Goal: Contribute content: Contribute content

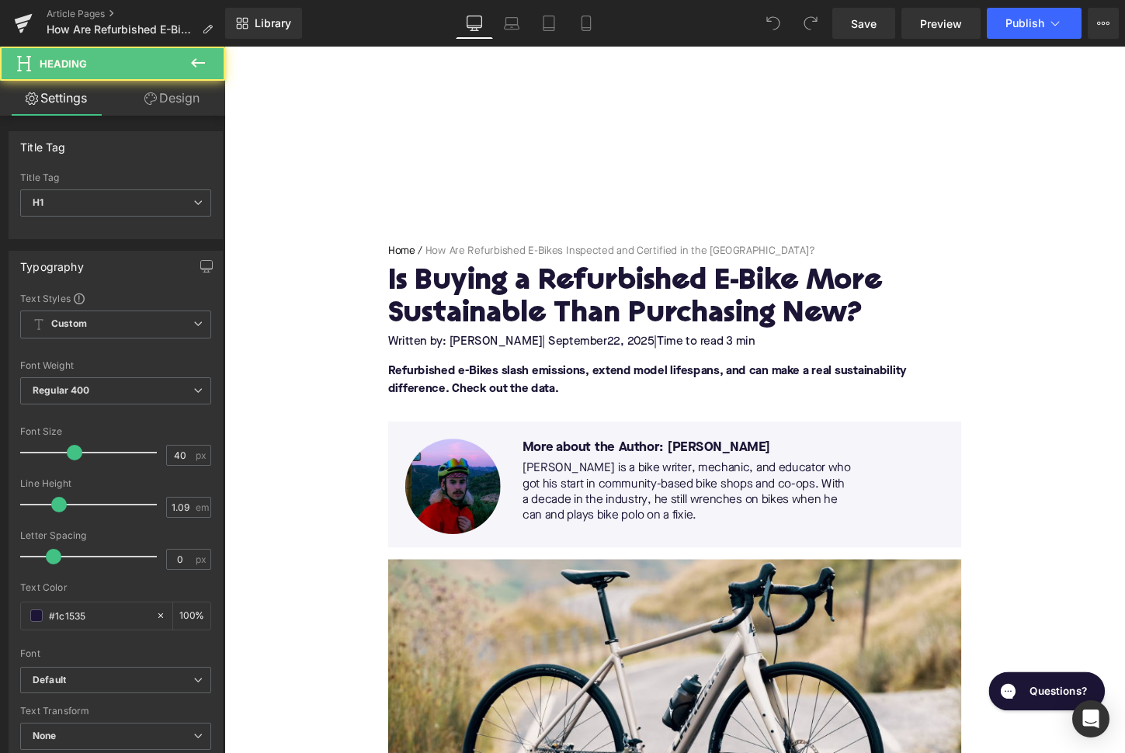
click at [457, 300] on h1 "Is Buying a Refurbished E-Bike More Sustainable Than Purchasing New?" at bounding box center [694, 310] width 598 height 68
paste div
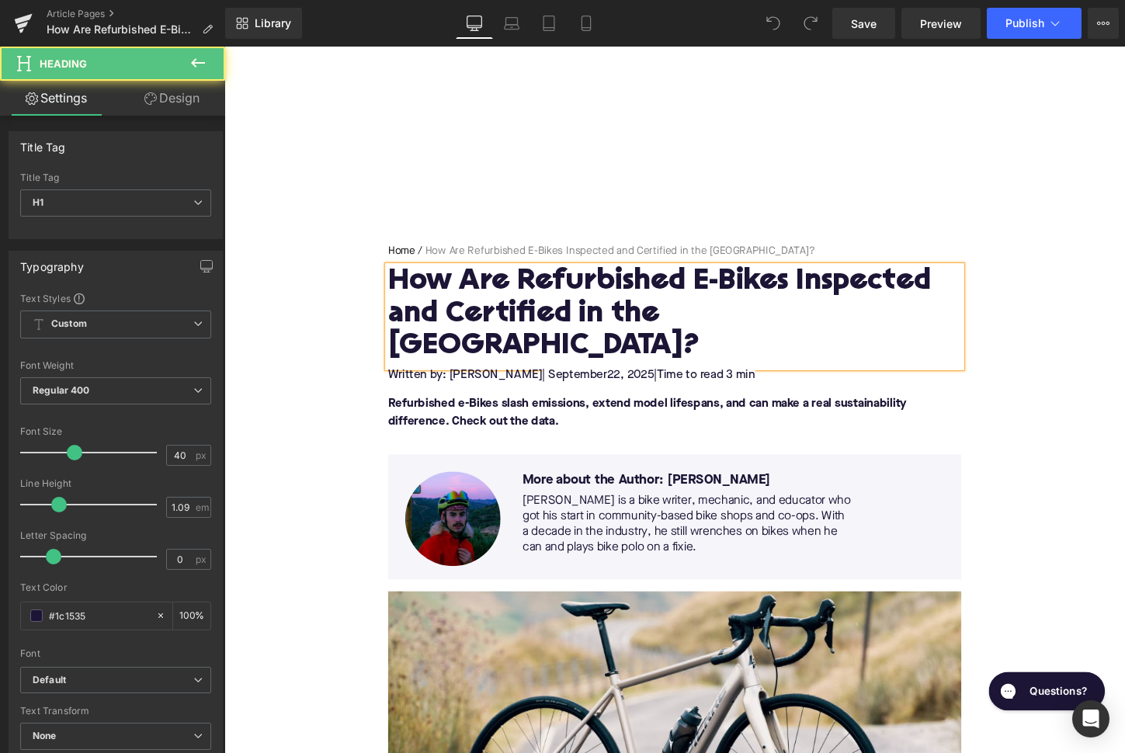
click at [585, 383] on span "| September" at bounding box center [590, 389] width 68 height 12
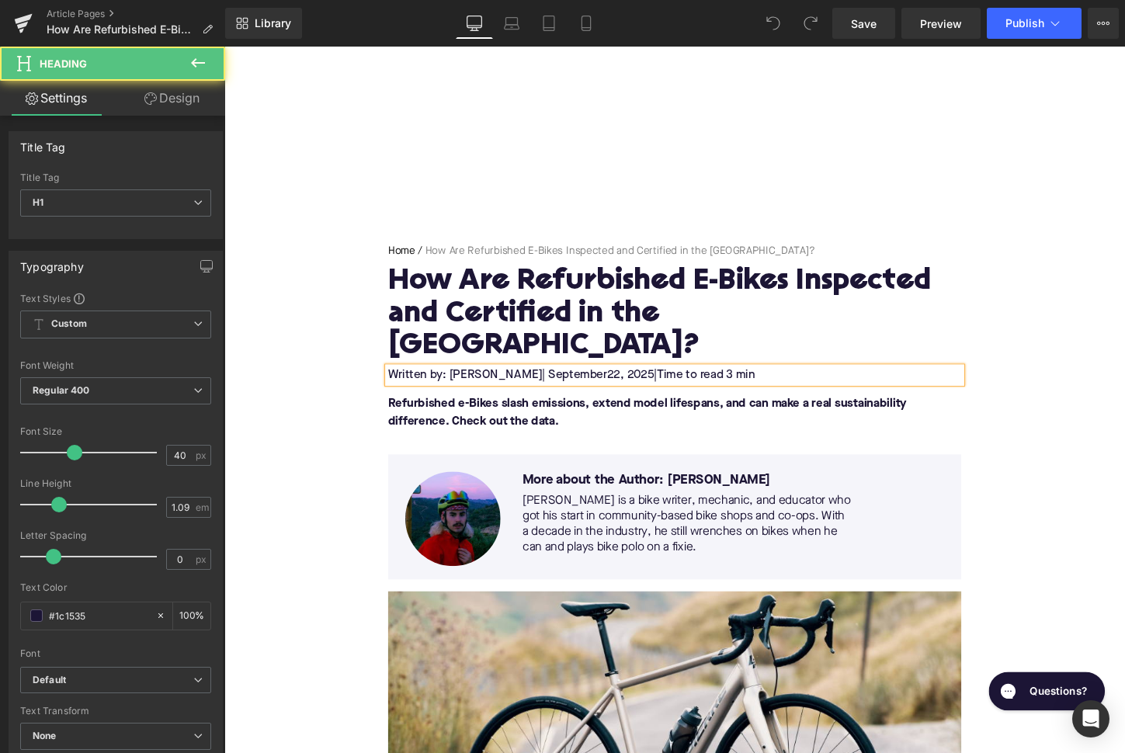
click at [585, 383] on span "| September" at bounding box center [590, 389] width 68 height 12
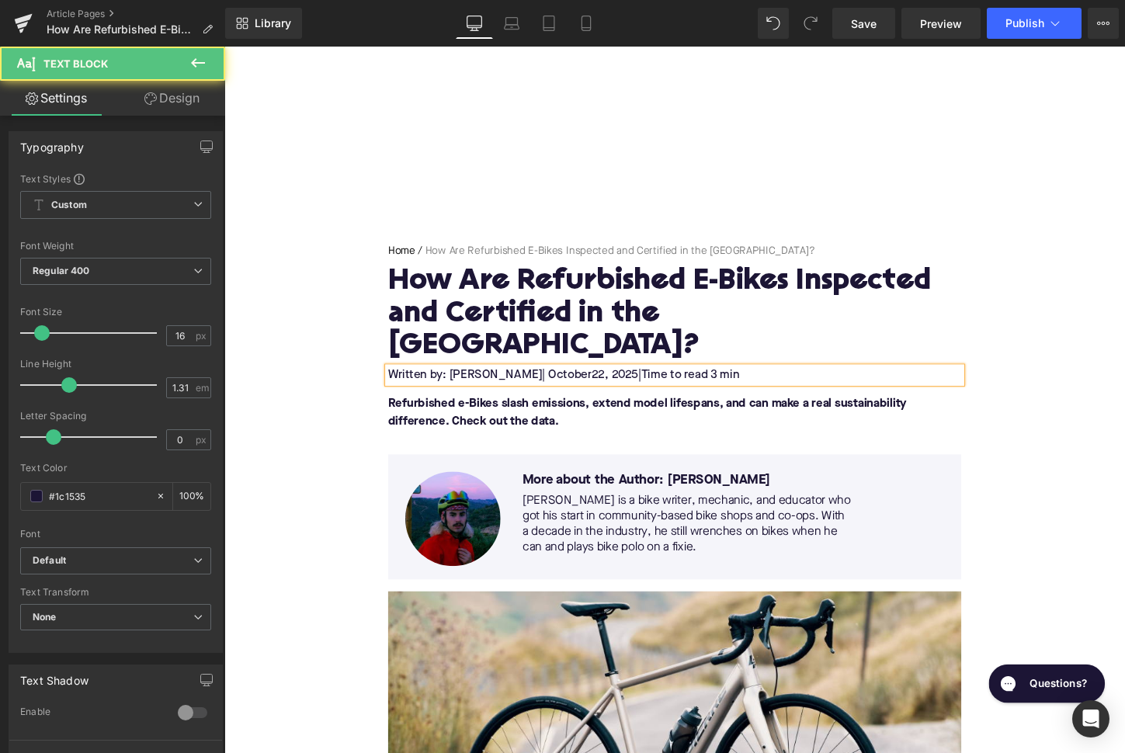
click at [607, 383] on span "22, 2025" at bounding box center [631, 389] width 49 height 12
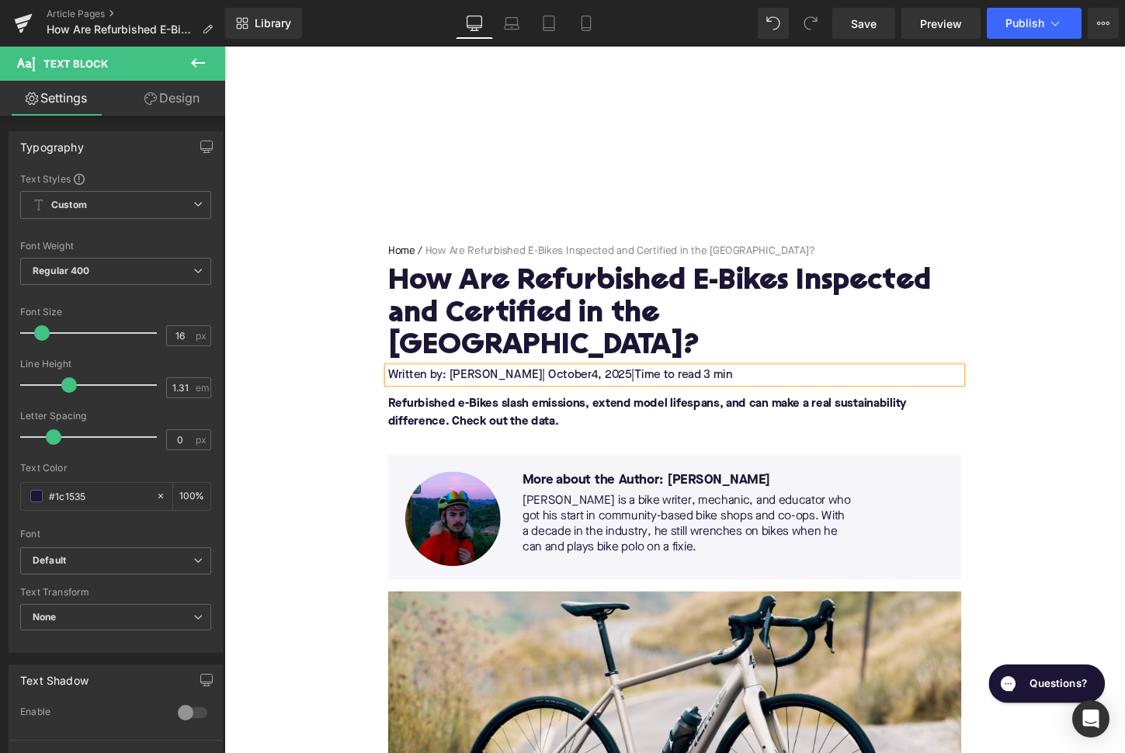
click at [711, 383] on span "Time to read 3 min" at bounding box center [703, 389] width 102 height 12
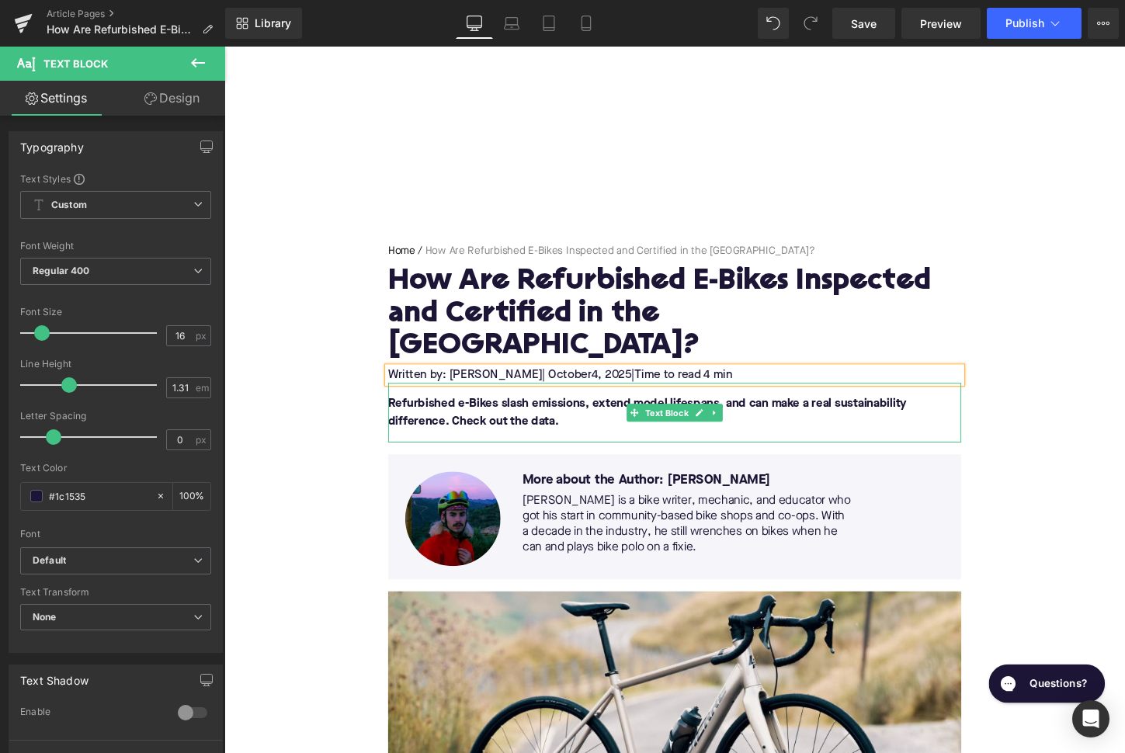
click at [547, 413] on font "Refurbished e-Bikes slash emissions, extend model lifespans, and can make a rea…" at bounding box center [665, 428] width 541 height 31
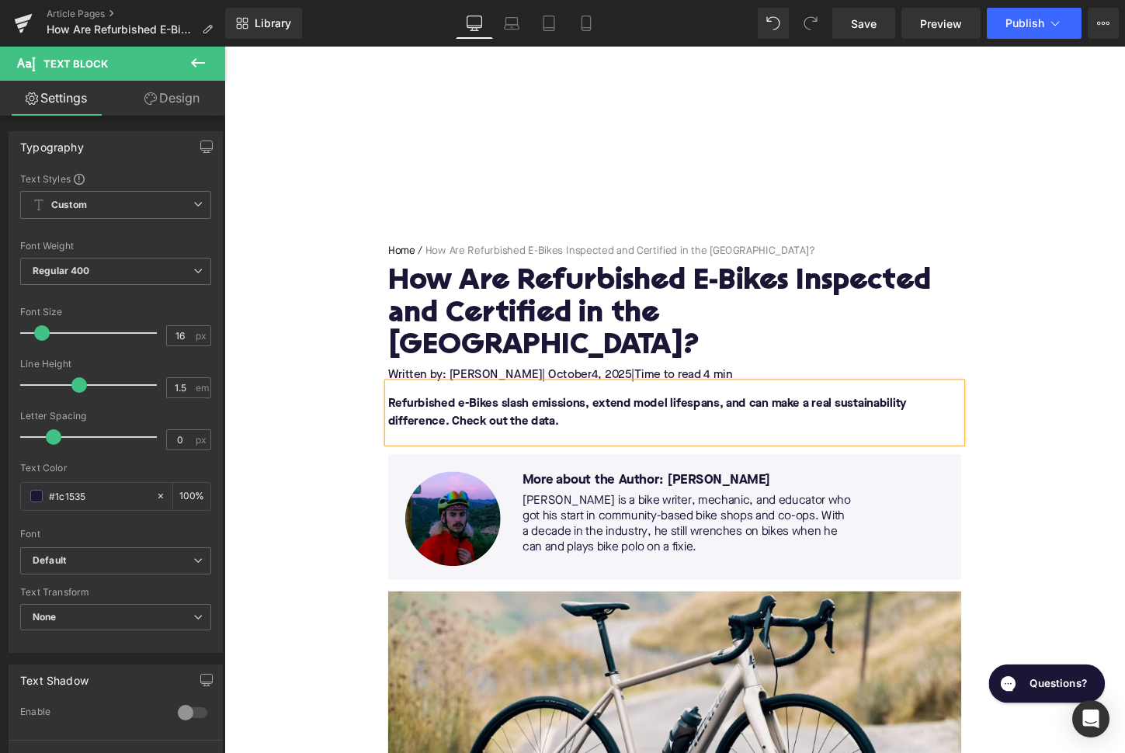
paste div
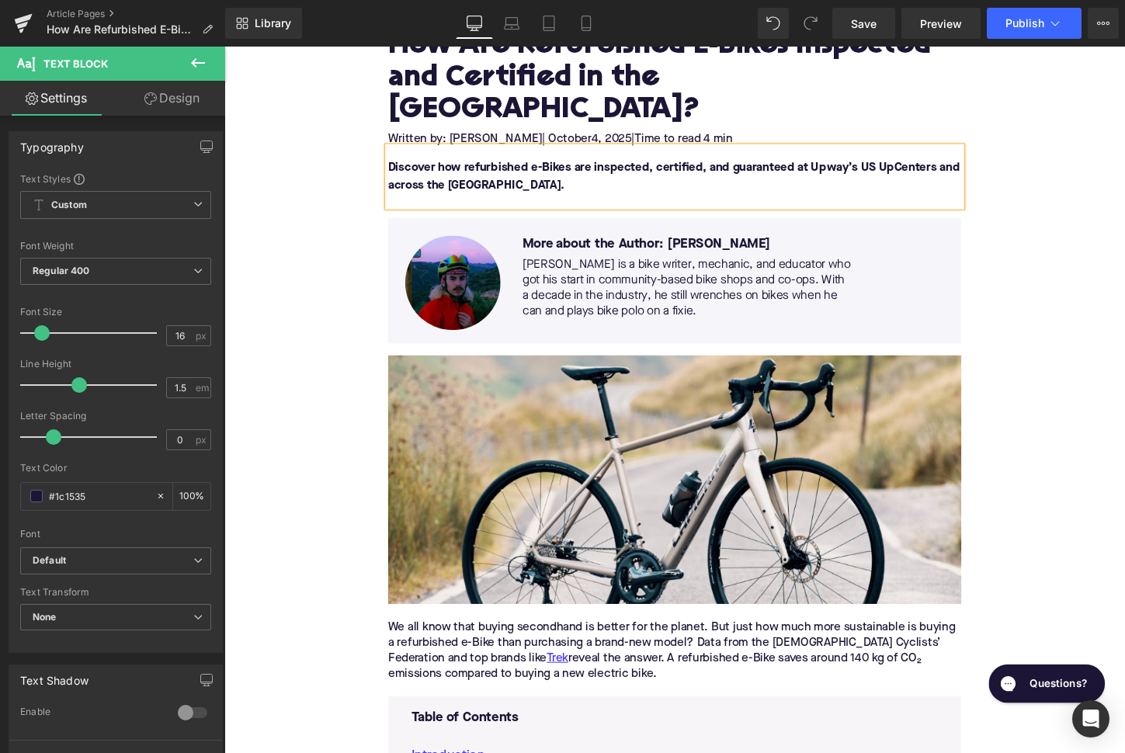
scroll to position [367, 0]
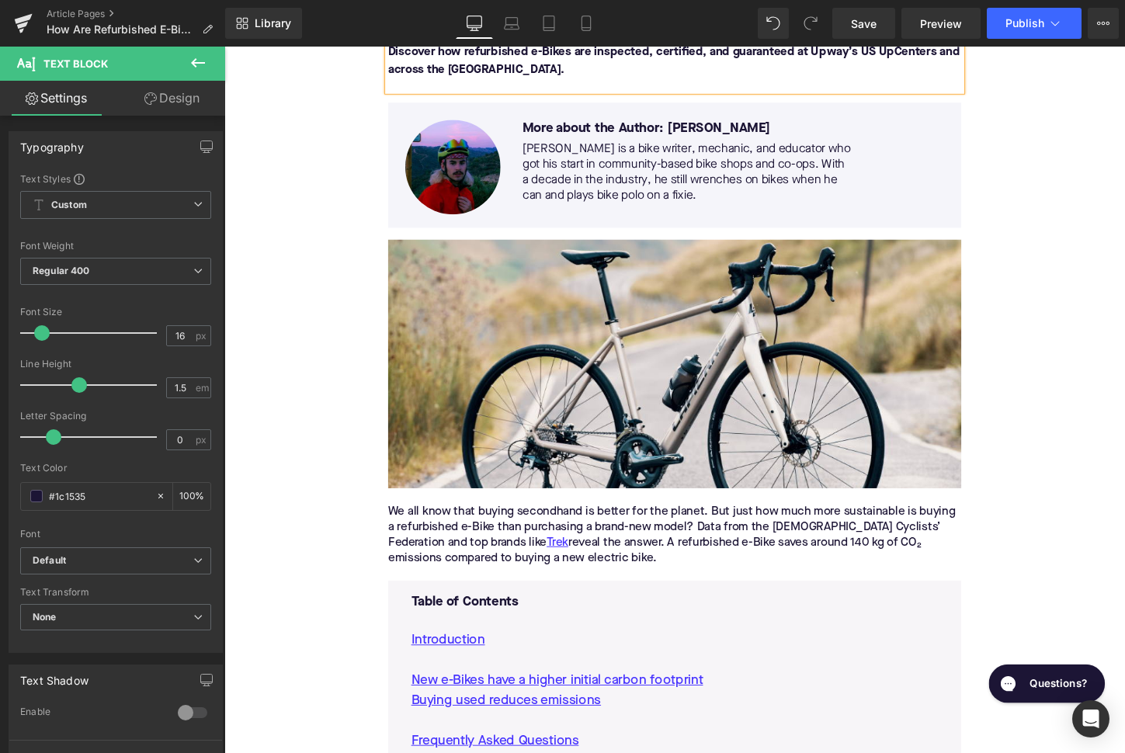
click at [547, 523] on div "We all know that buying secondhand is better for the planet. But just how much …" at bounding box center [694, 555] width 598 height 65
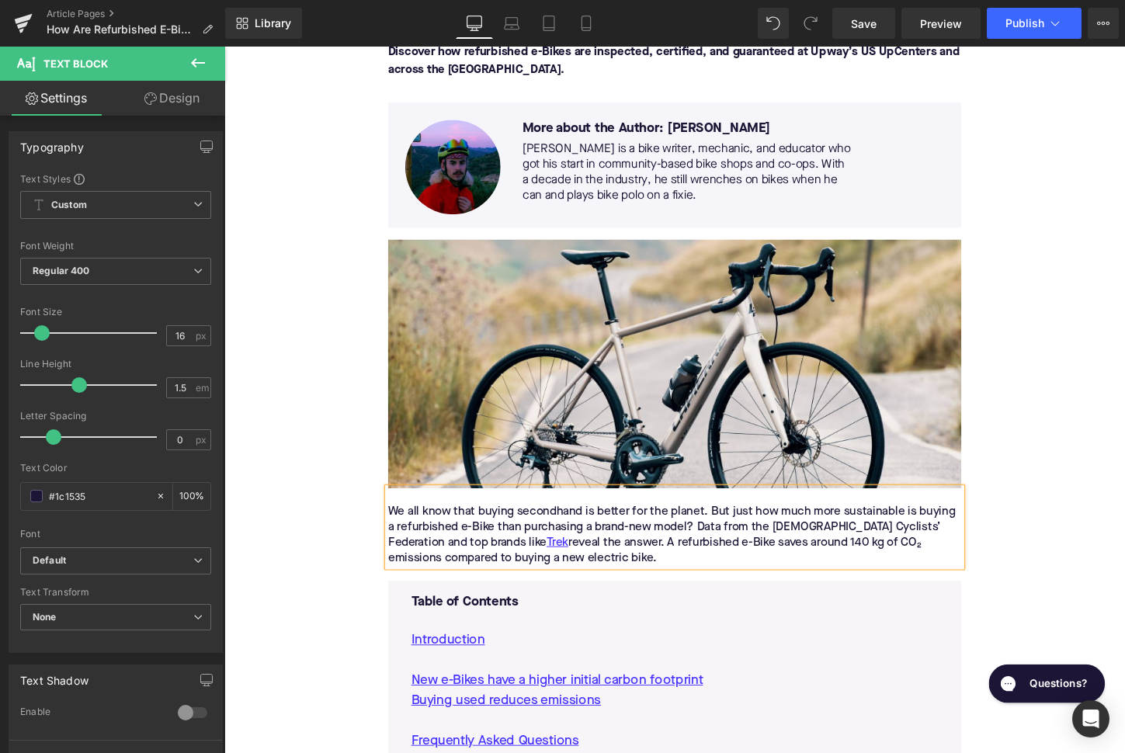
click at [547, 523] on div "We all know that buying secondhand is better for the planet. But just how much …" at bounding box center [694, 555] width 598 height 65
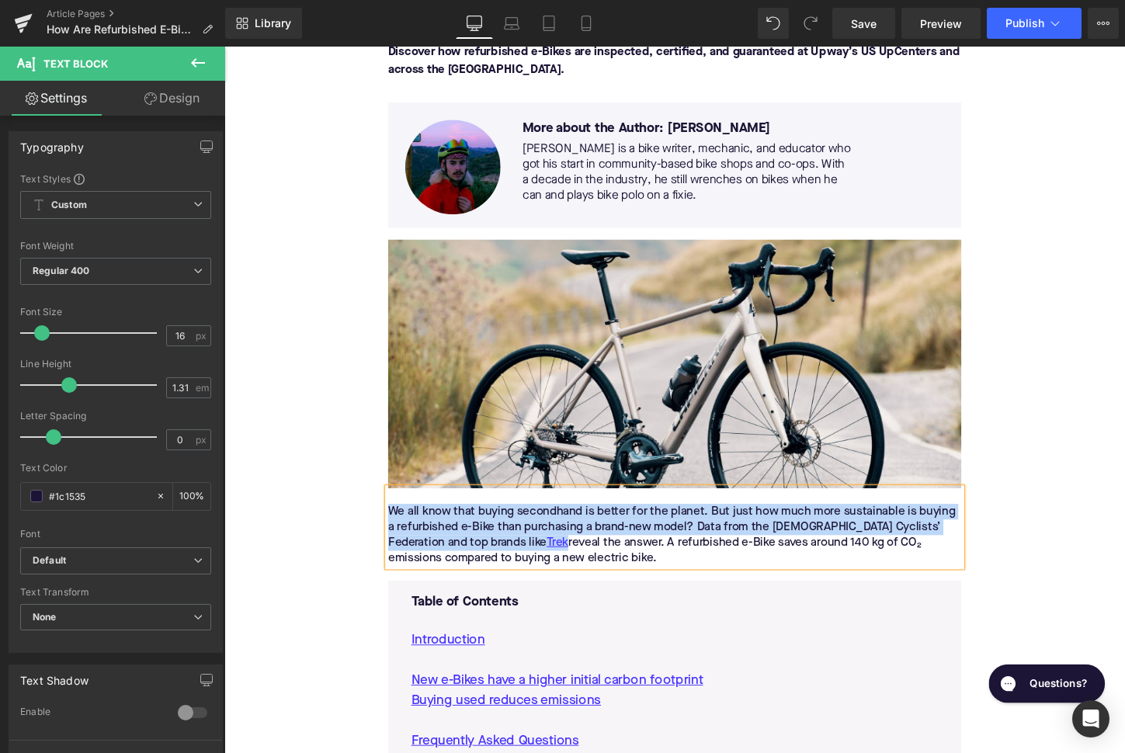
paste div
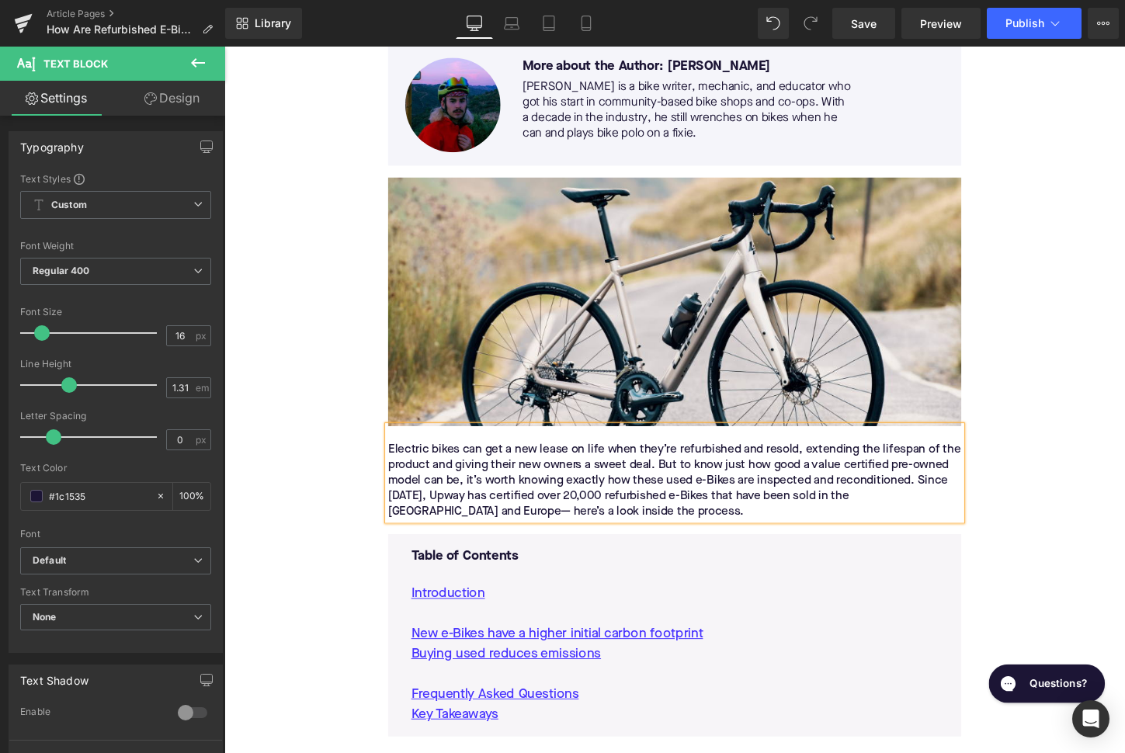
scroll to position [596, 0]
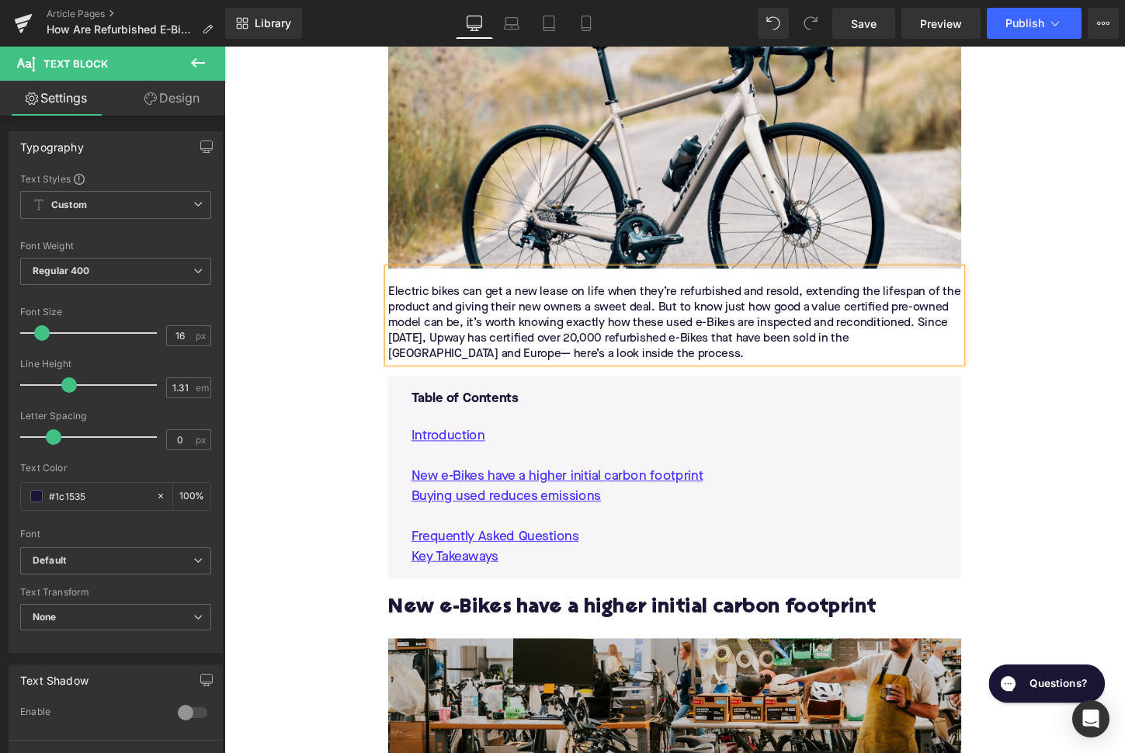
click at [448, 620] on h2 "New e-Bikes have a higher initial carbon footprint" at bounding box center [694, 632] width 598 height 24
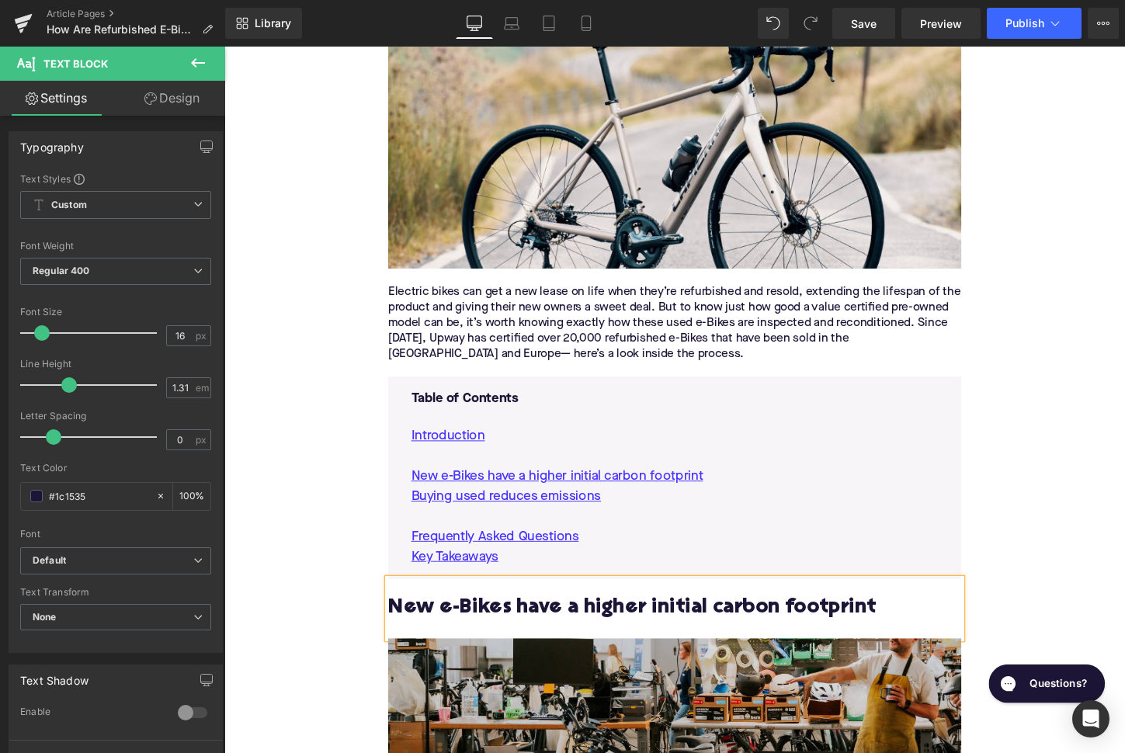
click at [448, 620] on h2 "New e-Bikes have a higher initial carbon footprint" at bounding box center [694, 632] width 598 height 24
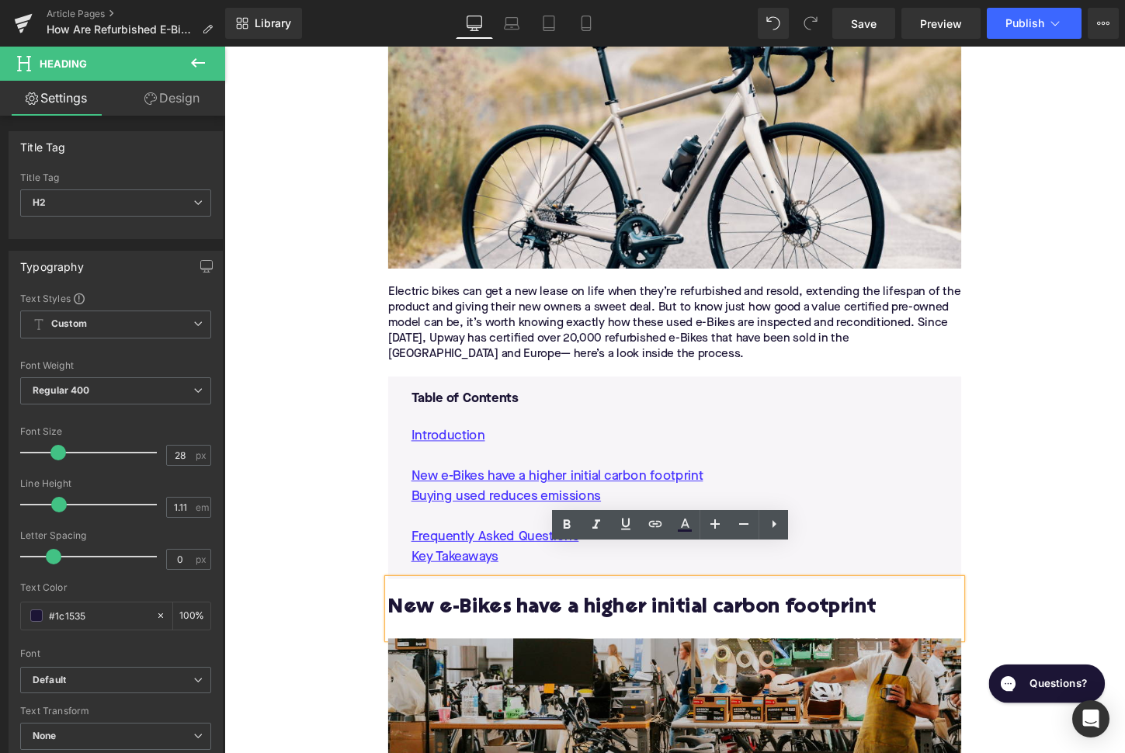
paste div
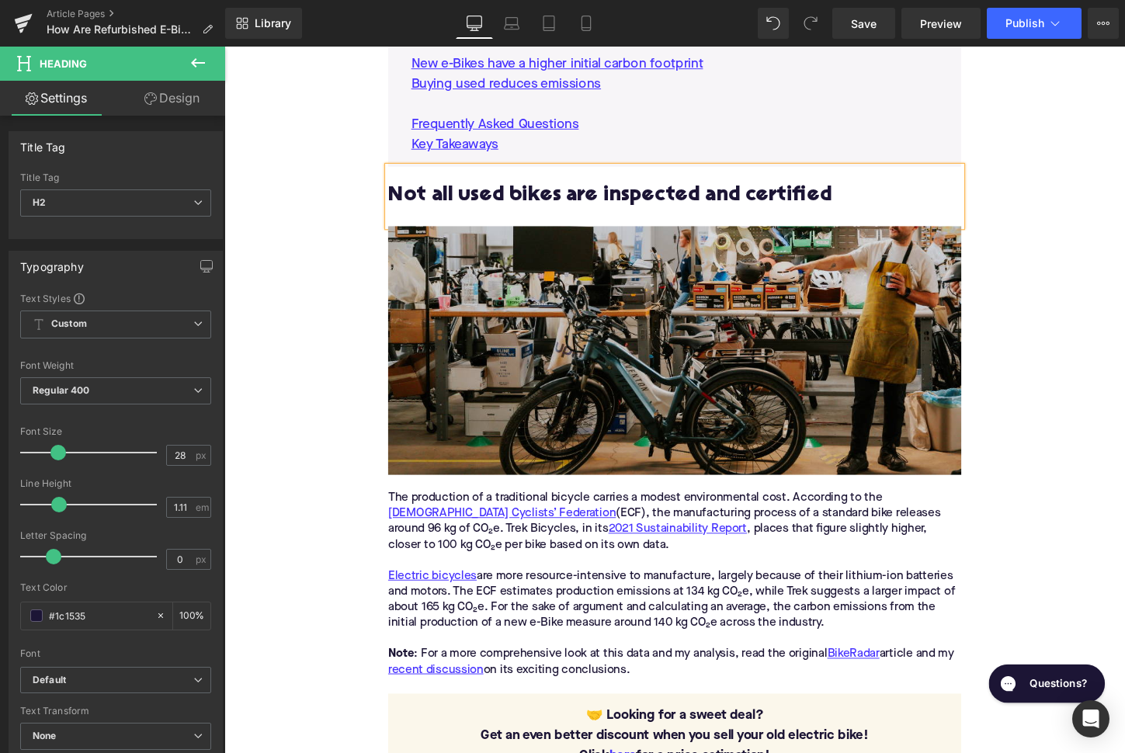
scroll to position [1029, 0]
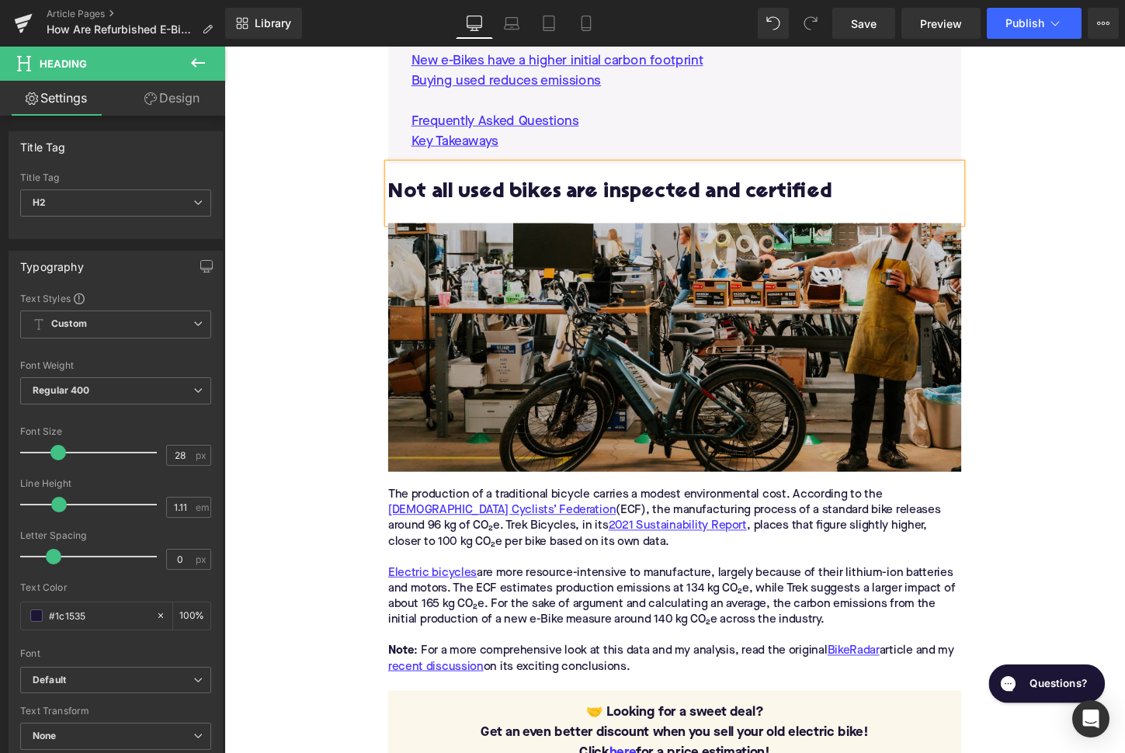
click at [526, 588] on div "Electric bicycles are more resource-intensive to manufacture, largely because o…" at bounding box center [694, 620] width 598 height 65
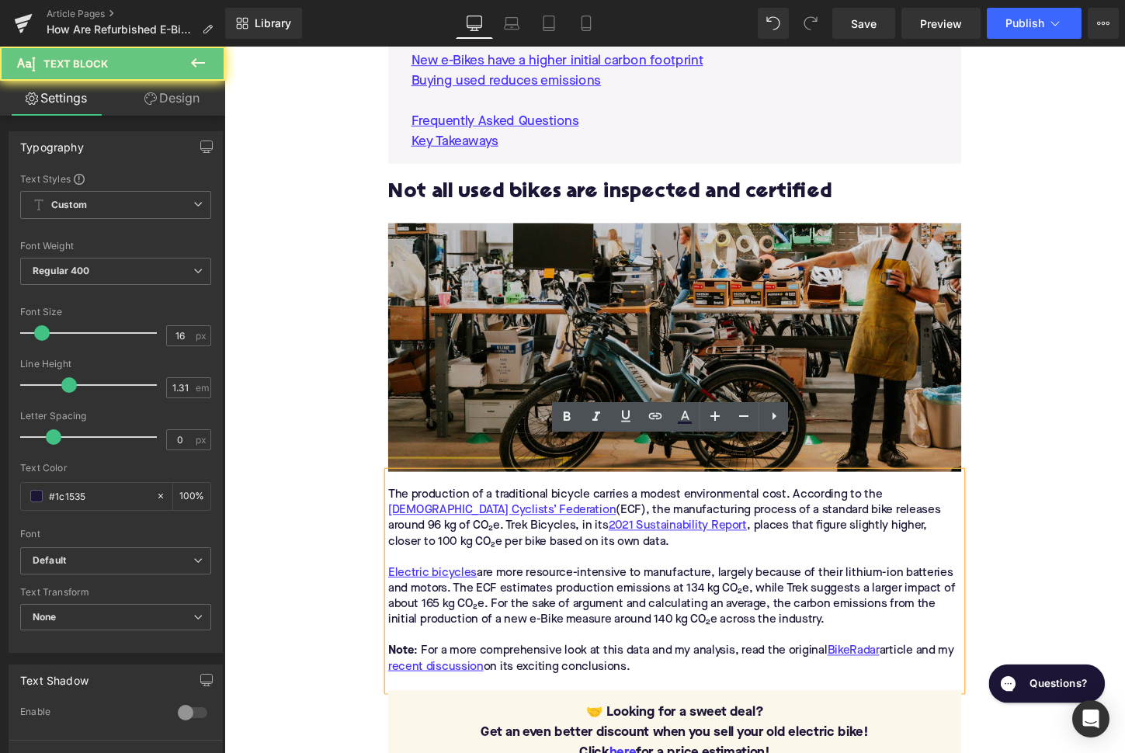
click at [526, 588] on div "Electric bicycles are more resource-intensive to manufacture, largely because o…" at bounding box center [694, 620] width 598 height 65
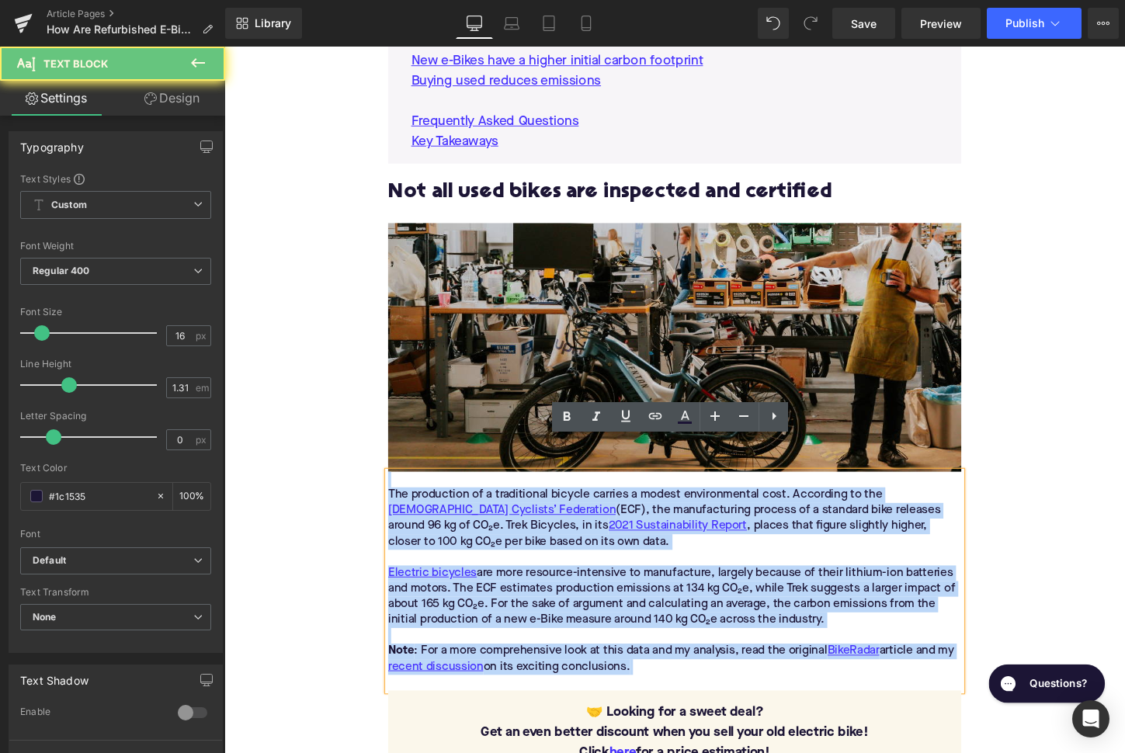
paste div
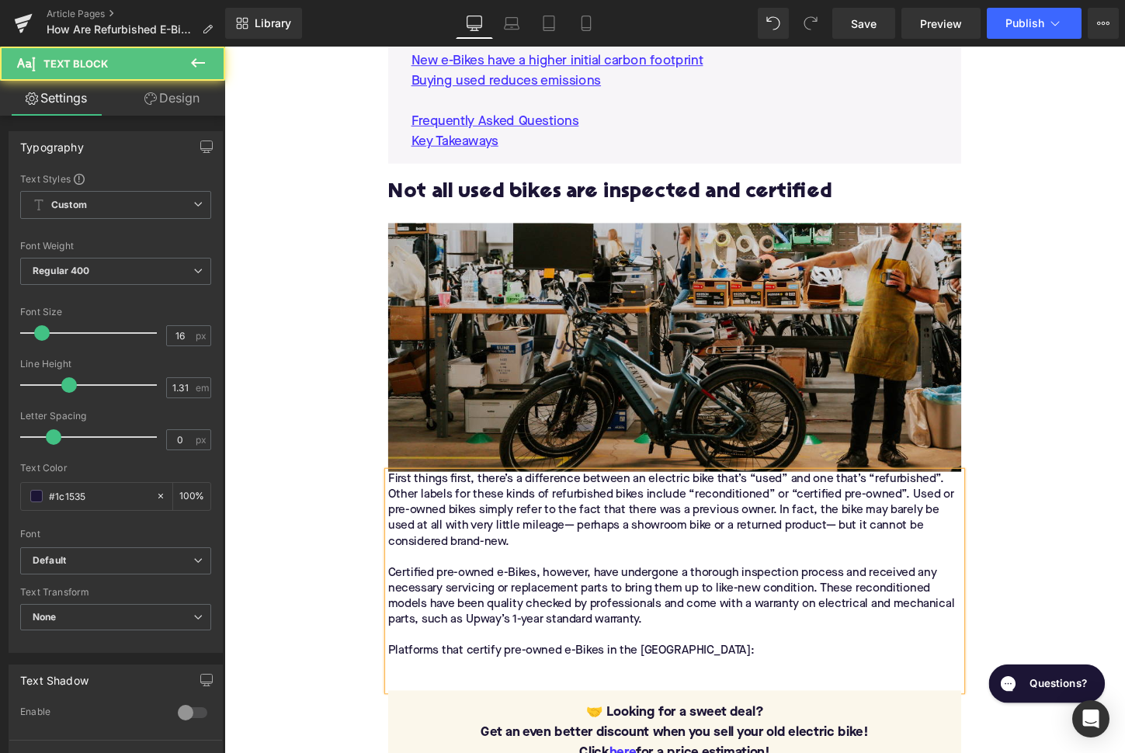
click at [396, 490] on div "First things first, there’s a difference between an electric bike that’s “used”…" at bounding box center [694, 604] width 598 height 228
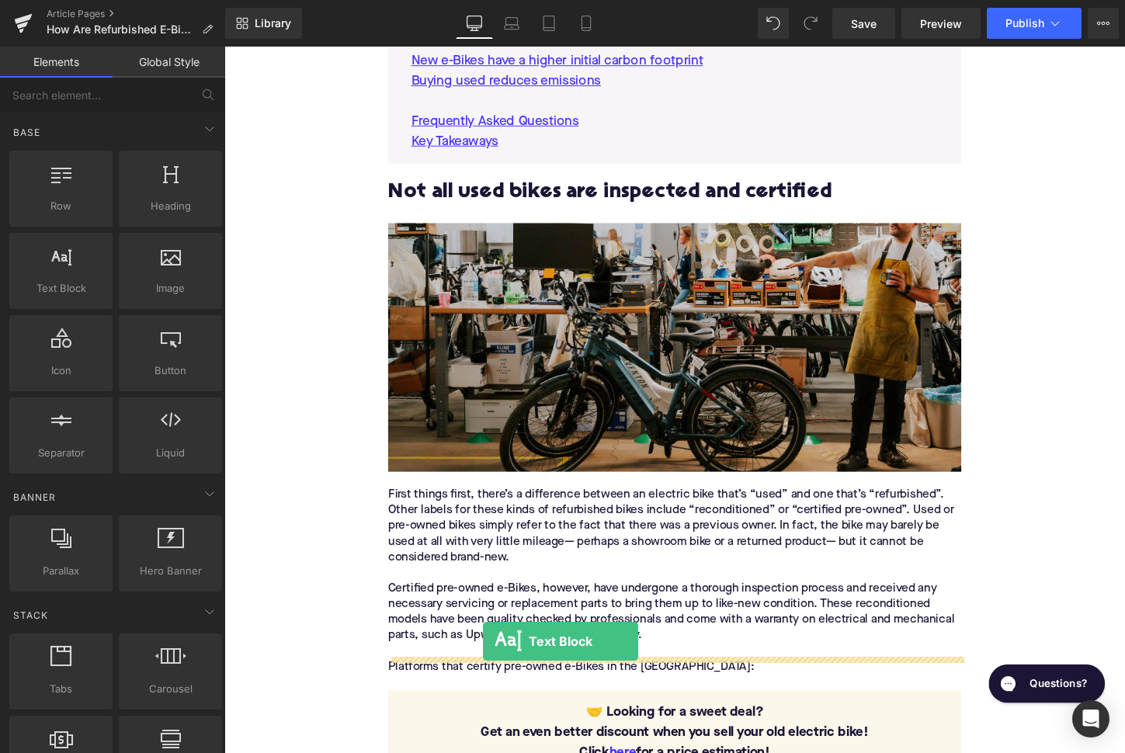
drag, startPoint x: 321, startPoint y: 328, endPoint x: 630, endPoint y: 600, distance: 412.0
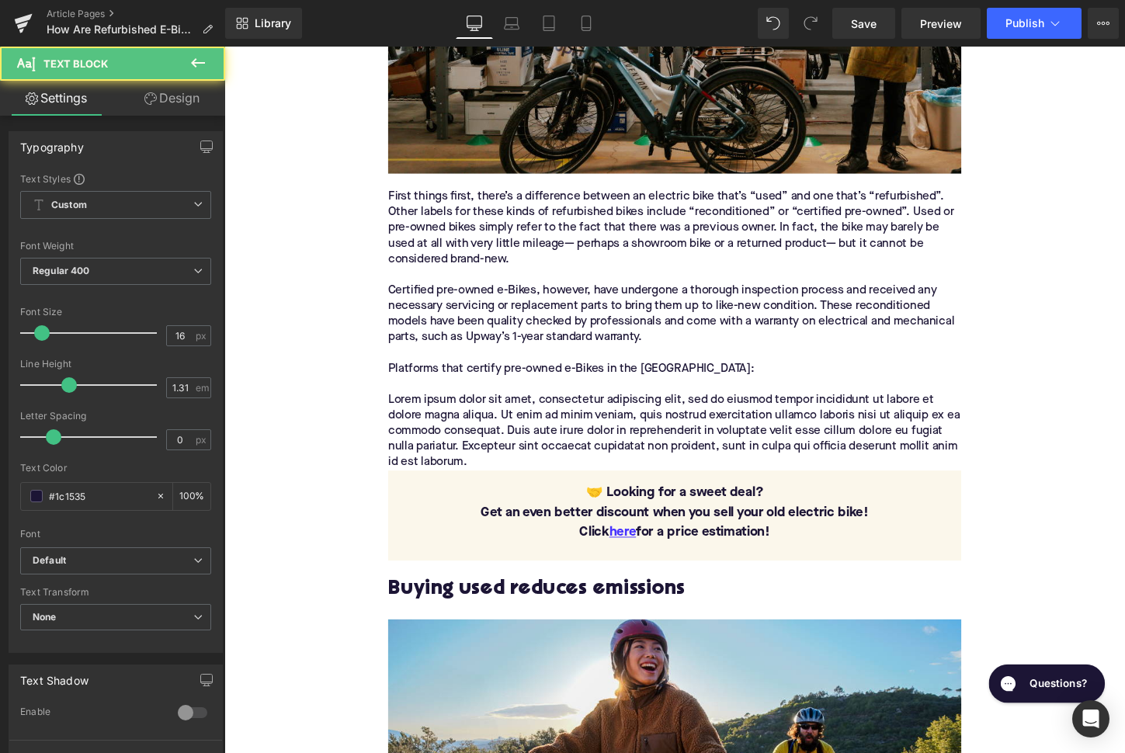
scroll to position [1354, 0]
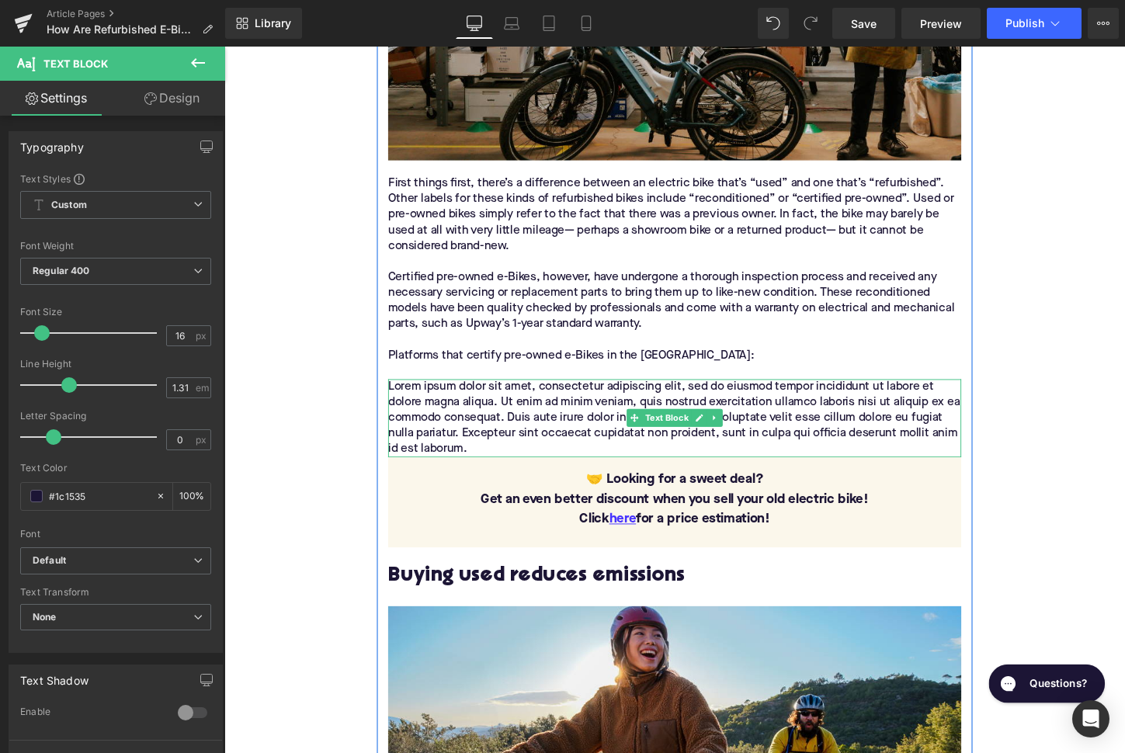
click at [521, 410] on p "Lorem ipsum dolor sit amet, consectetur adipiscing elit, sed do eiusmod tempor …" at bounding box center [694, 434] width 598 height 81
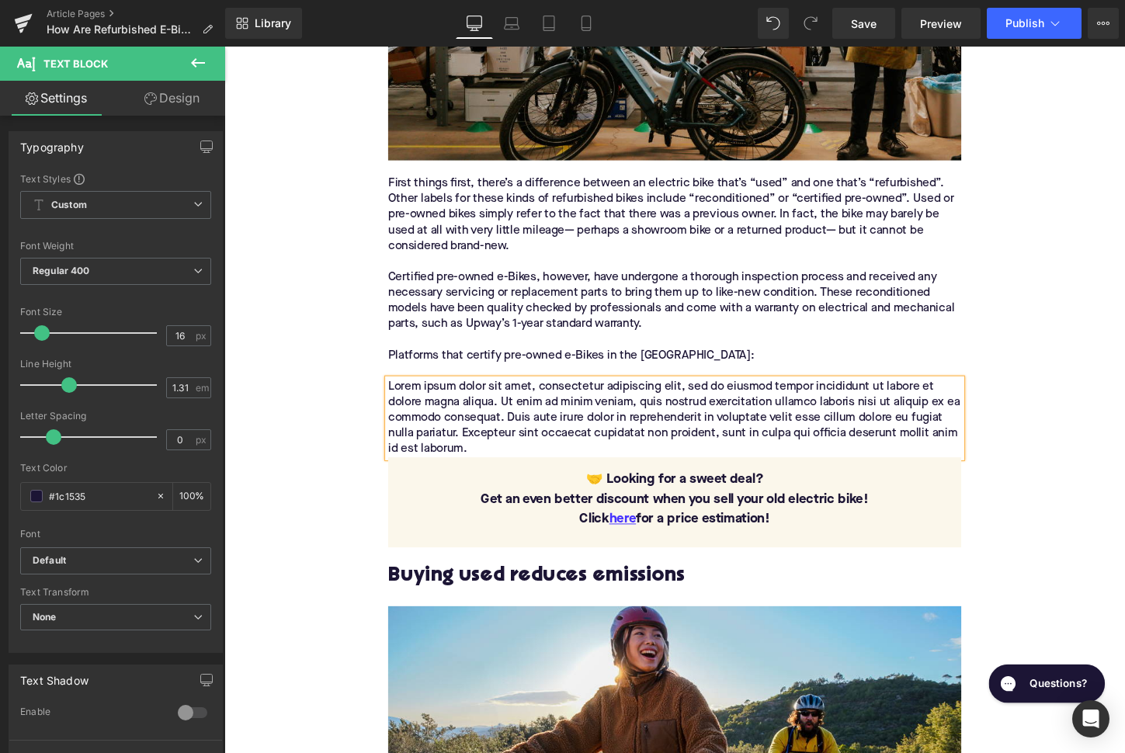
paste div
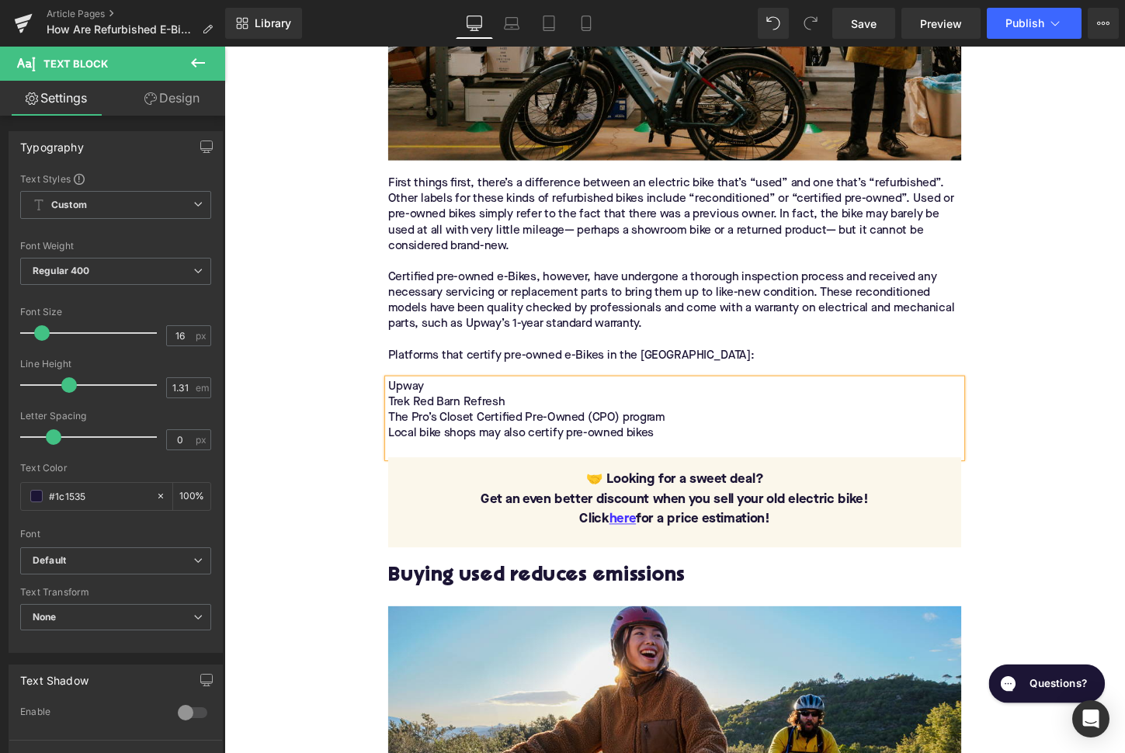
click at [601, 397] on p "Upway Trek Red Barn Refresh The Pro’s Closet Certified Pre-Owned (CPO) program …" at bounding box center [694, 434] width 598 height 81
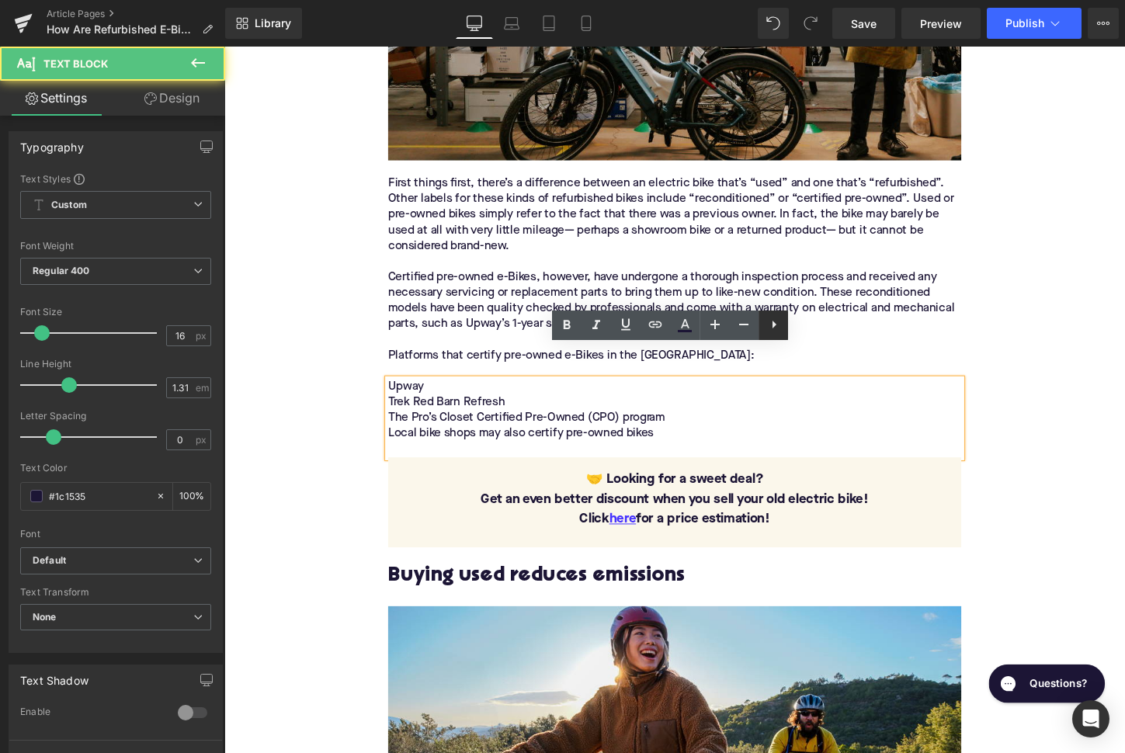
click at [775, 324] on icon at bounding box center [774, 325] width 4 height 8
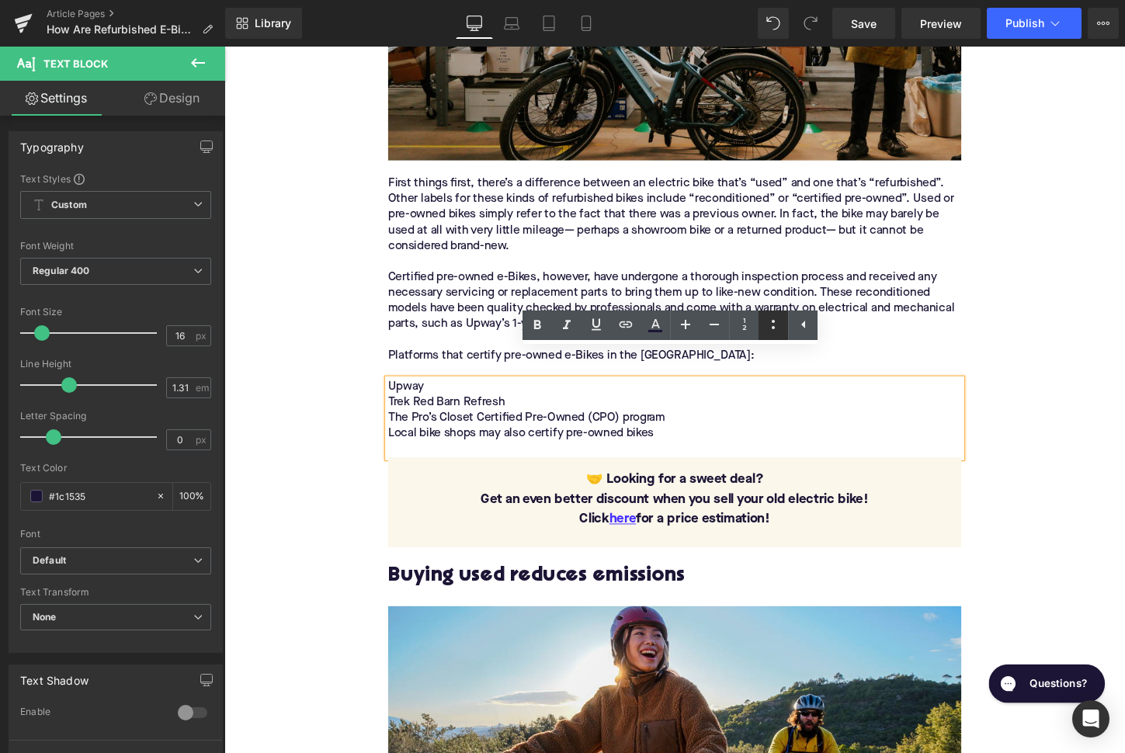
click at [773, 325] on icon at bounding box center [773, 324] width 19 height 19
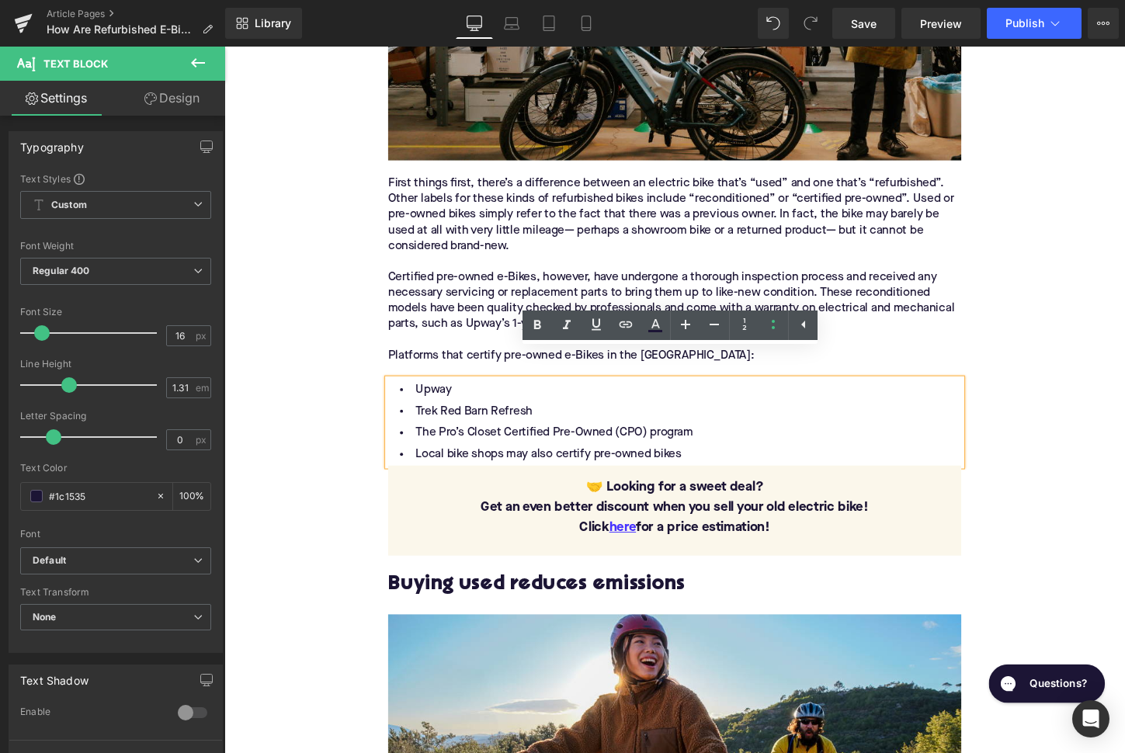
click at [446, 394] on li "Upway" at bounding box center [694, 405] width 598 height 23
click at [712, 461] on li "Local bike shops may also certify pre-owned bikes" at bounding box center [694, 472] width 598 height 23
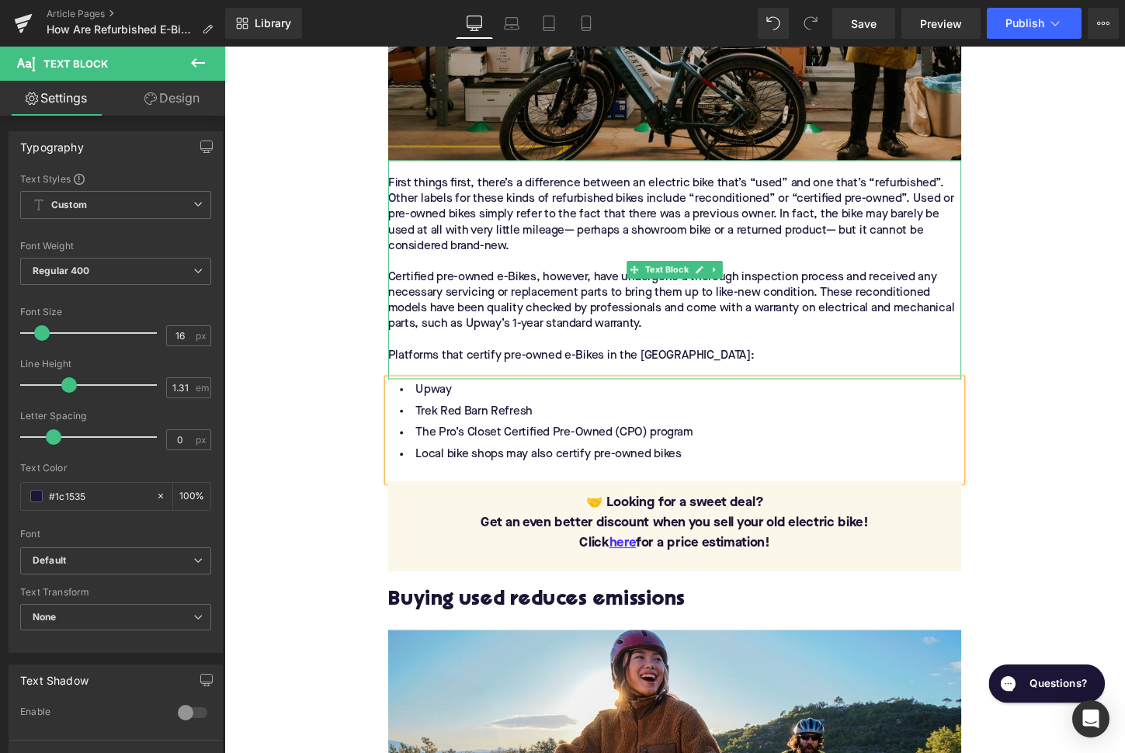
click at [530, 202] on div "First things first, there’s a difference between an electric bike that’s “used”…" at bounding box center [694, 222] width 598 height 81
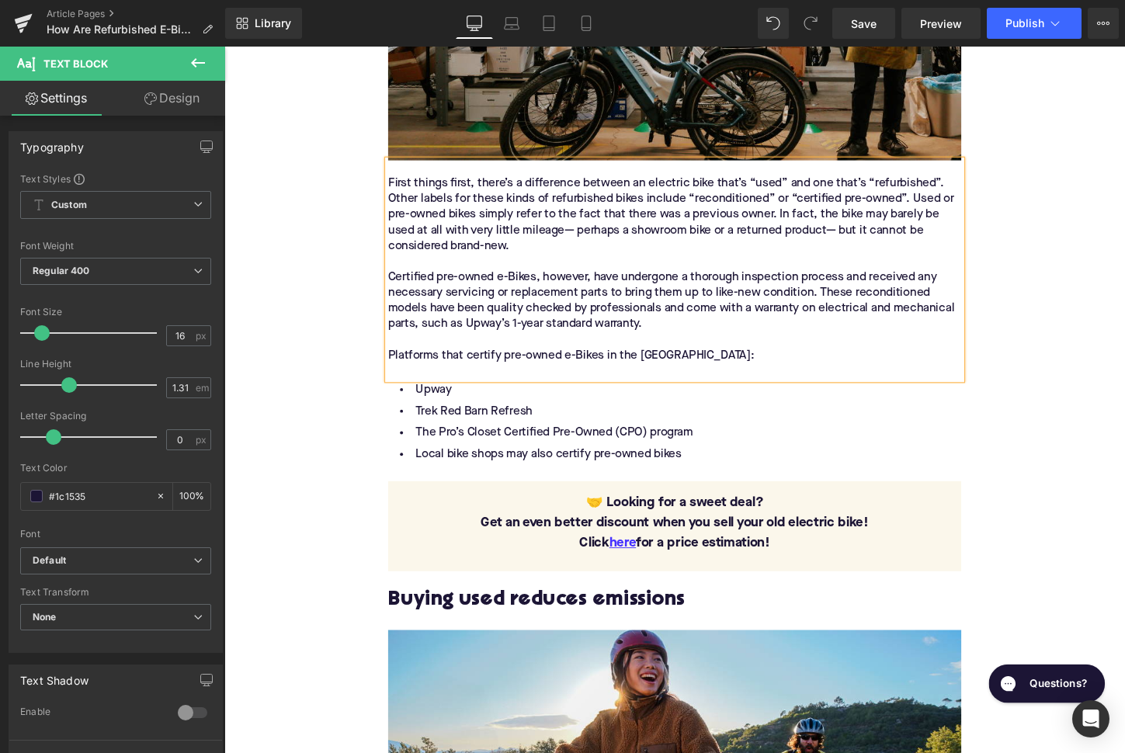
click at [481, 206] on div "First things first, there’s a difference between an electric bike that’s “used”…" at bounding box center [694, 222] width 598 height 81
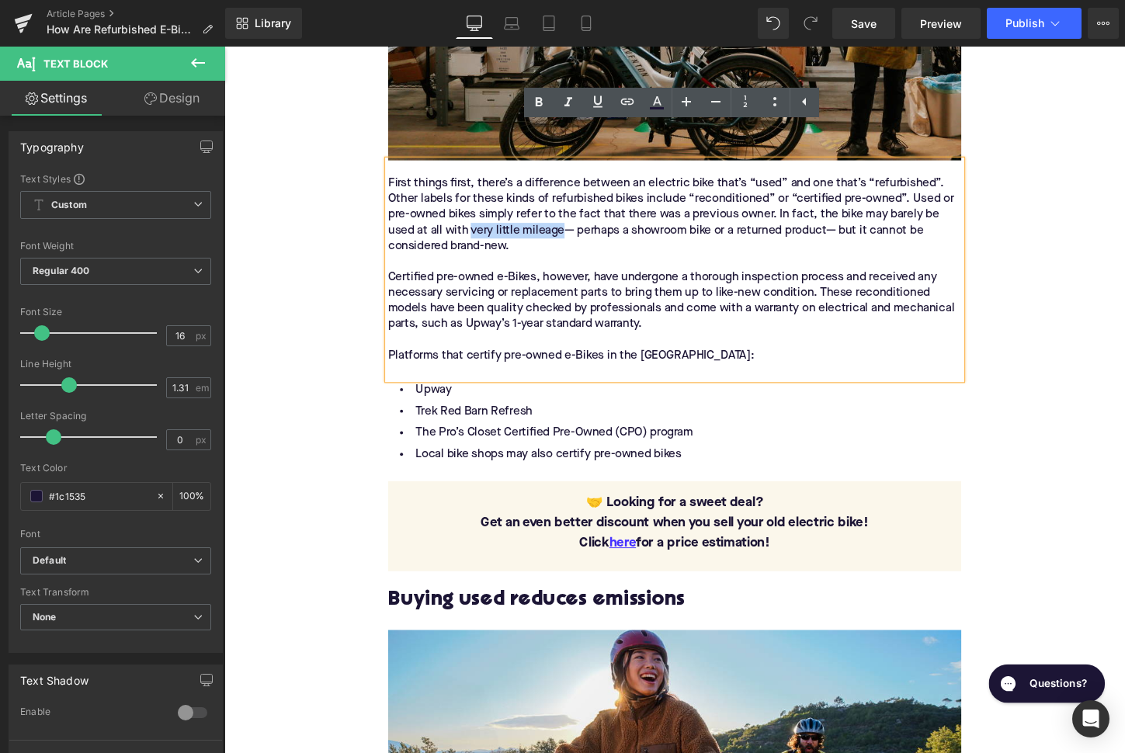
drag, startPoint x: 481, startPoint y: 206, endPoint x: 576, endPoint y: 205, distance: 94.7
click at [576, 205] on div "First things first, there’s a difference between an electric bike that’s “used”…" at bounding box center [694, 222] width 598 height 81
click at [629, 103] on icon at bounding box center [627, 101] width 19 height 19
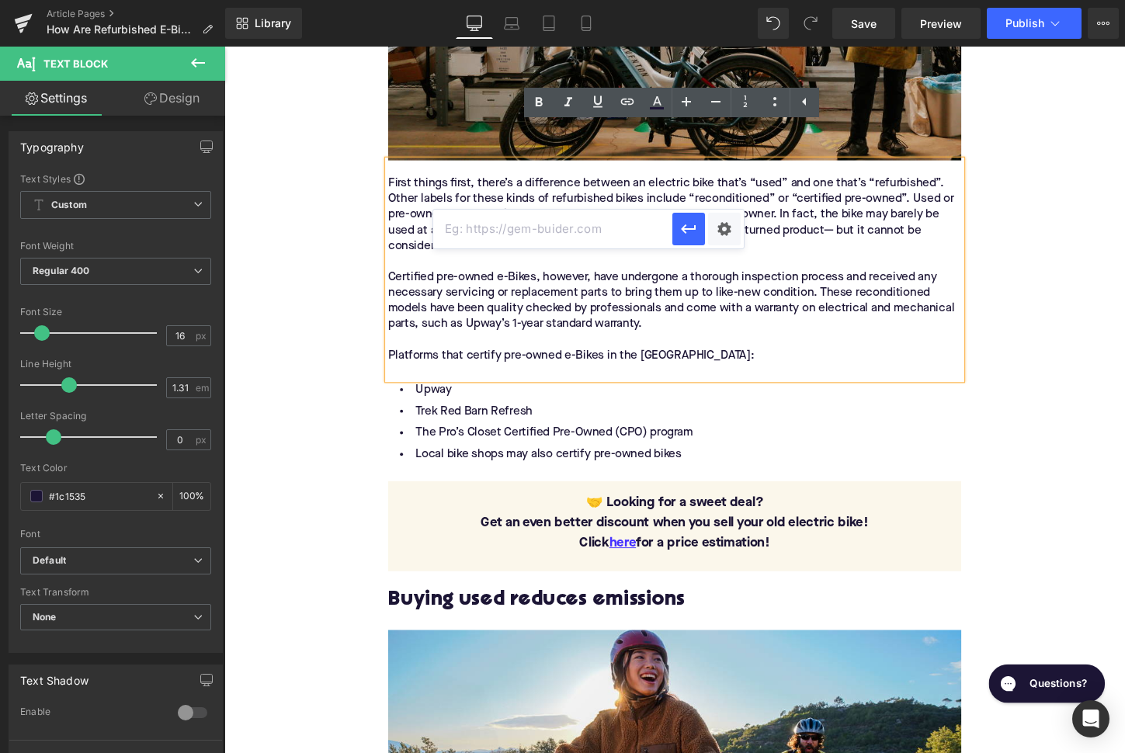
click at [546, 229] on input "text" at bounding box center [552, 229] width 239 height 39
paste input "https://upway.co/collections/under-5-miles-electric-bike"
type input "https://upway.co/collections/under-5-miles-electric-bike"
click at [681, 227] on icon "button" at bounding box center [688, 229] width 19 height 19
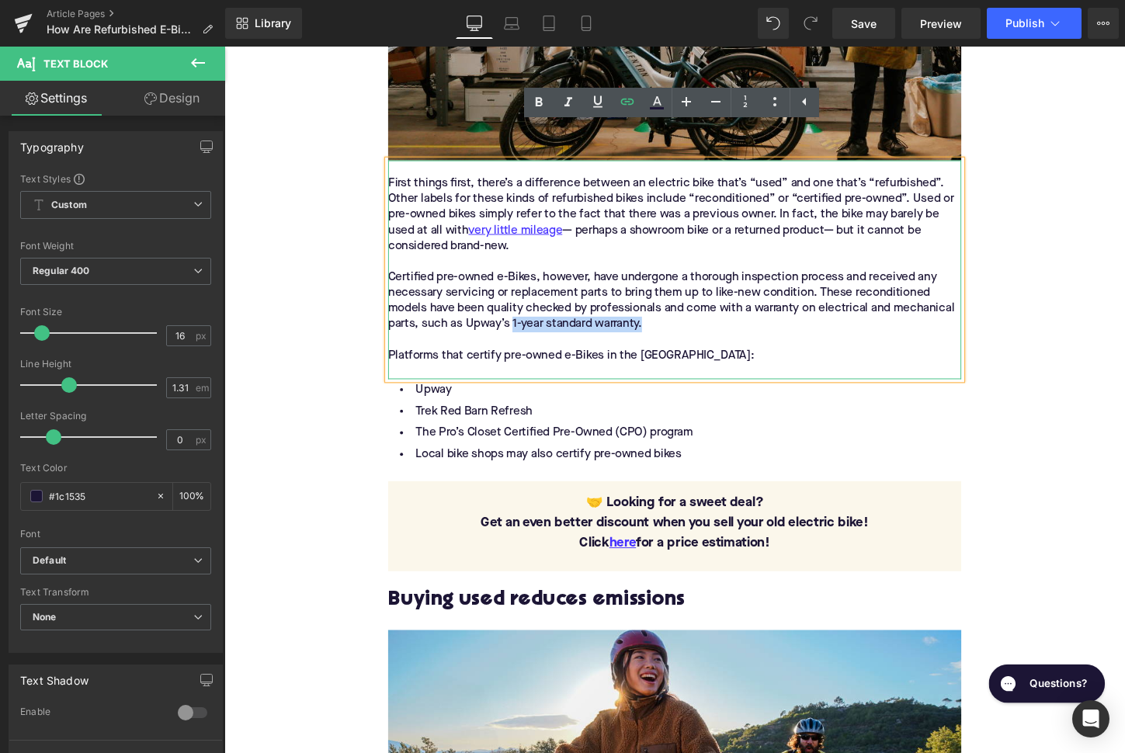
drag, startPoint x: 525, startPoint y: 303, endPoint x: 661, endPoint y: 303, distance: 135.8
click at [661, 303] on div "First things first, there’s a difference between an electric bike that’s “used”…" at bounding box center [694, 279] width 598 height 228
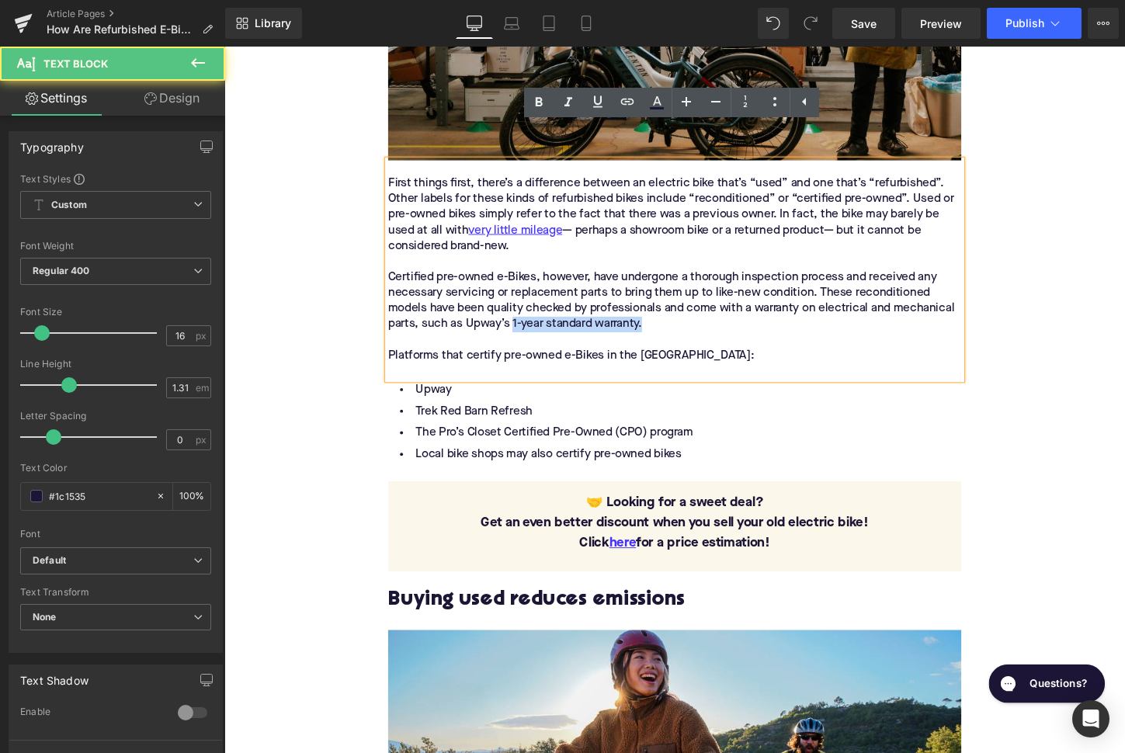
click at [661, 300] on div "First things first, there’s a difference between an electric bike that’s “used”…" at bounding box center [694, 279] width 598 height 228
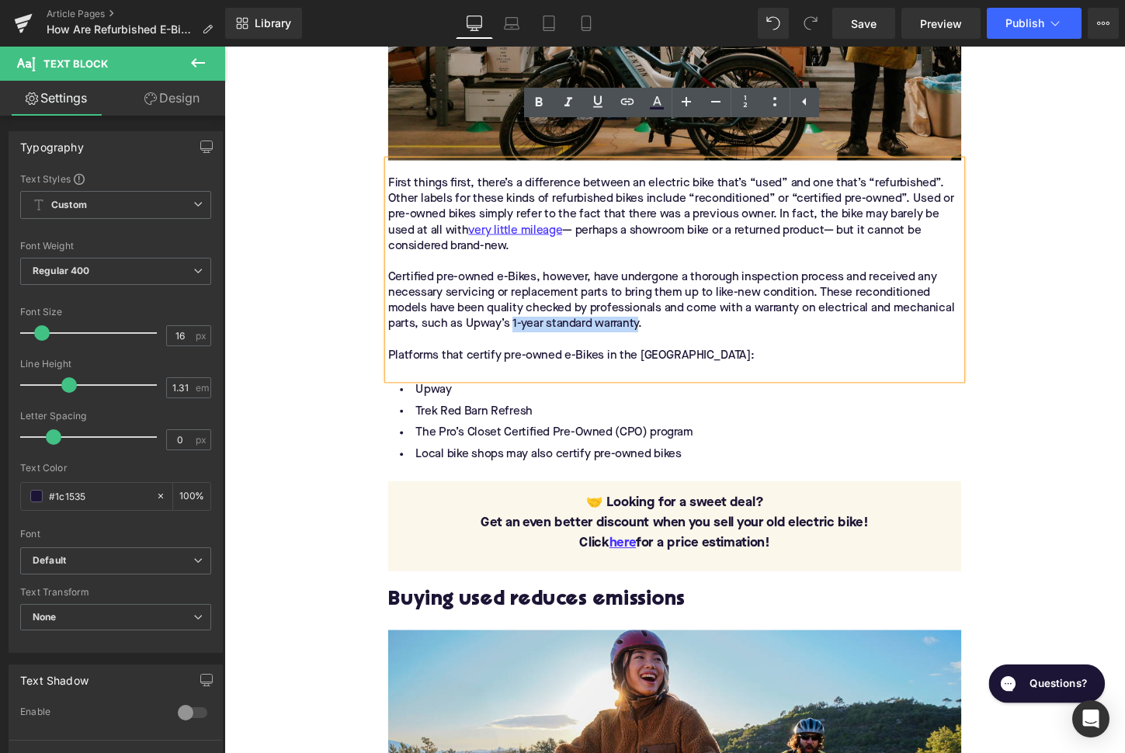
drag, startPoint x: 659, startPoint y: 301, endPoint x: 525, endPoint y: 296, distance: 134.4
click at [525, 296] on div "First things first, there’s a difference between an electric bike that’s “used”…" at bounding box center [694, 279] width 598 height 228
click at [630, 100] on icon at bounding box center [627, 101] width 19 height 19
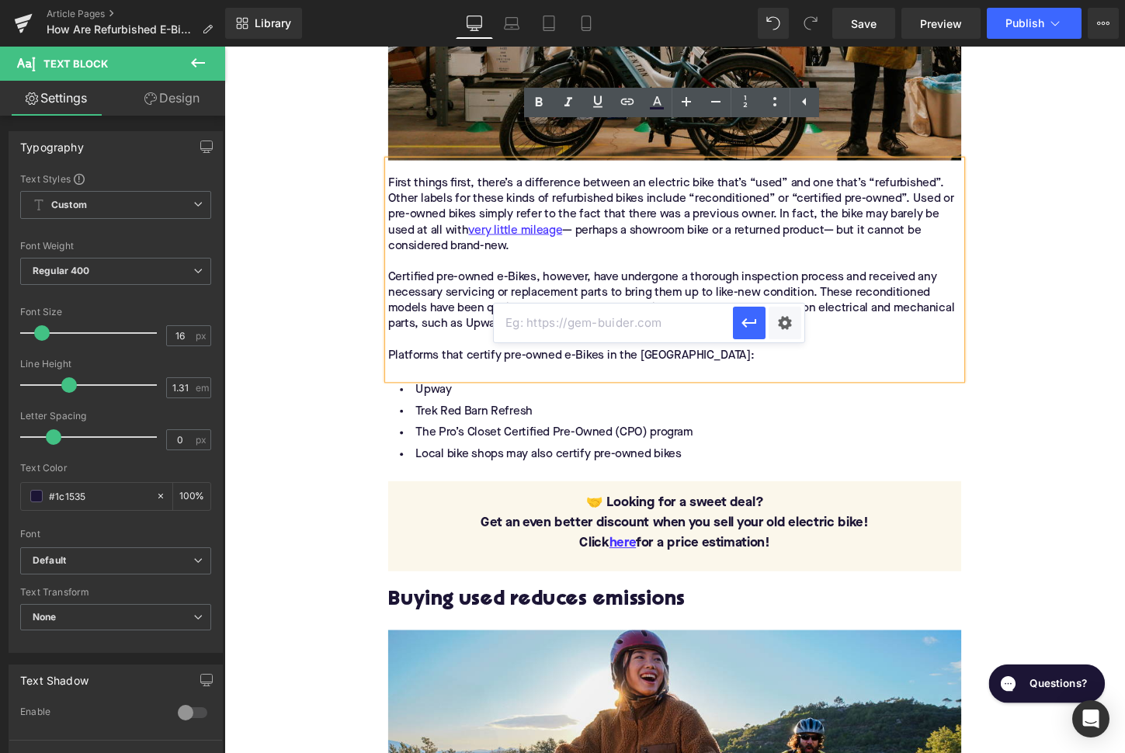
click at [621, 328] on input "text" at bounding box center [613, 322] width 239 height 39
paste input "[URL][DOMAIN_NAME]"
type input "[URL][DOMAIN_NAME]"
click at [744, 317] on icon "button" at bounding box center [749, 323] width 19 height 19
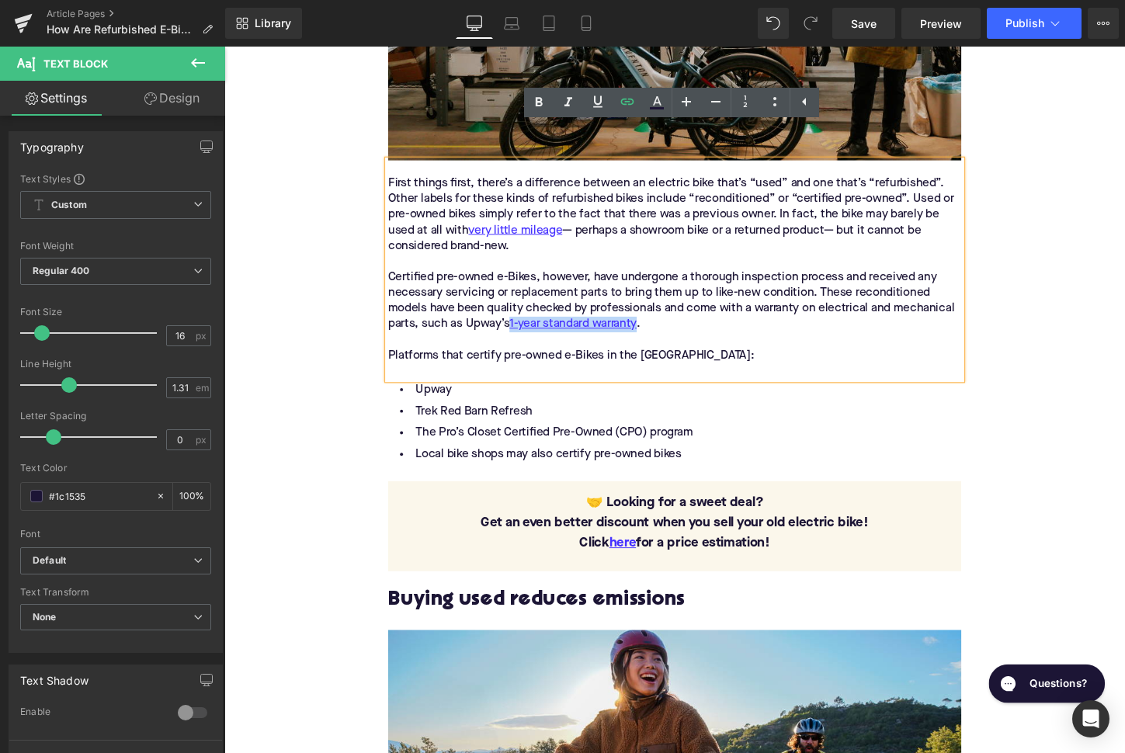
click at [432, 416] on li "Trek Red Barn Refresh" at bounding box center [694, 427] width 598 height 23
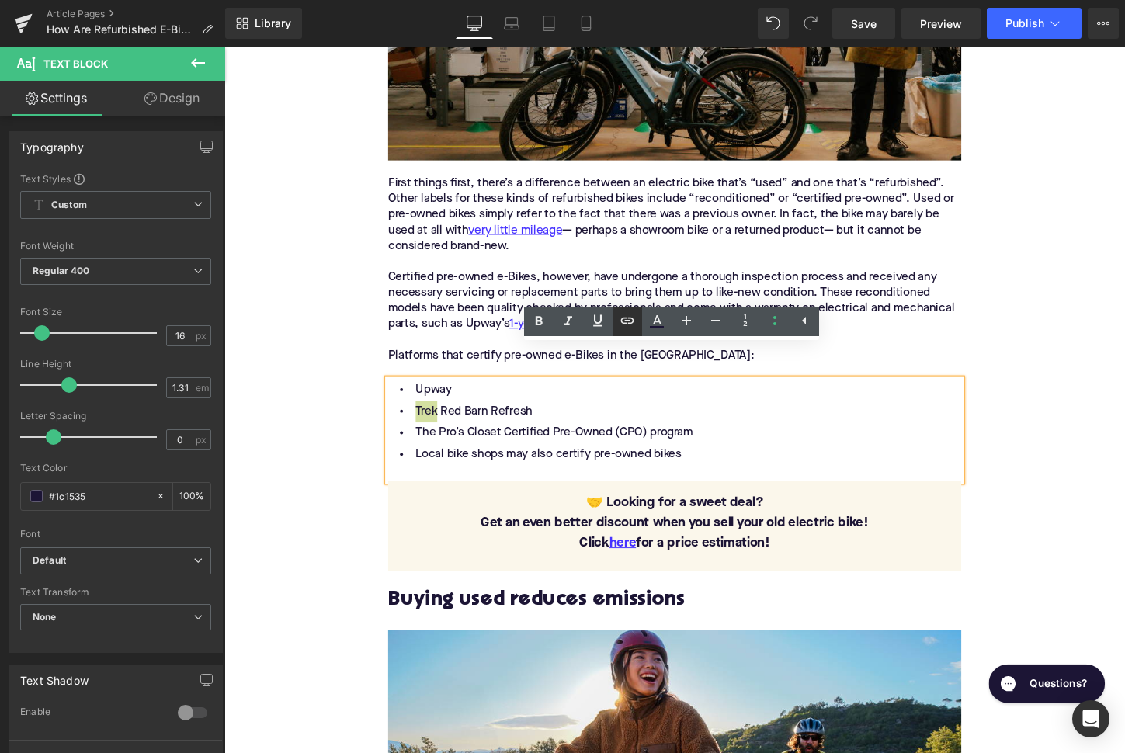
click at [624, 325] on icon at bounding box center [627, 320] width 19 height 19
click at [529, 423] on input "text" at bounding box center [508, 415] width 239 height 39
paste input "[URL][DOMAIN_NAME]"
type input "[URL][DOMAIN_NAME]"
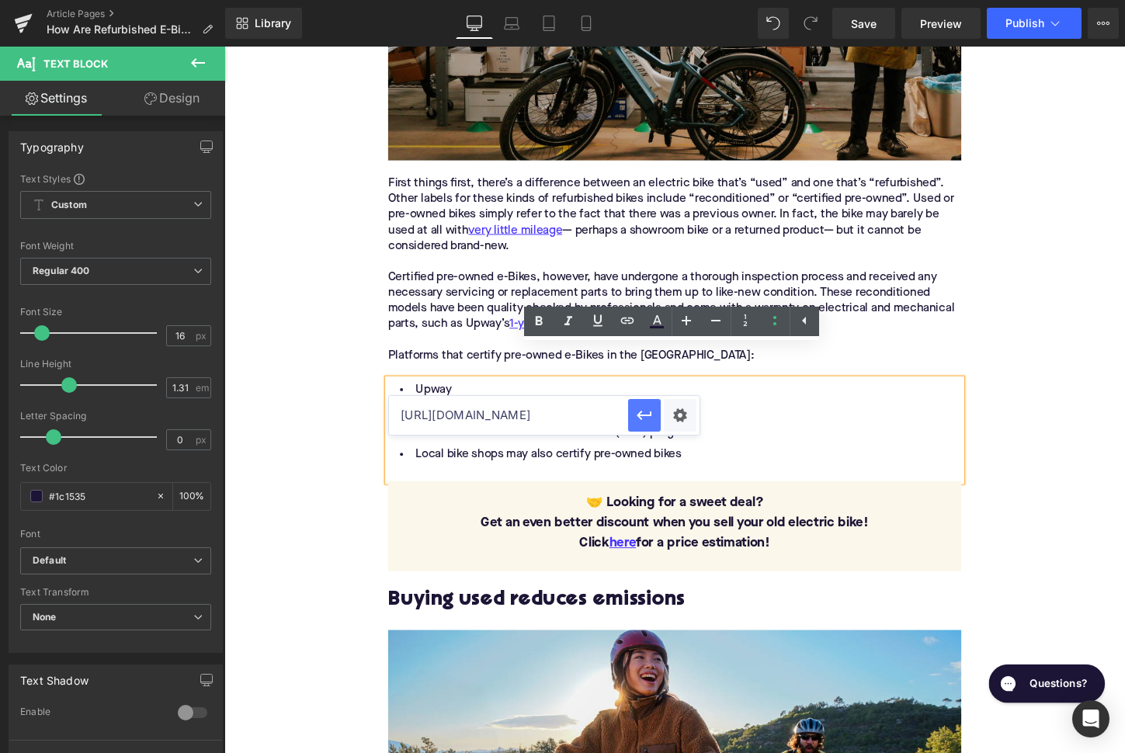
click at [642, 415] on icon "button" at bounding box center [643, 415] width 15 height 9
click at [316, 502] on div "Home / How Are Refurbished E-Bikes Inspected and Certified in the US? Breadcrum…" at bounding box center [693, 745] width 939 height 3781
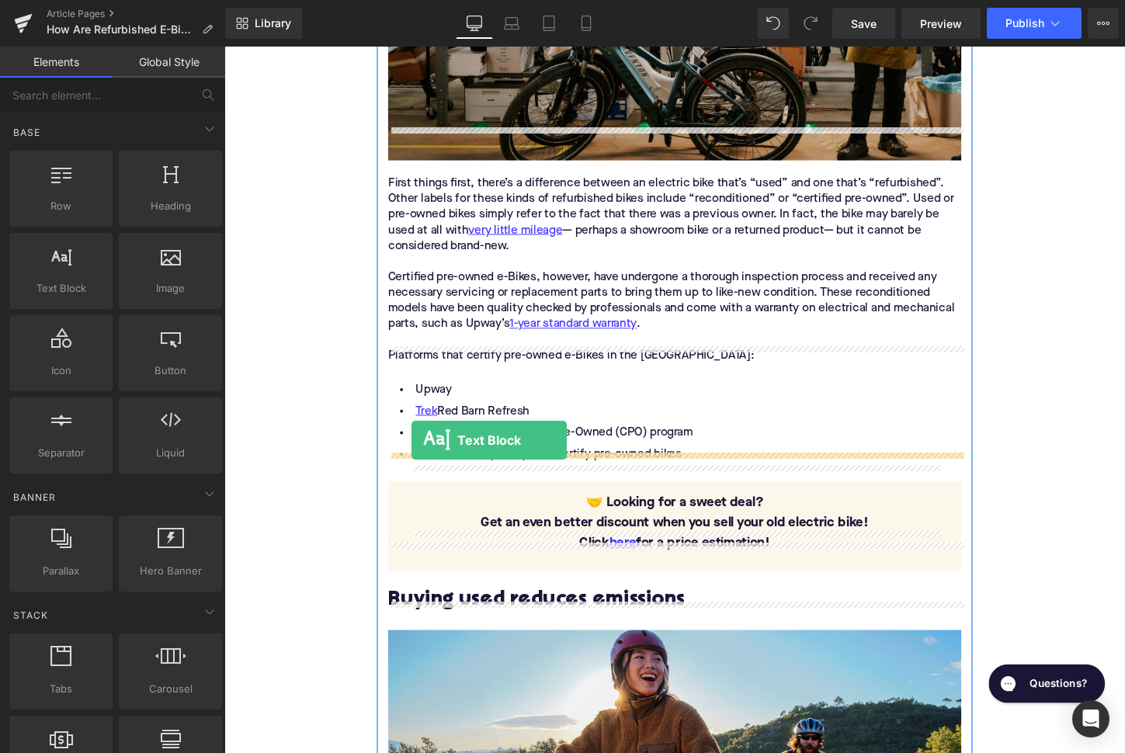
drag, startPoint x: 304, startPoint y: 313, endPoint x: 419, endPoint y: 457, distance: 184.5
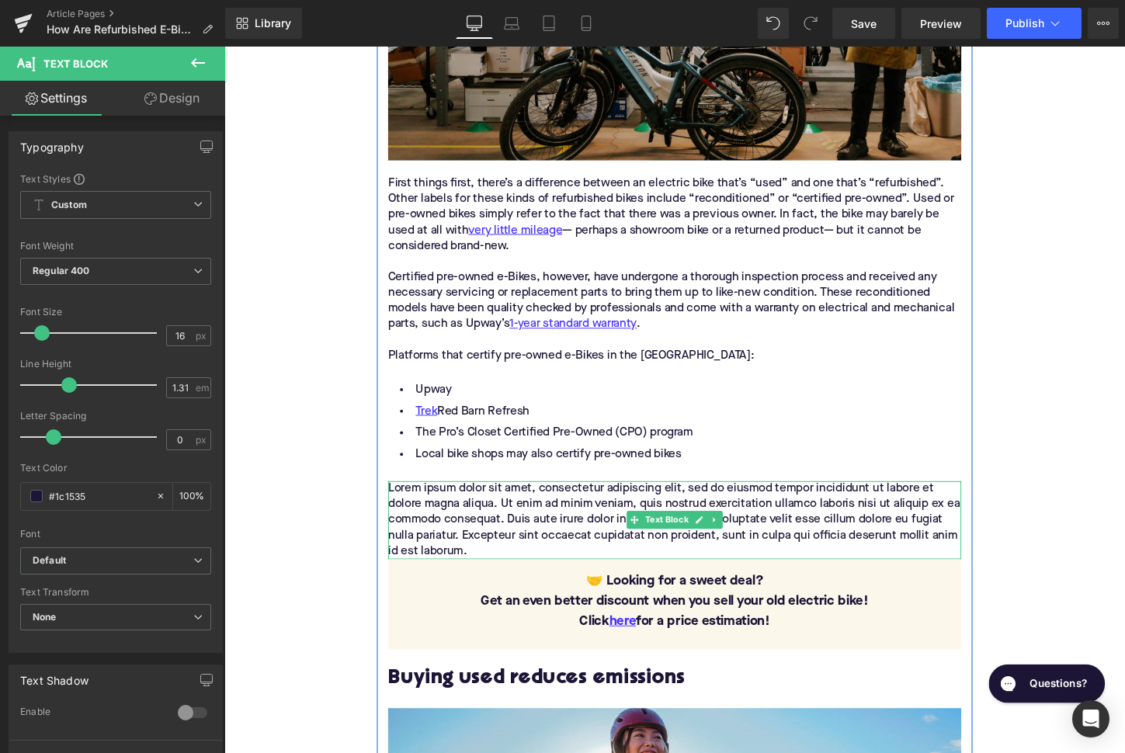
click at [485, 500] on p "Lorem ipsum dolor sit amet, consectetur adipiscing elit, sed do eiusmod tempor …" at bounding box center [694, 540] width 598 height 81
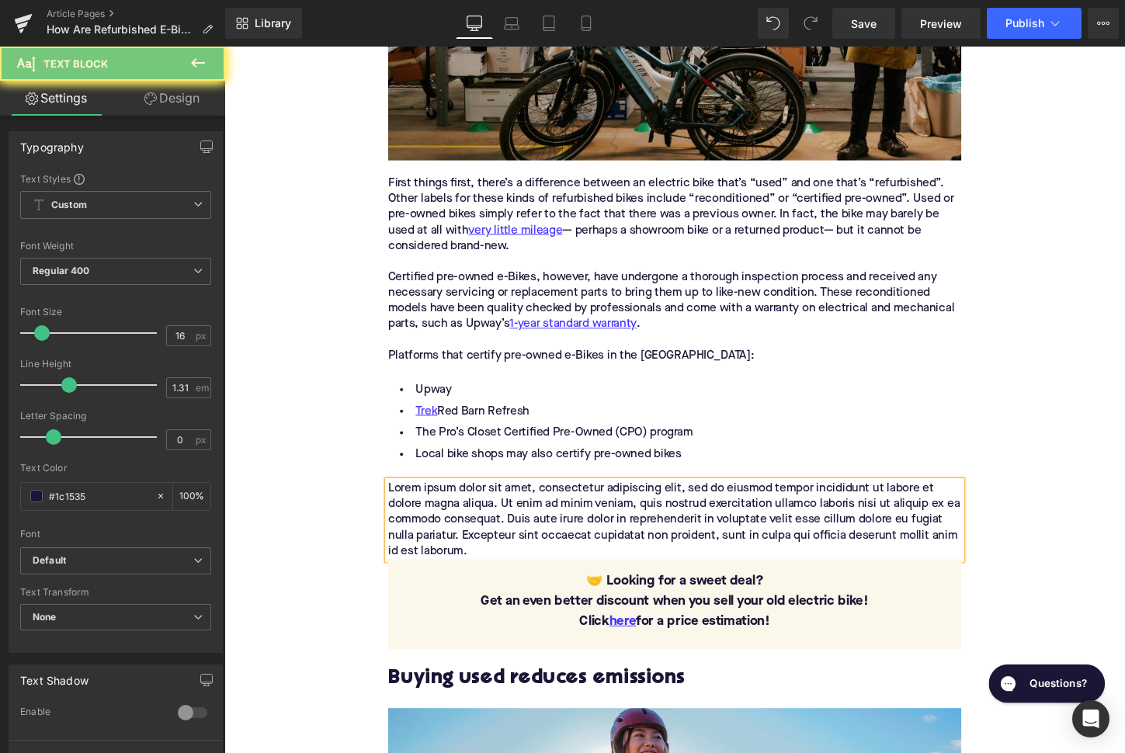
paste div
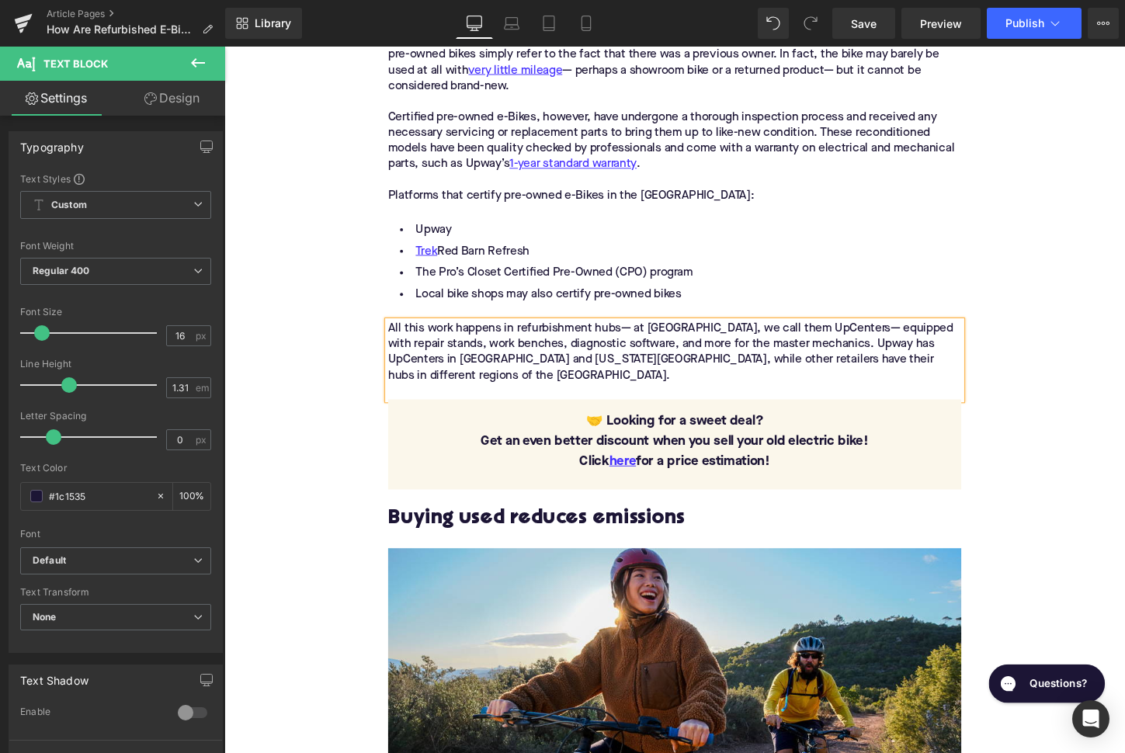
scroll to position [1625, 0]
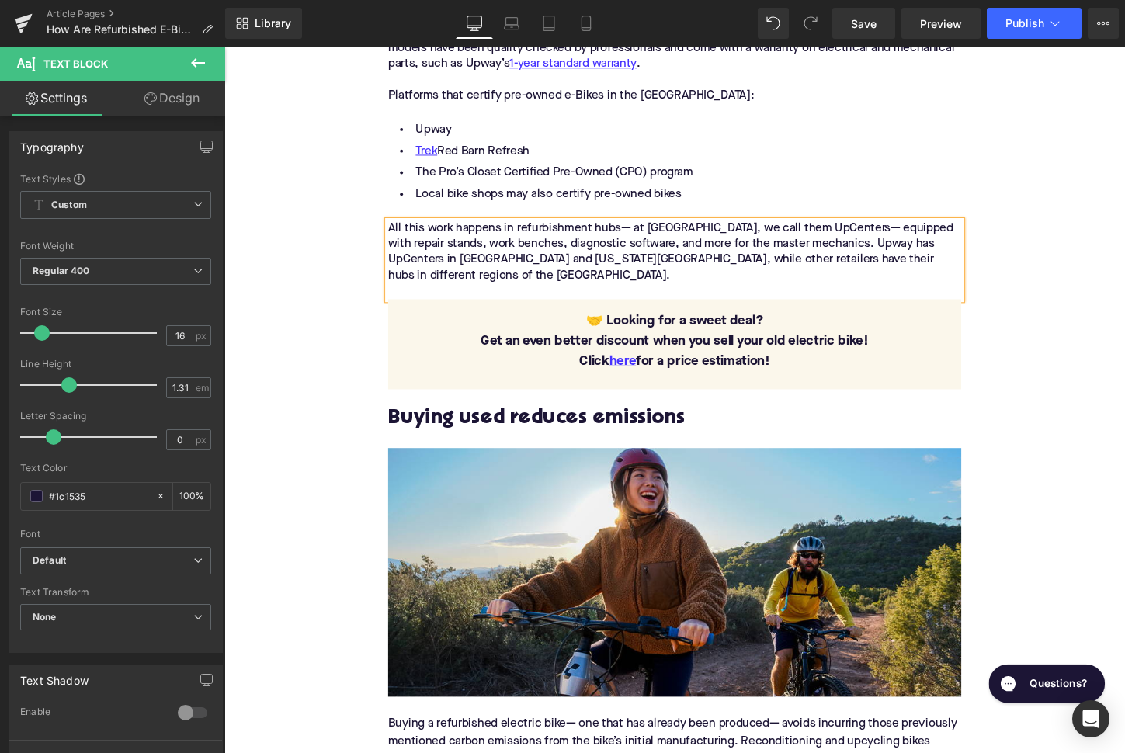
click at [495, 423] on h2 "Buying used reduces emissions" at bounding box center [694, 435] width 598 height 24
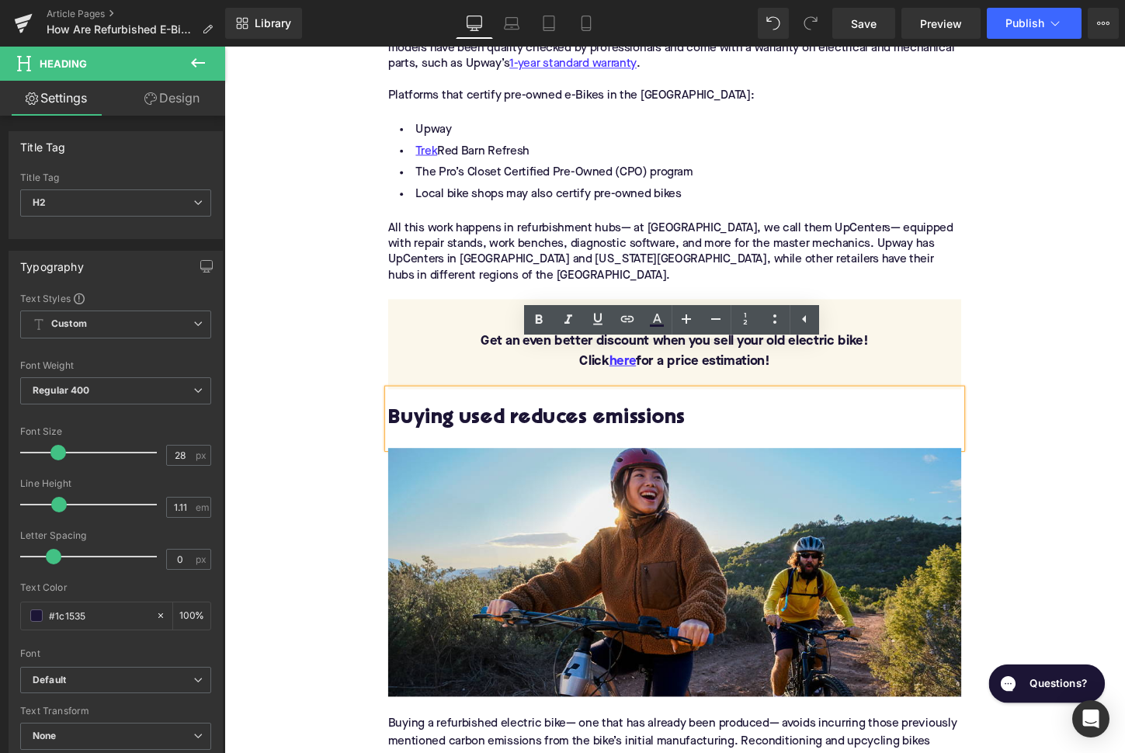
paste div
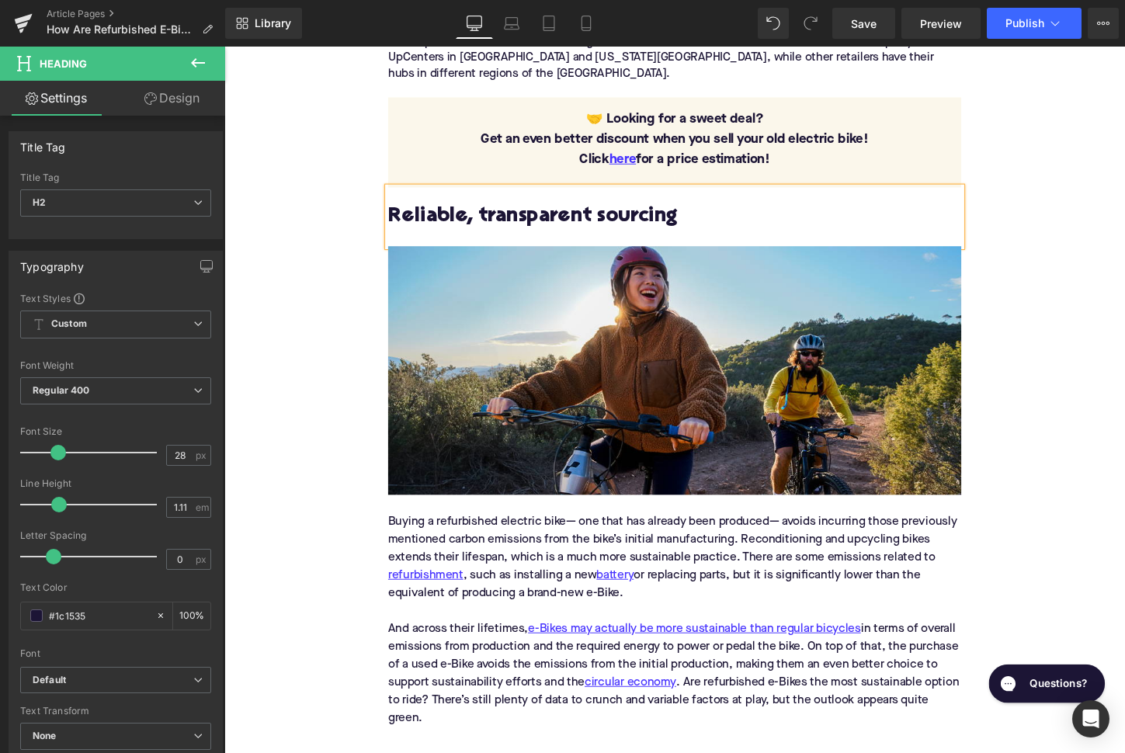
scroll to position [1871, 0]
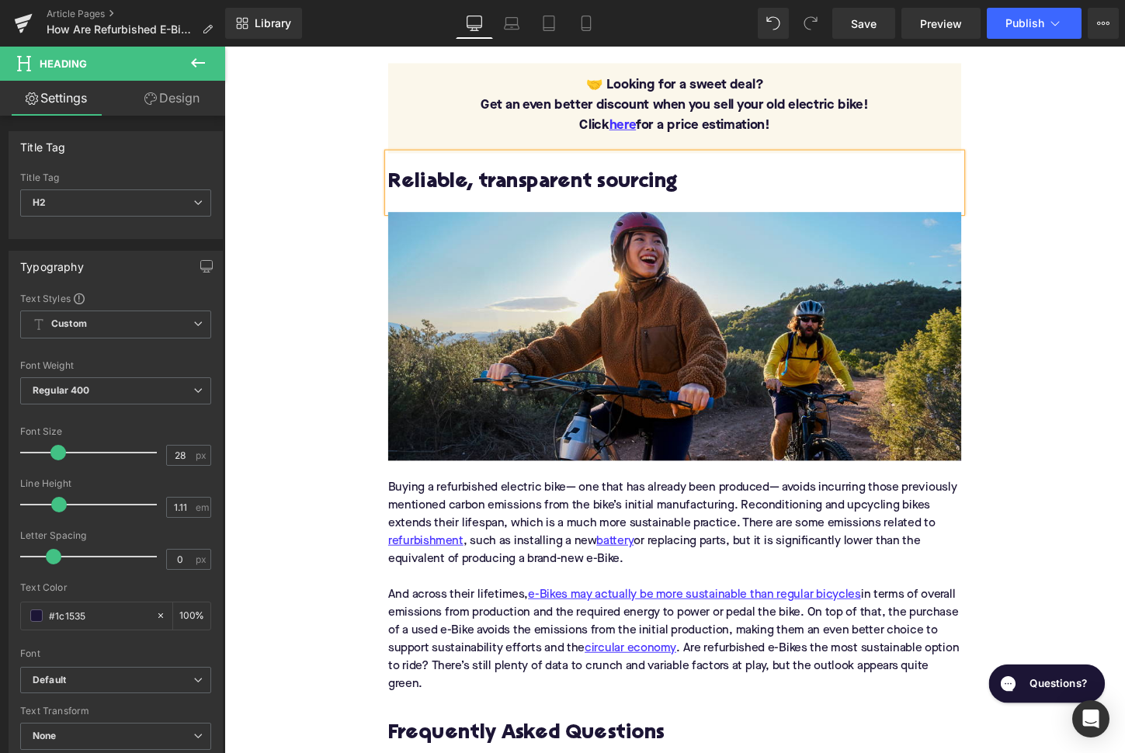
click at [655, 497] on div "Buying a refurbished electric bike— one that has already been produced— avoids …" at bounding box center [694, 543] width 598 height 93
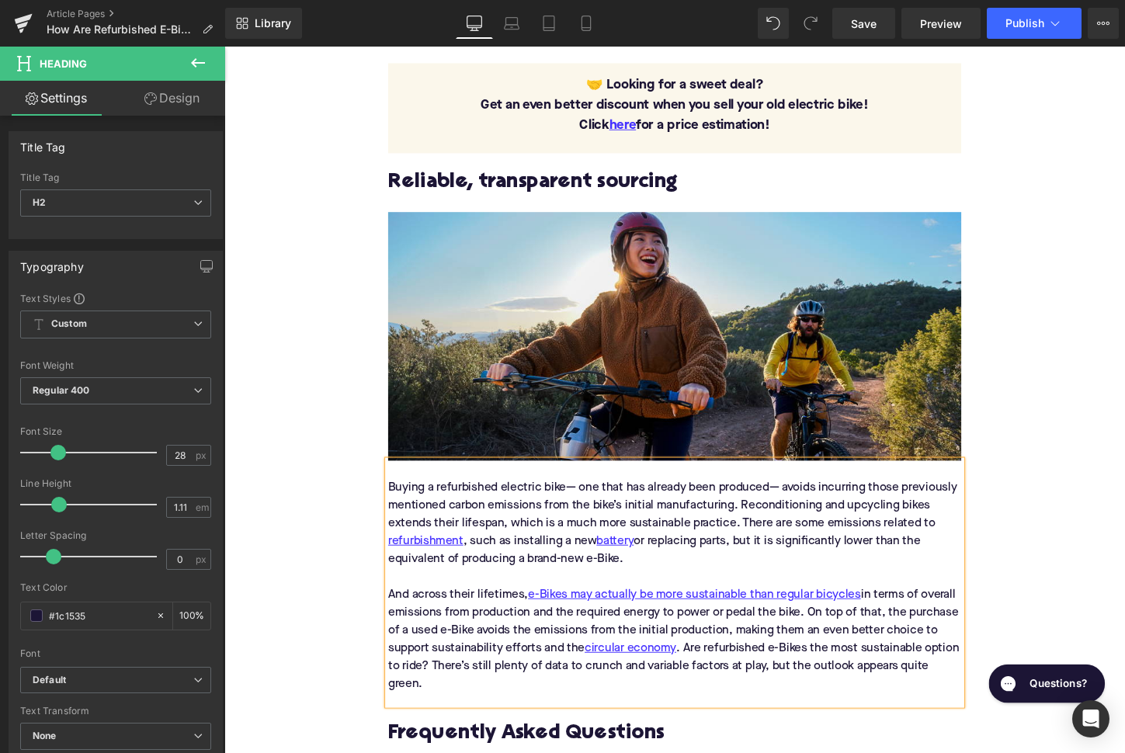
click at [655, 497] on div "Buying a refurbished electric bike— one that has already been produced— avoids …" at bounding box center [694, 543] width 598 height 93
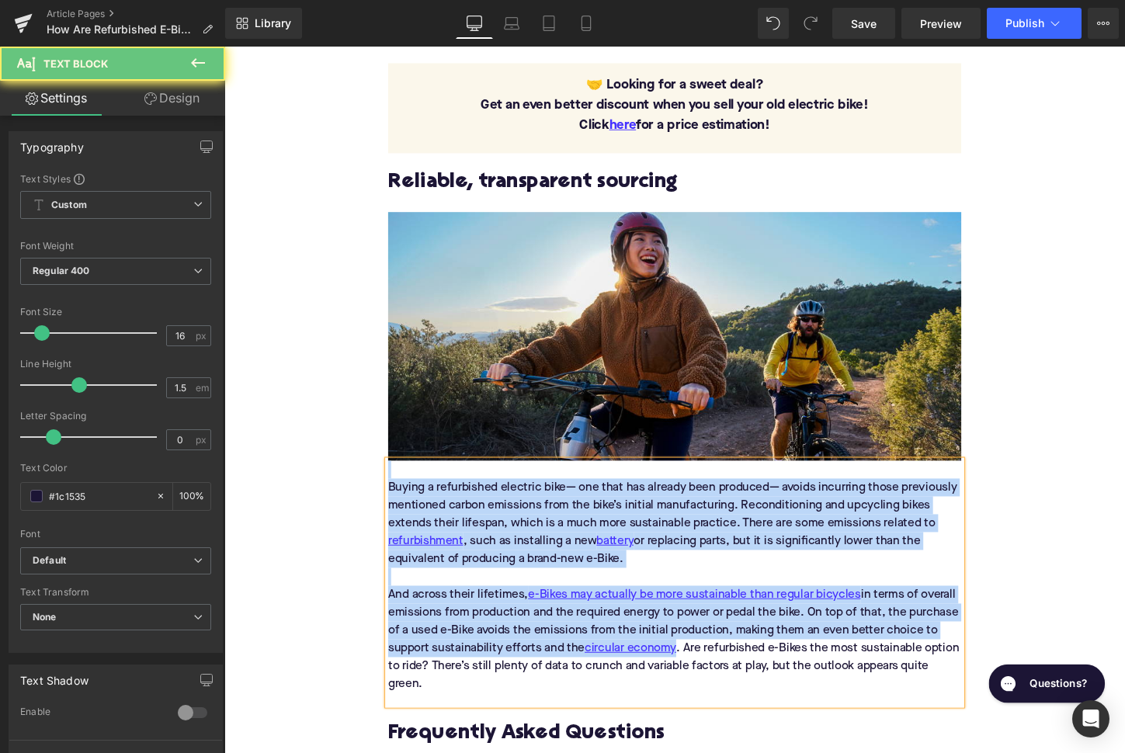
paste div
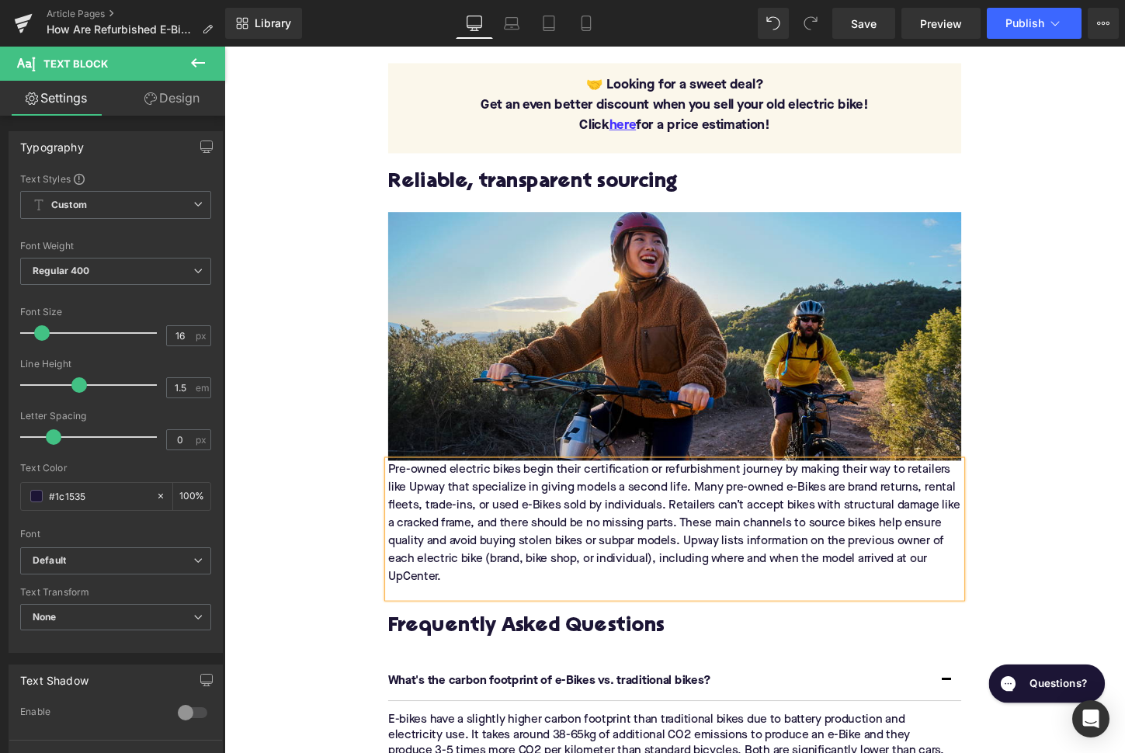
click at [396, 478] on div "Pre-owned electric bikes begin their certification or refurbishment journey by …" at bounding box center [694, 549] width 598 height 143
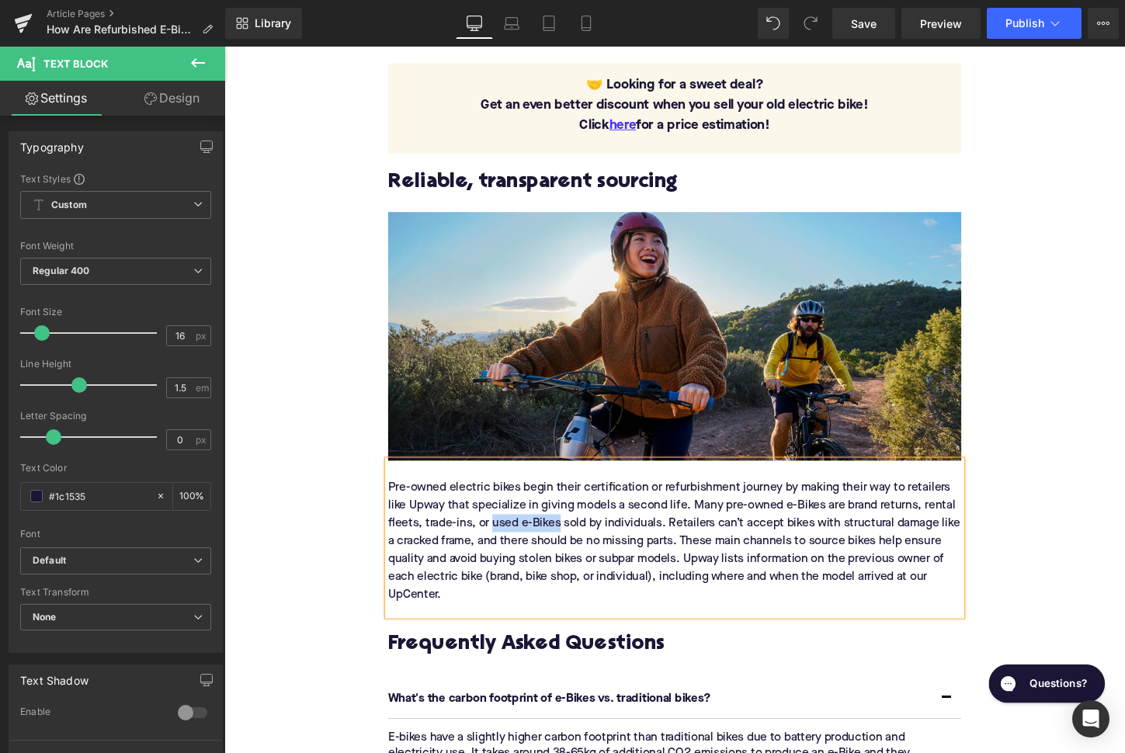
drag, startPoint x: 506, startPoint y: 497, endPoint x: 575, endPoint y: 498, distance: 69.1
click at [575, 498] on div "Pre-owned electric bikes begin their certification or refurbishment journey by …" at bounding box center [694, 562] width 598 height 130
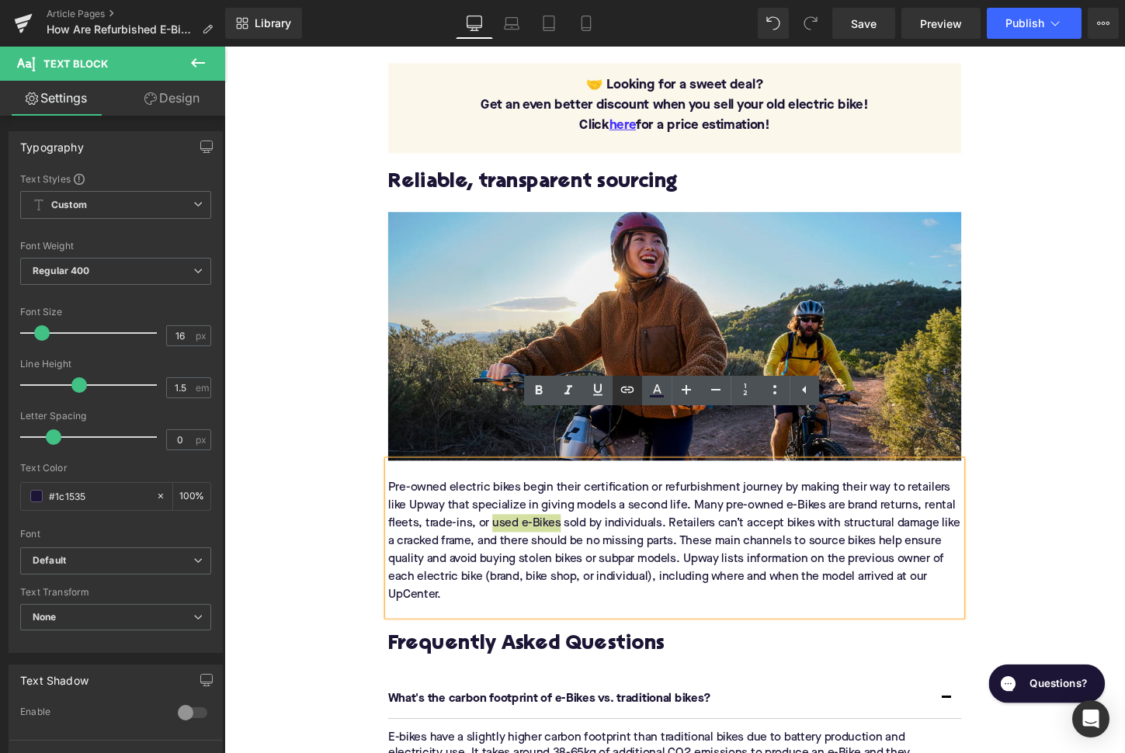
click at [636, 389] on icon at bounding box center [627, 389] width 19 height 19
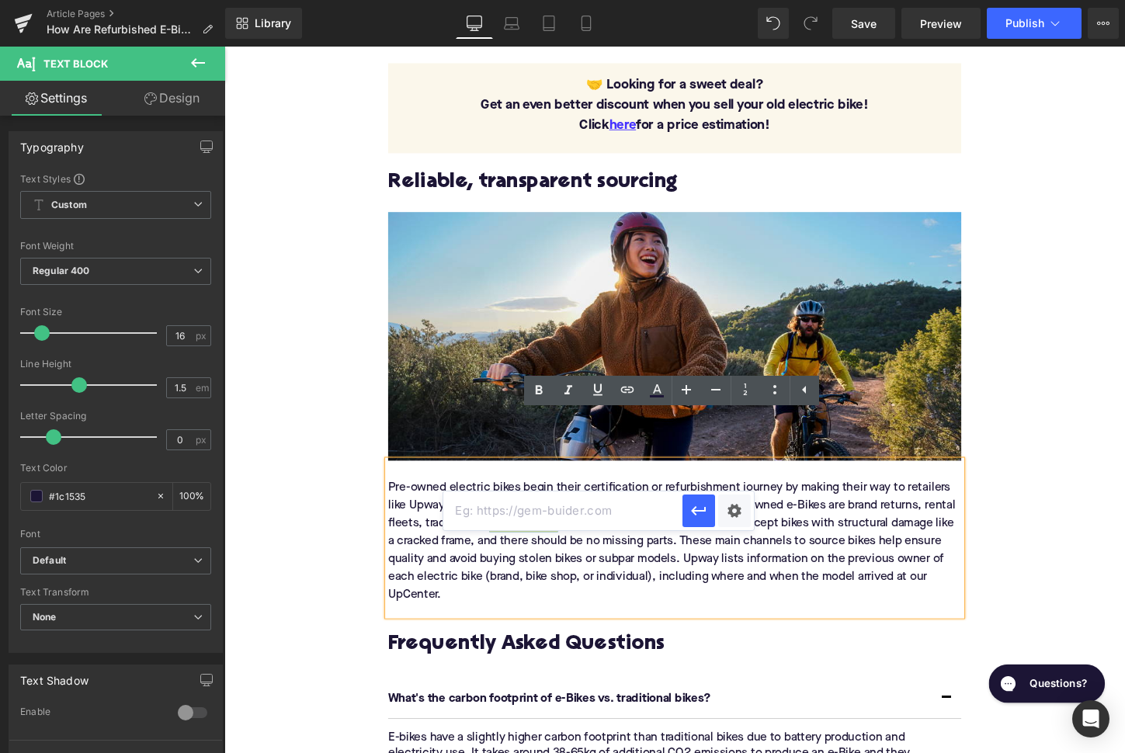
click at [583, 505] on input "text" at bounding box center [562, 510] width 239 height 39
paste input "https://upway.co/collections/used-electric-bike"
drag, startPoint x: 687, startPoint y: 519, endPoint x: 519, endPoint y: 481, distance: 171.9
click at [687, 519] on button "button" at bounding box center [698, 510] width 33 height 33
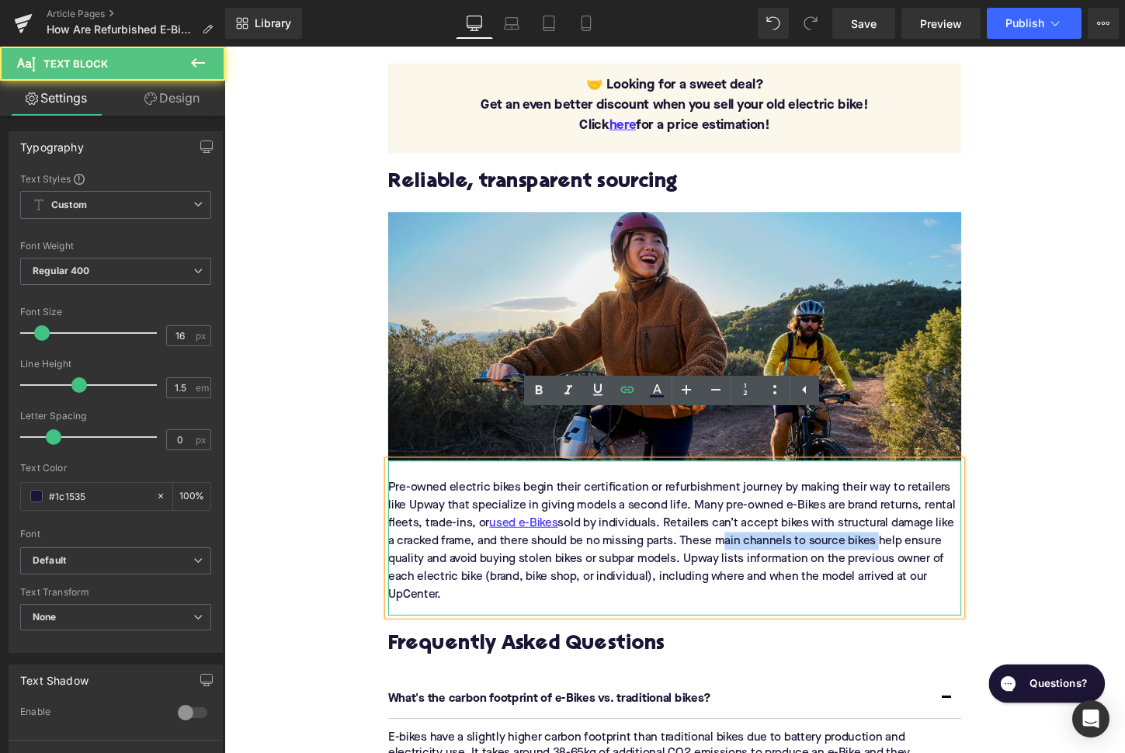
drag, startPoint x: 741, startPoint y: 514, endPoint x: 907, endPoint y: 517, distance: 165.4
click at [907, 517] on div "Pre-owned electric bikes begin their certification or refurbishment journey by …" at bounding box center [694, 562] width 598 height 130
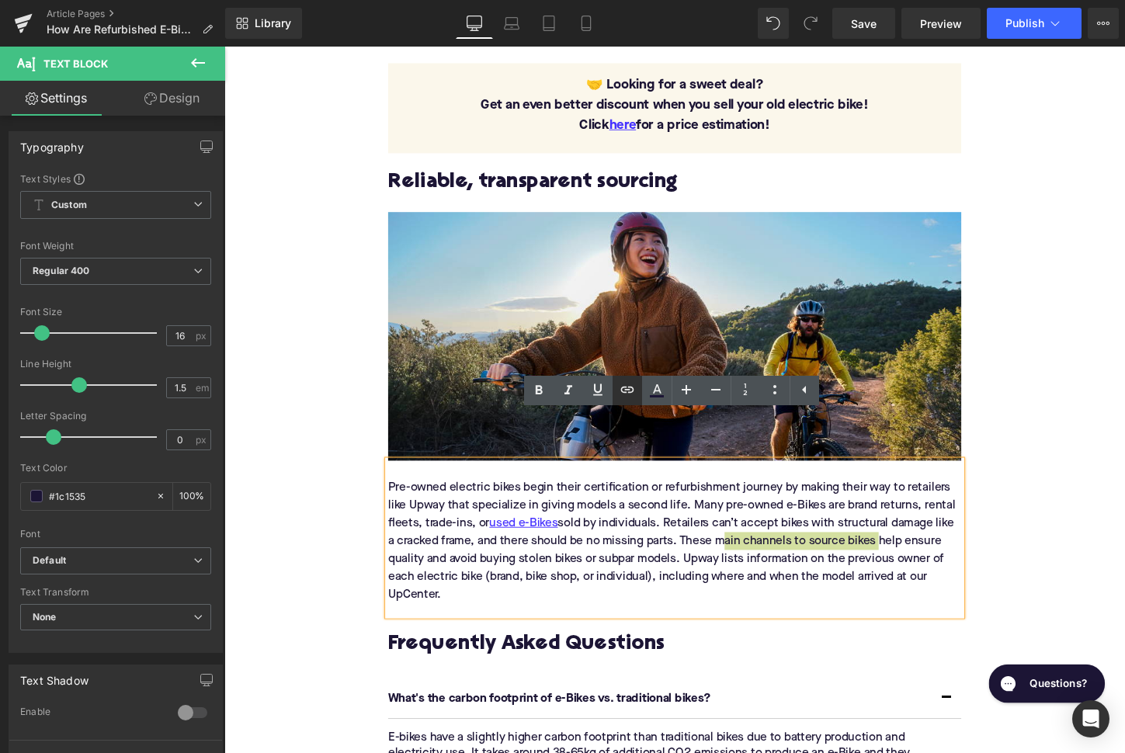
click at [627, 388] on icon at bounding box center [627, 389] width 19 height 19
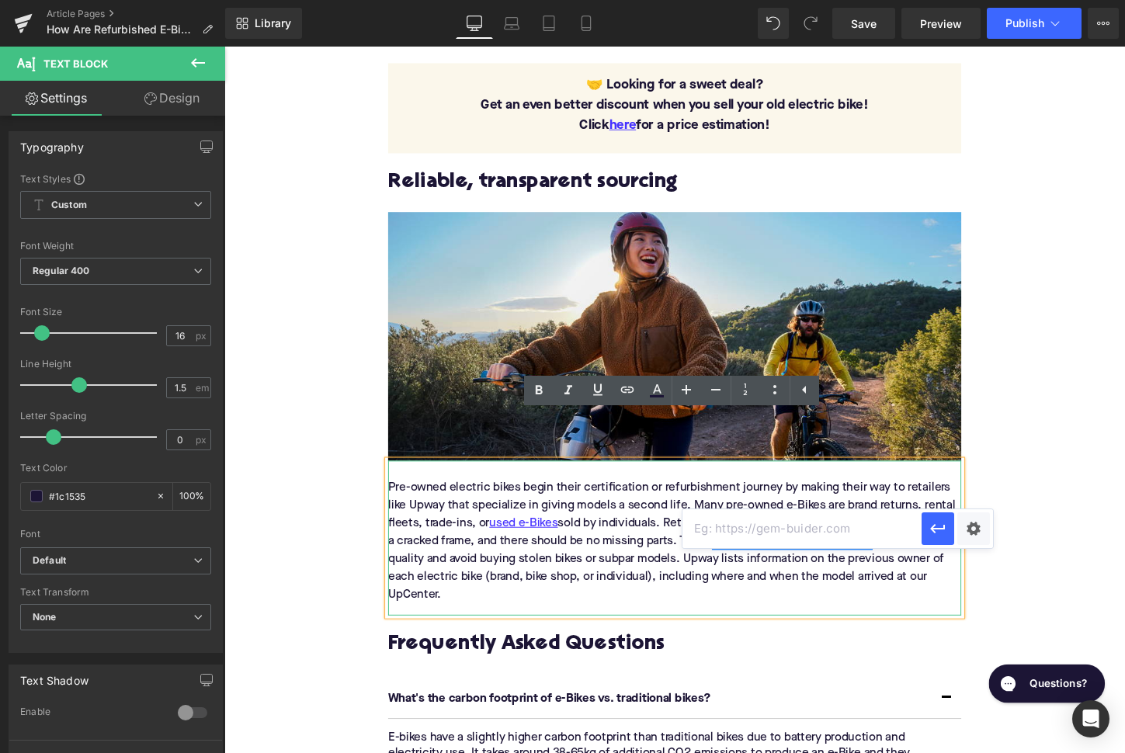
click at [720, 528] on input "text" at bounding box center [801, 528] width 239 height 39
paste input "https://upway.co/blogs/news/what-are-the-main-channels-that-supply-certified-pr…"
type input "https://upway.co/blogs/news/what-are-the-main-channels-that-supply-certified-pr…"
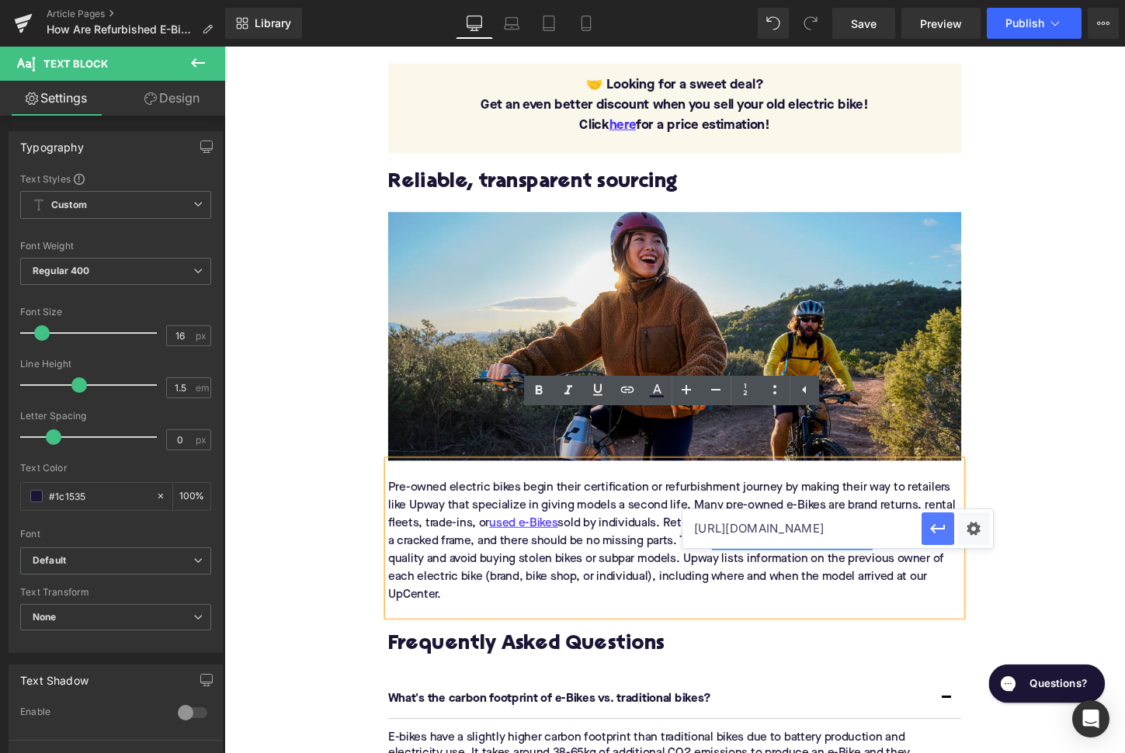
click at [931, 529] on icon "button" at bounding box center [937, 529] width 15 height 9
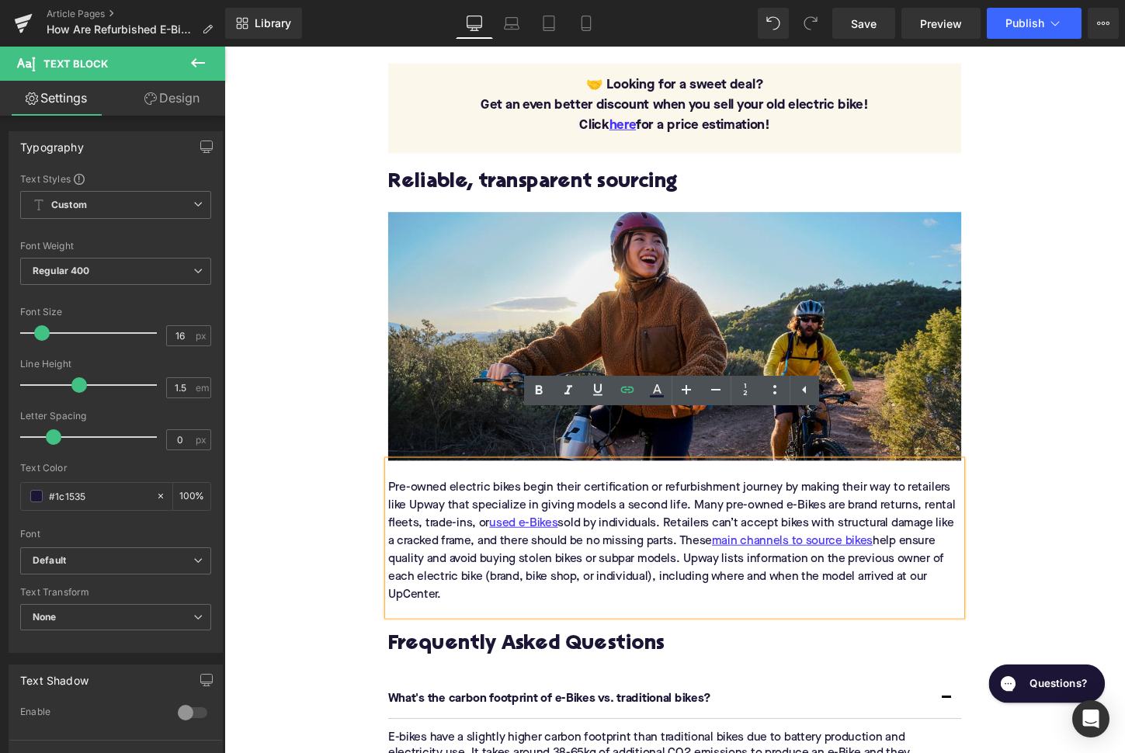
click at [338, 520] on div "Home / How Are Refurbished E-Bikes Inspected and Certified in the US? Breadcrum…" at bounding box center [693, 221] width 939 height 3769
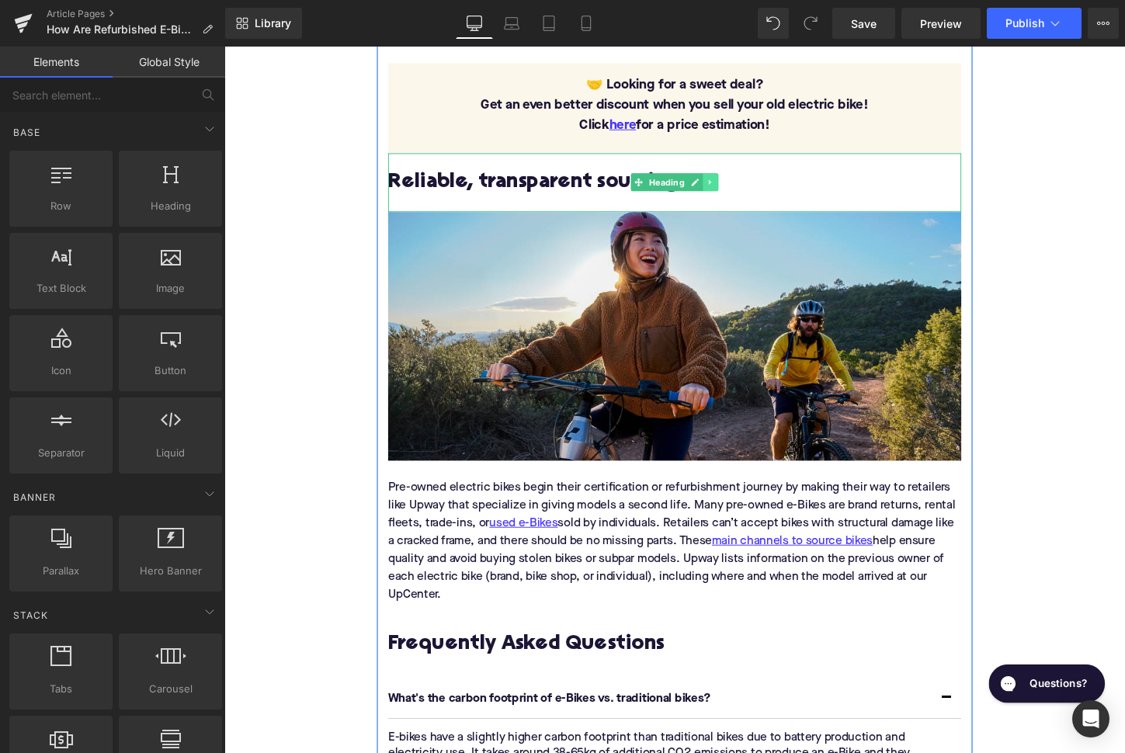
click at [734, 183] on icon at bounding box center [731, 187] width 9 height 9
click at [723, 184] on icon at bounding box center [723, 188] width 9 height 9
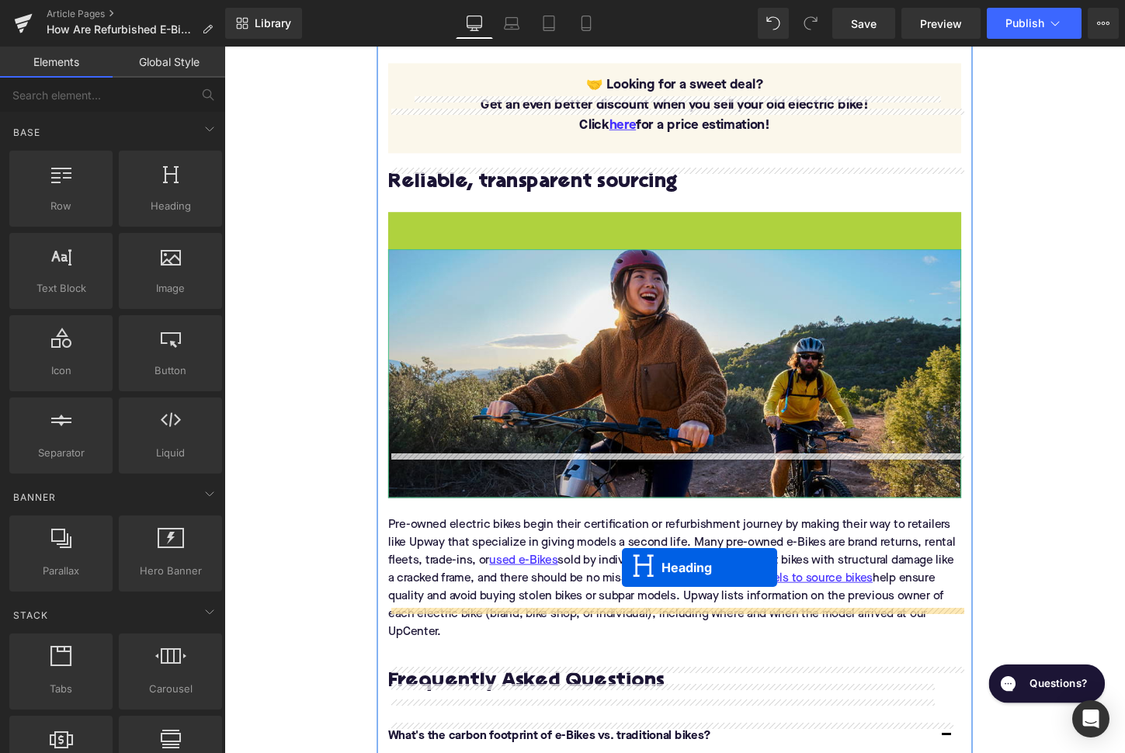
drag, startPoint x: 655, startPoint y: 203, endPoint x: 639, endPoint y: 590, distance: 387.7
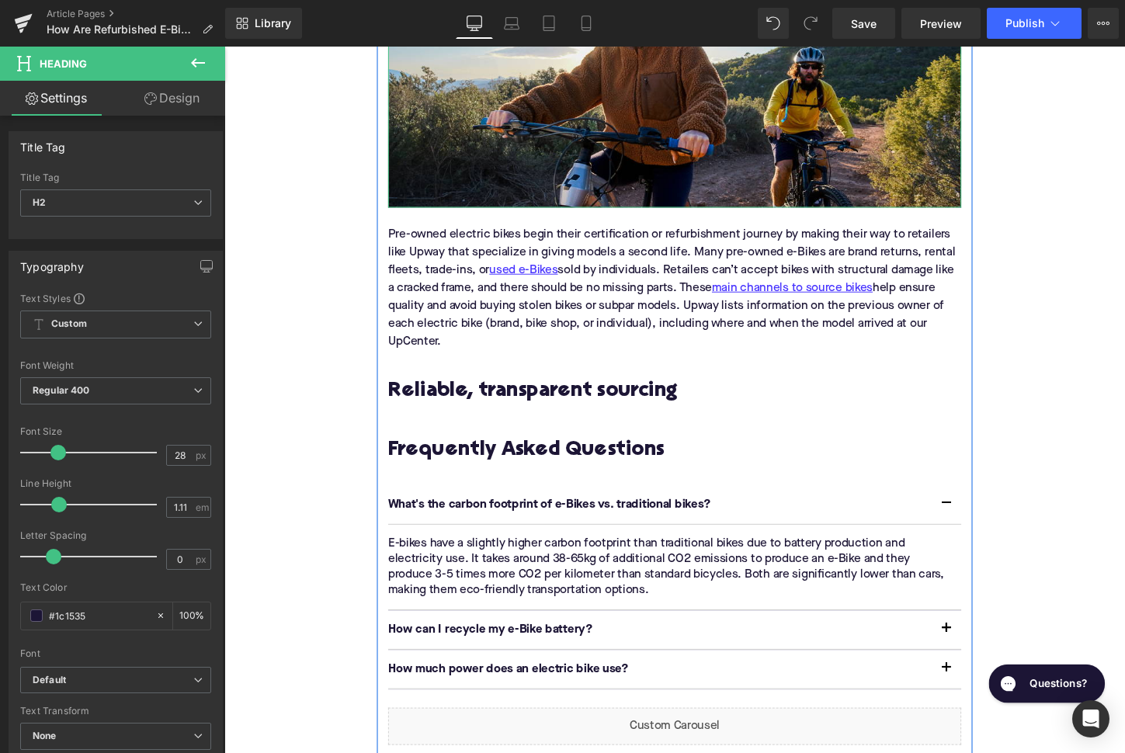
scroll to position [2164, 0]
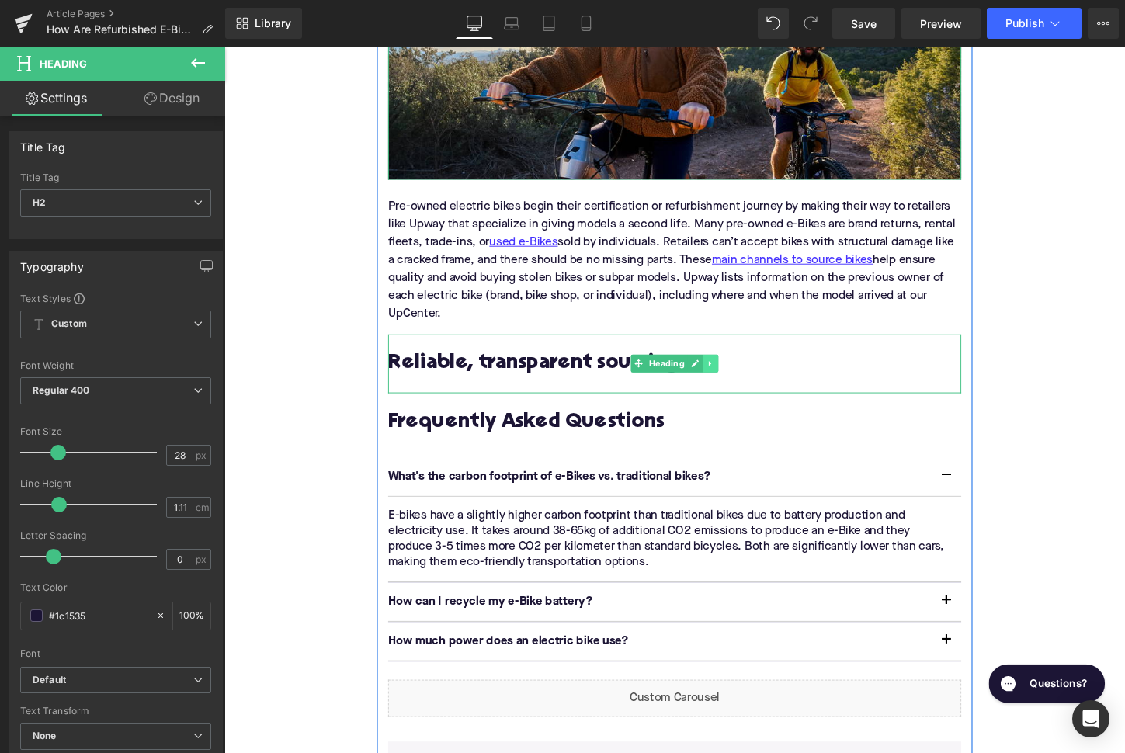
click at [732, 373] on icon at bounding box center [731, 377] width 9 height 9
click at [725, 373] on icon at bounding box center [723, 377] width 9 height 9
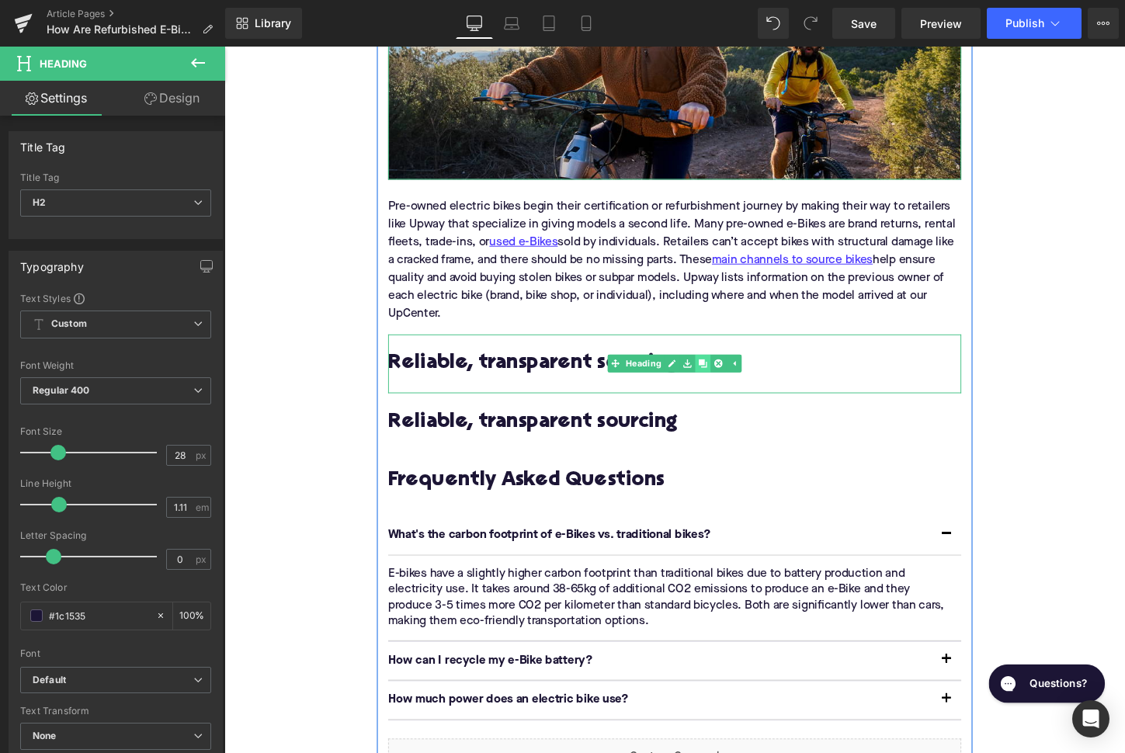
click at [725, 373] on icon at bounding box center [723, 377] width 9 height 9
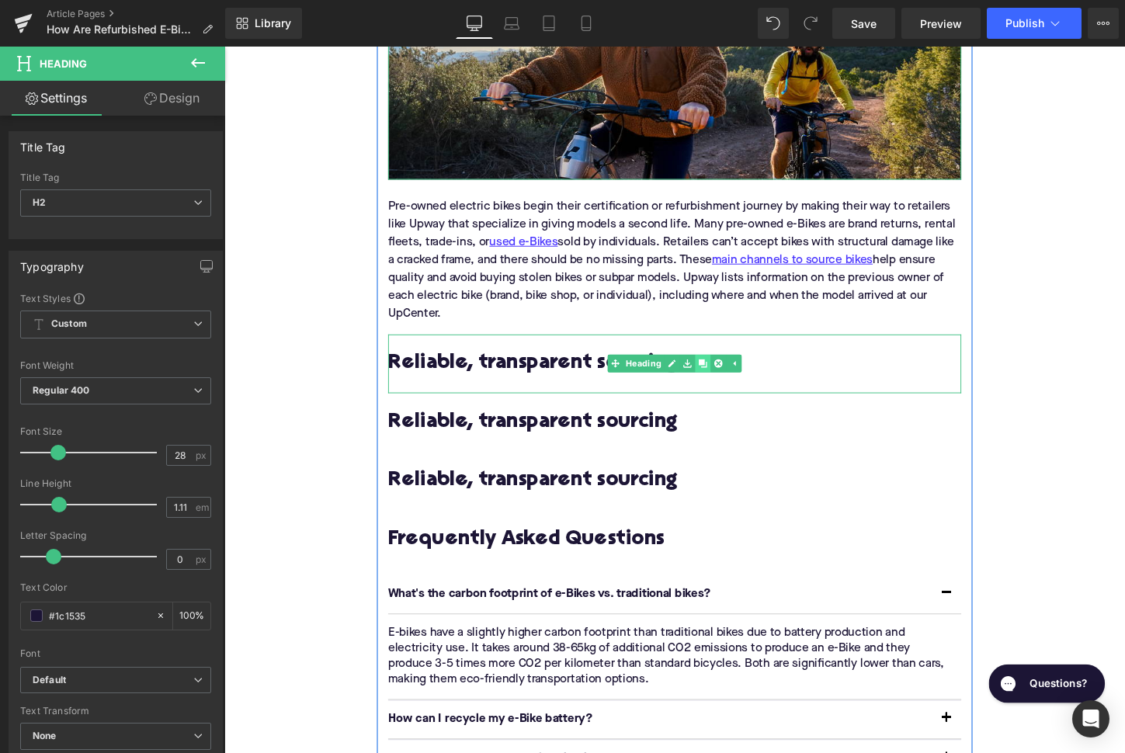
click at [725, 373] on icon at bounding box center [723, 377] width 9 height 9
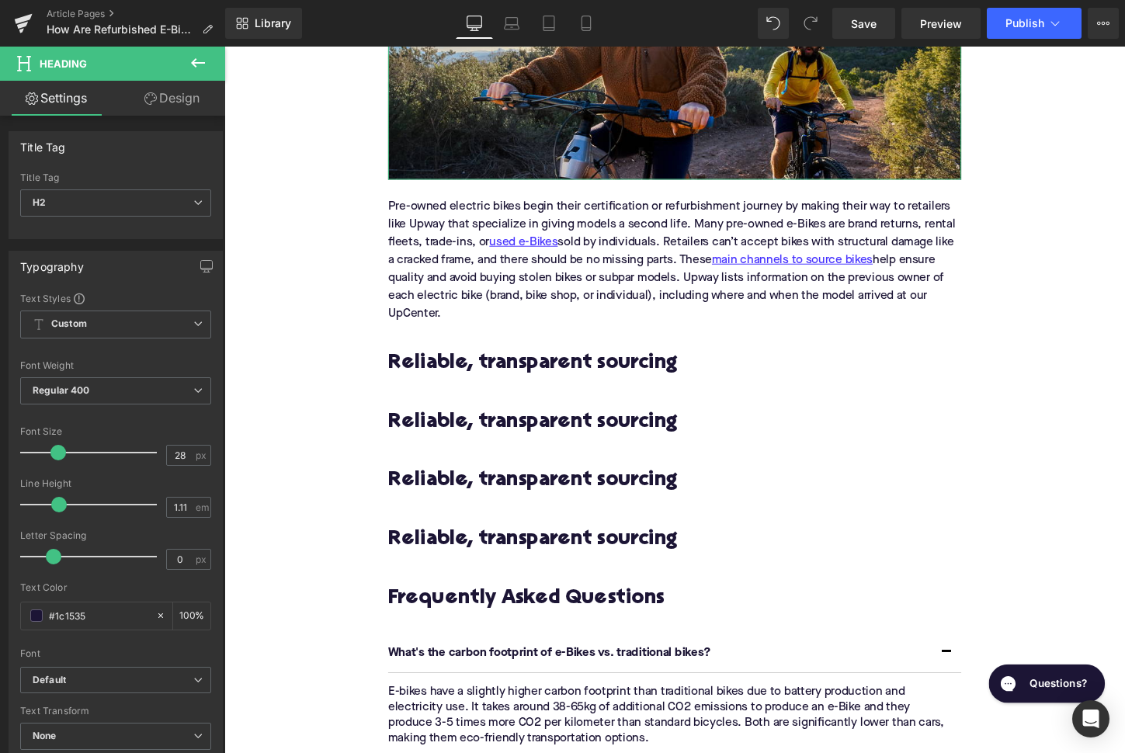
click at [578, 366] on h2 "Reliable, transparent sourcing" at bounding box center [694, 378] width 598 height 24
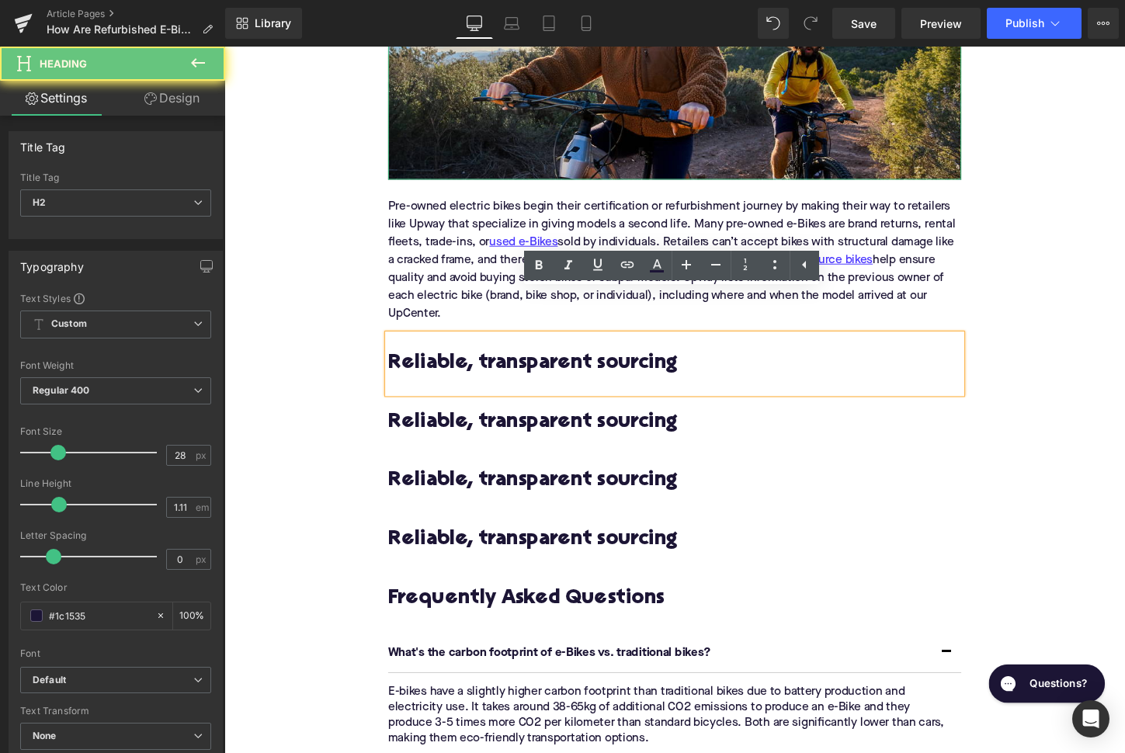
paste div
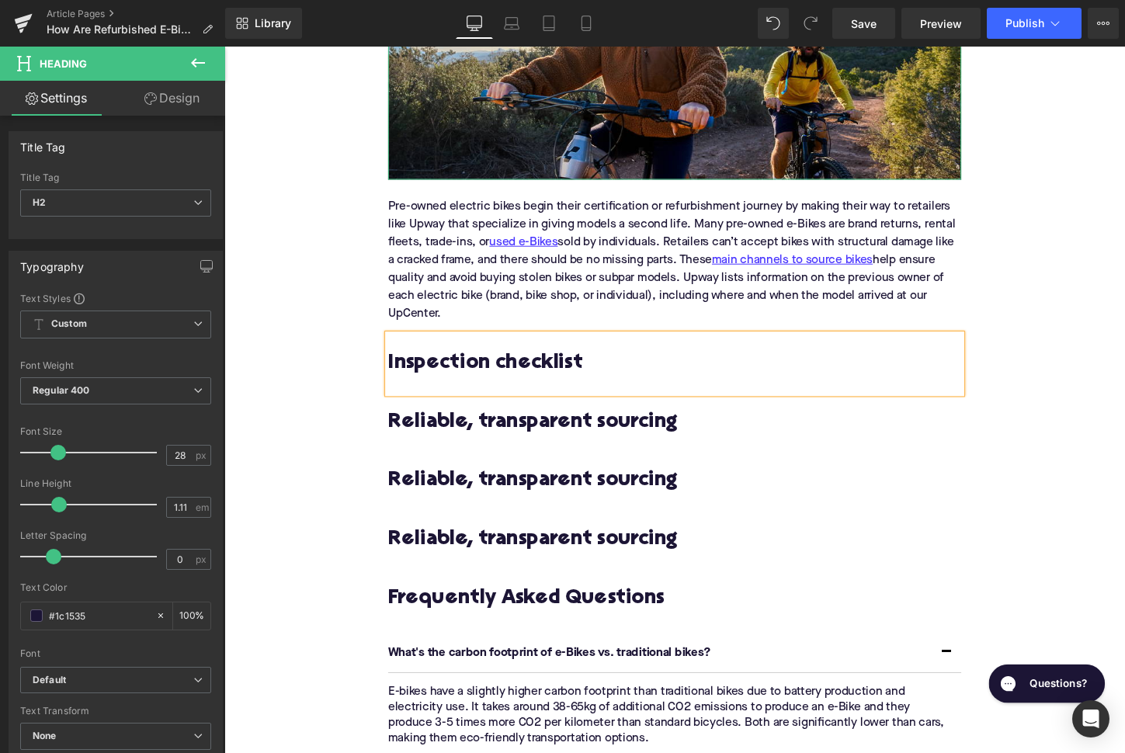
click at [333, 290] on div "Home / How Are Refurbished E-Bikes Inspected and Certified in the US? Breadcrum…" at bounding box center [693, 52] width 939 height 4014
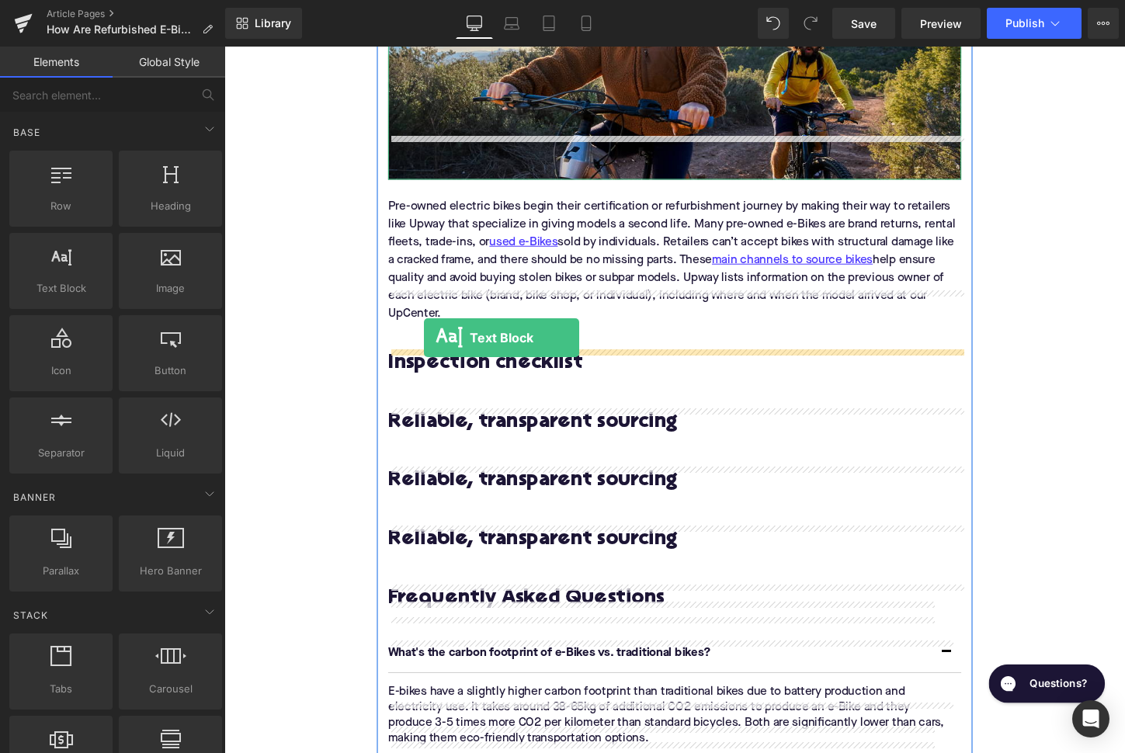
drag, startPoint x: 327, startPoint y: 330, endPoint x: 446, endPoint y: 360, distance: 123.3
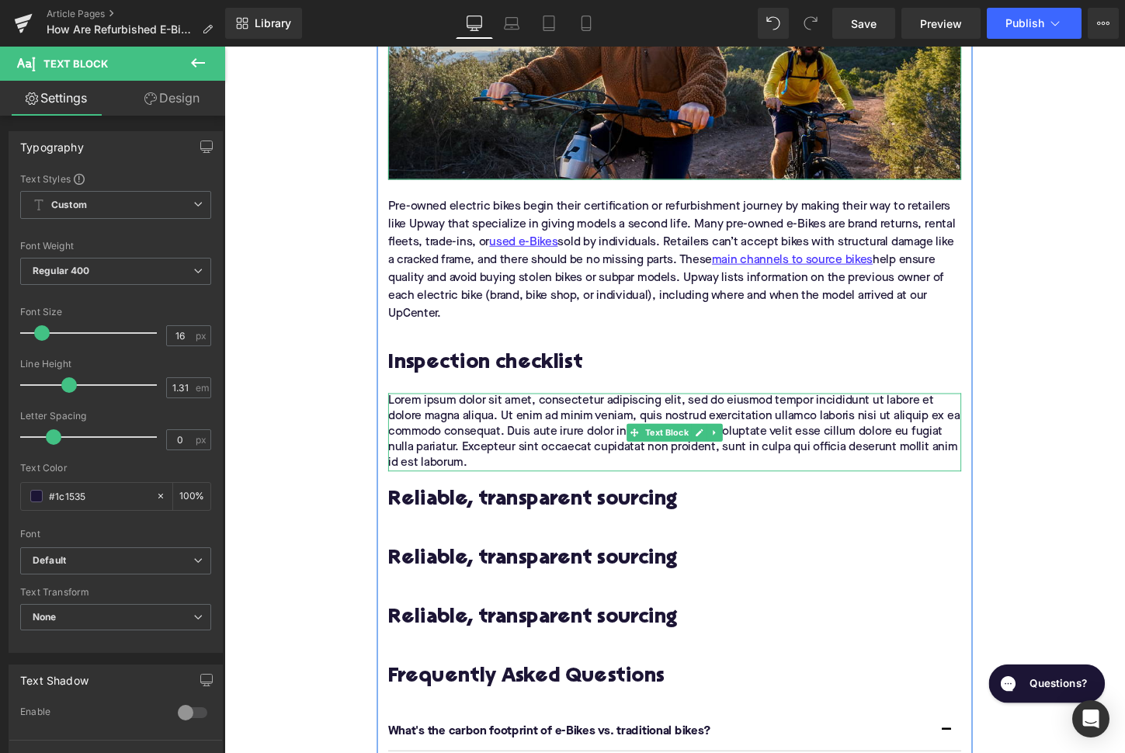
click at [526, 408] on p "Lorem ipsum dolor sit amet, consectetur adipiscing elit, sed do eiusmod tempor …" at bounding box center [694, 448] width 598 height 81
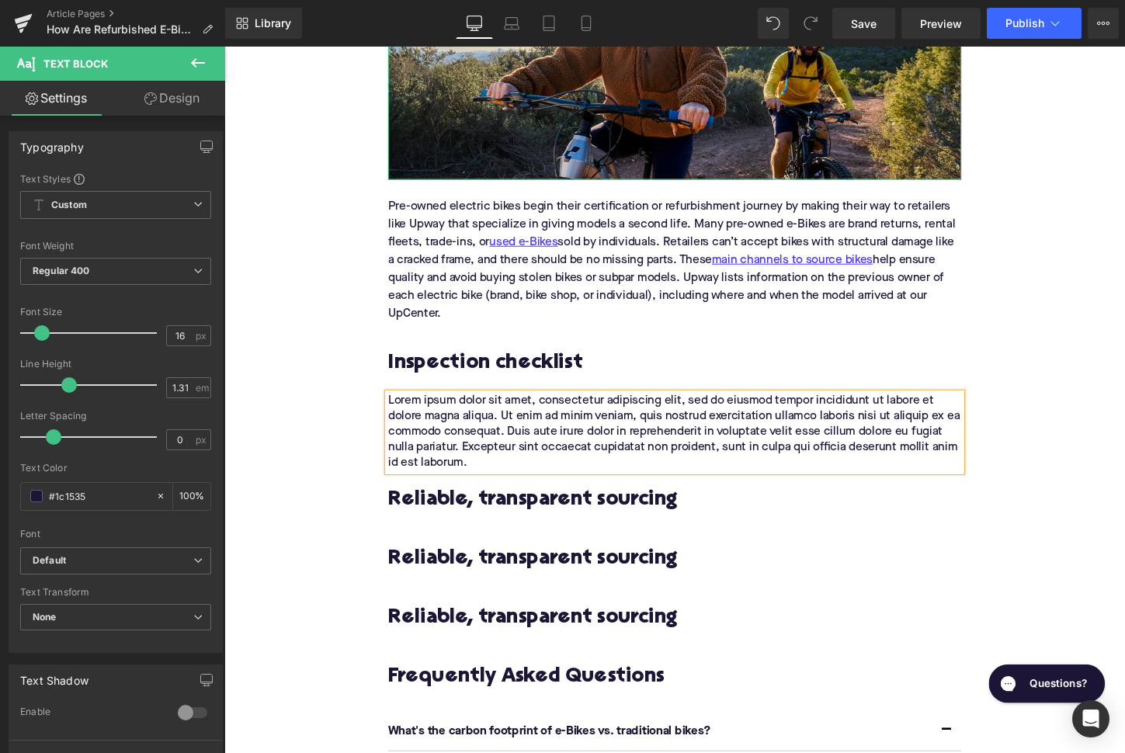
click at [526, 408] on p "Lorem ipsum dolor sit amet, consectetur adipiscing elit, sed do eiusmod tempor …" at bounding box center [694, 448] width 598 height 81
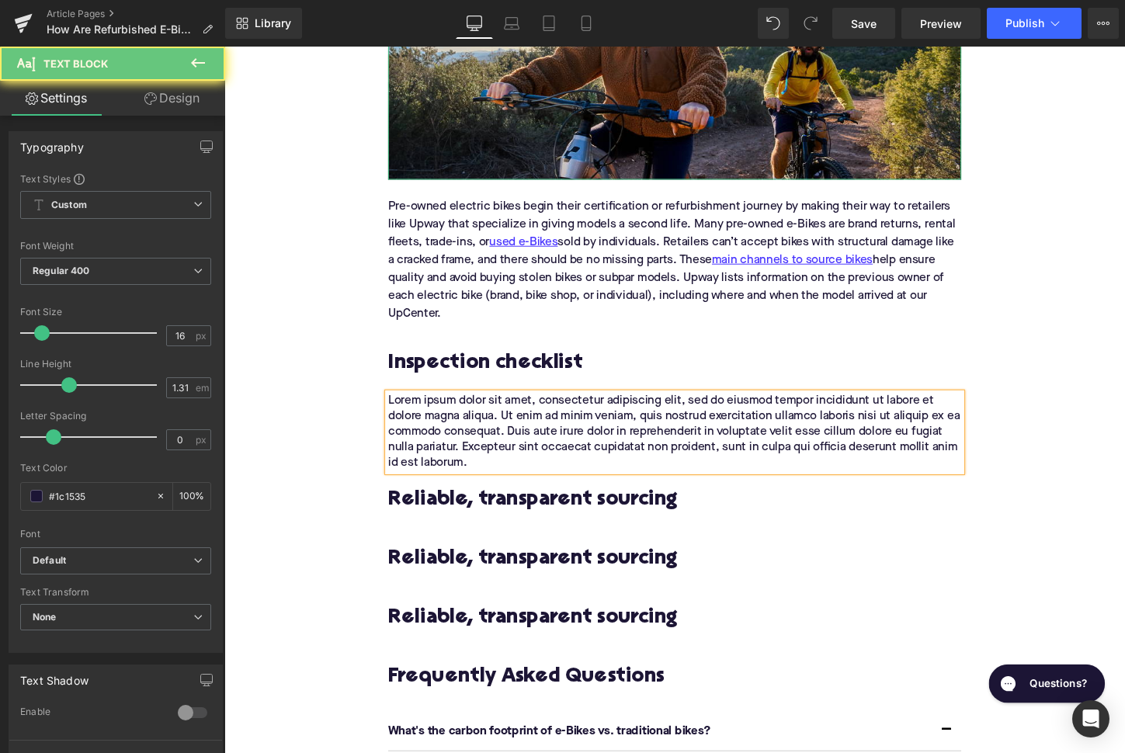
paste div
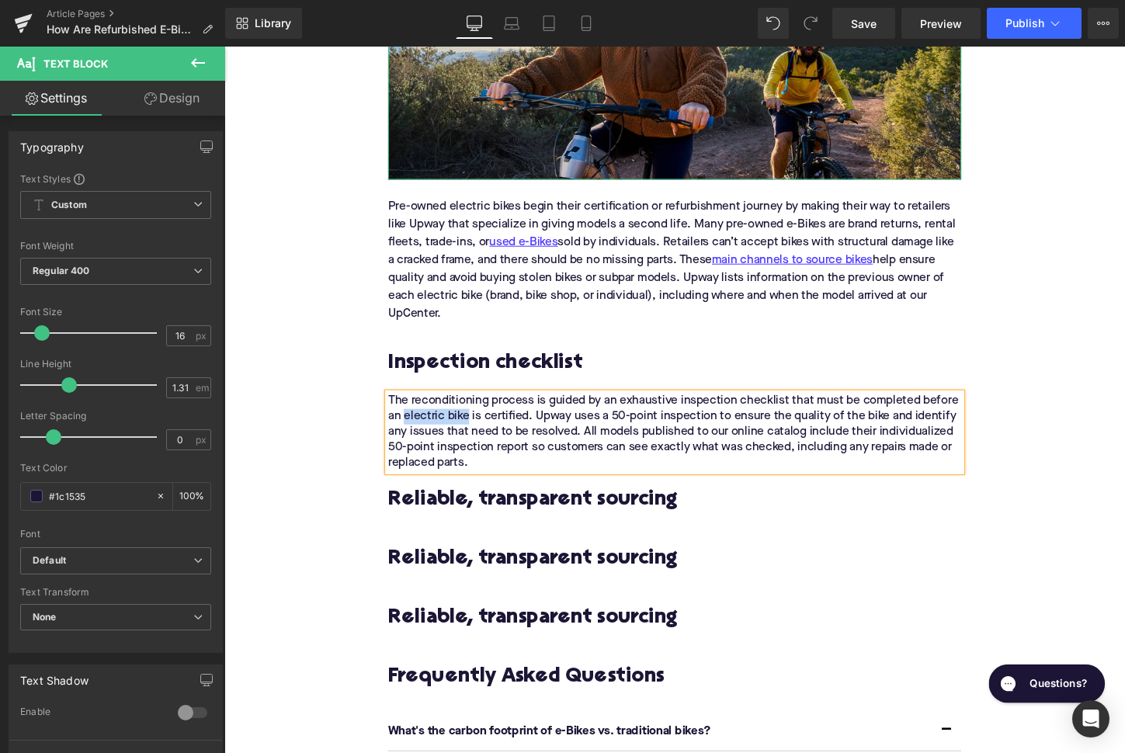
drag, startPoint x: 411, startPoint y: 387, endPoint x: 479, endPoint y: 390, distance: 68.3
click at [479, 408] on p "The reconditioning process is guided by an exhaustive inspection checklist that…" at bounding box center [694, 448] width 598 height 81
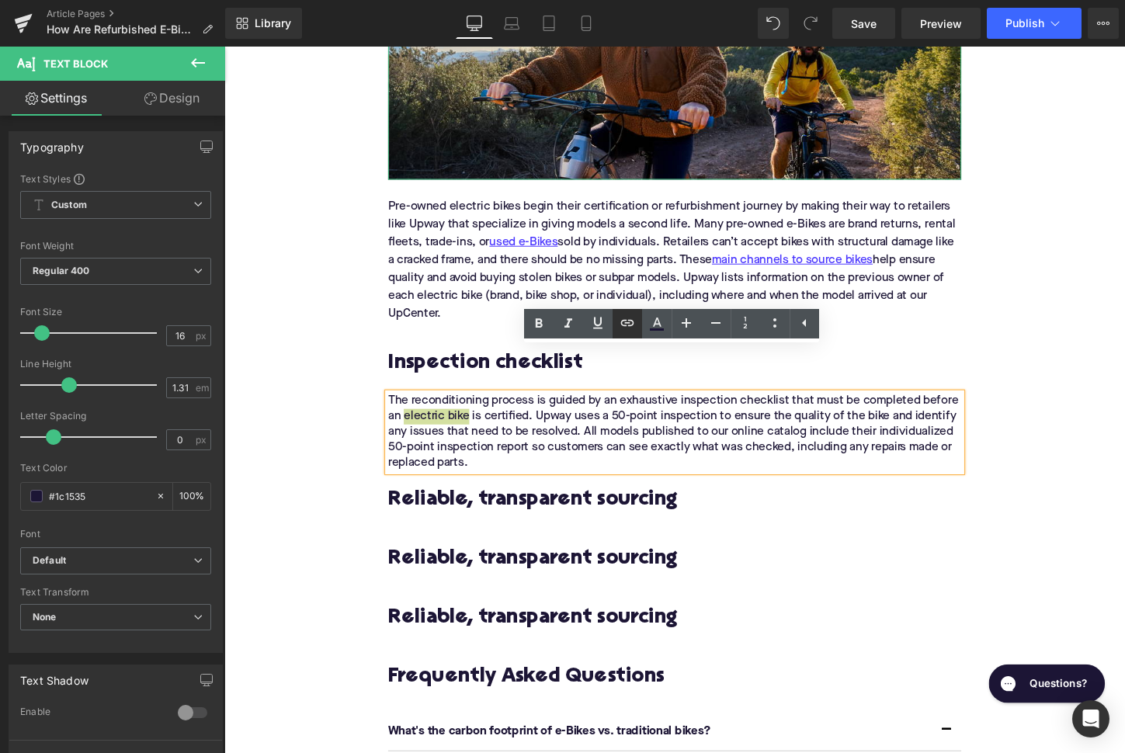
click at [629, 321] on icon at bounding box center [627, 323] width 19 height 19
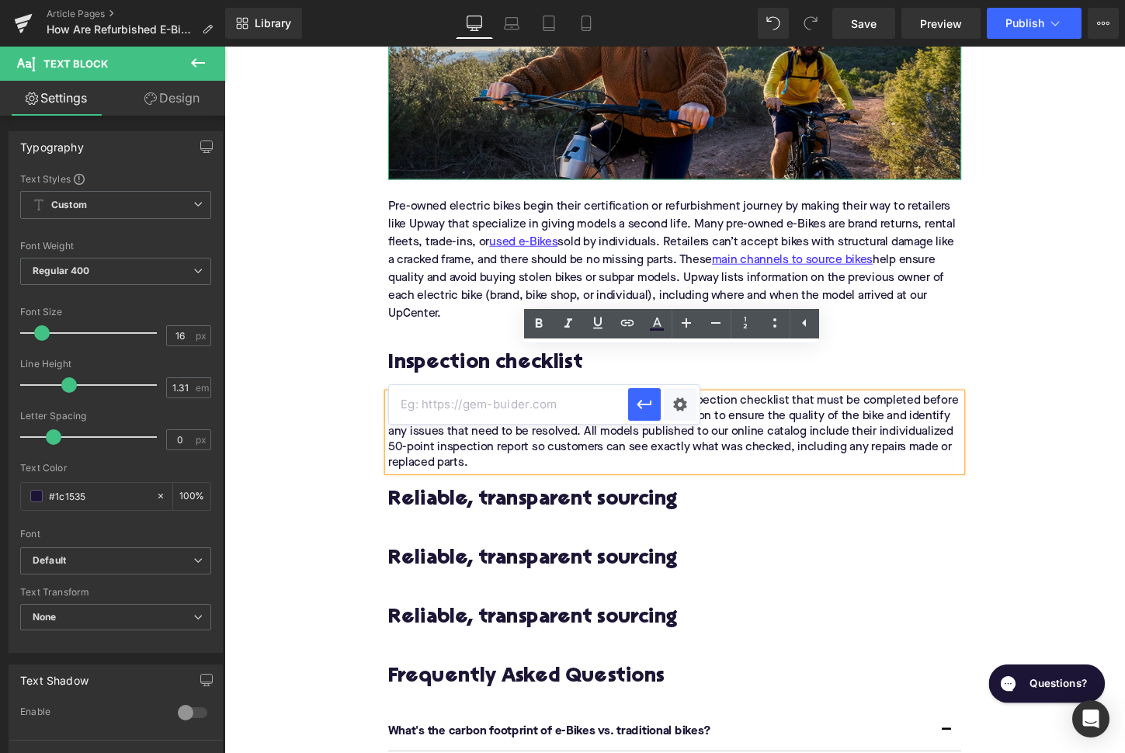
click at [546, 397] on input "text" at bounding box center [508, 404] width 239 height 39
paste input "[URL][DOMAIN_NAME]"
type input "[URL][DOMAIN_NAME]"
click at [649, 408] on icon "button" at bounding box center [644, 404] width 19 height 19
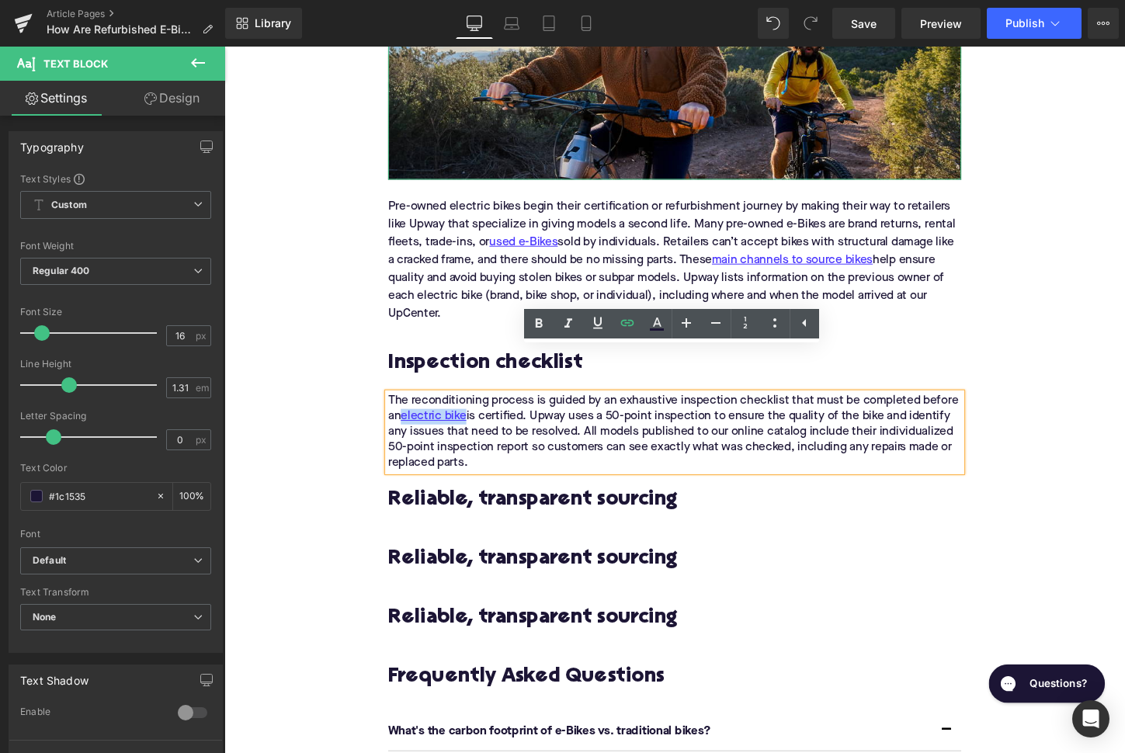
click at [481, 508] on h2 "Reliable, transparent sourcing" at bounding box center [694, 520] width 598 height 24
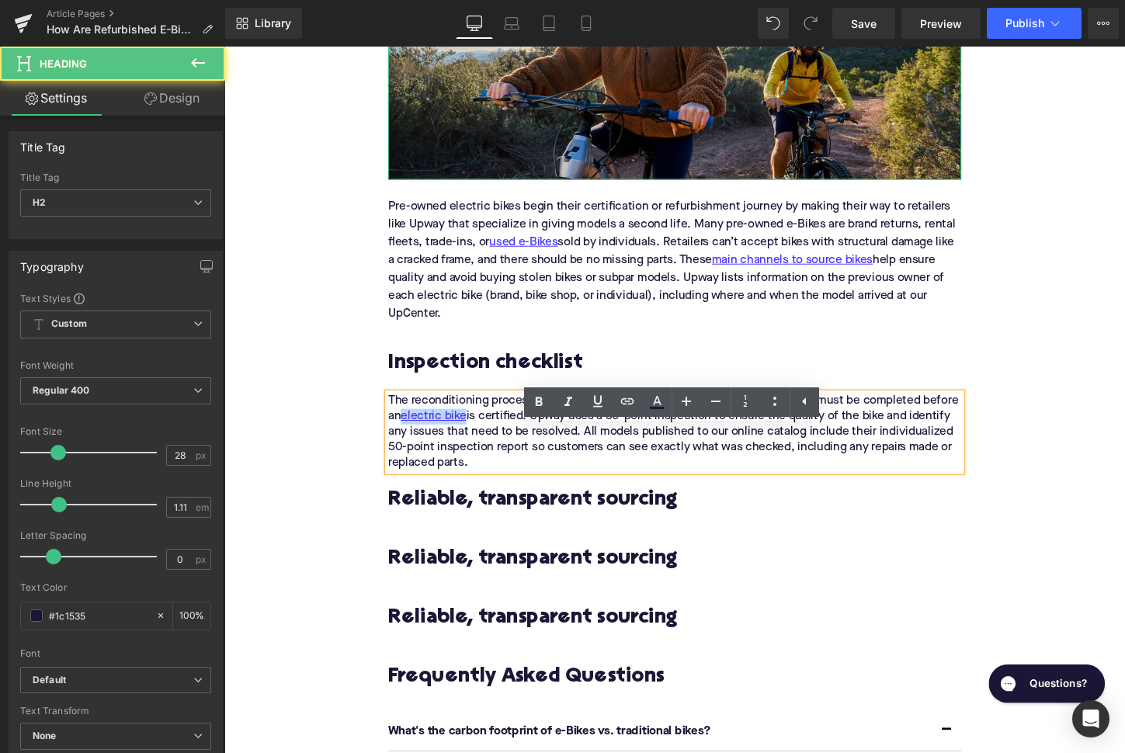
click at [481, 508] on h2 "Reliable, transparent sourcing" at bounding box center [694, 520] width 598 height 24
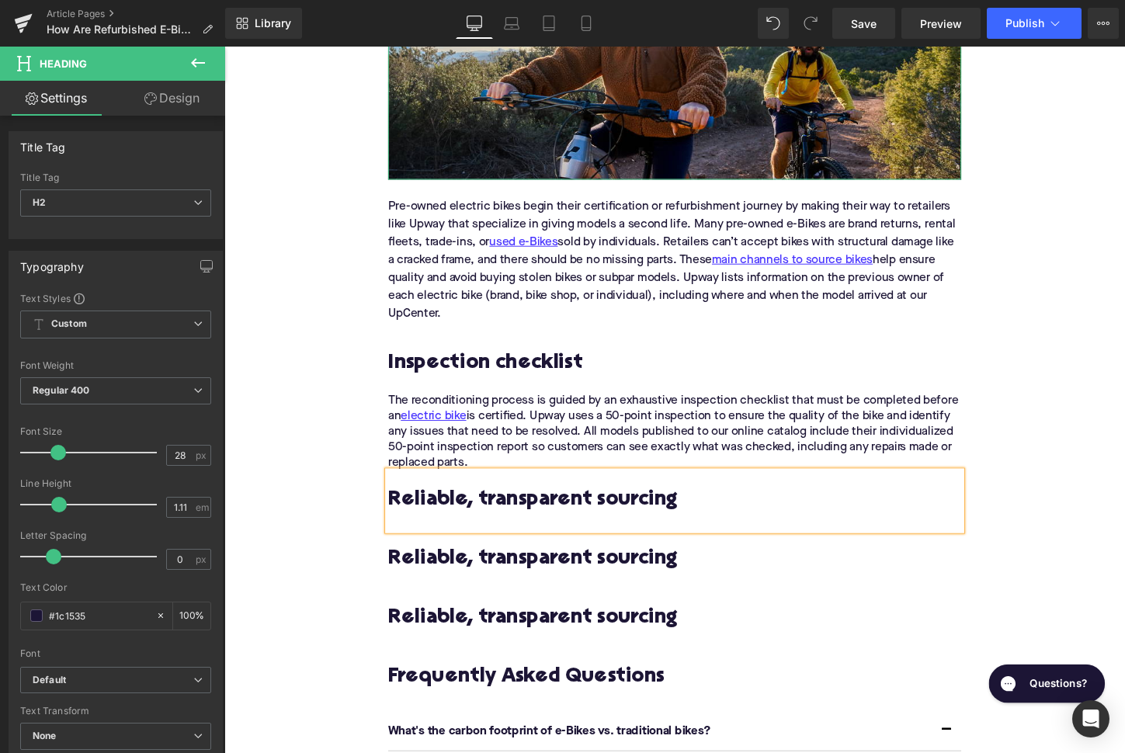
paste div
click at [282, 435] on div "Home / How Are Refurbished E-Bikes Inspected and Certified in the US? Breadcrum…" at bounding box center [693, 93] width 939 height 4096
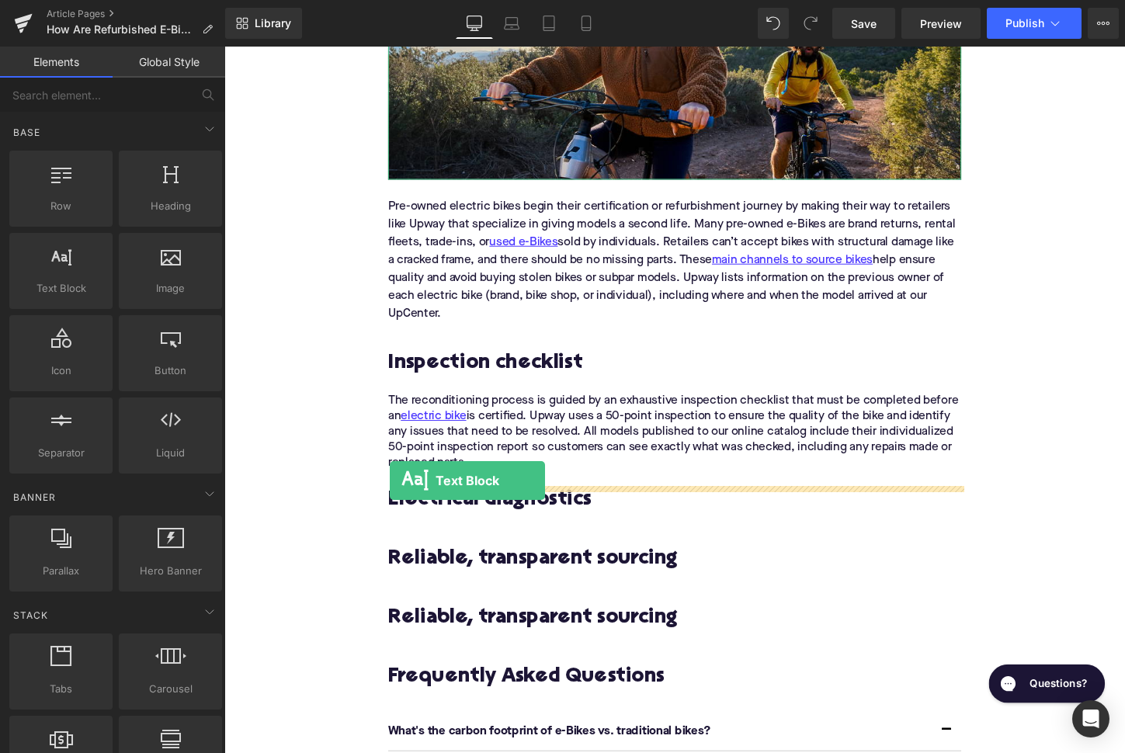
drag, startPoint x: 310, startPoint y: 349, endPoint x: 397, endPoint y: 499, distance: 174.3
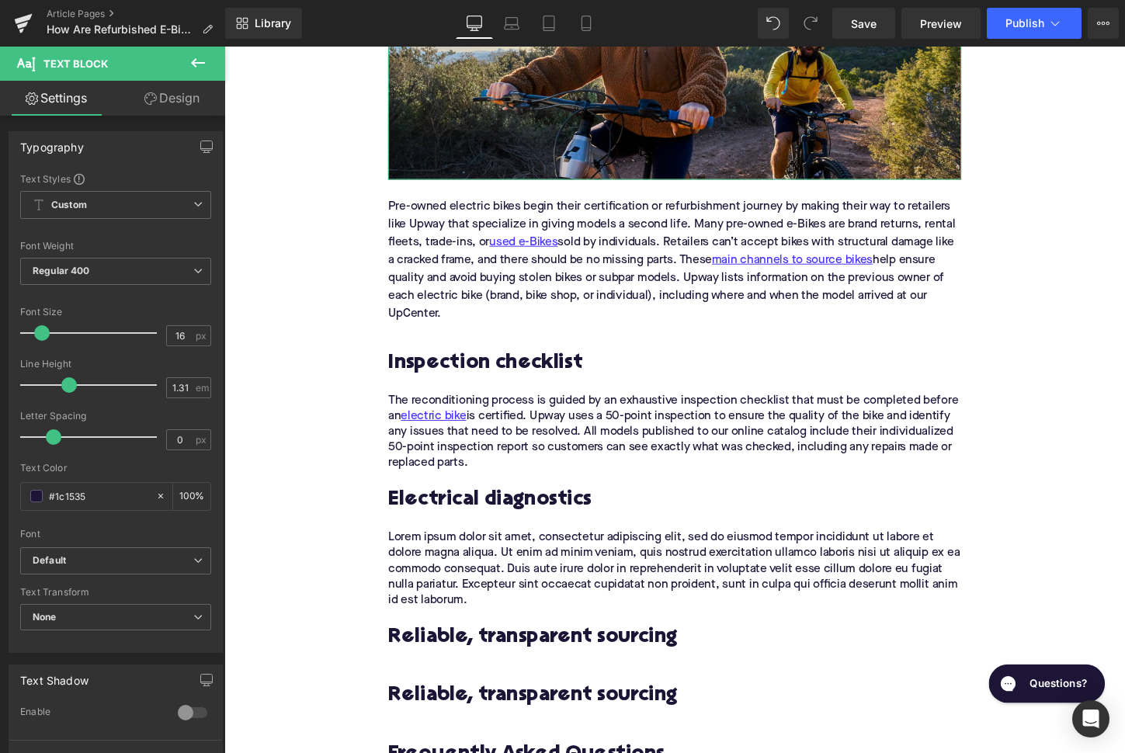
click at [543, 551] on p "Lorem ipsum dolor sit amet, consectetur adipiscing elit, sed do eiusmod tempor …" at bounding box center [694, 591] width 598 height 81
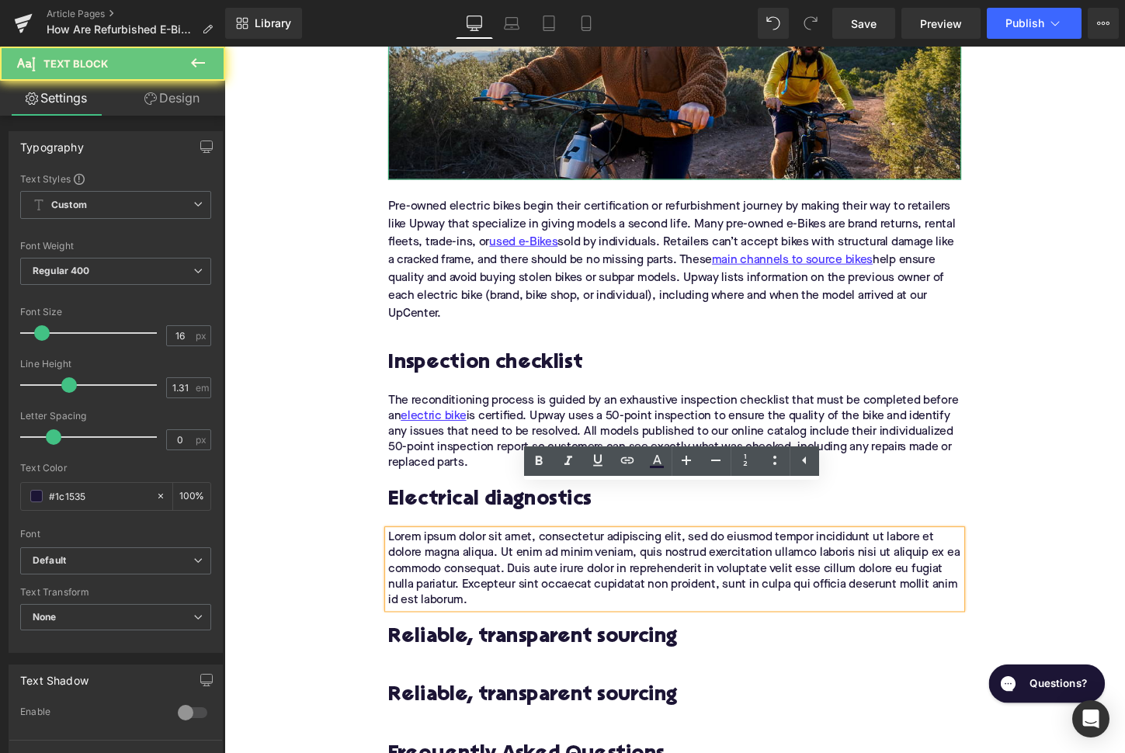
paste div
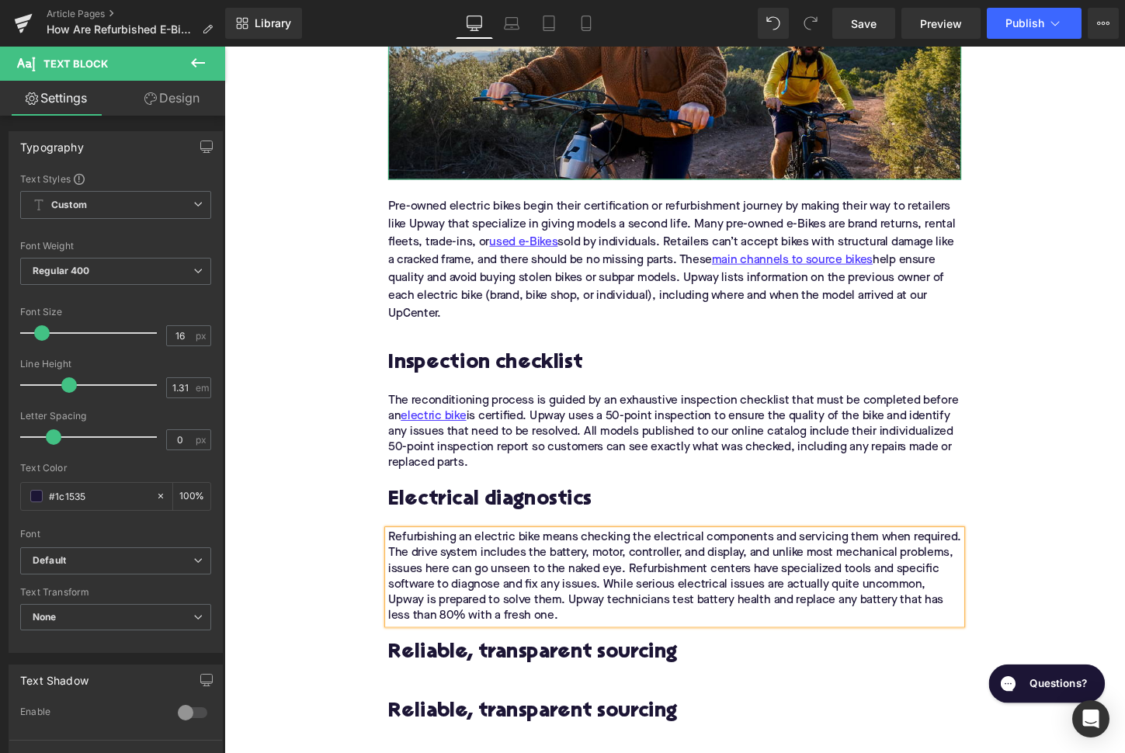
click at [913, 581] on p "Refurbishing an electric bike means checking the electrical components and serv…" at bounding box center [694, 600] width 598 height 98
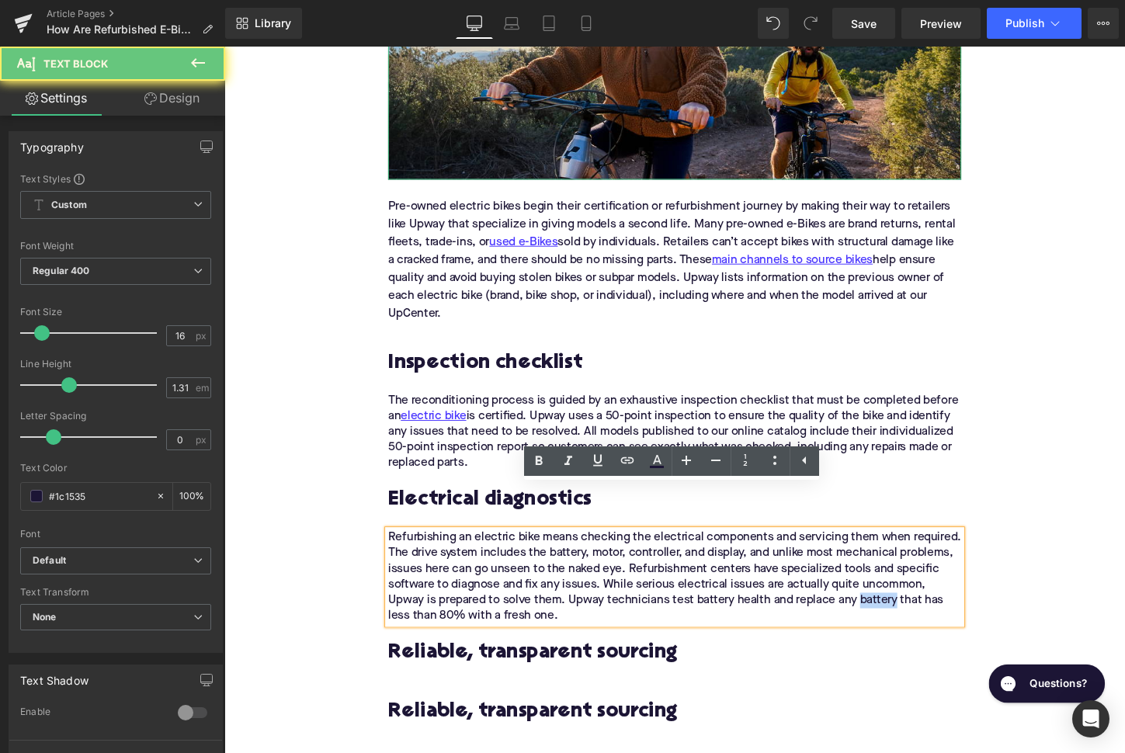
click at [913, 581] on p "Refurbishing an electric bike means checking the electrical components and serv…" at bounding box center [694, 600] width 598 height 98
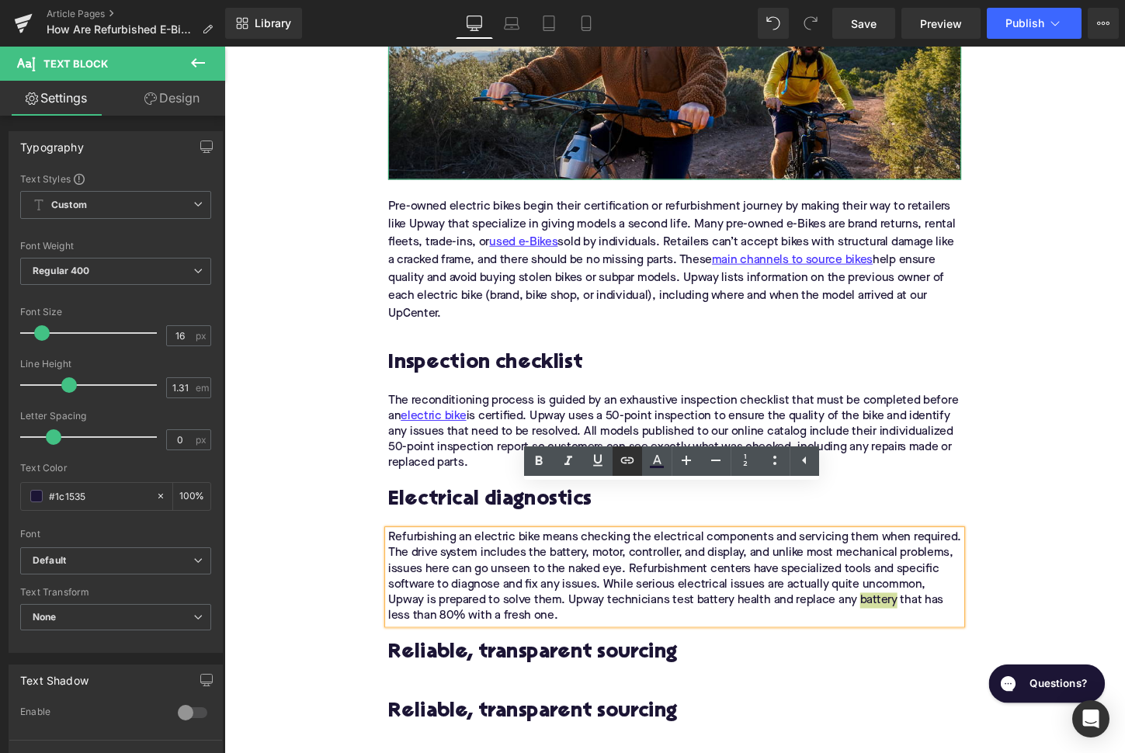
click at [628, 468] on icon at bounding box center [627, 460] width 19 height 19
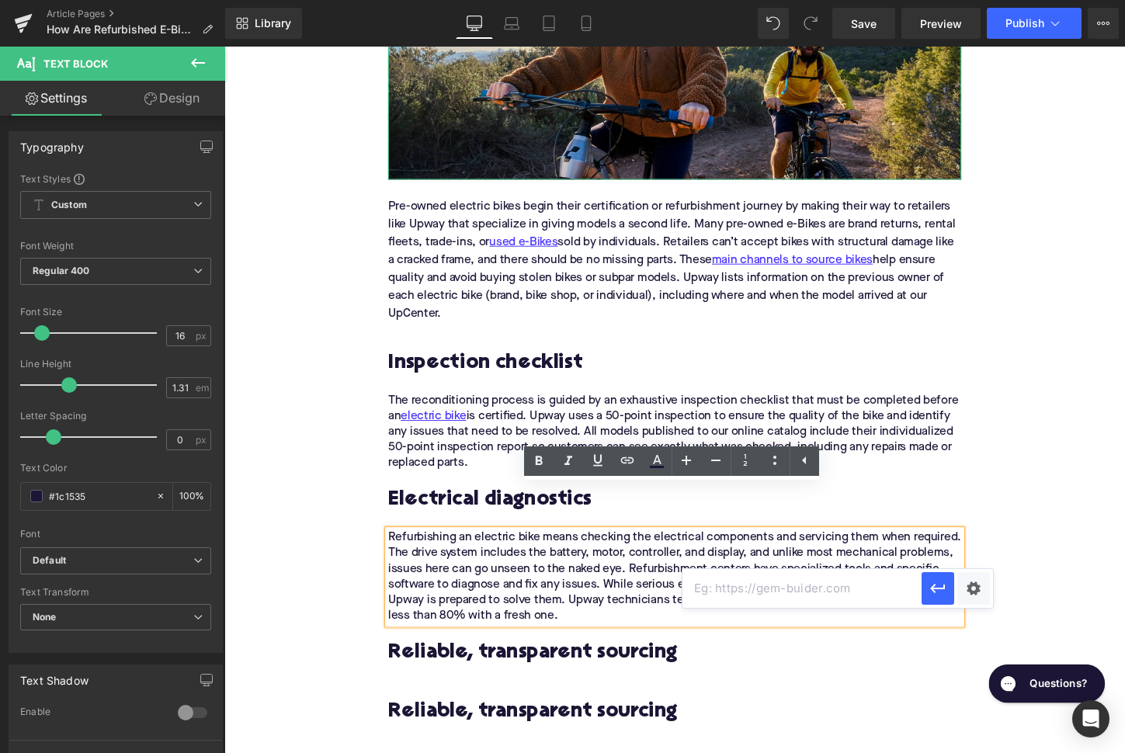
click at [743, 598] on input "text" at bounding box center [801, 588] width 239 height 39
paste input "https://upway.co/collections/batteries-and-chargers"
type input "https://upway.co/collections/batteries-and-chargers"
click at [931, 582] on icon "button" at bounding box center [937, 588] width 19 height 19
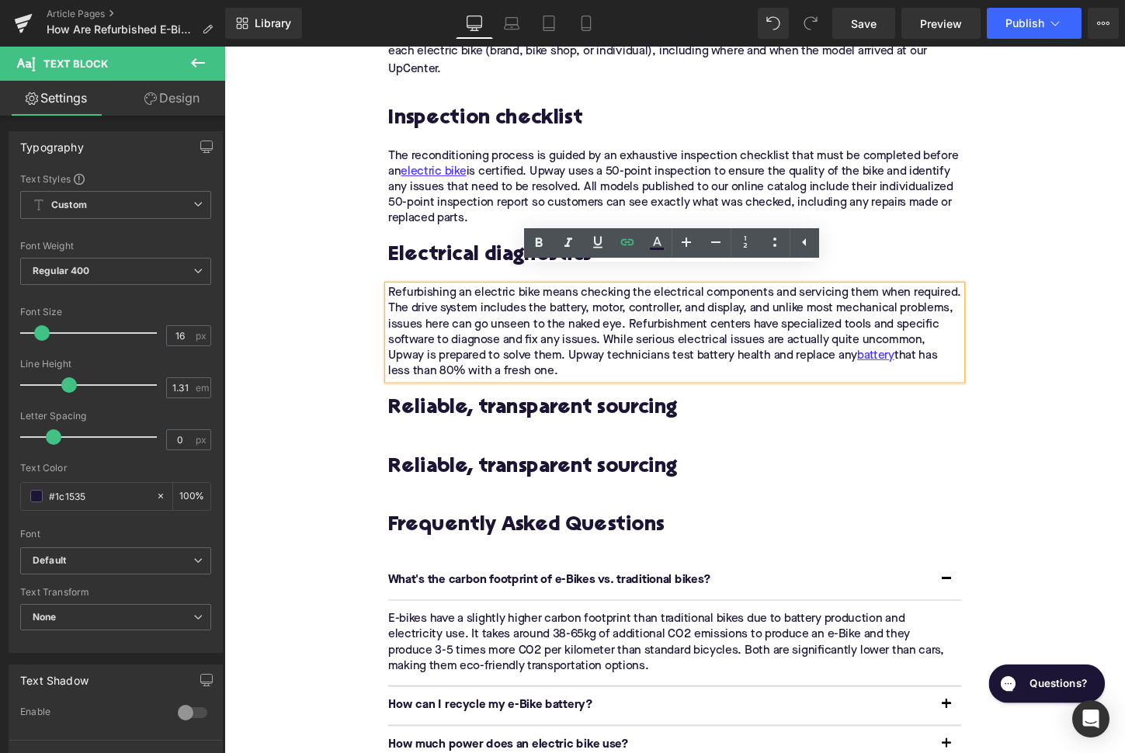
scroll to position [2424, 0]
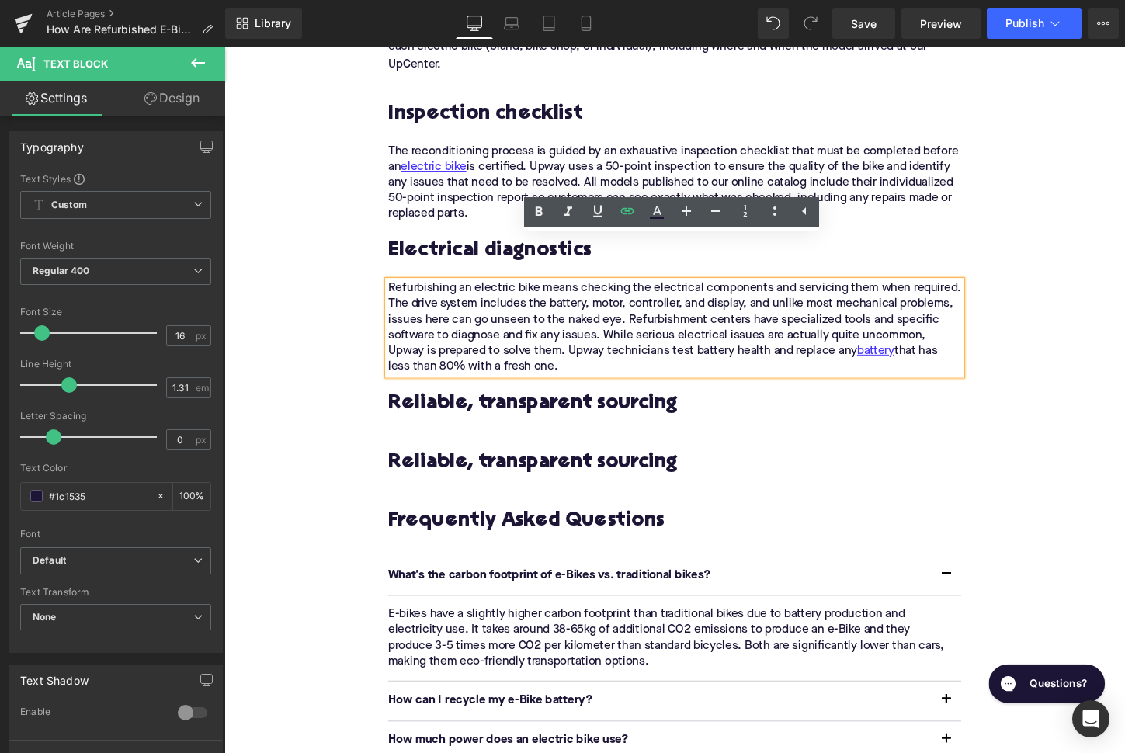
click at [463, 407] on h2 "Reliable, transparent sourcing" at bounding box center [694, 419] width 598 height 24
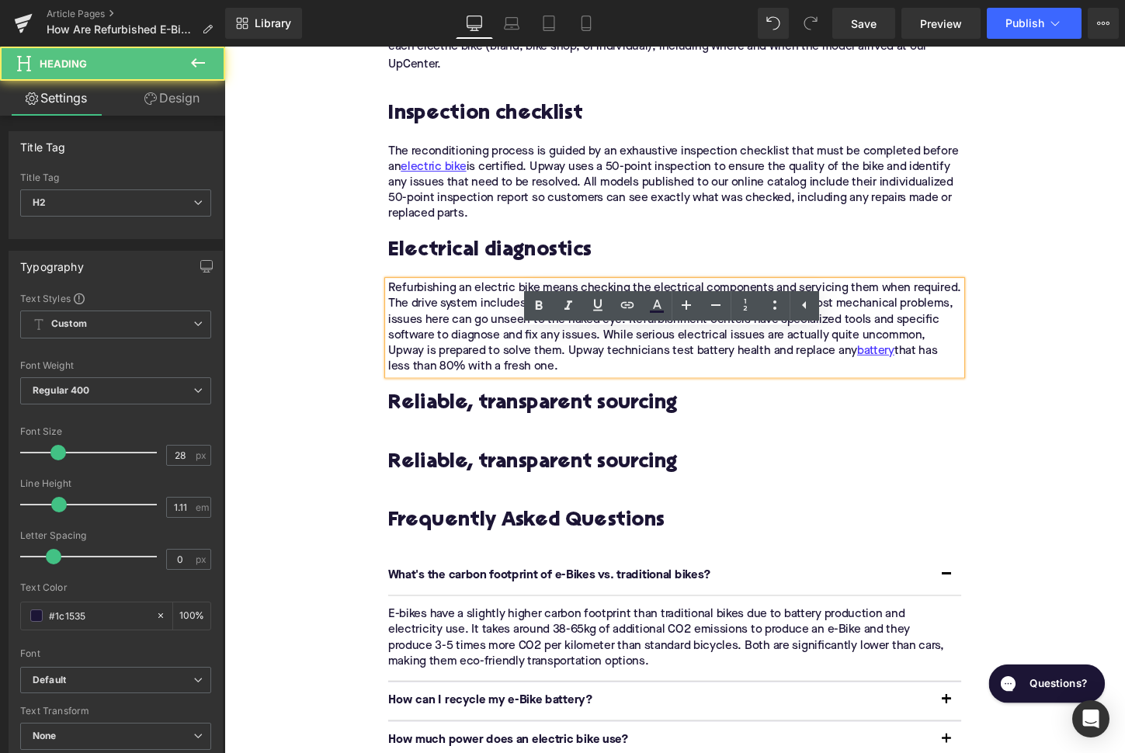
click at [463, 407] on h2 "Reliable, transparent sourcing" at bounding box center [694, 419] width 598 height 24
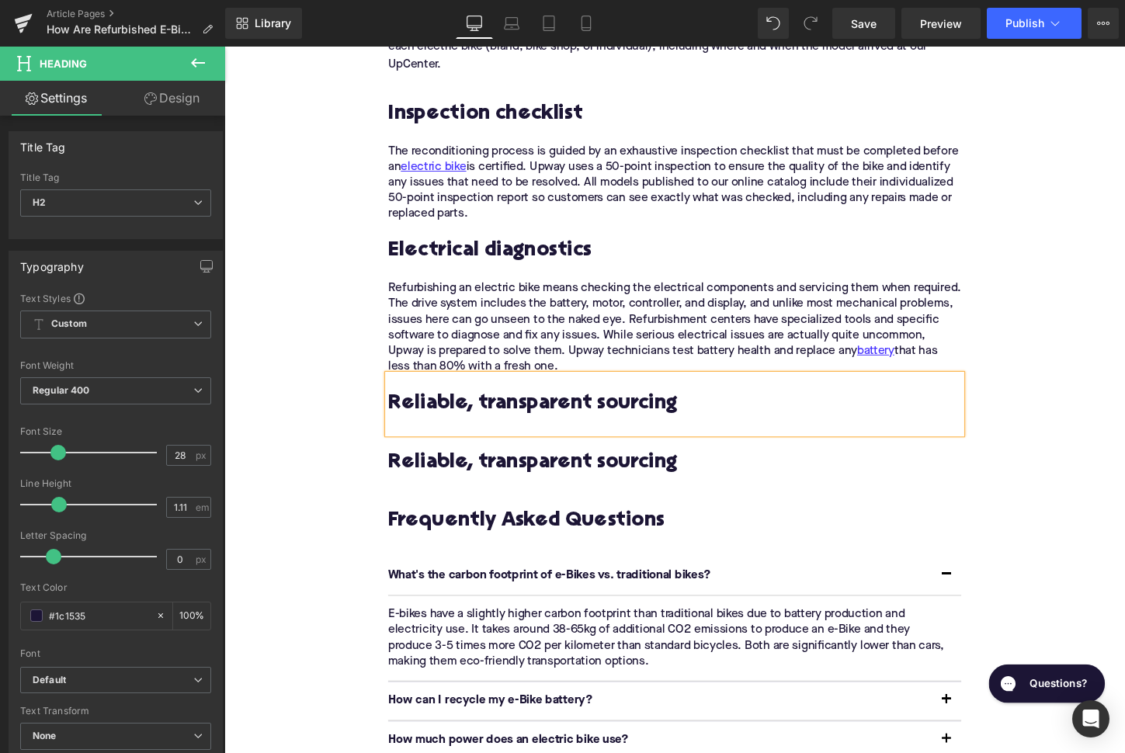
paste div
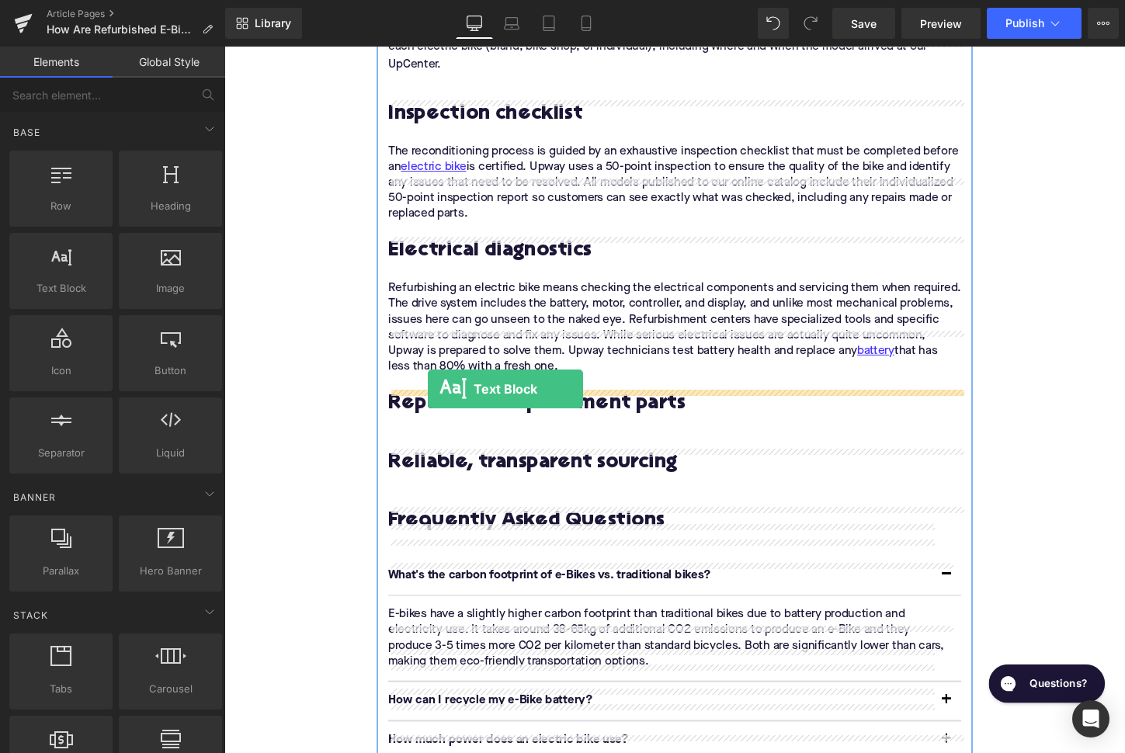
drag, startPoint x: 331, startPoint y: 320, endPoint x: 436, endPoint y: 404, distance: 134.2
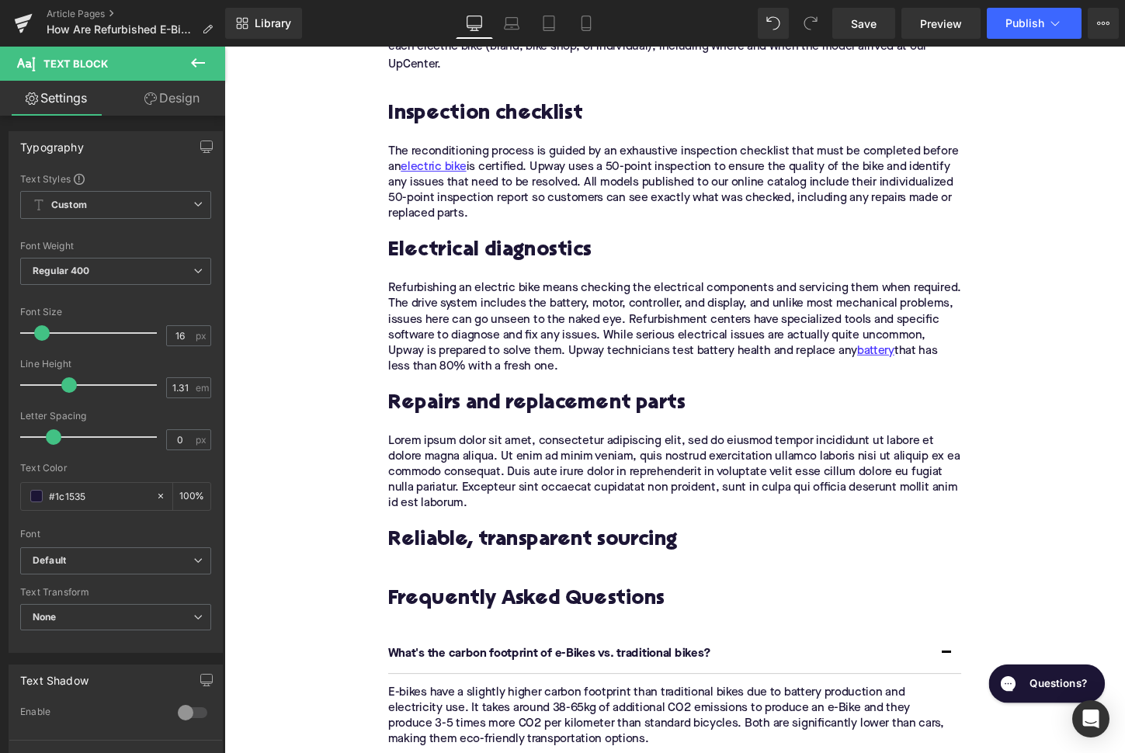
click at [560, 450] on p "Lorem ipsum dolor sit amet, consectetur adipiscing elit, sed do eiusmod tempor …" at bounding box center [694, 490] width 598 height 81
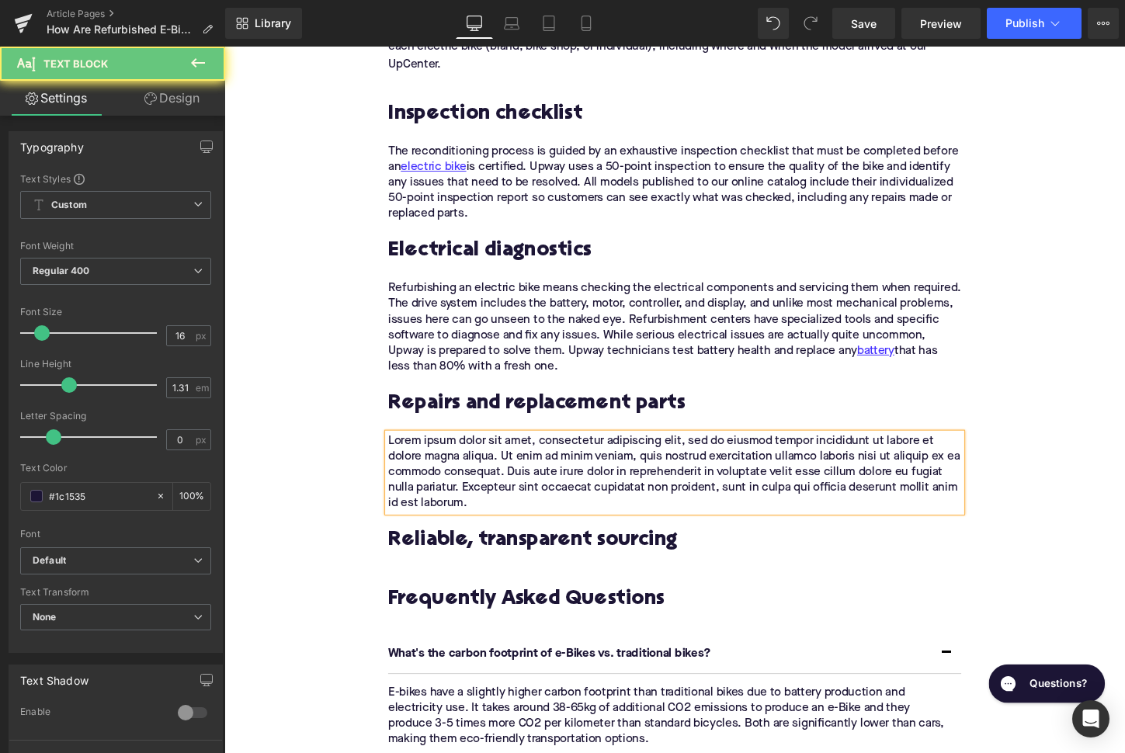
paste div
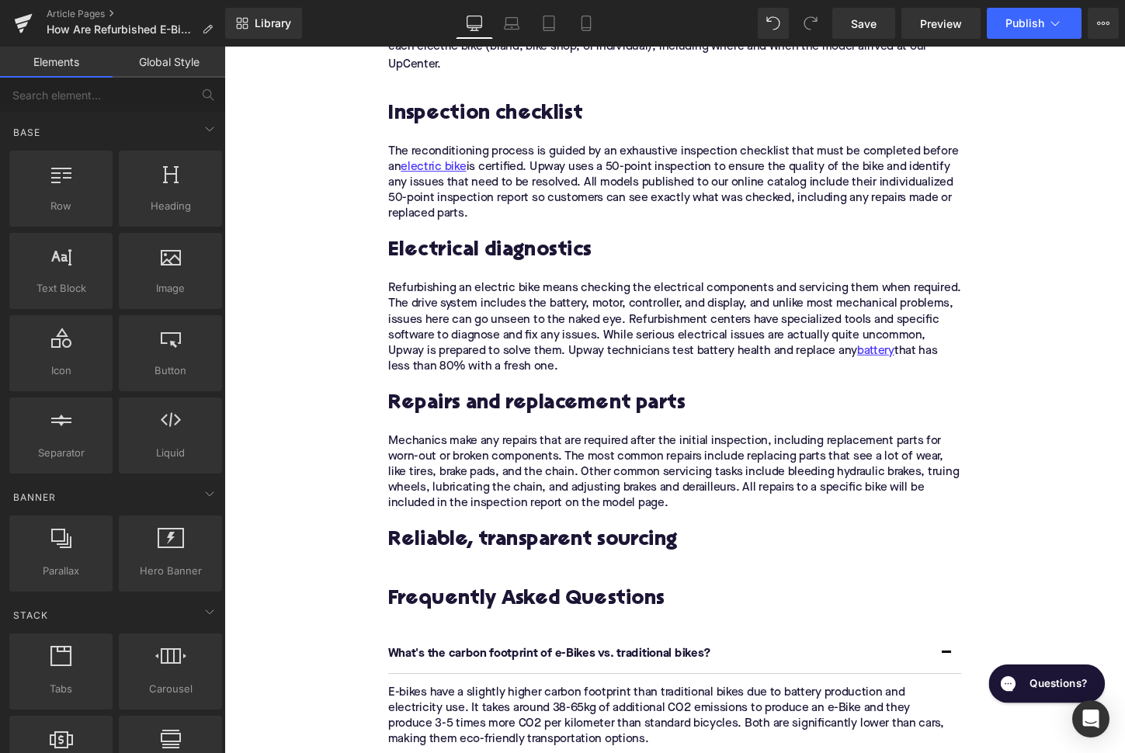
click at [480, 550] on h2 "Reliable, transparent sourcing" at bounding box center [694, 562] width 598 height 24
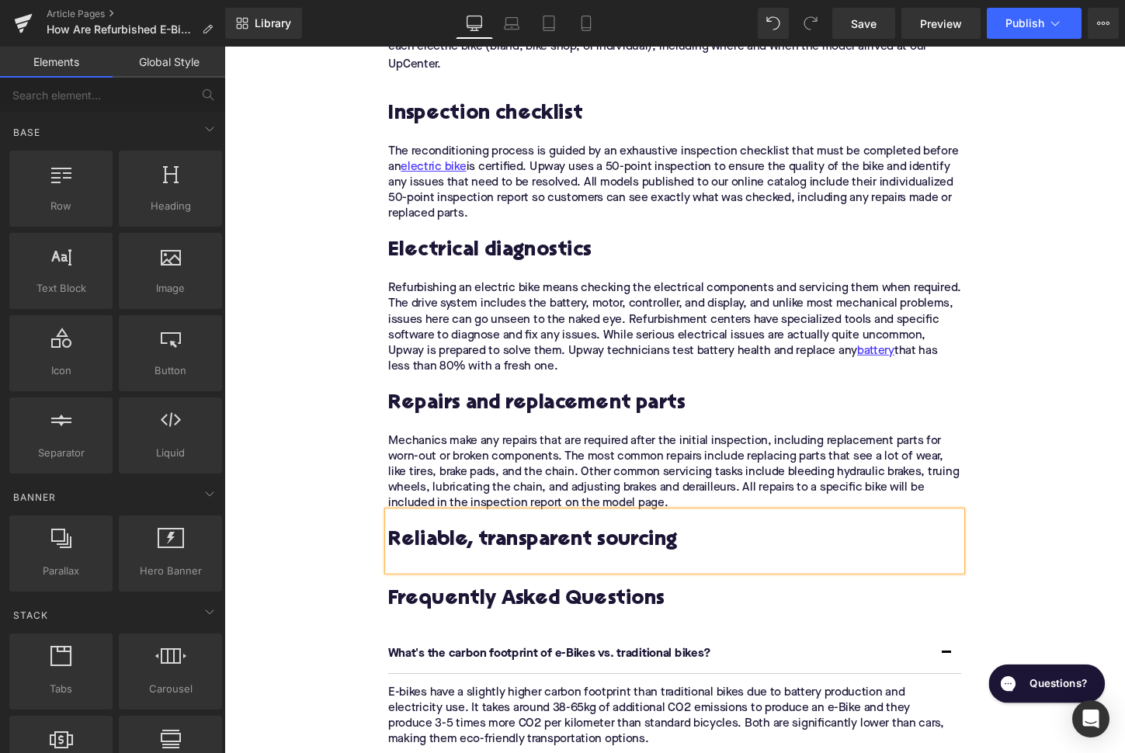
click at [480, 550] on h2 "Reliable, transparent sourcing" at bounding box center [694, 562] width 598 height 24
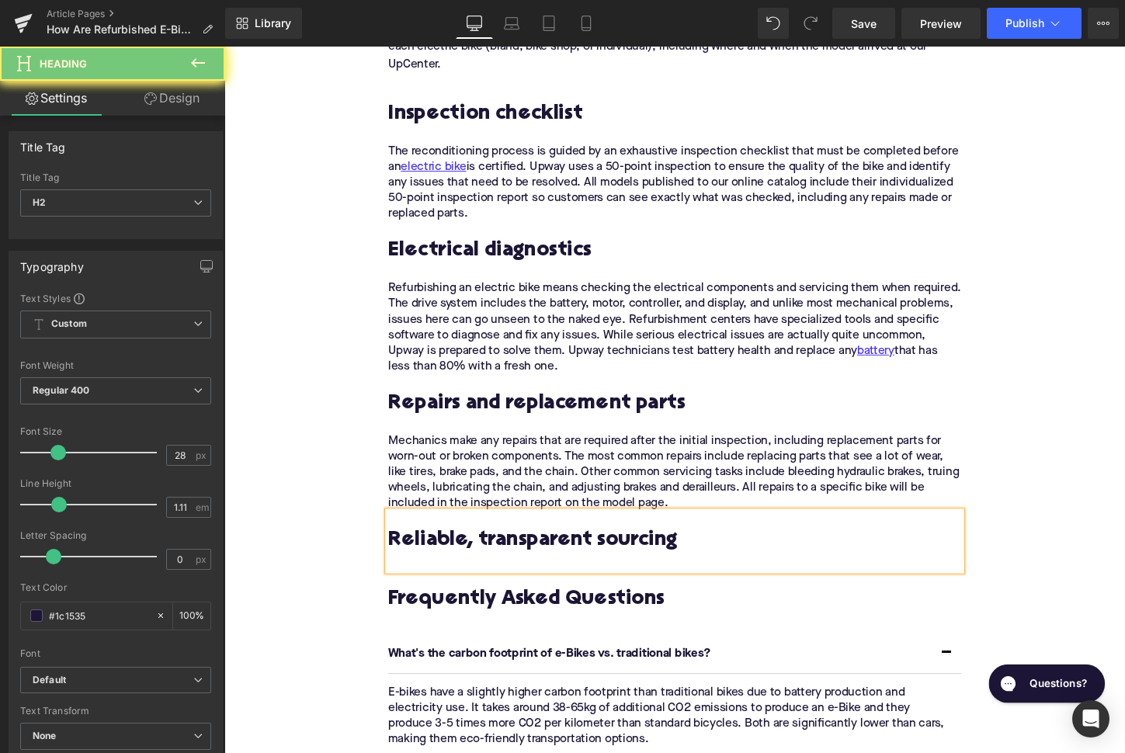
paste div
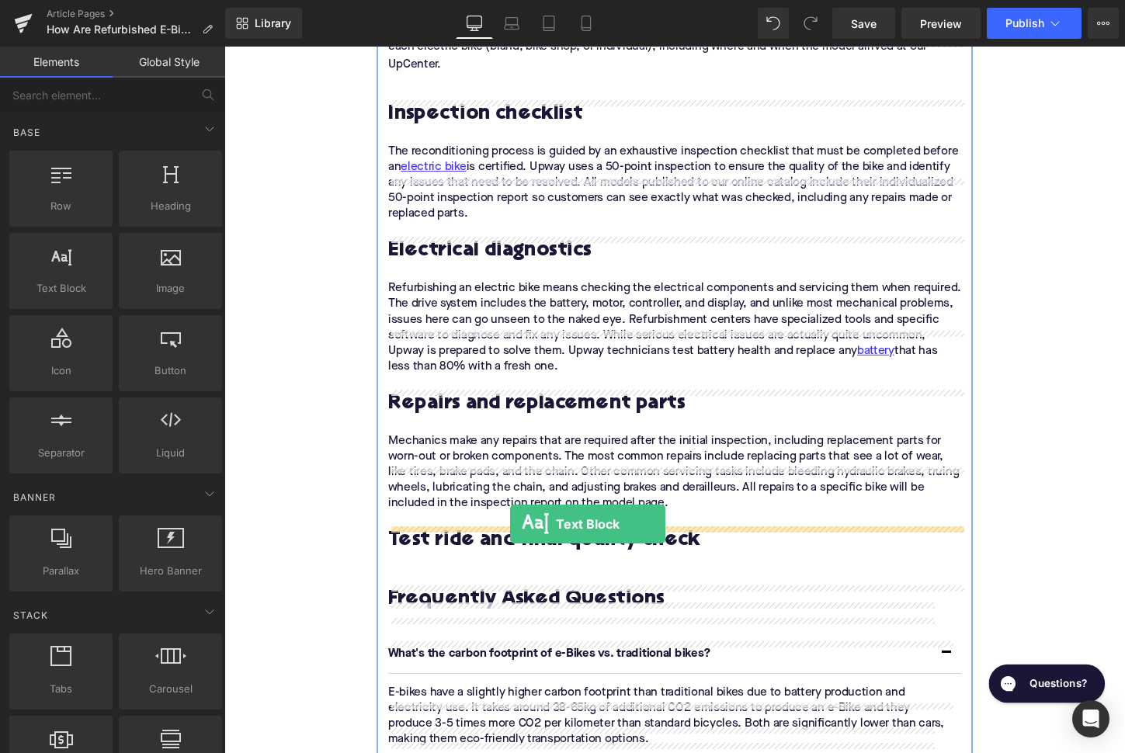
drag, startPoint x: 323, startPoint y: 333, endPoint x: 522, endPoint y: 545, distance: 291.0
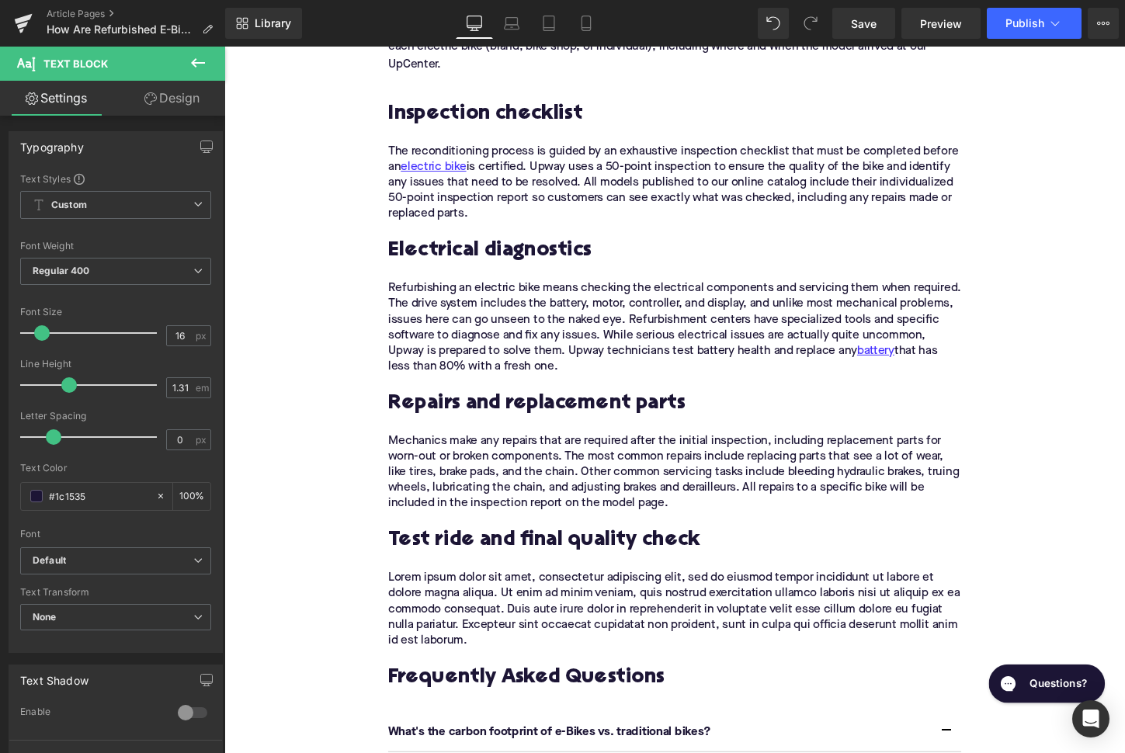
click at [558, 593] on p "Lorem ipsum dolor sit amet, consectetur adipiscing elit, sed do eiusmod tempor …" at bounding box center [694, 633] width 598 height 81
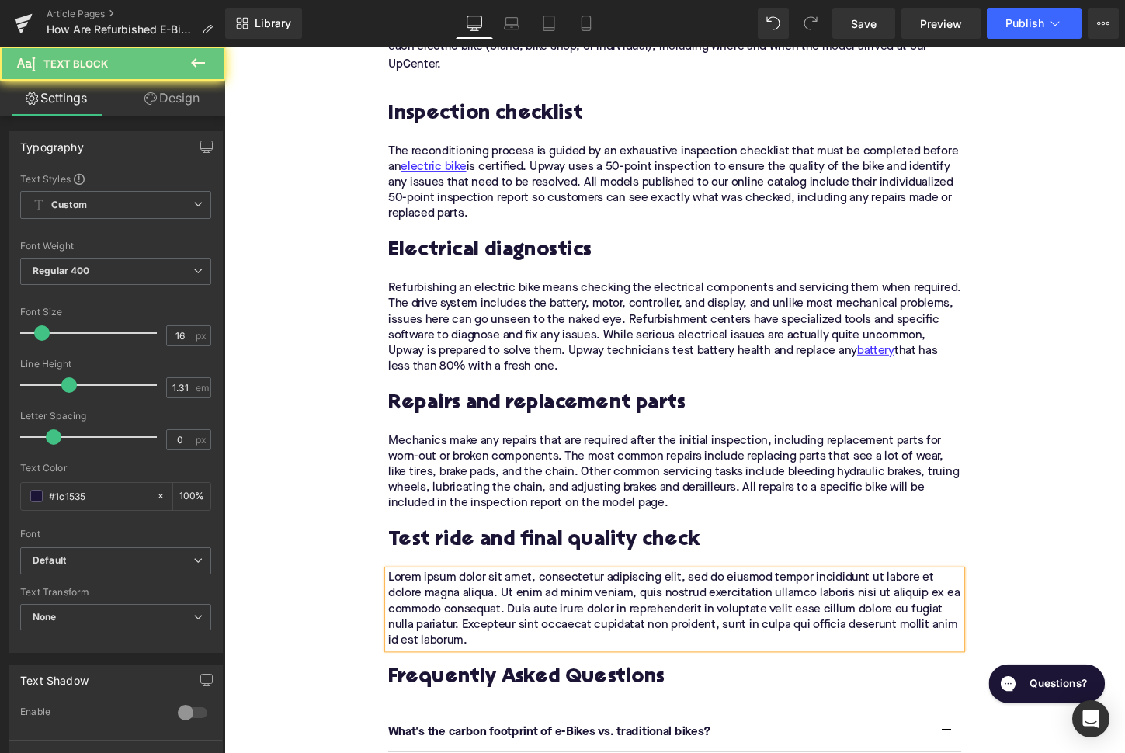
paste div
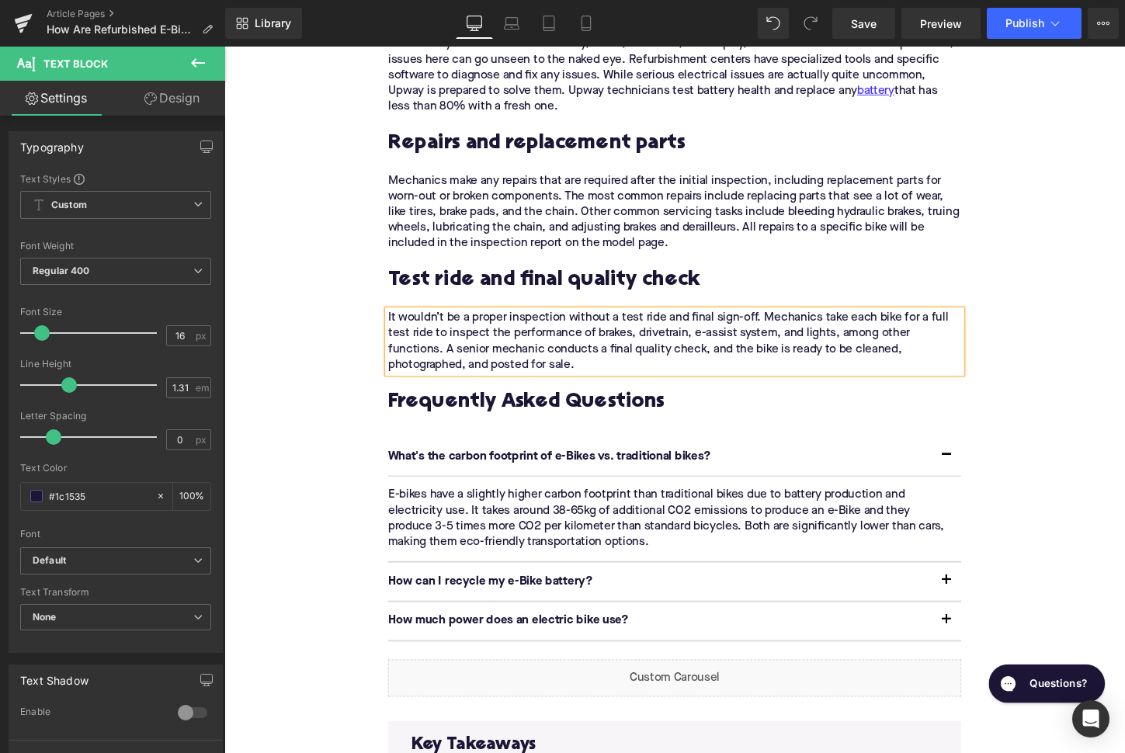
scroll to position [2866, 0]
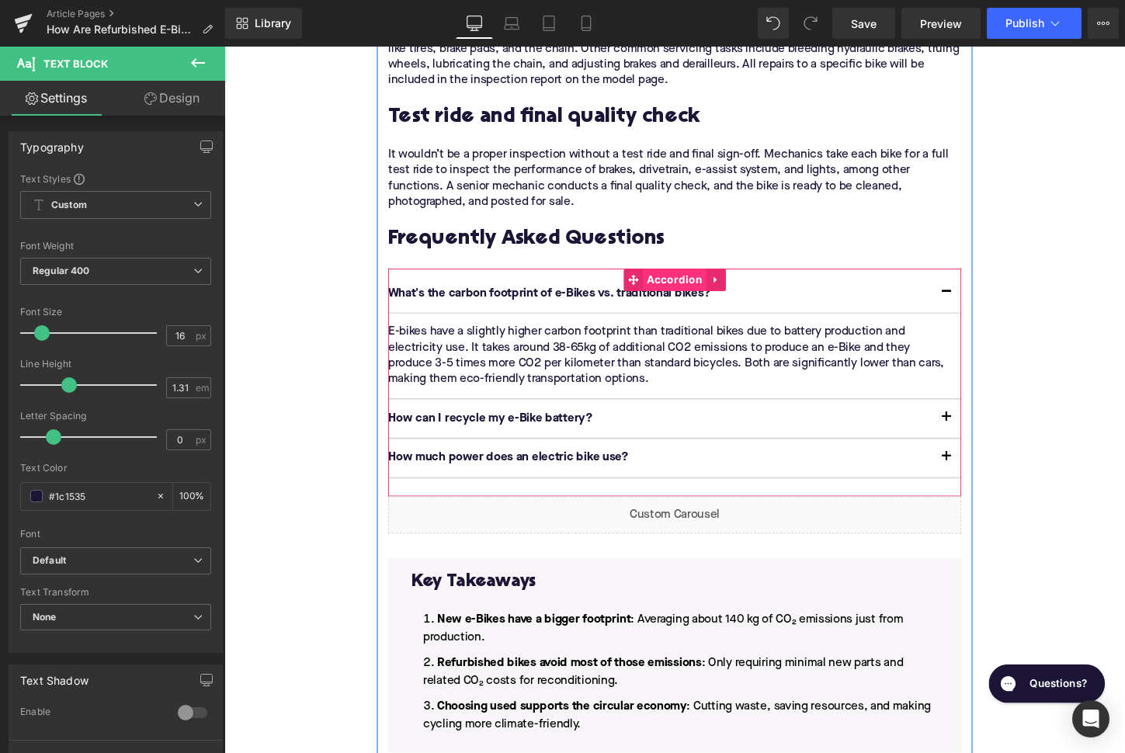
click at [678, 278] on span "Accordion" at bounding box center [694, 289] width 66 height 23
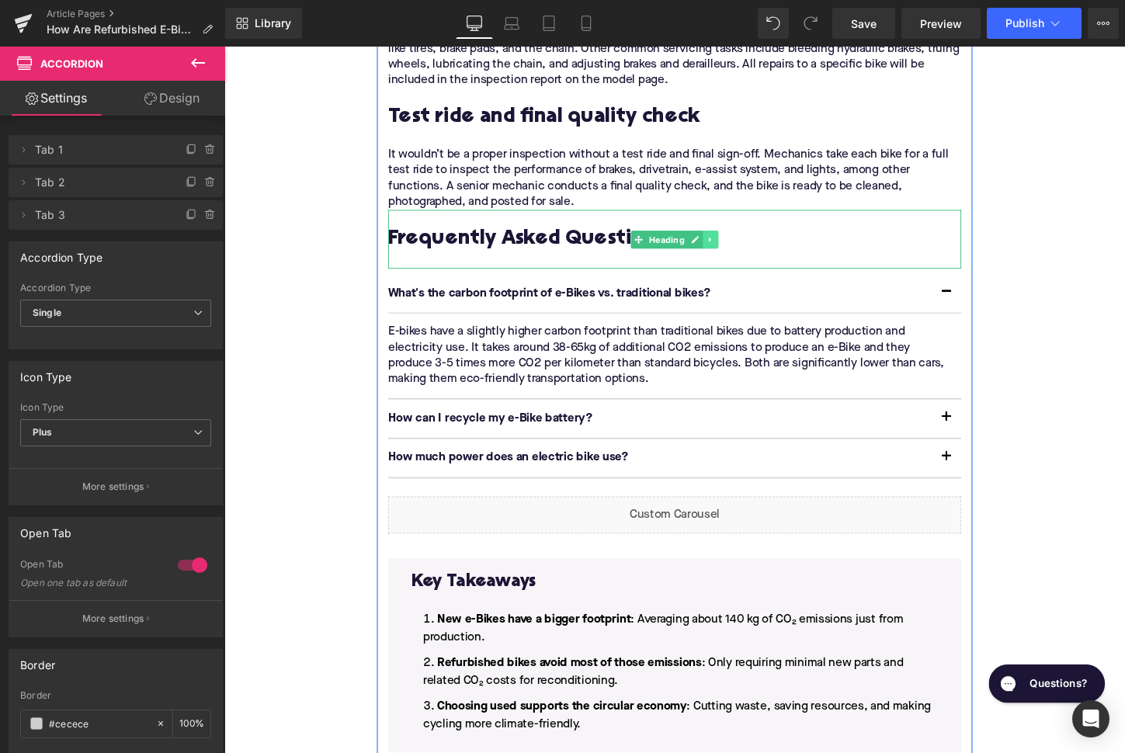
click at [739, 238] on link at bounding box center [731, 247] width 16 height 19
click at [742, 243] on icon at bounding box center [739, 247] width 9 height 9
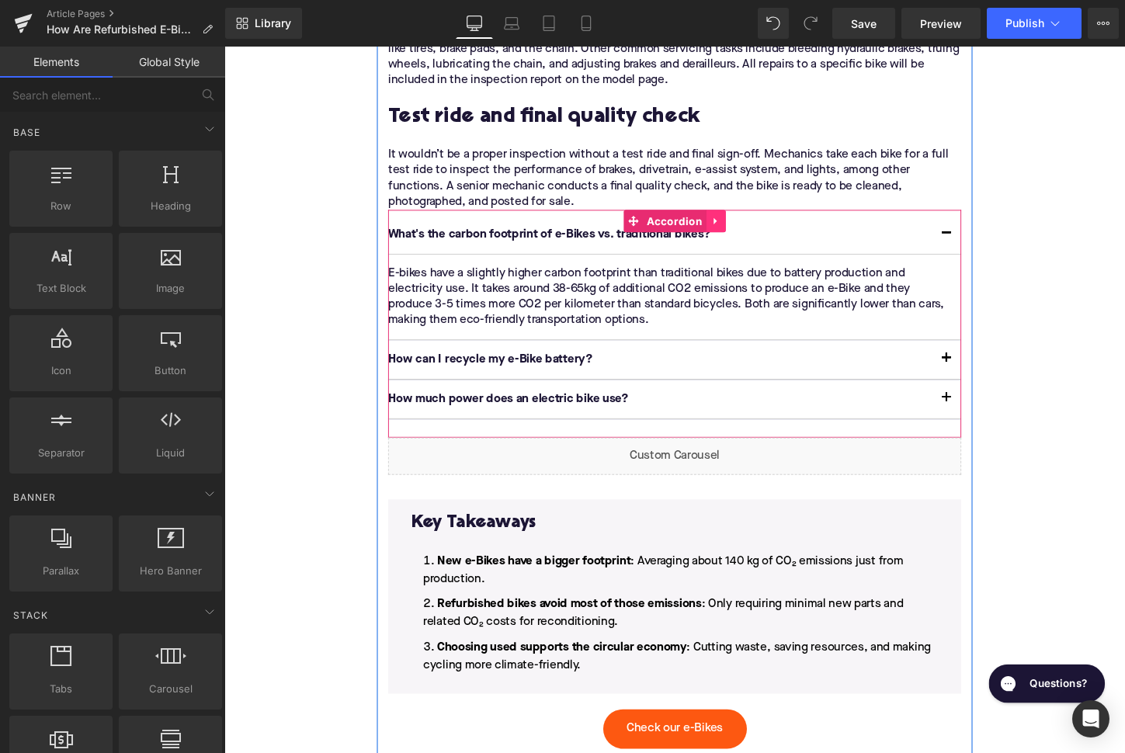
click at [744, 217] on link at bounding box center [737, 228] width 20 height 23
click at [747, 223] on icon at bounding box center [746, 228] width 11 height 11
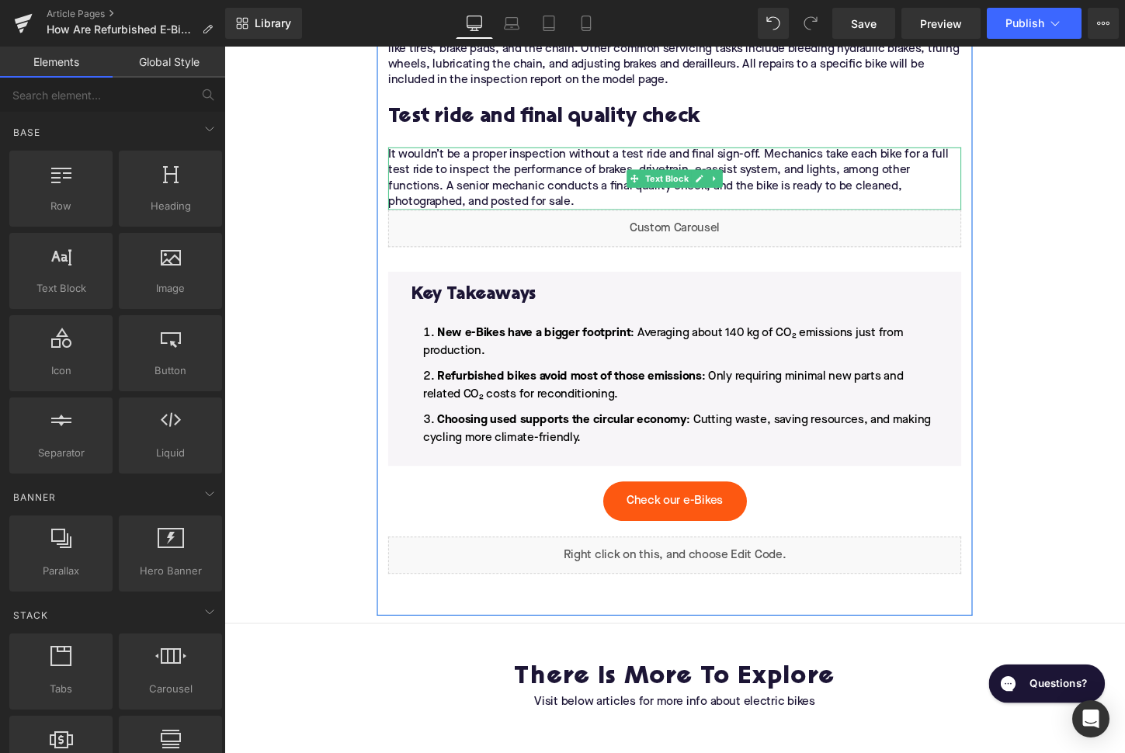
click at [611, 161] on p "It wouldn’t be a proper inspection without a test ride and final sign-off. Mech…" at bounding box center [694, 183] width 598 height 65
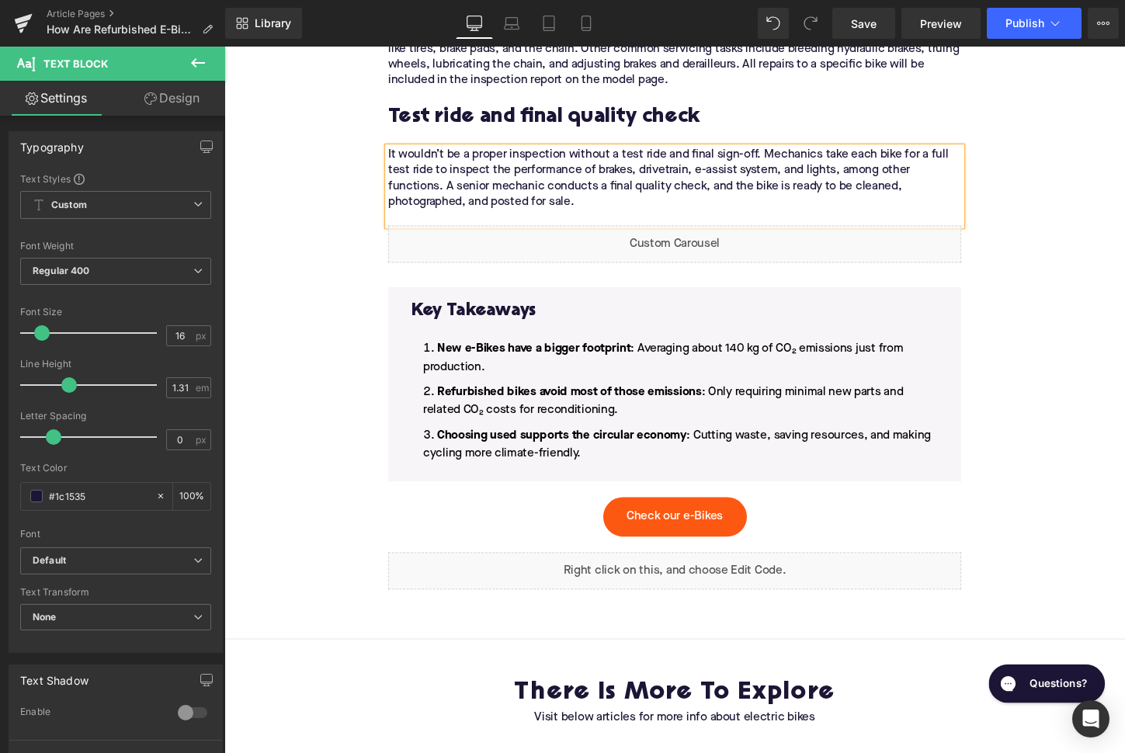
click at [607, 442] on li "Choosing used supports the circular economy : Cutting waste, saving resources, …" at bounding box center [694, 460] width 550 height 37
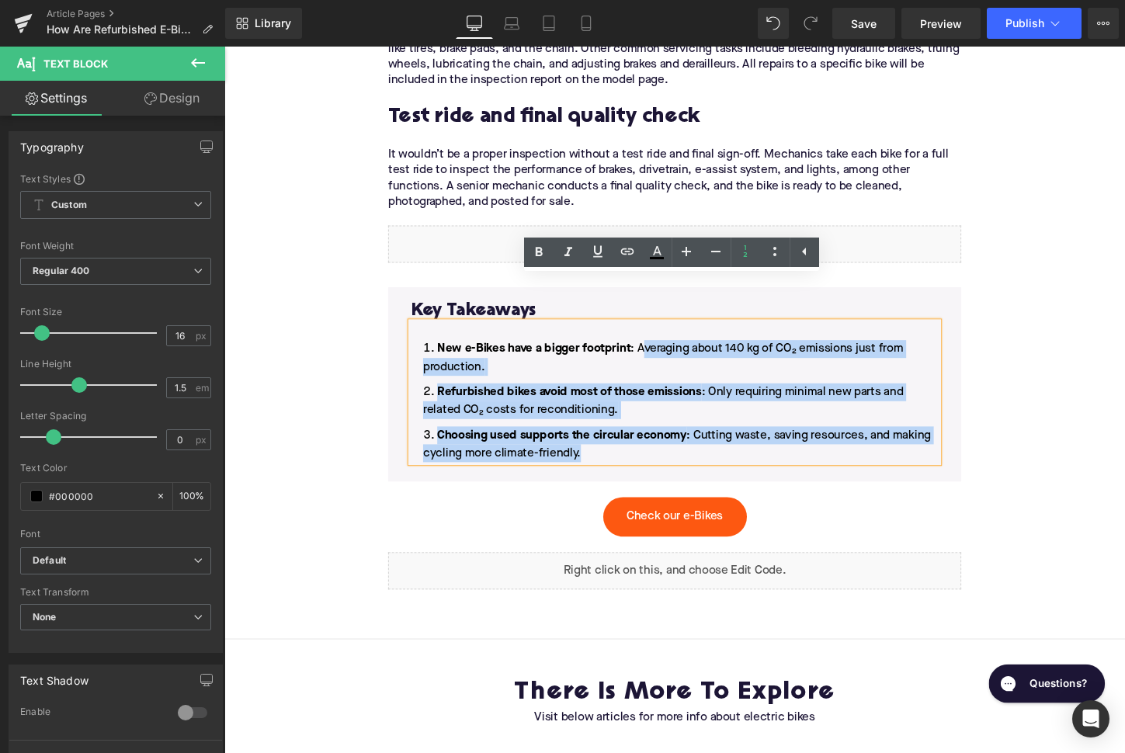
drag, startPoint x: 603, startPoint y: 417, endPoint x: 664, endPoint y: 316, distance: 118.1
click at [664, 352] on ol "New e-Bikes have a bigger footprint : Averaging about 140 kg of CO₂ emissions j…" at bounding box center [694, 415] width 550 height 127
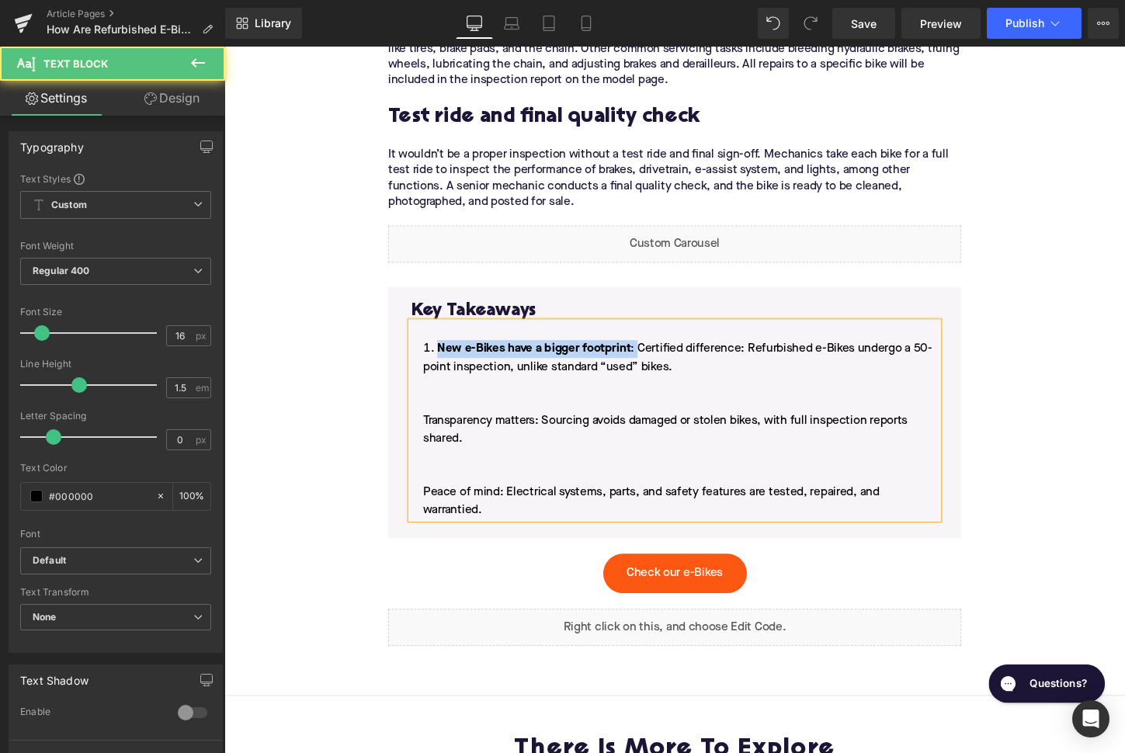
drag, startPoint x: 655, startPoint y: 314, endPoint x: 449, endPoint y: 314, distance: 206.5
click at [449, 355] on span "New e-Bikes have a bigger footprint : Certified difference: Refurbished e-Bikes…" at bounding box center [697, 445] width 531 height 180
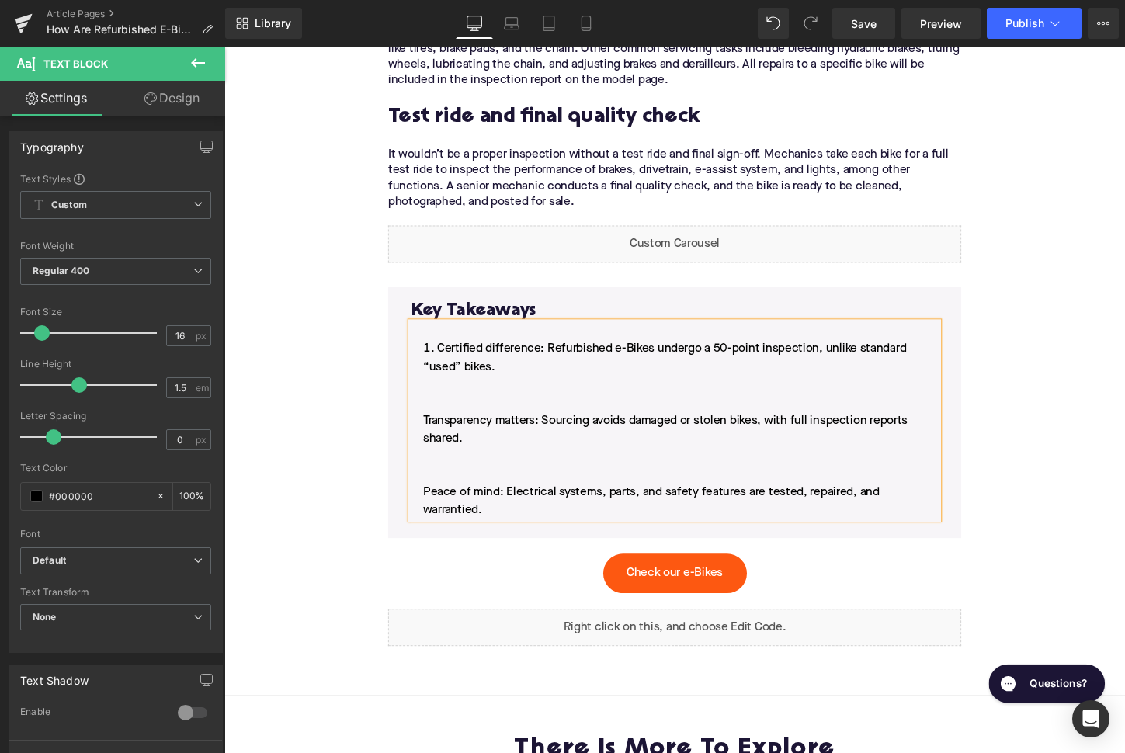
click at [432, 384] on span "Certified difference: Refurbished e-Bikes undergo a 50-point inspection, unlike…" at bounding box center [684, 445] width 505 height 180
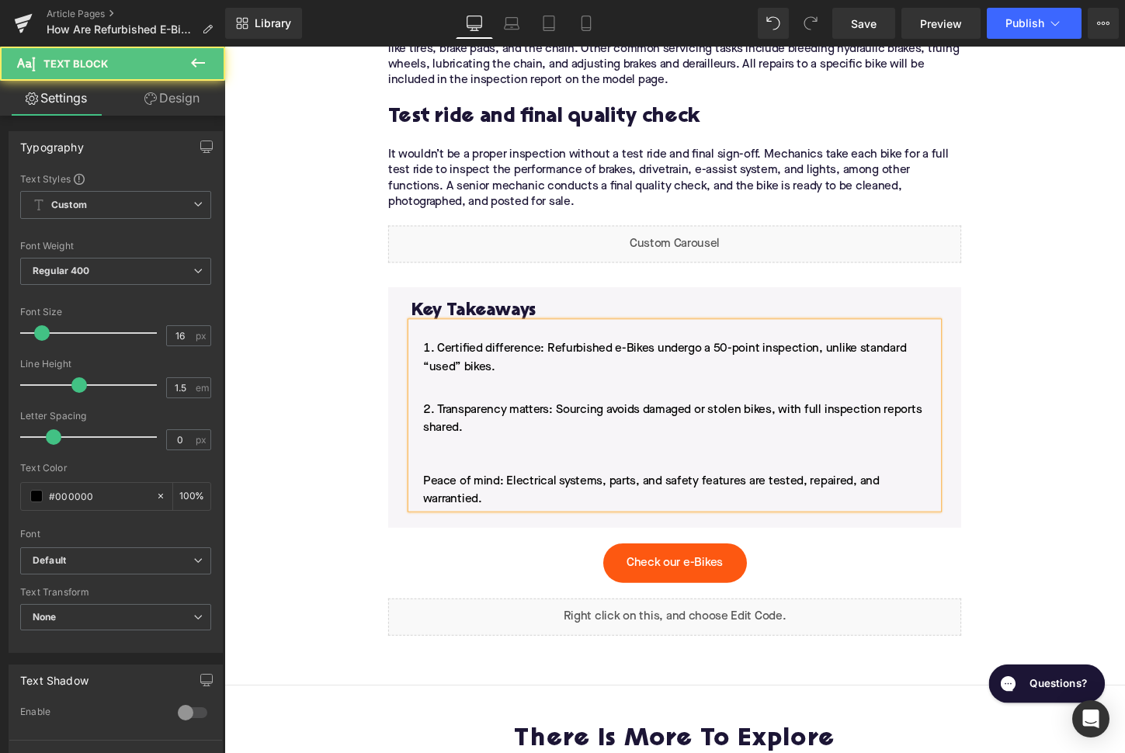
click at [467, 359] on li "Certified difference: Refurbished e-Bikes undergo a 50-point inspection, unlike…" at bounding box center [694, 380] width 550 height 56
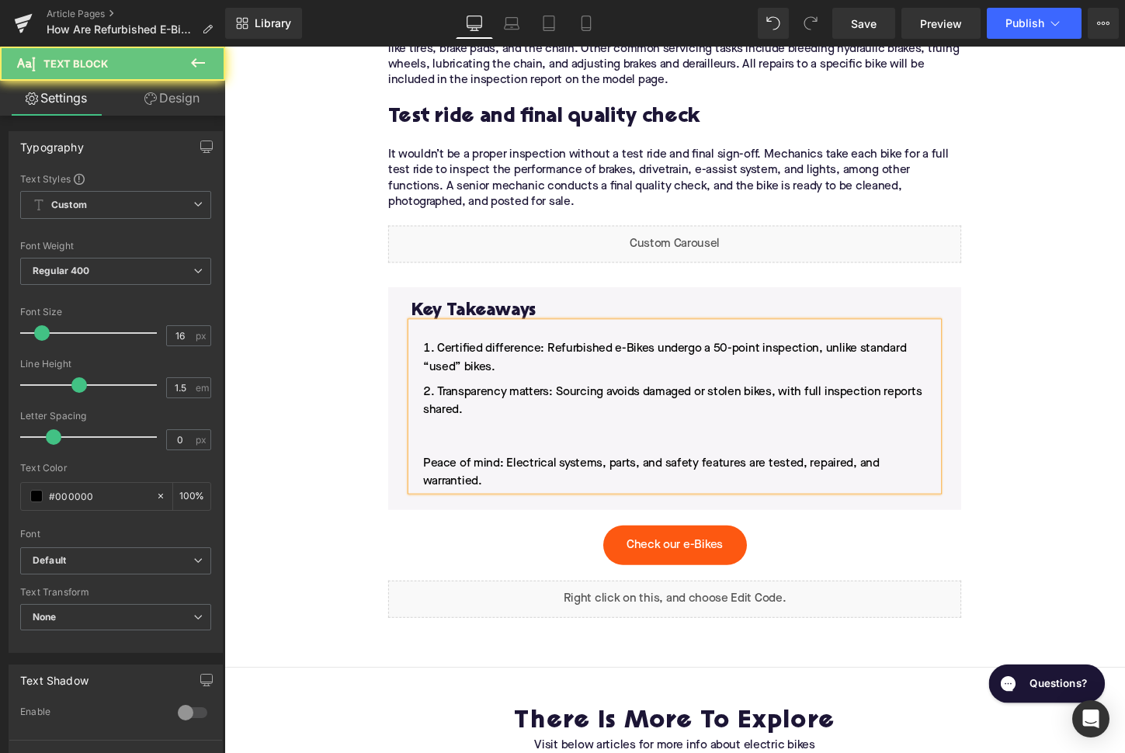
click at [446, 414] on li "Transparency matters: Sourcing avoids damaged or stolen bikes, with full inspec…" at bounding box center [694, 453] width 550 height 112
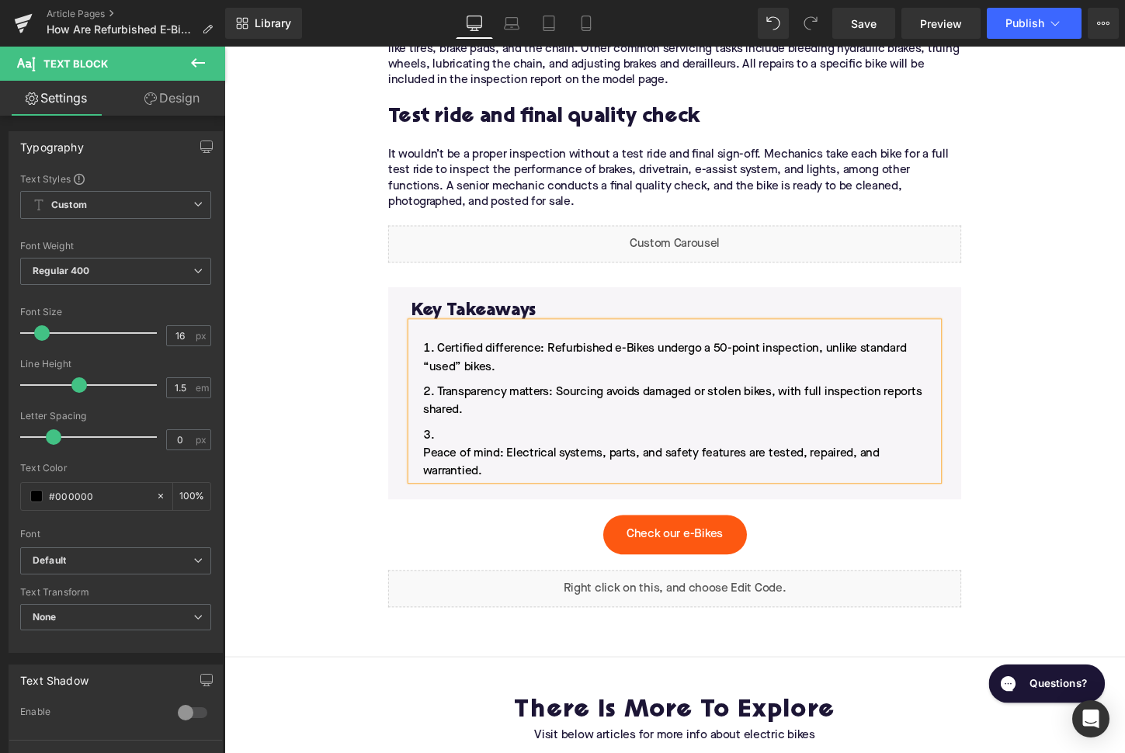
click at [428, 442] on li "Peace of mind: Electrical systems, parts, and safety features are tested, repai…" at bounding box center [694, 470] width 550 height 56
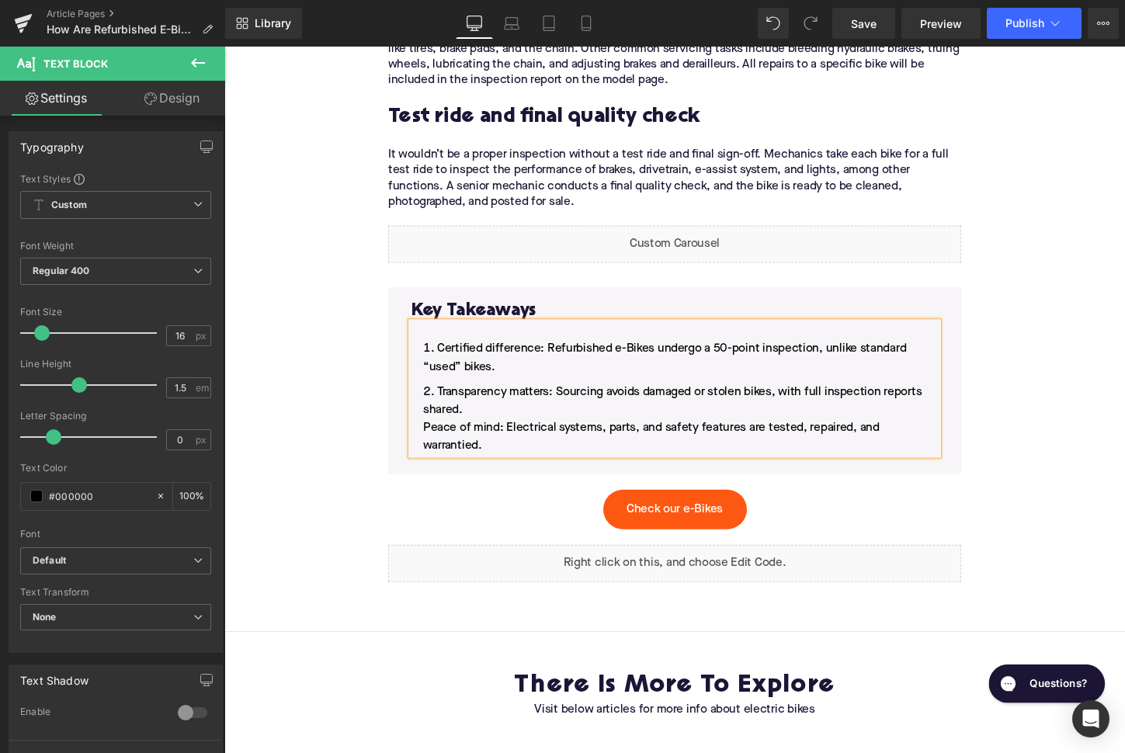
click at [433, 401] on span "Transparency matters: Sourcing avoids damaged or stolen bikes, with full inspec…" at bounding box center [692, 435] width 520 height 68
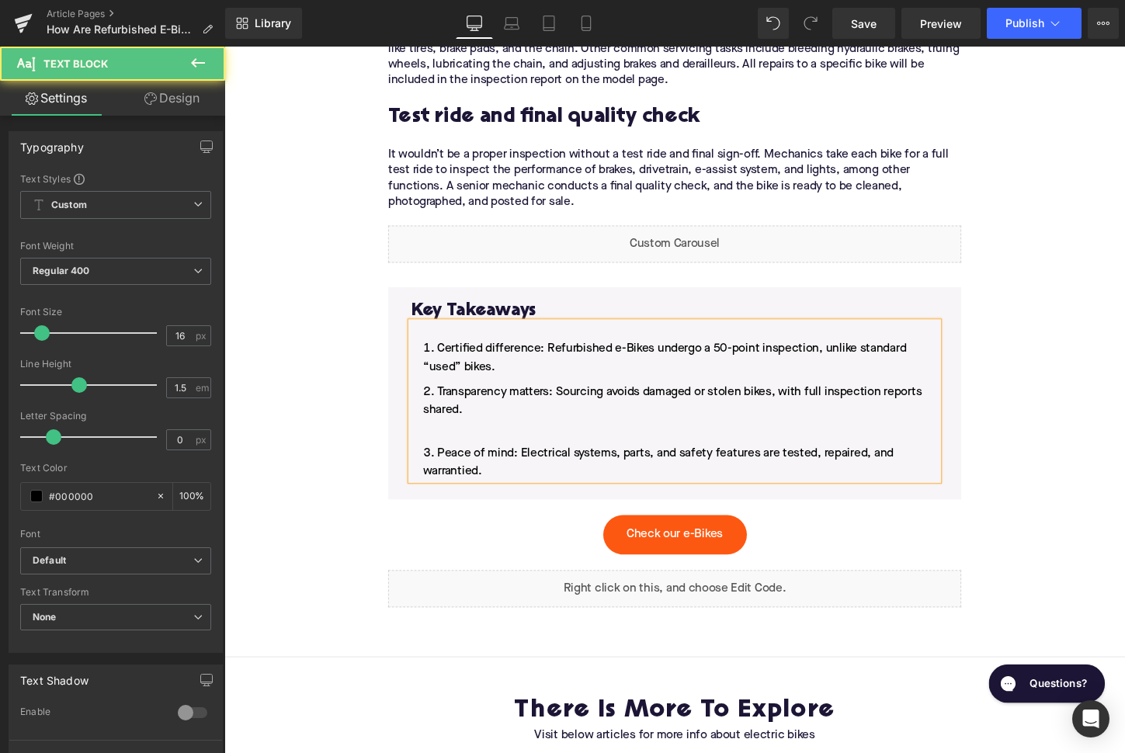
click at [459, 397] on li "Transparency matters: Sourcing avoids damaged or stolen bikes, with full inspec…" at bounding box center [694, 425] width 550 height 56
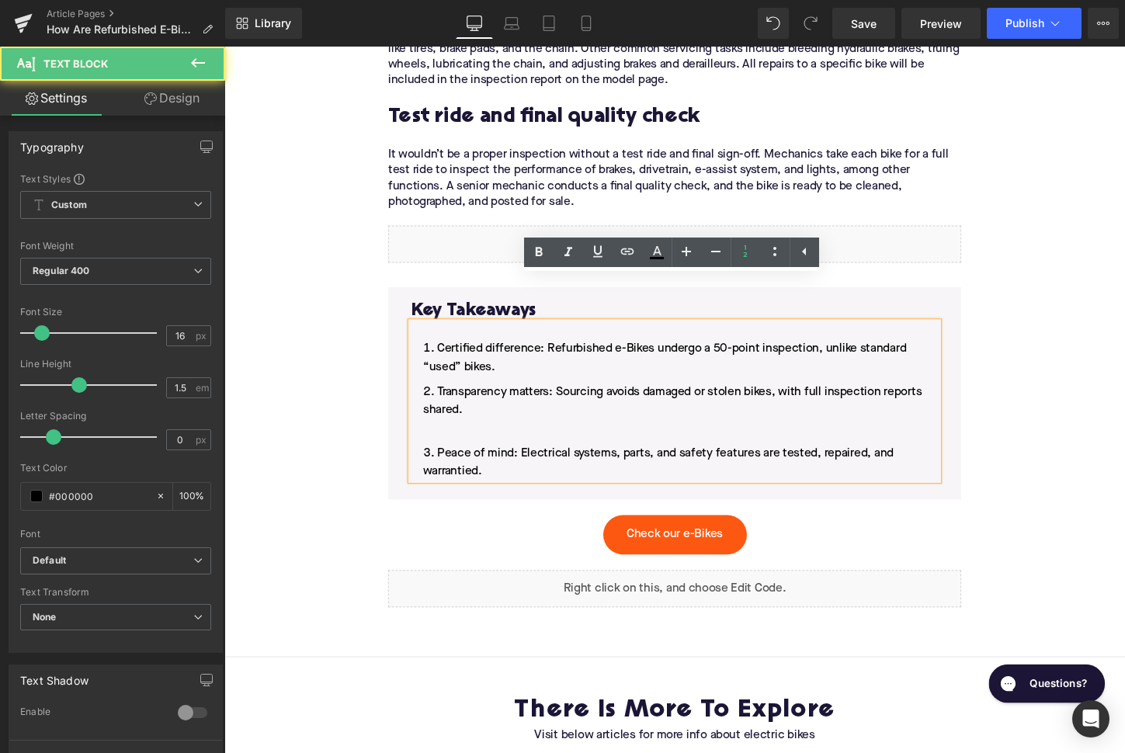
click at [459, 401] on li "Transparency matters: Sourcing avoids damaged or stolen bikes, with full inspec…" at bounding box center [694, 425] width 550 height 56
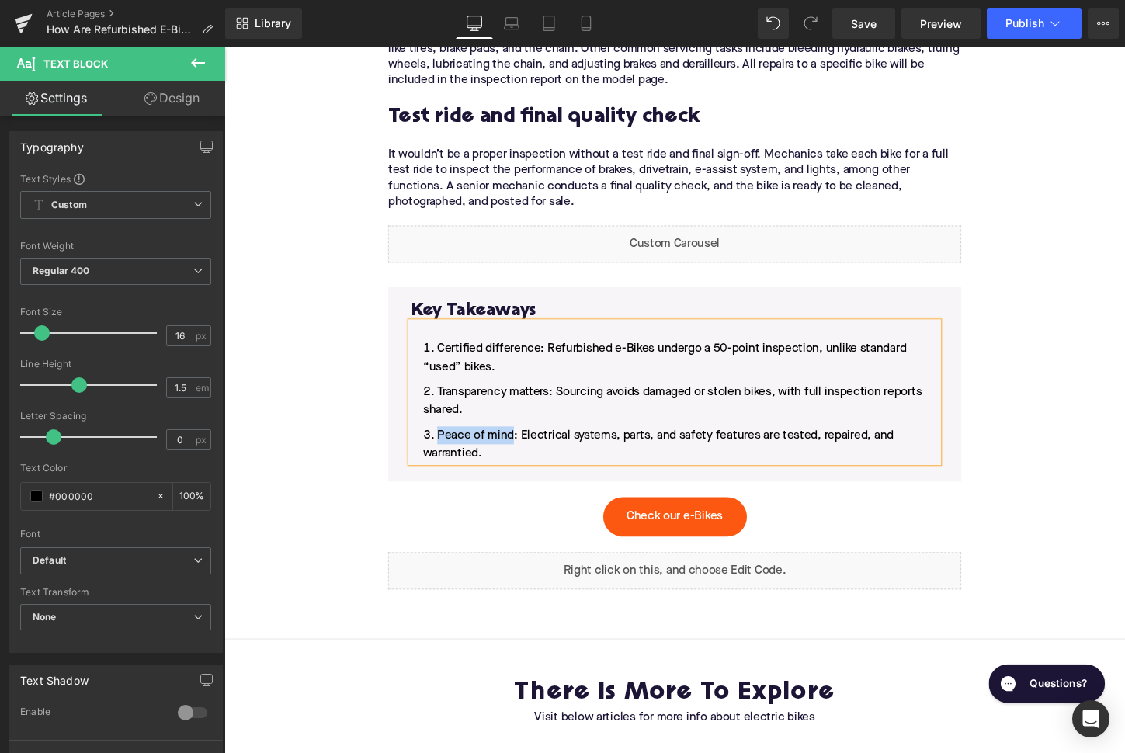
drag, startPoint x: 526, startPoint y: 407, endPoint x: 449, endPoint y: 407, distance: 76.8
click at [449, 446] on span "Peace of mind: Electrical systems, parts, and safety features are tested, repai…" at bounding box center [677, 461] width 491 height 31
drag, startPoint x: 567, startPoint y: 362, endPoint x: 447, endPoint y: 353, distance: 119.8
click at [447, 397] on li "Transparency matters: Sourcing avoids damaged or stolen bikes, with full inspec…" at bounding box center [694, 415] width 550 height 37
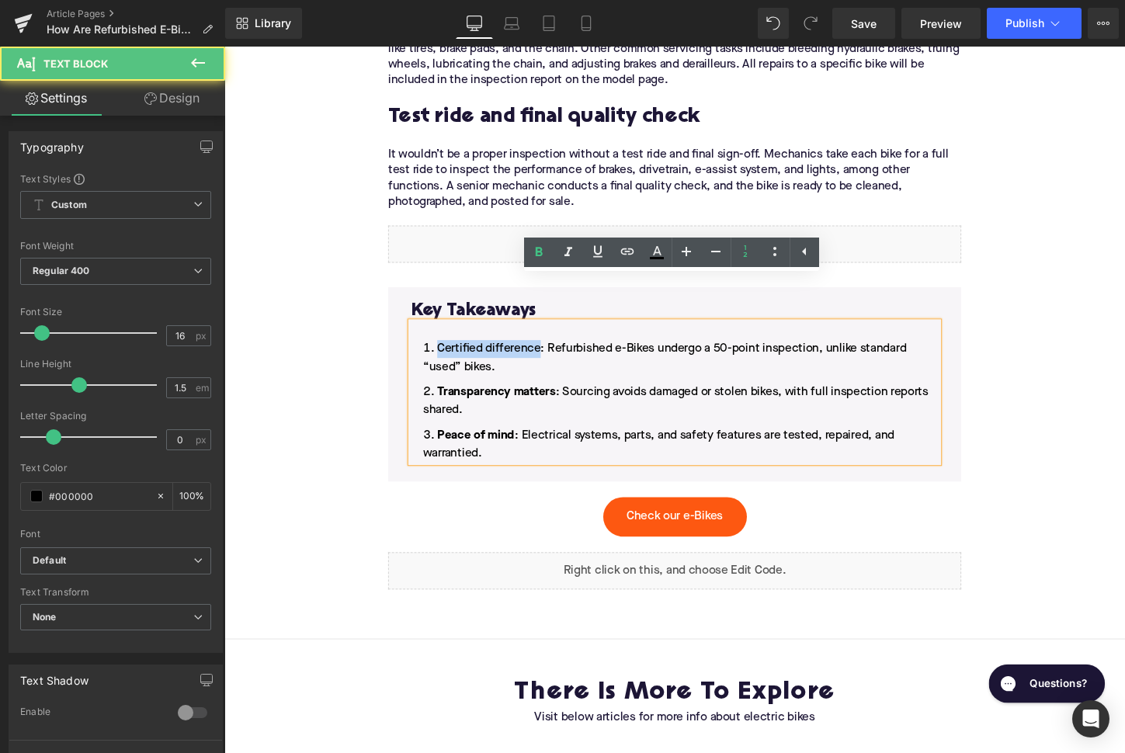
drag, startPoint x: 553, startPoint y: 314, endPoint x: 446, endPoint y: 313, distance: 107.9
click at [446, 352] on li "Certified difference: Refurbished e-Bikes undergo a 50-point inspection, unlike…" at bounding box center [694, 370] width 550 height 37
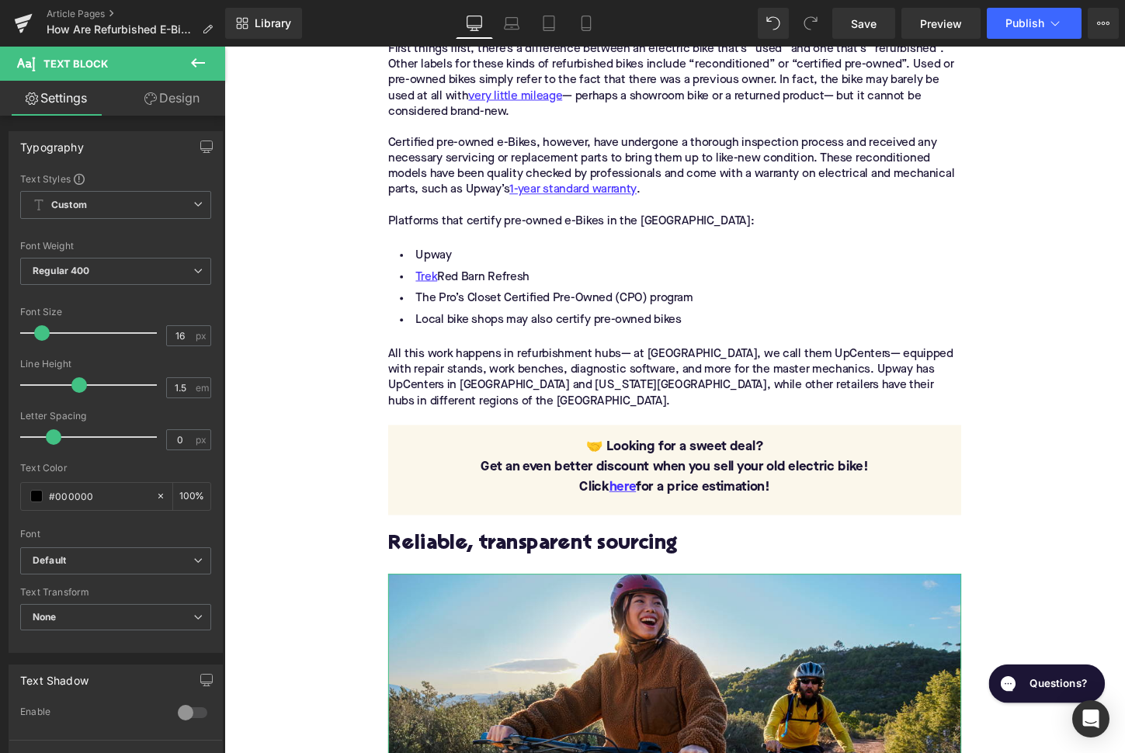
scroll to position [1746, 0]
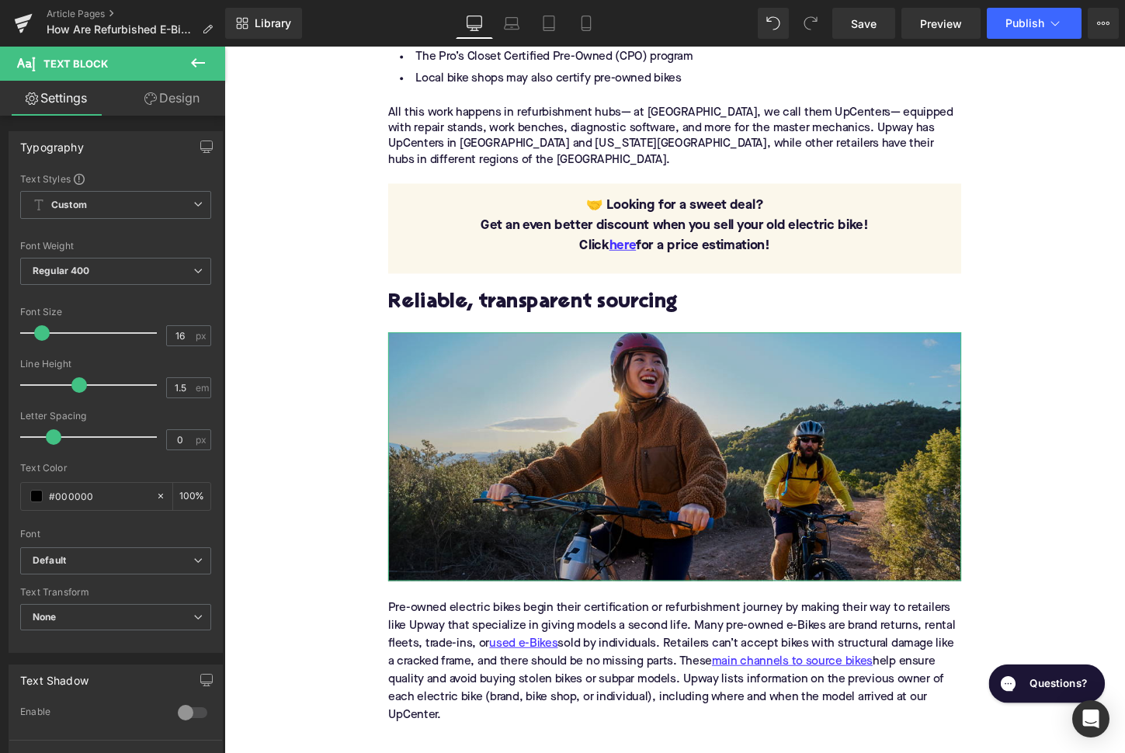
click at [716, 420] on div "Image" at bounding box center [694, 474] width 598 height 259
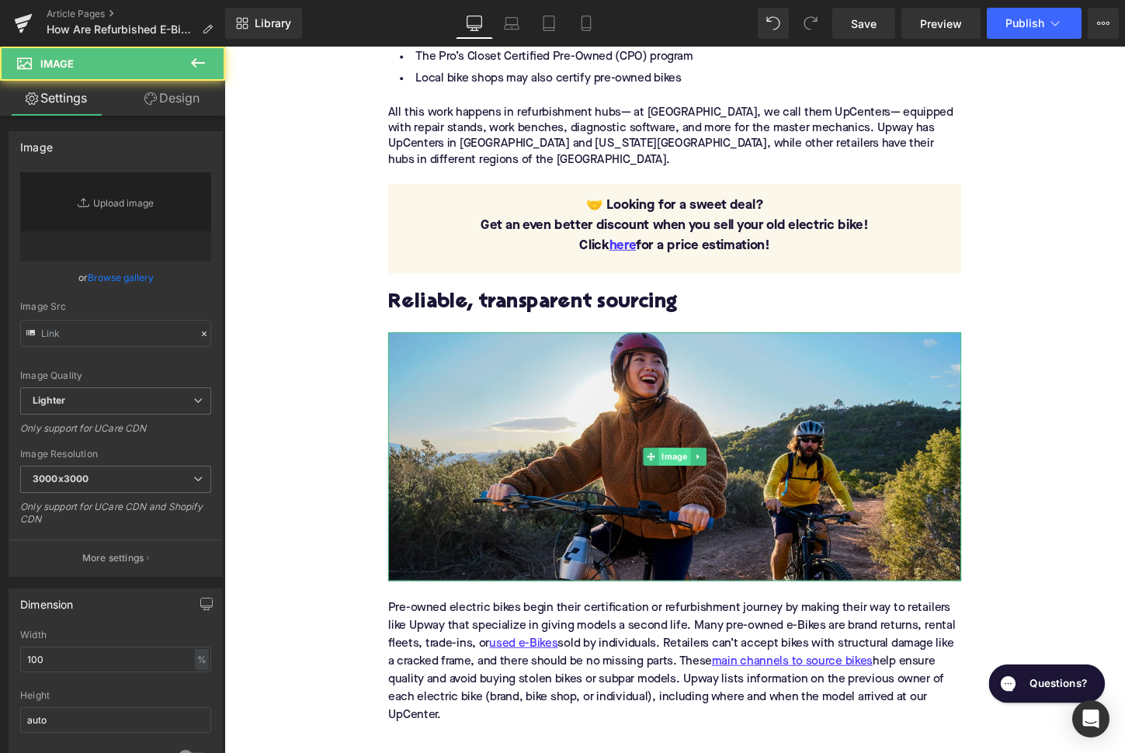
type input "https://ucarecdn.com/31078cd6-210b-481f-9c98-6df72a7620da/-/format/auto/-/previ…"
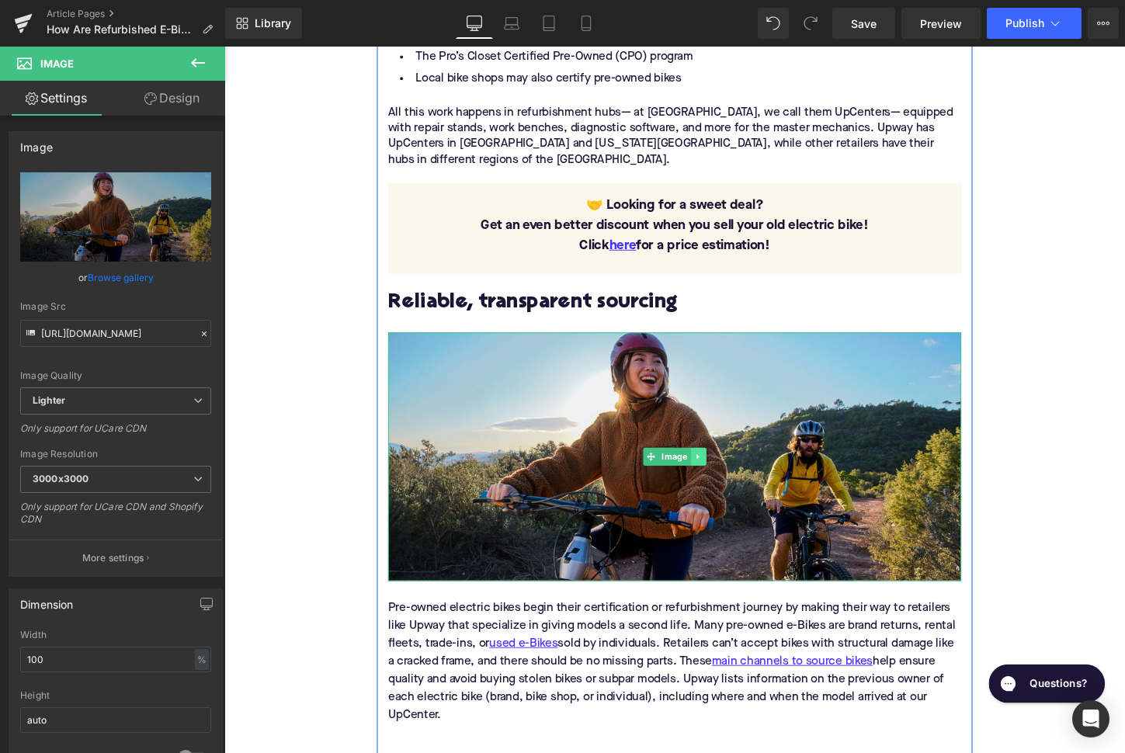
click at [720, 470] on icon at bounding box center [718, 474] width 9 height 9
click at [716, 465] on link at bounding box center [710, 474] width 16 height 19
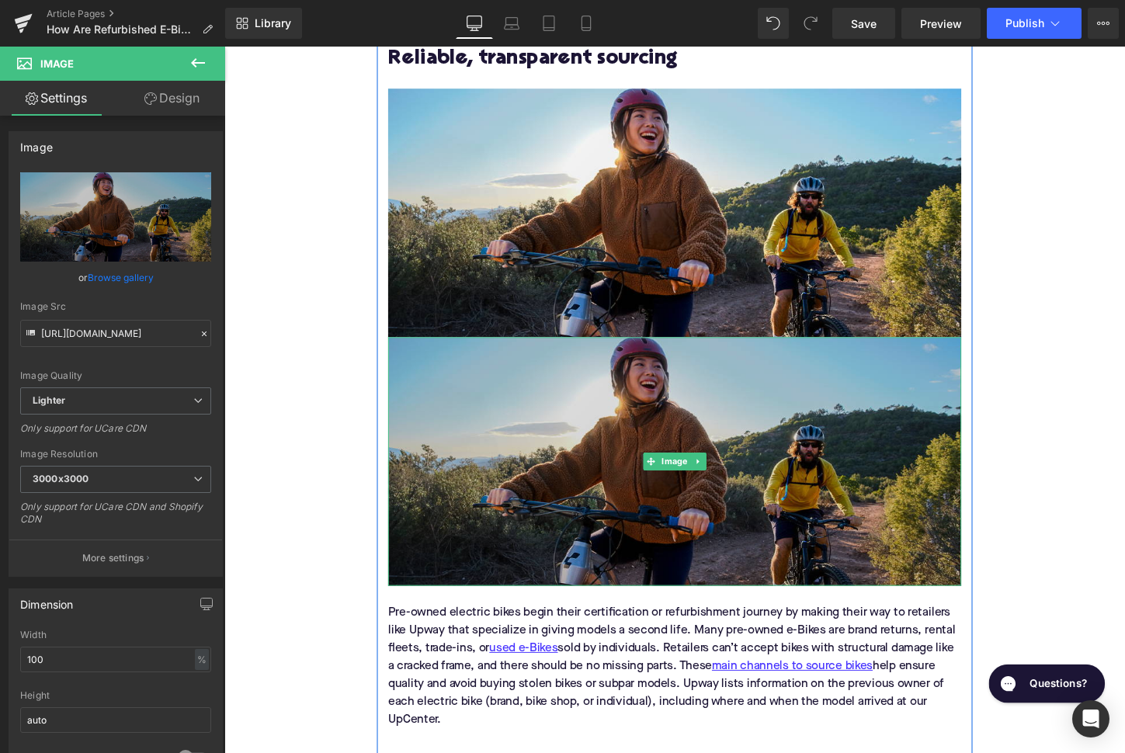
scroll to position [2110, 0]
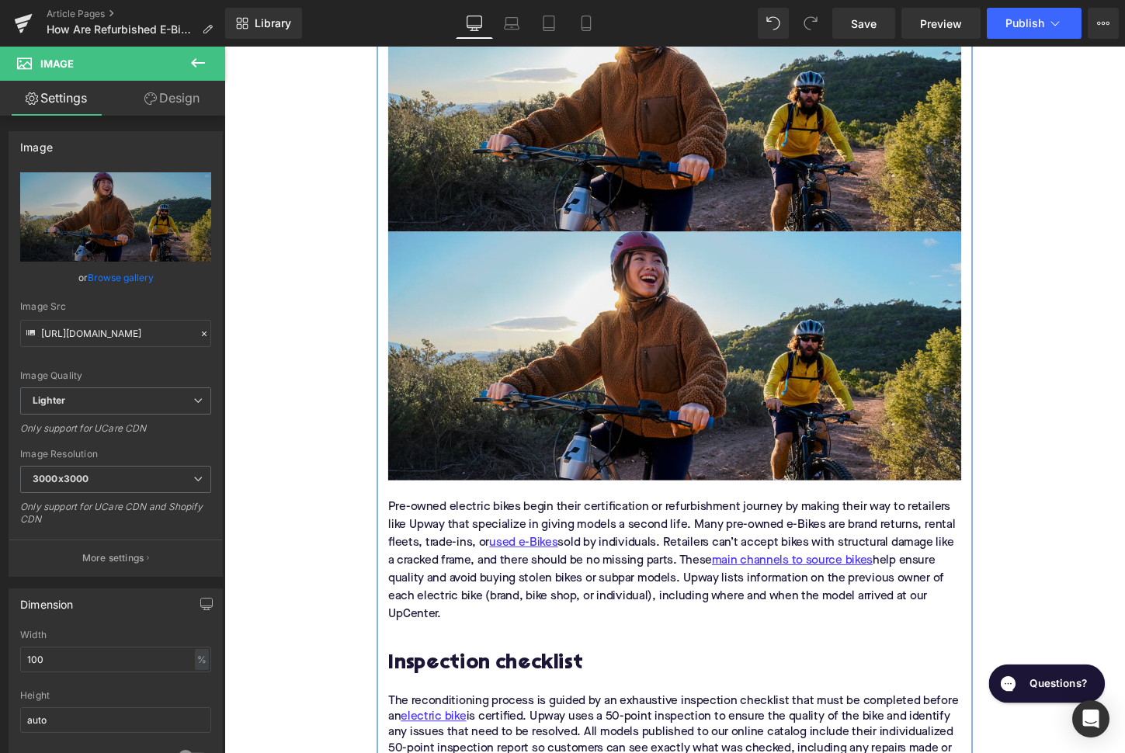
click at [665, 321] on div "Image" at bounding box center [694, 369] width 598 height 259
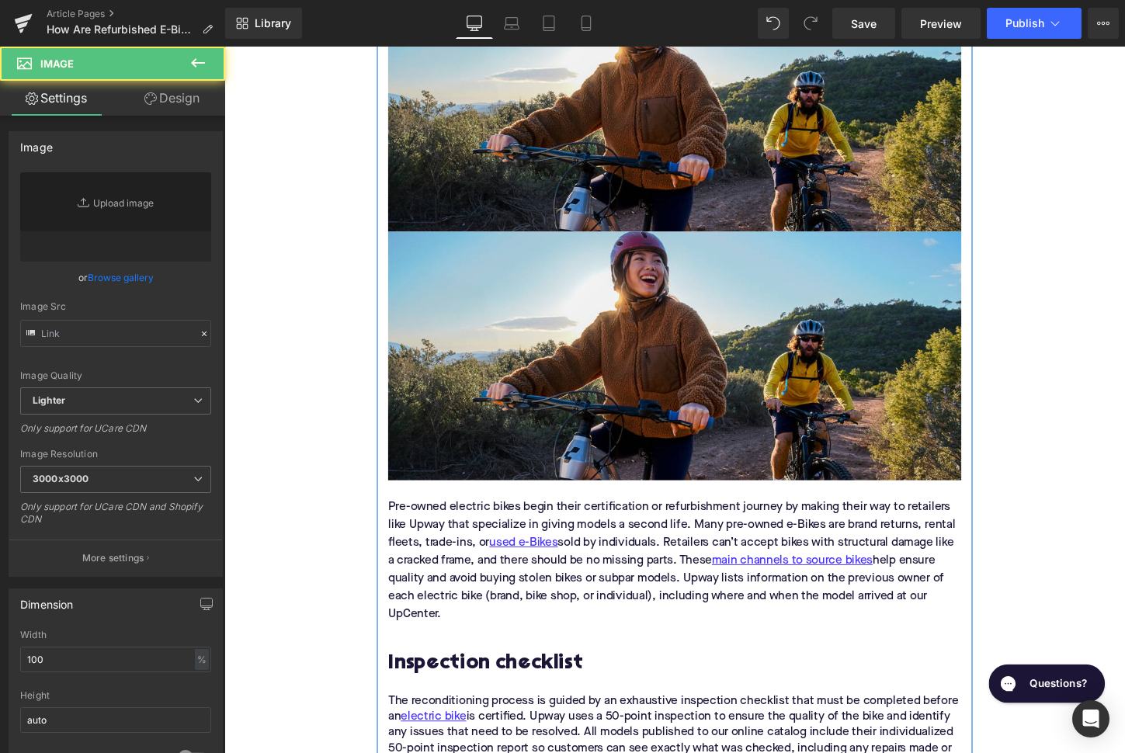
type input "https://ucarecdn.com/31078cd6-210b-481f-9c98-6df72a7620da/-/format/auto/-/previ…"
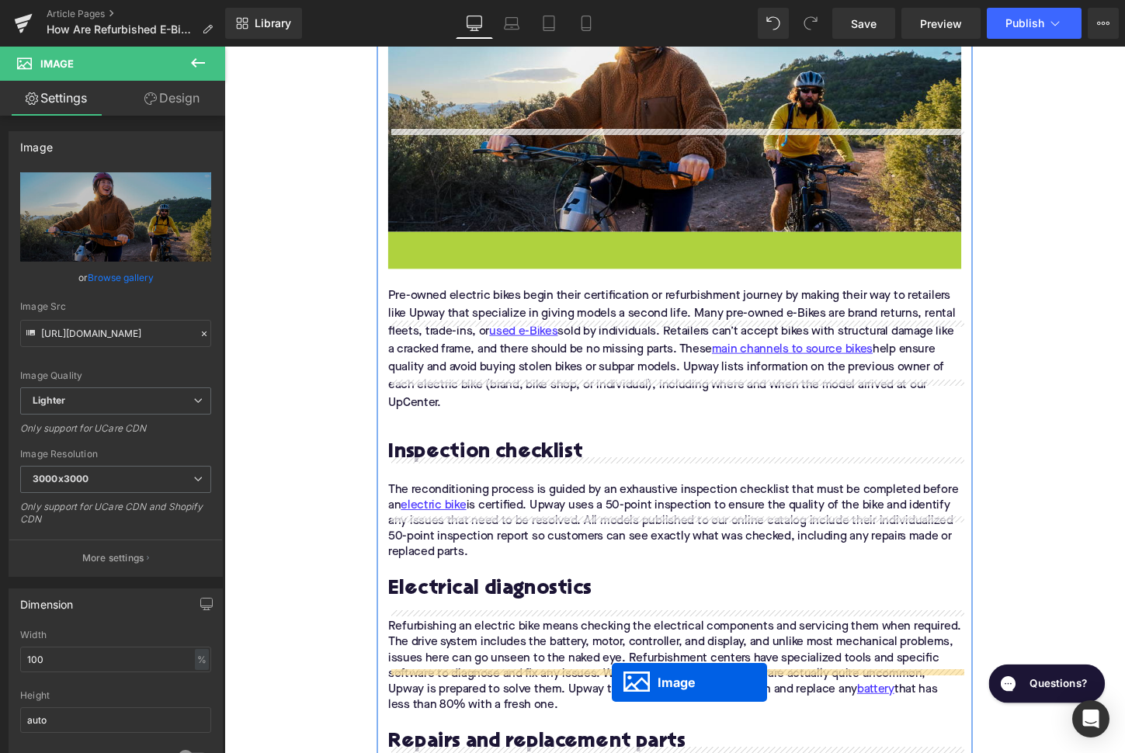
scroll to position [2171, 0]
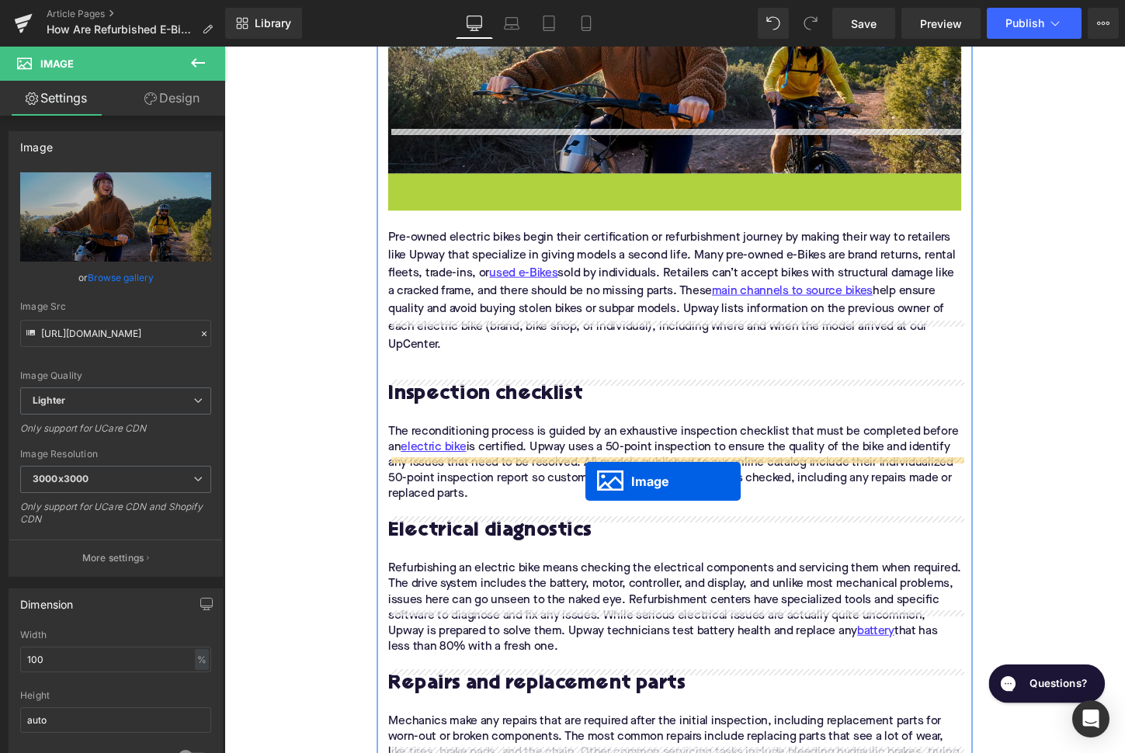
drag, startPoint x: 669, startPoint y: 323, endPoint x: 601, endPoint y: 501, distance: 191.1
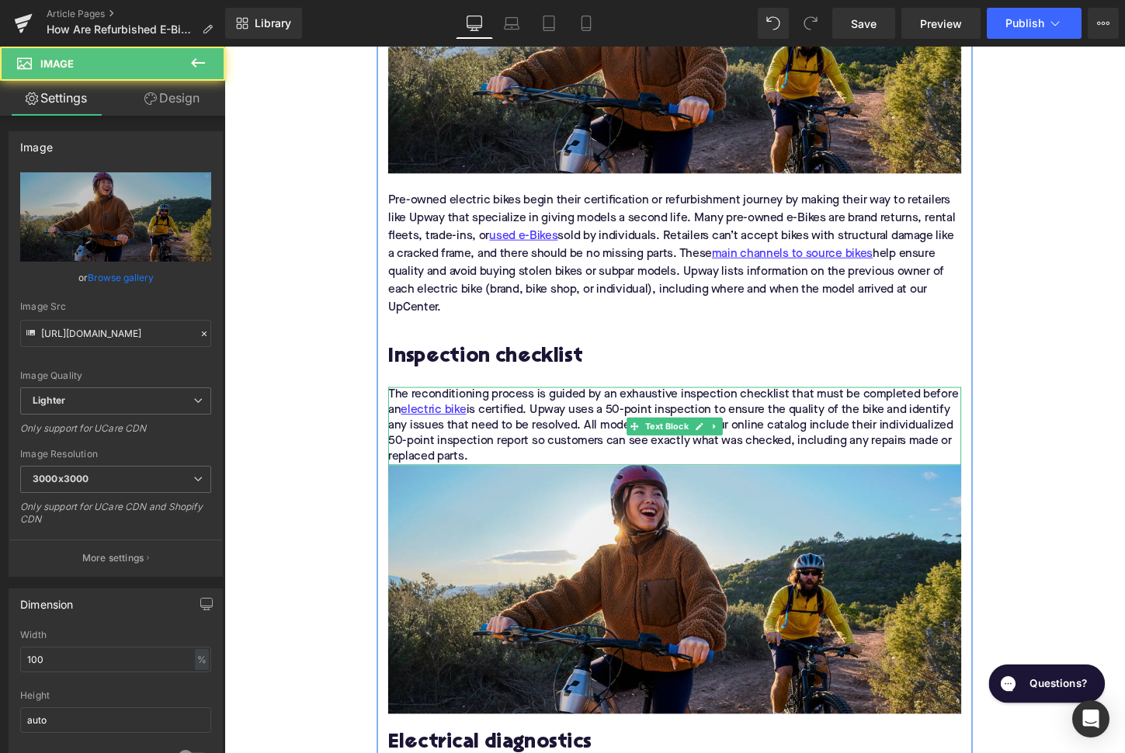
click at [498, 429] on p "The reconditioning process is guided by an exhaustive inspection checklist that…" at bounding box center [694, 441] width 598 height 81
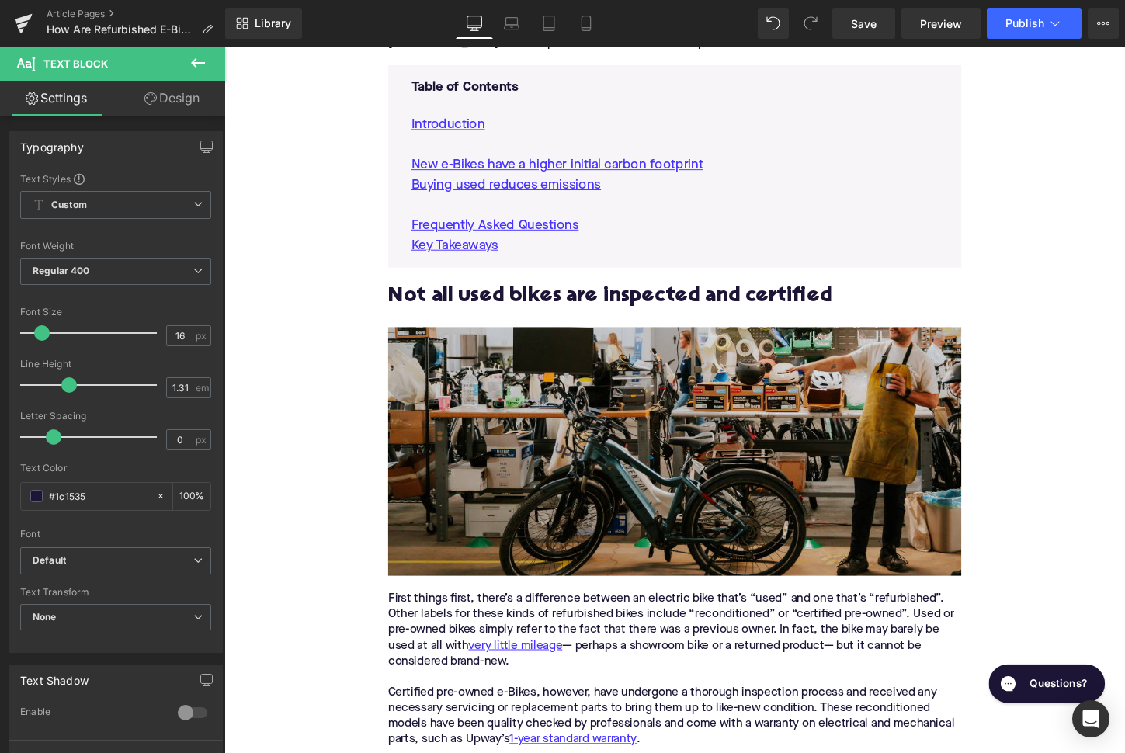
scroll to position [896, 0]
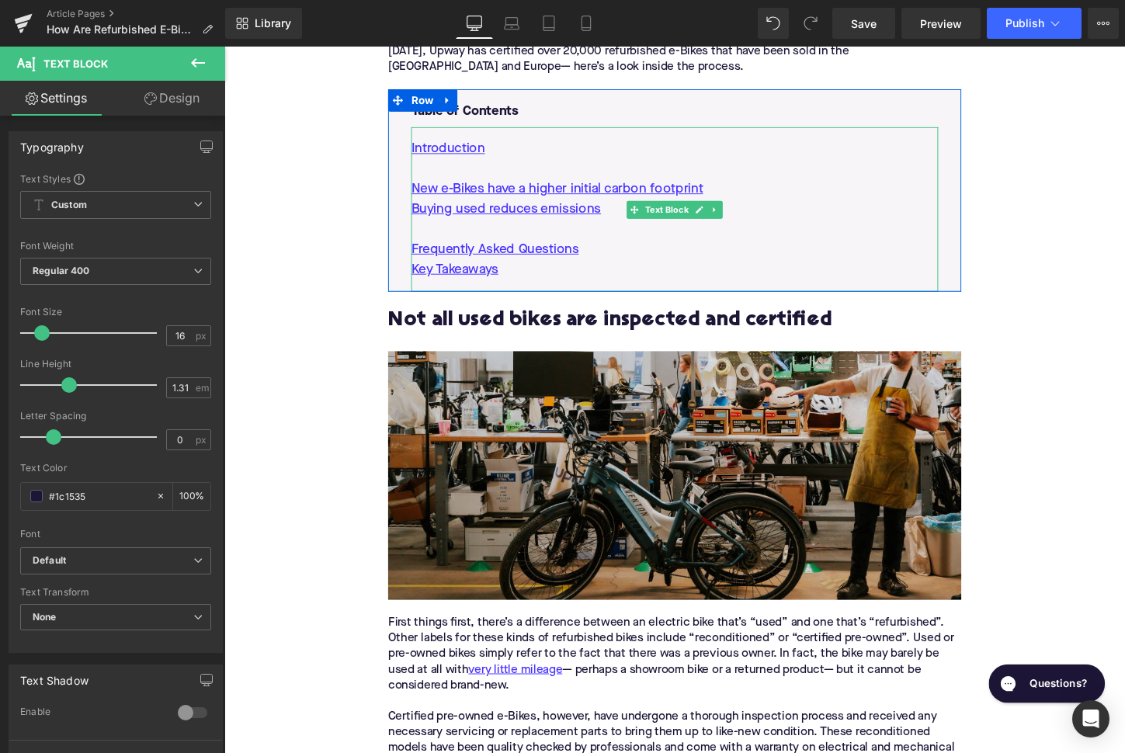
click at [635, 206] on p "Buying used reduces emissions" at bounding box center [694, 216] width 550 height 21
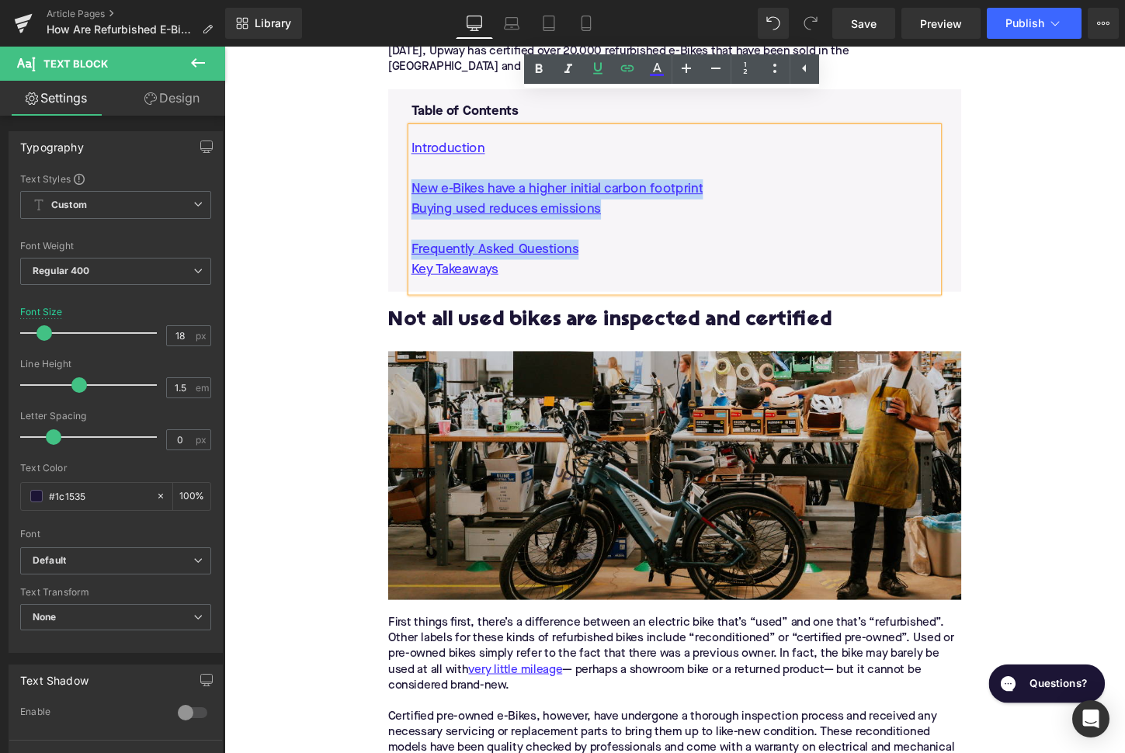
drag, startPoint x: 624, startPoint y: 220, endPoint x: 404, endPoint y: 161, distance: 228.2
click at [404, 161] on div "Table of Contents Text Block Introduction New e-Bikes have a higher initial car…" at bounding box center [694, 196] width 598 height 211
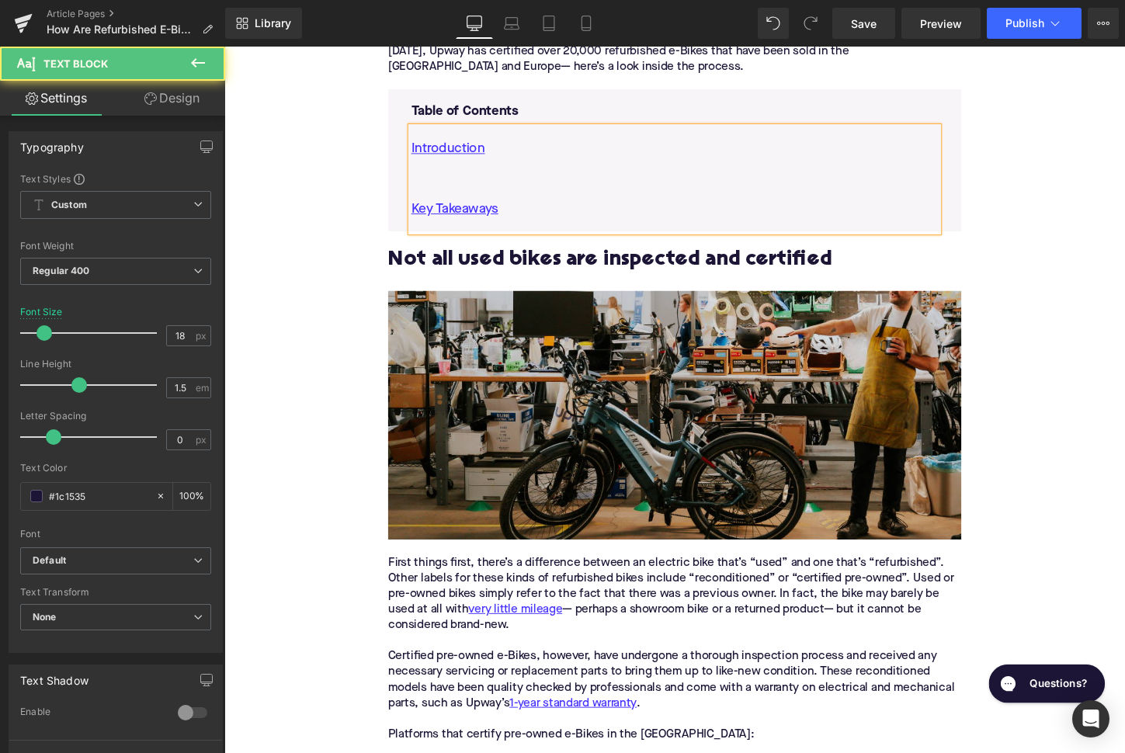
click at [445, 164] on p at bounding box center [694, 174] width 550 height 21
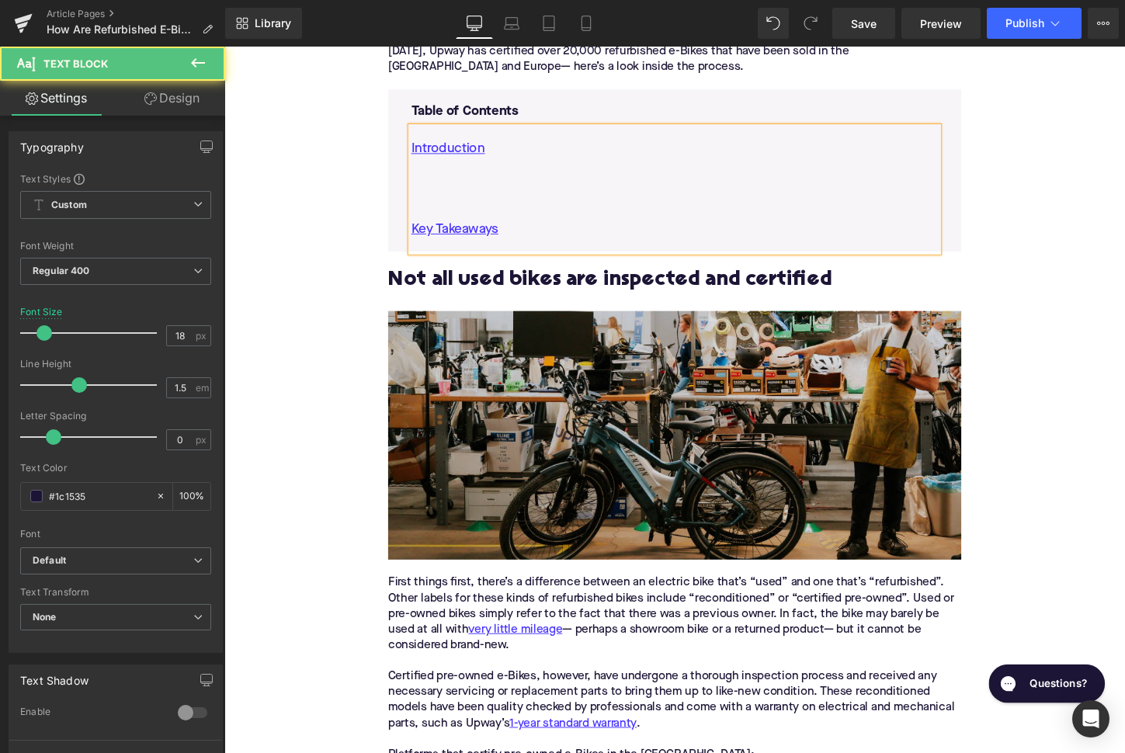
click at [502, 185] on p at bounding box center [694, 195] width 550 height 21
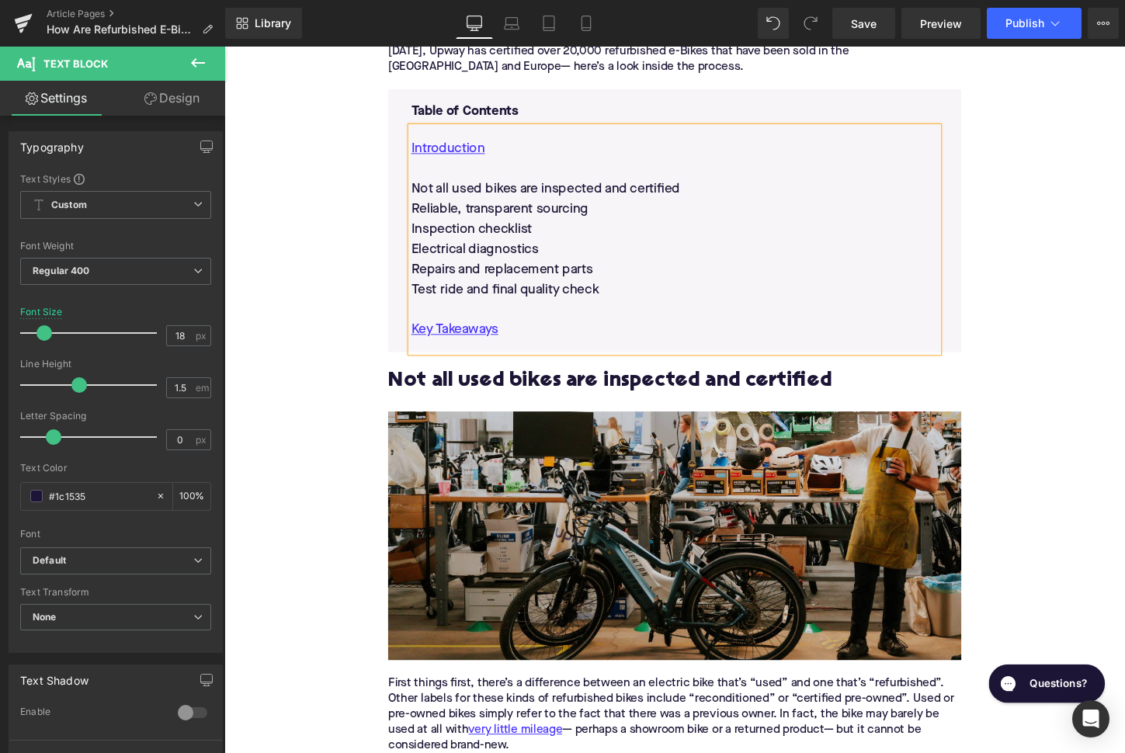
click at [555, 383] on h2 "Not all used bikes are inspected and certified" at bounding box center [694, 395] width 598 height 24
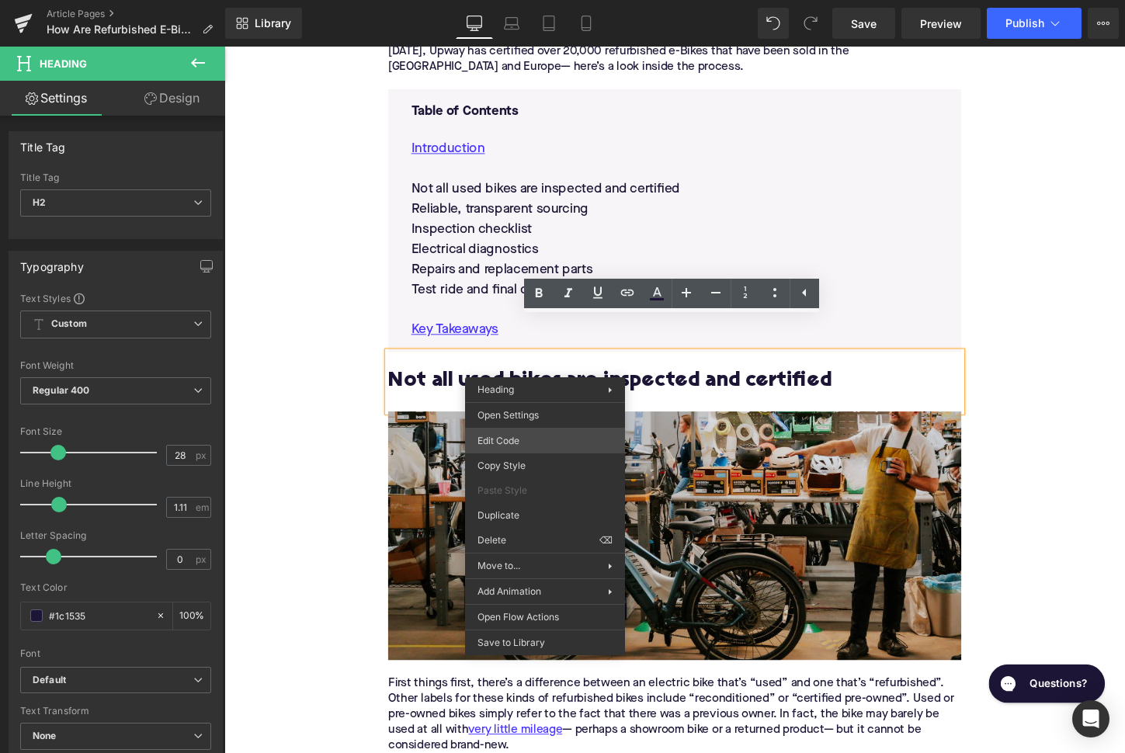
click at [515, 0] on div "Image You are previewing how the will restyle your page. You can not edit Eleme…" at bounding box center [562, 0] width 1125 height 0
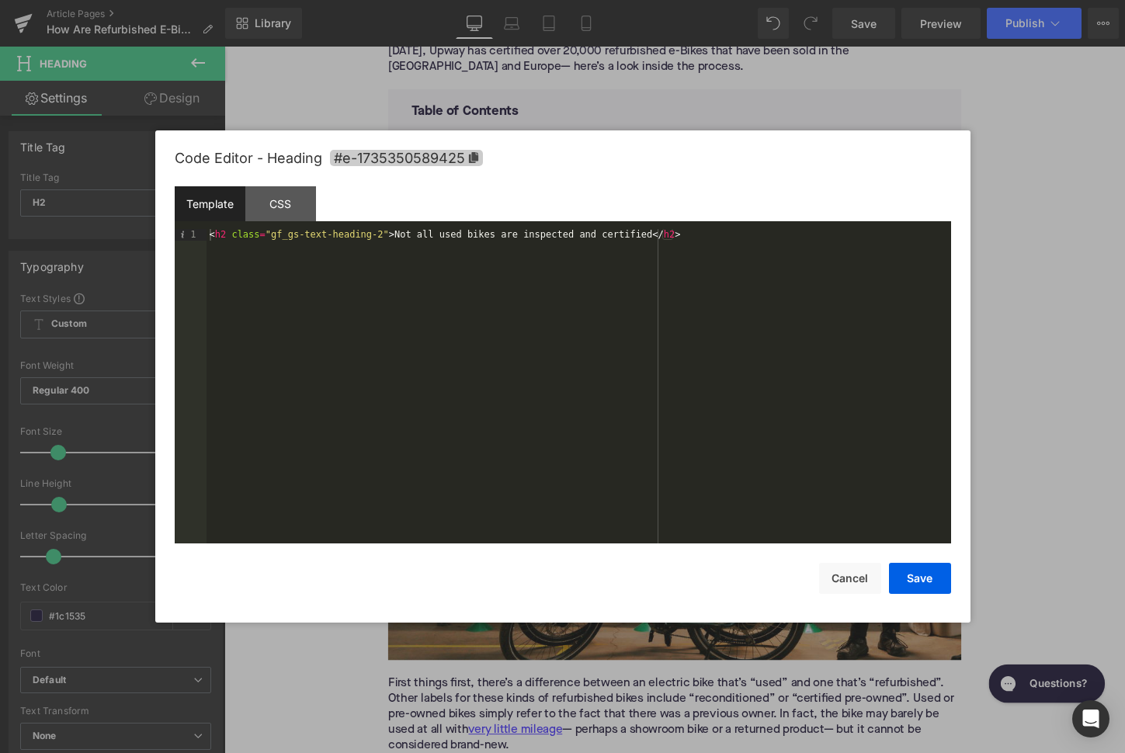
click at [443, 158] on span "#e-1735350589425" at bounding box center [406, 158] width 153 height 16
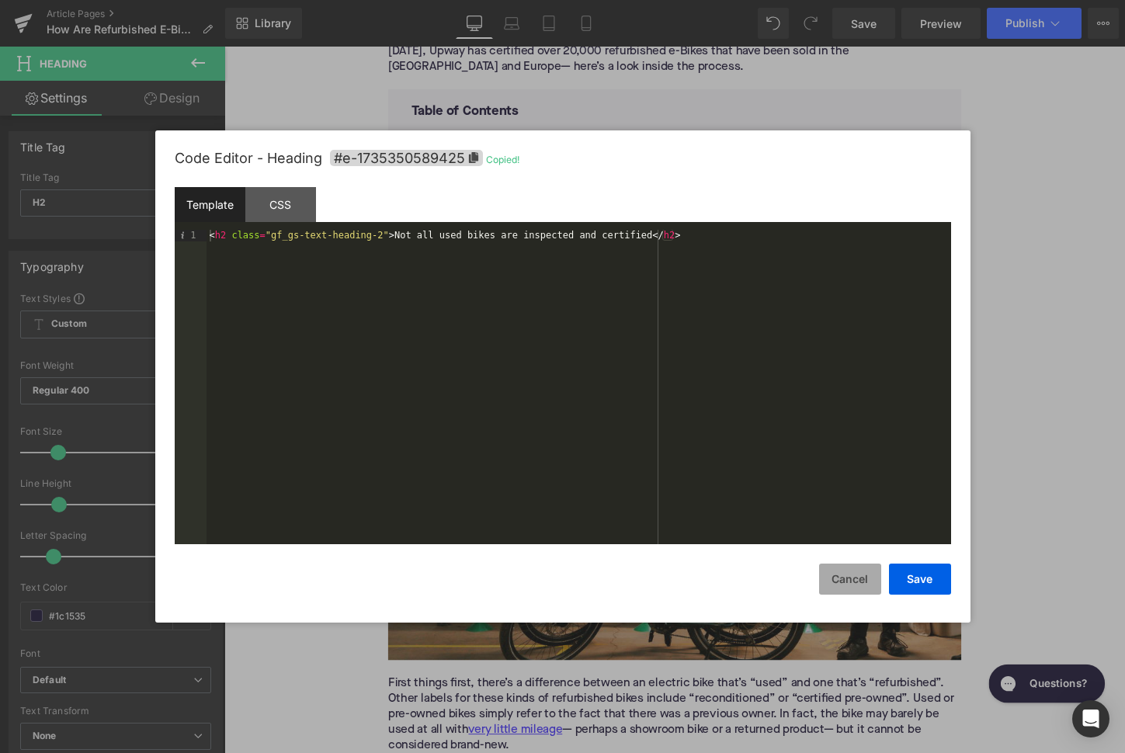
click at [849, 581] on button "Cancel" at bounding box center [850, 579] width 62 height 31
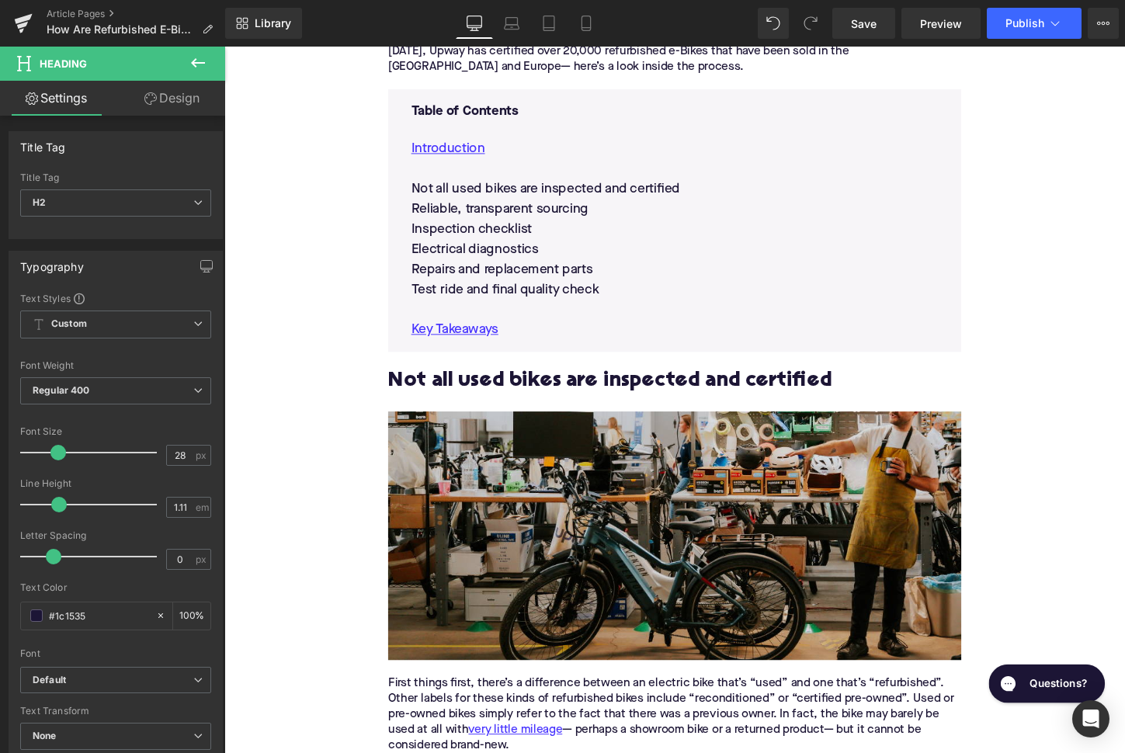
click at [473, 185] on p "Not all used bikes are inspected and certified" at bounding box center [694, 195] width 550 height 21
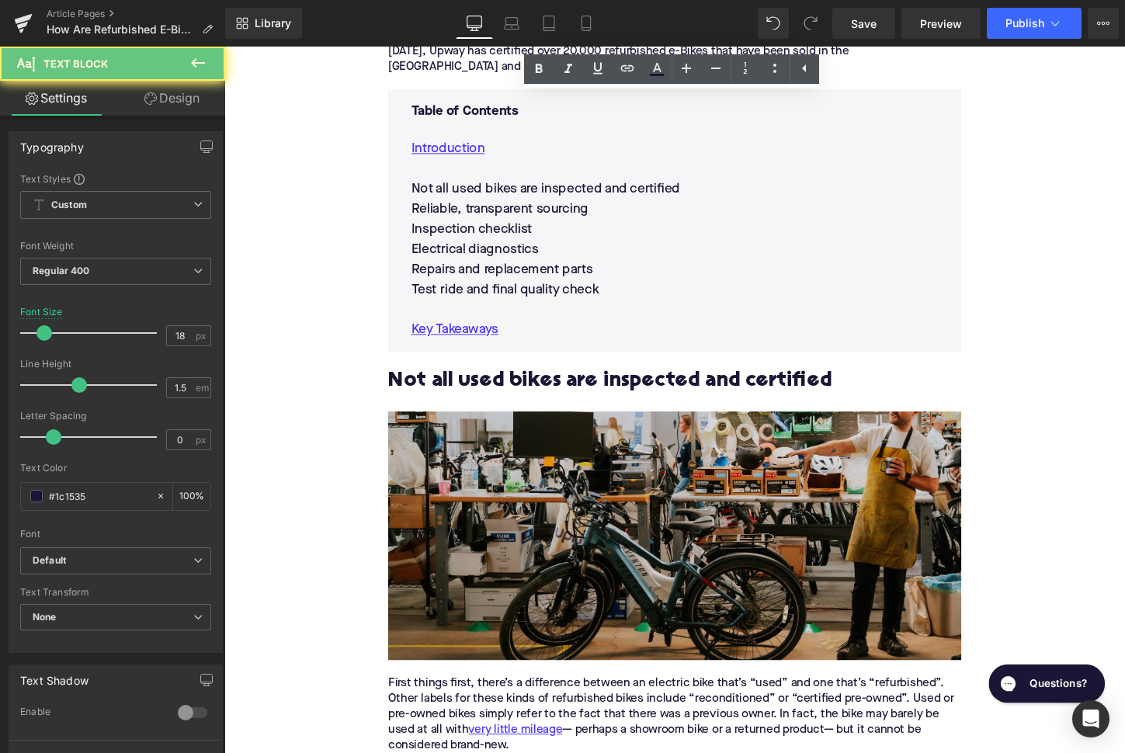
click at [473, 185] on p "Not all used bikes are inspected and certified" at bounding box center [694, 195] width 550 height 21
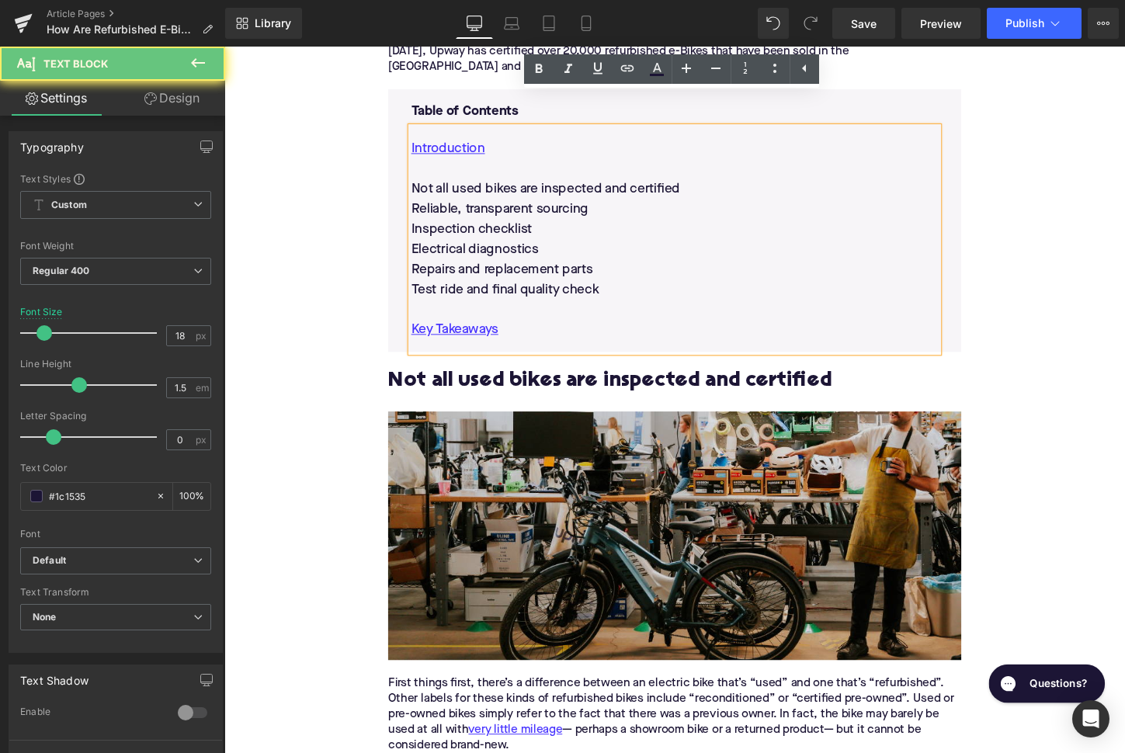
click at [473, 185] on p "Not all used bikes are inspected and certified" at bounding box center [694, 195] width 550 height 21
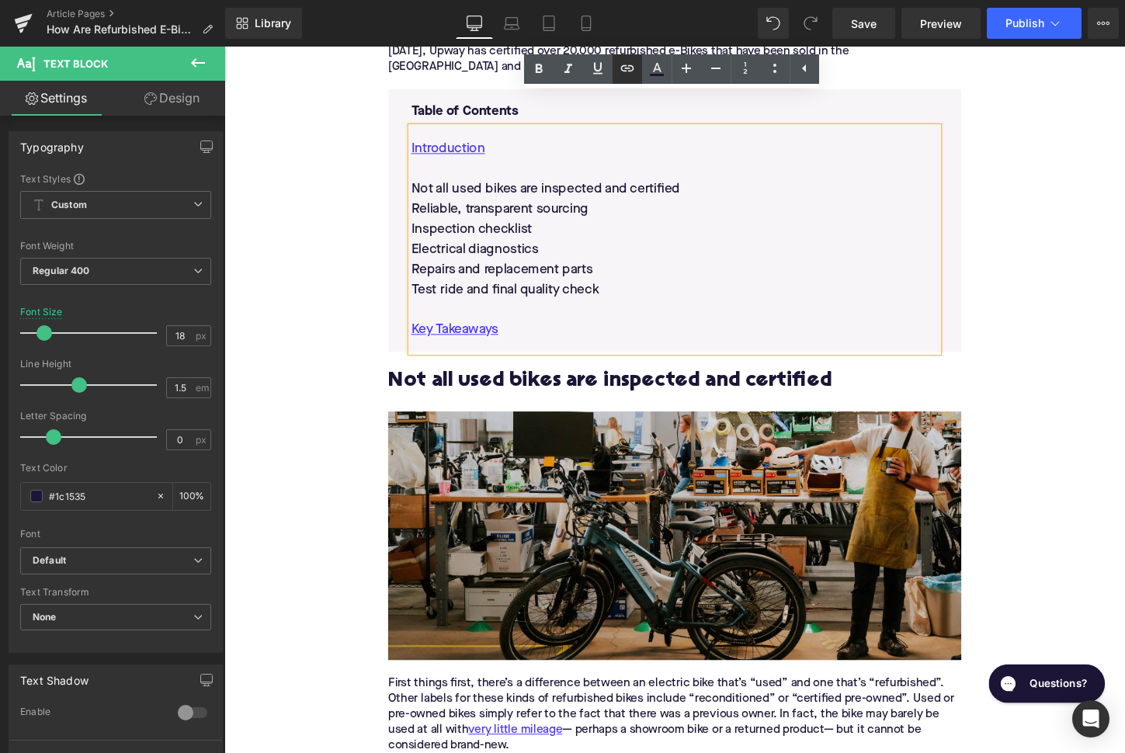
drag, startPoint x: 632, startPoint y: 70, endPoint x: 410, endPoint y: 50, distance: 222.8
click at [632, 70] on icon at bounding box center [627, 67] width 13 height 6
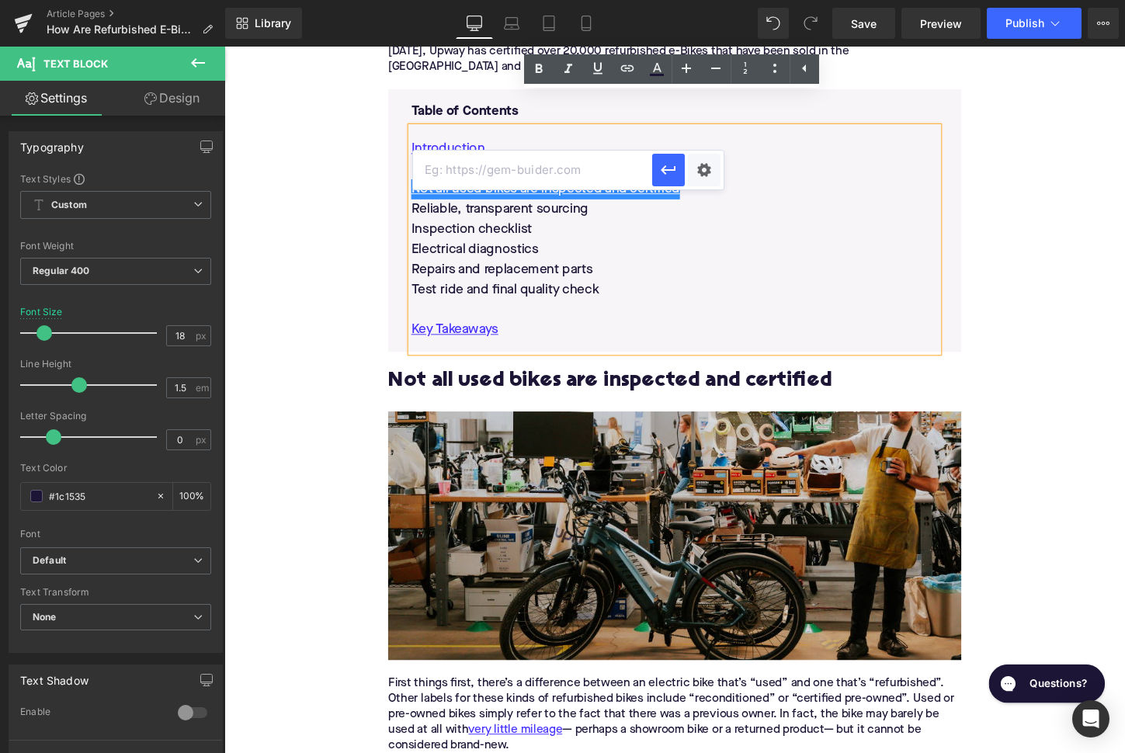
click at [580, 167] on input "text" at bounding box center [532, 170] width 239 height 39
paste input "#e-1735350589425"
click at [672, 161] on icon "button" at bounding box center [668, 170] width 19 height 19
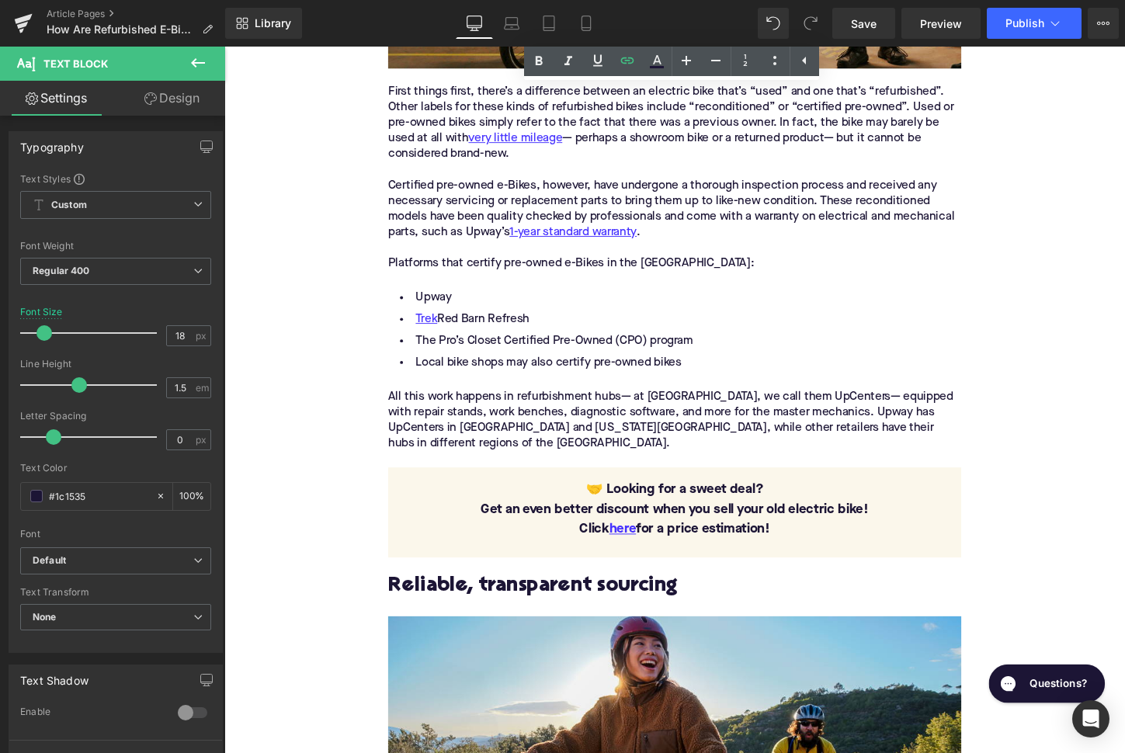
scroll to position [1516, 0]
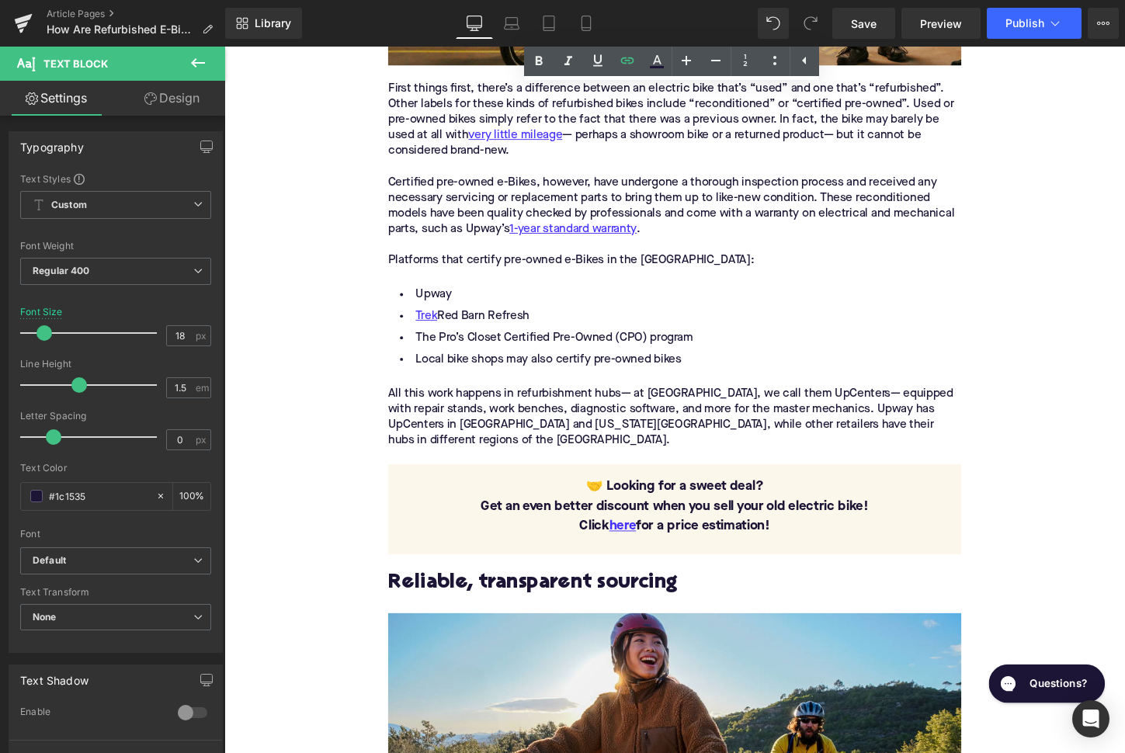
click at [533, 595] on h2 "Reliable, transparent sourcing" at bounding box center [694, 607] width 598 height 24
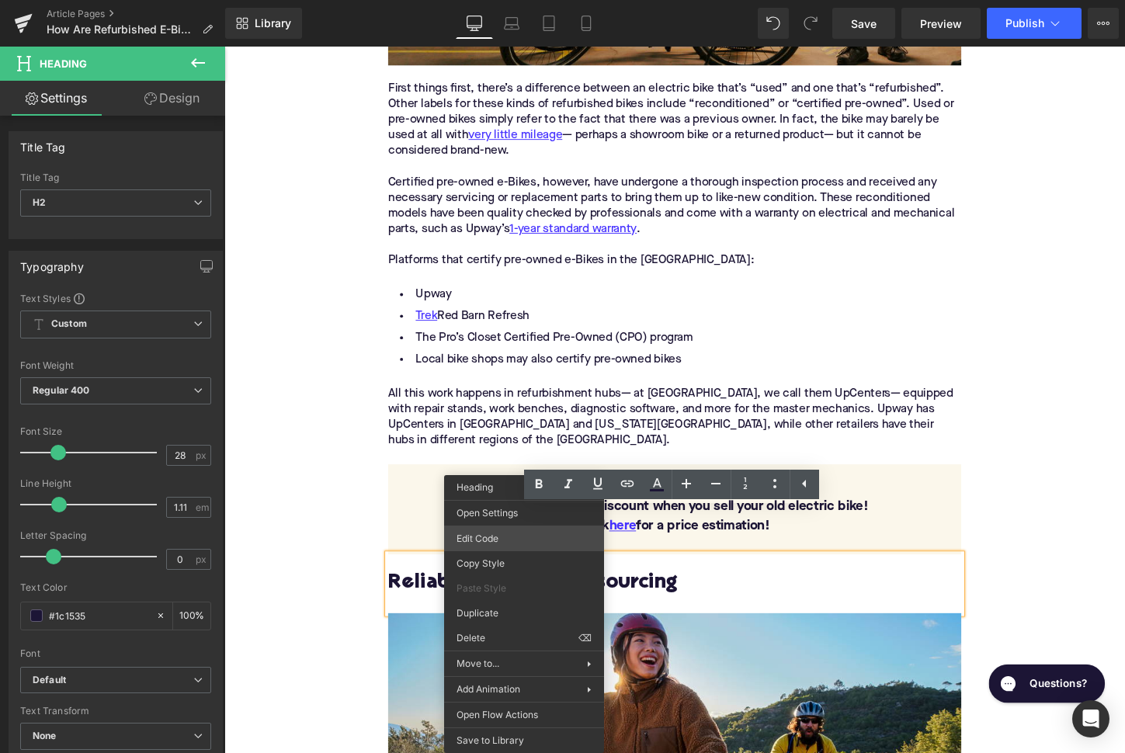
click at [513, 0] on div "Image You are previewing how the will restyle your page. You can not edit Eleme…" at bounding box center [562, 0] width 1125 height 0
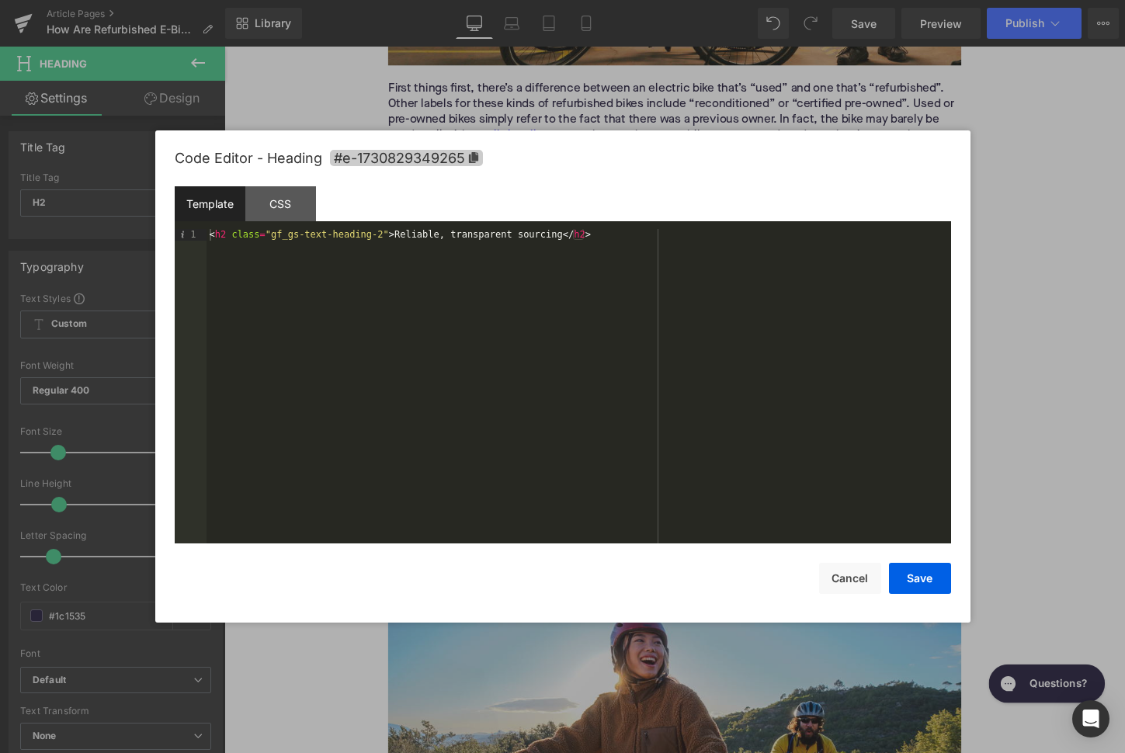
click at [412, 163] on span "#e-1730829349265" at bounding box center [406, 158] width 153 height 16
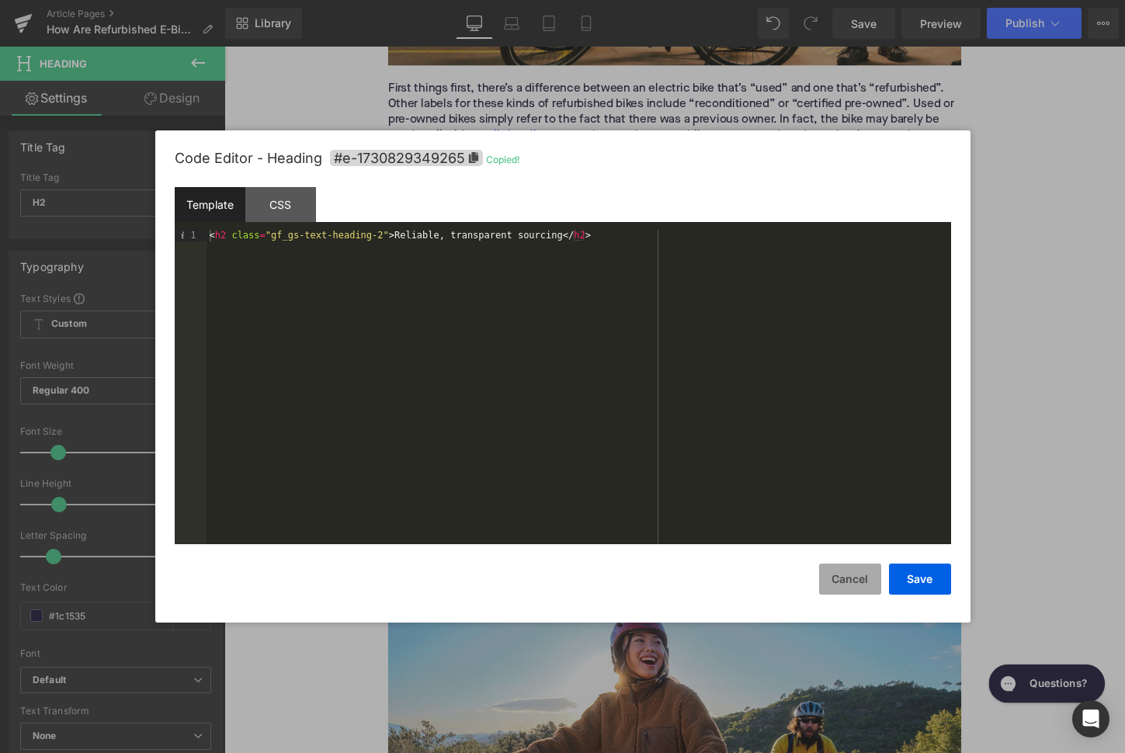
click at [839, 574] on button "Cancel" at bounding box center [850, 579] width 62 height 31
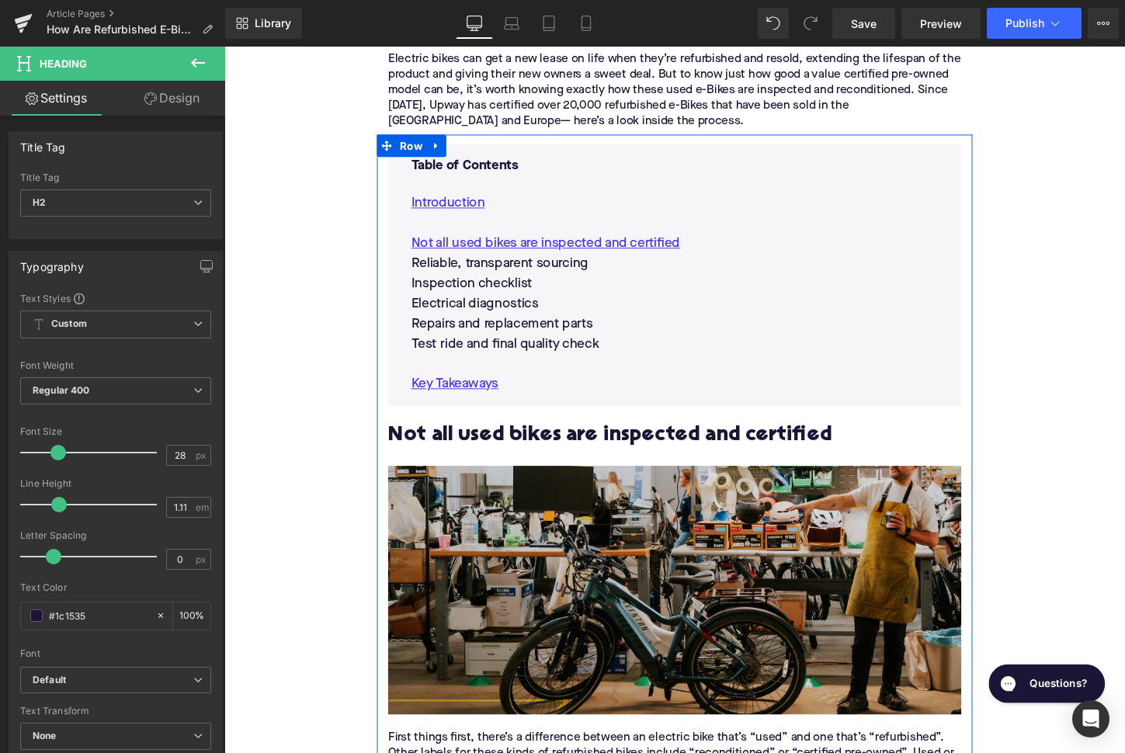
scroll to position [819, 0]
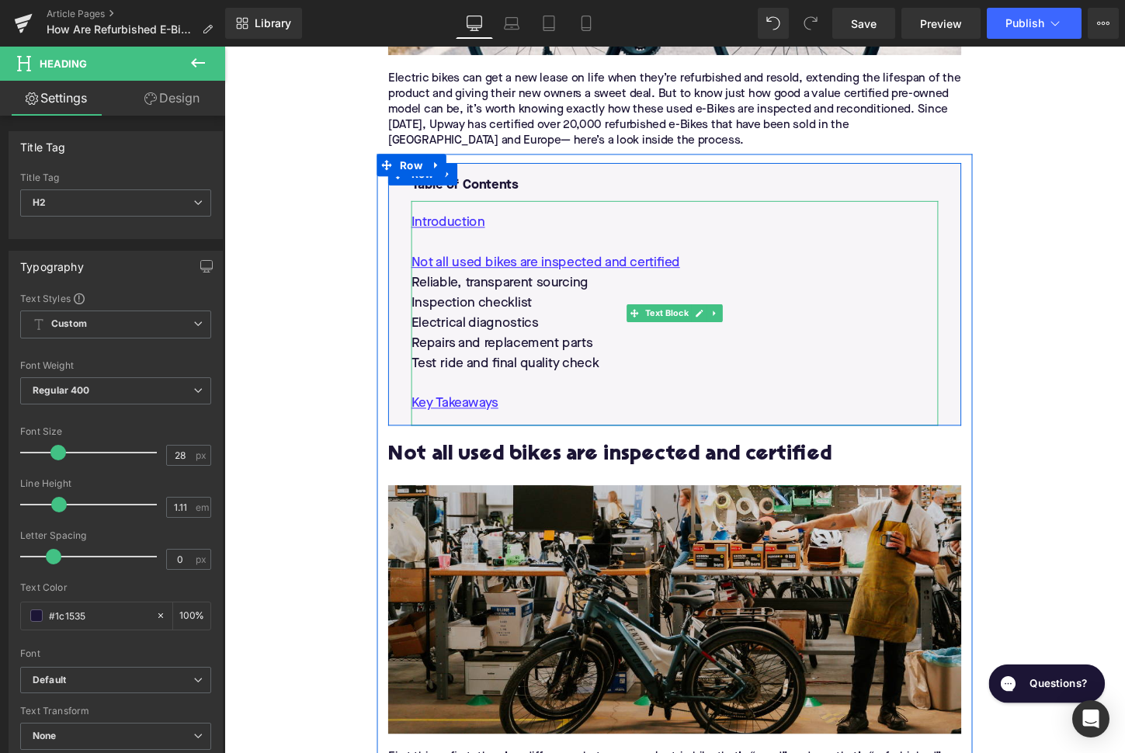
click at [522, 283] on p "Reliable, transparent sourcing" at bounding box center [694, 293] width 550 height 21
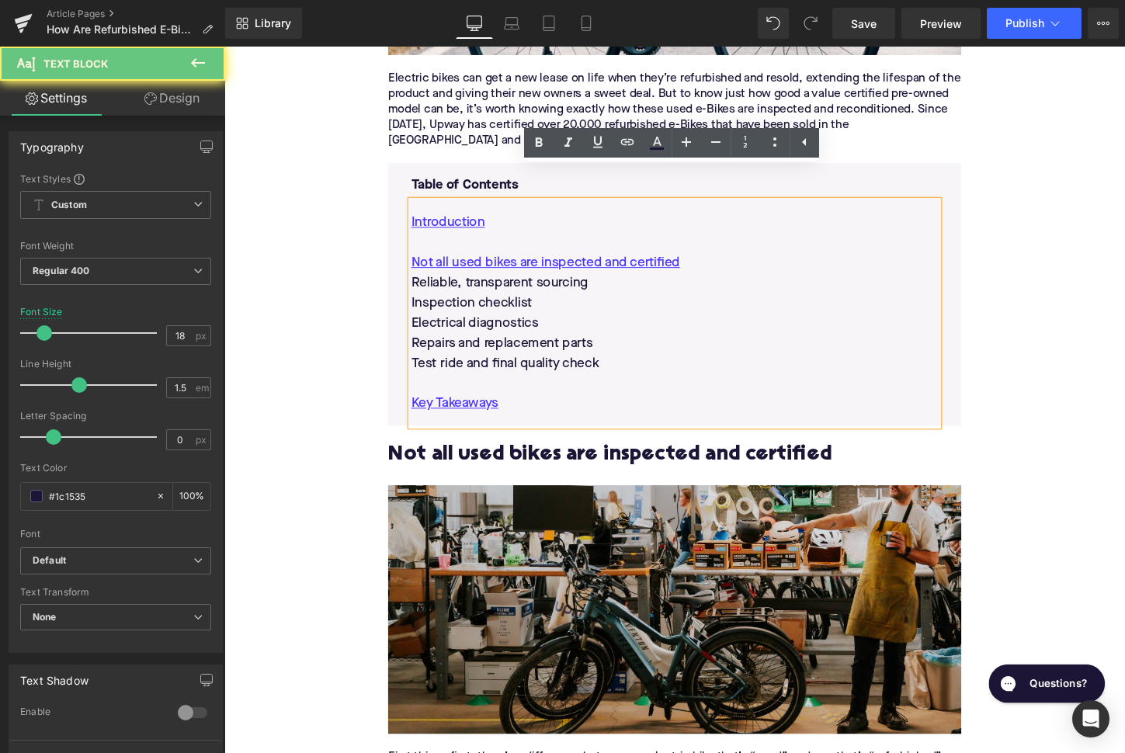
click at [522, 283] on p "Reliable, transparent sourcing" at bounding box center [694, 293] width 550 height 21
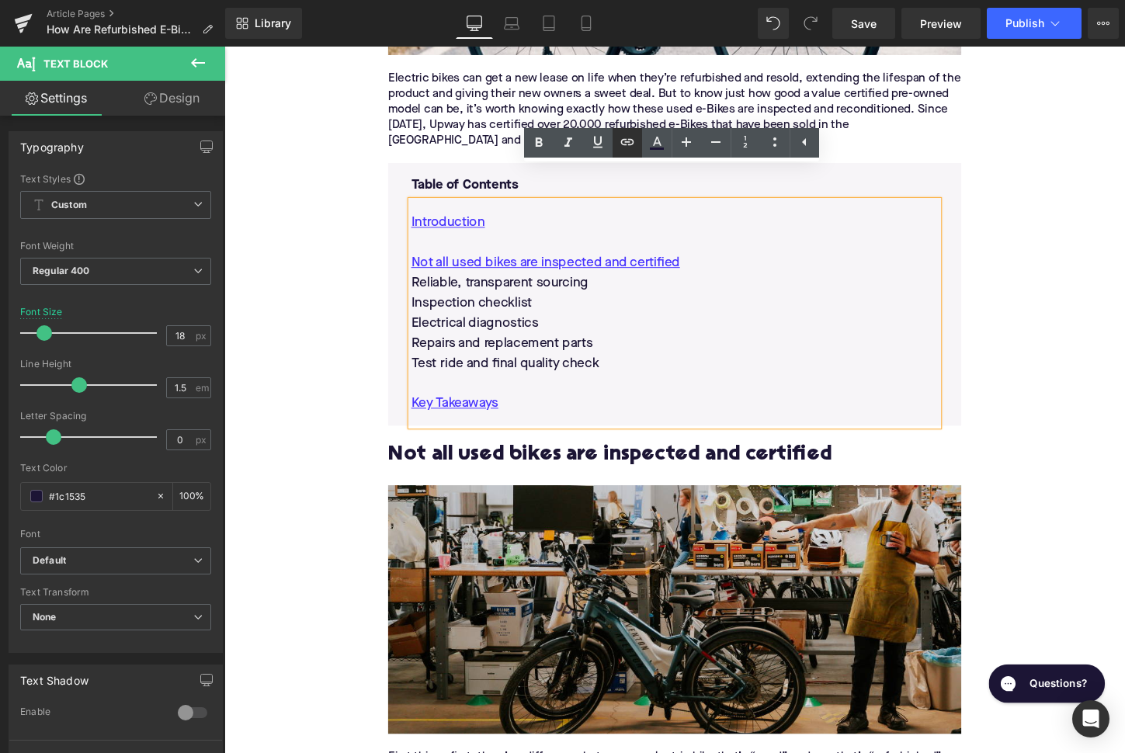
click at [624, 145] on icon at bounding box center [627, 142] width 19 height 19
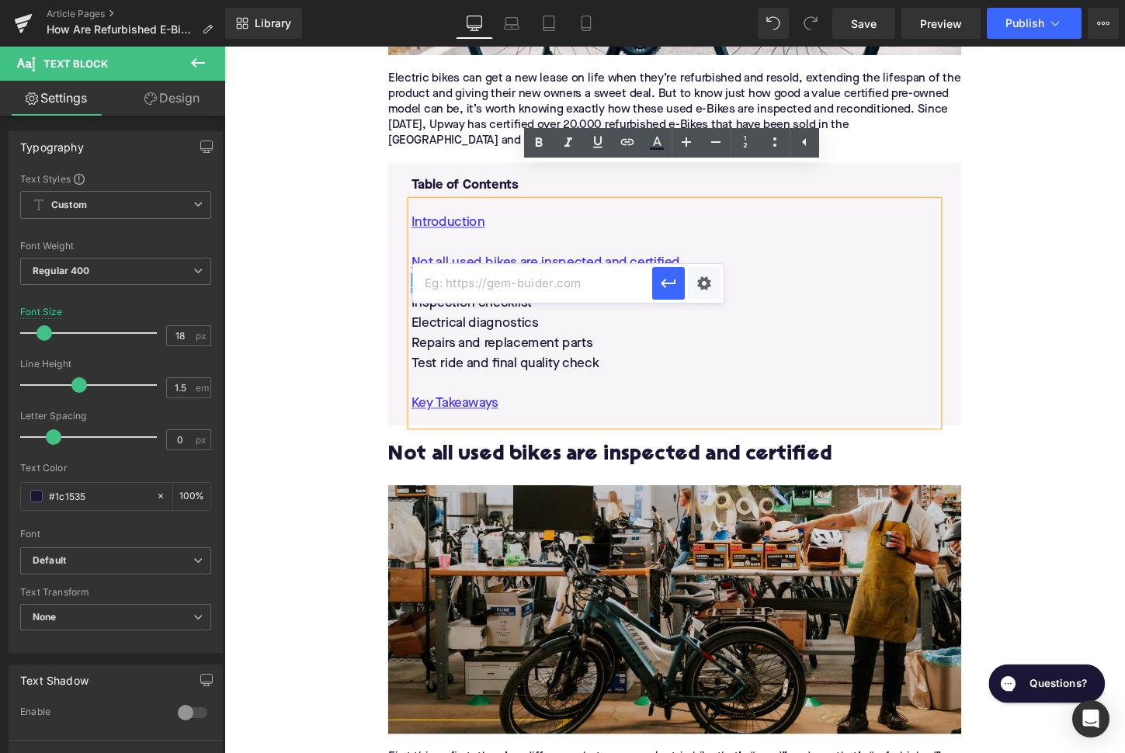
click at [560, 286] on input "text" at bounding box center [532, 283] width 239 height 39
paste input "#e-1730829349265"
drag, startPoint x: 671, startPoint y: 284, endPoint x: 408, endPoint y: 267, distance: 263.7
click at [671, 284] on icon "button" at bounding box center [668, 283] width 15 height 9
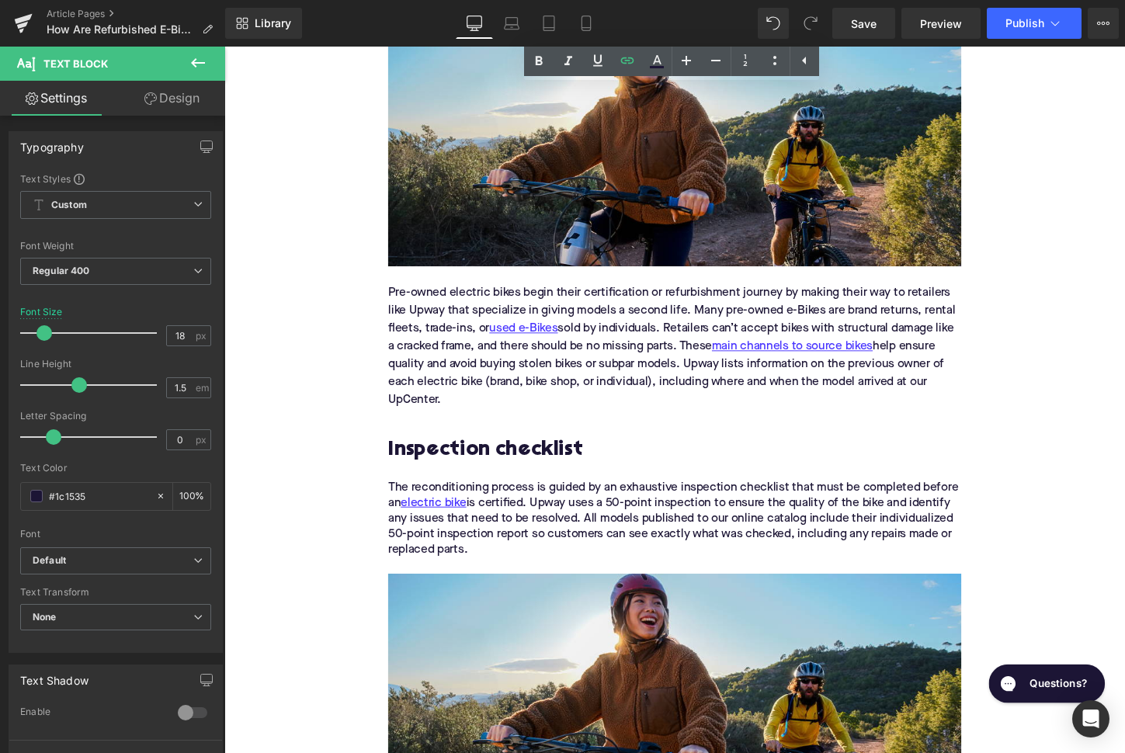
scroll to position [2180, 0]
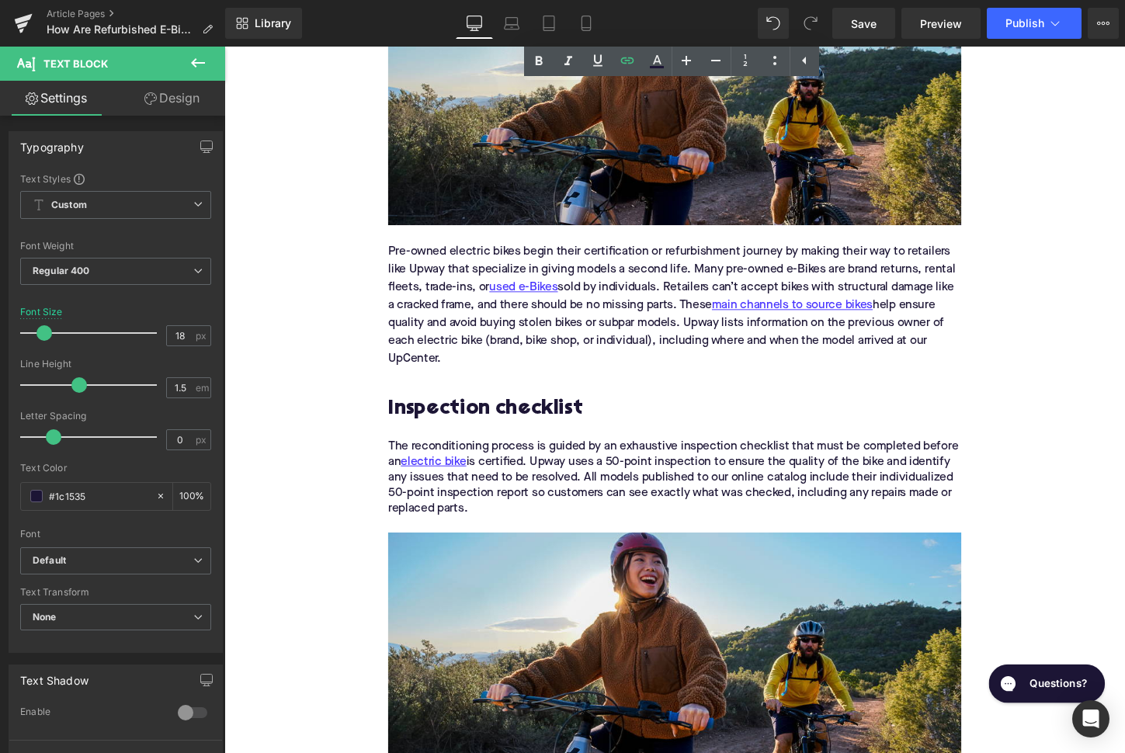
click at [524, 413] on h2 "Inspection checklist" at bounding box center [694, 425] width 598 height 24
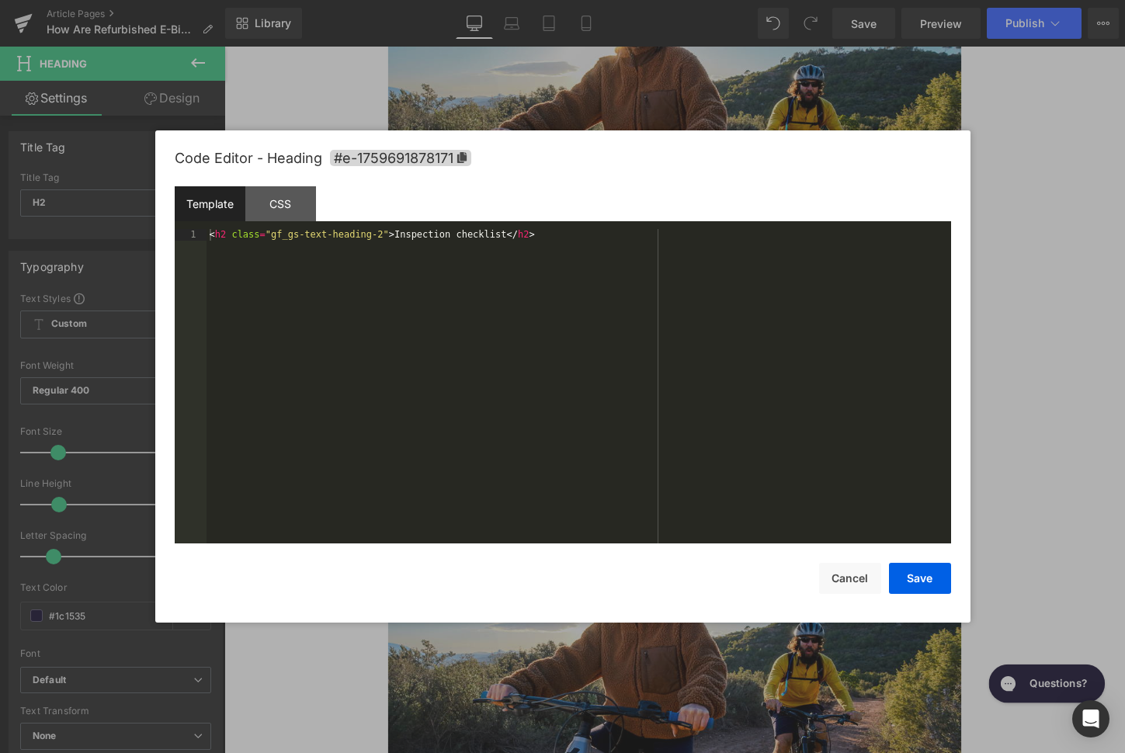
click at [505, 0] on div "Image You are previewing how the will restyle your page. You can not edit Eleme…" at bounding box center [562, 0] width 1125 height 0
click at [429, 157] on span "#e-1759691878171" at bounding box center [400, 158] width 141 height 16
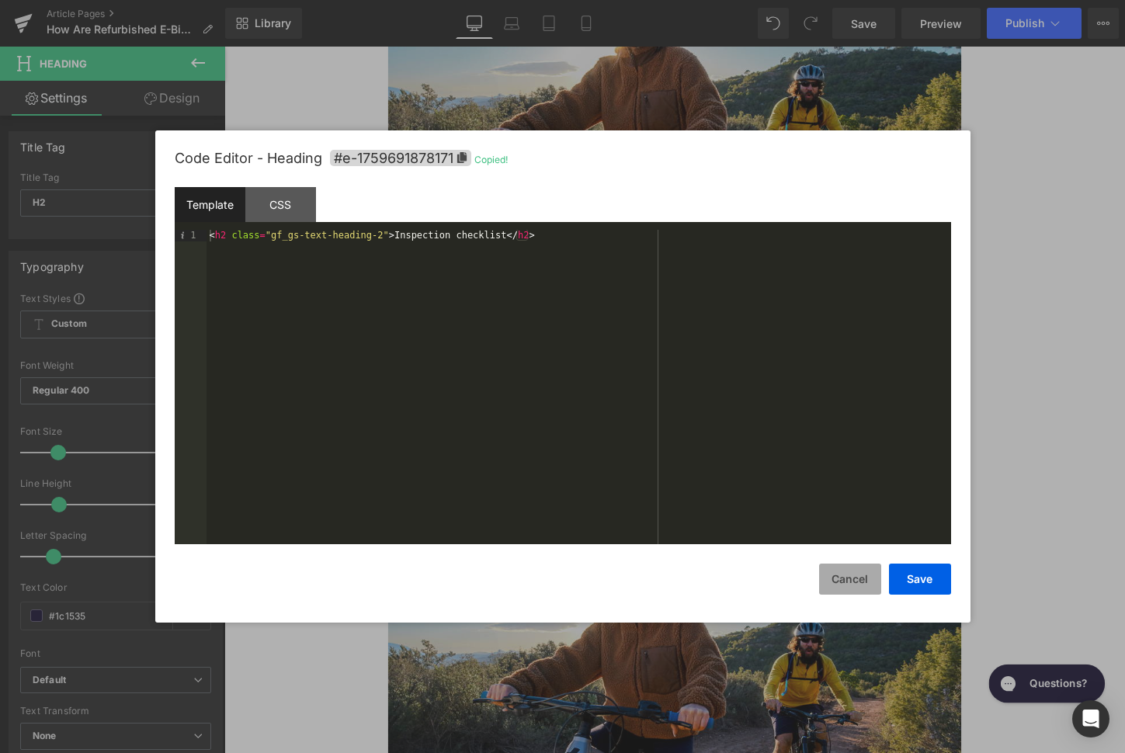
click at [839, 567] on button "Cancel" at bounding box center [850, 579] width 62 height 31
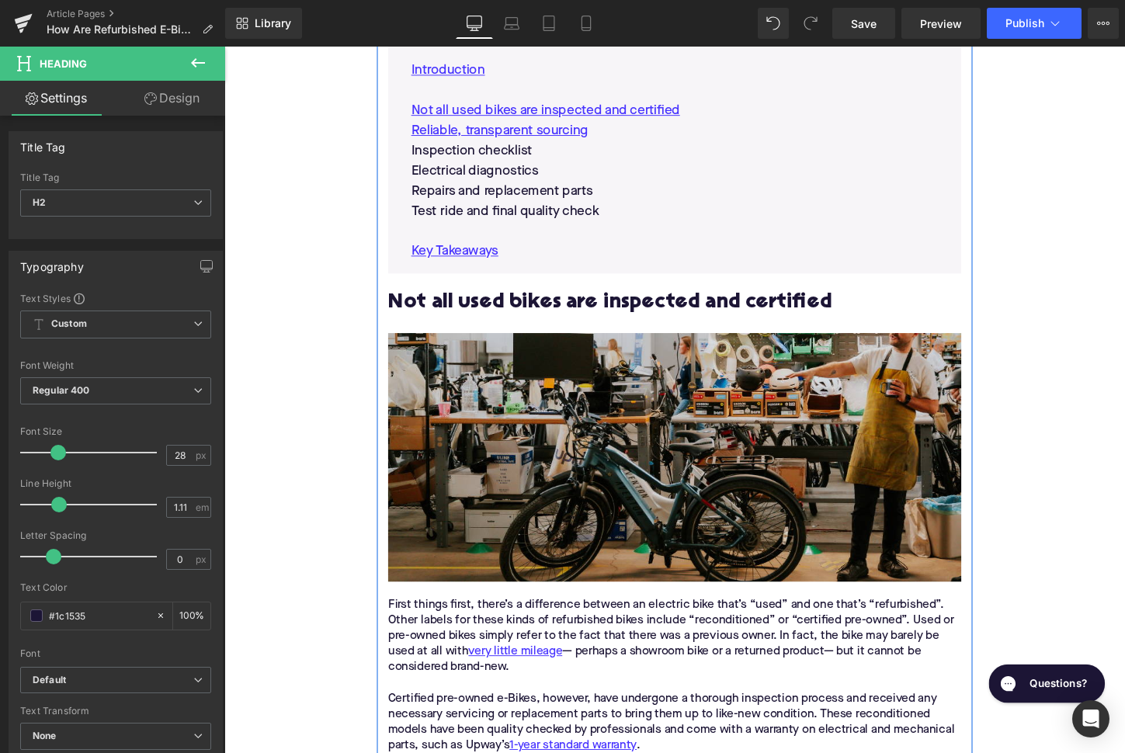
scroll to position [810, 0]
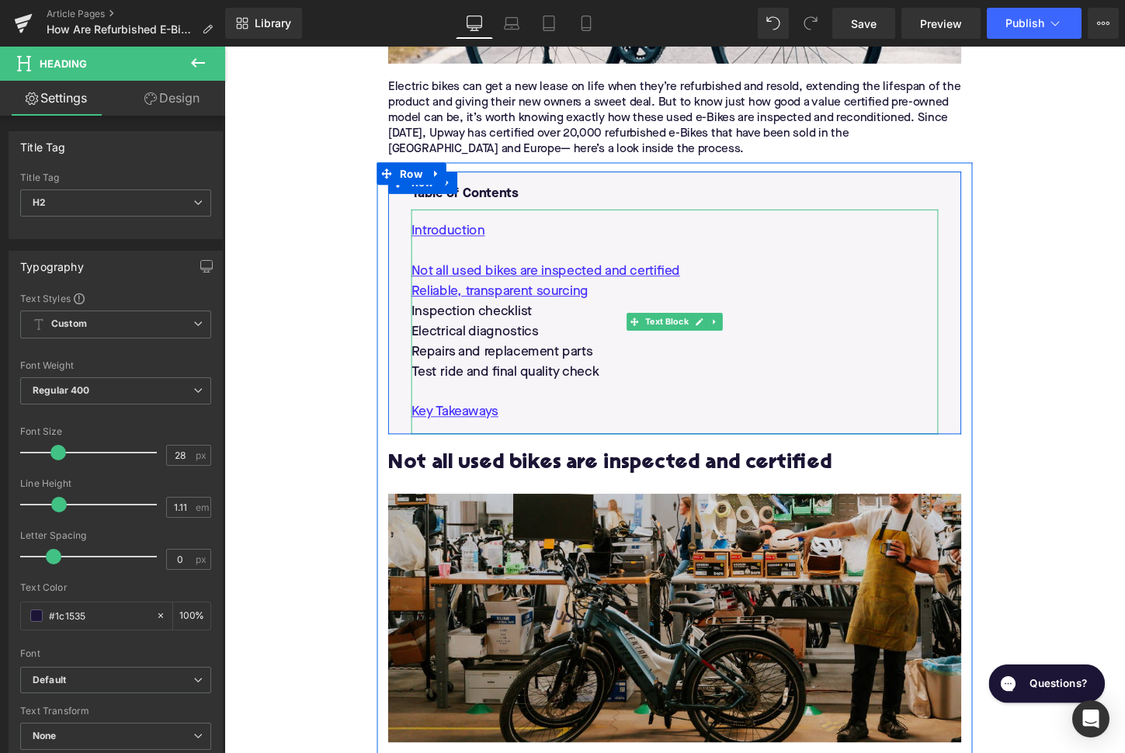
click at [511, 313] on p "Inspection checklist" at bounding box center [694, 323] width 550 height 21
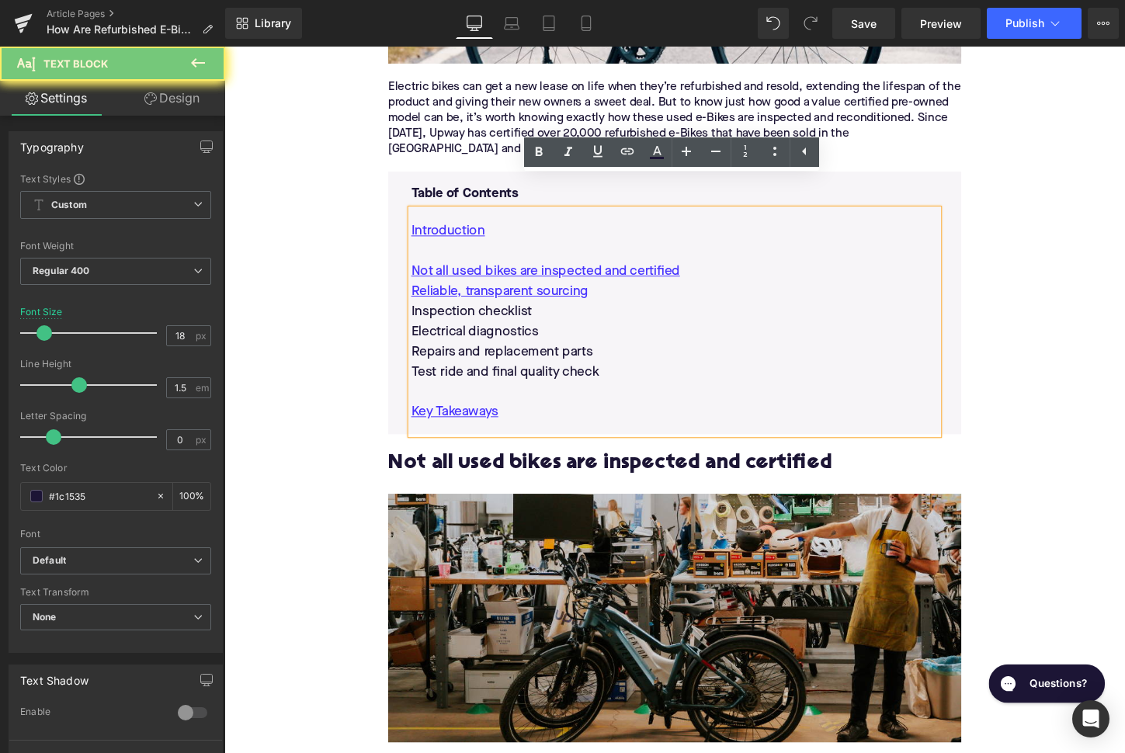
click at [511, 313] on p "Inspection checklist" at bounding box center [694, 323] width 550 height 21
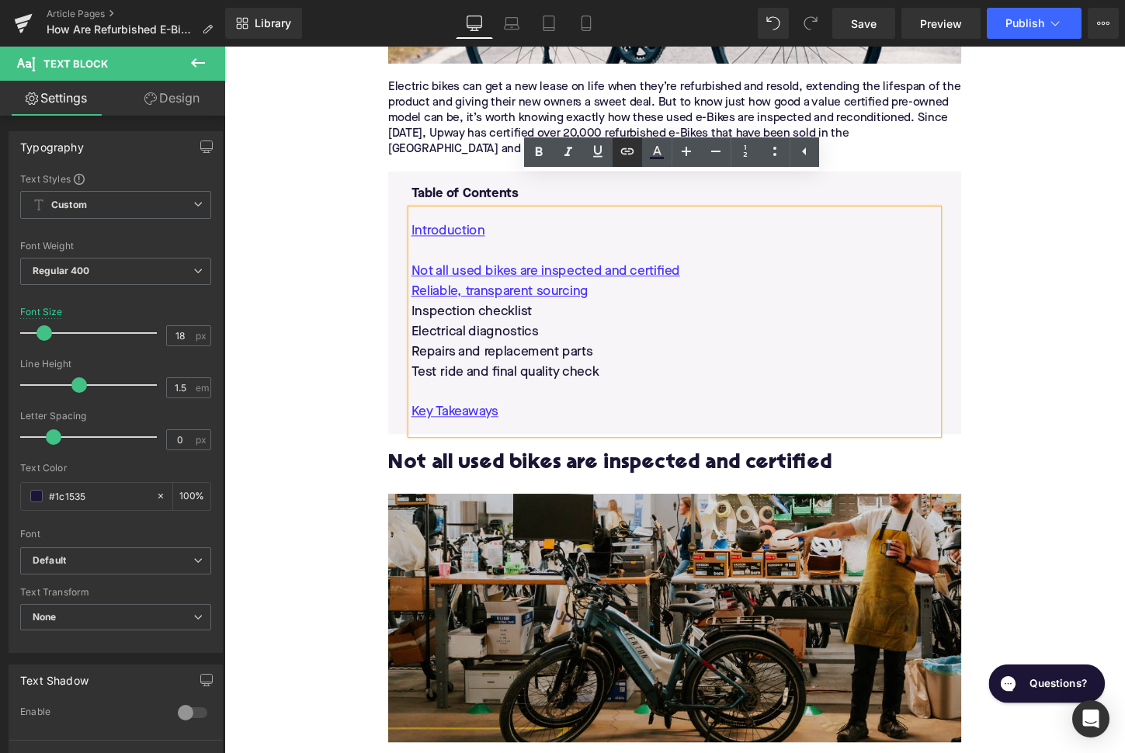
click at [627, 155] on icon at bounding box center [627, 151] width 19 height 19
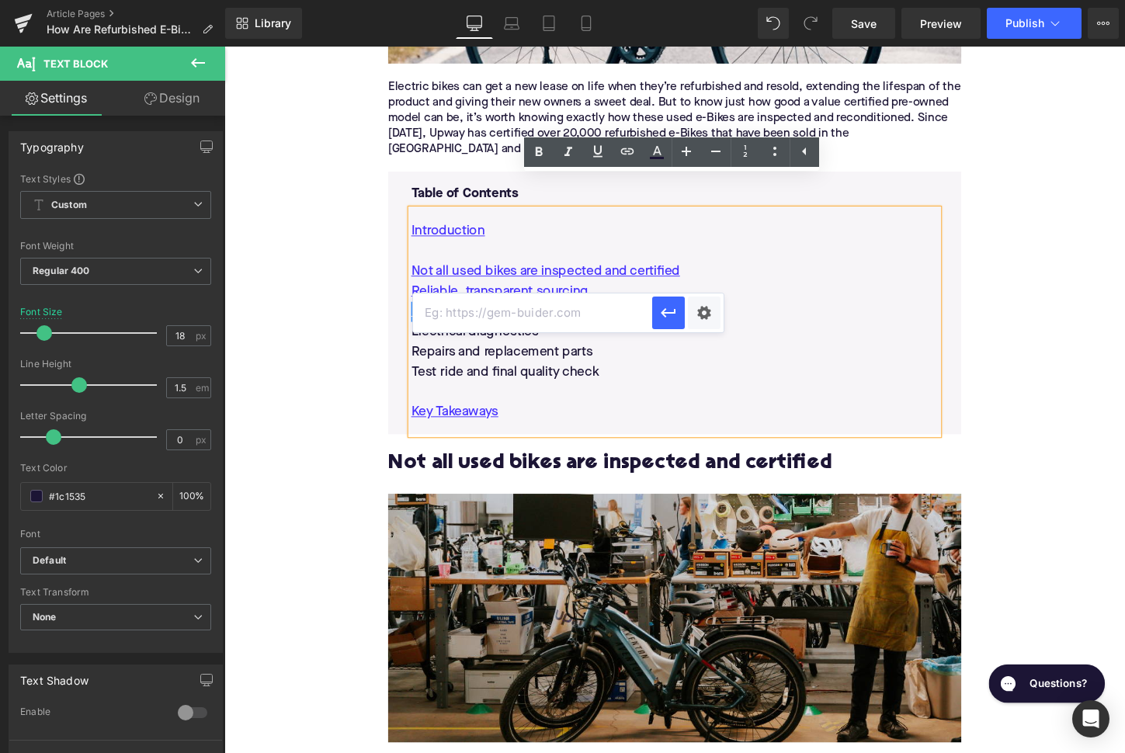
click at [560, 319] on input "text" at bounding box center [532, 312] width 239 height 39
paste input "#e-1759691878171"
type input "#e-1759691878171"
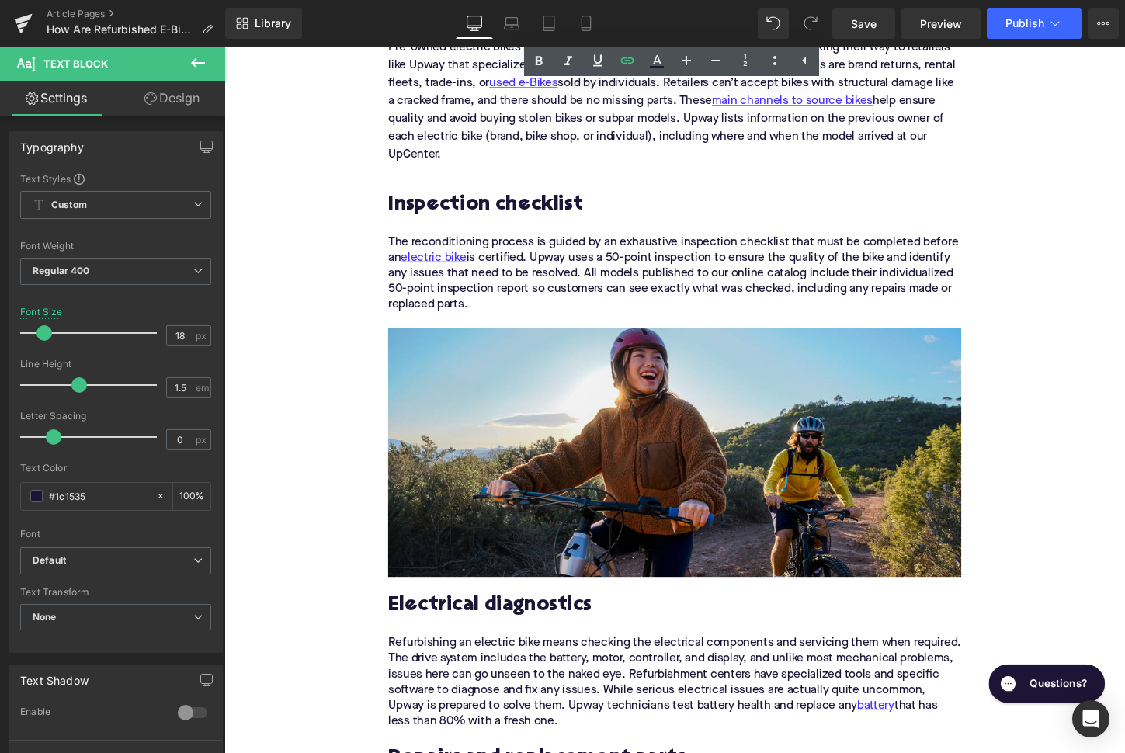
scroll to position [2571, 0]
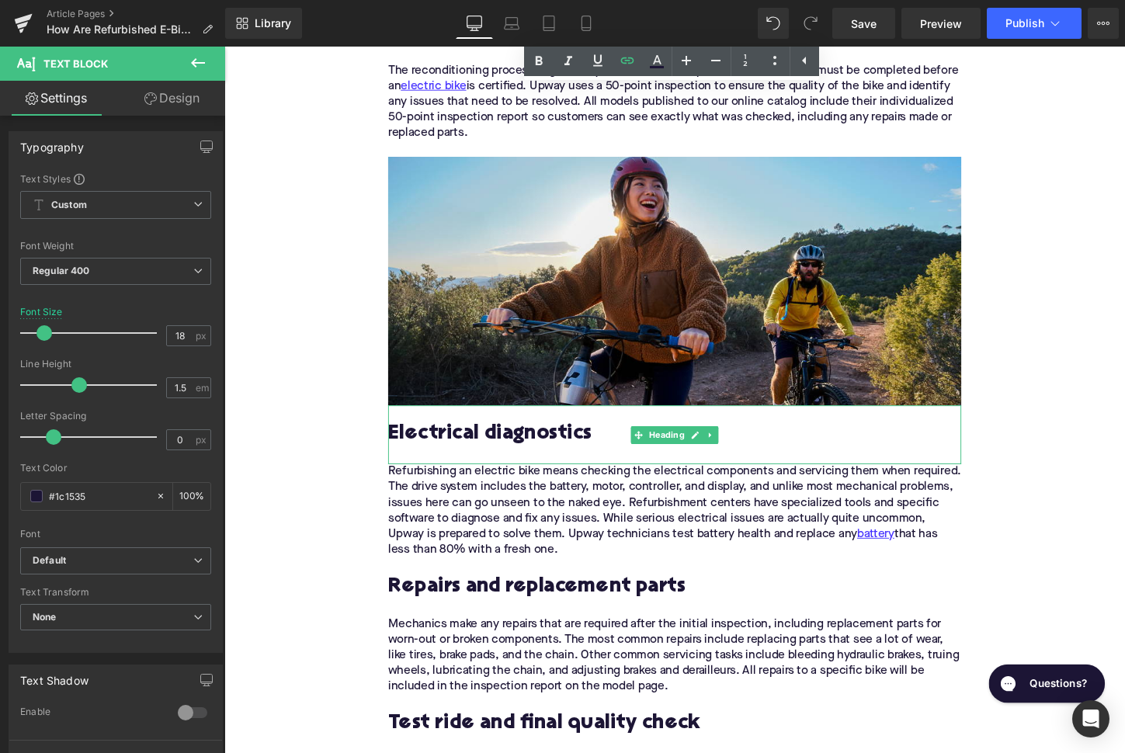
click at [500, 439] on h2 "Electrical diagnostics" at bounding box center [694, 451] width 598 height 24
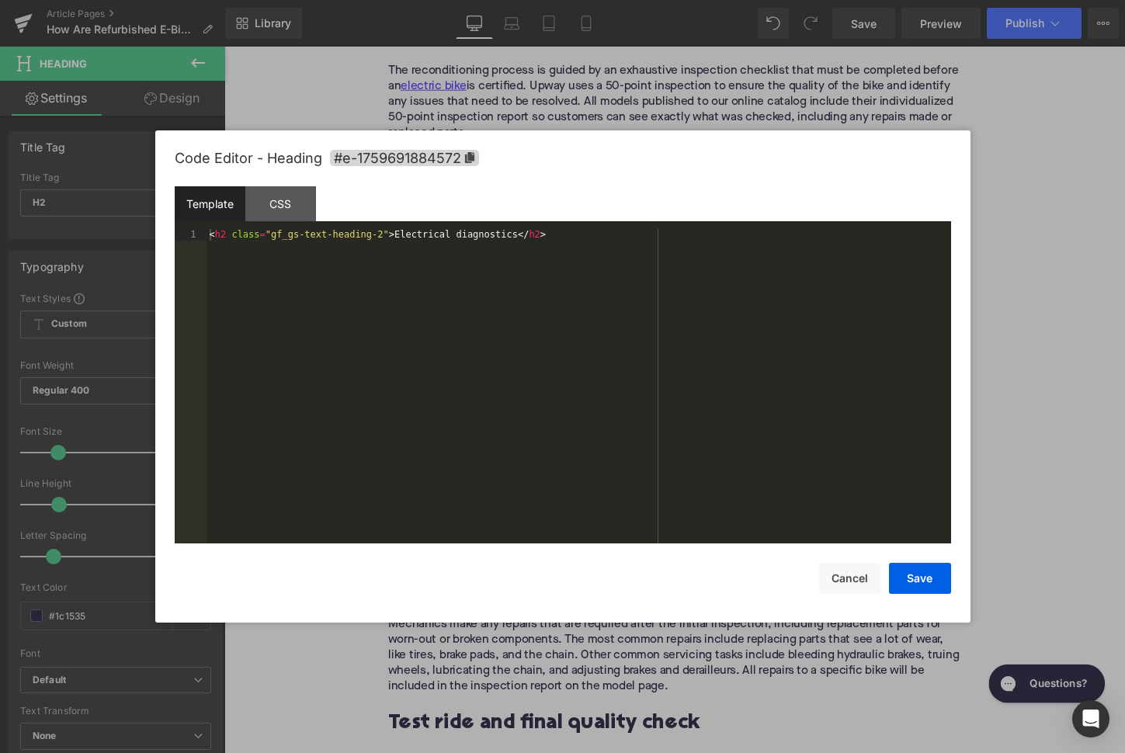
click at [477, 0] on div "Image You are previewing how the will restyle your page. You can not edit Eleme…" at bounding box center [562, 0] width 1125 height 0
click at [465, 162] on span "#e-1759691884572" at bounding box center [404, 158] width 149 height 16
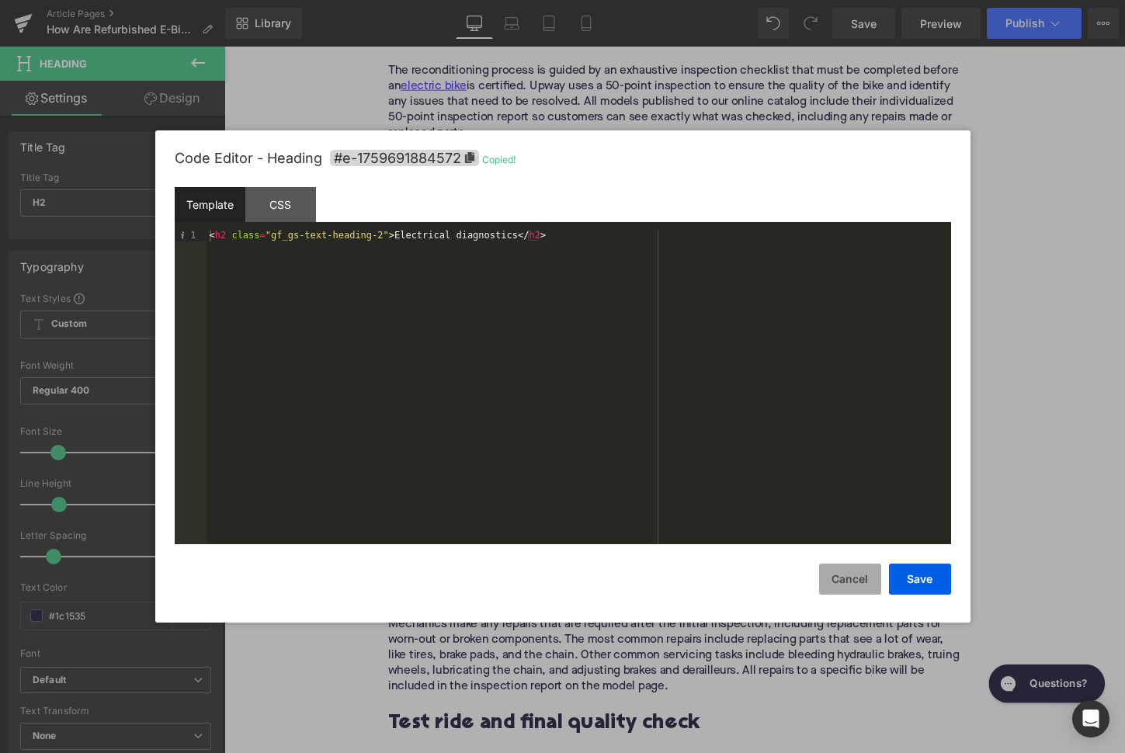
click at [834, 568] on button "Cancel" at bounding box center [850, 579] width 62 height 31
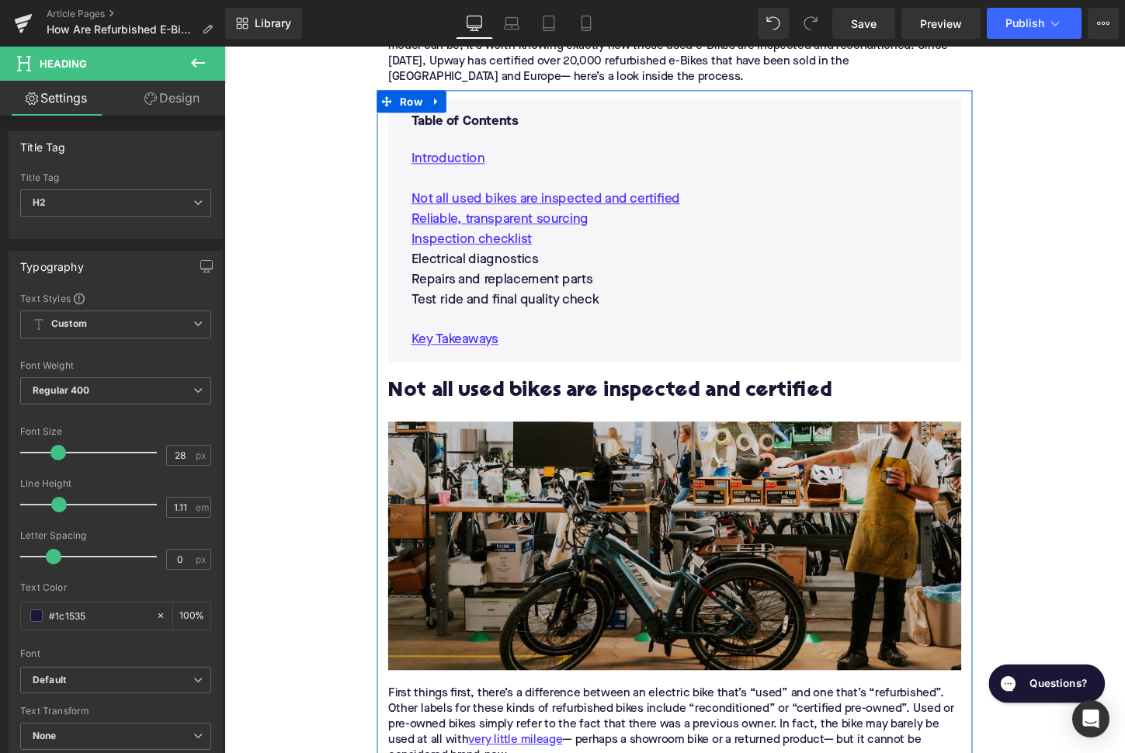
scroll to position [840, 0]
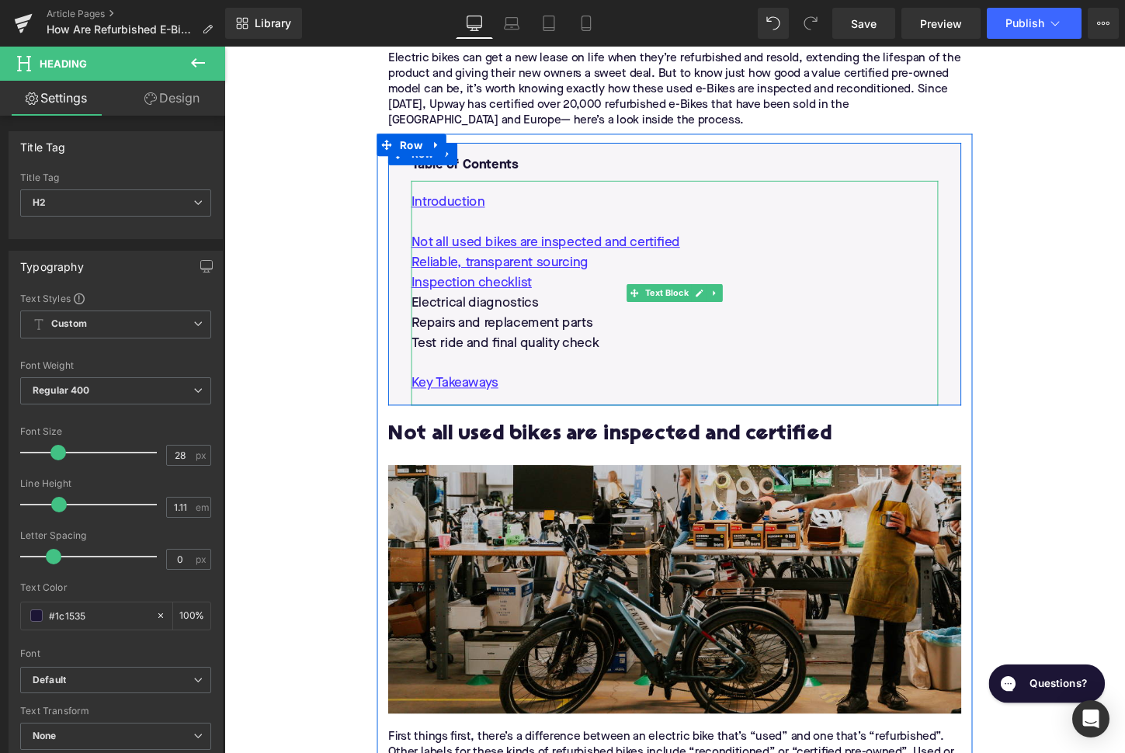
click at [498, 303] on p "Electrical diagnostics" at bounding box center [694, 313] width 550 height 21
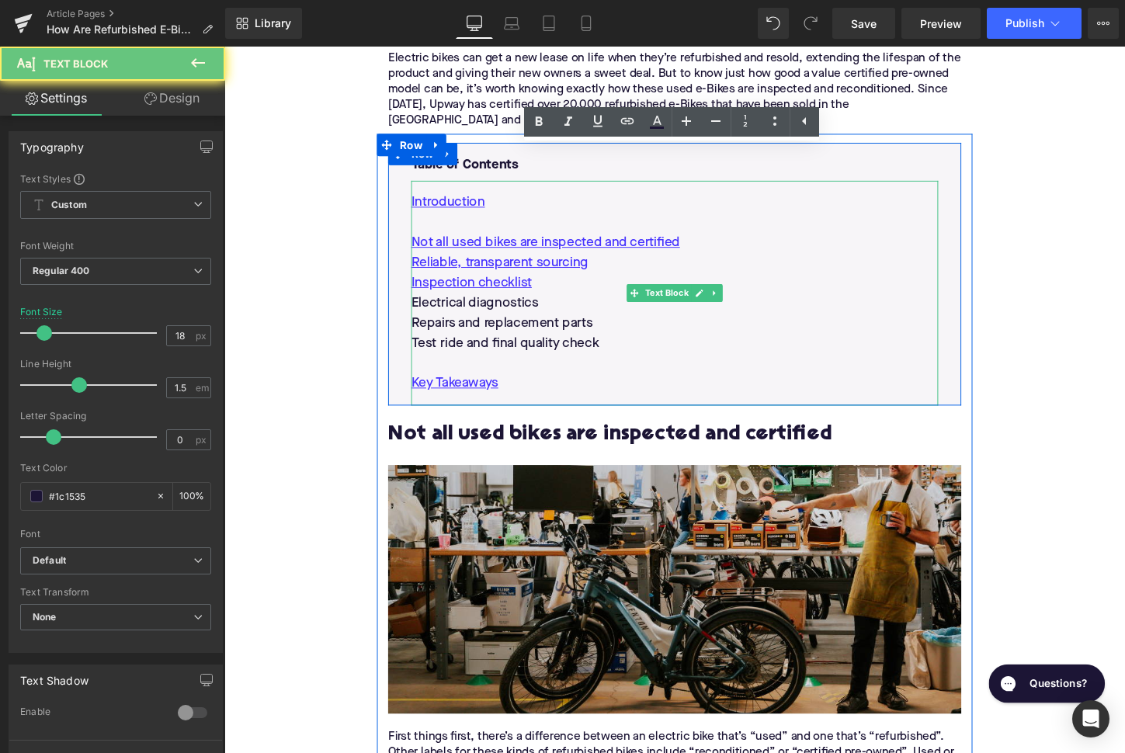
click at [498, 303] on p "Electrical diagnostics" at bounding box center [694, 313] width 550 height 21
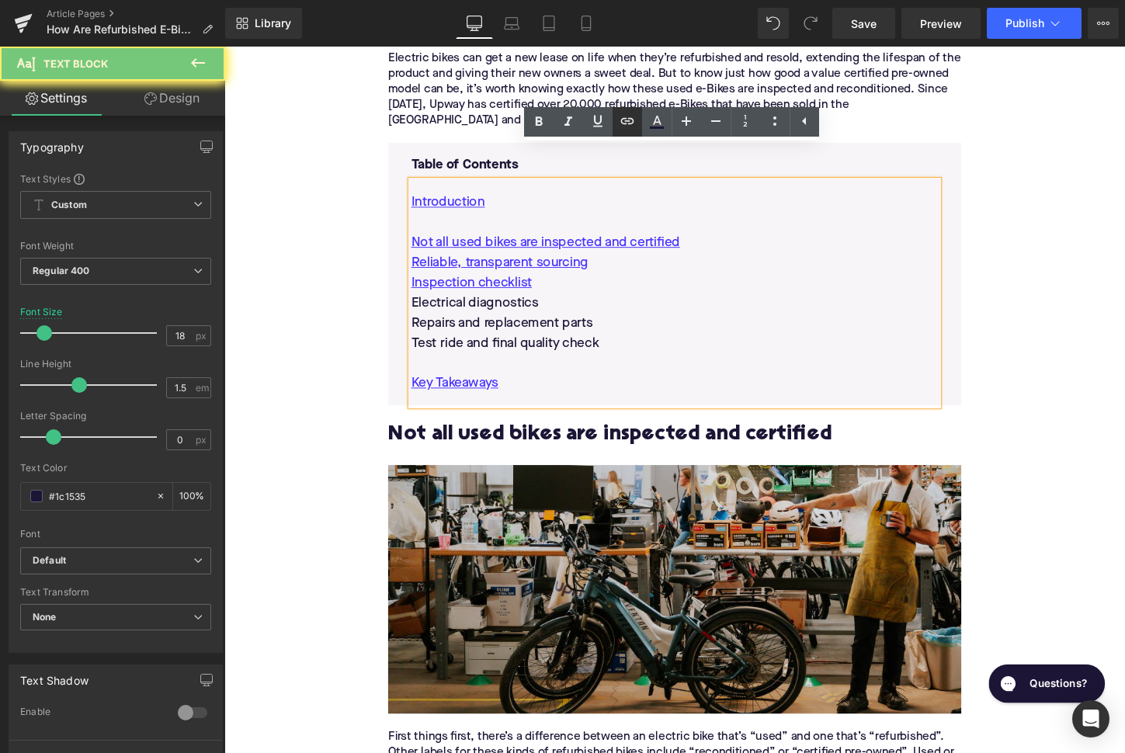
click at [639, 123] on link at bounding box center [626, 121] width 29 height 29
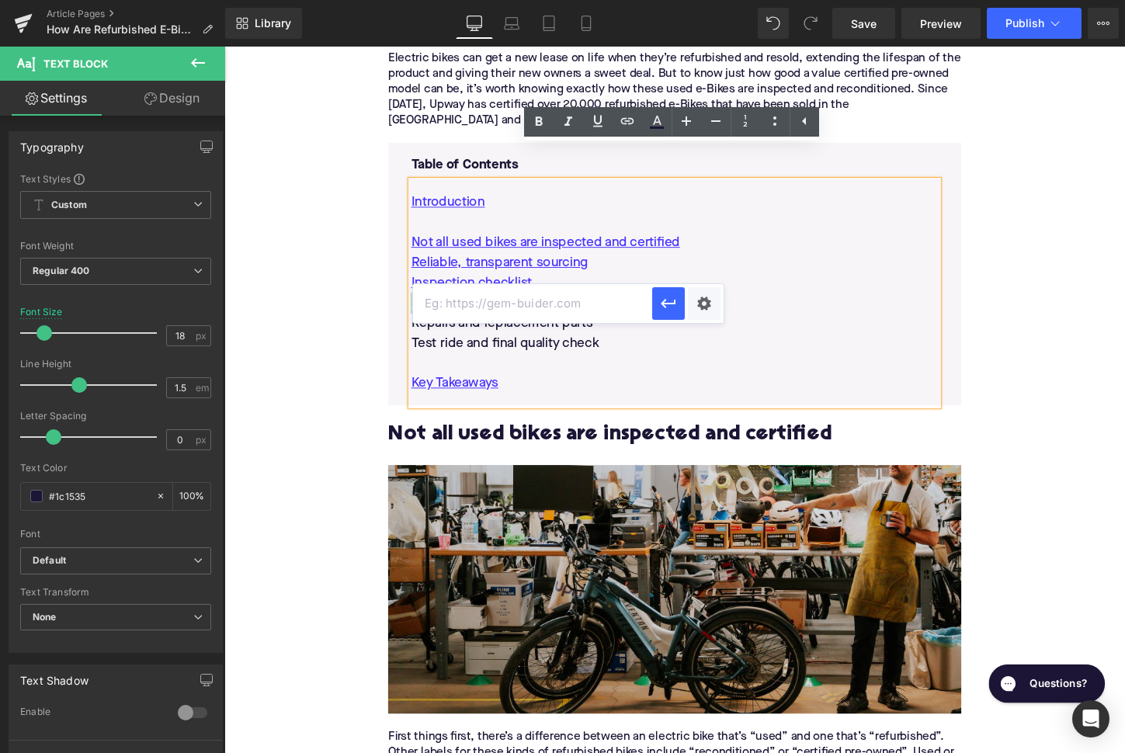
click at [570, 296] on input "text" at bounding box center [532, 303] width 239 height 39
paste input "#e-1759691884572"
type input "#e-1759691884572"
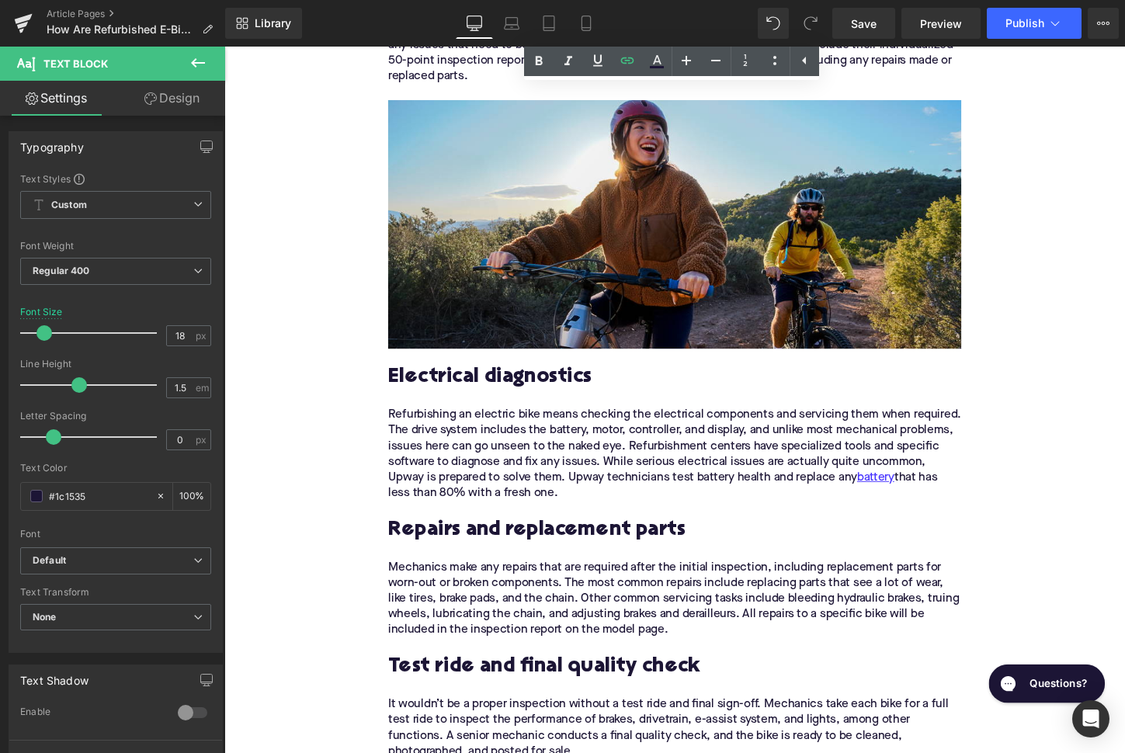
scroll to position [2726, 0]
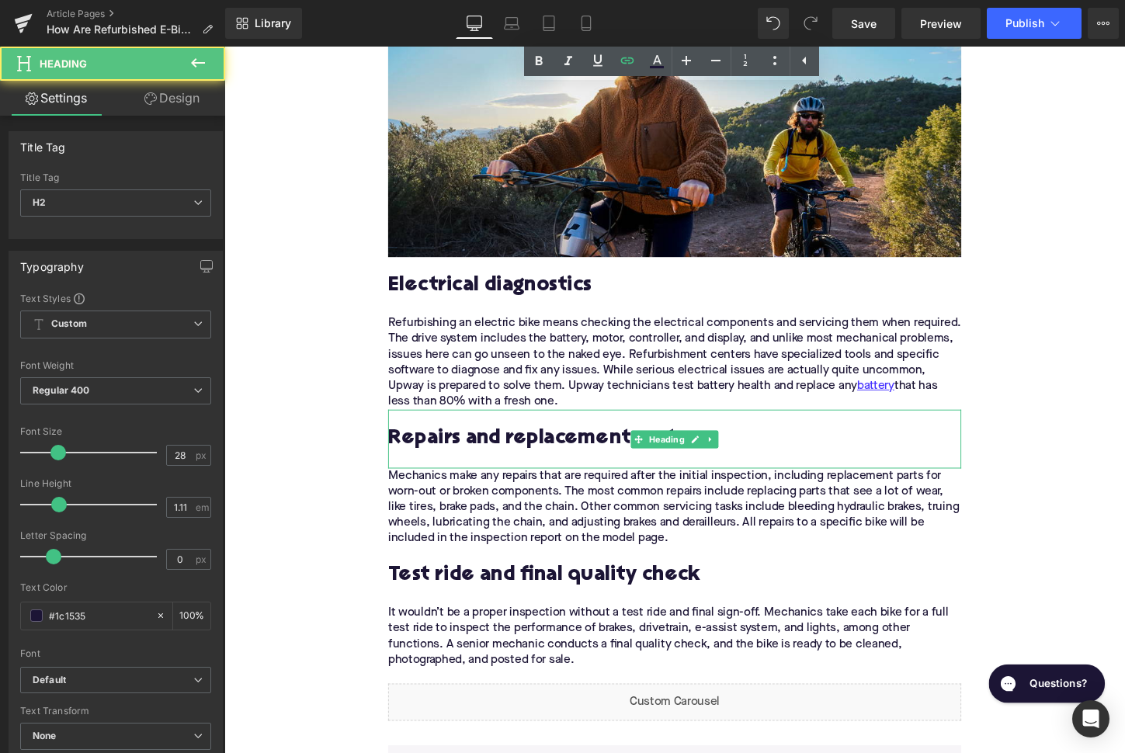
click at [519, 444] on h2 "Repairs and replacement parts" at bounding box center [694, 456] width 598 height 24
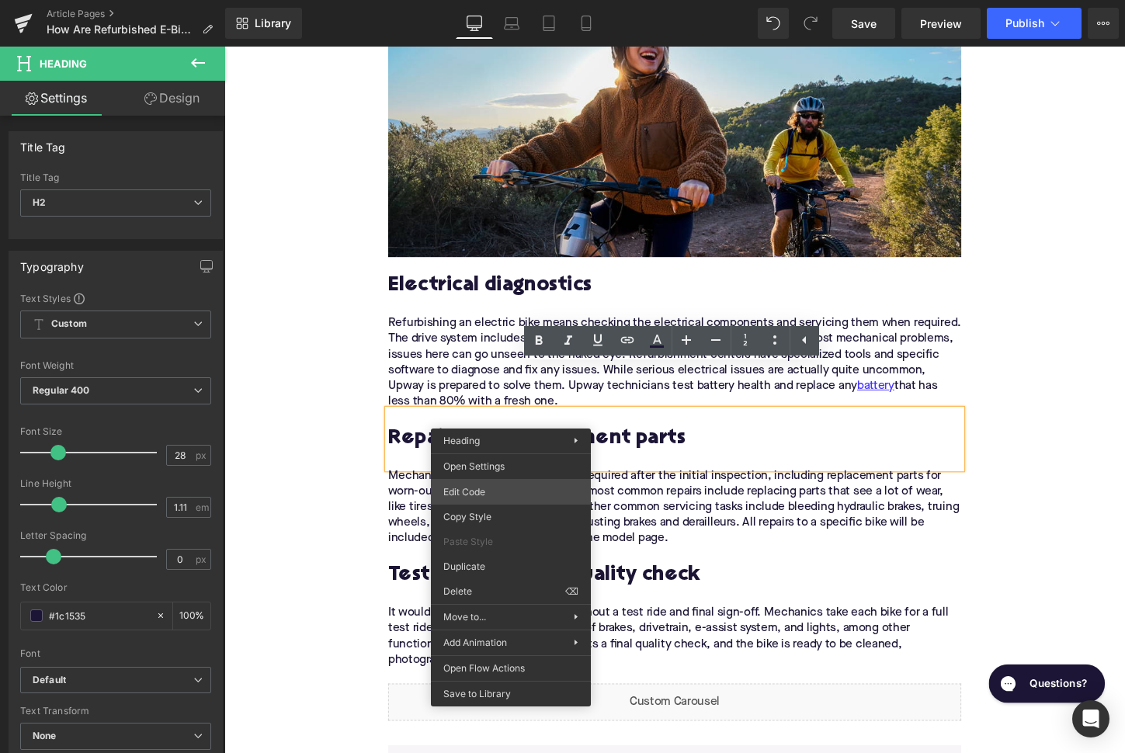
click at [501, 0] on div "Image You are previewing how the will restyle your page. You can not edit Eleme…" at bounding box center [562, 0] width 1125 height 0
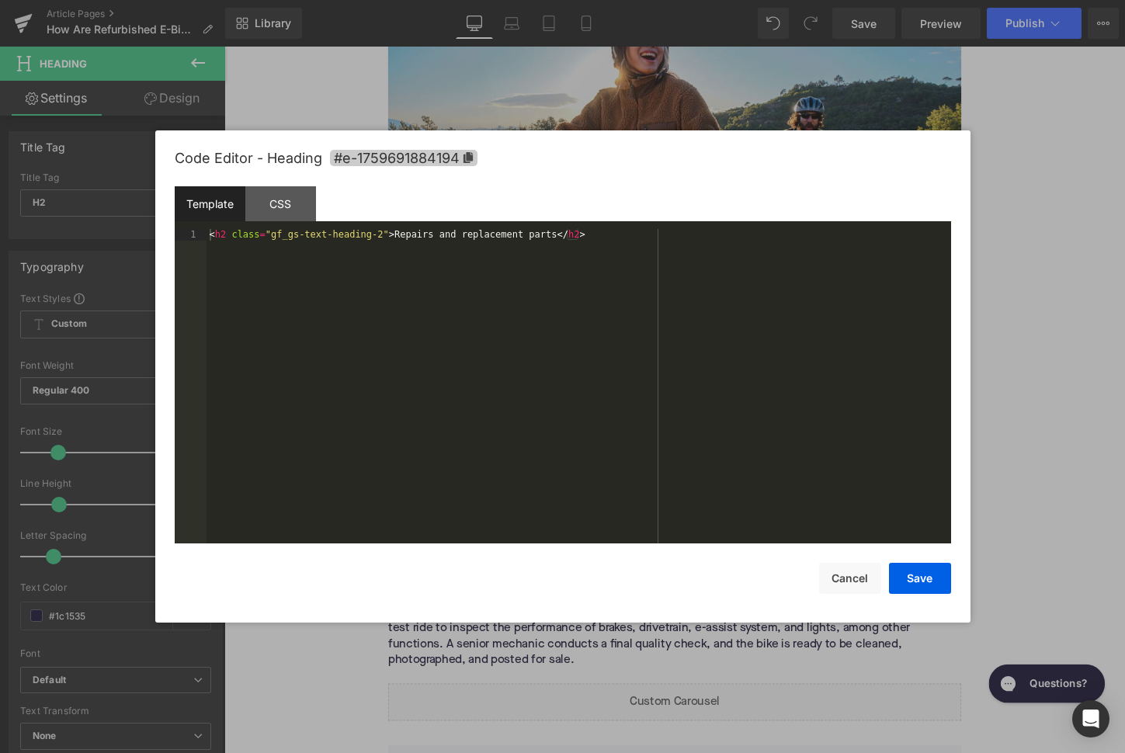
click at [465, 156] on span "#e-1759691884194" at bounding box center [403, 158] width 147 height 16
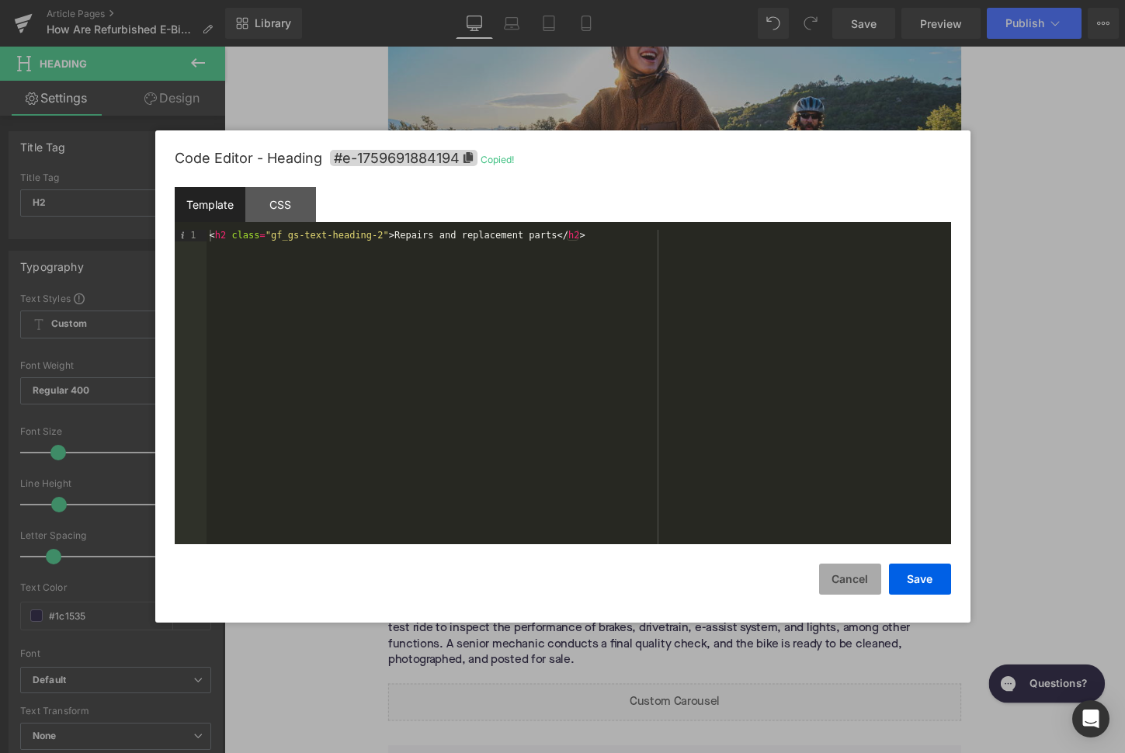
click at [858, 579] on button "Cancel" at bounding box center [850, 579] width 62 height 31
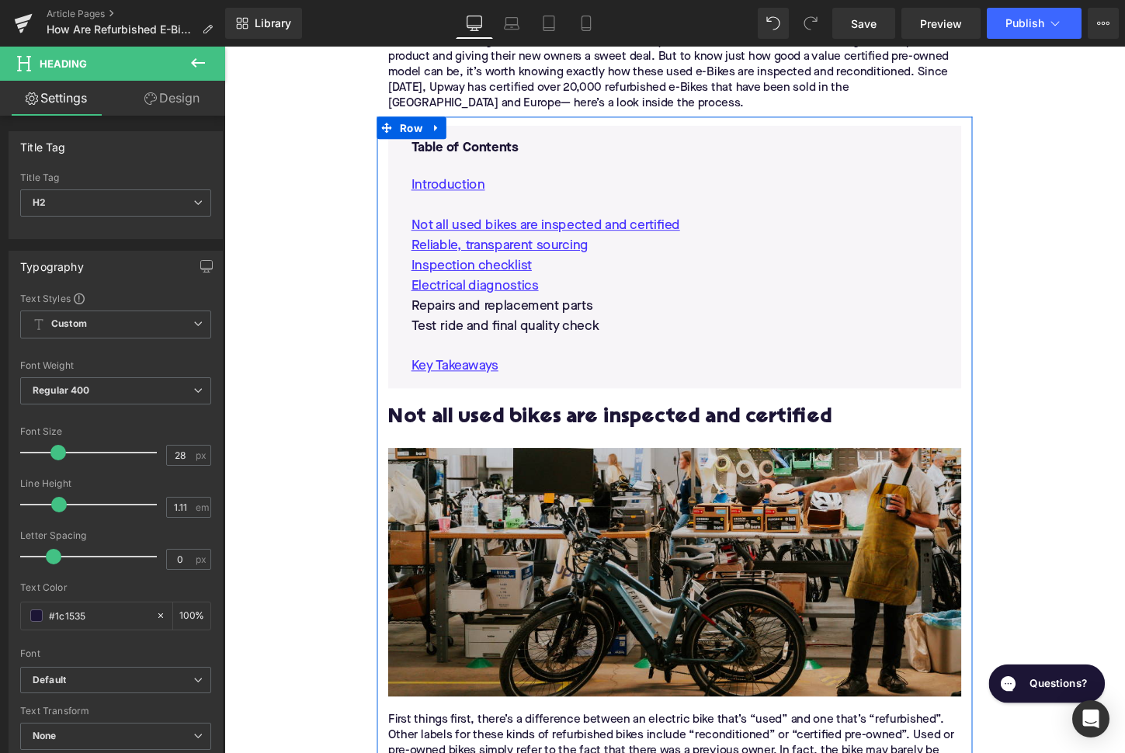
scroll to position [748, 0]
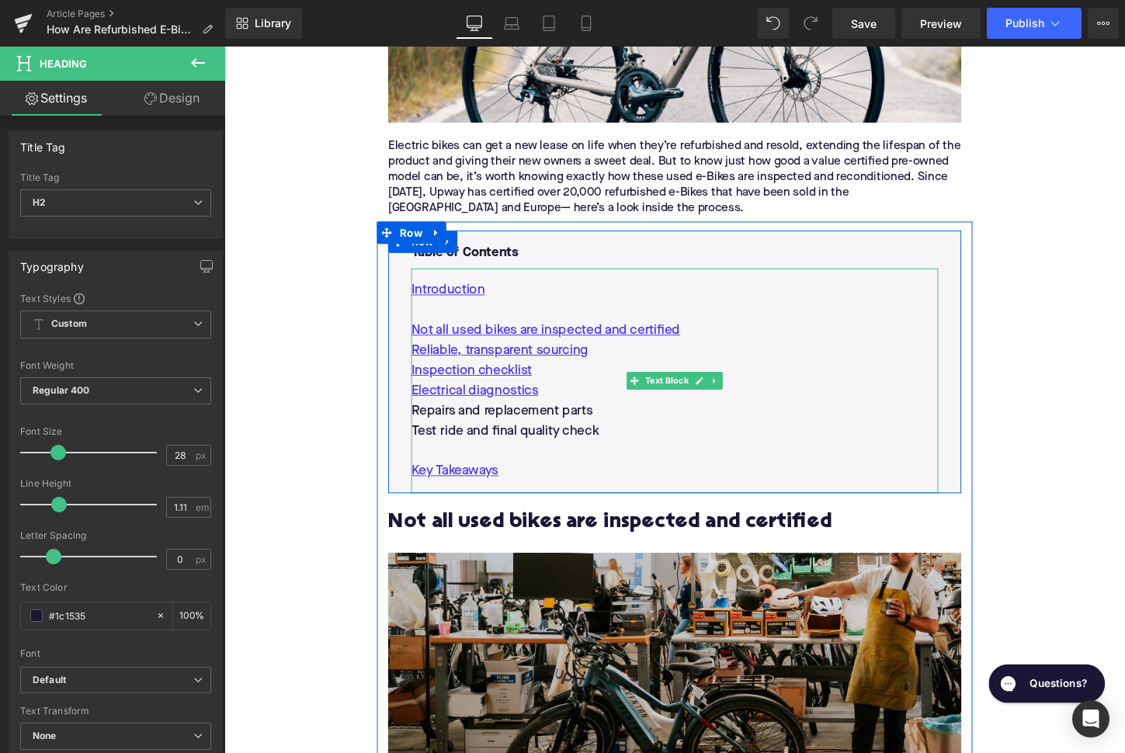
click at [555, 416] on p "Repairs and replacement parts" at bounding box center [694, 426] width 550 height 21
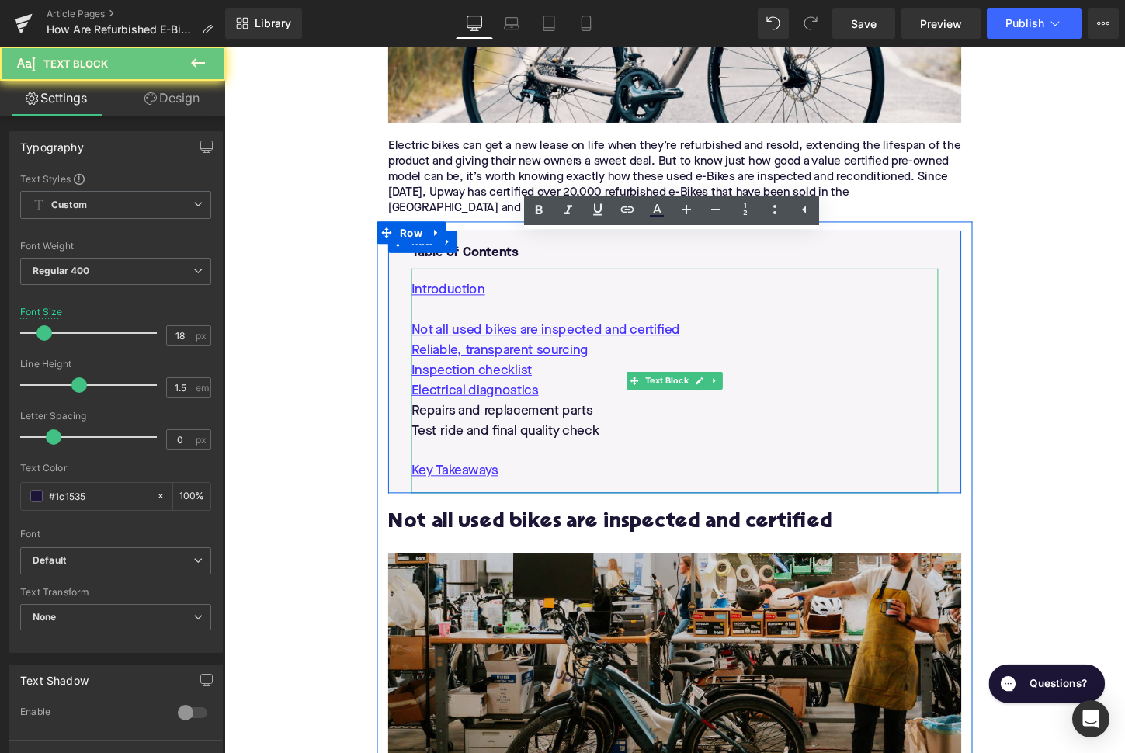
click at [555, 416] on p "Repairs and replacement parts" at bounding box center [694, 426] width 550 height 21
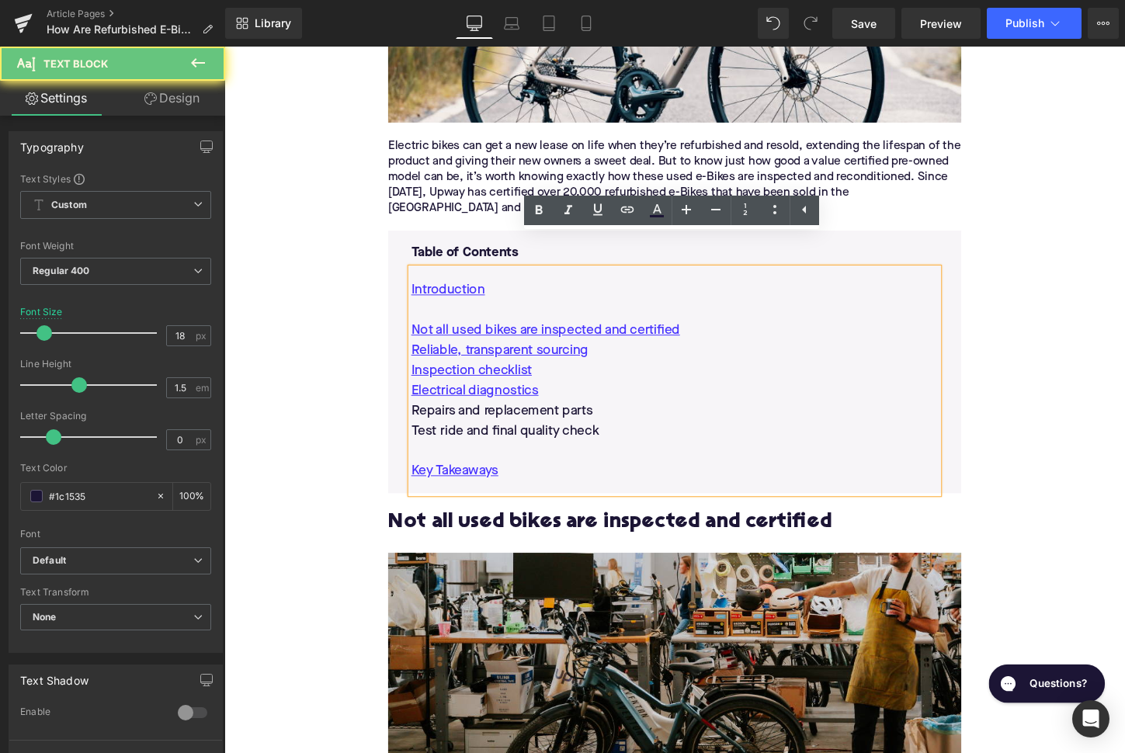
click at [555, 416] on p "Repairs and replacement parts" at bounding box center [694, 426] width 550 height 21
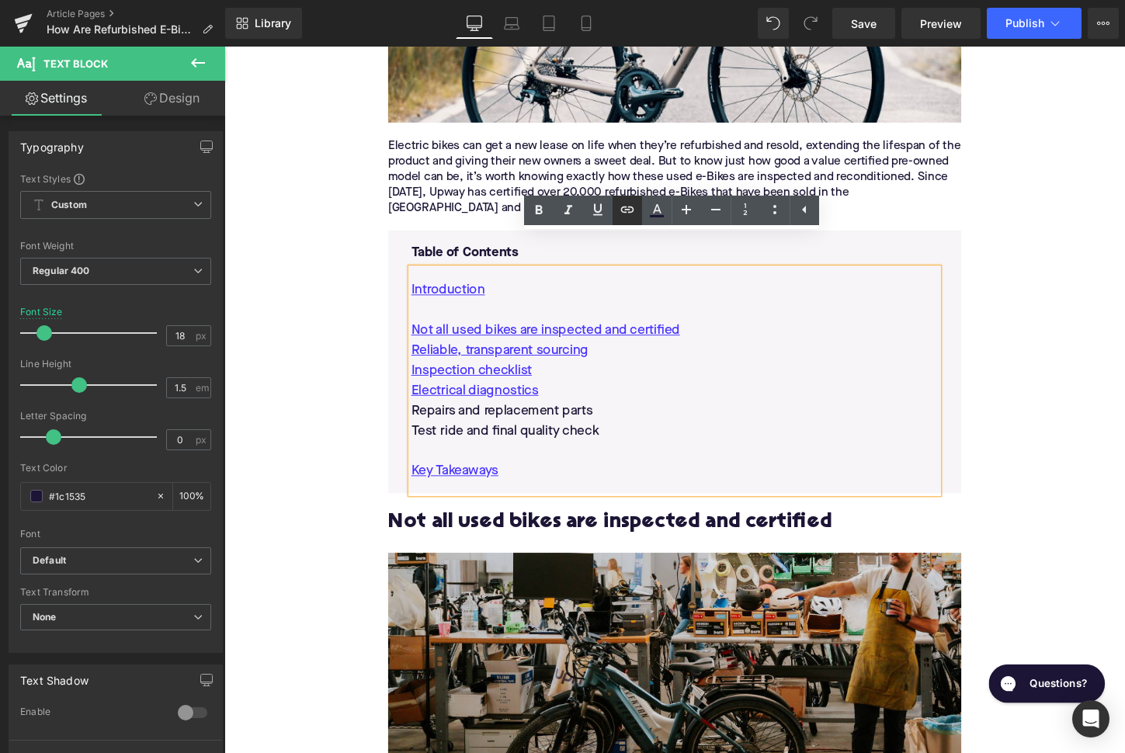
click at [617, 211] on link at bounding box center [626, 210] width 29 height 29
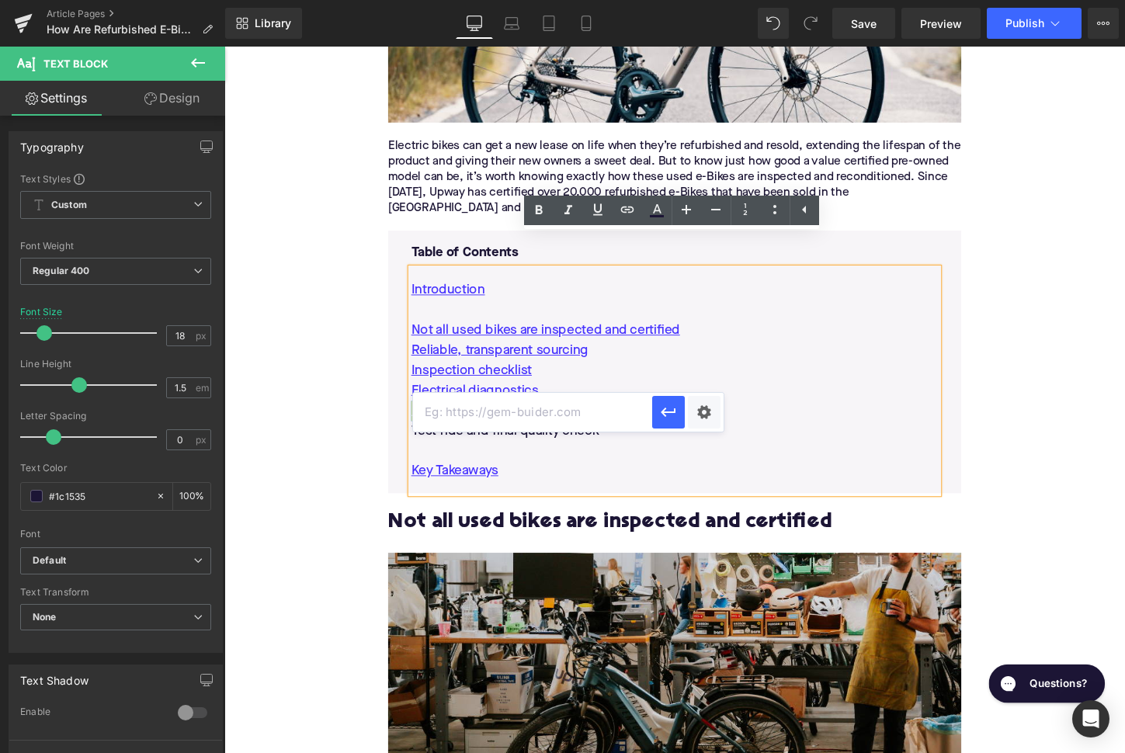
click at [555, 418] on input "text" at bounding box center [532, 412] width 239 height 39
paste input "#e-1759691884194"
type input "#e-1759691884194"
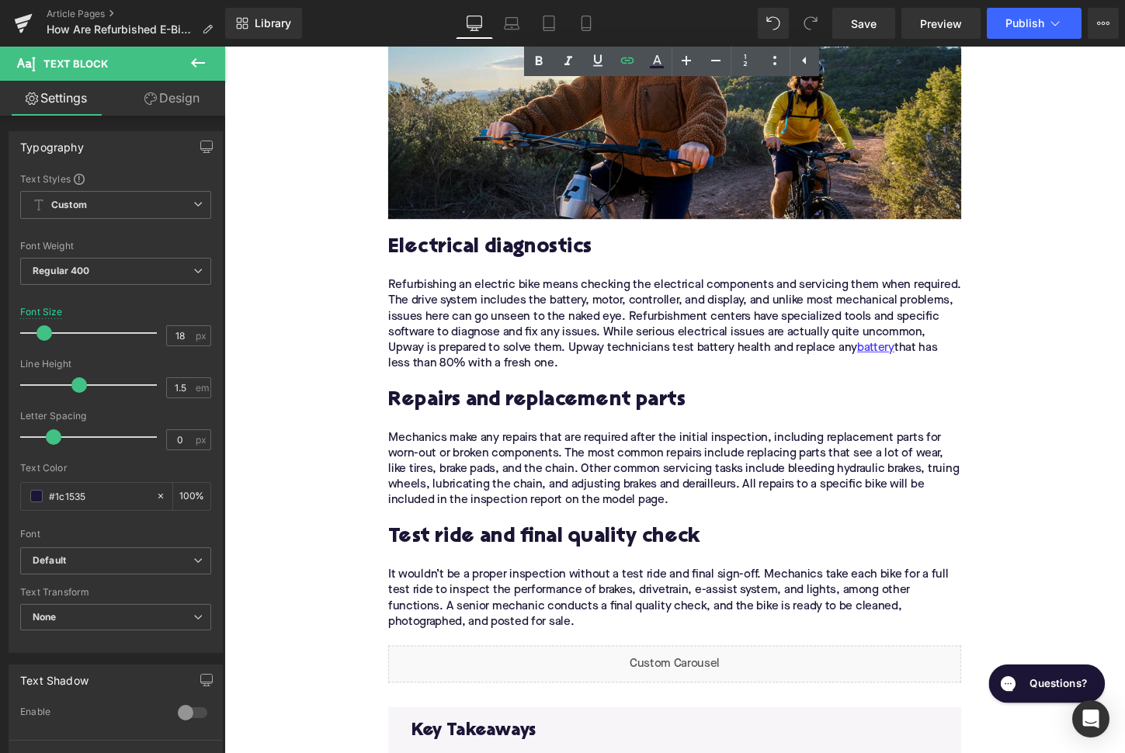
scroll to position [2872, 0]
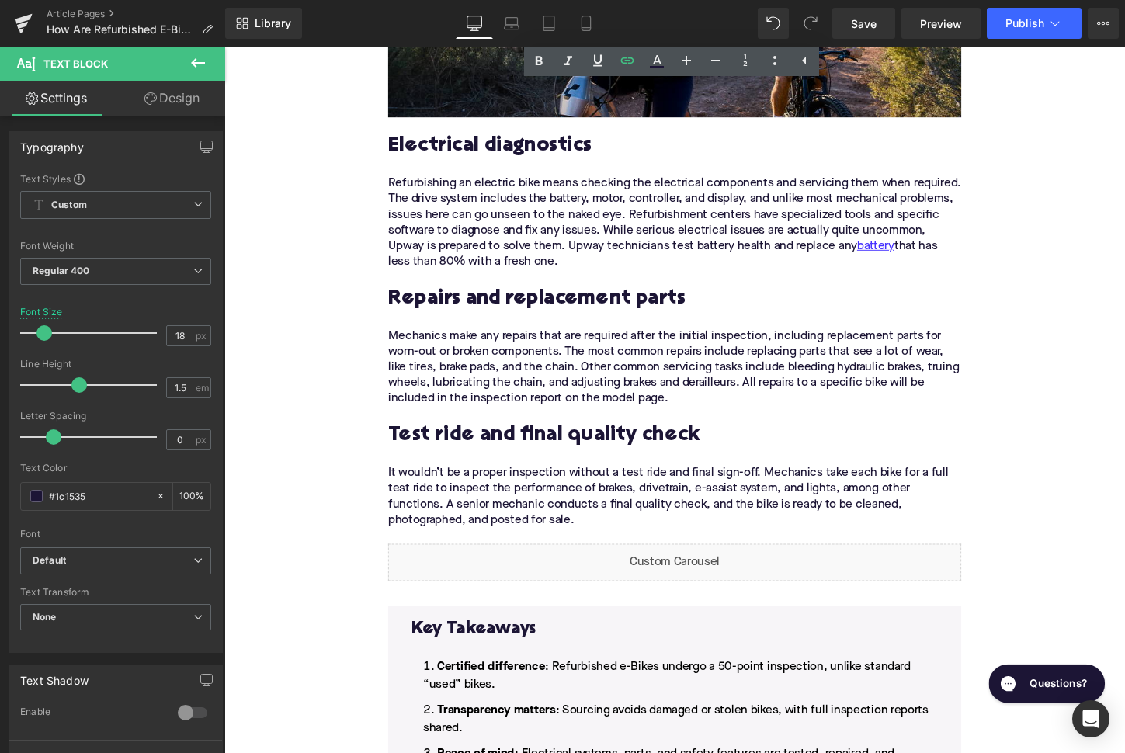
click at [477, 441] on h2 "Test ride and final quality check" at bounding box center [694, 453] width 598 height 24
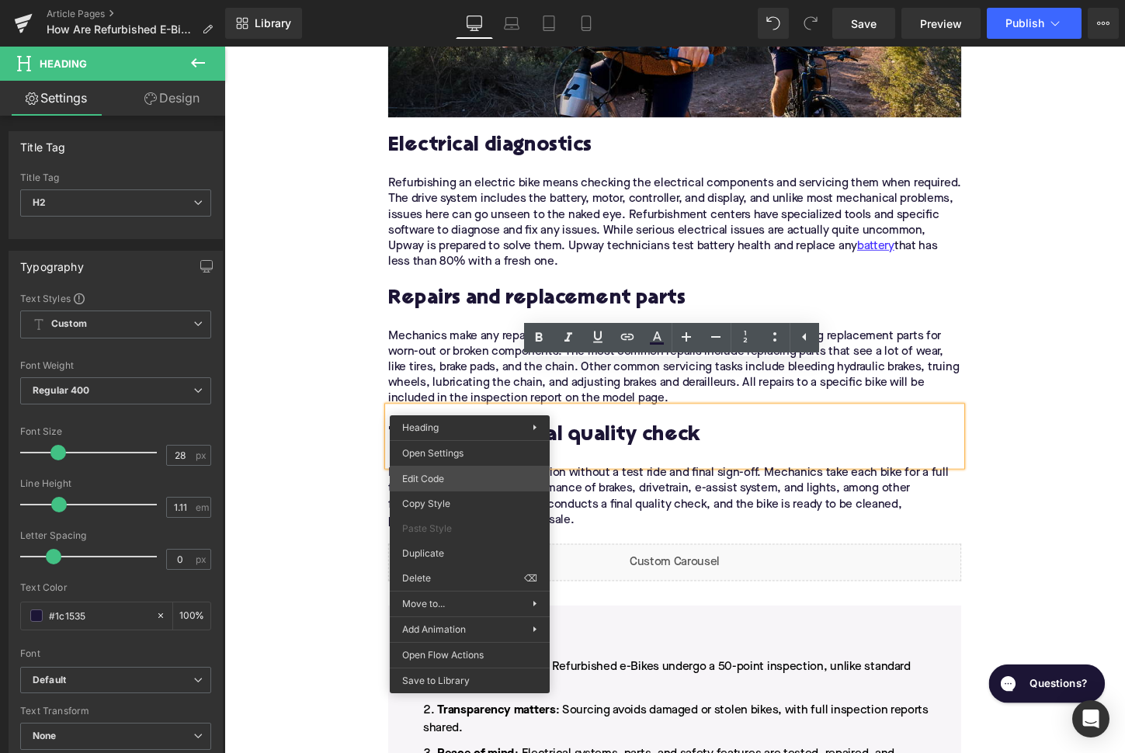
click at [460, 0] on div "Image You are previewing how the will restyle your page. You can not edit Eleme…" at bounding box center [562, 0] width 1125 height 0
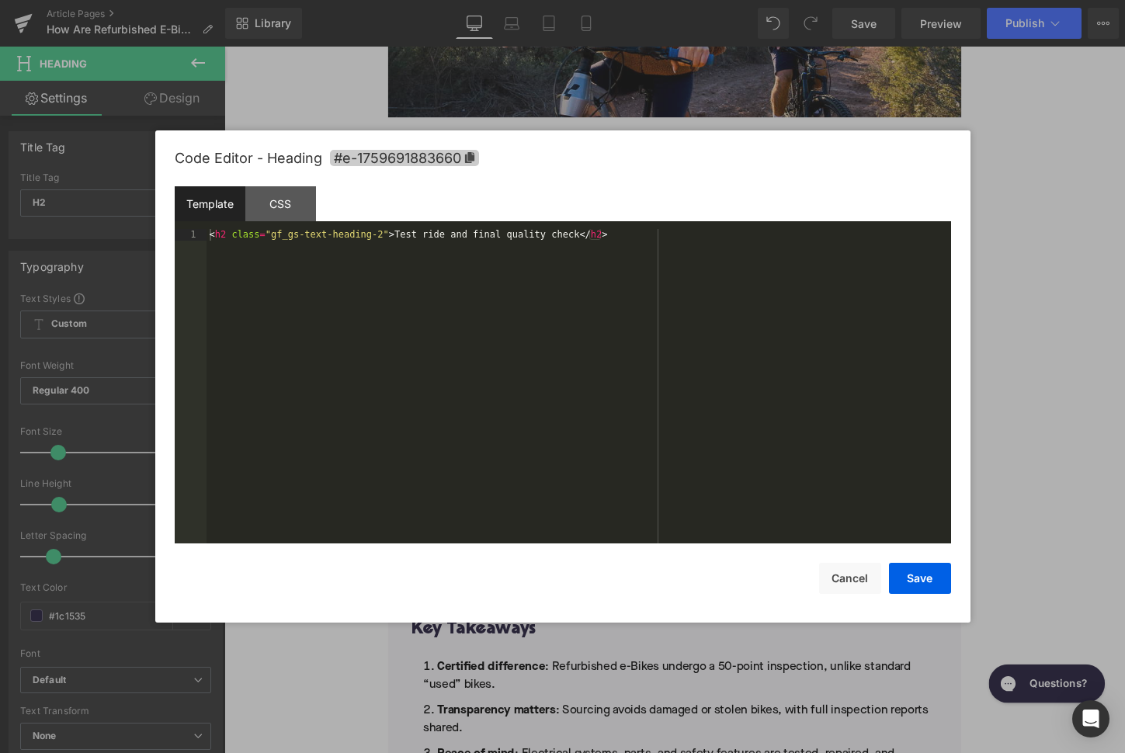
click at [453, 157] on span "#e-1759691883660" at bounding box center [404, 158] width 149 height 16
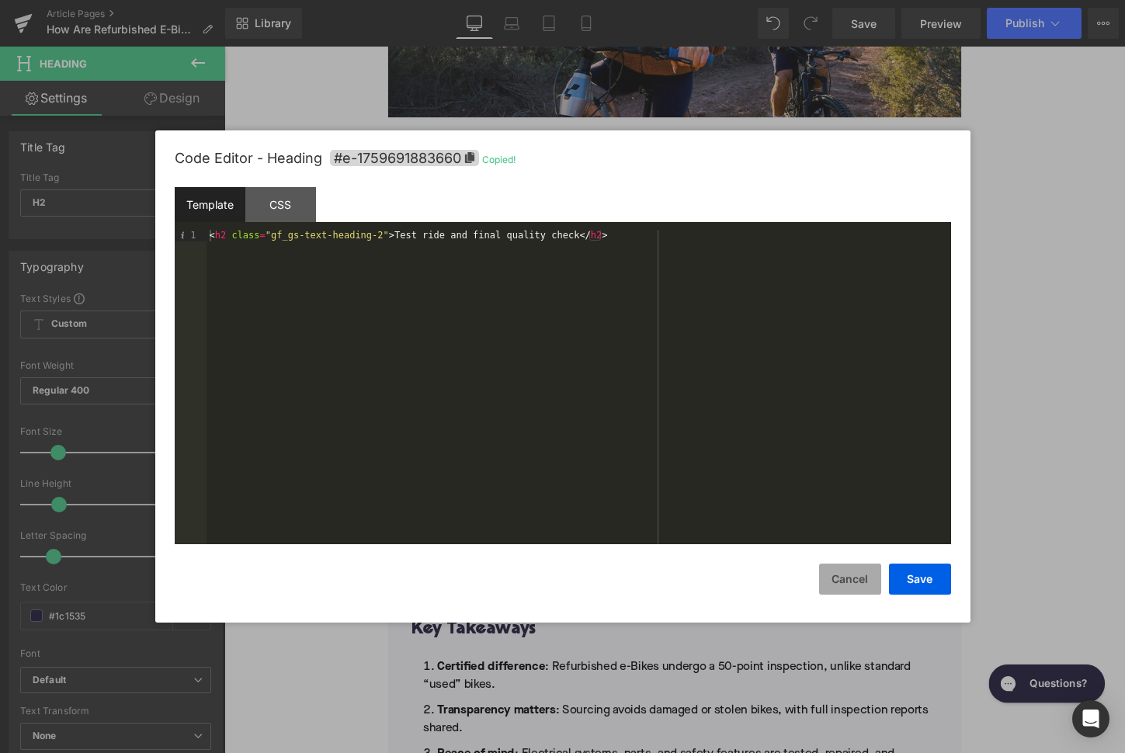
click at [842, 574] on button "Cancel" at bounding box center [850, 579] width 62 height 31
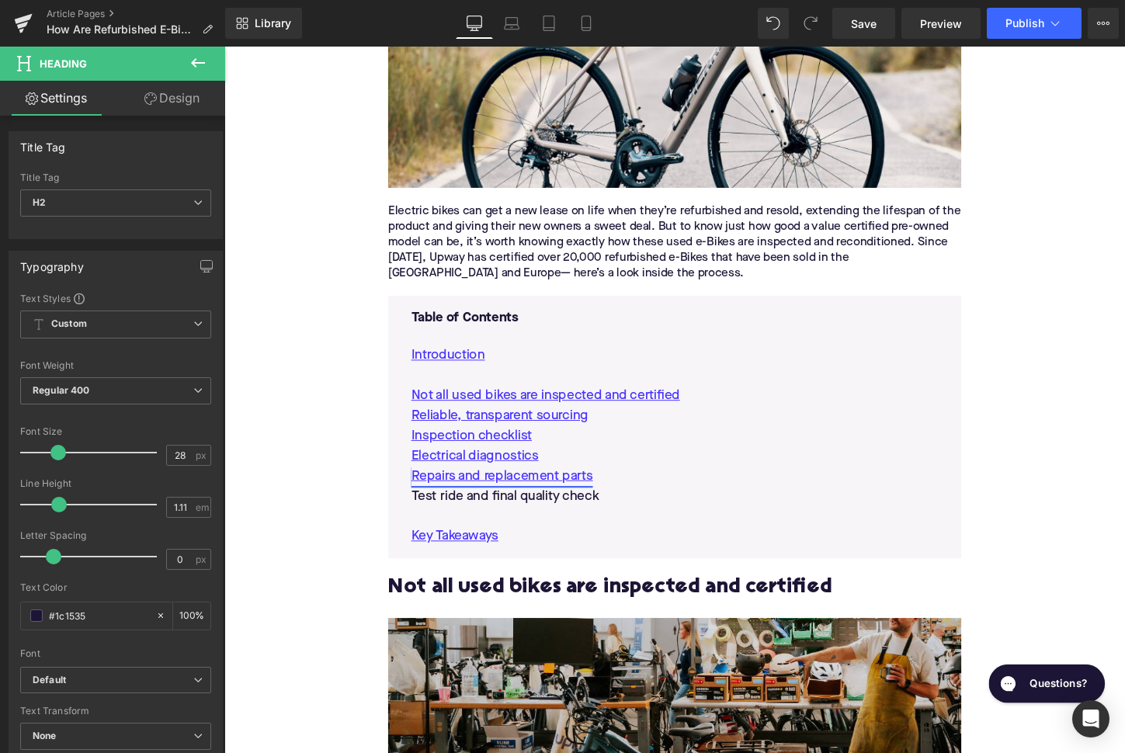
scroll to position [686, 0]
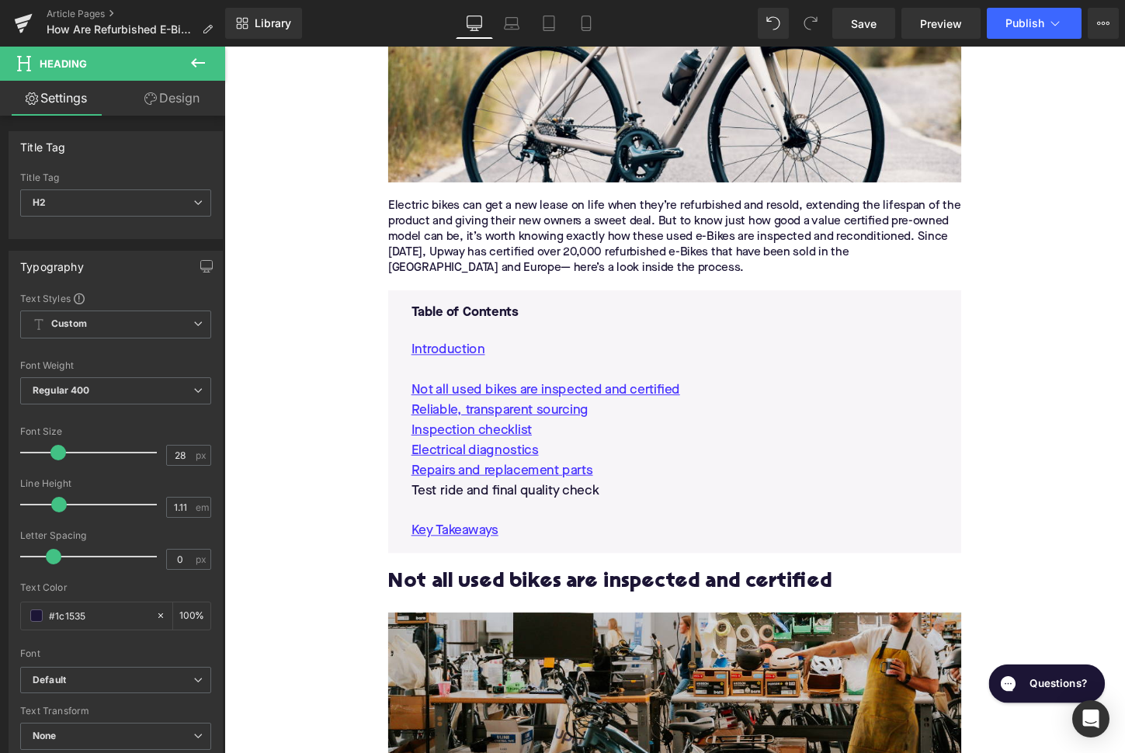
click at [560, 499] on p "Test ride and final quality check" at bounding box center [694, 509] width 550 height 21
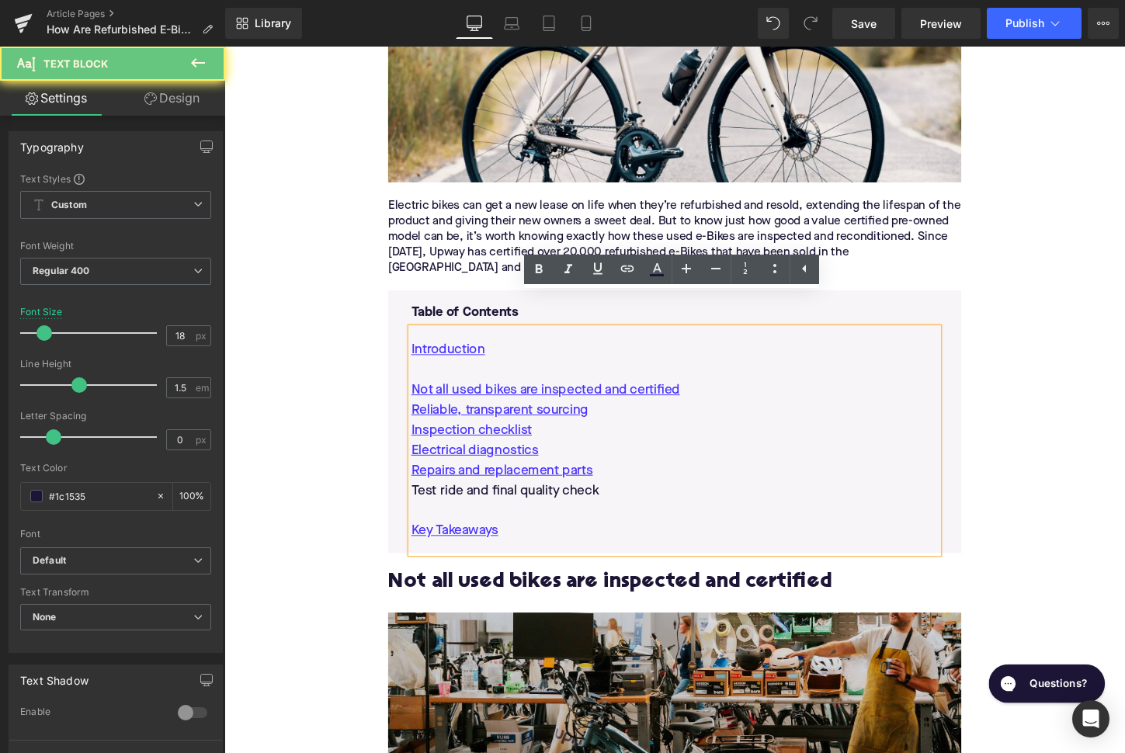
click at [560, 499] on p "Test ride and final quality check" at bounding box center [694, 509] width 550 height 21
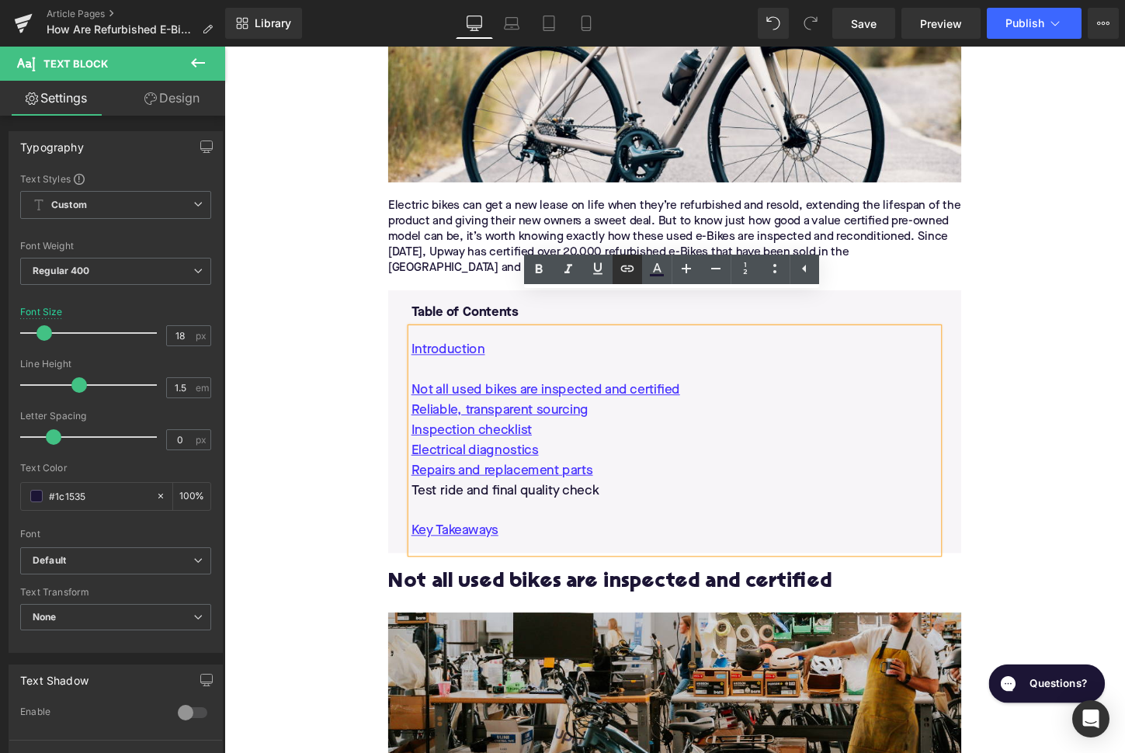
click at [622, 269] on icon at bounding box center [627, 268] width 13 height 6
click at [585, 494] on input "text" at bounding box center [540, 491] width 239 height 39
paste input "#e-1759691883660"
type input "#e-1759691883660"
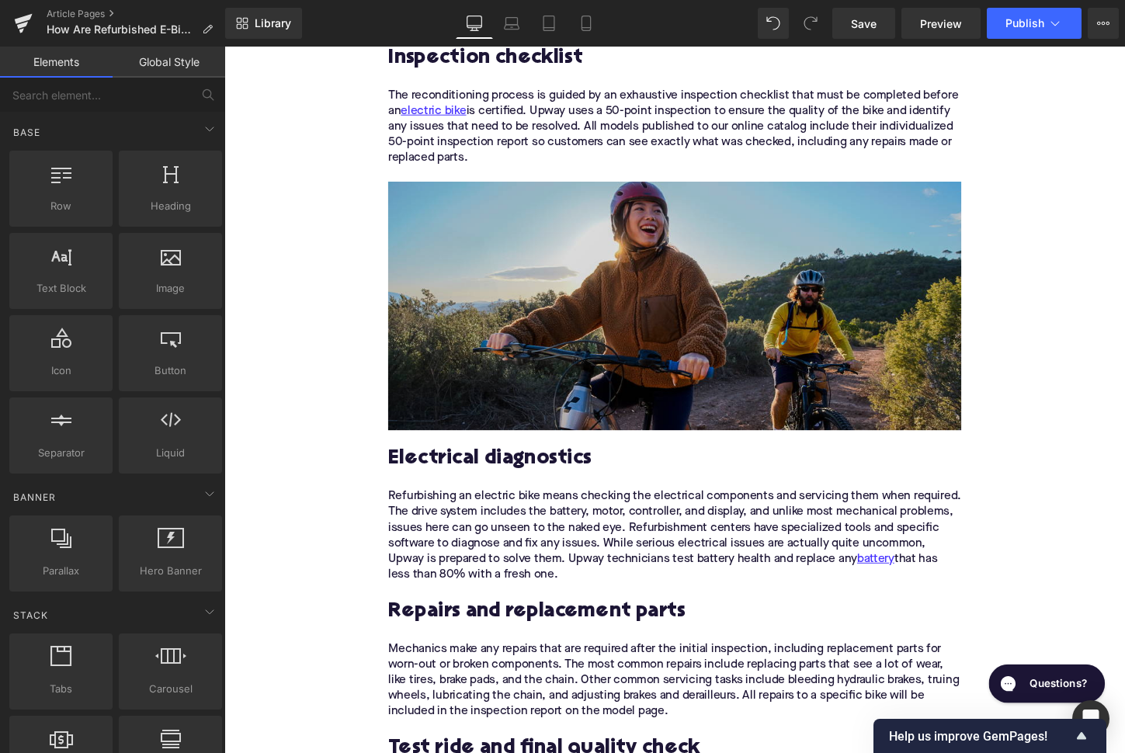
scroll to position [2495, 0]
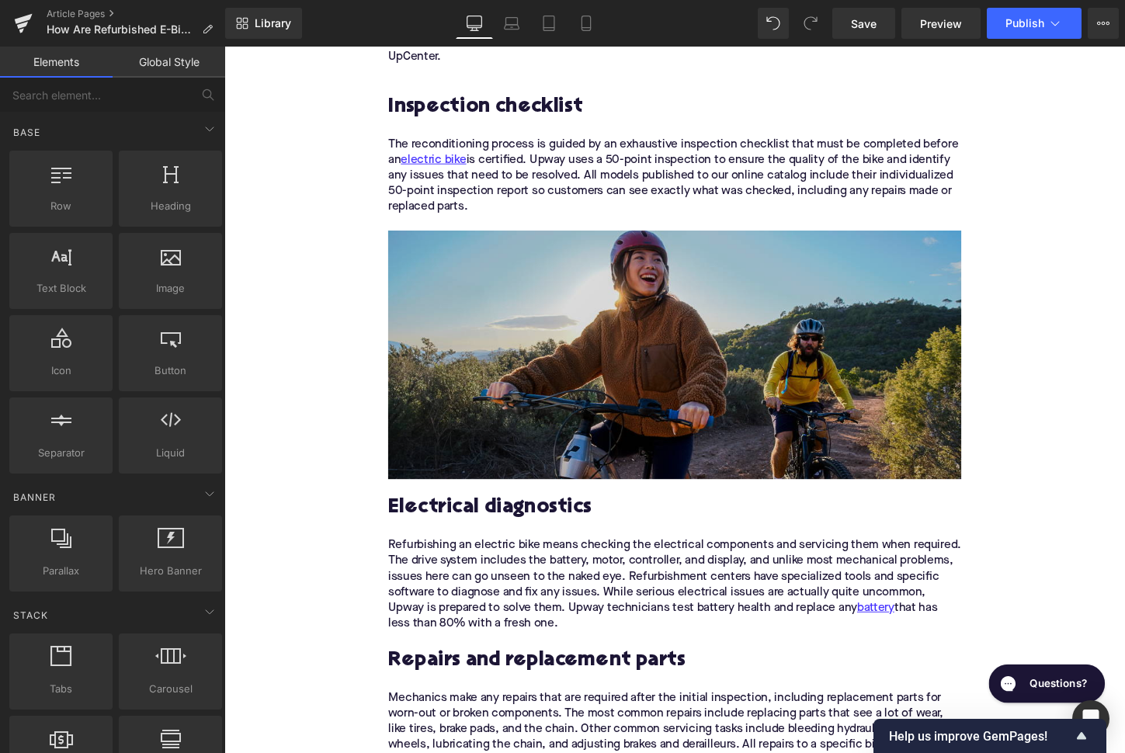
click at [631, 302] on img at bounding box center [694, 367] width 598 height 259
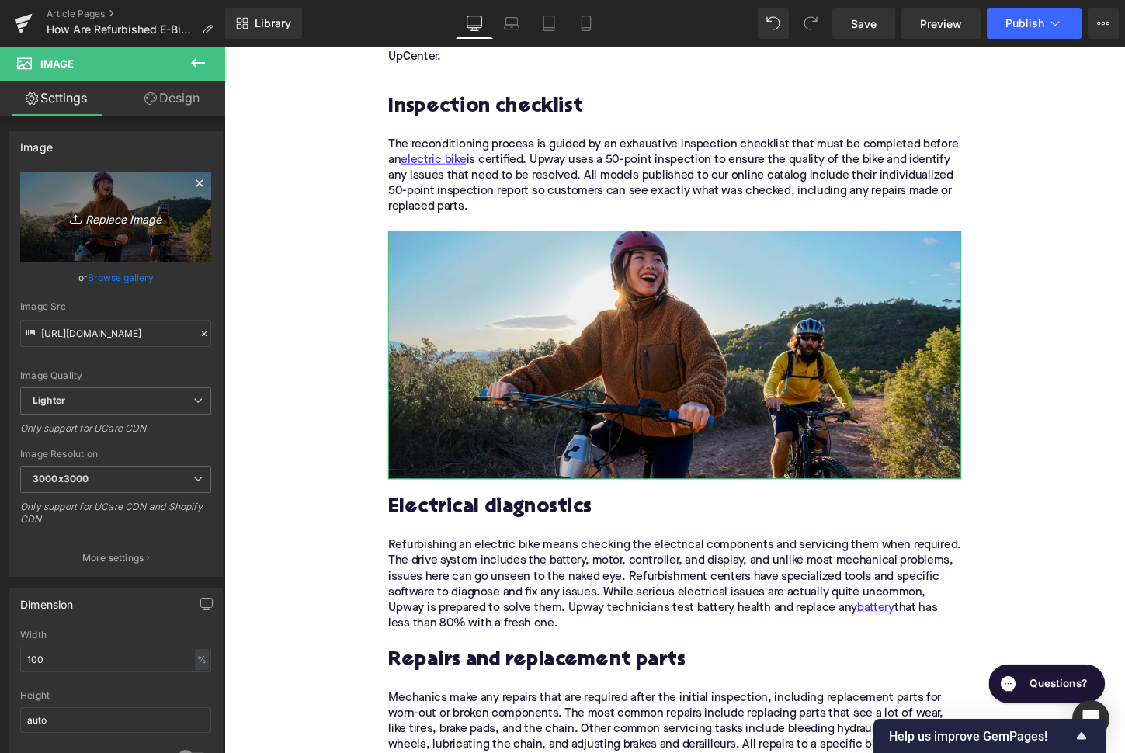
click at [150, 217] on icon "Replace Image" at bounding box center [116, 216] width 124 height 19
type input "C:\fakepath\Remy Pt. 3(120).png"
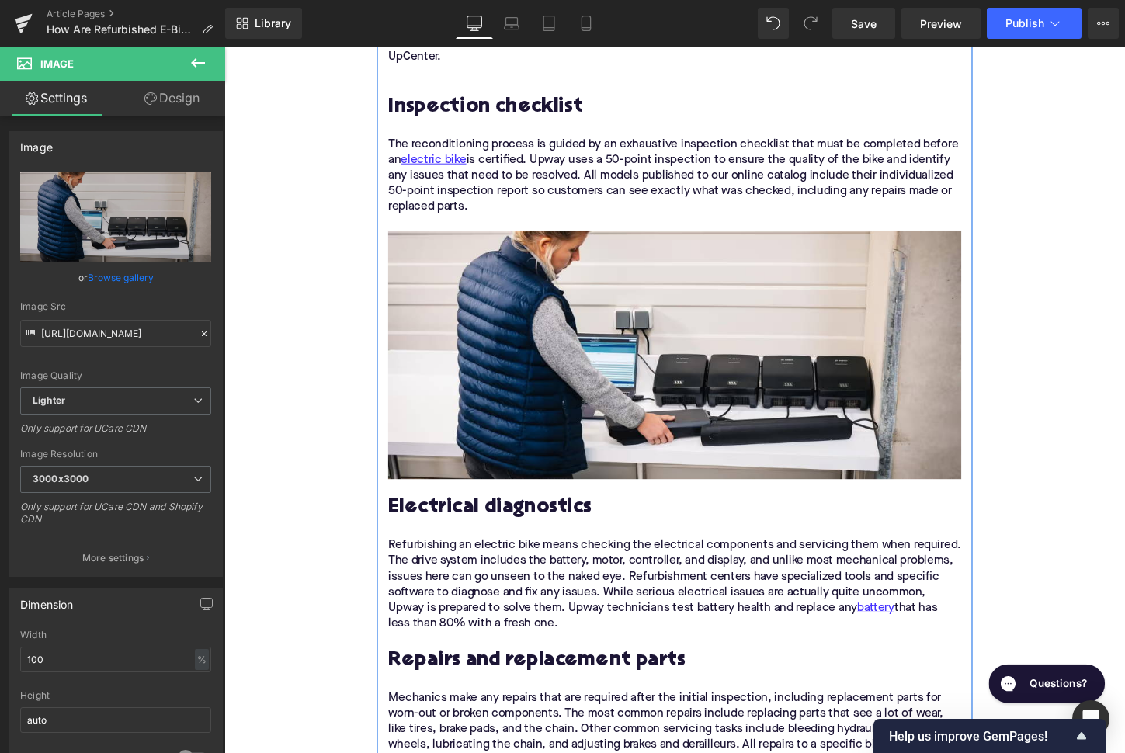
type input "https://ucarecdn.com/2dbf666d-05f6-44ed-822d-823e6d5a2bf1/-/format/auto/-/previ…"
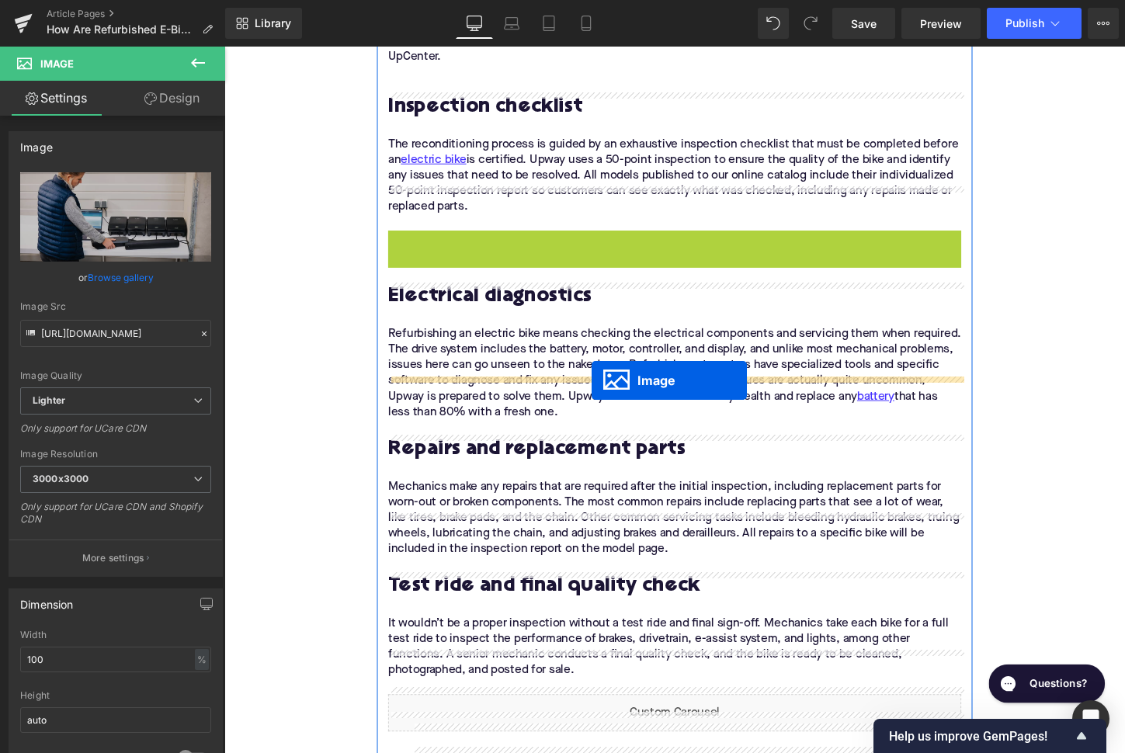
drag, startPoint x: 665, startPoint y: 324, endPoint x: 607, endPoint y: 394, distance: 90.3
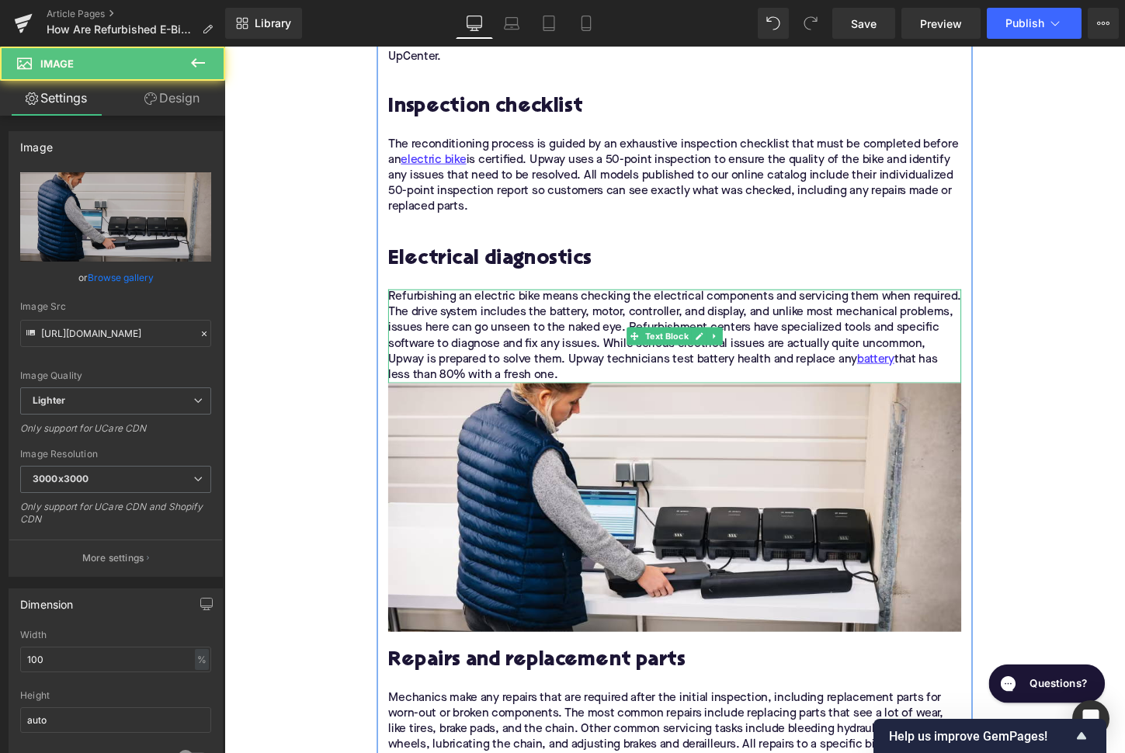
click at [592, 338] on p "Refurbishing an electric bike means checking the electrical components and serv…" at bounding box center [694, 349] width 598 height 98
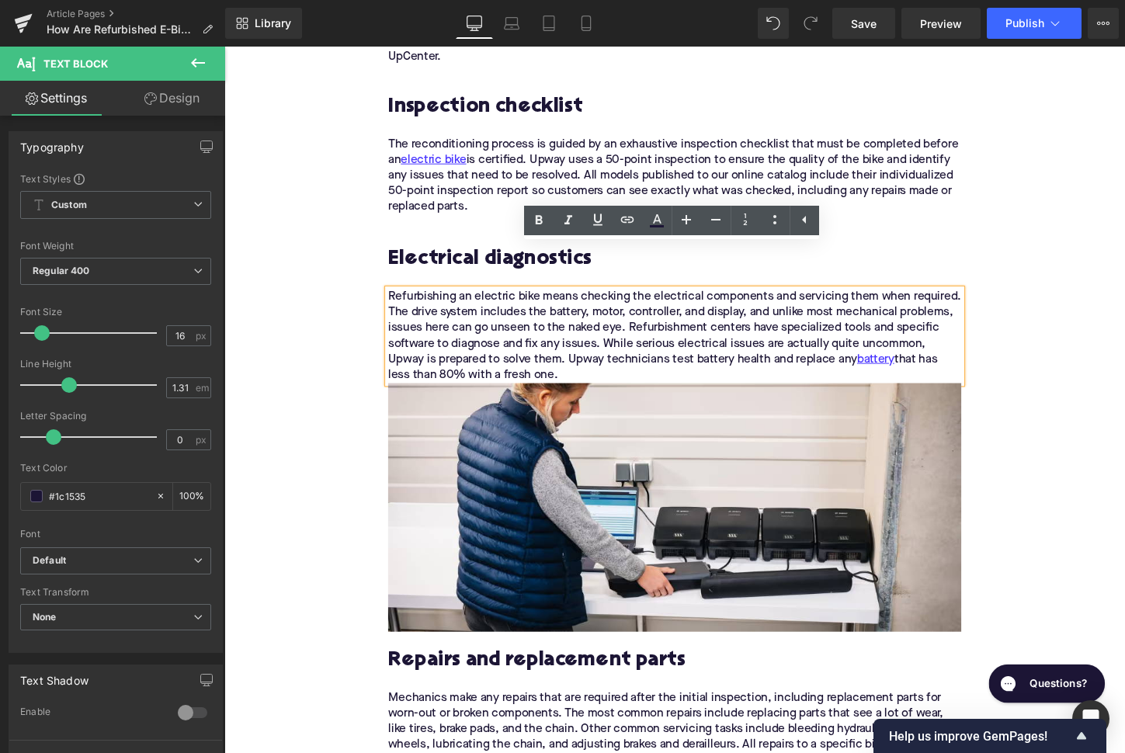
click at [592, 338] on p "Refurbishing an electric bike means checking the electrical components and serv…" at bounding box center [694, 349] width 598 height 98
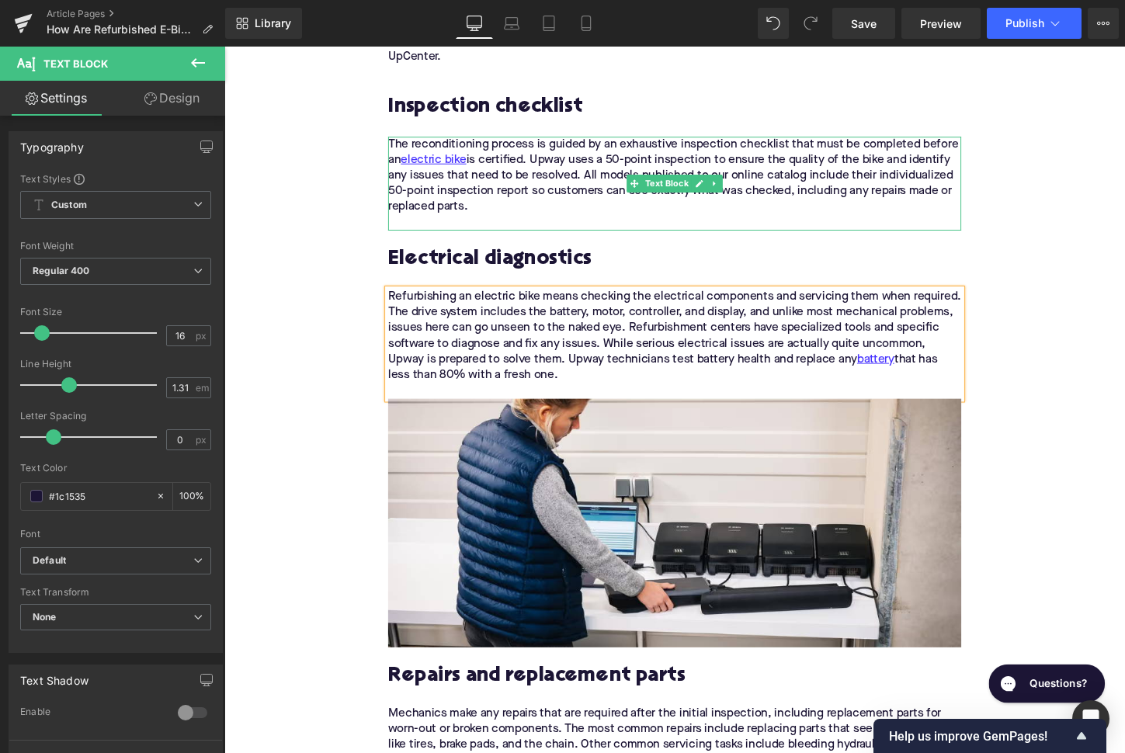
click at [471, 175] on p "The reconditioning process is guided by an exhaustive inspection checklist that…" at bounding box center [694, 180] width 598 height 81
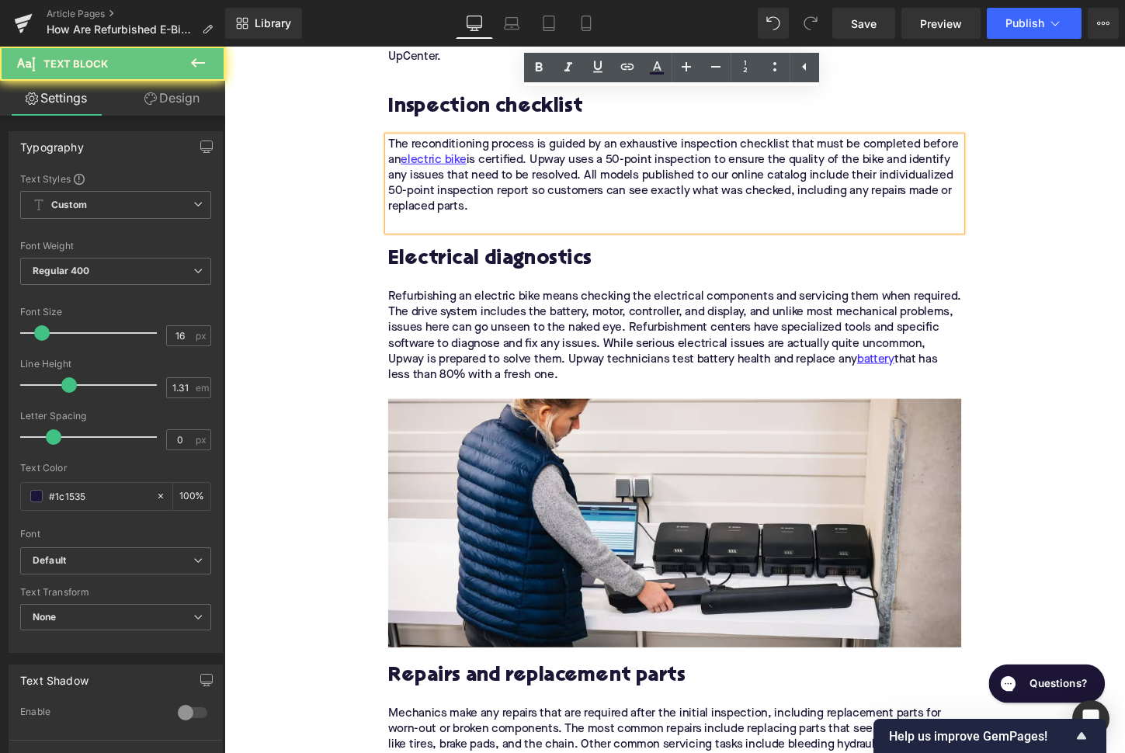
click at [464, 222] on p at bounding box center [694, 230] width 598 height 16
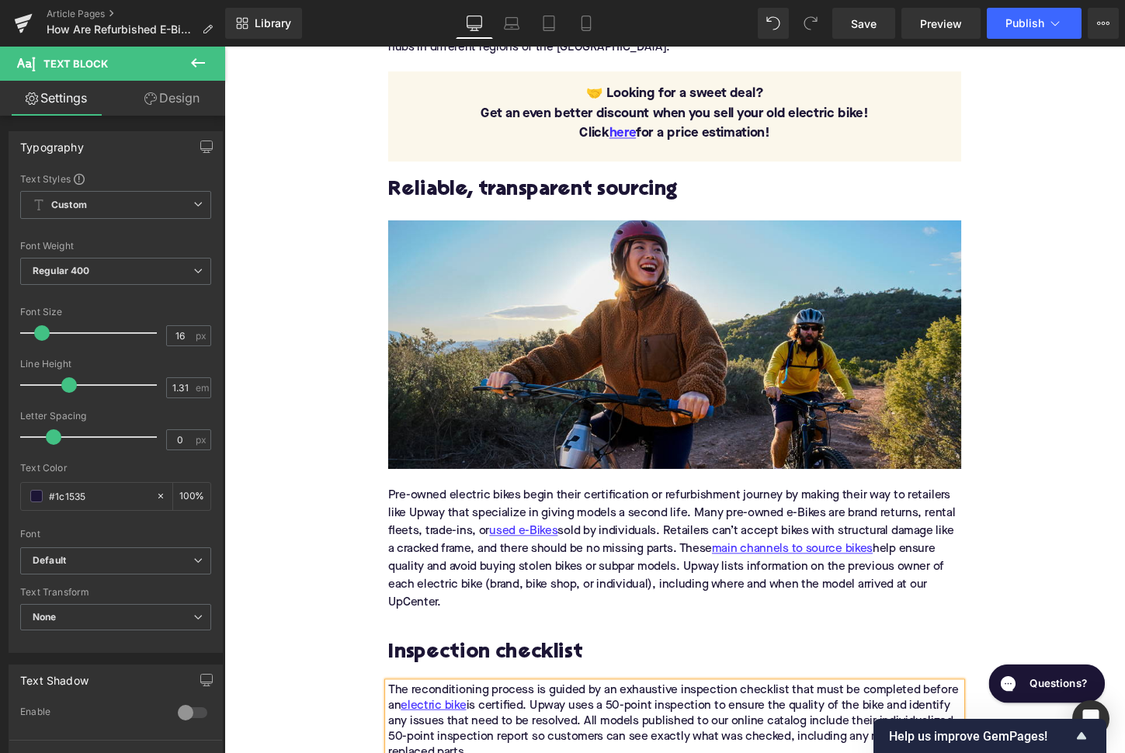
scroll to position [1900, 0]
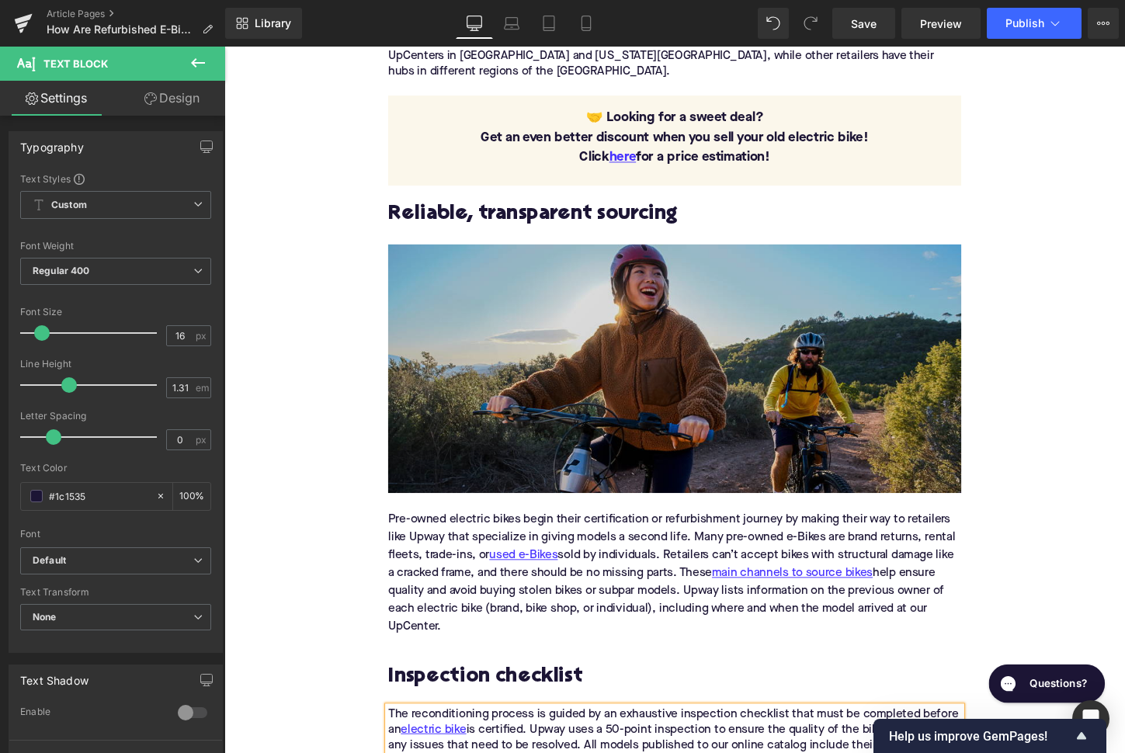
click at [547, 320] on img at bounding box center [694, 382] width 598 height 259
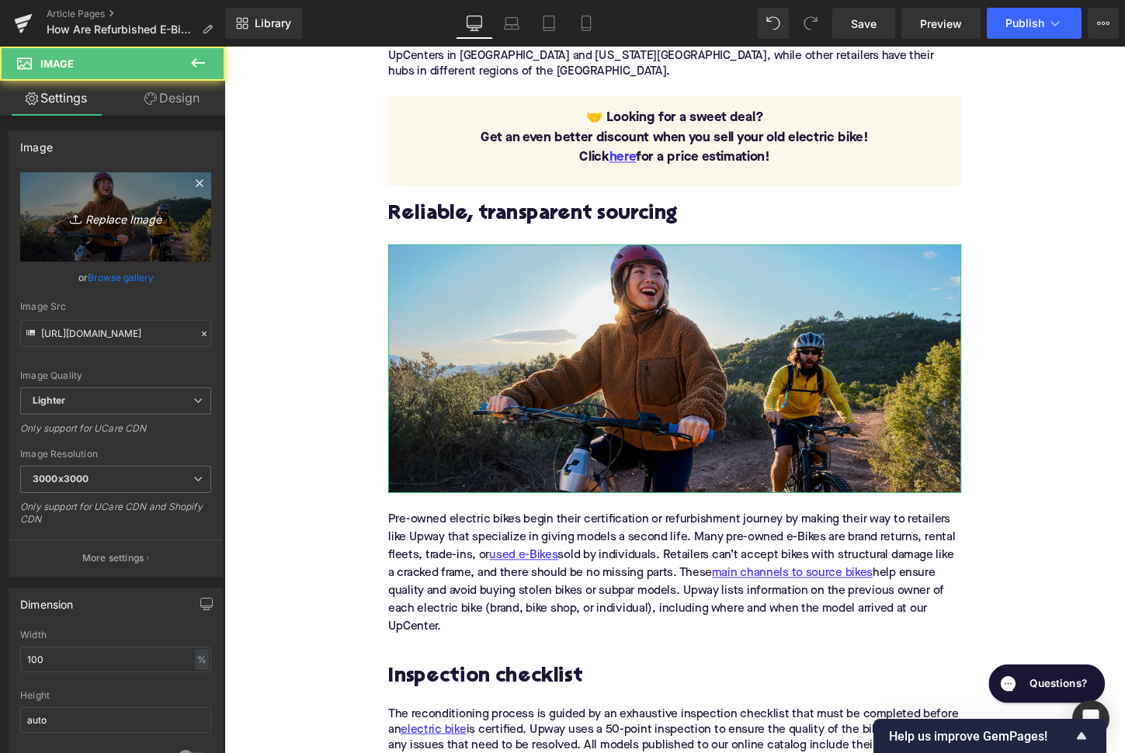
click at [109, 199] on link "Replace Image" at bounding box center [115, 216] width 191 height 89
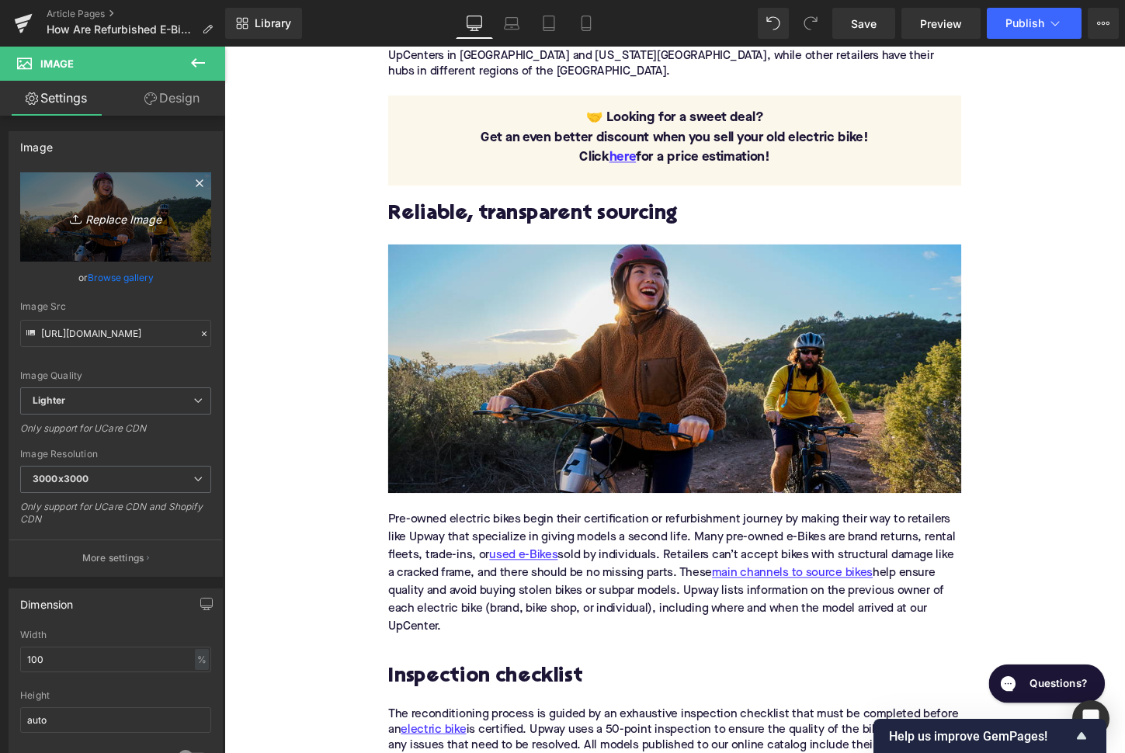
type input "C:\fakepath\Remy Pt. 3(121).png"
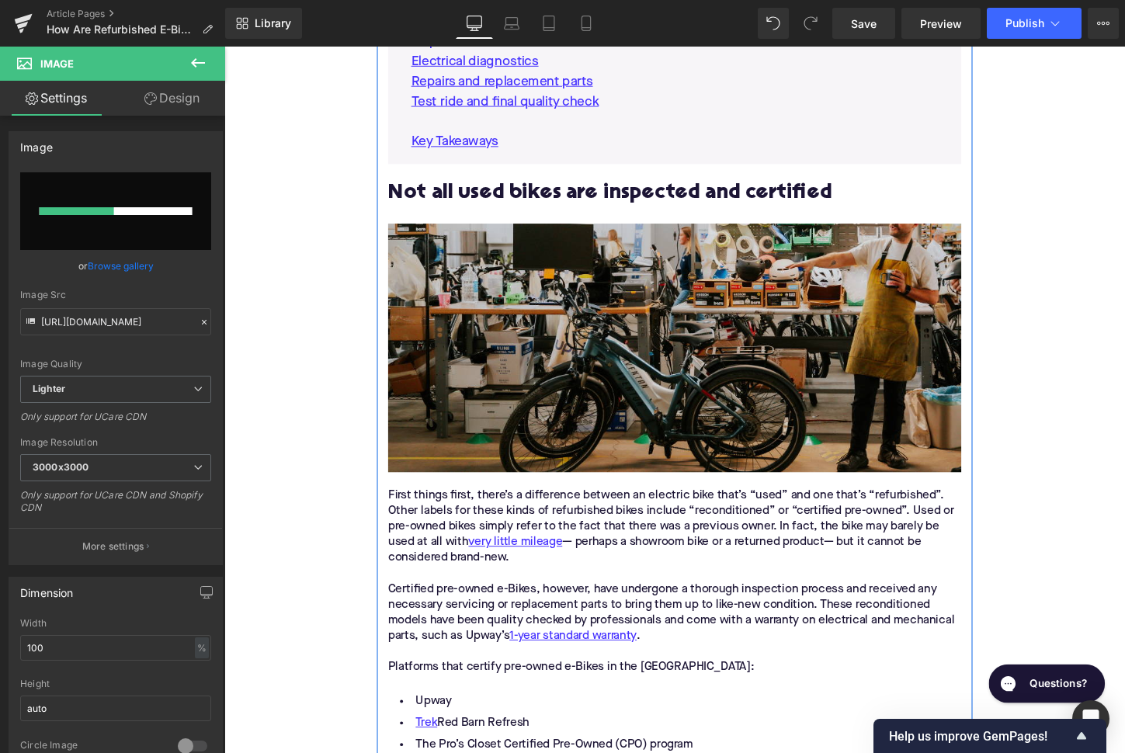
scroll to position [997, 0]
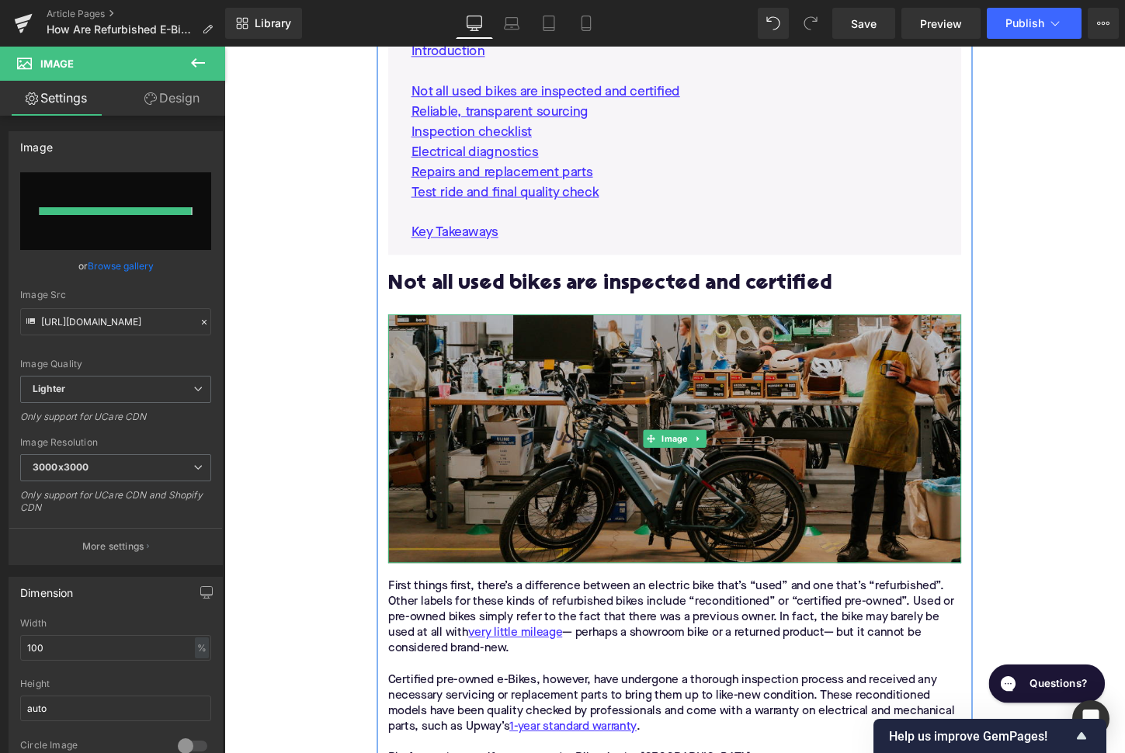
type input "https://ucarecdn.com/a538e458-ffcc-4a60-9477-c41d9f817884/-/format/auto/-/previ…"
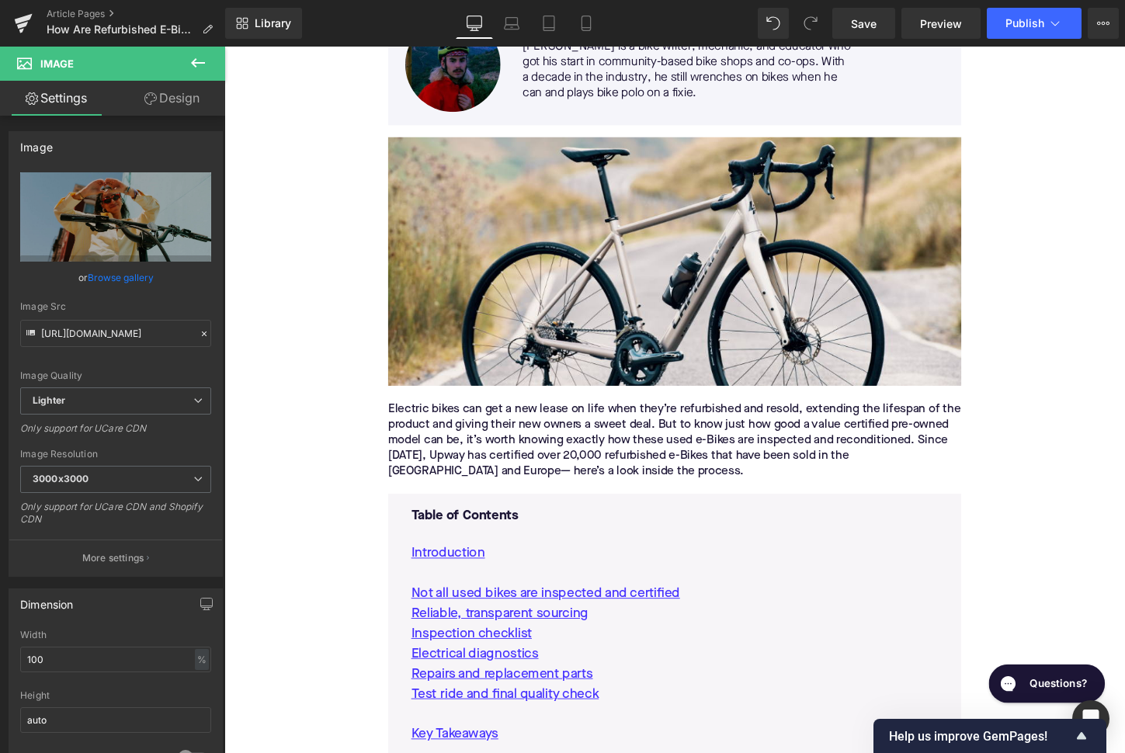
scroll to position [451, 0]
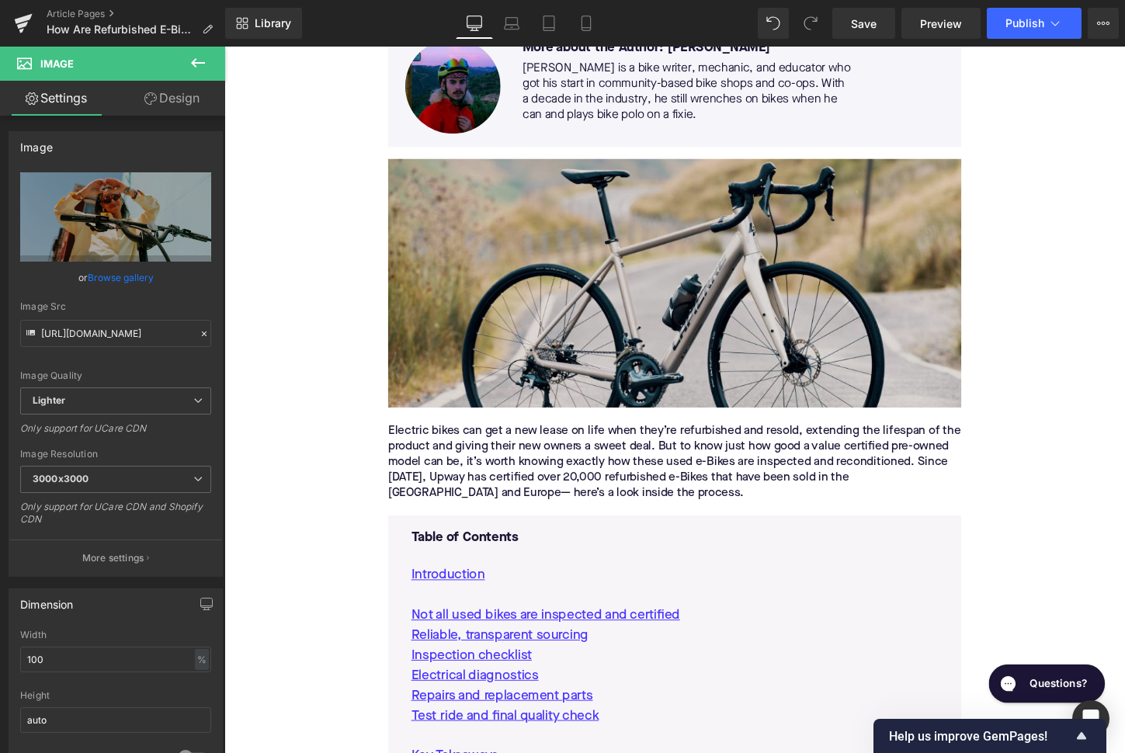
click at [577, 280] on img at bounding box center [694, 293] width 598 height 259
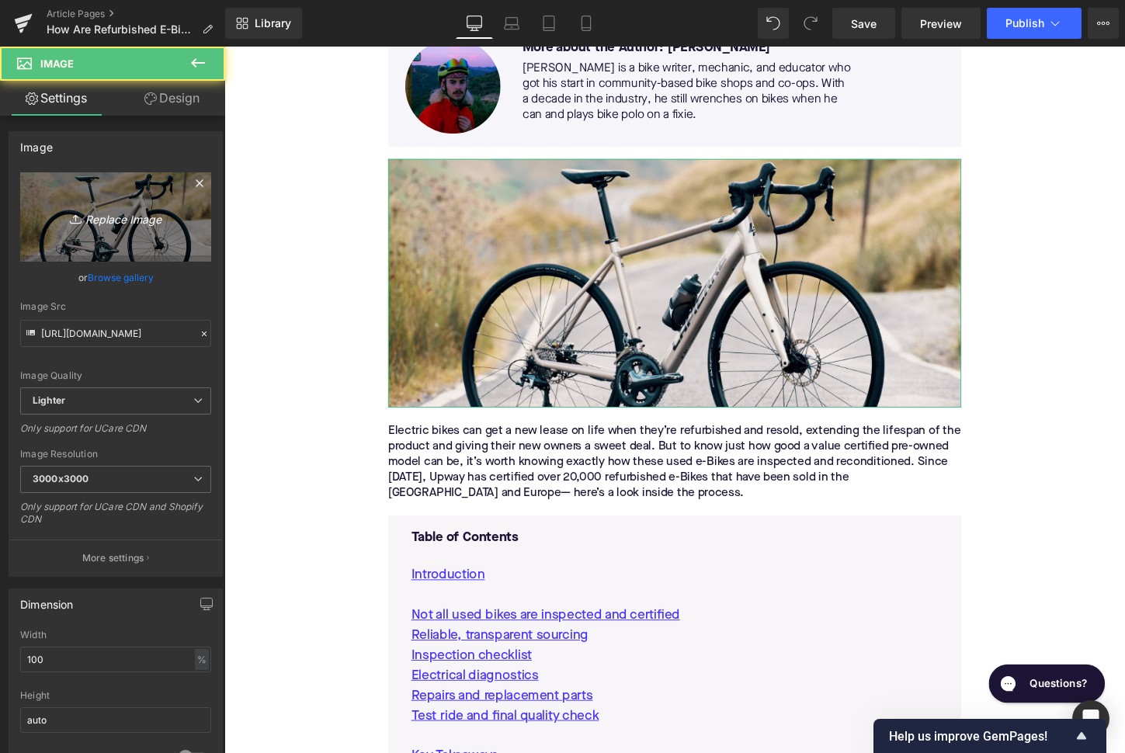
click at [109, 232] on link "Replace Image" at bounding box center [115, 216] width 191 height 89
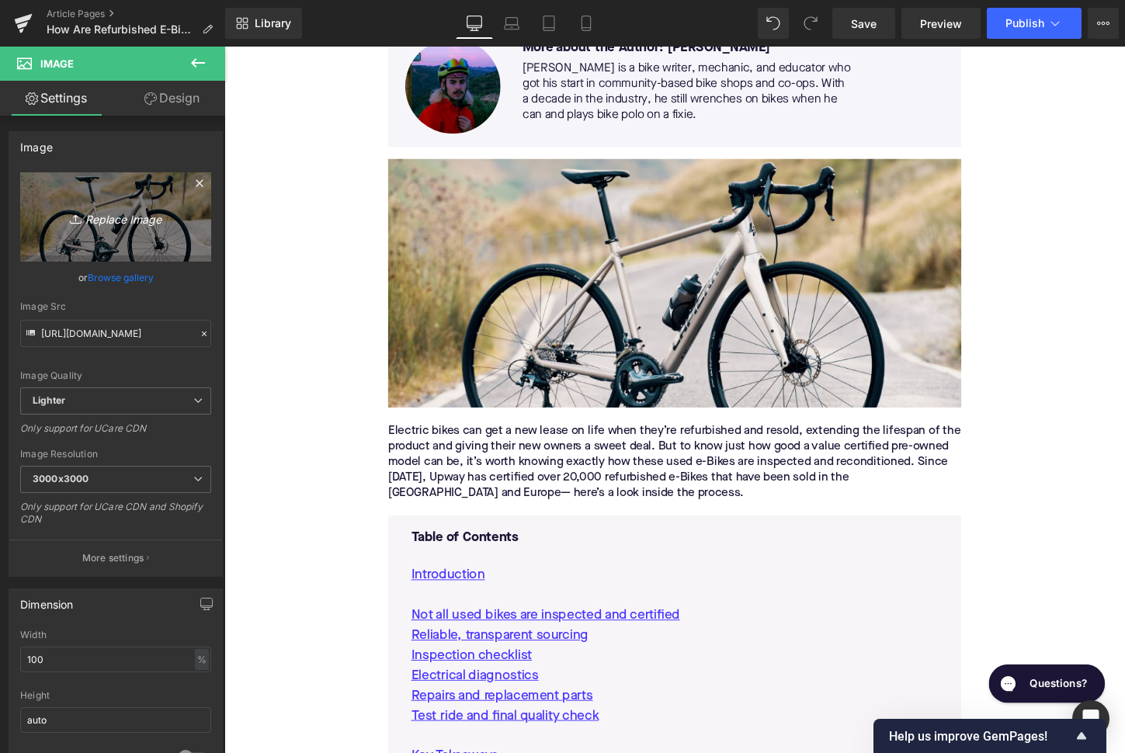
type input "C:\fakepath\Remy Pt. 3(119).png"
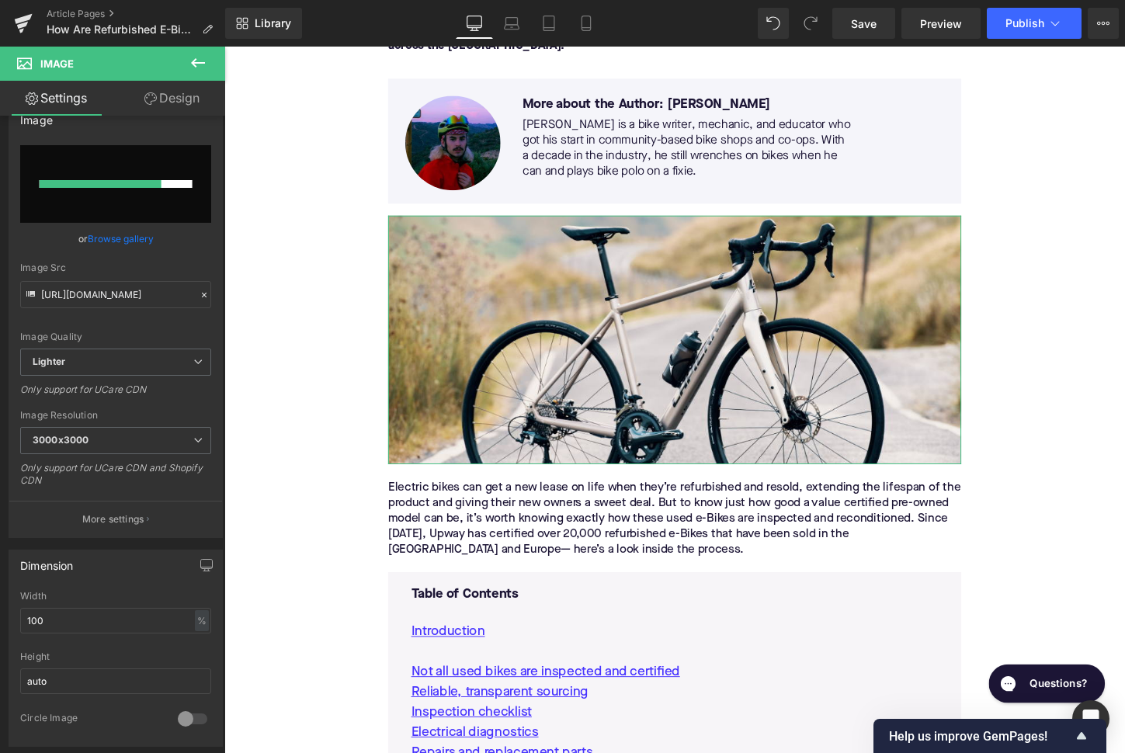
scroll to position [23, 0]
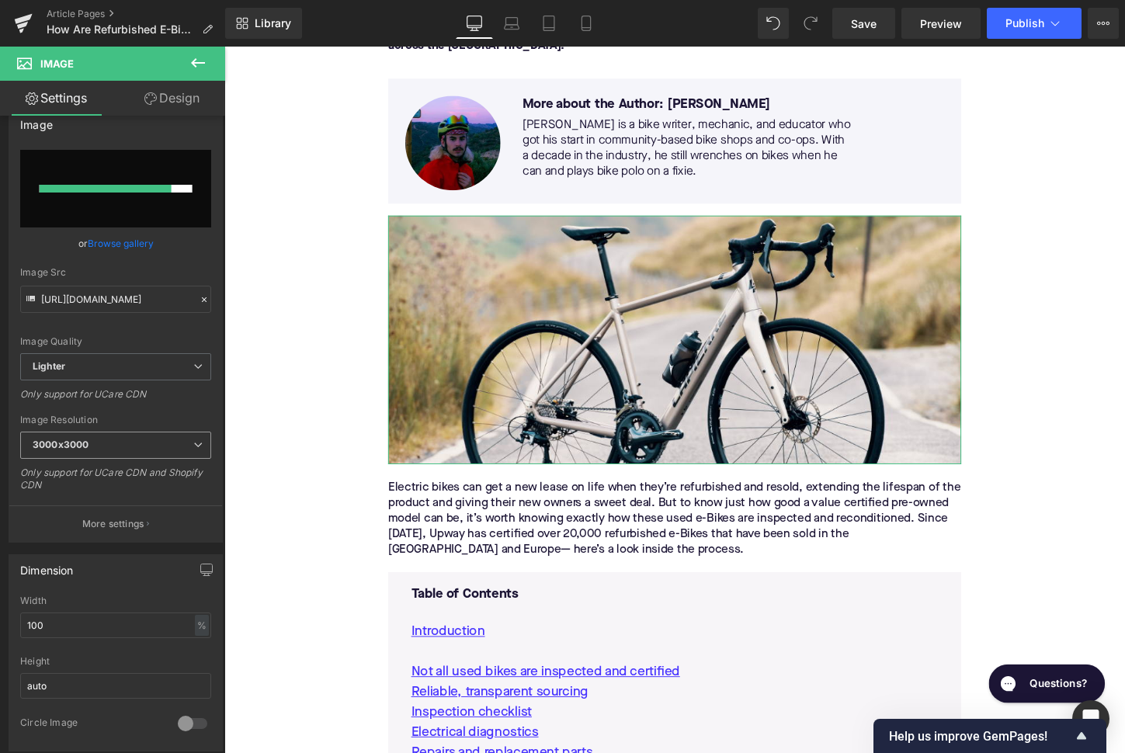
click at [179, 453] on span "3000x3000" at bounding box center [115, 445] width 191 height 27
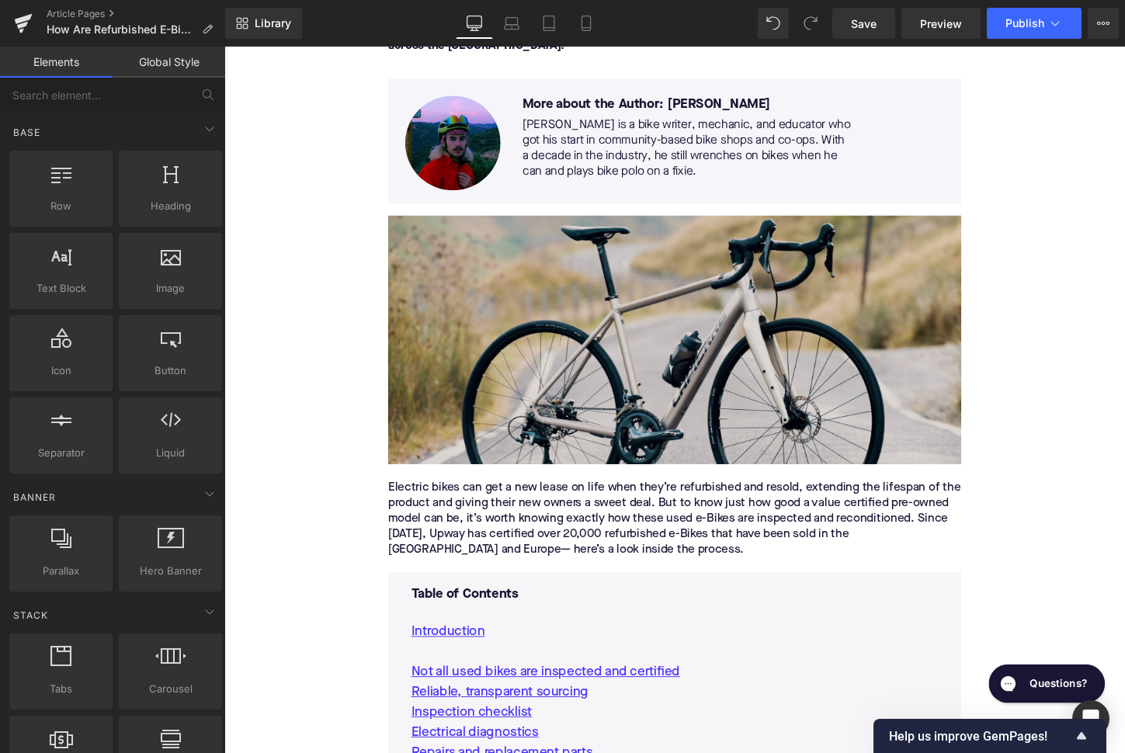
click at [496, 331] on img at bounding box center [694, 352] width 598 height 259
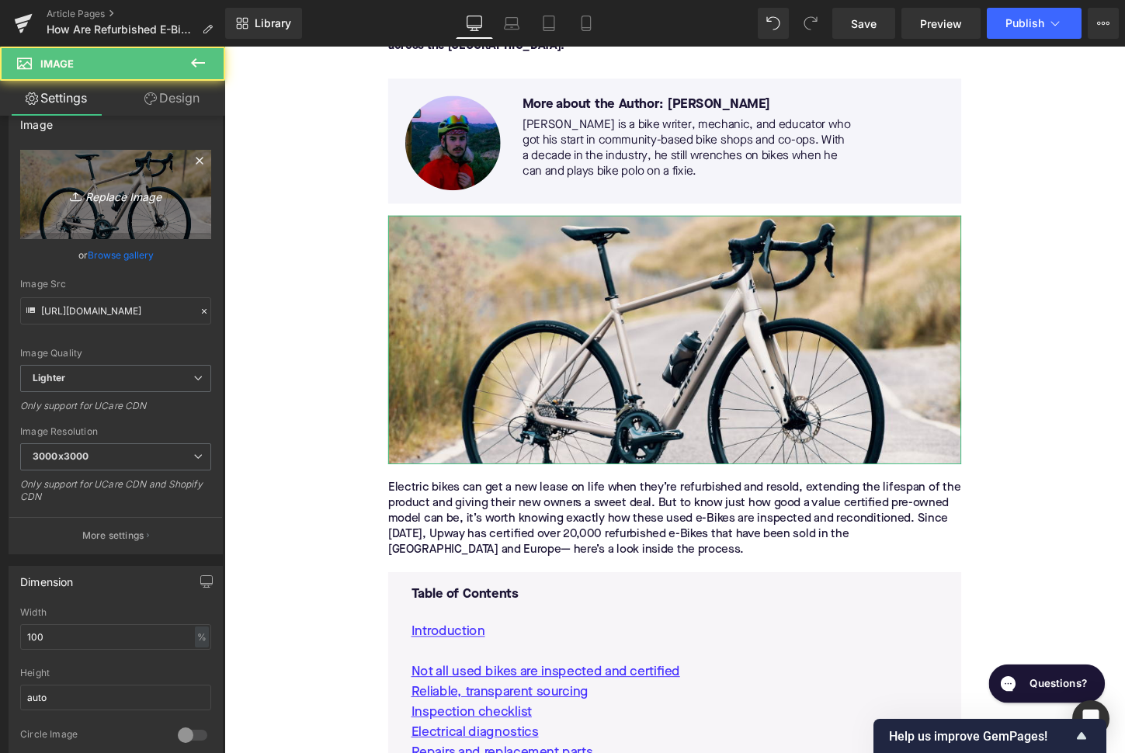
click at [86, 199] on icon "Replace Image" at bounding box center [116, 194] width 124 height 19
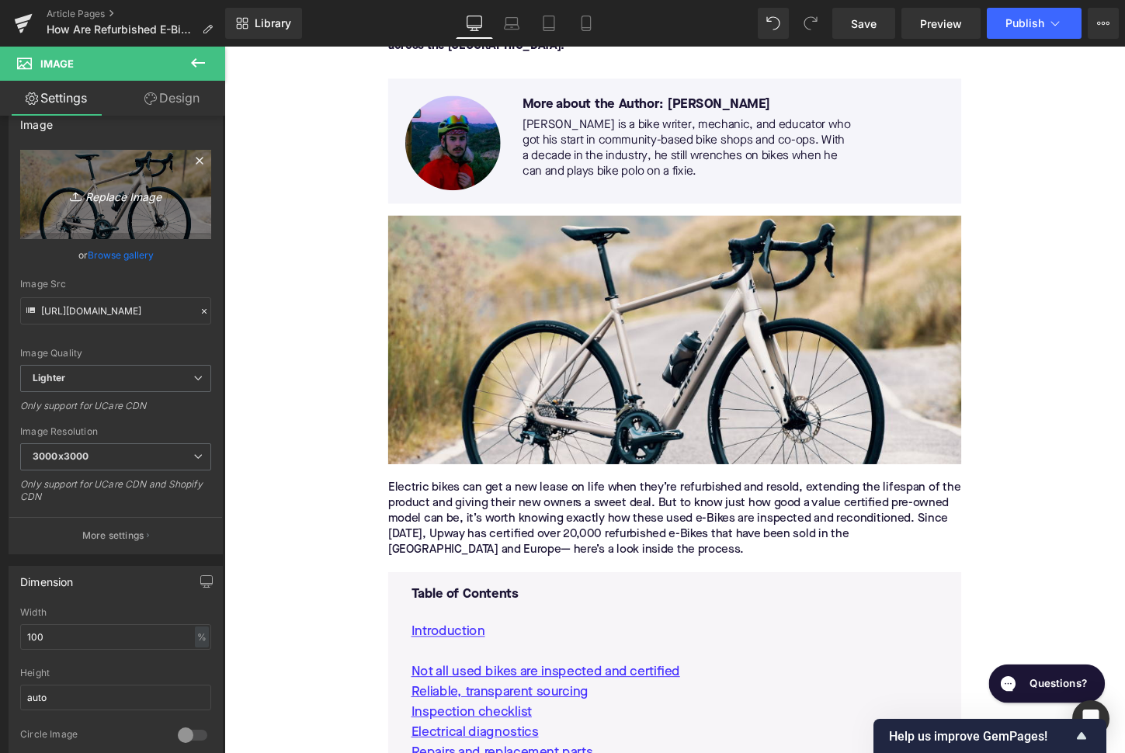
type input "C:\fakepath\Remy Pt. 3(119).png"
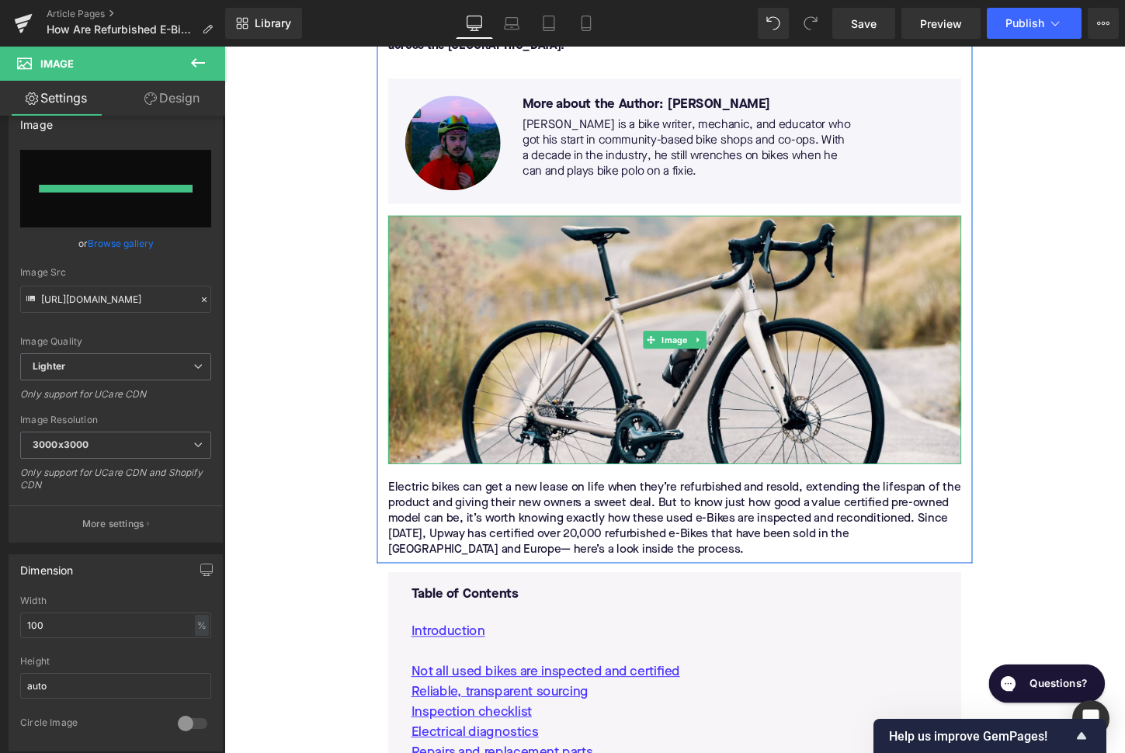
type input "https://ucarecdn.com/724105a3-1228-4cb7-b3c2-d12065c7fa34/-/format/auto/-/previ…"
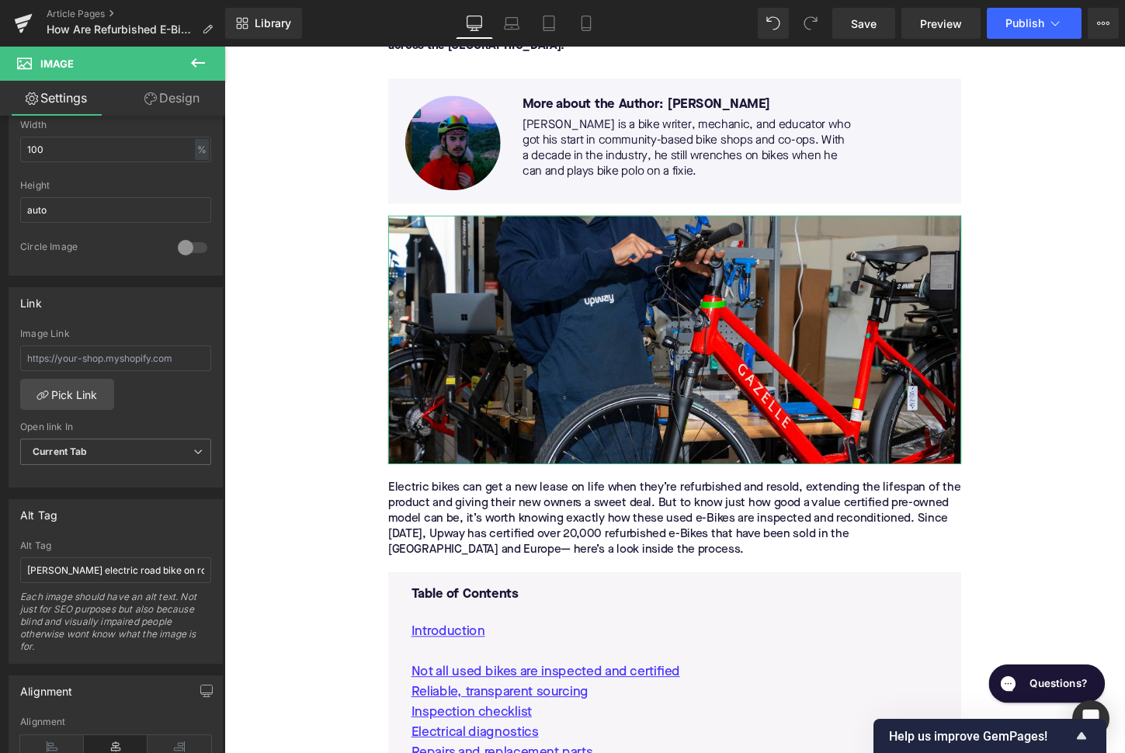
scroll to position [518, 0]
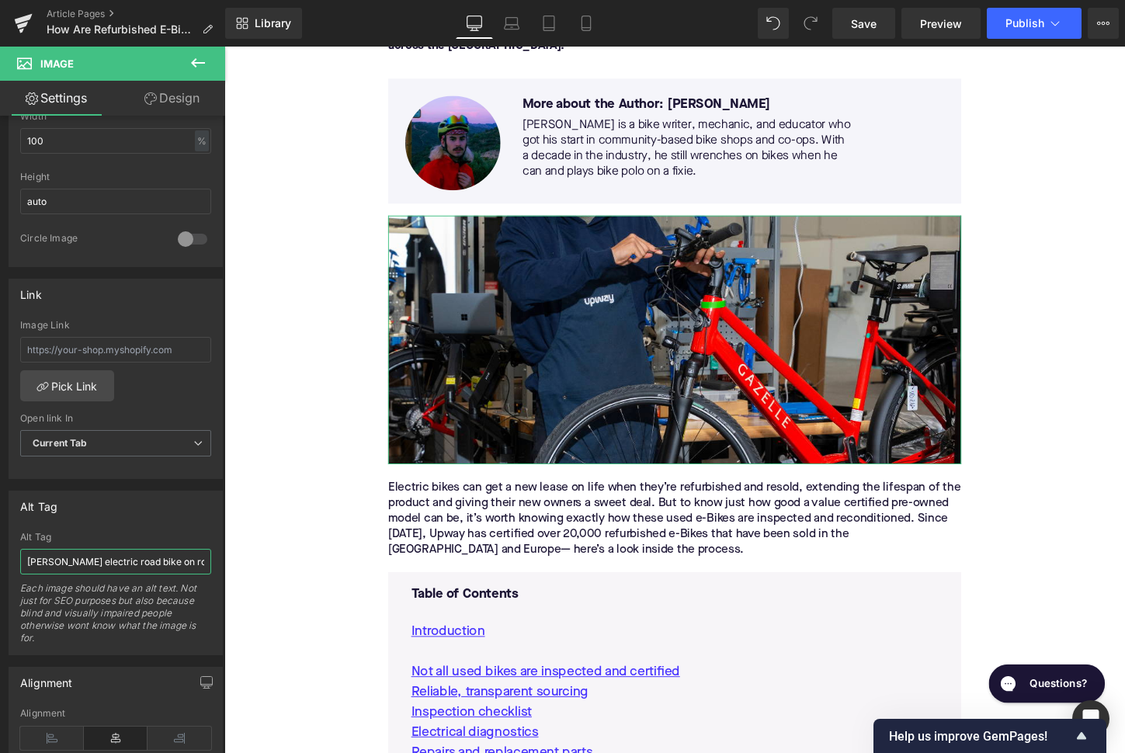
click at [103, 568] on input "Lapierre electric road bike on road" at bounding box center [115, 562] width 191 height 26
type input "Upway mechanic servicing Gazelle electric bike"
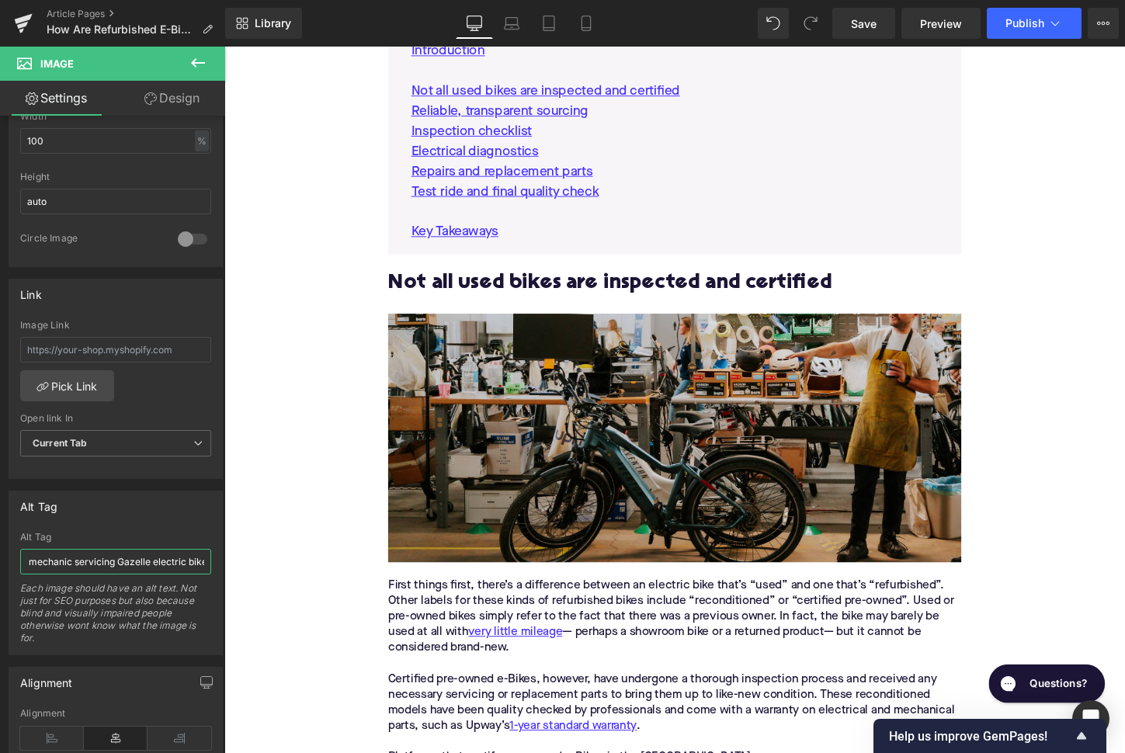
scroll to position [1066, 0]
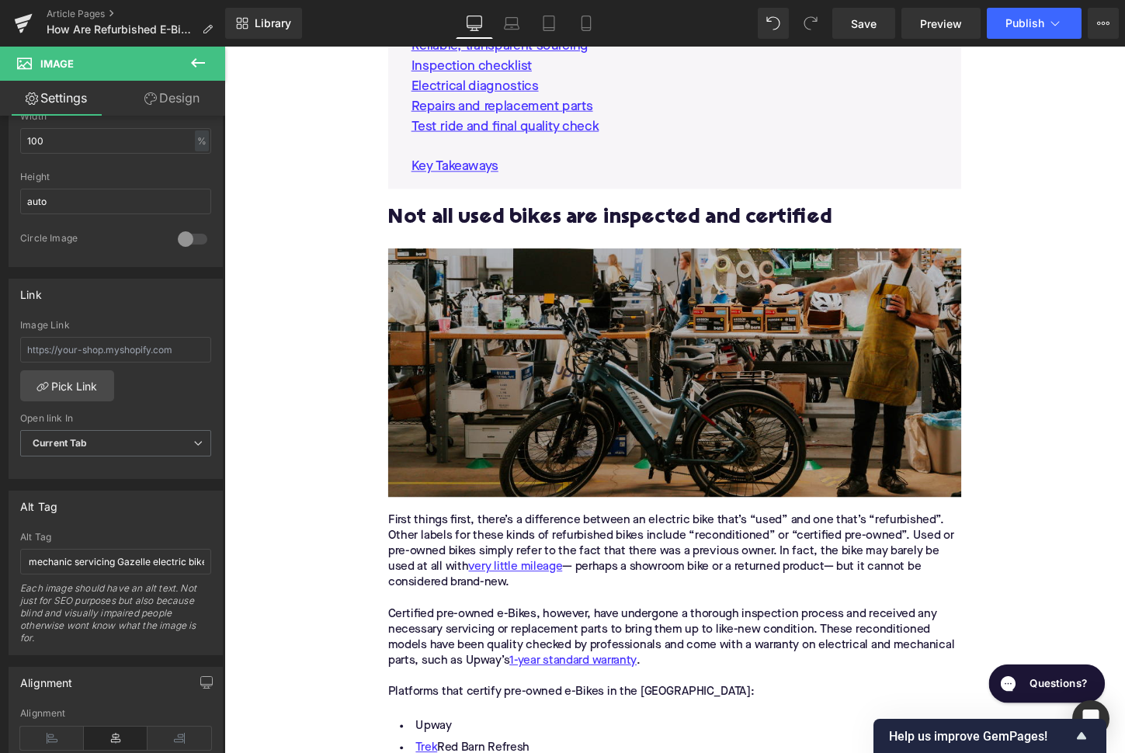
click at [522, 401] on img at bounding box center [694, 386] width 598 height 259
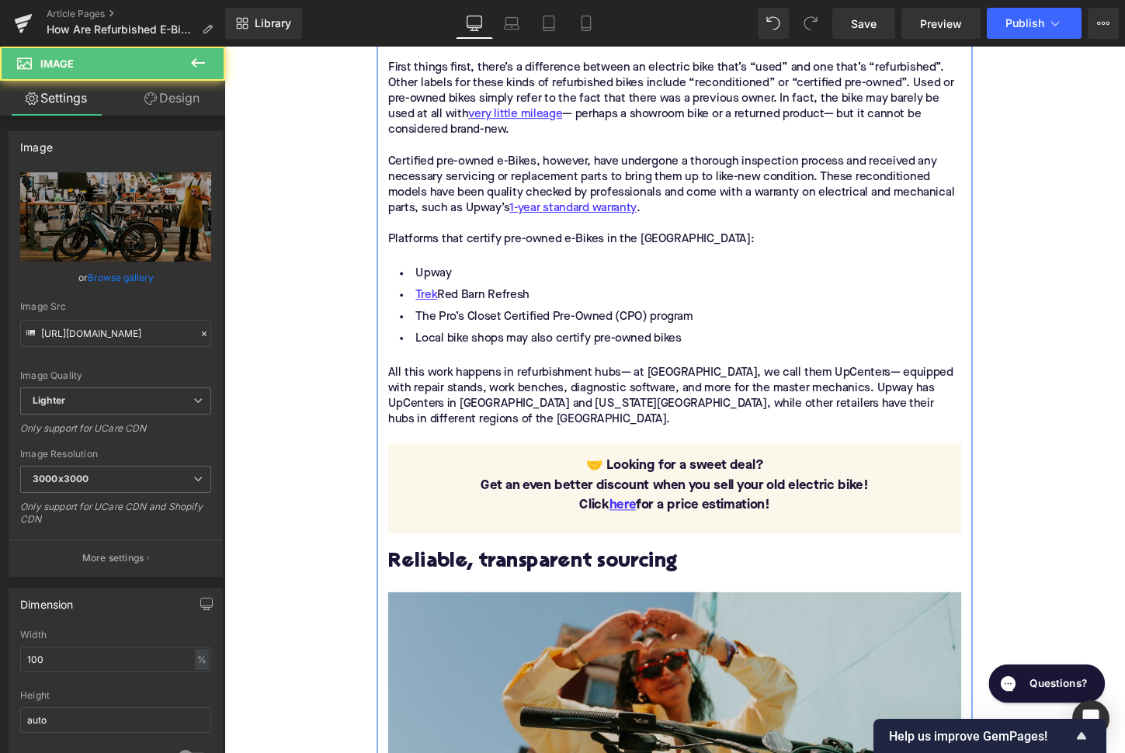
scroll to position [1776, 0]
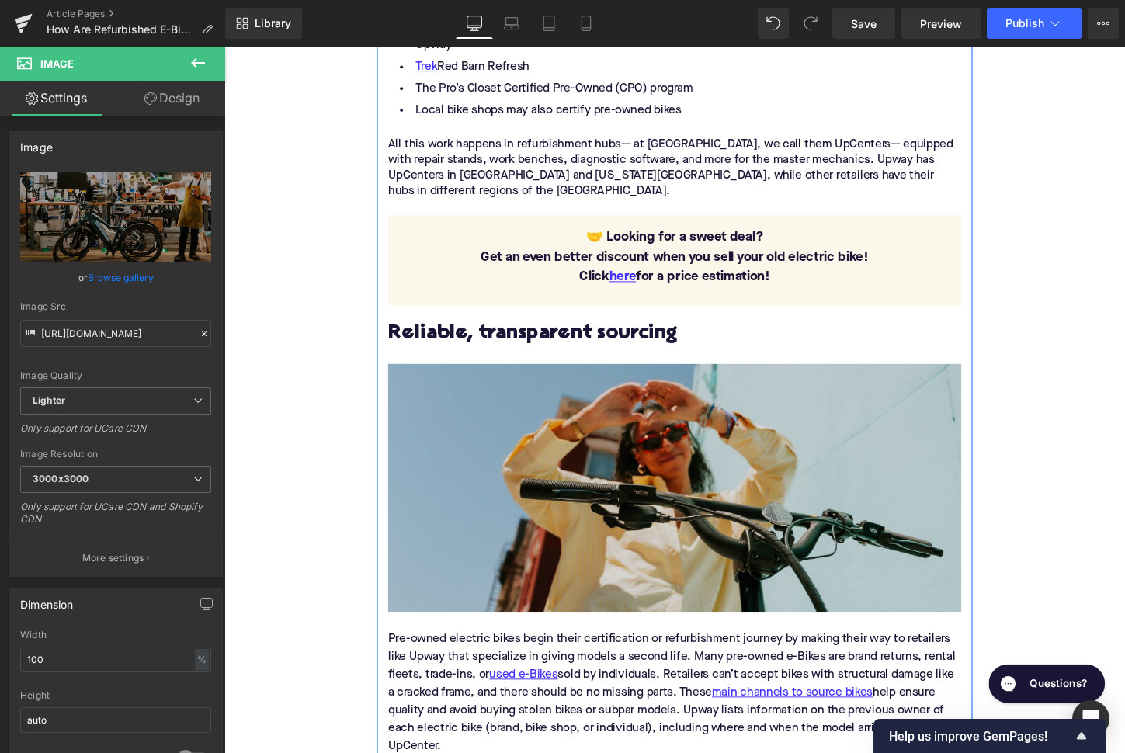
click at [522, 401] on img at bounding box center [694, 506] width 598 height 259
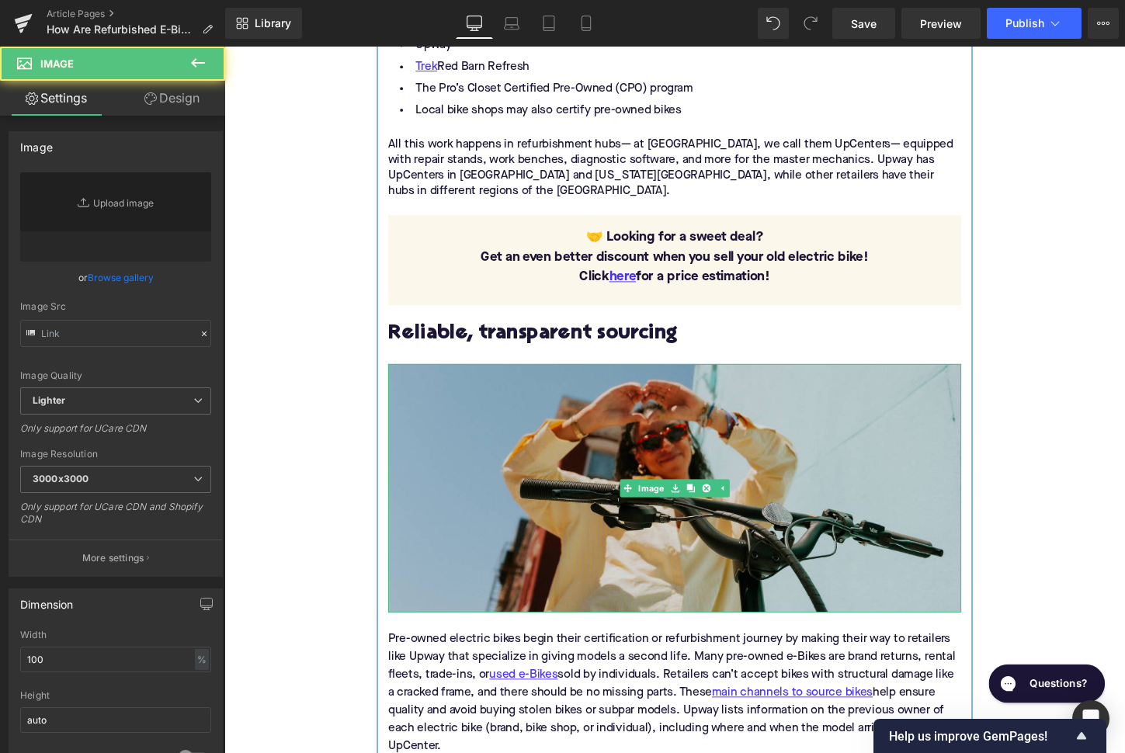
type input "https://ucarecdn.com/a538e458-ffcc-4a60-9477-c41d9f817884/-/format/auto/-/previ…"
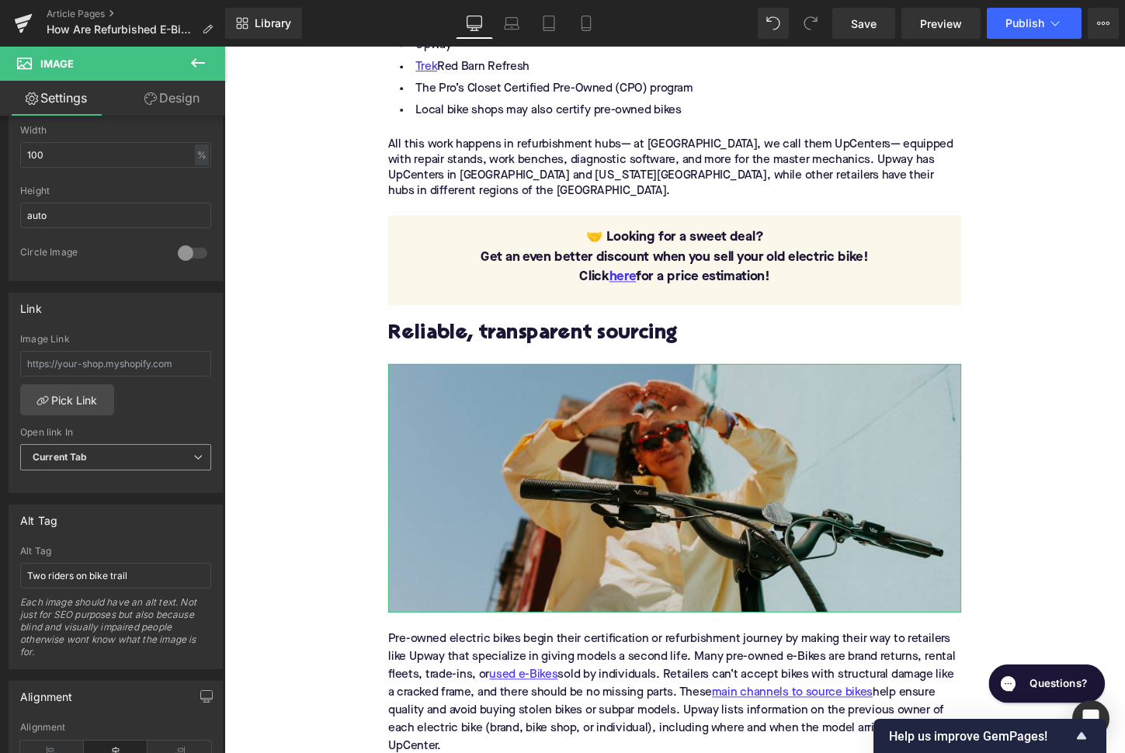
scroll to position [555, 0]
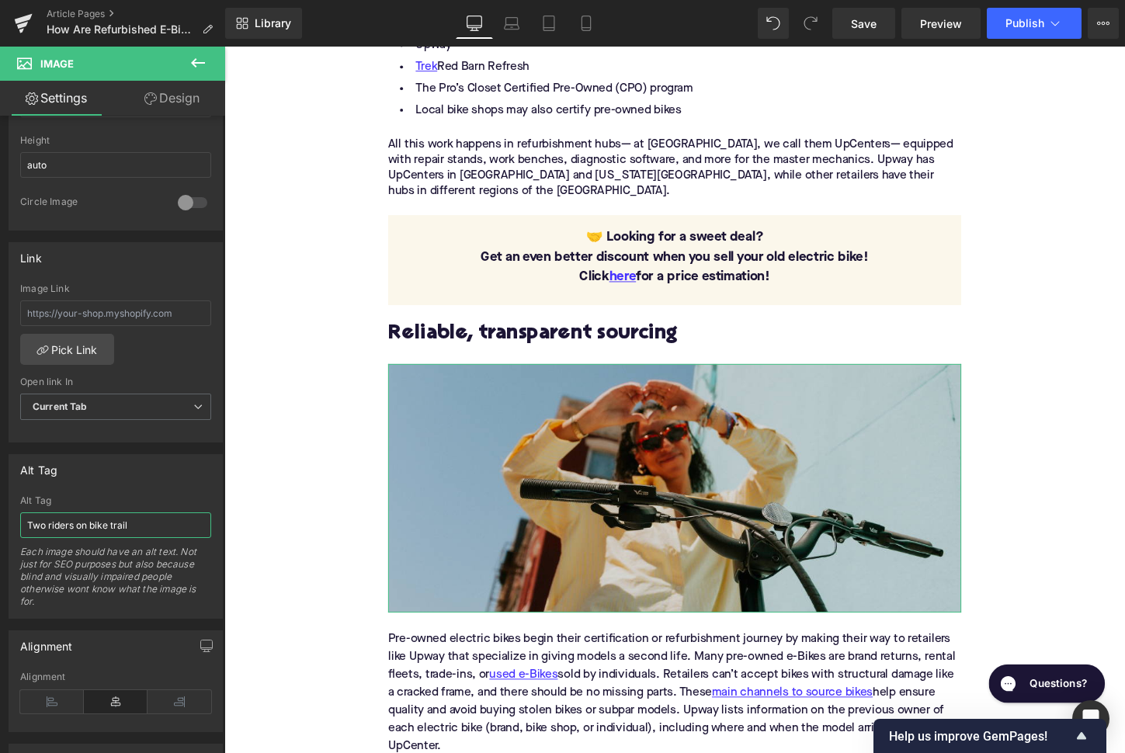
click at [91, 513] on input "Two riders on bike trail" at bounding box center [115, 525] width 191 height 26
click at [91, 518] on input "Two riders on bike trail" at bounding box center [115, 525] width 191 height 26
type input "woman making heart sign on electric bike"
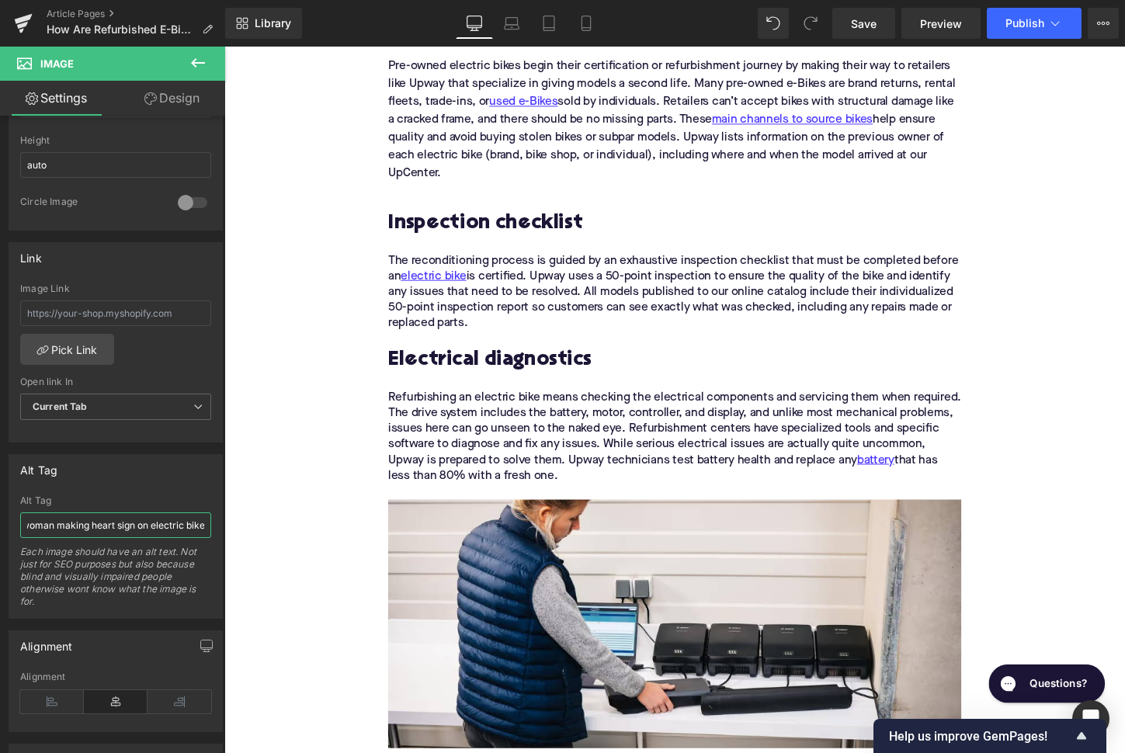
scroll to position [2427, 0]
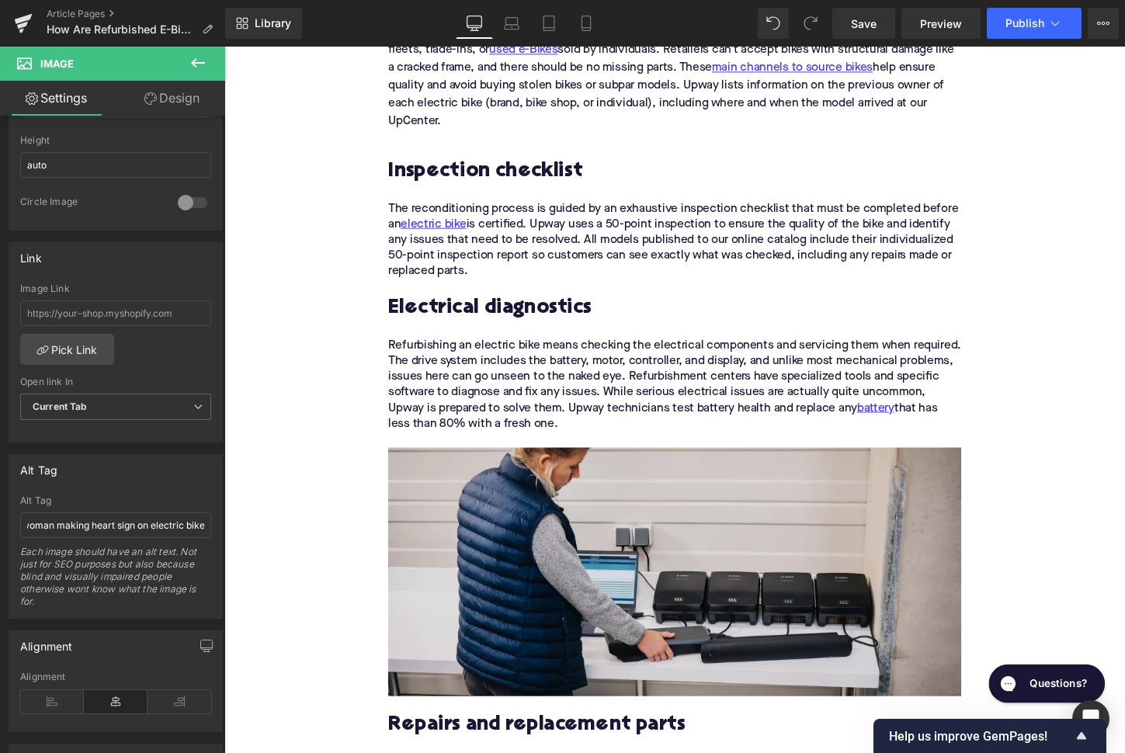
click at [457, 494] on img at bounding box center [694, 594] width 598 height 259
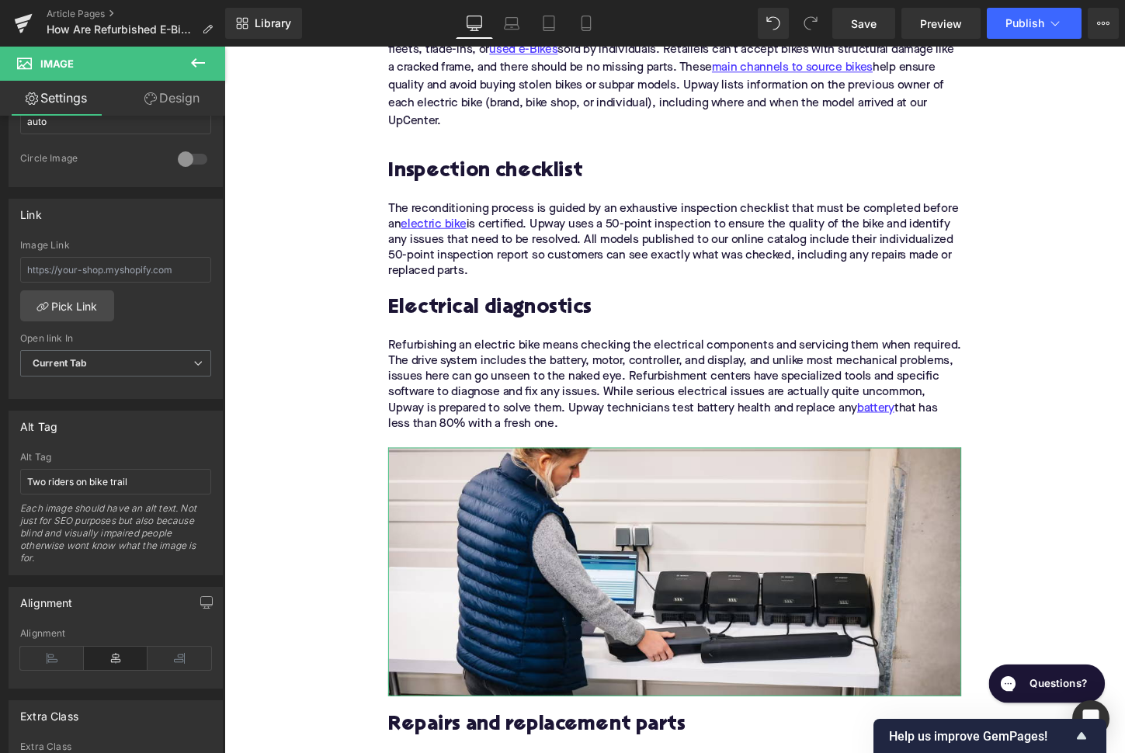
scroll to position [599, 0]
click at [113, 473] on input "Two riders on bike trail" at bounding box center [115, 481] width 191 height 26
click at [44, 476] on input "Servicing" at bounding box center [115, 481] width 191 height 26
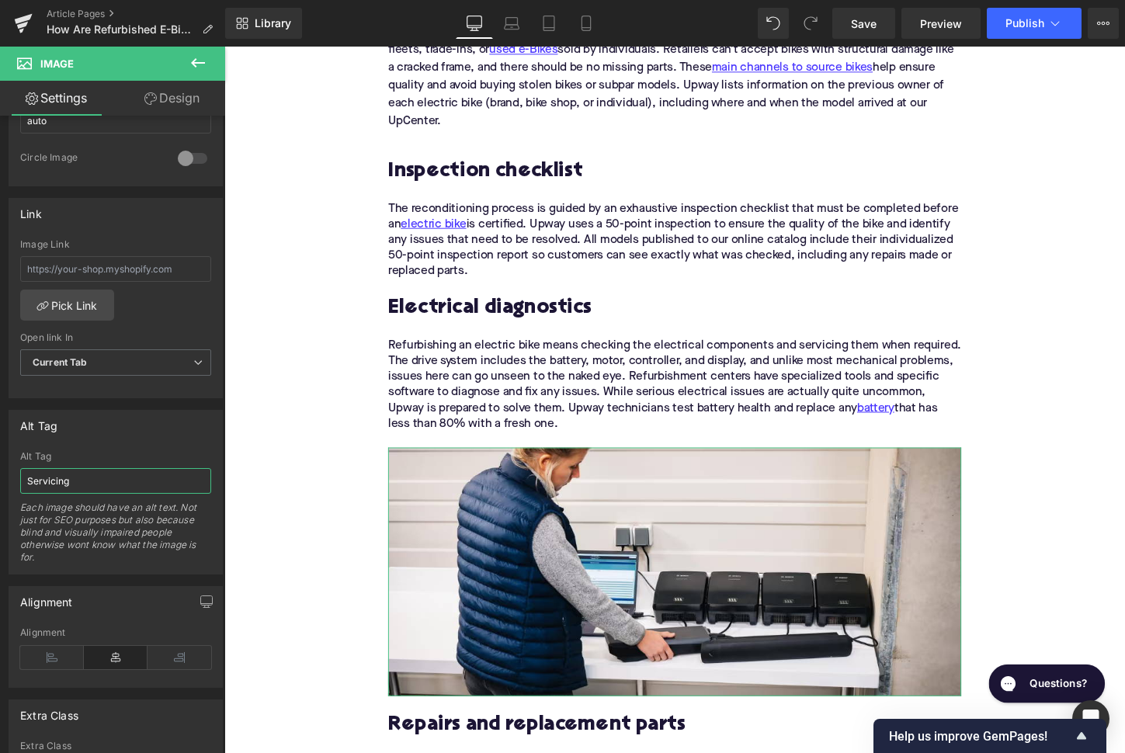
click at [44, 476] on input "Servicing" at bounding box center [115, 481] width 191 height 26
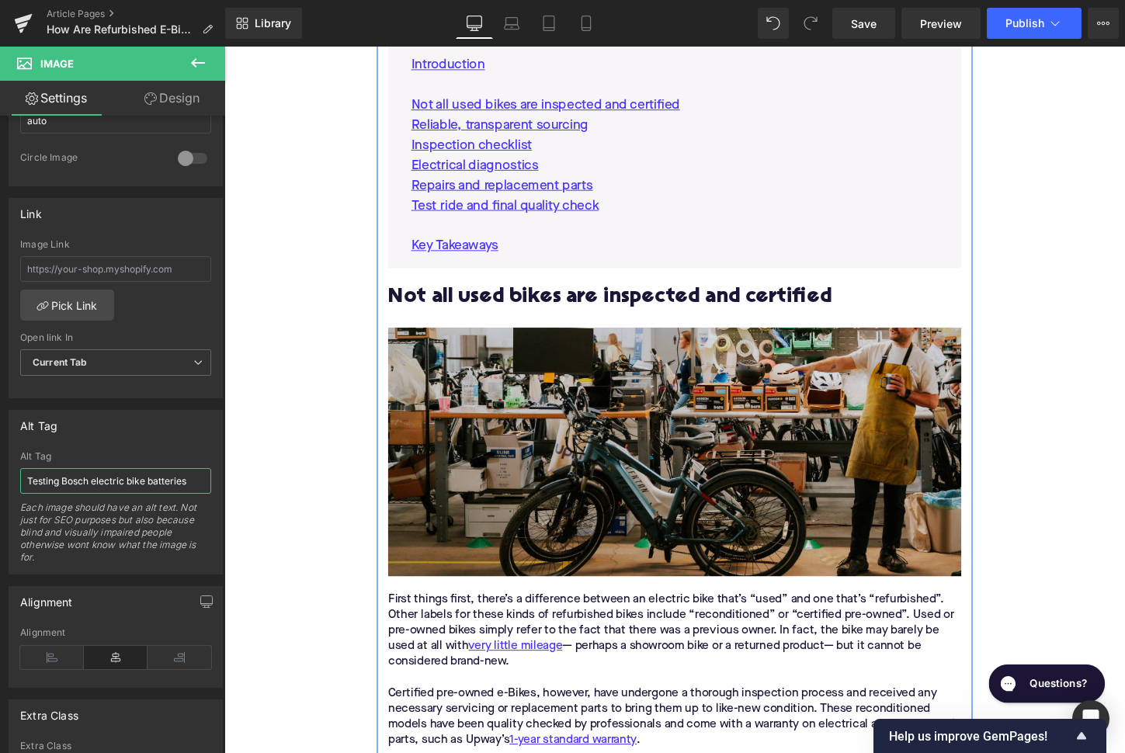
scroll to position [0, 0]
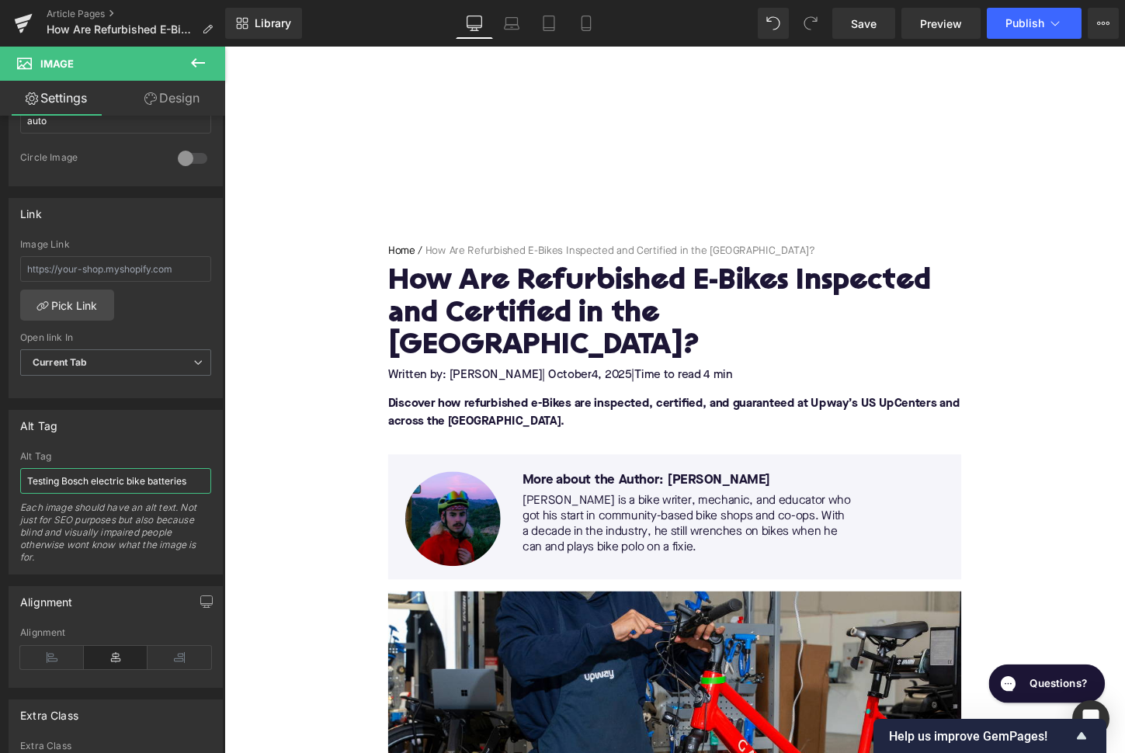
type input "Testing Bosch electric bike batteries"
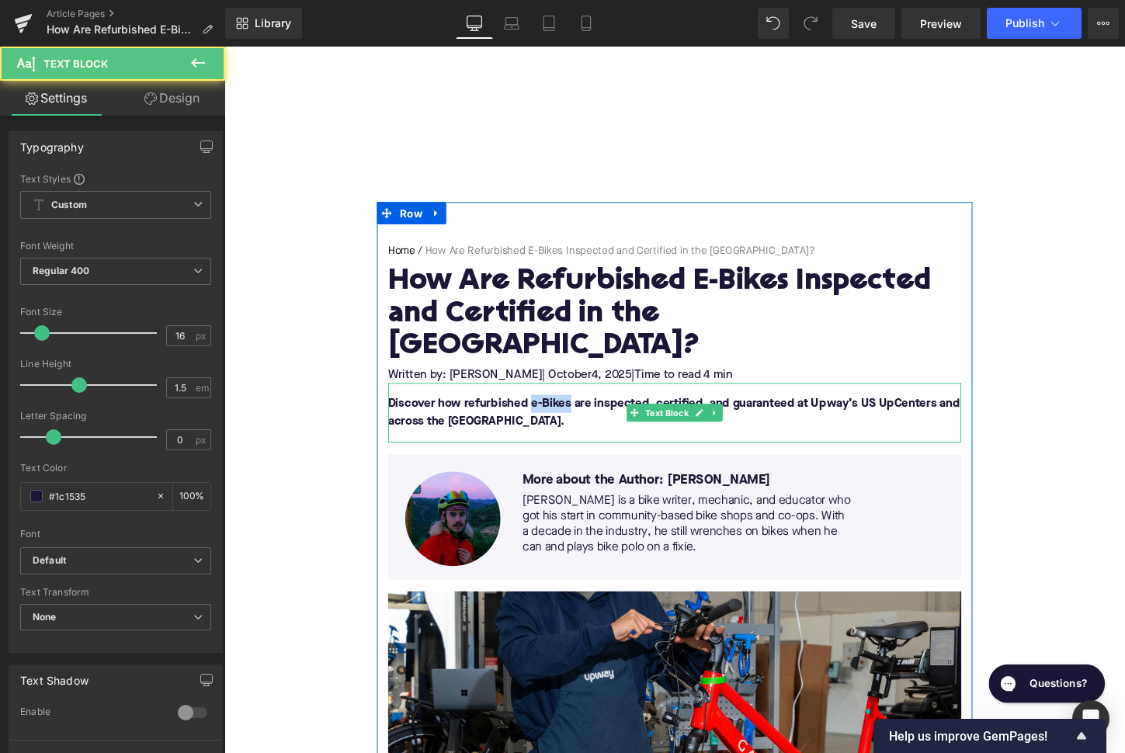
drag, startPoint x: 584, startPoint y: 387, endPoint x: 543, endPoint y: 387, distance: 41.9
click at [543, 413] on font "Discover how refurbished e-Bikes are inspected, certified, and guaranteed at Up…" at bounding box center [693, 428] width 596 height 31
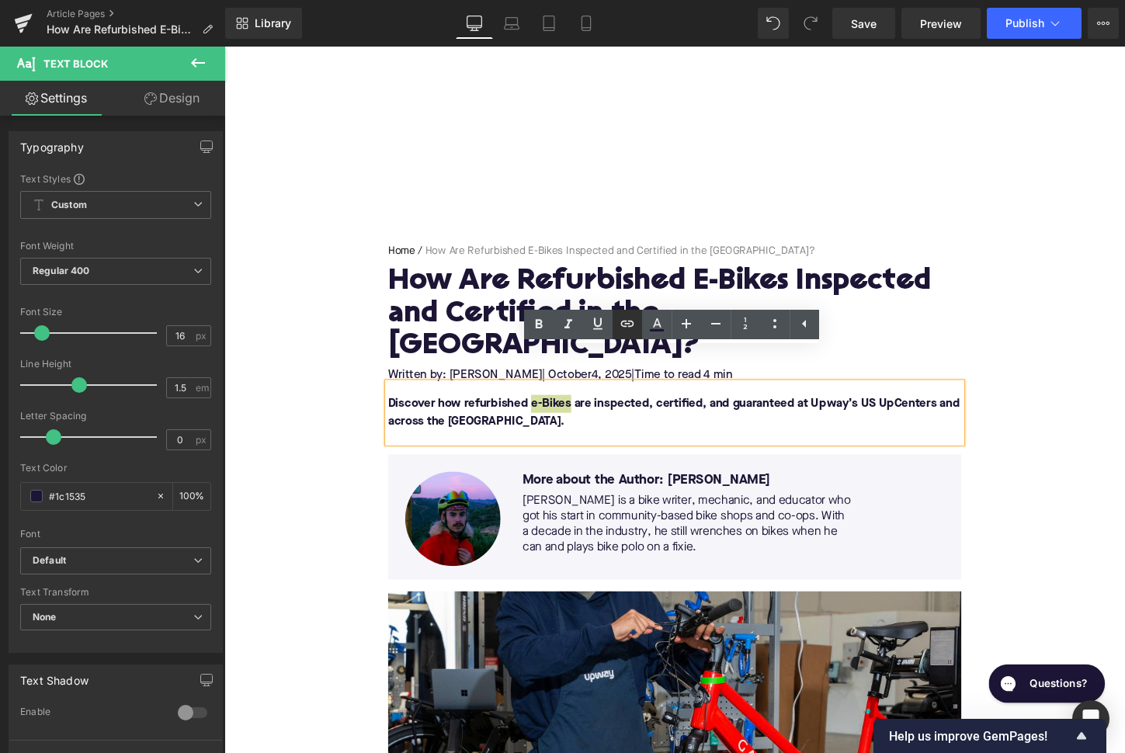
click at [626, 326] on icon at bounding box center [627, 324] width 13 height 6
click at [614, 402] on input "text" at bounding box center [585, 403] width 239 height 39
paste input "[URL][DOMAIN_NAME]"
type input "[URL][DOMAIN_NAME]"
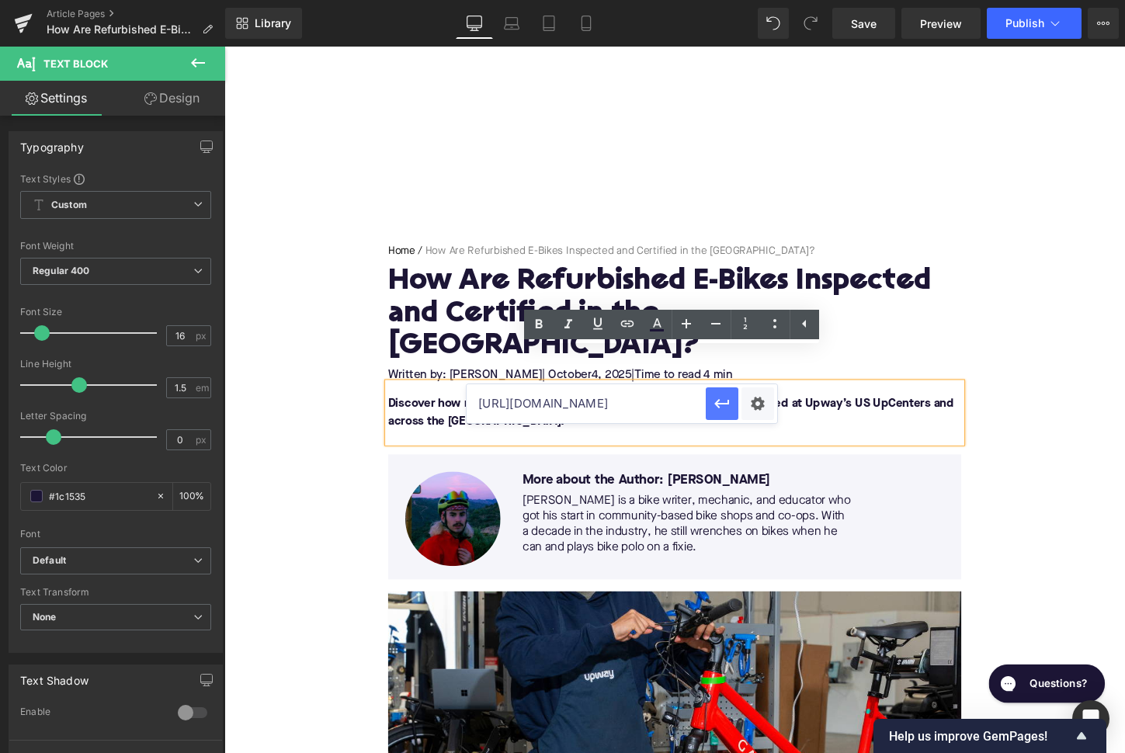
click at [708, 407] on button "button" at bounding box center [722, 403] width 33 height 33
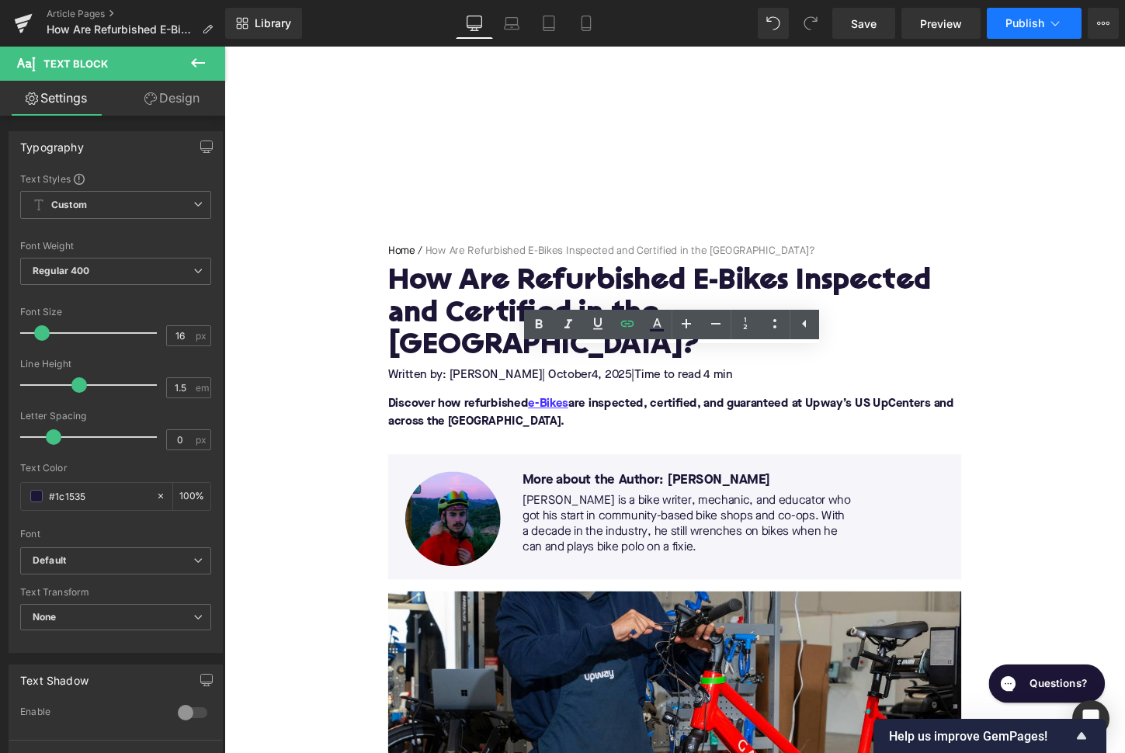
click at [1028, 29] on span "Publish" at bounding box center [1024, 23] width 39 height 12
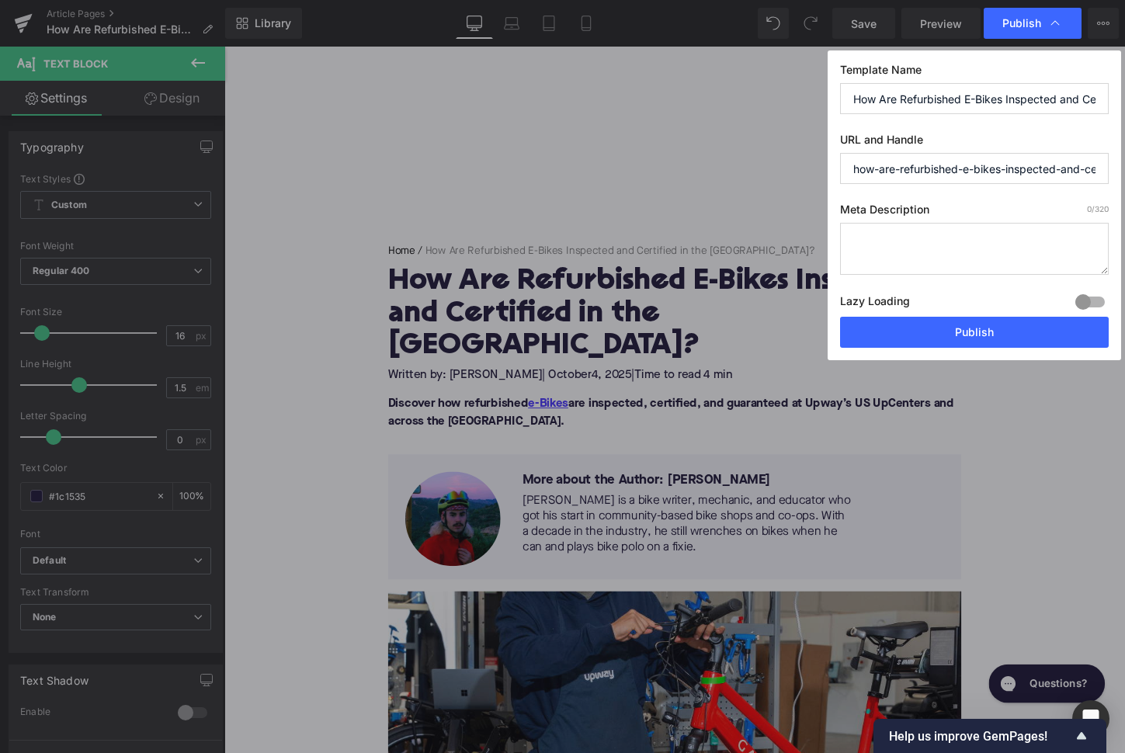
click at [907, 249] on textarea at bounding box center [974, 249] width 269 height 52
paste textarea "Discover how refurbished e-Bikes are inspected, certified, and guaranteed at Up…"
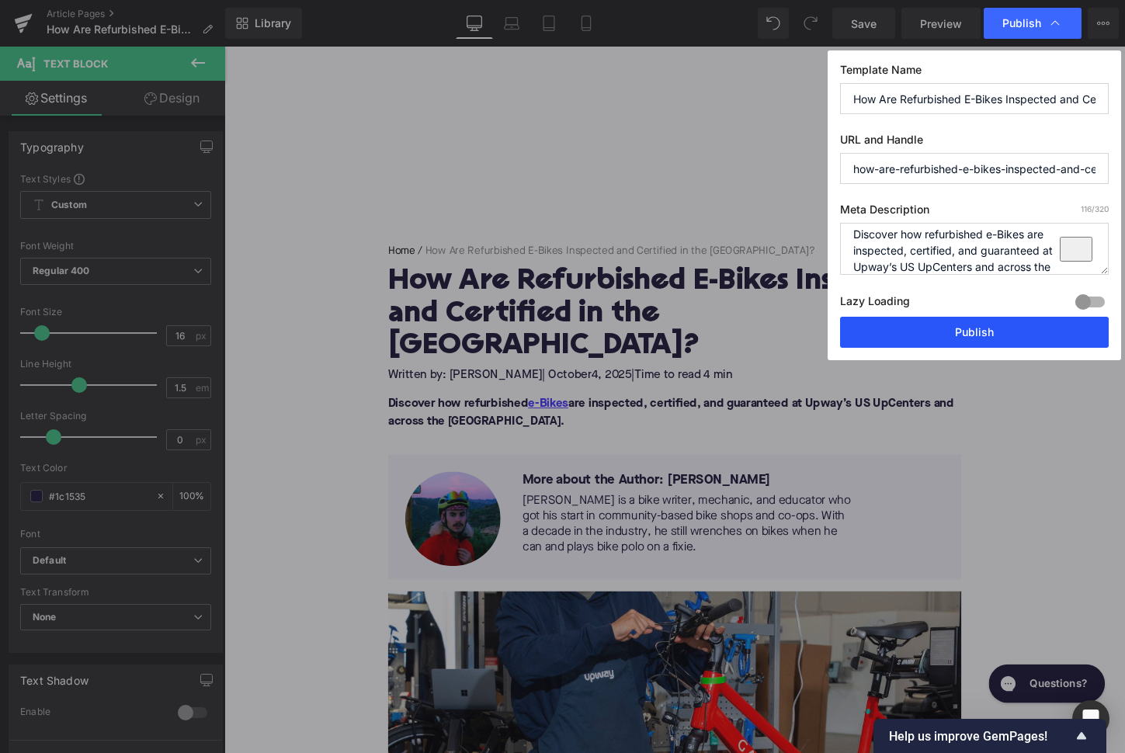
type textarea "Discover how refurbished e-Bikes are inspected, certified, and guaranteed at Up…"
click at [929, 336] on button "Publish" at bounding box center [974, 332] width 269 height 31
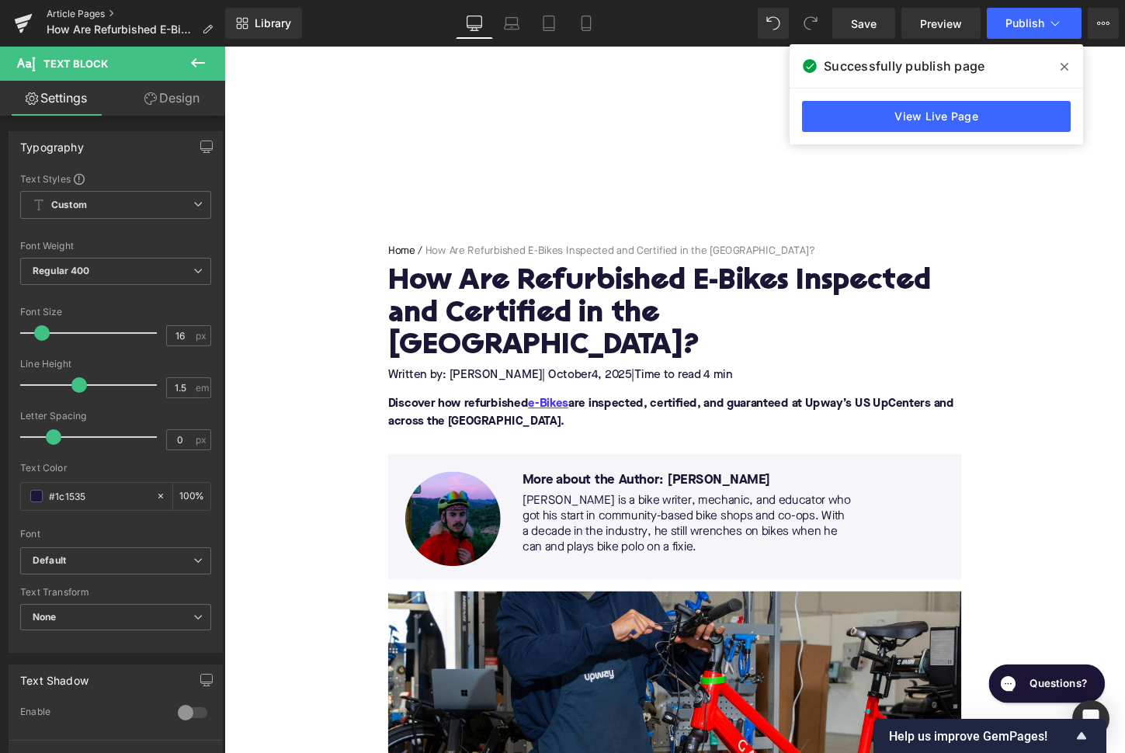
click at [90, 12] on link "Article Pages" at bounding box center [136, 14] width 179 height 12
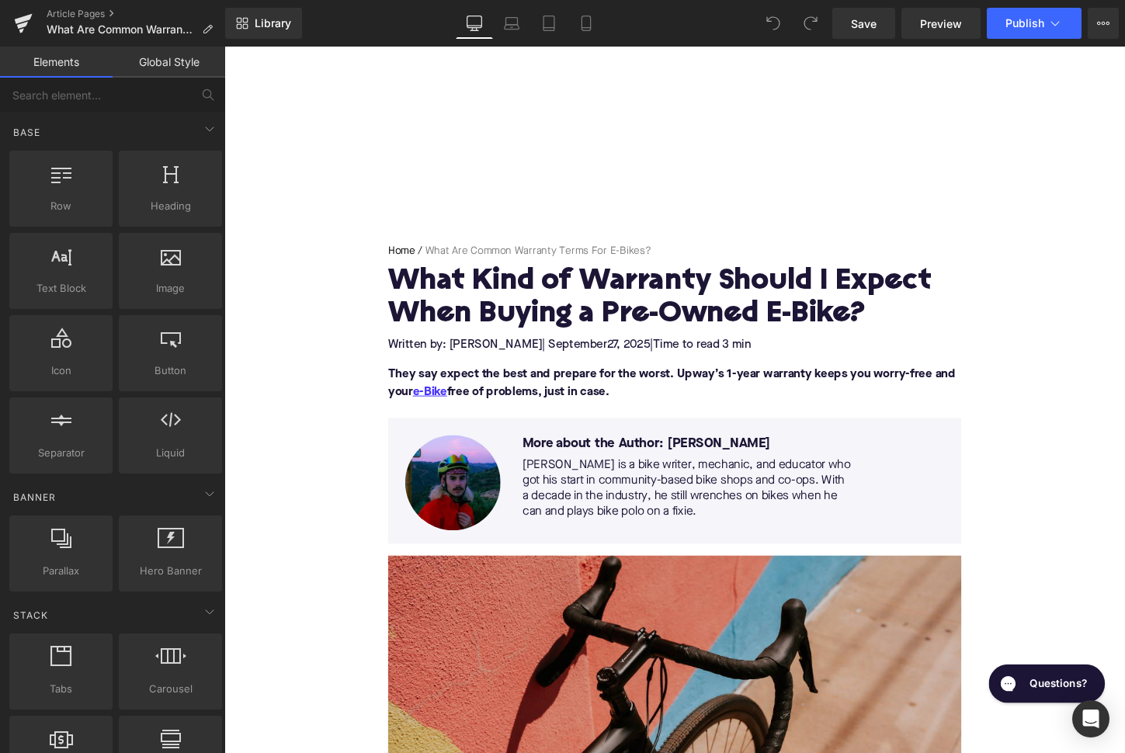
click at [529, 299] on h1 "What Kind of Warranty Should I Expect When Buying a Pre-Owned E-Bike?" at bounding box center [694, 310] width 598 height 68
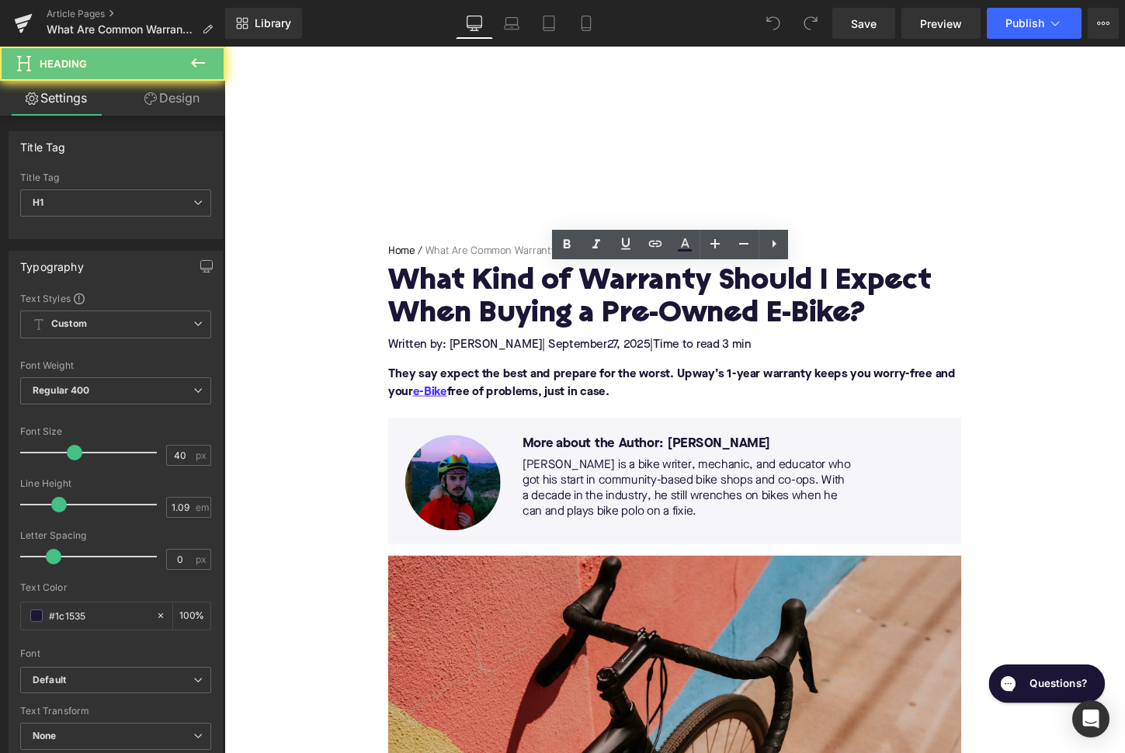
click at [529, 300] on h1 "What Kind of Warranty Should I Expect When Buying a Pre-Owned E-Bike?" at bounding box center [694, 310] width 598 height 68
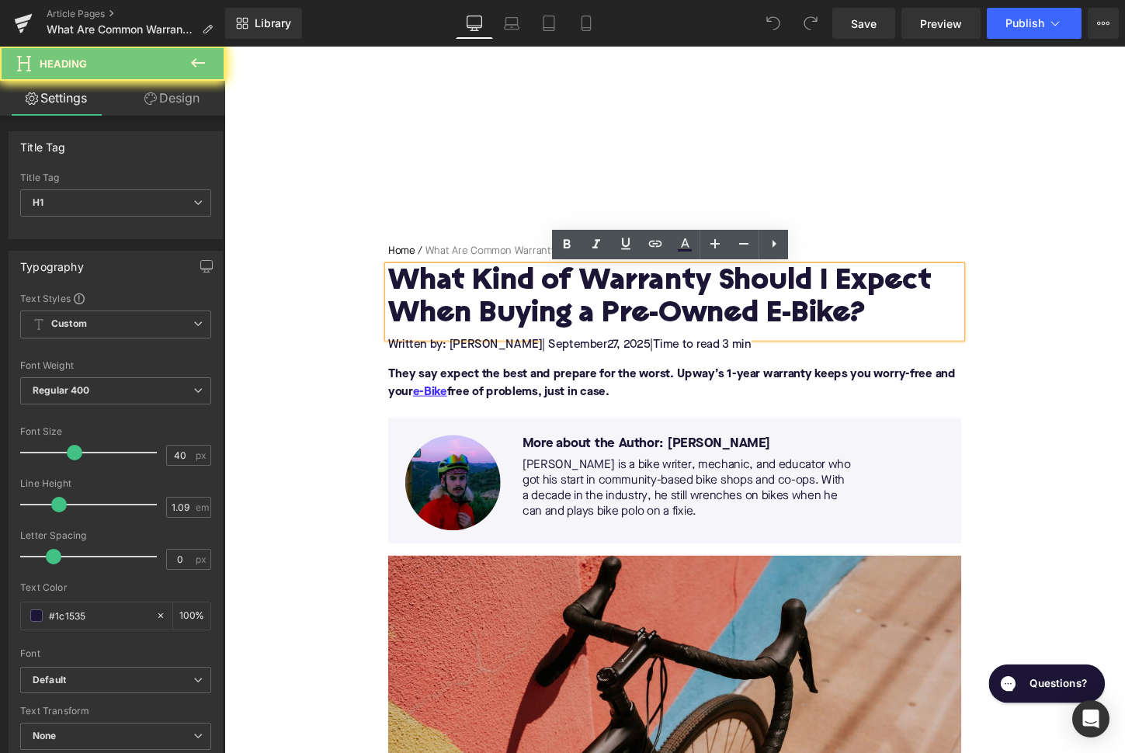
paste div
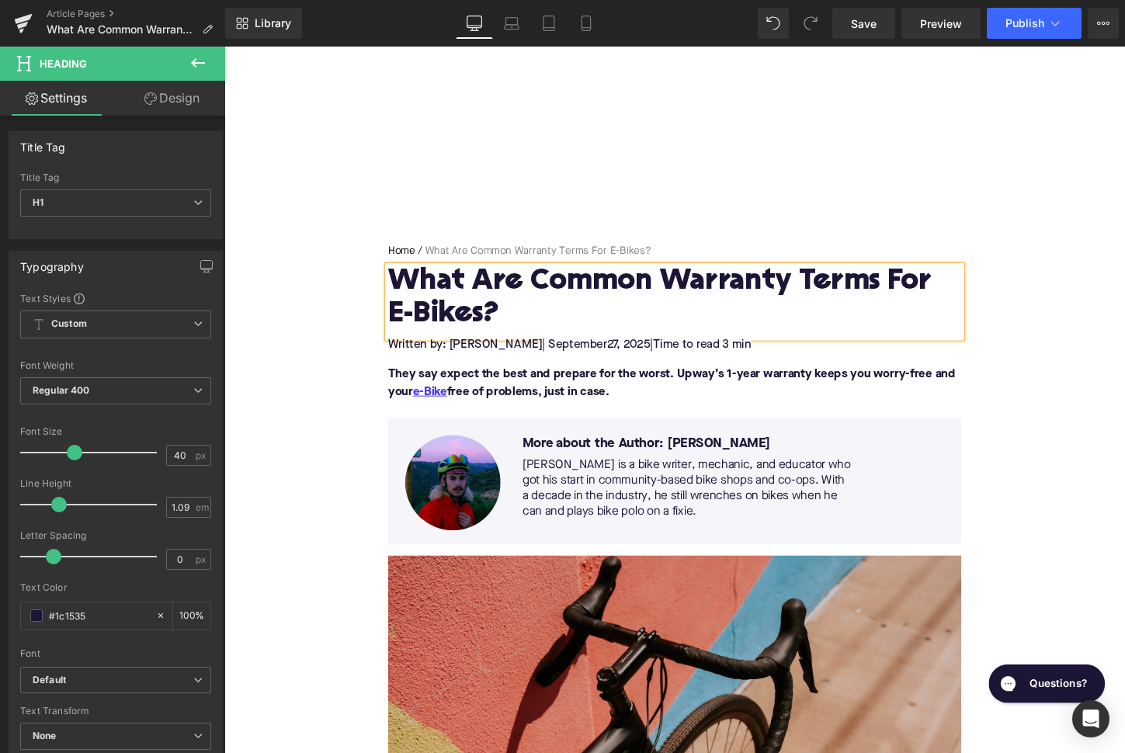
click at [564, 361] on span "| September" at bounding box center [590, 358] width 68 height 12
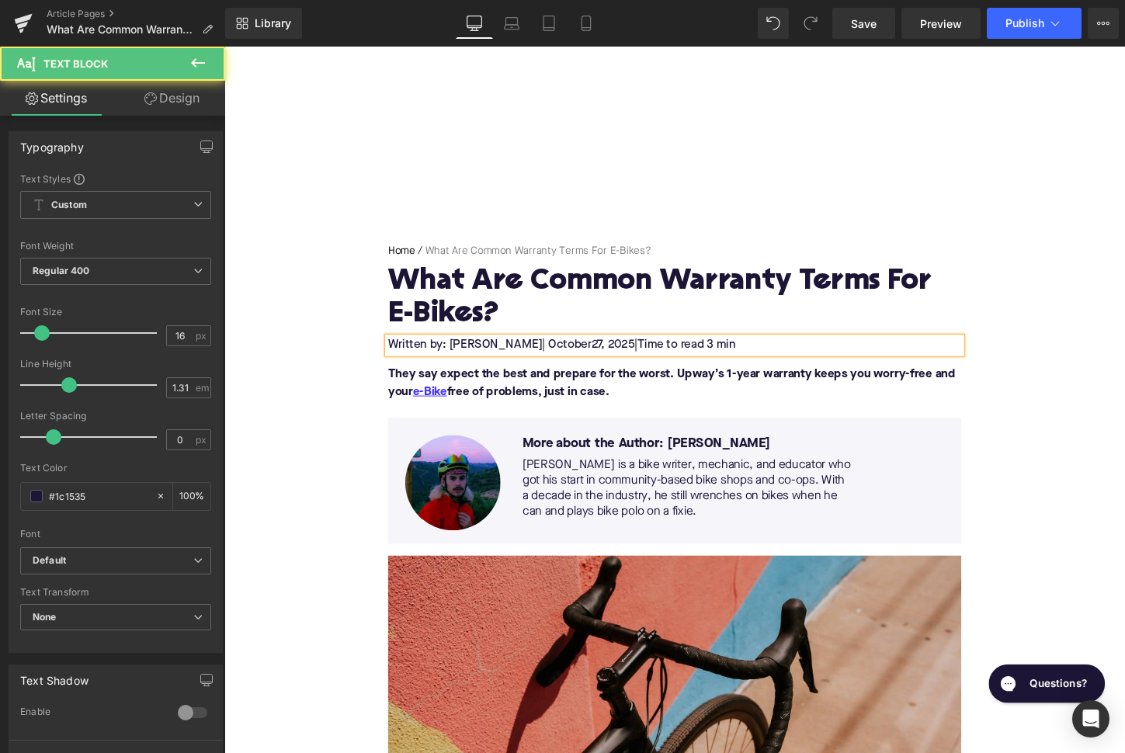
click at [607, 358] on span "27, 2025" at bounding box center [629, 358] width 45 height 12
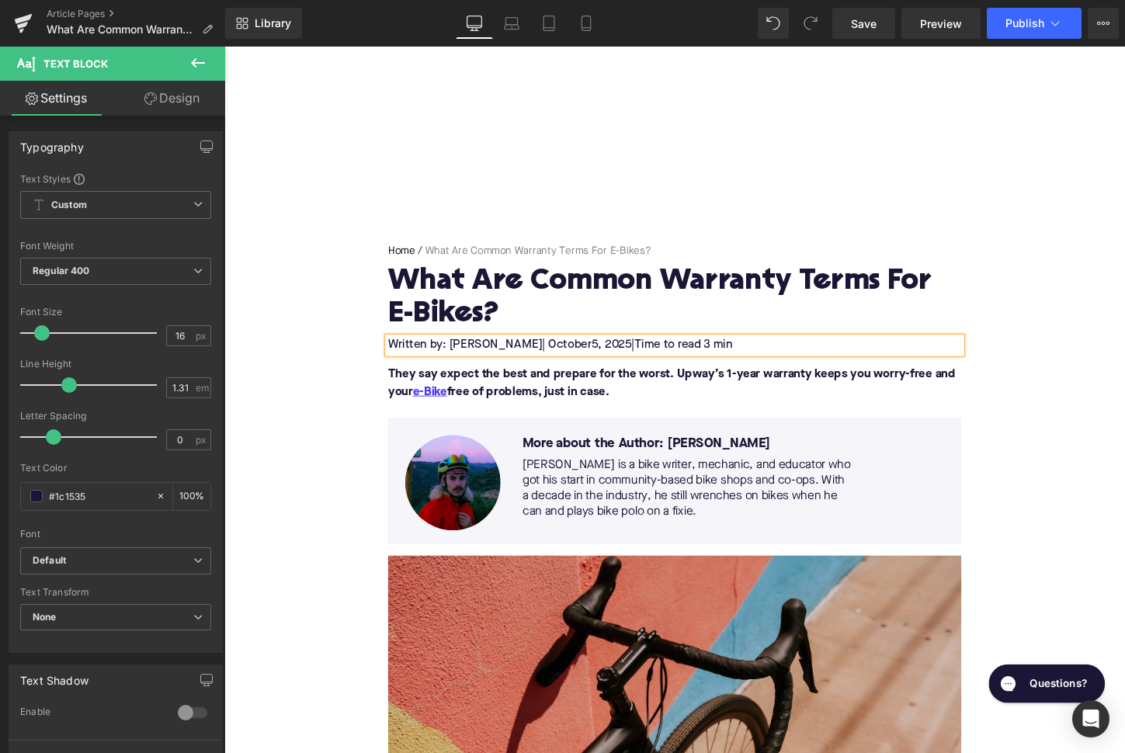
click at [712, 359] on span "Time to read 3 min" at bounding box center [703, 358] width 102 height 12
click at [541, 411] on font "They say expect the best and prepare for the worst. Upway’s 1-year warranty kee…" at bounding box center [690, 397] width 591 height 31
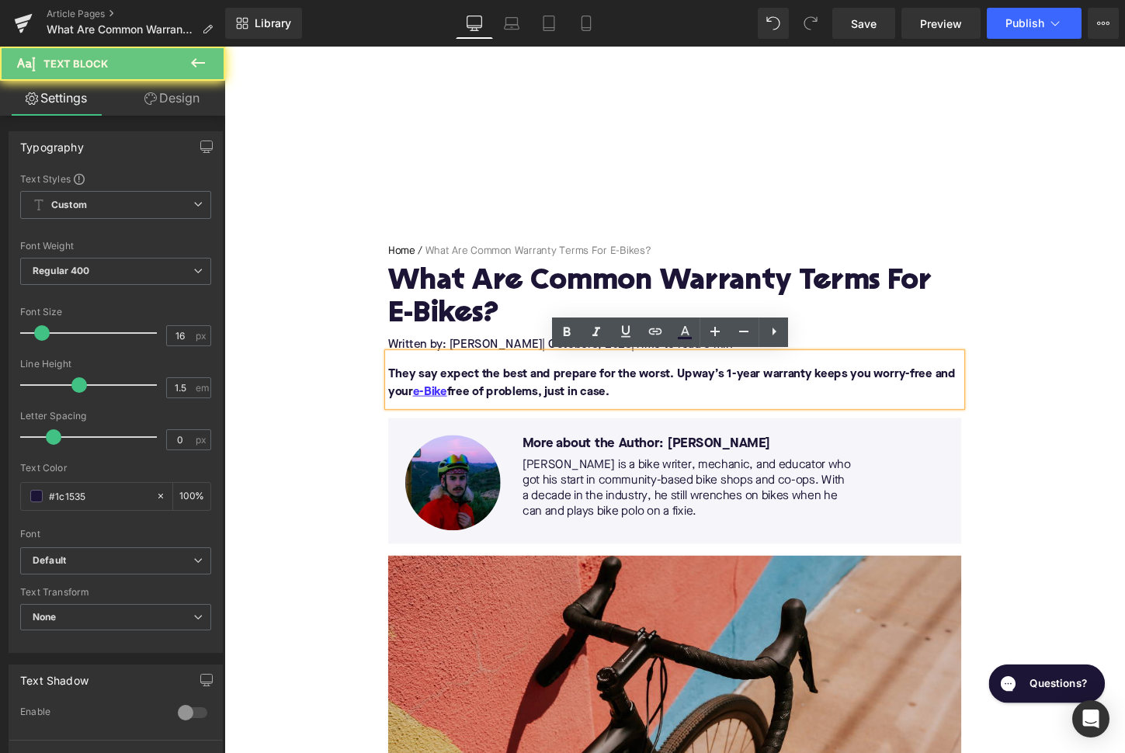
paste div
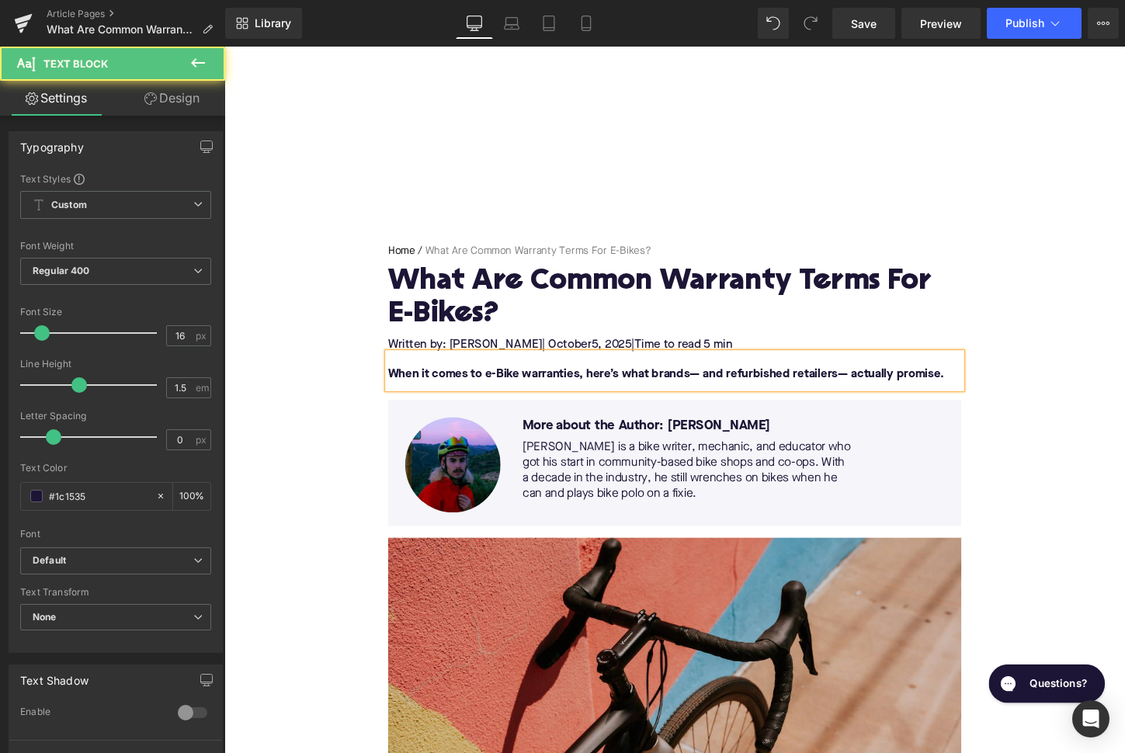
click at [591, 390] on font "When it comes to e-Bike warranties, here’s what brands— and refurbished retaile…" at bounding box center [685, 388] width 580 height 12
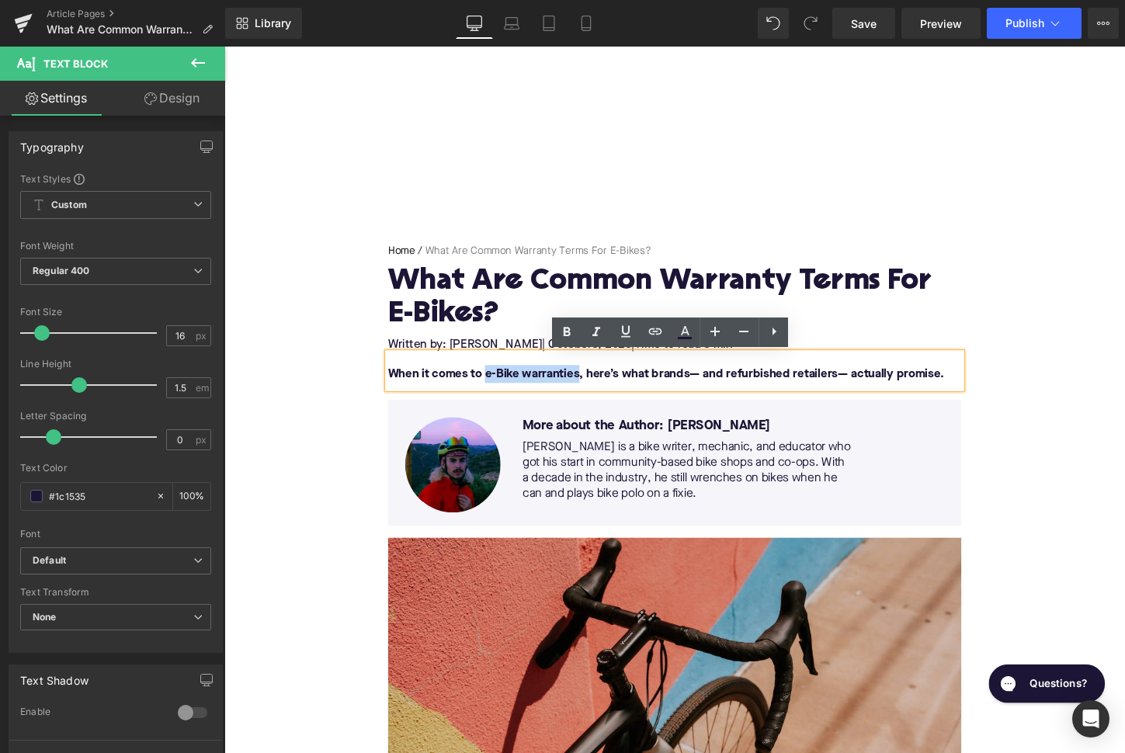
drag, startPoint x: 595, startPoint y: 390, endPoint x: 496, endPoint y: 391, distance: 99.4
click at [496, 391] on font "When it comes to e-Bike warranties, here’s what brands— and refurbished retaile…" at bounding box center [685, 388] width 580 height 12
click at [649, 331] on icon at bounding box center [655, 331] width 13 height 6
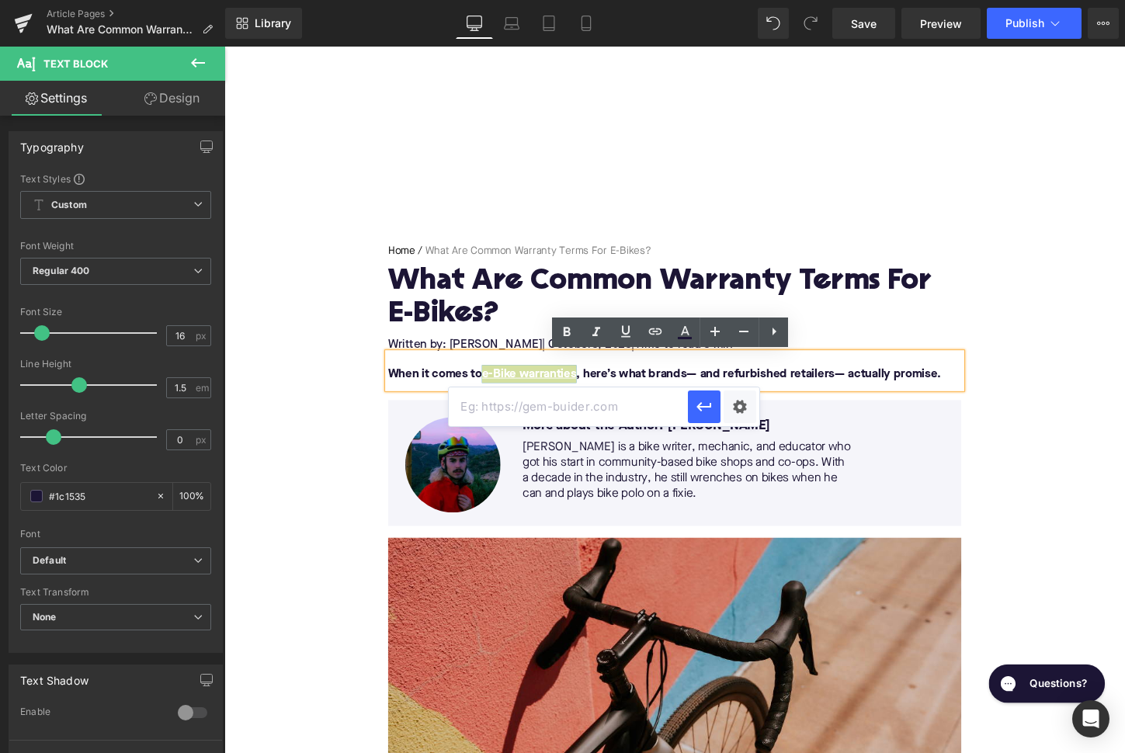
click at [605, 410] on input "text" at bounding box center [568, 406] width 239 height 39
paste input "[URL][DOMAIN_NAME]"
type input "[URL][DOMAIN_NAME]"
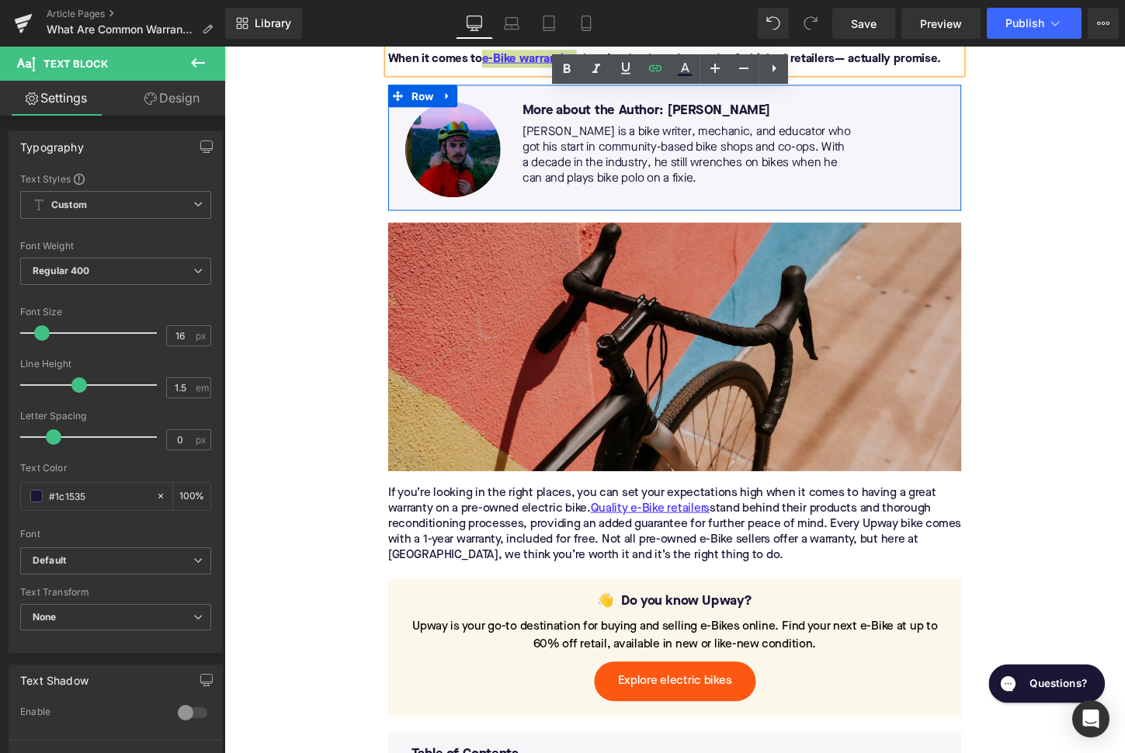
scroll to position [481, 0]
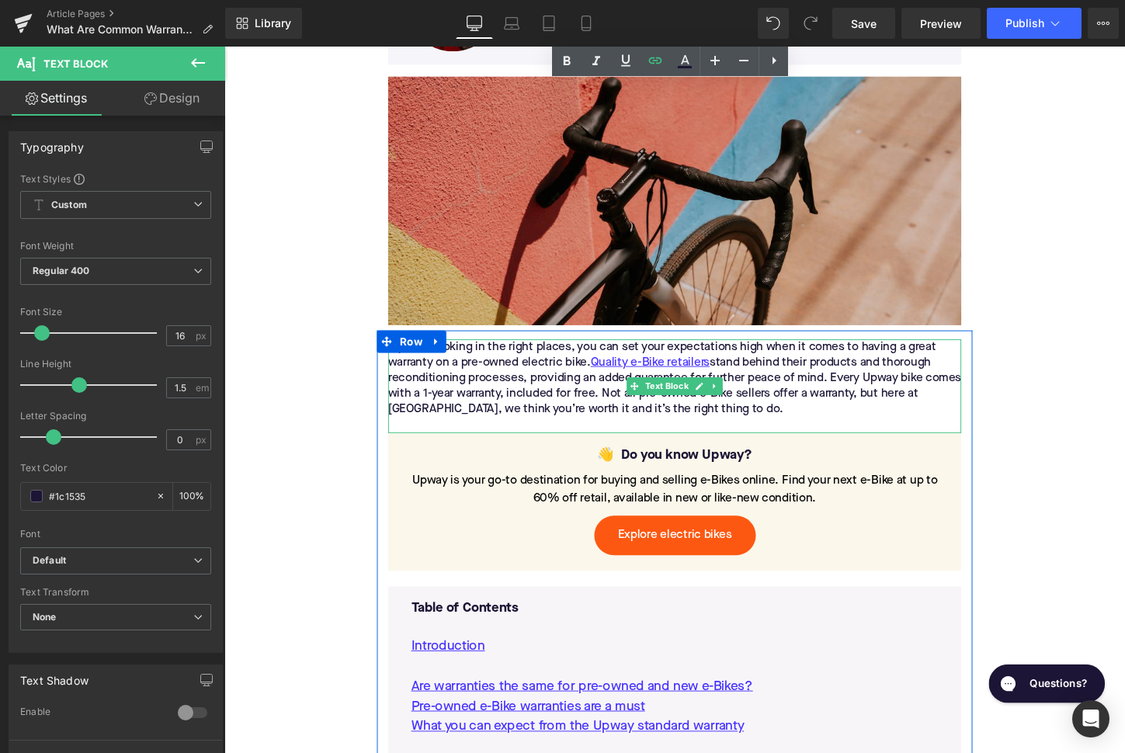
click at [510, 380] on div "If you’re looking in the right places, you can set your expectations high when …" at bounding box center [694, 392] width 598 height 81
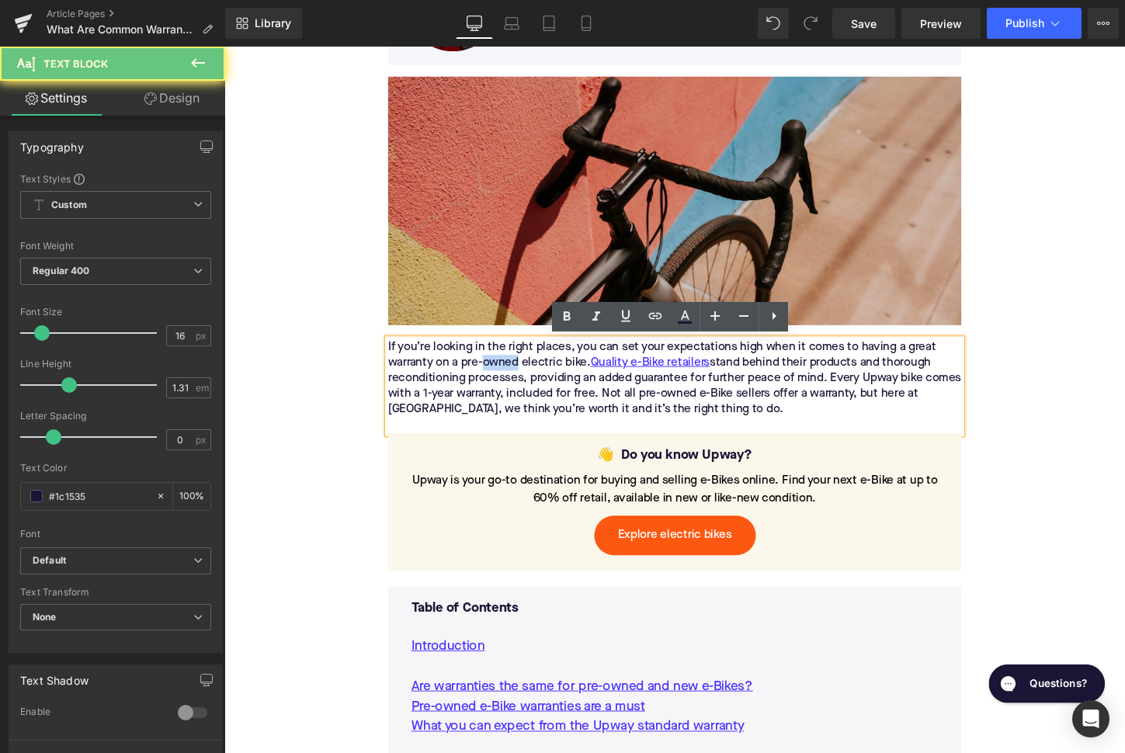
click at [510, 380] on div "If you’re looking in the right places, you can set your expectations high when …" at bounding box center [694, 392] width 598 height 81
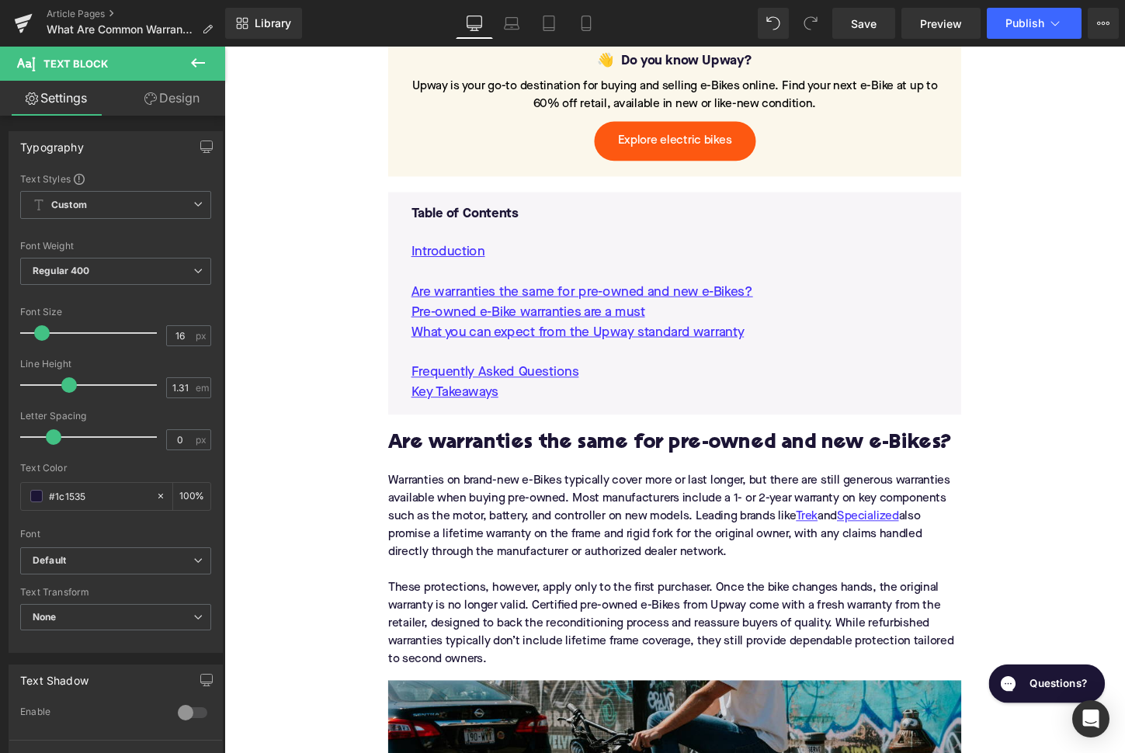
scroll to position [1025, 0]
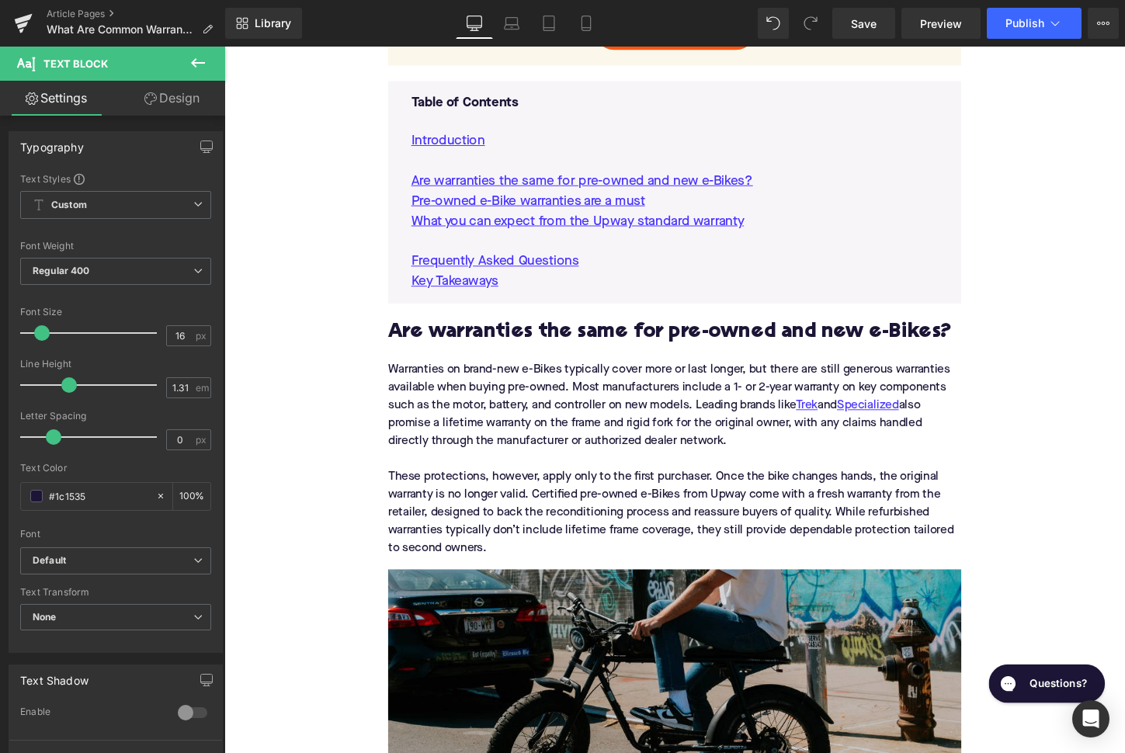
click at [487, 348] on h2 "Are warranties the same for pre-owned and new e-Bikes?" at bounding box center [694, 345] width 598 height 24
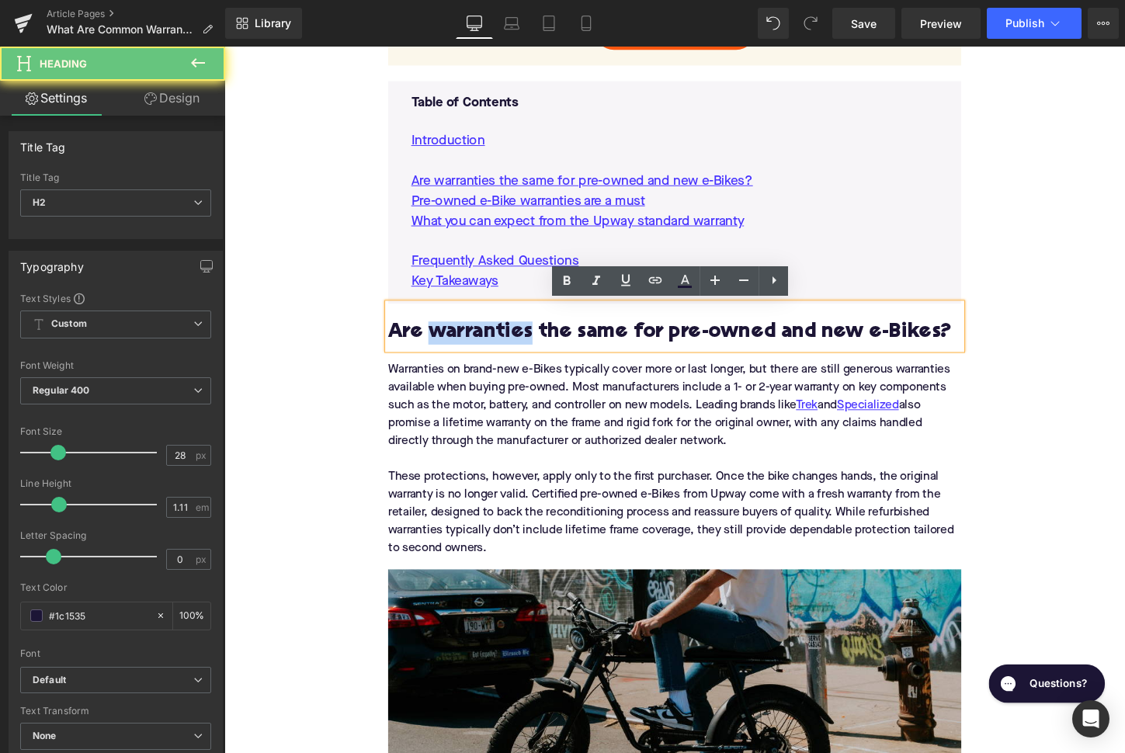
click at [487, 348] on h2 "Are warranties the same for pre-owned and new e-Bikes?" at bounding box center [694, 345] width 598 height 24
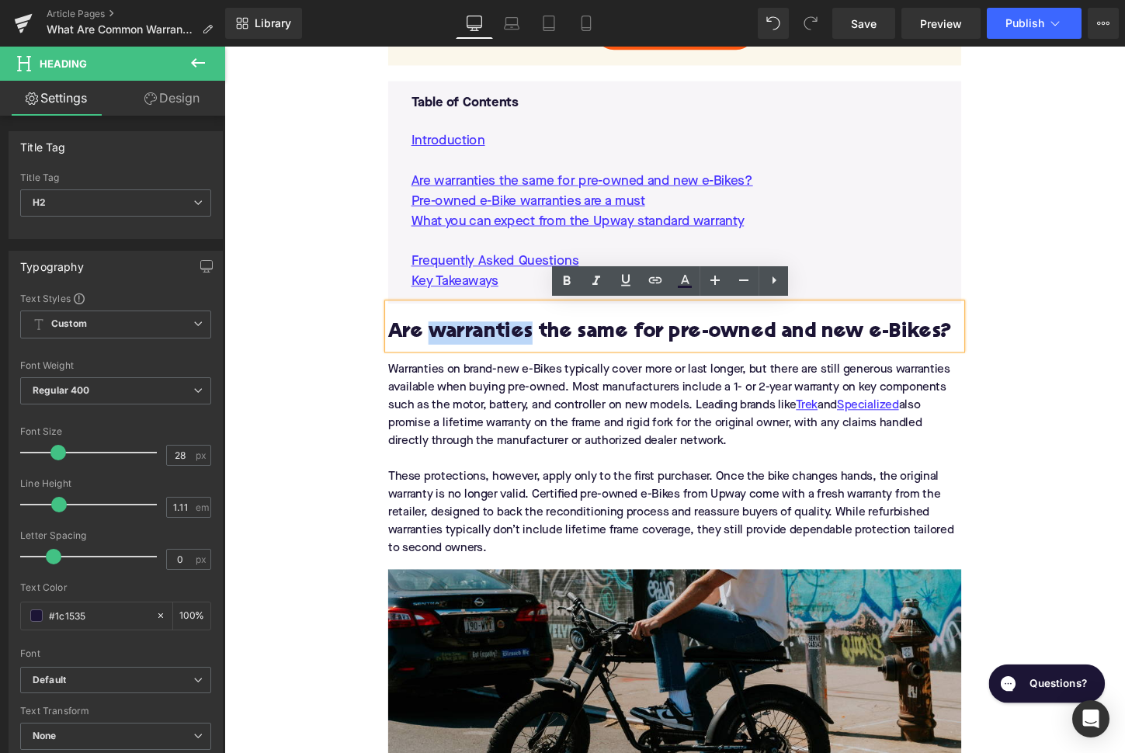
click at [487, 348] on h2 "Are warranties the same for pre-owned and new e-Bikes?" at bounding box center [694, 345] width 598 height 24
paste div
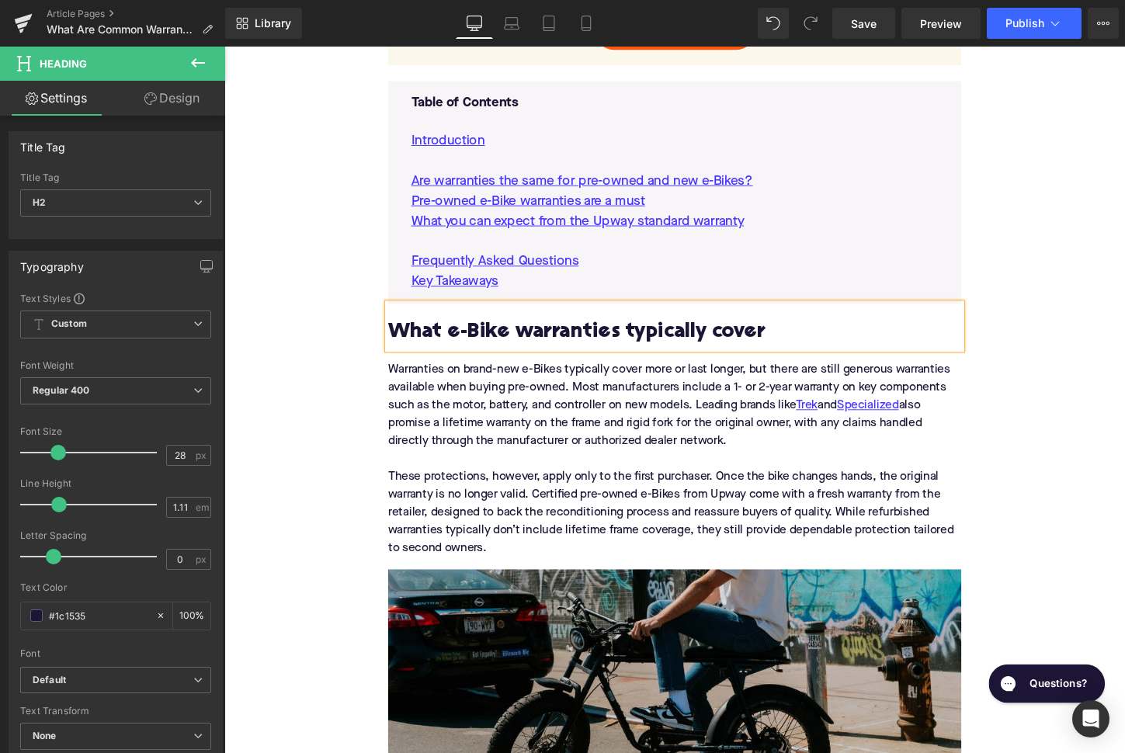
click at [482, 452] on div "Warranties on brand-new e-Bikes typically cover more or last longer, but there …" at bounding box center [694, 477] width 598 height 230
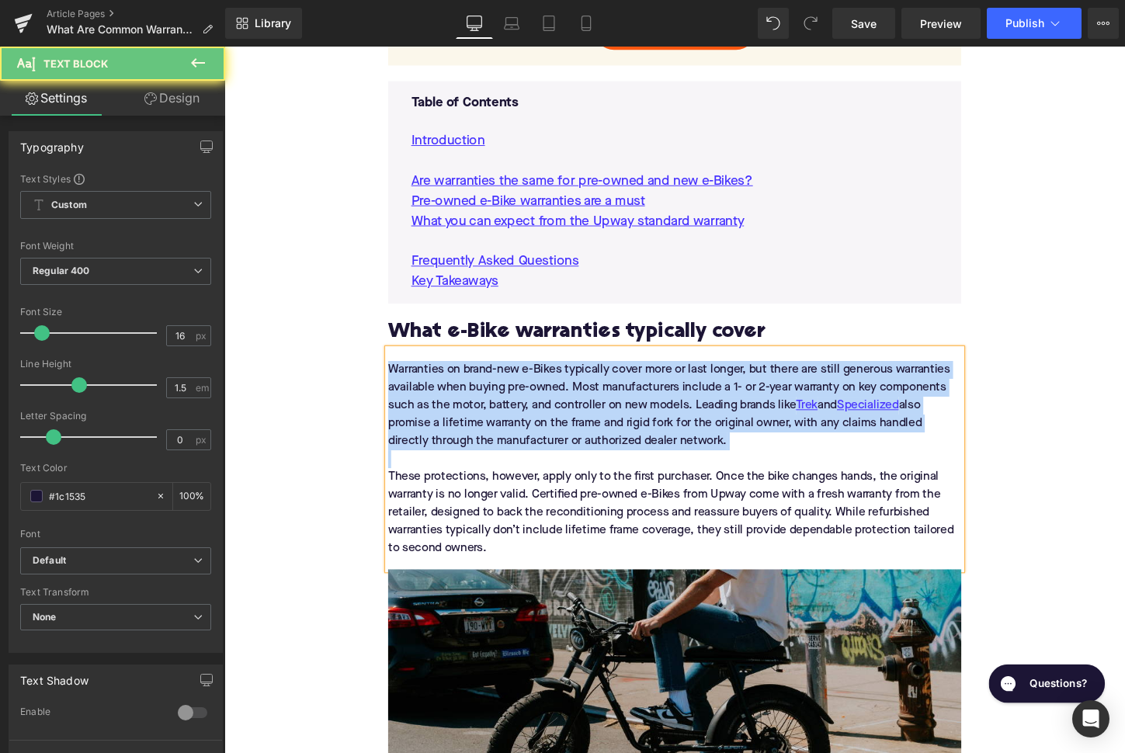
paste div
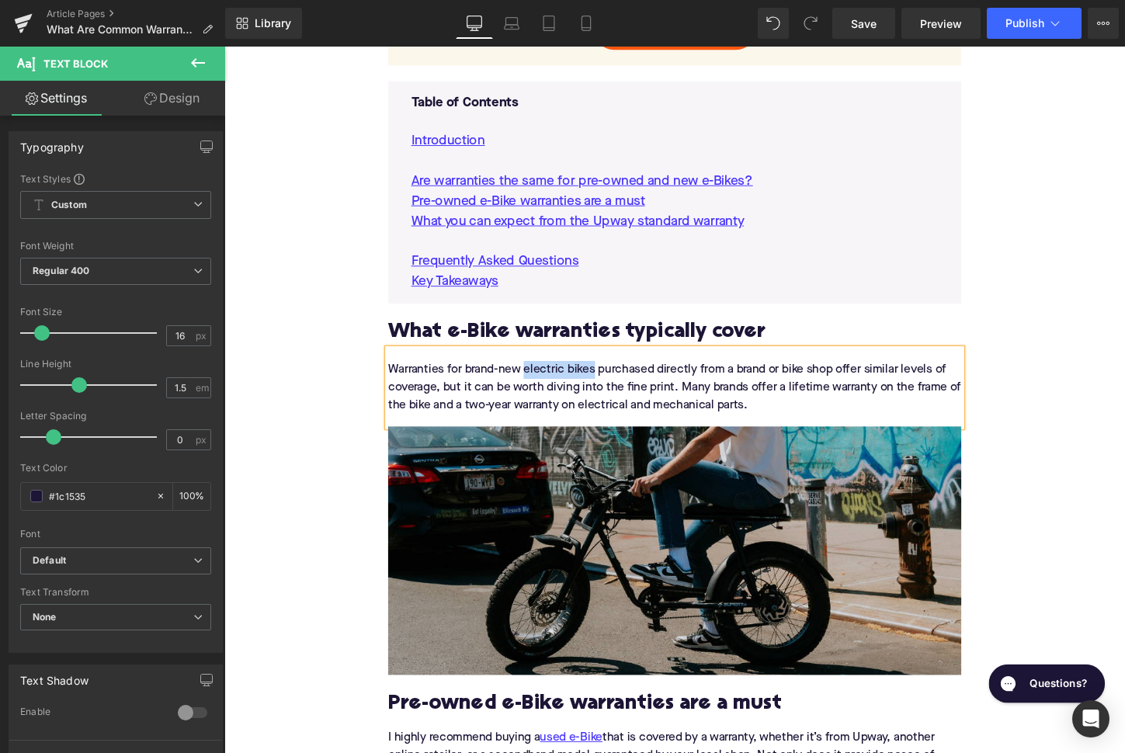
drag, startPoint x: 613, startPoint y: 387, endPoint x: 539, endPoint y: 387, distance: 73.7
click at [539, 387] on div "Warranties for brand-new electric bikes purchased directly from a brand or bike…" at bounding box center [694, 402] width 598 height 81
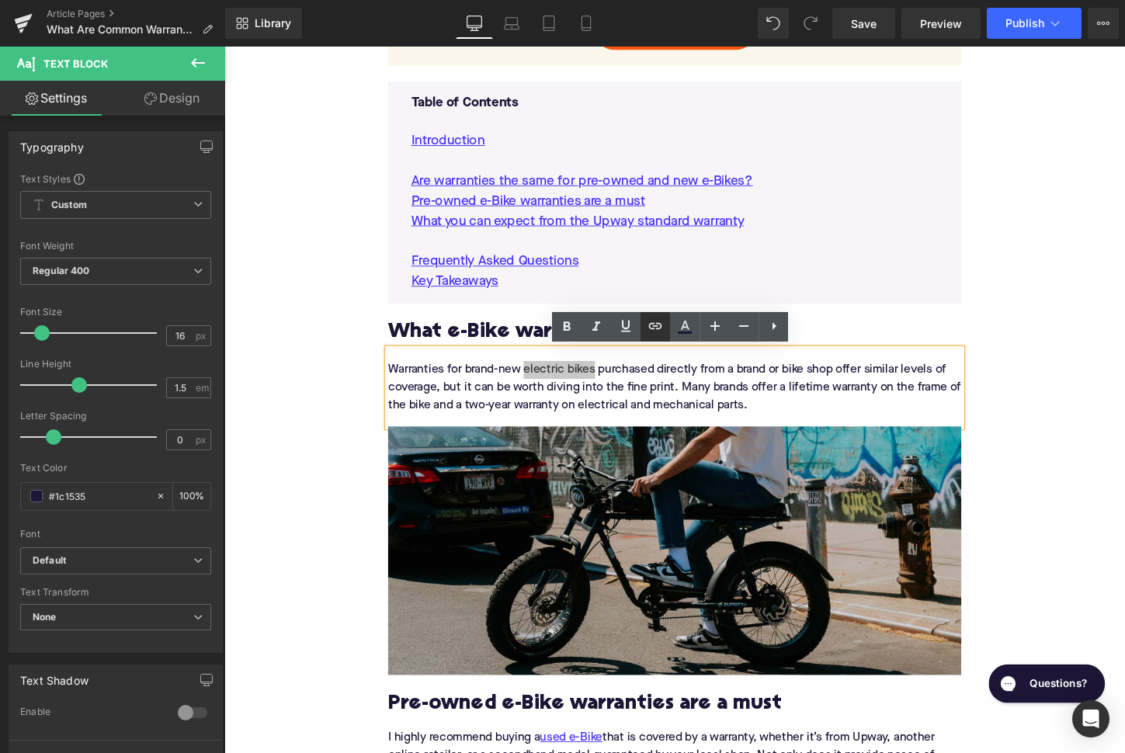
click at [655, 331] on icon at bounding box center [655, 326] width 19 height 19
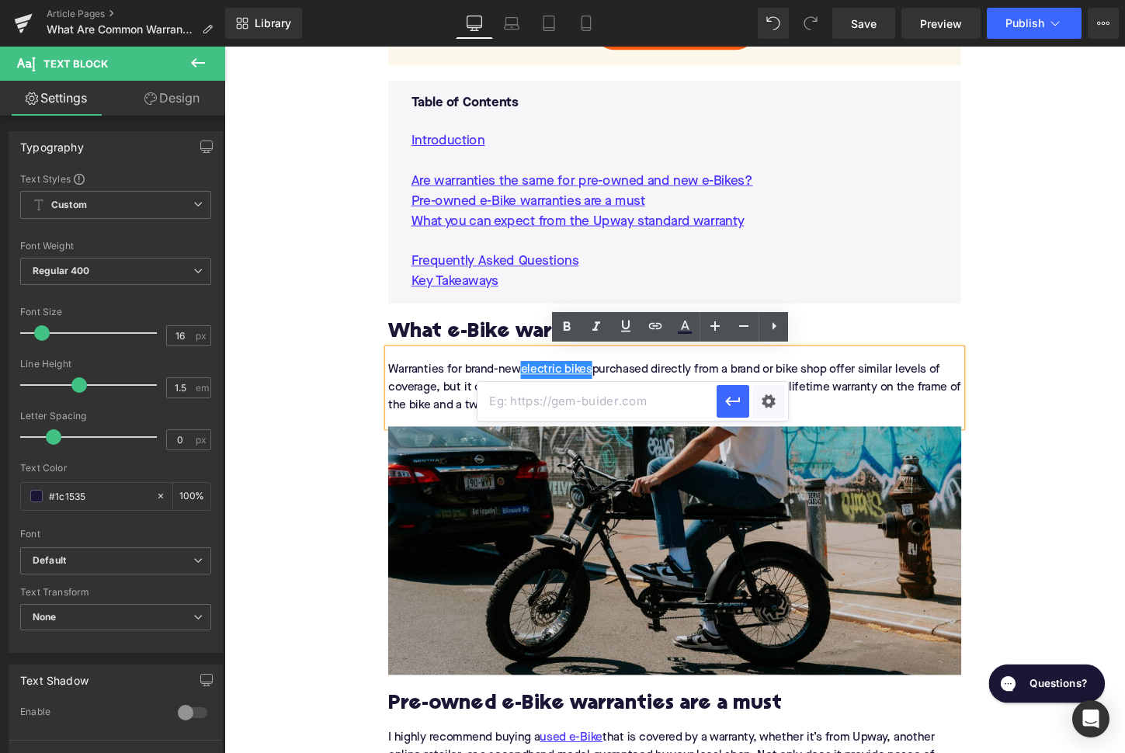
click at [589, 401] on input "text" at bounding box center [596, 401] width 239 height 39
paste input "[URL][DOMAIN_NAME]"
type input "[URL][DOMAIN_NAME]"
click at [728, 400] on icon "button" at bounding box center [732, 401] width 15 height 9
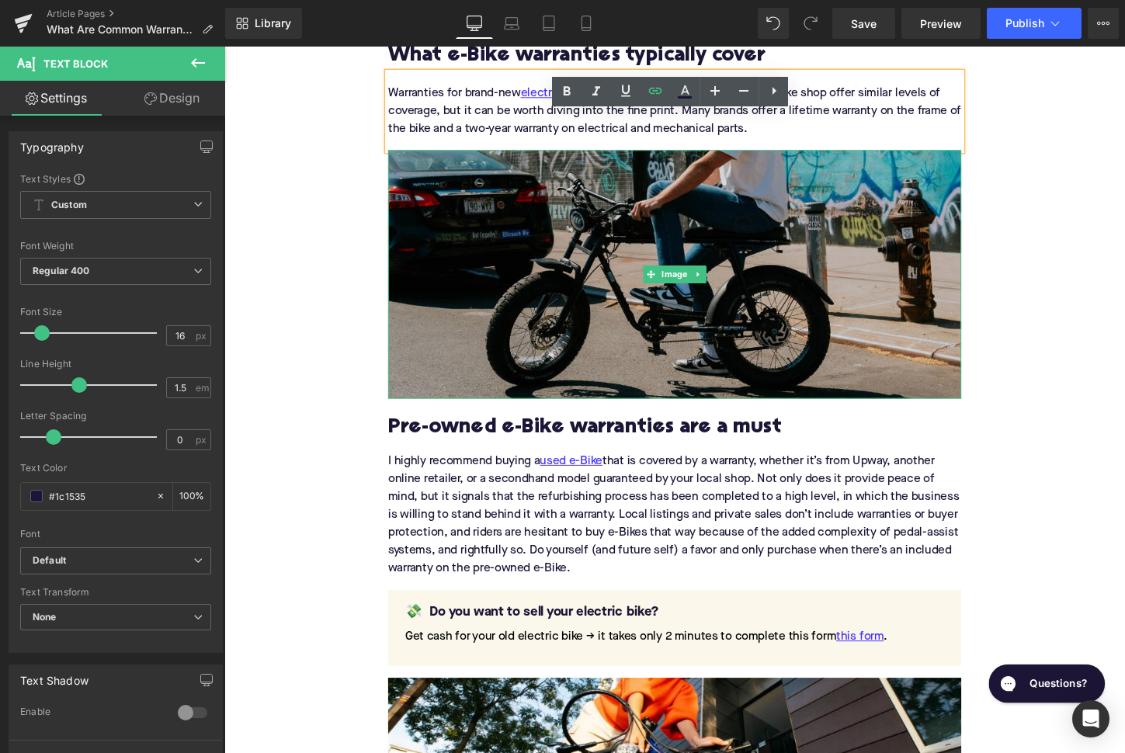
scroll to position [1378, 0]
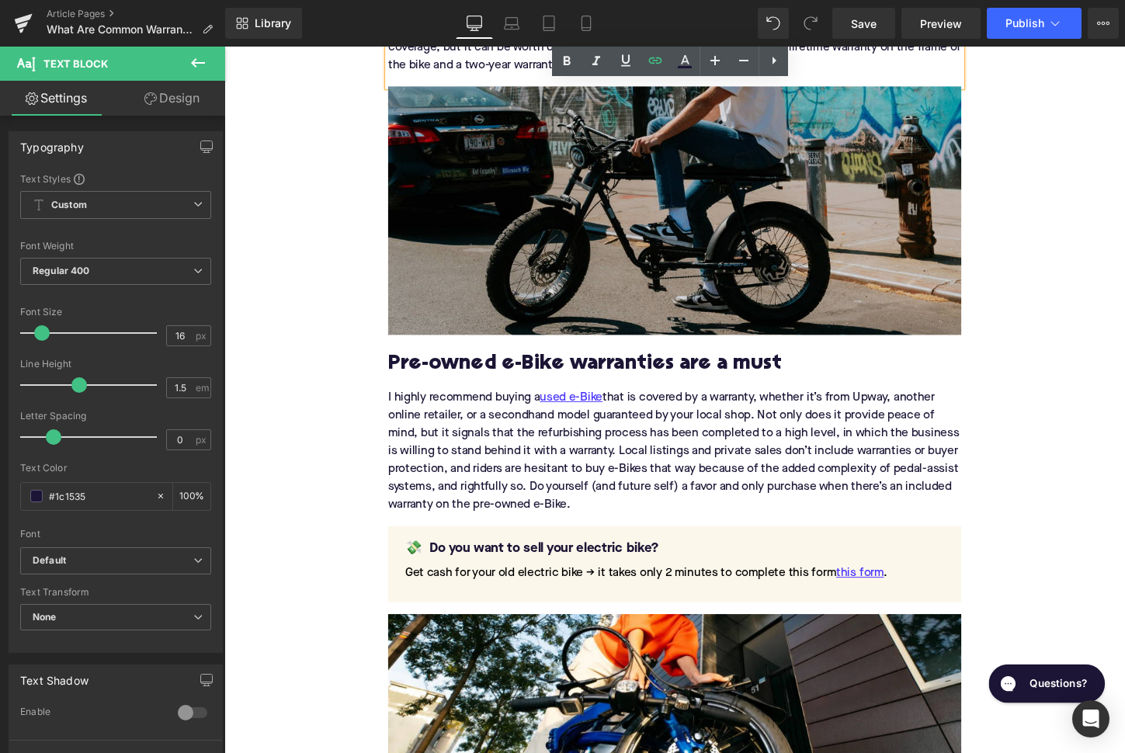
click at [486, 369] on h2 "Pre-owned e-Bike warranties are a must" at bounding box center [694, 378] width 598 height 24
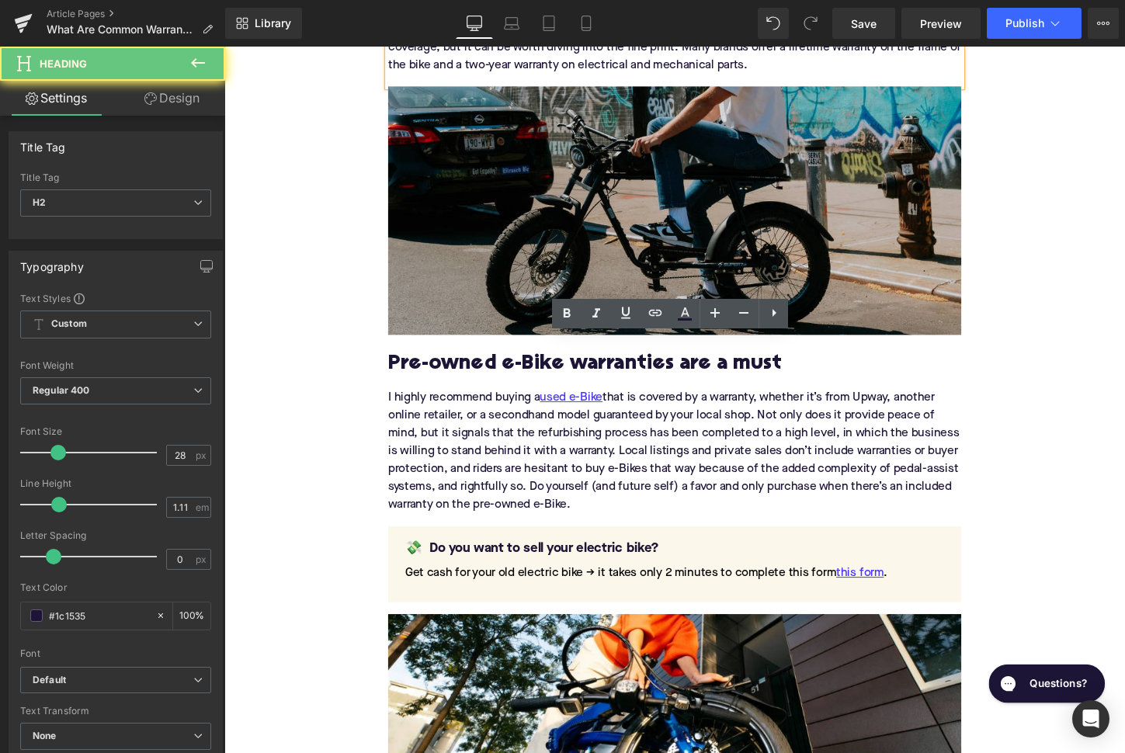
click at [486, 369] on h2 "Pre-owned e-Bike warranties are a must" at bounding box center [694, 378] width 598 height 24
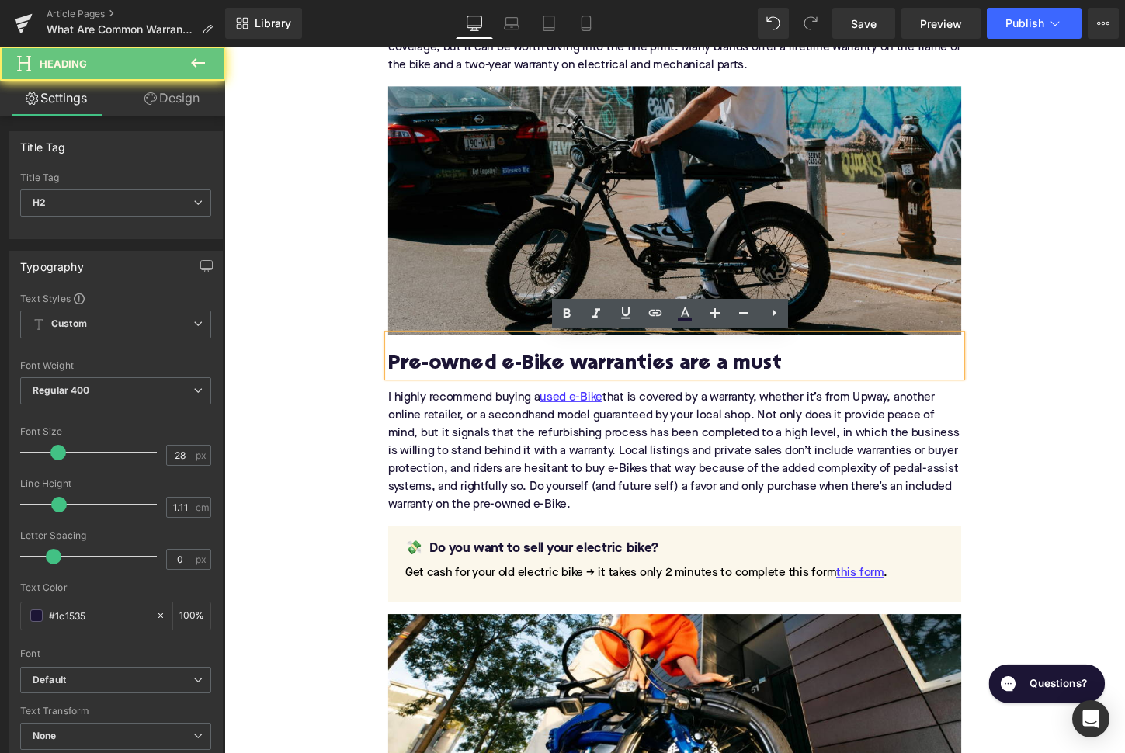
click at [486, 369] on h2 "Pre-owned e-Bike warranties are a must" at bounding box center [694, 378] width 598 height 24
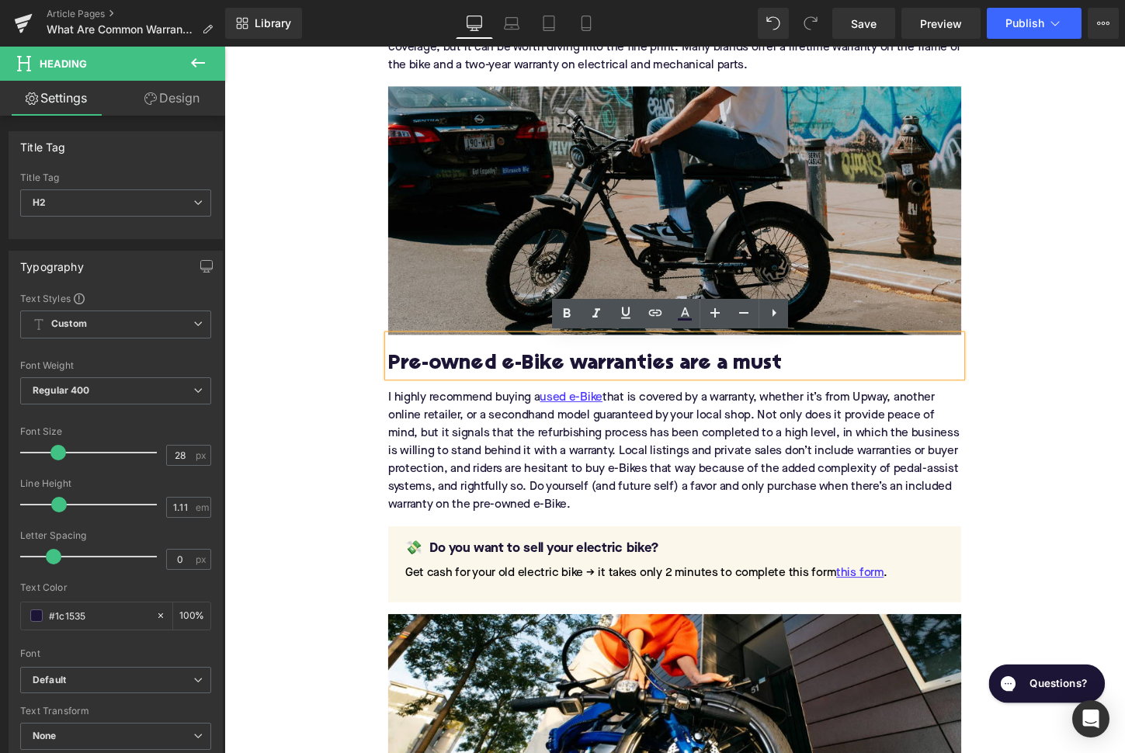
paste div
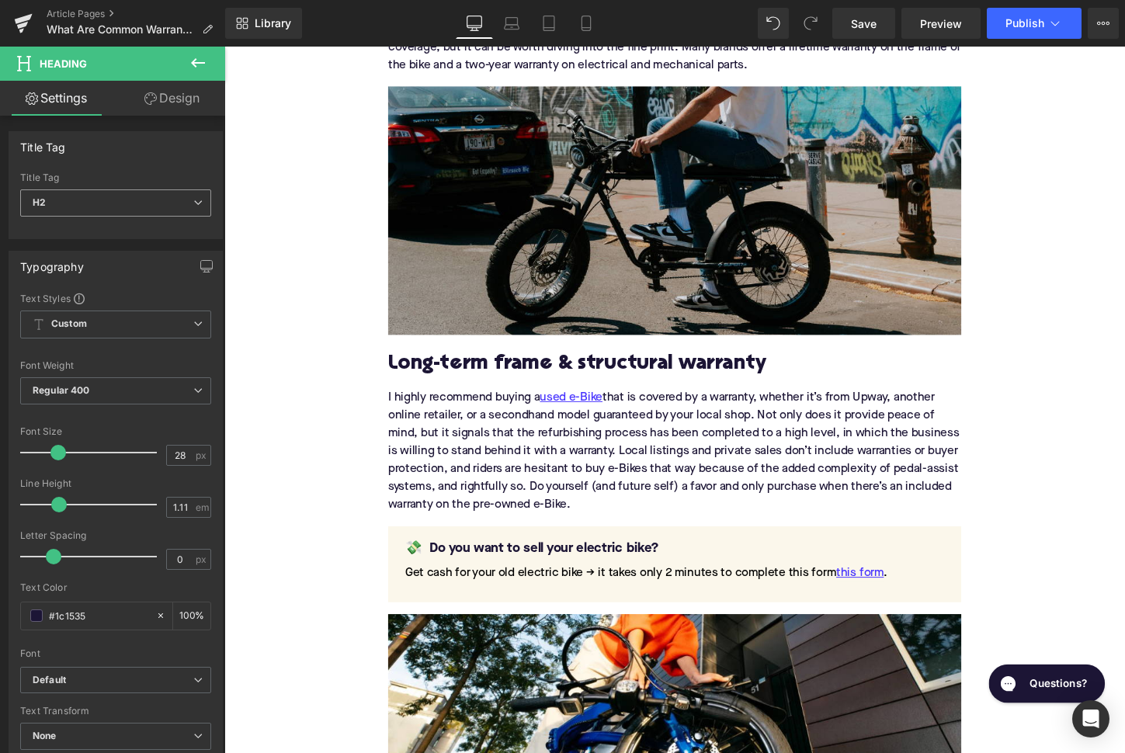
click at [114, 213] on span "H2" at bounding box center [115, 202] width 191 height 27
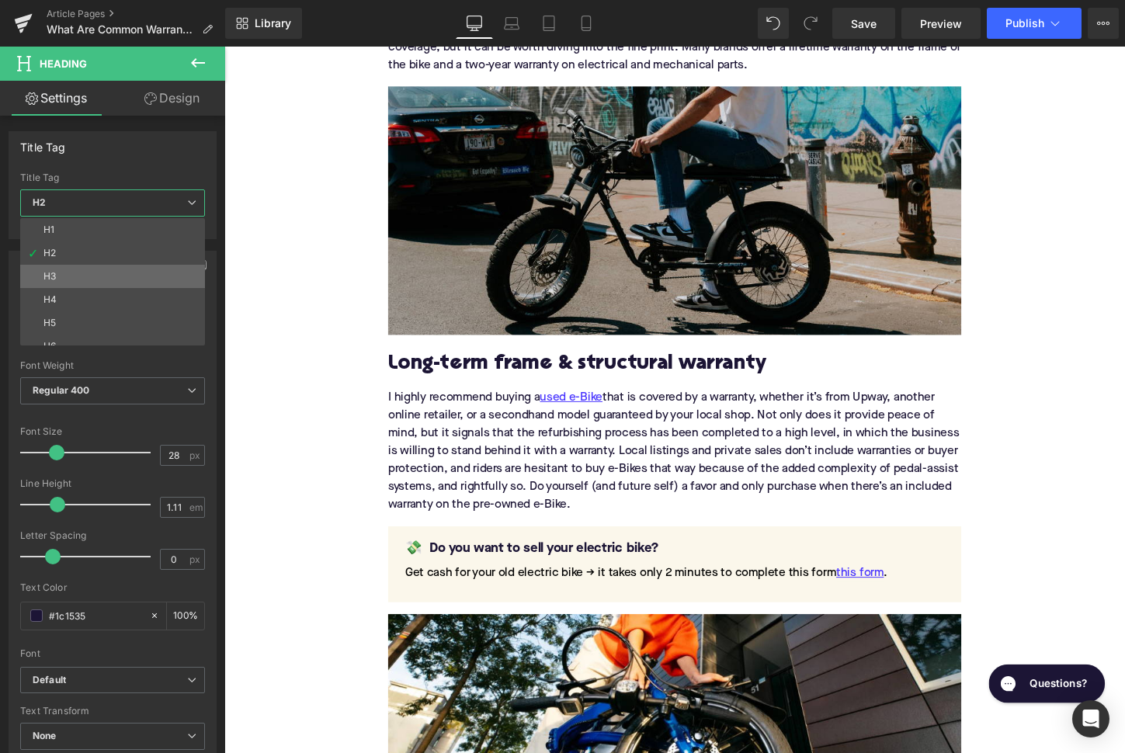
click at [123, 275] on li "H3" at bounding box center [116, 276] width 192 height 23
type input "24"
type input "1.29"
type input "100"
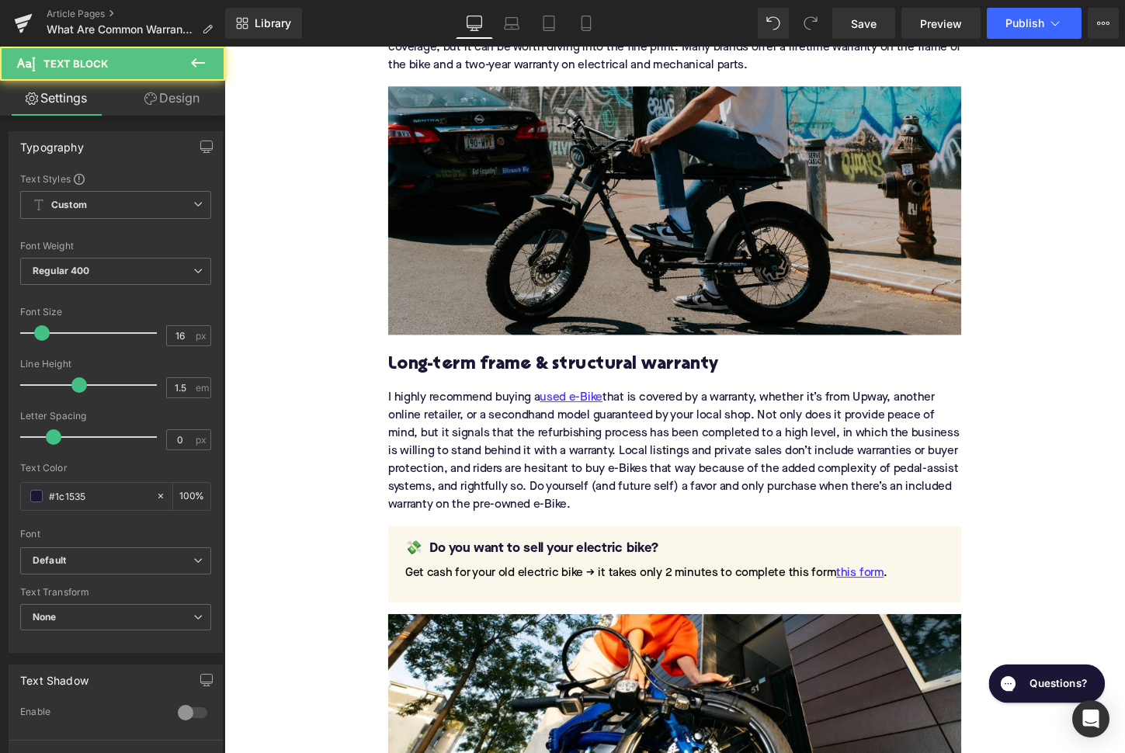
click at [562, 466] on div "I highly recommend buying a used e-Bike that is covered by a warranty, whether …" at bounding box center [694, 463] width 598 height 144
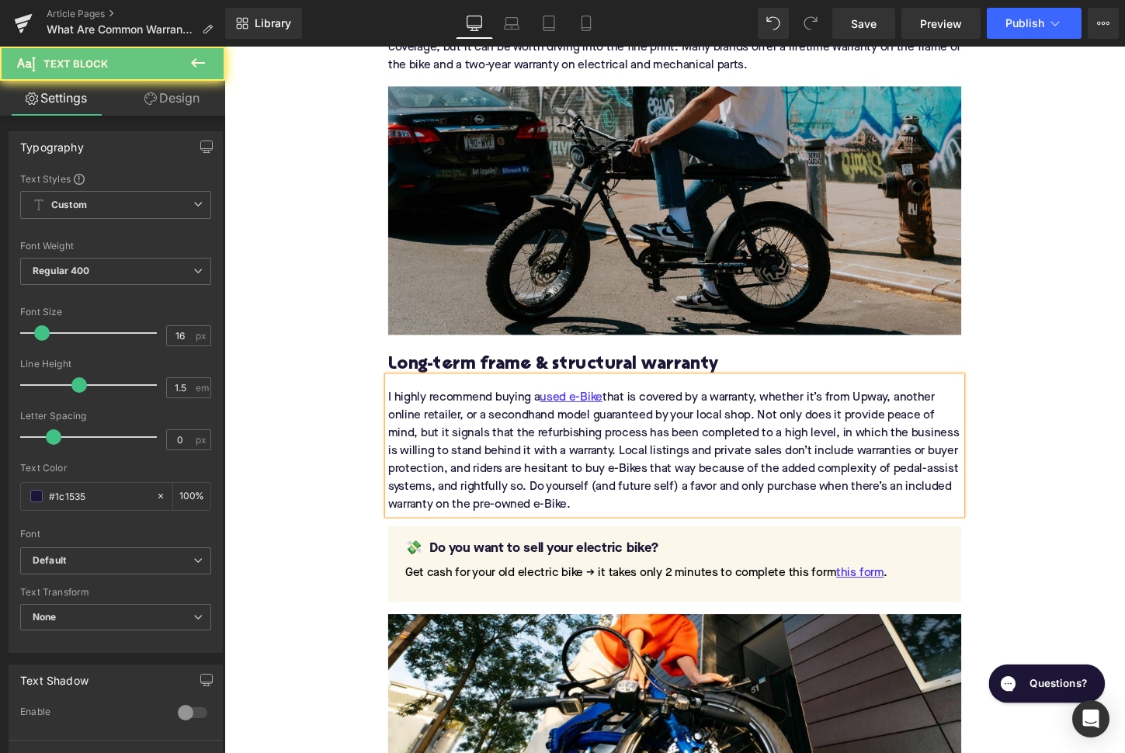
paste div
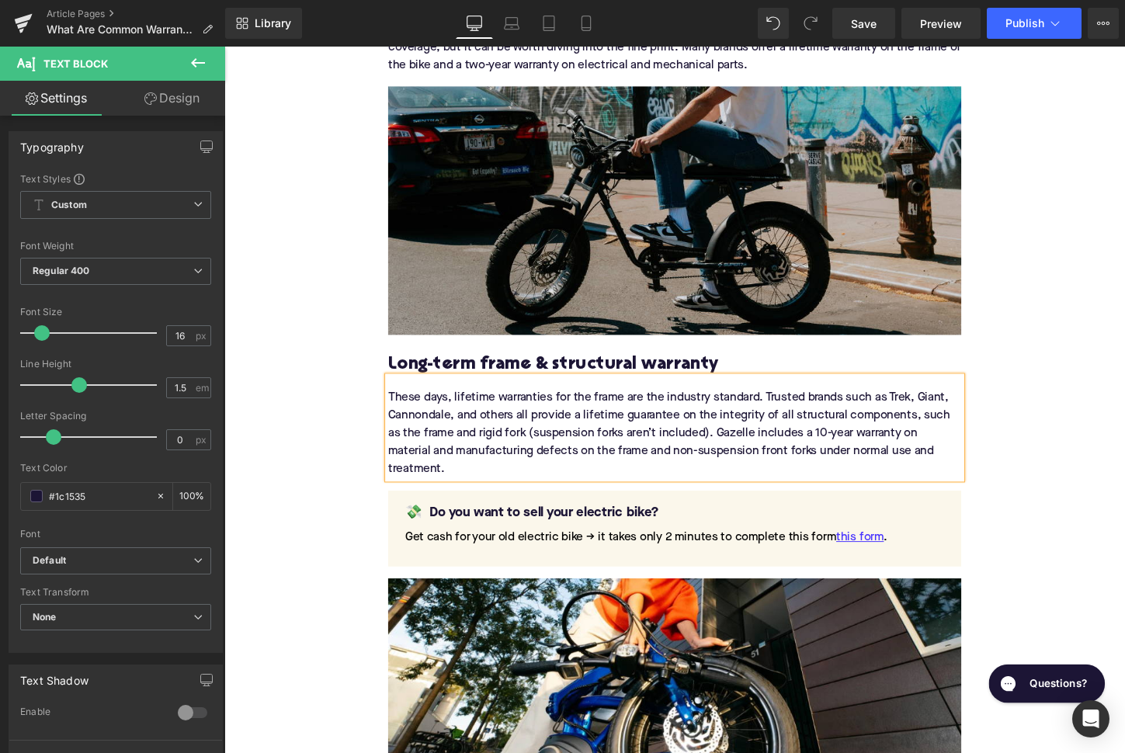
click at [931, 414] on div "These days, lifetime warranties for the frame are the industry standard. Truste…" at bounding box center [694, 444] width 598 height 106
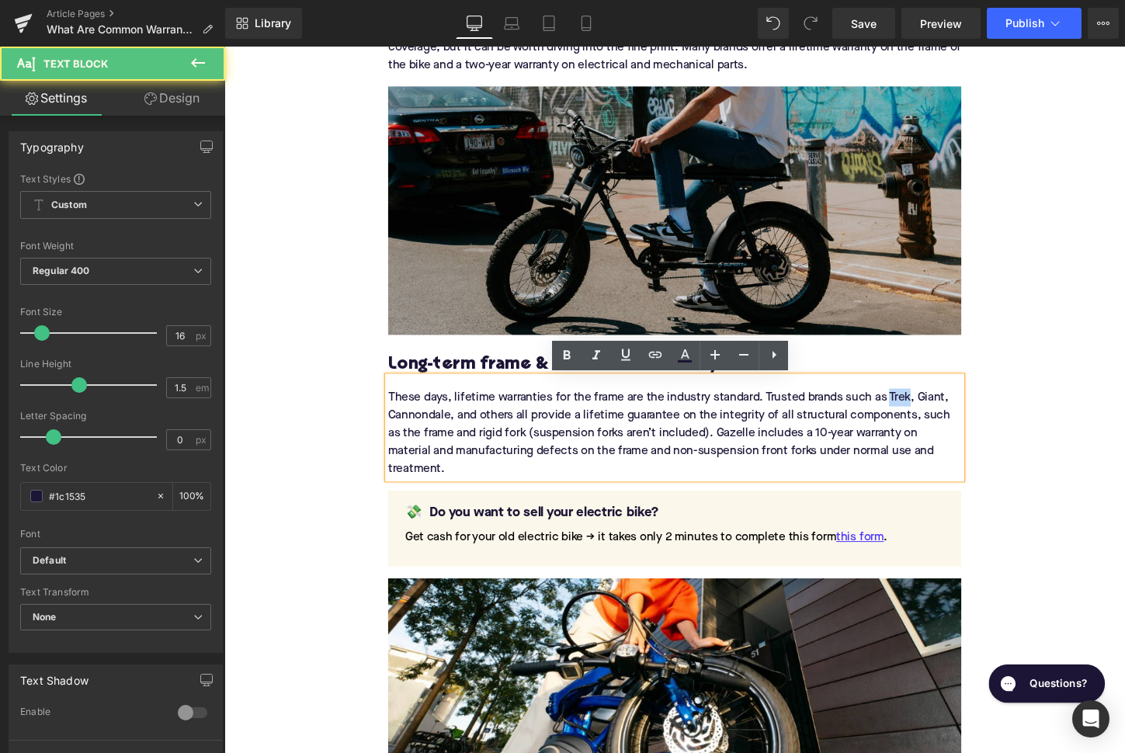
click at [931, 414] on div "These days, lifetime warranties for the frame are the industry standard. Truste…" at bounding box center [694, 444] width 598 height 106
click at [650, 352] on icon at bounding box center [655, 354] width 19 height 19
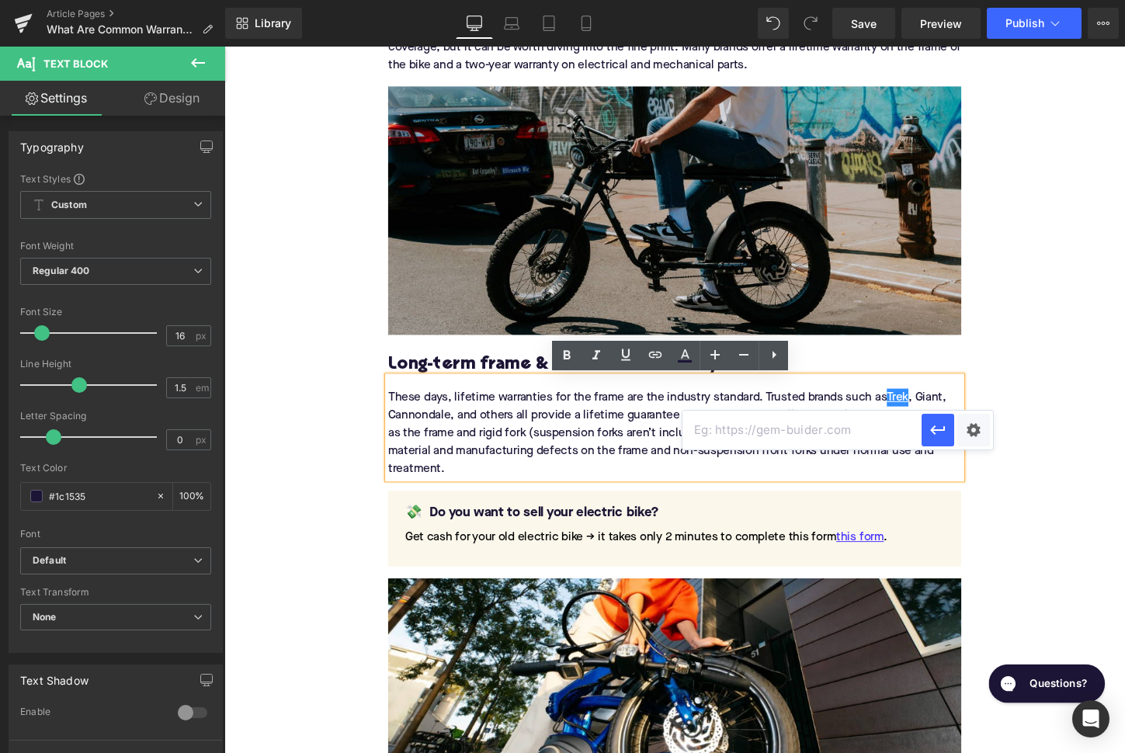
click at [749, 430] on input "text" at bounding box center [801, 430] width 239 height 39
paste input "[URL][DOMAIN_NAME]"
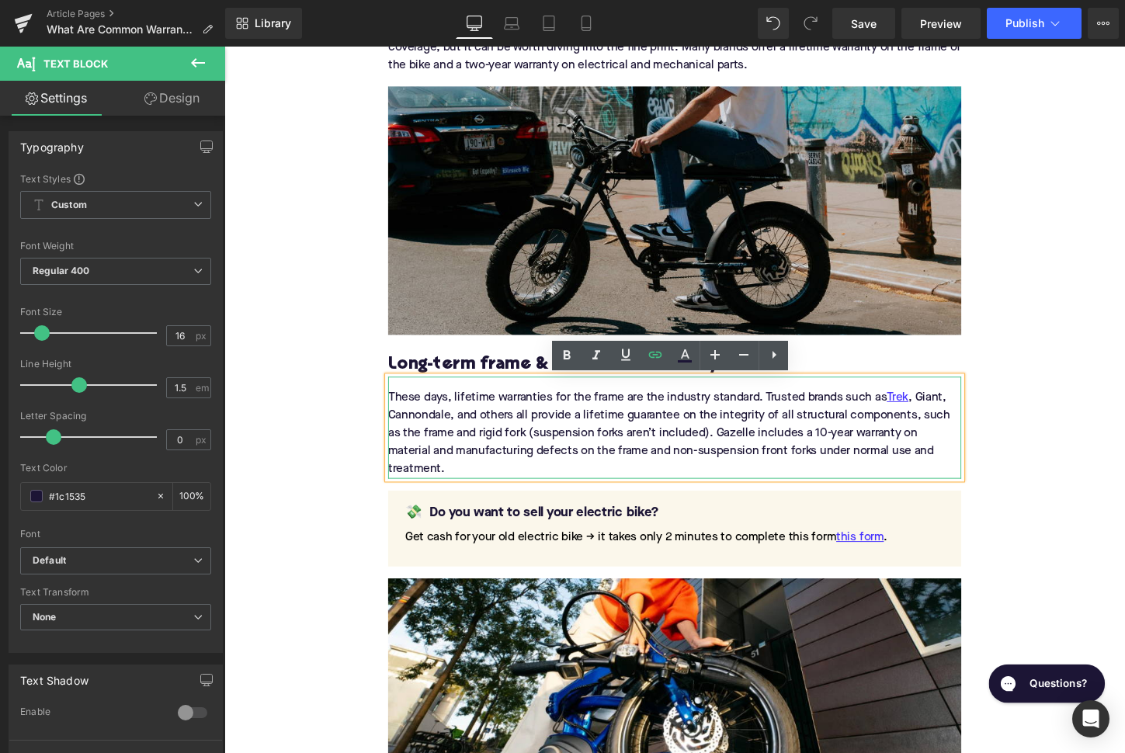
click at [963, 412] on div "These days, lifetime warranties for the frame are the industry standard. Truste…" at bounding box center [694, 444] width 598 height 106
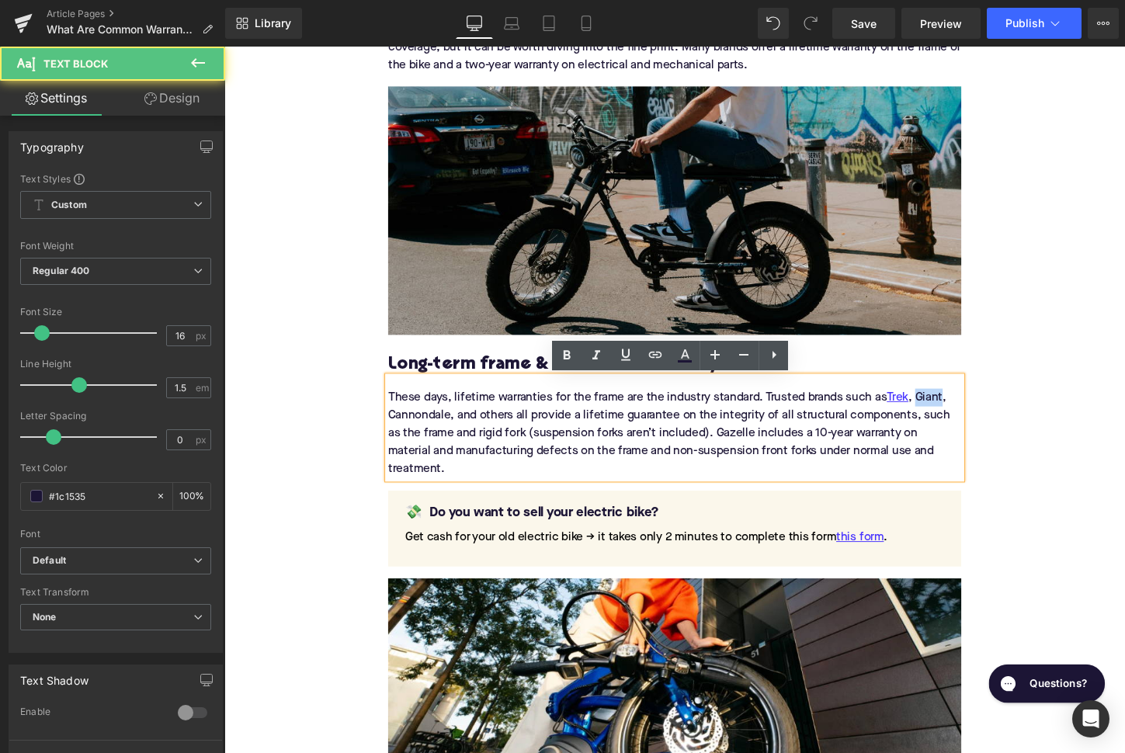
click at [963, 412] on div "These days, lifetime warranties for the frame are the industry standard. Truste…" at bounding box center [694, 444] width 598 height 106
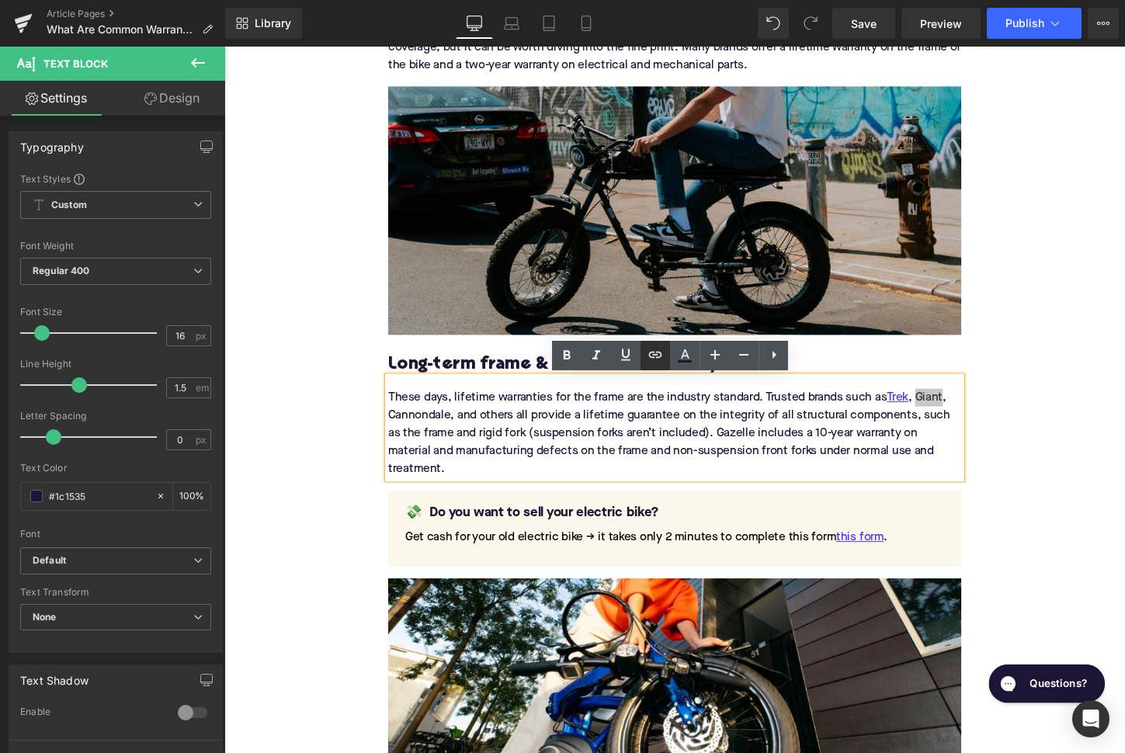
click at [656, 364] on link at bounding box center [654, 355] width 29 height 29
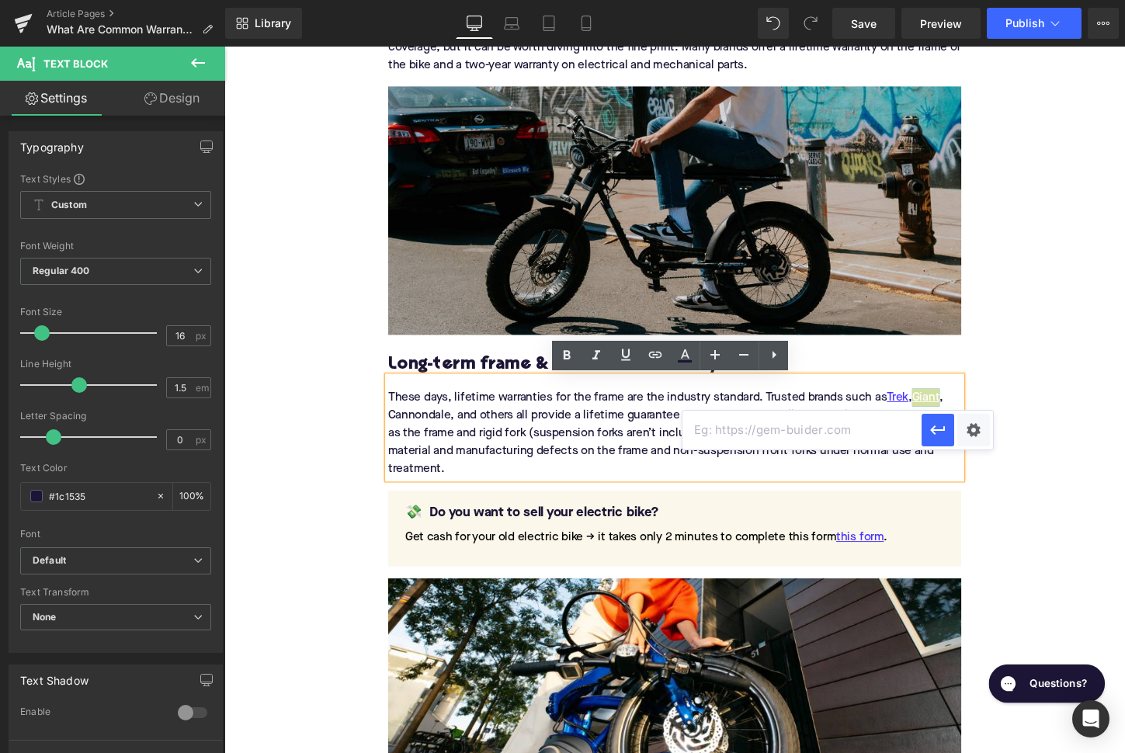
click at [722, 446] on input "text" at bounding box center [801, 430] width 239 height 39
paste input "[URL][DOMAIN_NAME]"
type input "[URL][DOMAIN_NAME]"
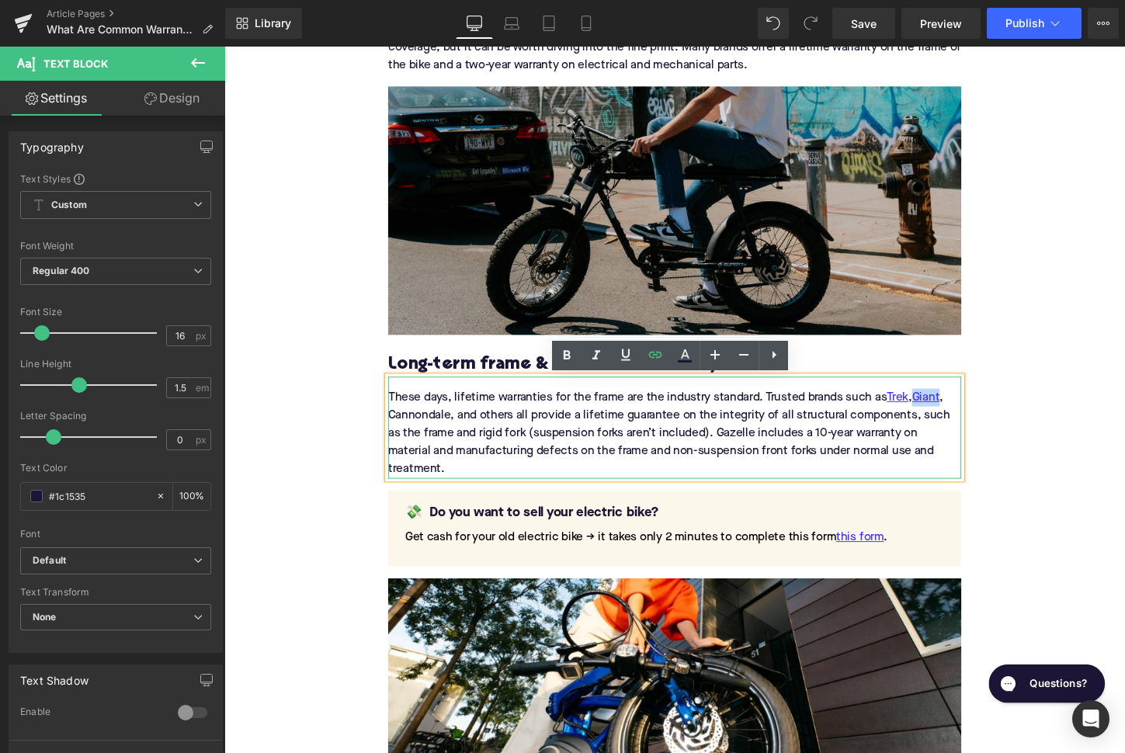
click at [433, 440] on div "These days, lifetime warranties for the frame are the industry standard. Truste…" at bounding box center [694, 444] width 598 height 106
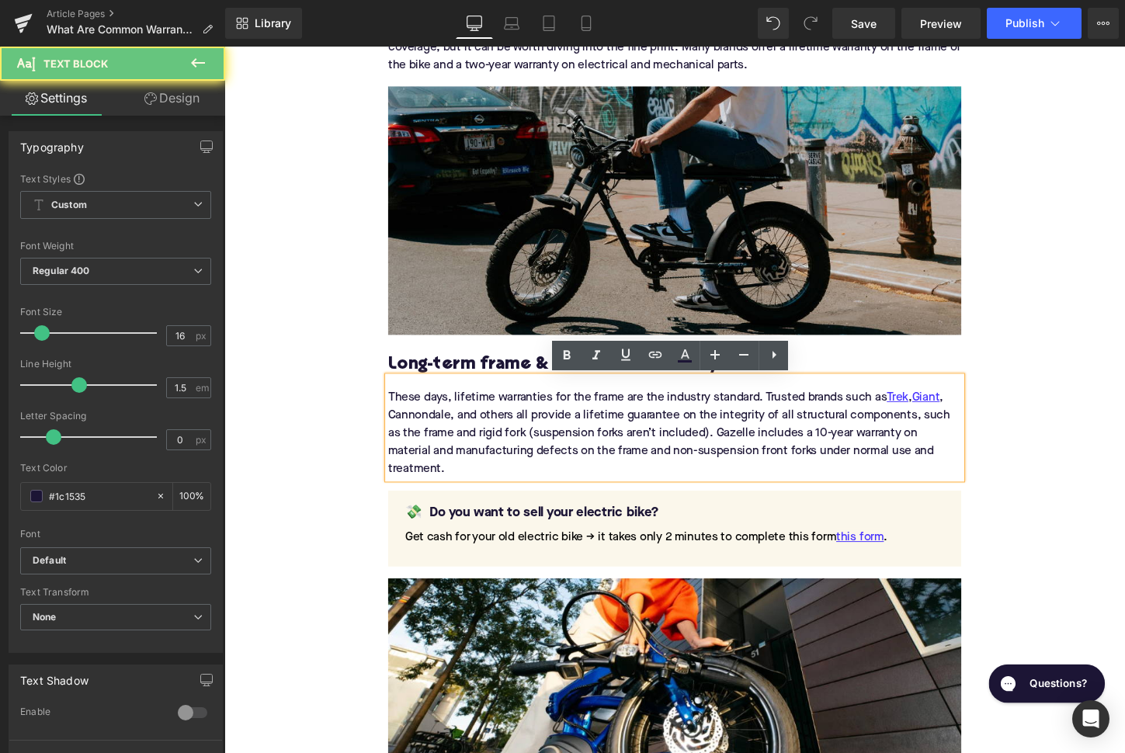
click at [432, 439] on div "These days, lifetime warranties for the frame are the industry standard. Truste…" at bounding box center [694, 444] width 598 height 106
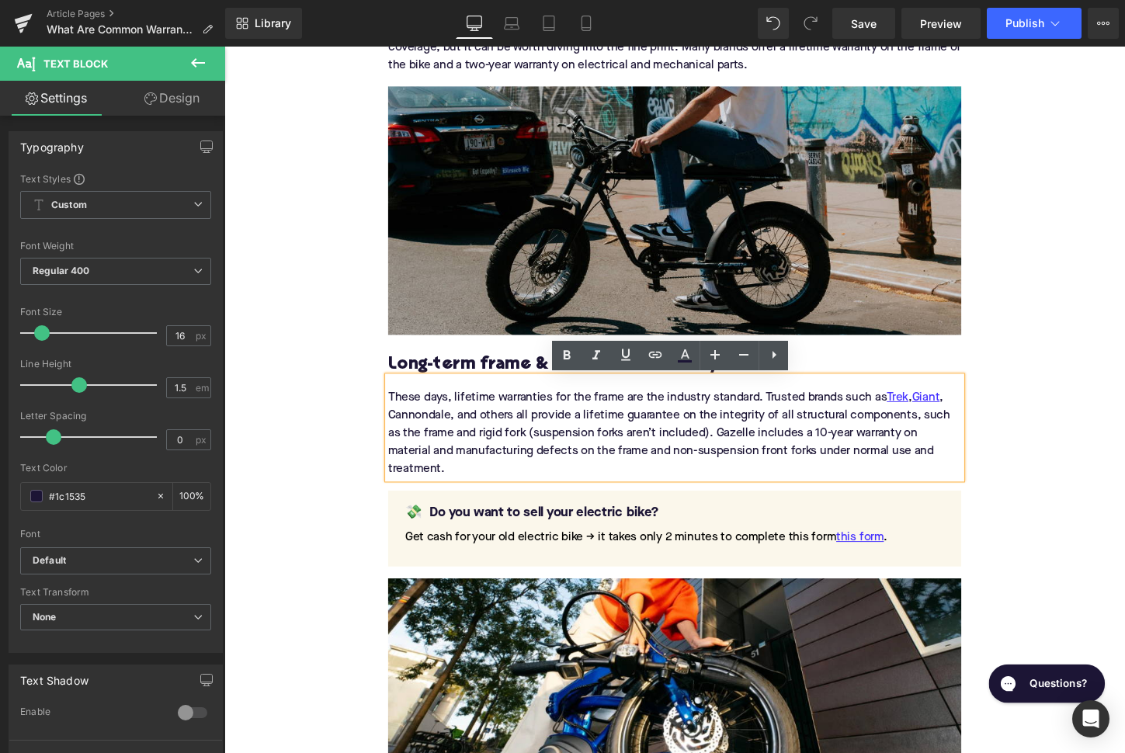
click at [432, 433] on div "These days, lifetime warranties for the frame are the industry standard. Truste…" at bounding box center [694, 444] width 598 height 106
click at [650, 362] on icon at bounding box center [655, 354] width 19 height 19
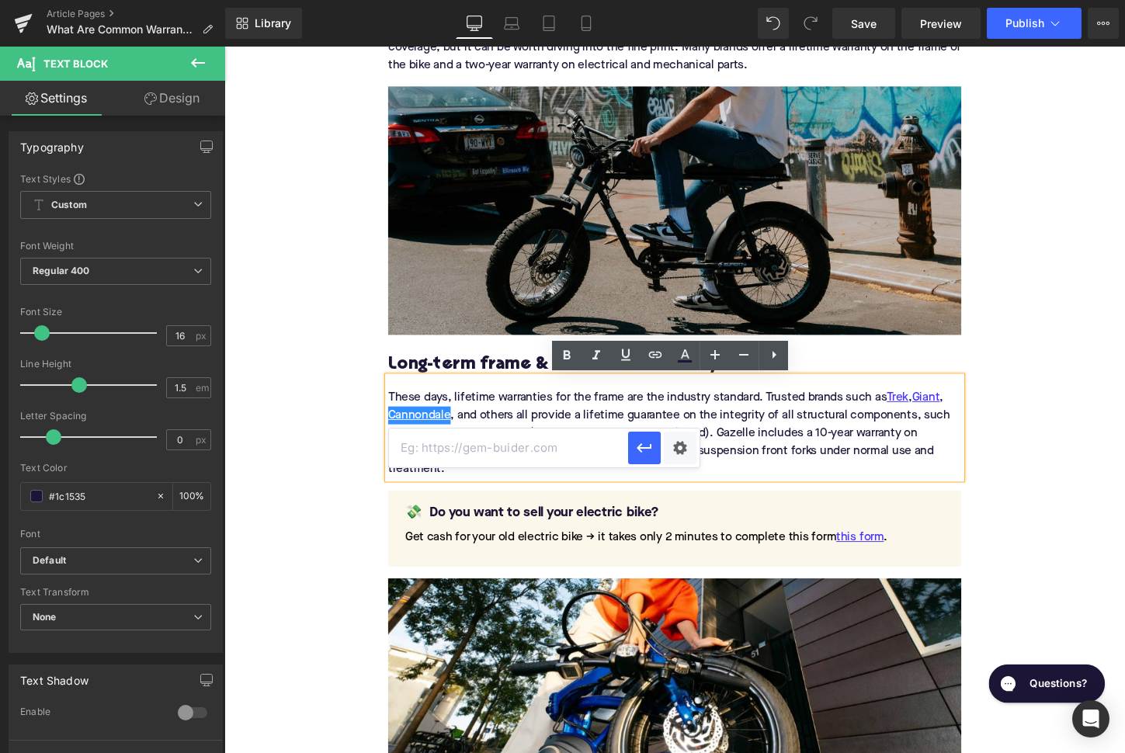
click at [485, 453] on input "text" at bounding box center [508, 447] width 239 height 39
paste input "[URL][DOMAIN_NAME]"
type input "[URL][DOMAIN_NAME]"
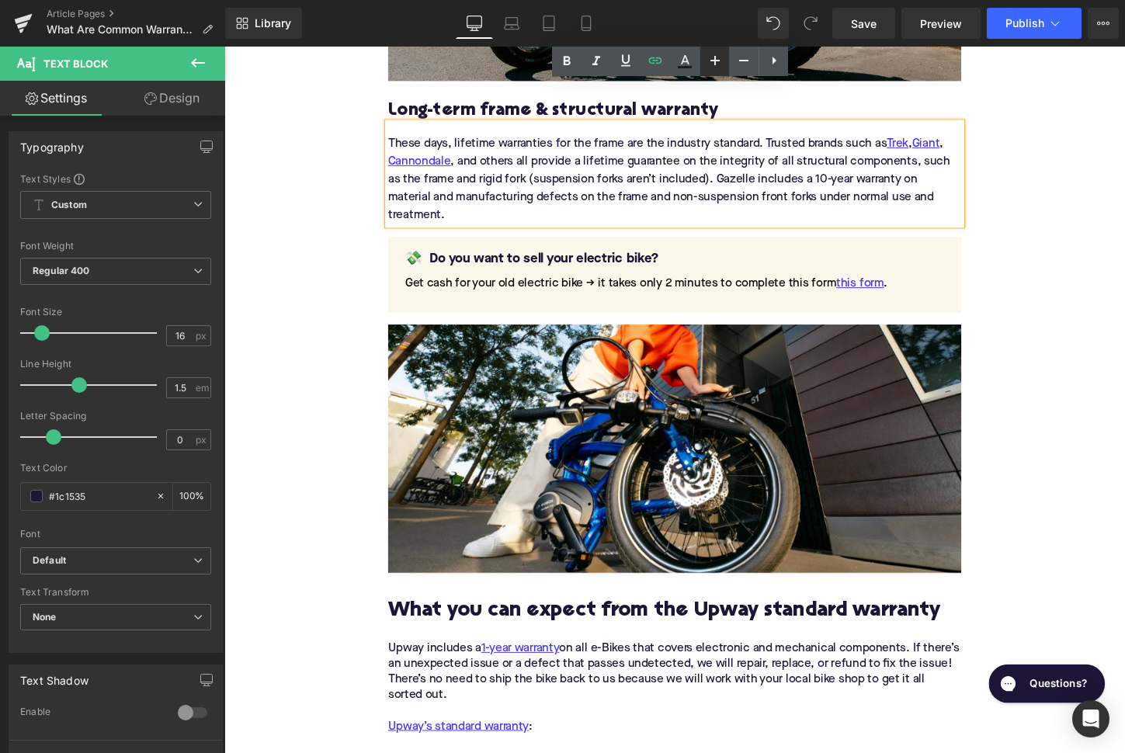
scroll to position [1824, 0]
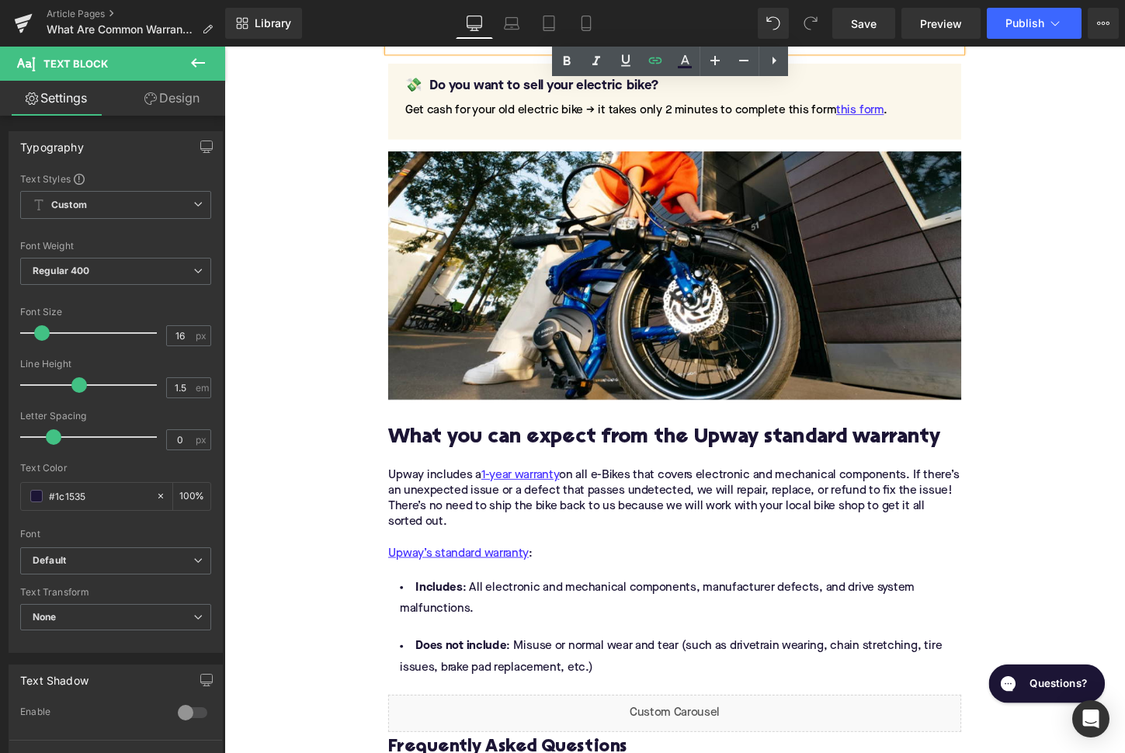
click at [491, 452] on h2 "What you can expect from the Upway standard warranty" at bounding box center [694, 455] width 598 height 24
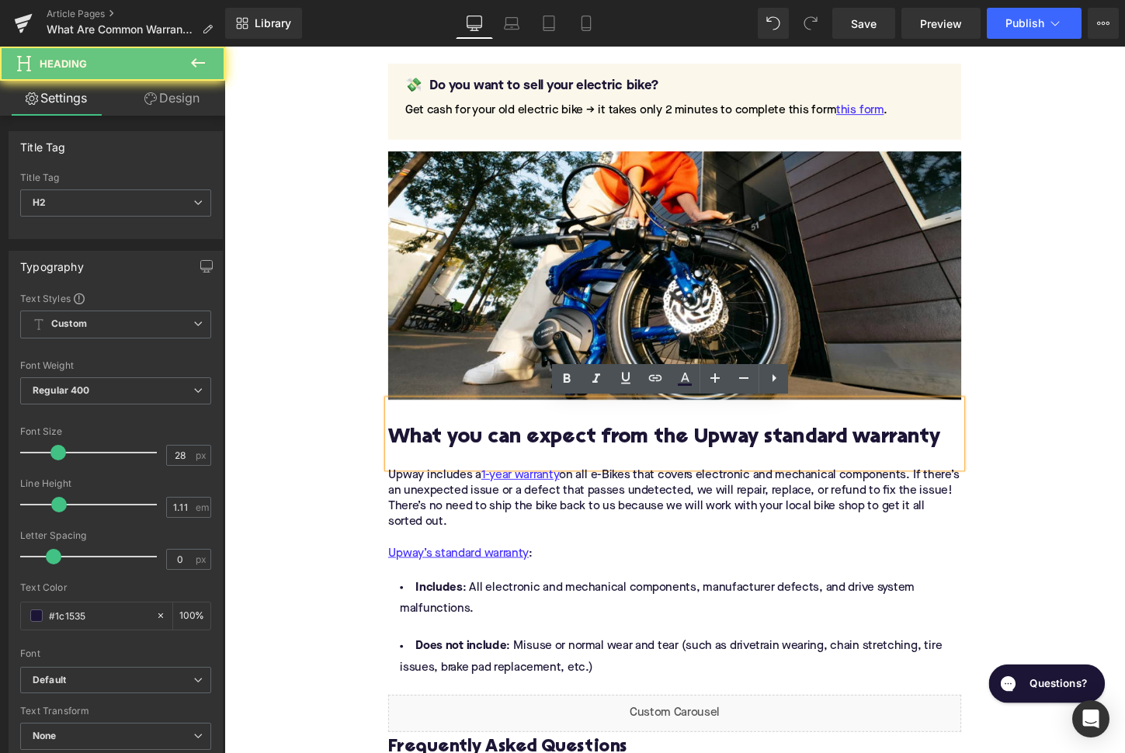
click at [491, 452] on h2 "What you can expect from the Upway standard warranty" at bounding box center [694, 455] width 598 height 24
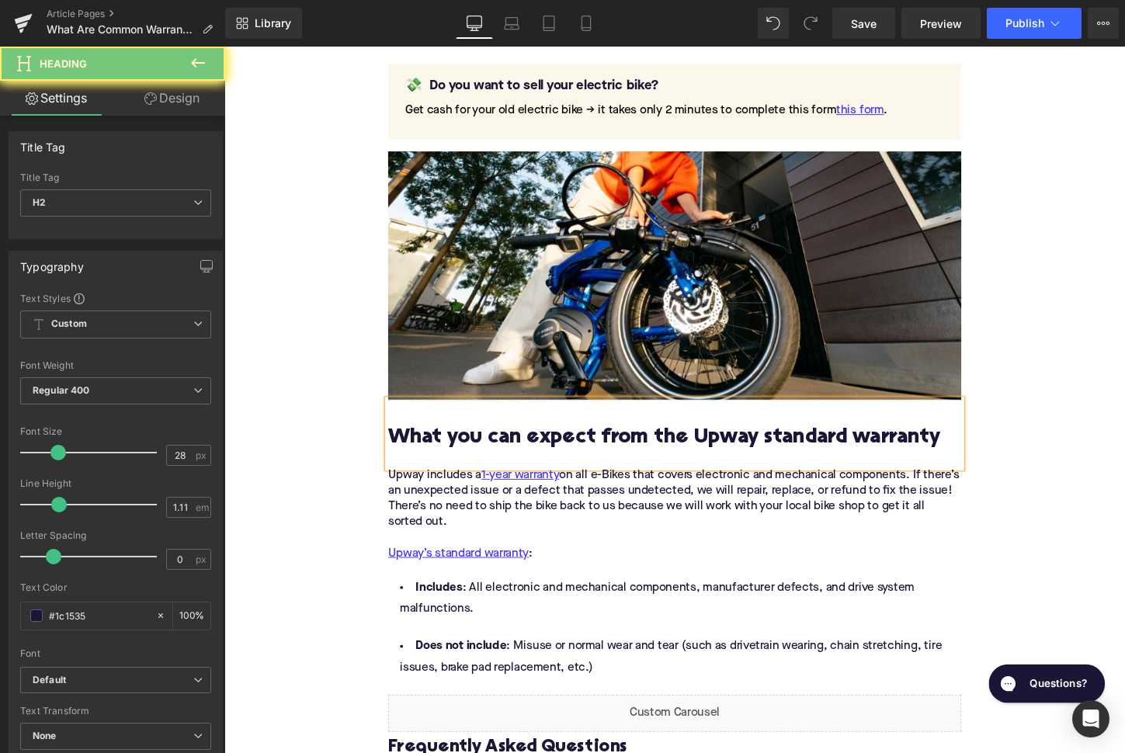
paste div
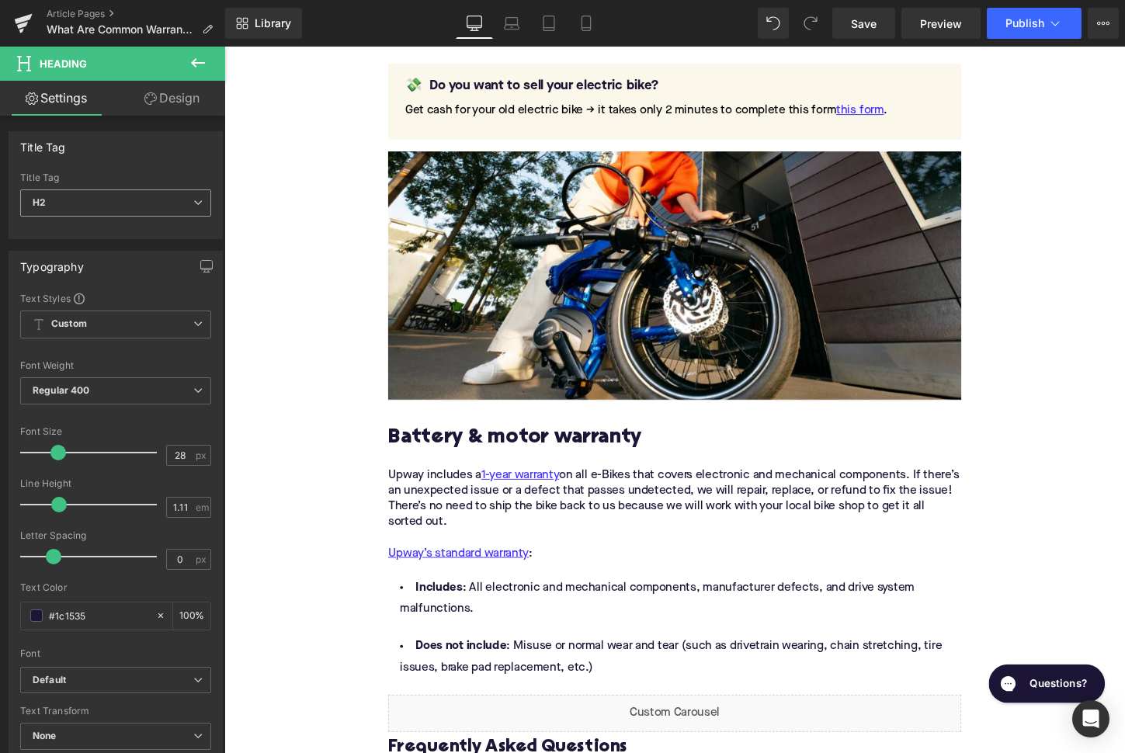
click at [99, 204] on span "H2" at bounding box center [115, 202] width 191 height 27
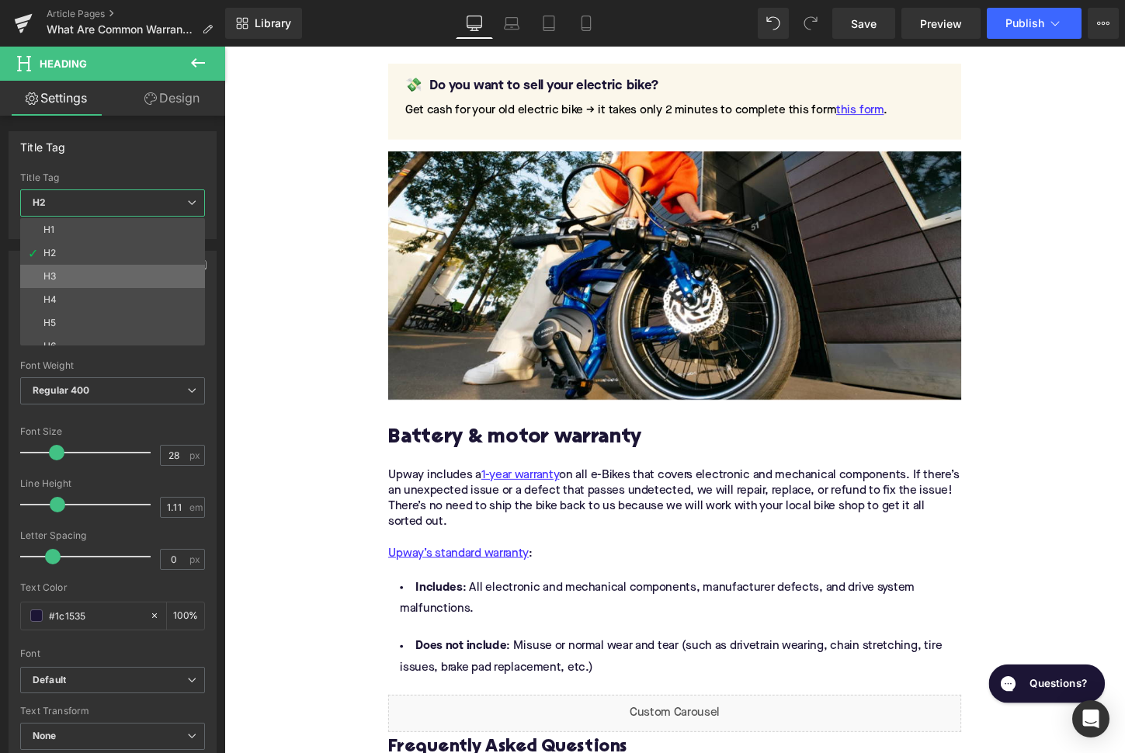
click at [130, 284] on li "H3" at bounding box center [116, 276] width 192 height 23
type input "24"
type input "1.29"
type input "100"
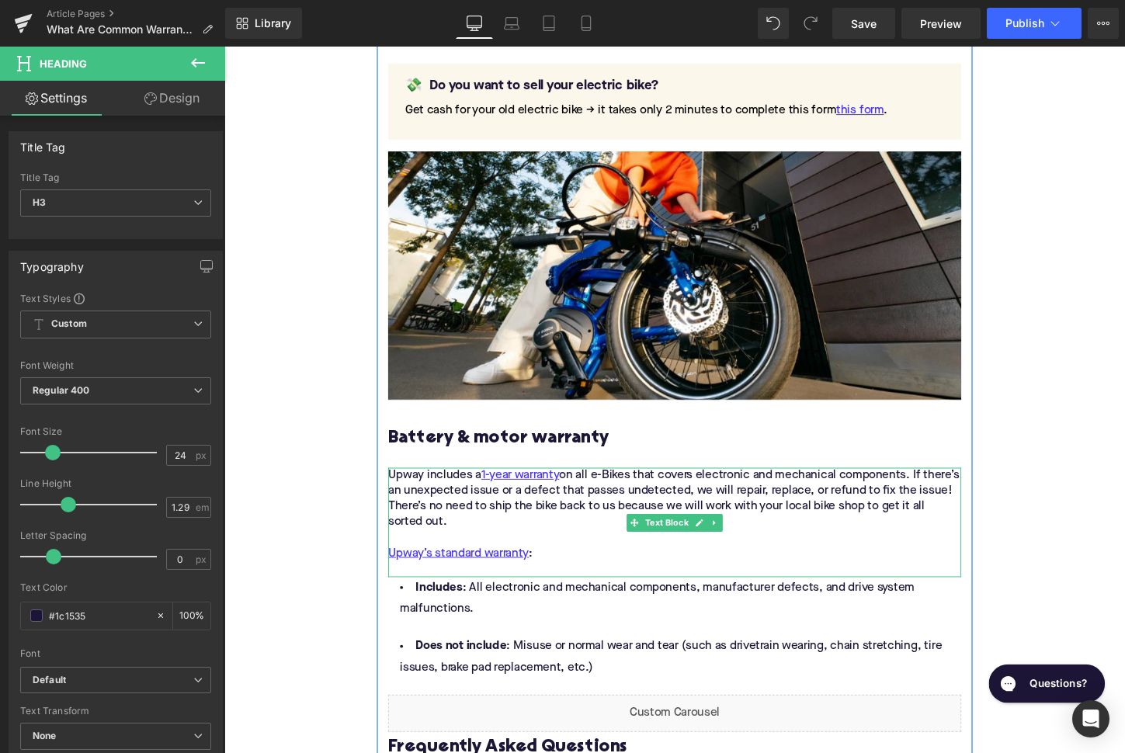
click at [599, 513] on div "Upway includes a 1-year warranty on all e-Bikes that covers electronic and mech…" at bounding box center [694, 518] width 598 height 65
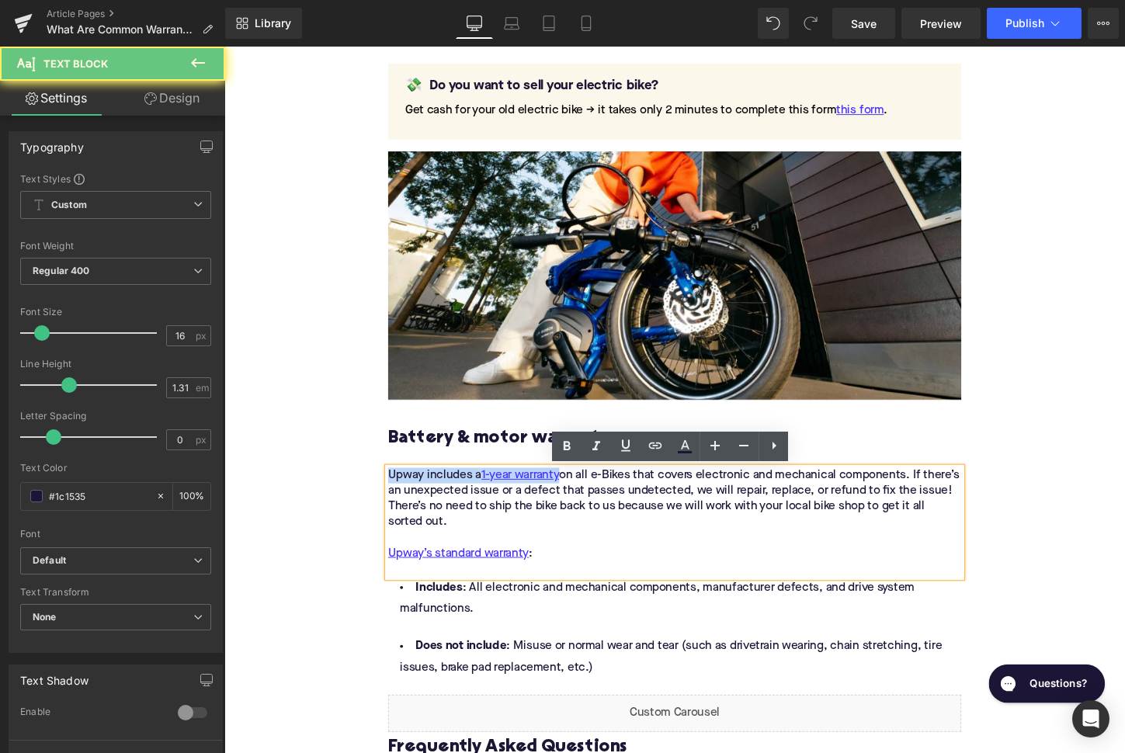
click at [599, 513] on div "Upway includes a 1-year warranty on all e-Bikes that covers electronic and mech…" at bounding box center [694, 518] width 598 height 65
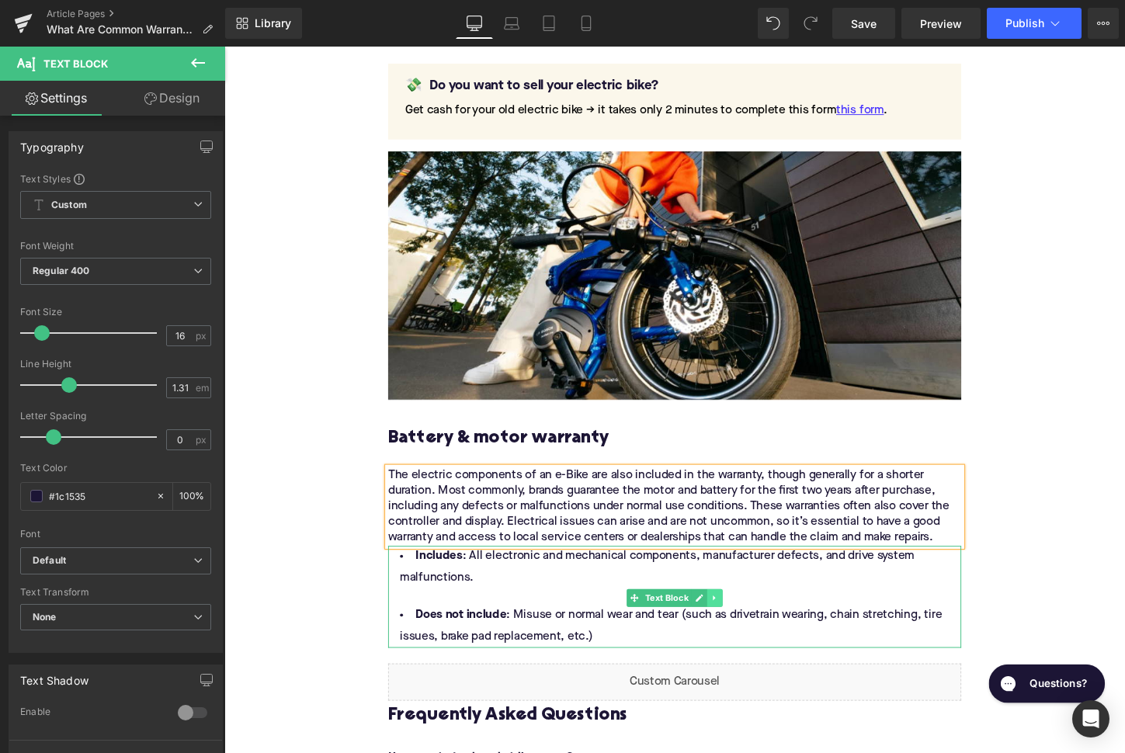
click at [738, 625] on icon at bounding box center [735, 621] width 9 height 9
click at [744, 624] on icon at bounding box center [744, 622] width 9 height 9
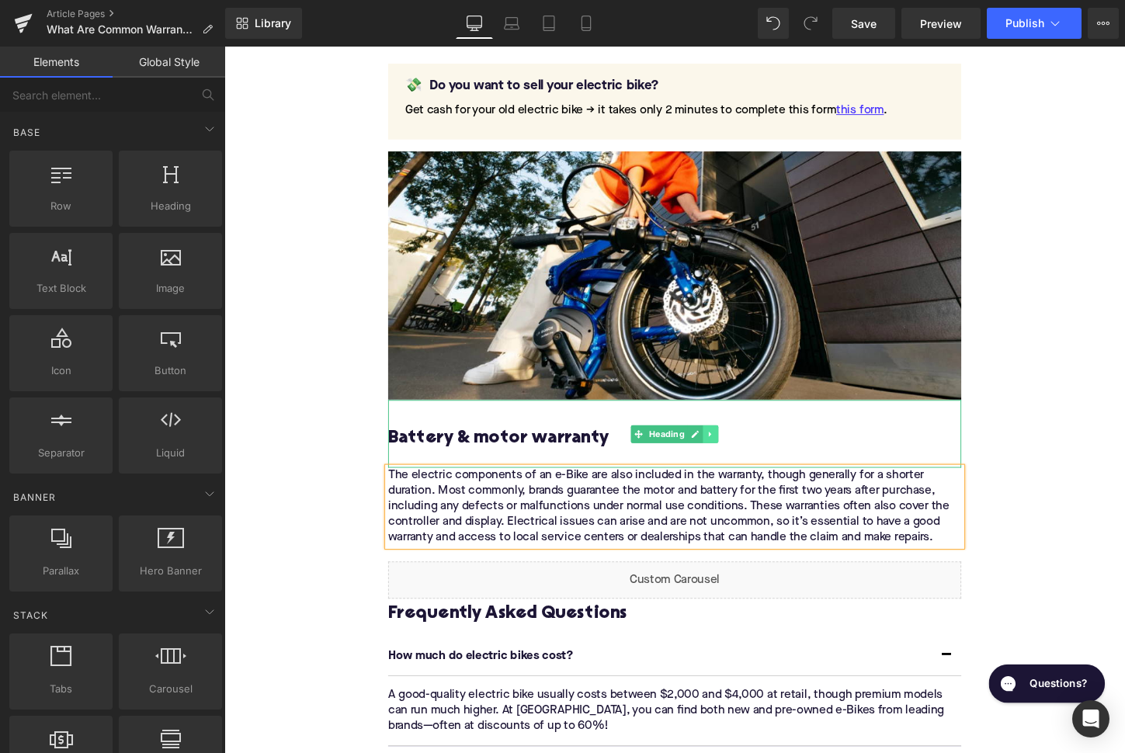
click at [735, 456] on link at bounding box center [731, 451] width 16 height 19
click at [726, 454] on icon at bounding box center [723, 450] width 9 height 9
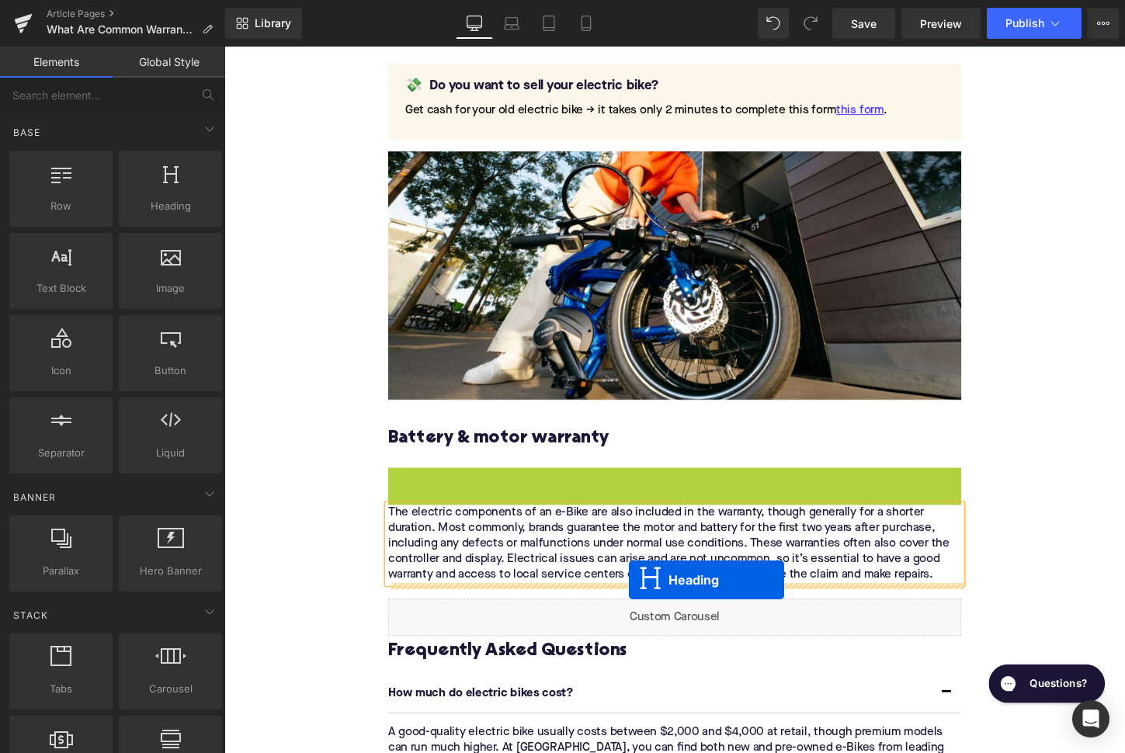
drag, startPoint x: 655, startPoint y: 519, endPoint x: 646, endPoint y: 604, distance: 85.1
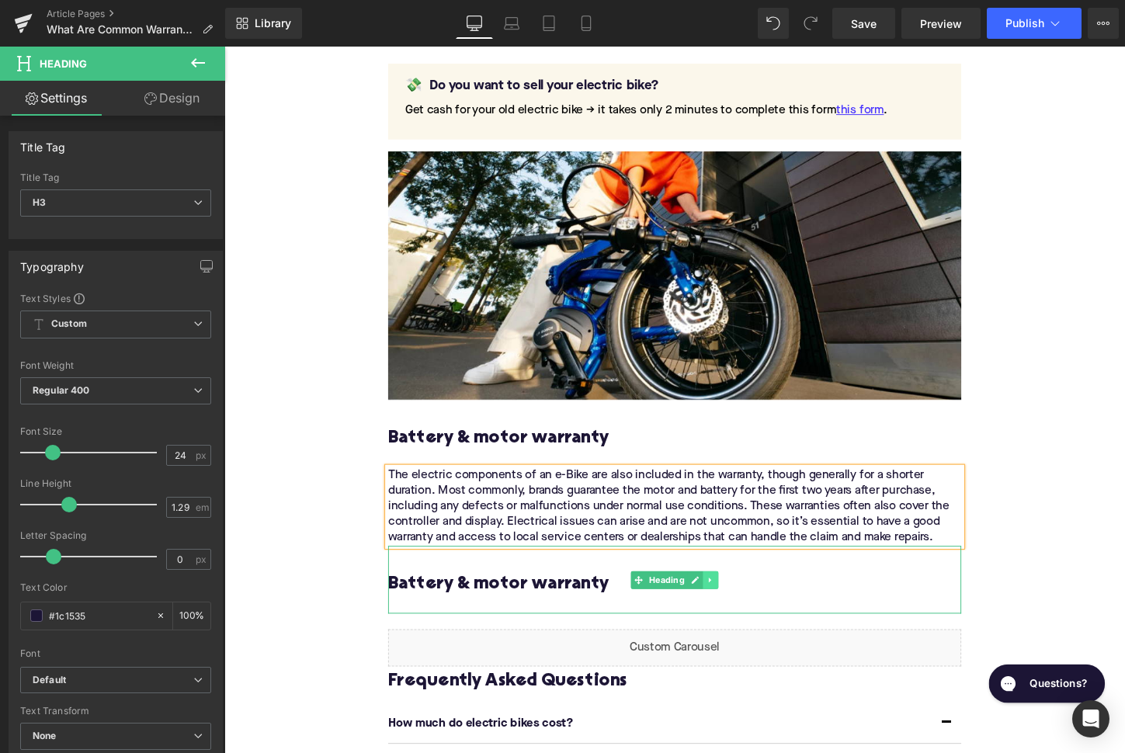
click at [733, 605] on icon at bounding box center [731, 602] width 9 height 9
click at [723, 605] on icon at bounding box center [723, 602] width 9 height 9
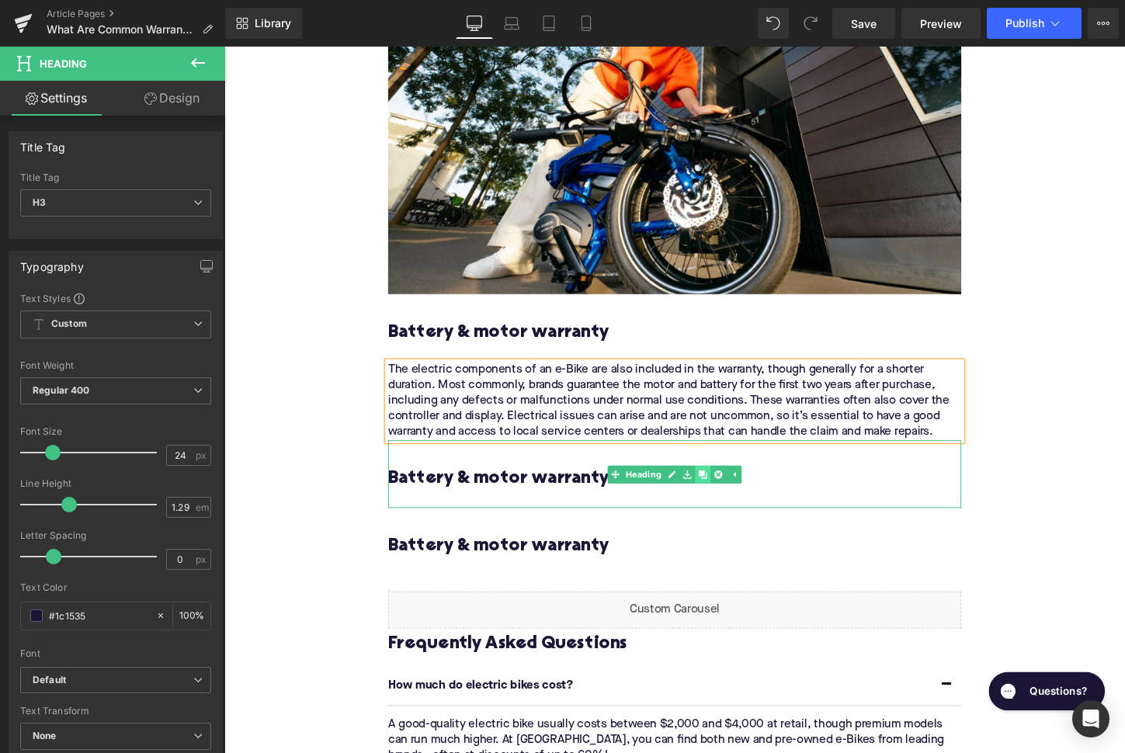
click at [723, 605] on div "Are all electric bike warranties the same? Each brand has its own policies, but…" at bounding box center [693, 42] width 621 height 2287
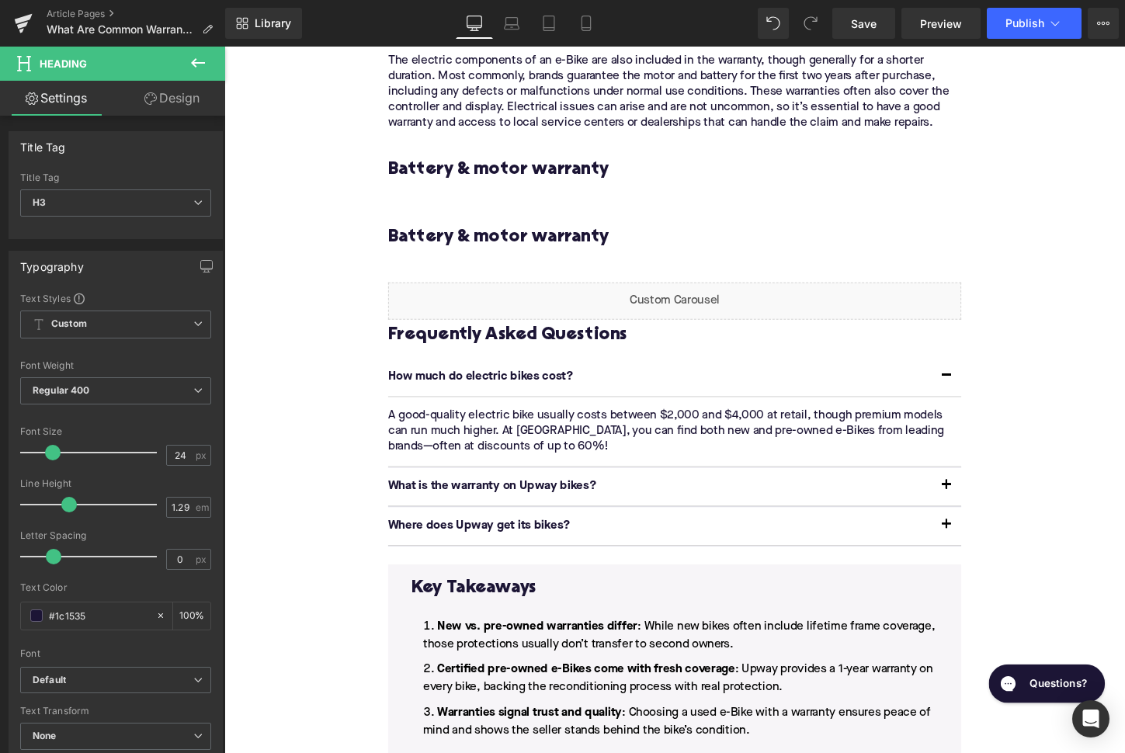
scroll to position [2353, 0]
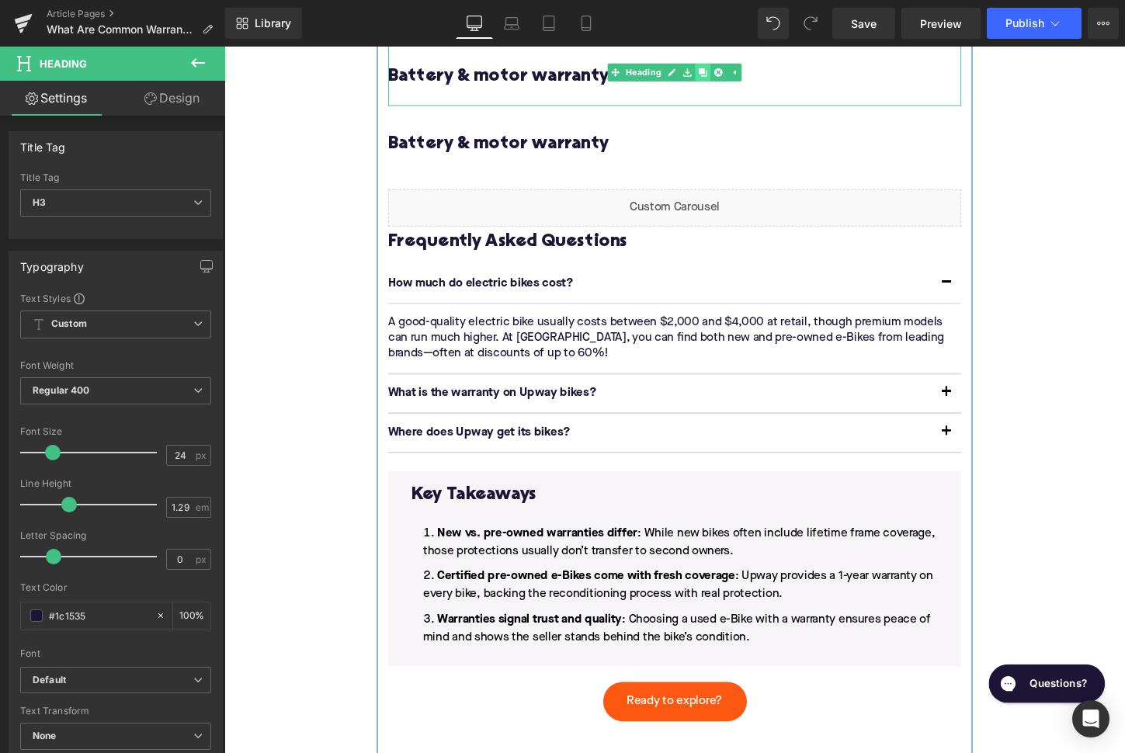
click at [724, 71] on icon at bounding box center [723, 73] width 9 height 9
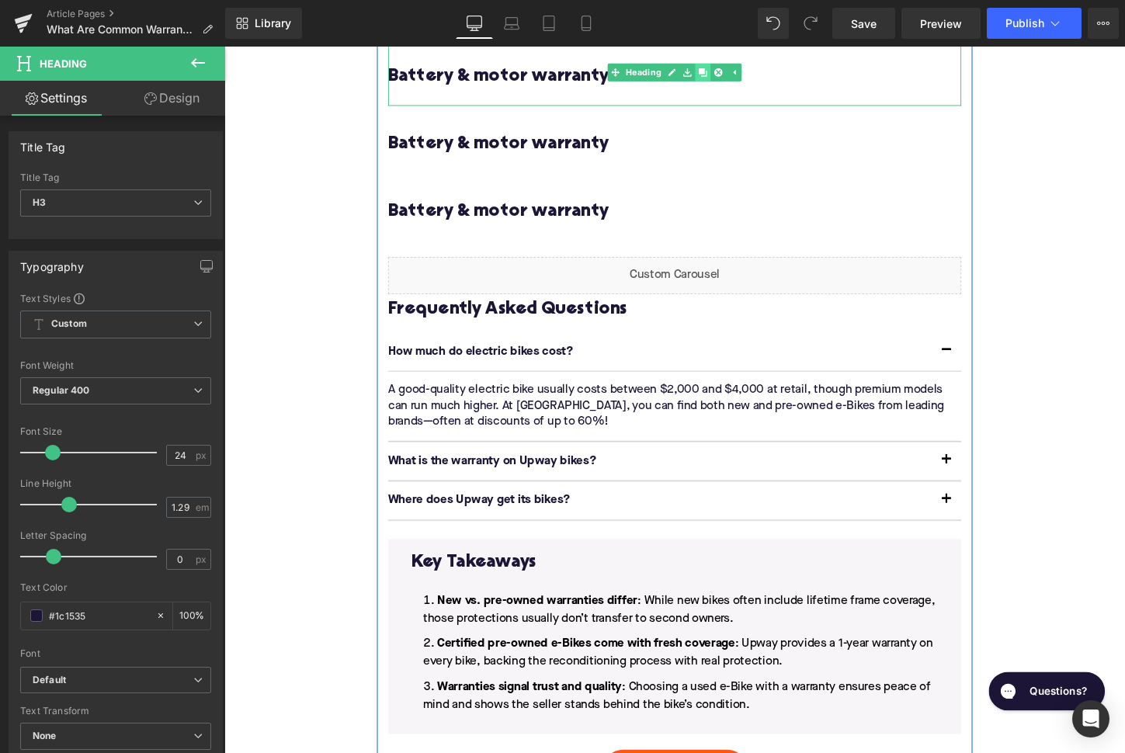
click at [724, 71] on icon at bounding box center [723, 73] width 9 height 9
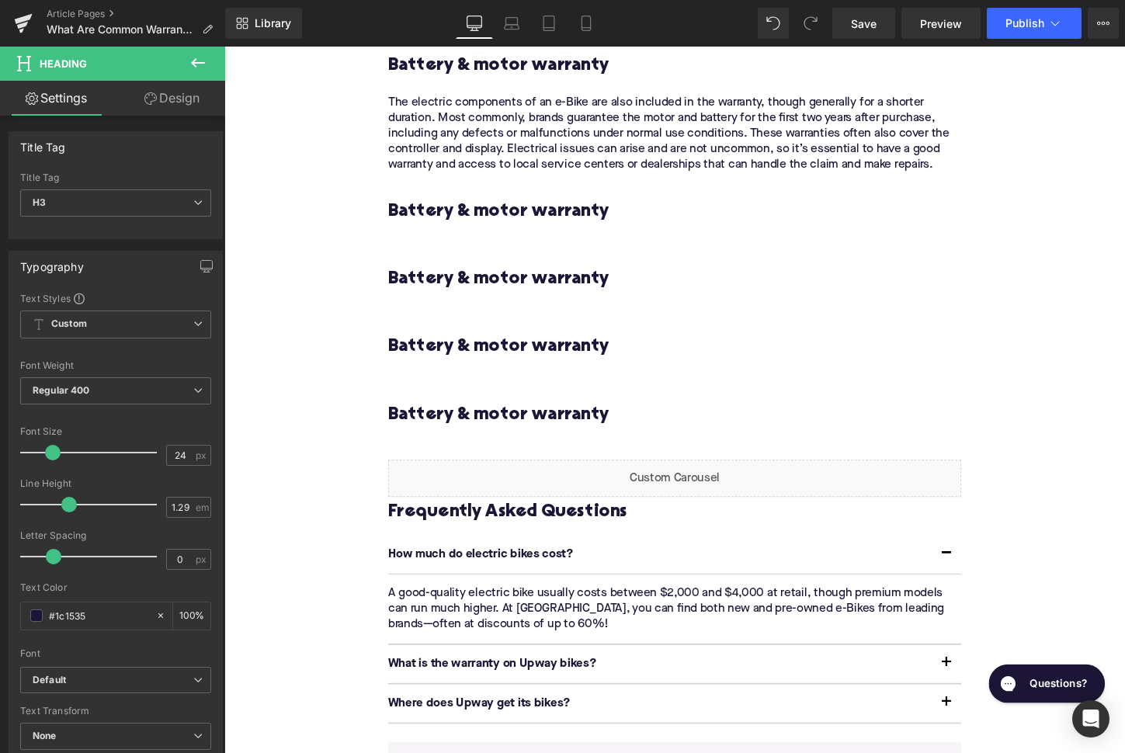
scroll to position [2172, 0]
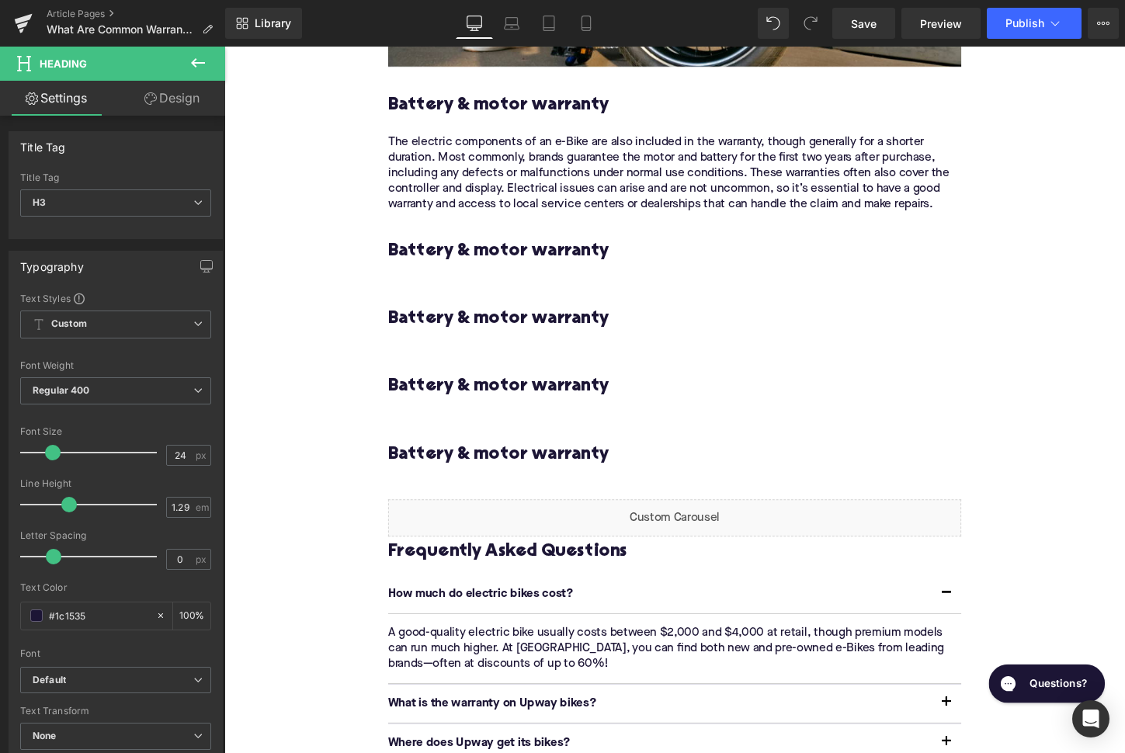
click at [481, 255] on h3 "Battery & motor warranty" at bounding box center [694, 260] width 598 height 24
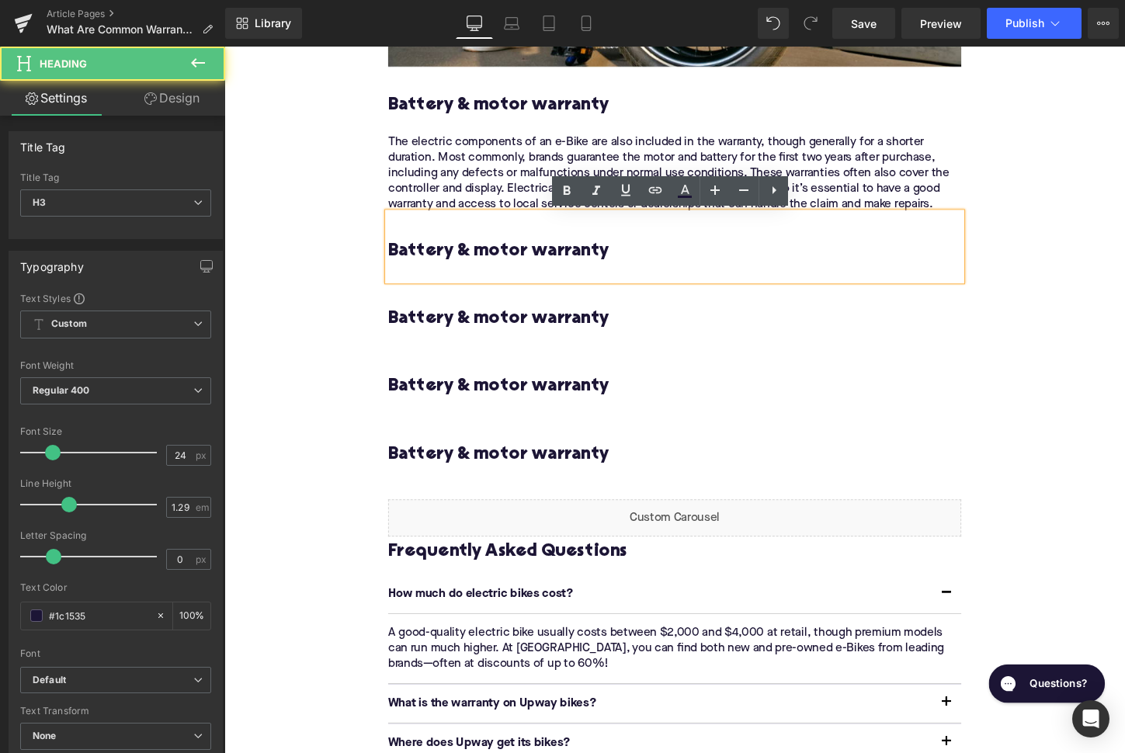
click at [481, 255] on h3 "Battery & motor warranty" at bounding box center [694, 260] width 598 height 24
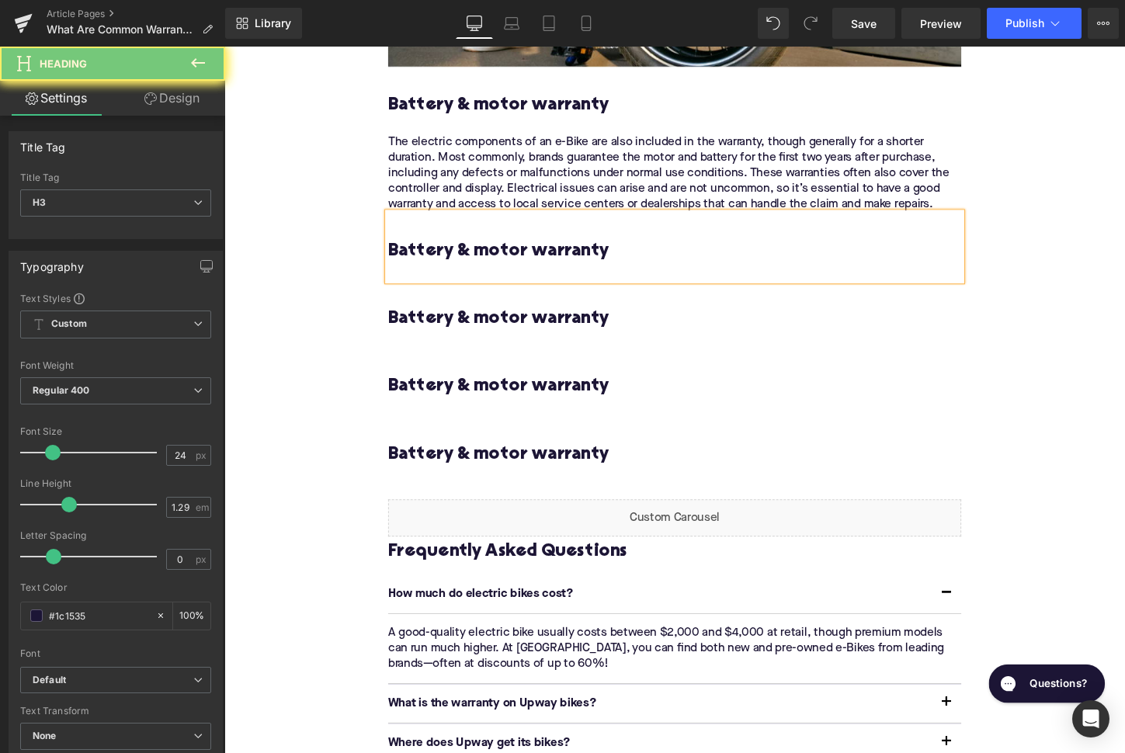
paste div
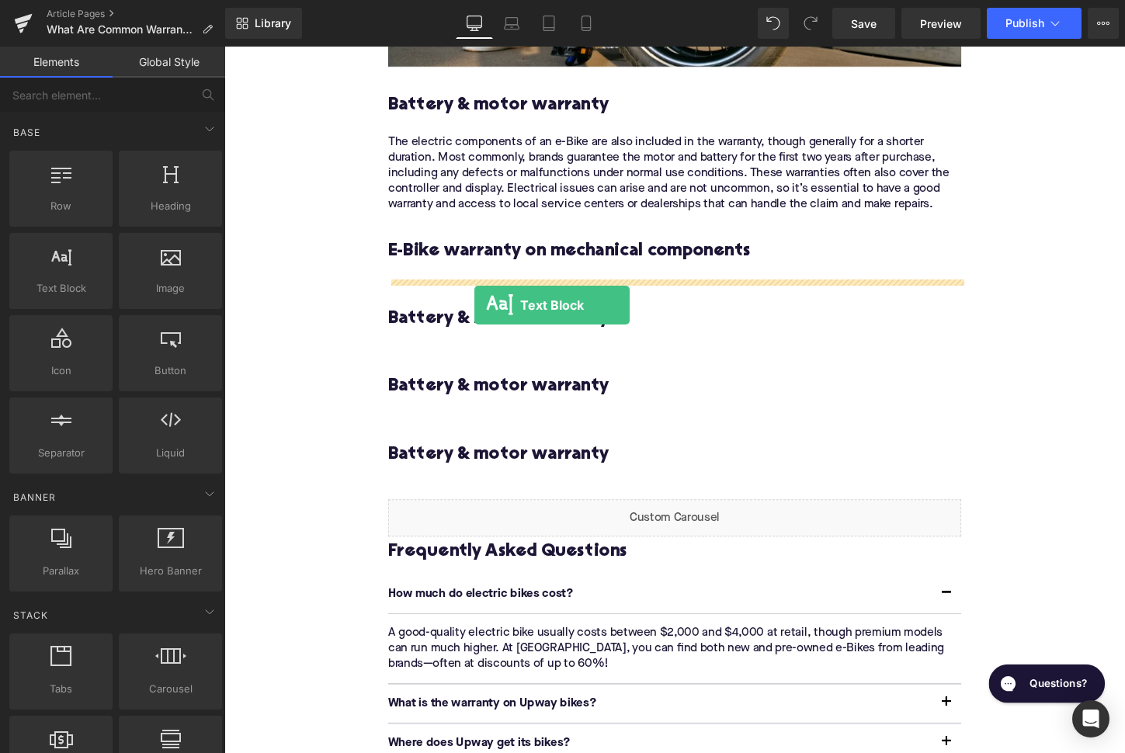
drag, startPoint x: 305, startPoint y: 345, endPoint x: 498, endPoint y: 315, distance: 194.7
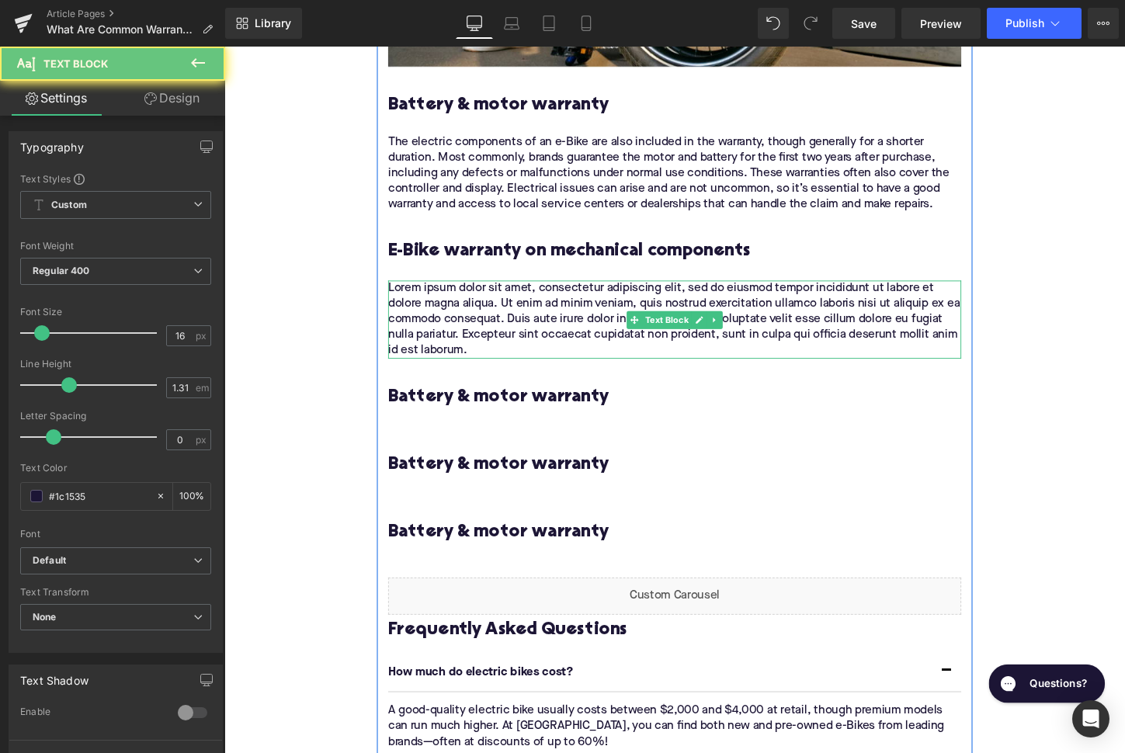
click at [518, 324] on p "Lorem ipsum dolor sit amet, consectetur adipiscing elit, sed do eiusmod tempor …" at bounding box center [694, 330] width 598 height 81
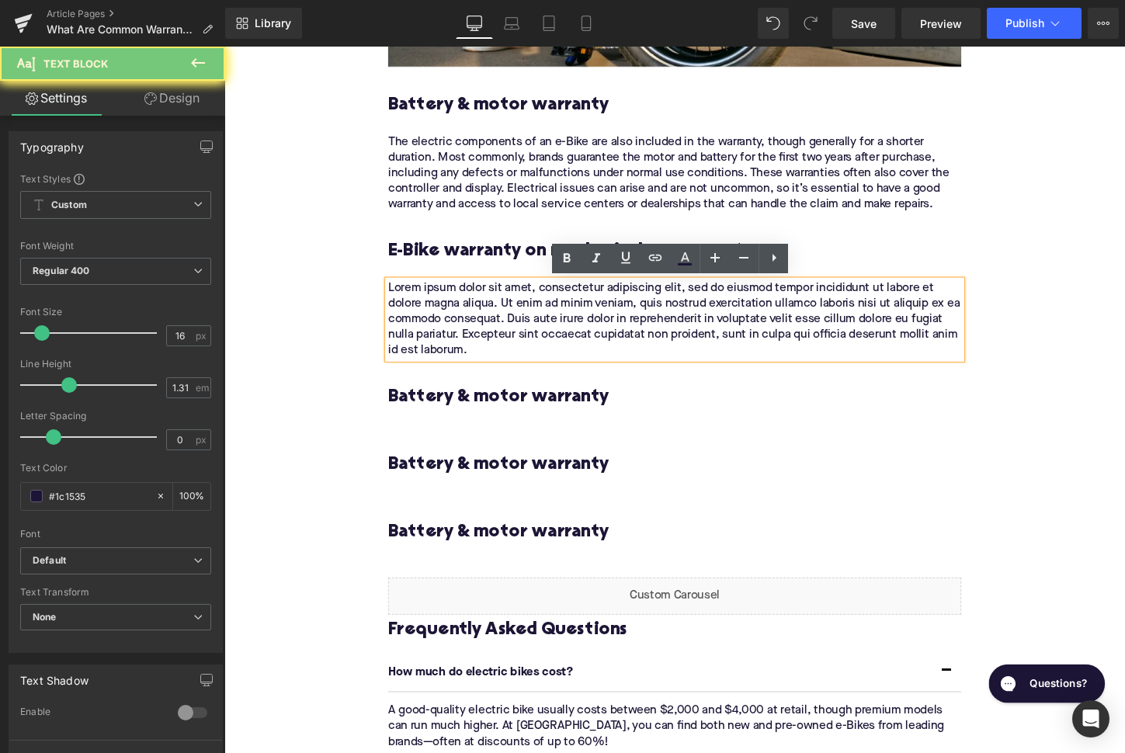
click at [518, 324] on p "Lorem ipsum dolor sit amet, consectetur adipiscing elit, sed do eiusmod tempor …" at bounding box center [694, 330] width 598 height 81
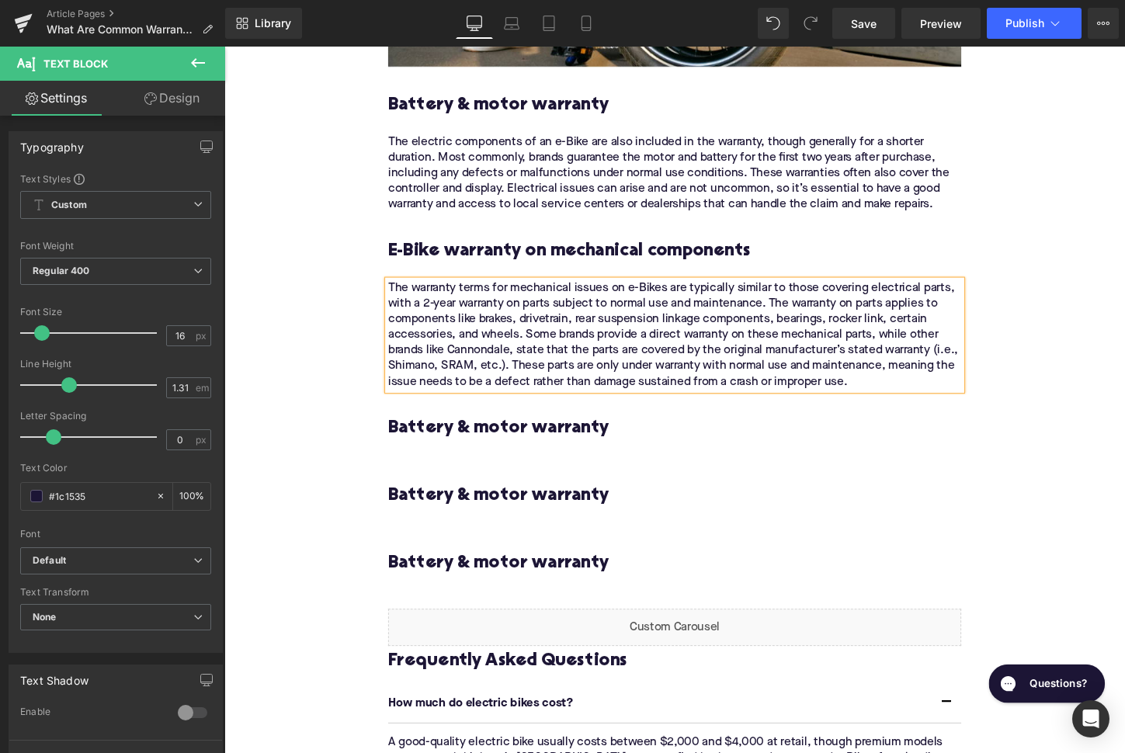
click at [480, 438] on h3 "Battery & motor warranty" at bounding box center [694, 444] width 598 height 24
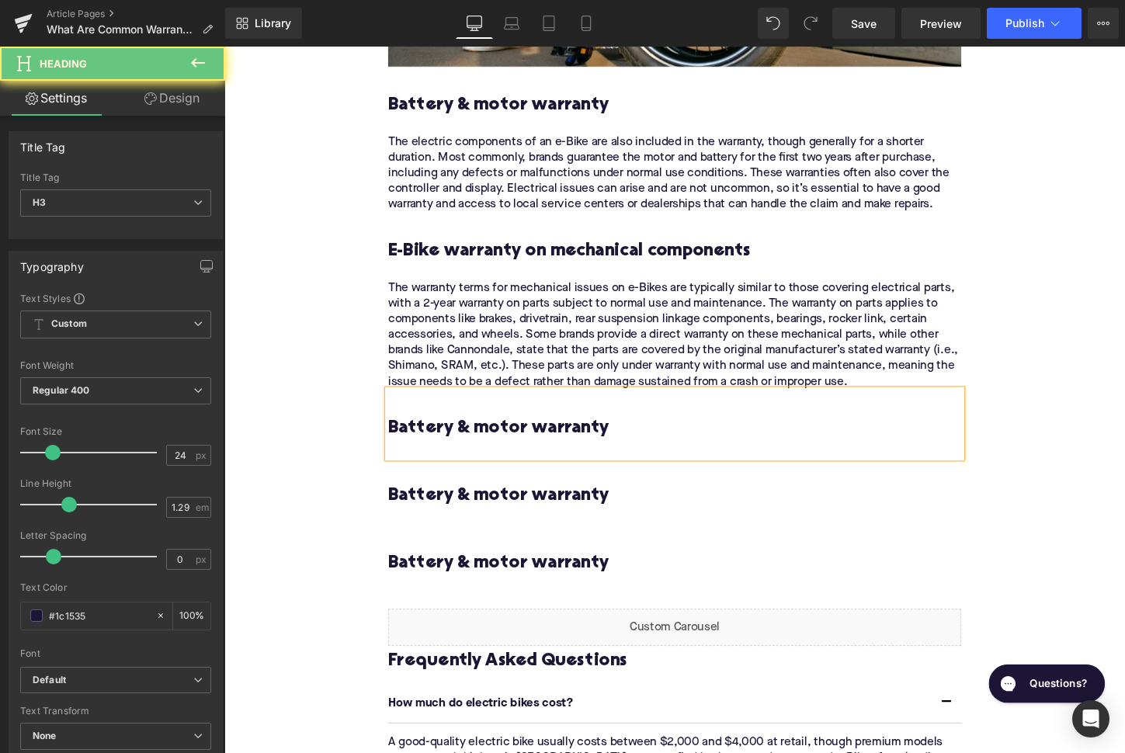
paste div
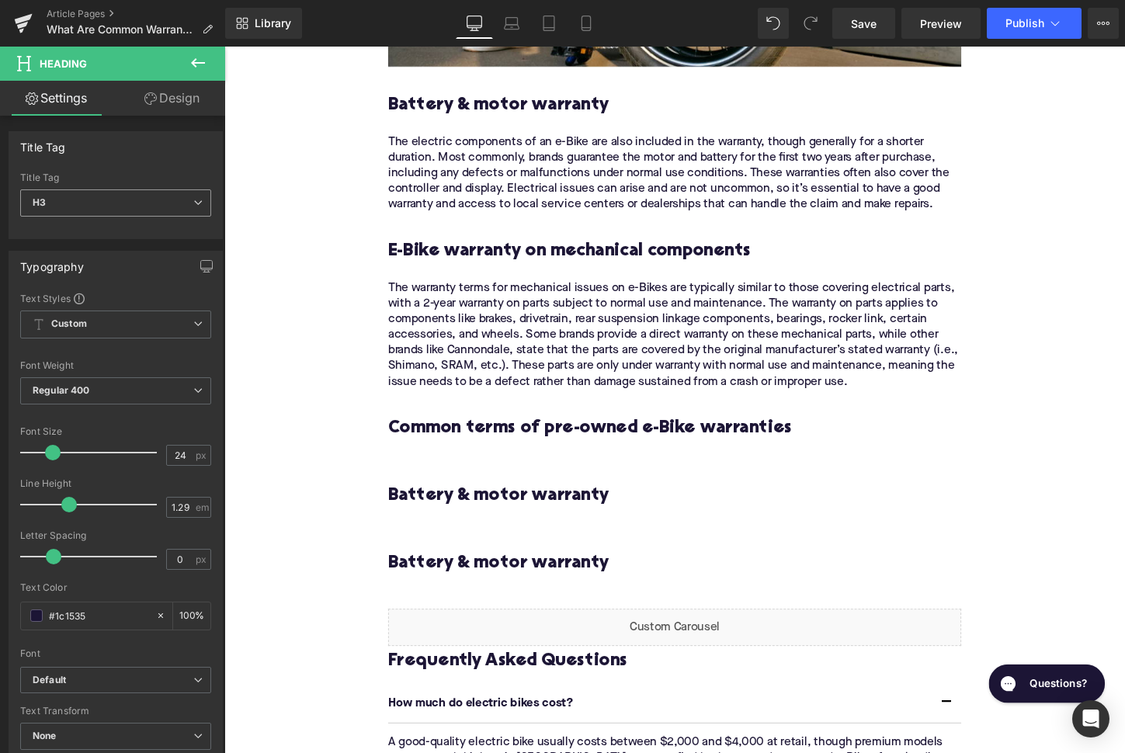
click at [106, 201] on span "H3" at bounding box center [115, 202] width 191 height 27
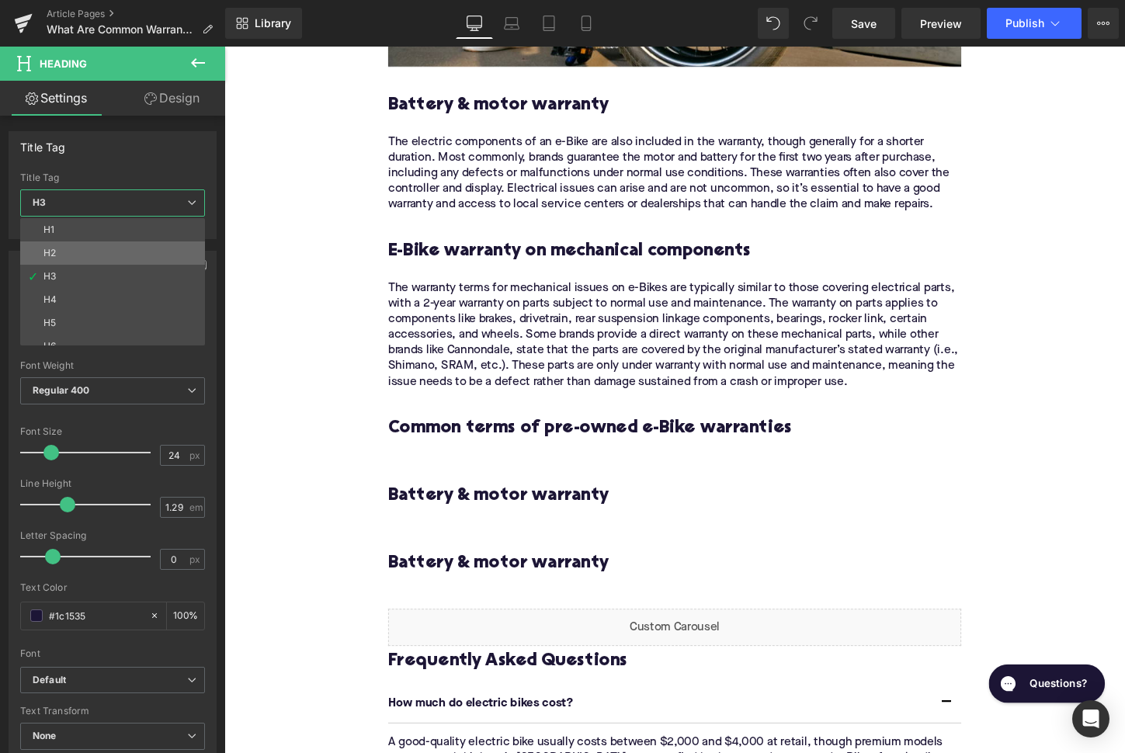
drag, startPoint x: 120, startPoint y: 251, endPoint x: 32, endPoint y: 190, distance: 107.0
click at [120, 251] on li "H2" at bounding box center [116, 252] width 192 height 23
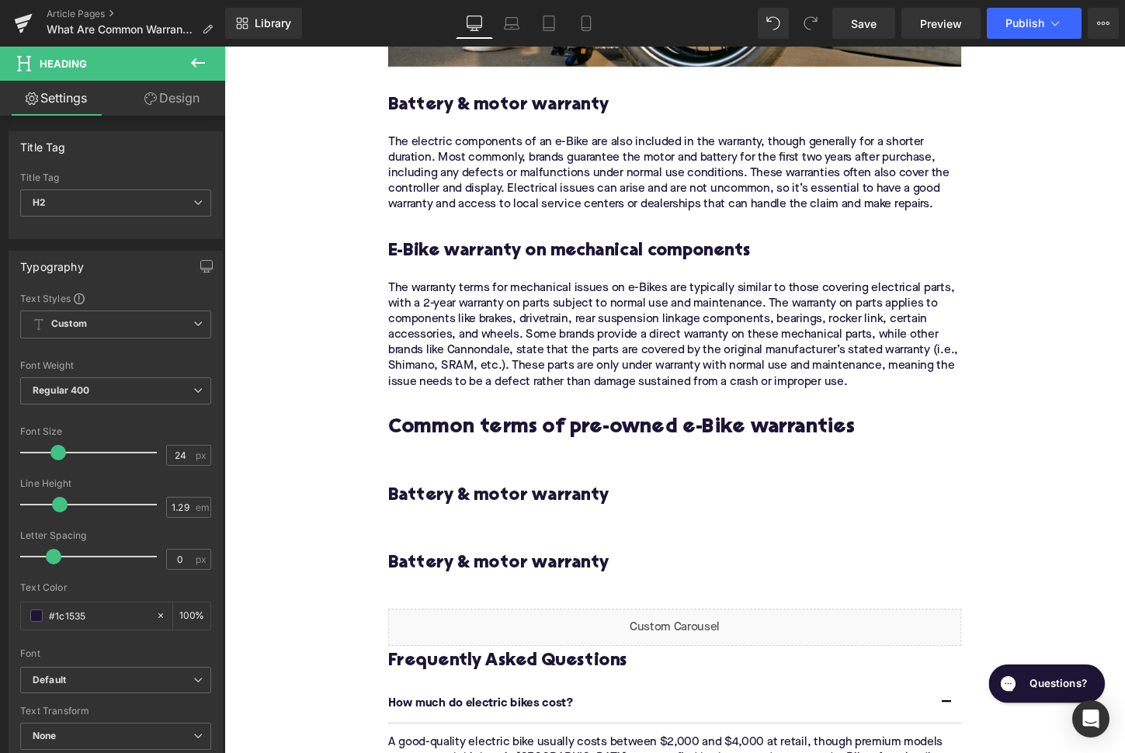
type input "28"
type input "1.11"
type input "100"
click at [316, 303] on div "Home / What Are Common Warranty Terms For E-Bikes? Breadcrumbs What Are Common …" at bounding box center [693, 14] width 939 height 3955
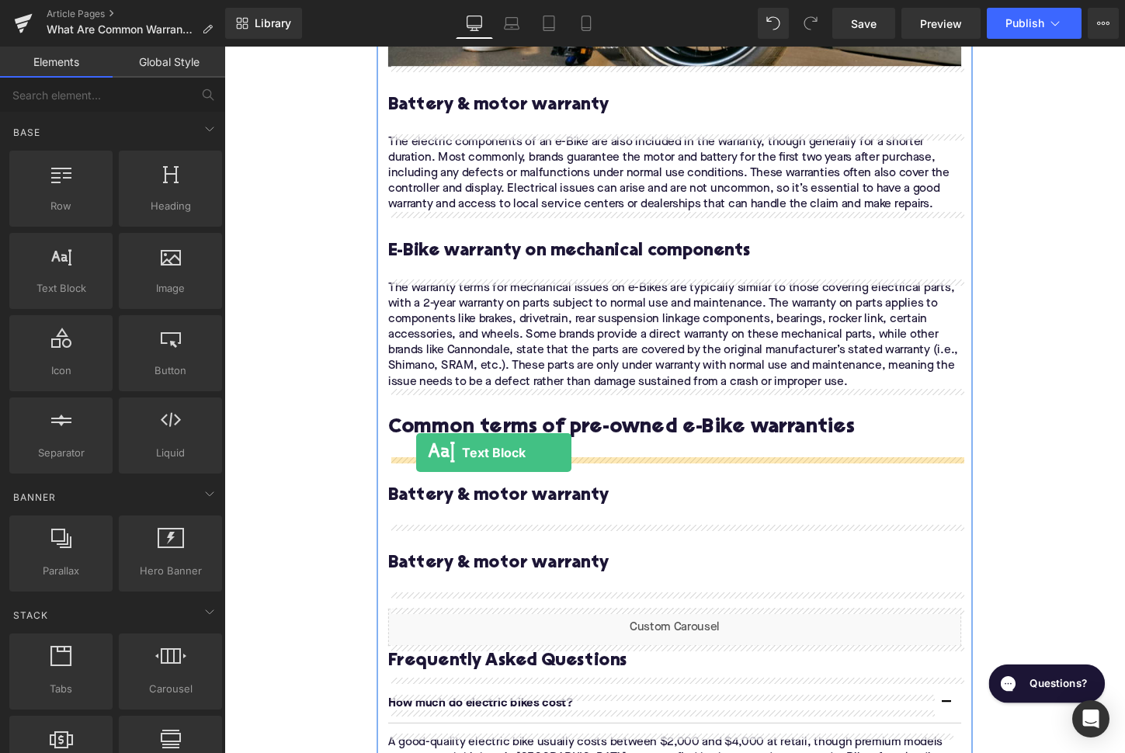
drag, startPoint x: 328, startPoint y: 332, endPoint x: 423, endPoint y: 470, distance: 167.5
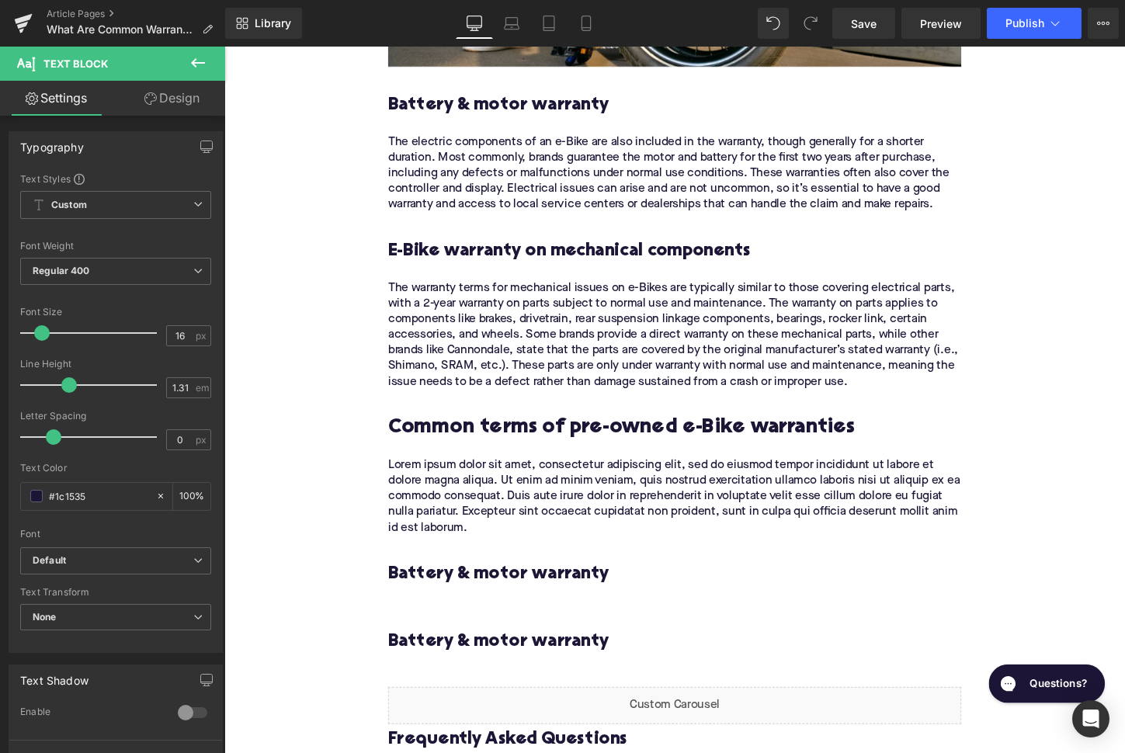
click at [529, 514] on p "Lorem ipsum dolor sit amet, consectetur adipiscing elit, sed do eiusmod tempor …" at bounding box center [694, 515] width 598 height 81
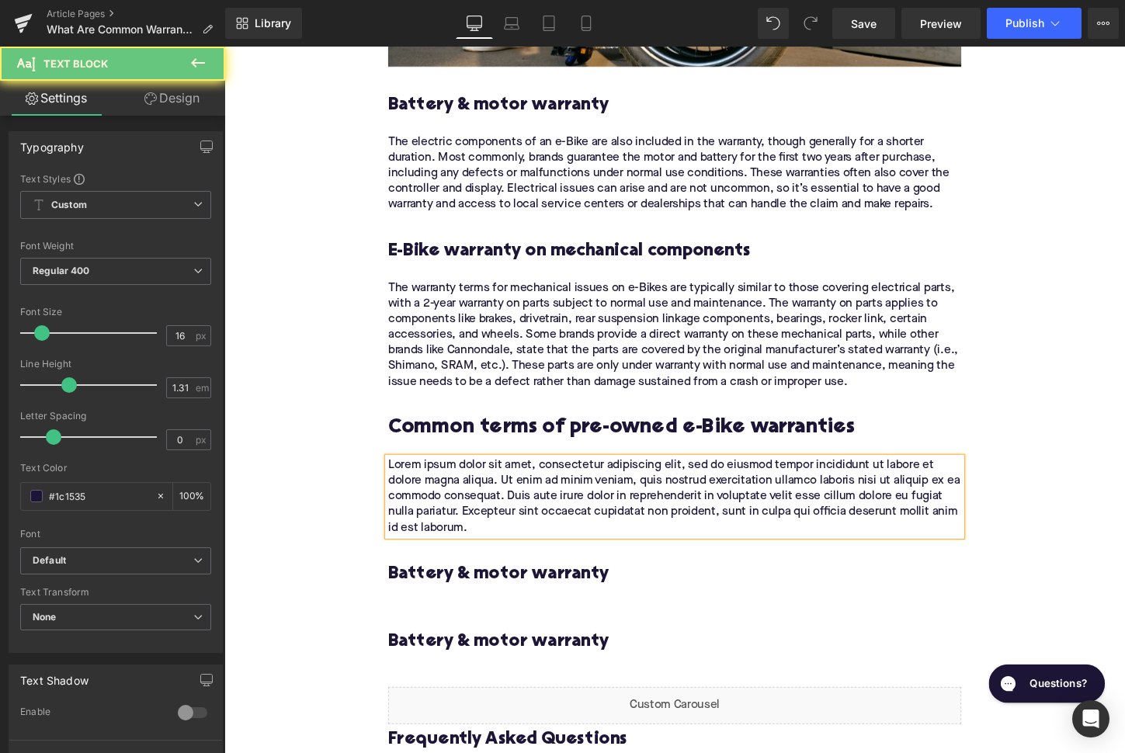
paste div
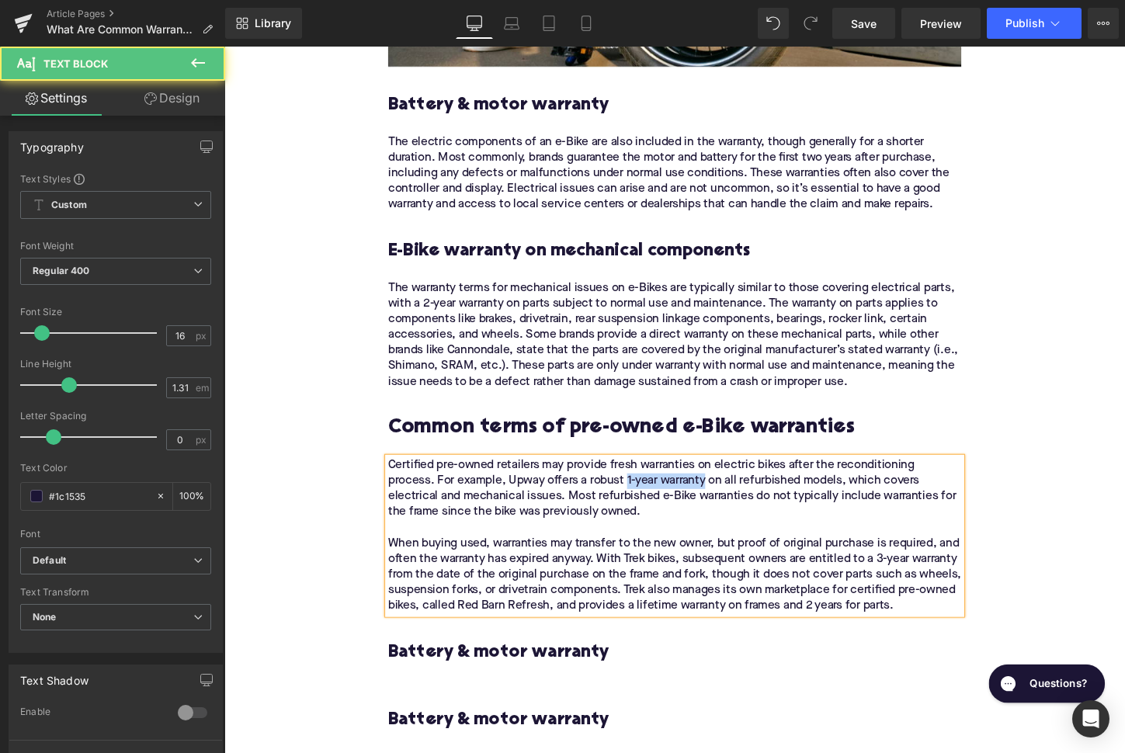
drag, startPoint x: 646, startPoint y: 498, endPoint x: 729, endPoint y: 499, distance: 83.1
click at [729, 499] on p "Certified pre-owned retailers may provide fresh warranties on electric bikes af…" at bounding box center [694, 556] width 598 height 163
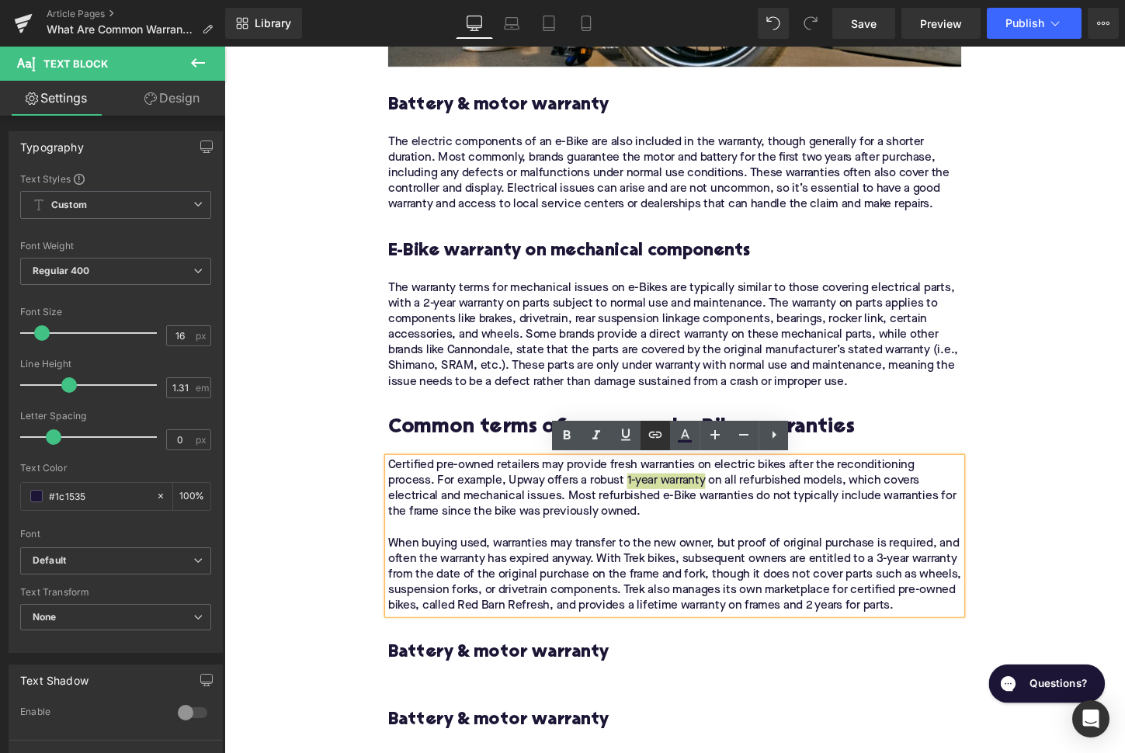
click at [658, 435] on icon at bounding box center [655, 434] width 19 height 19
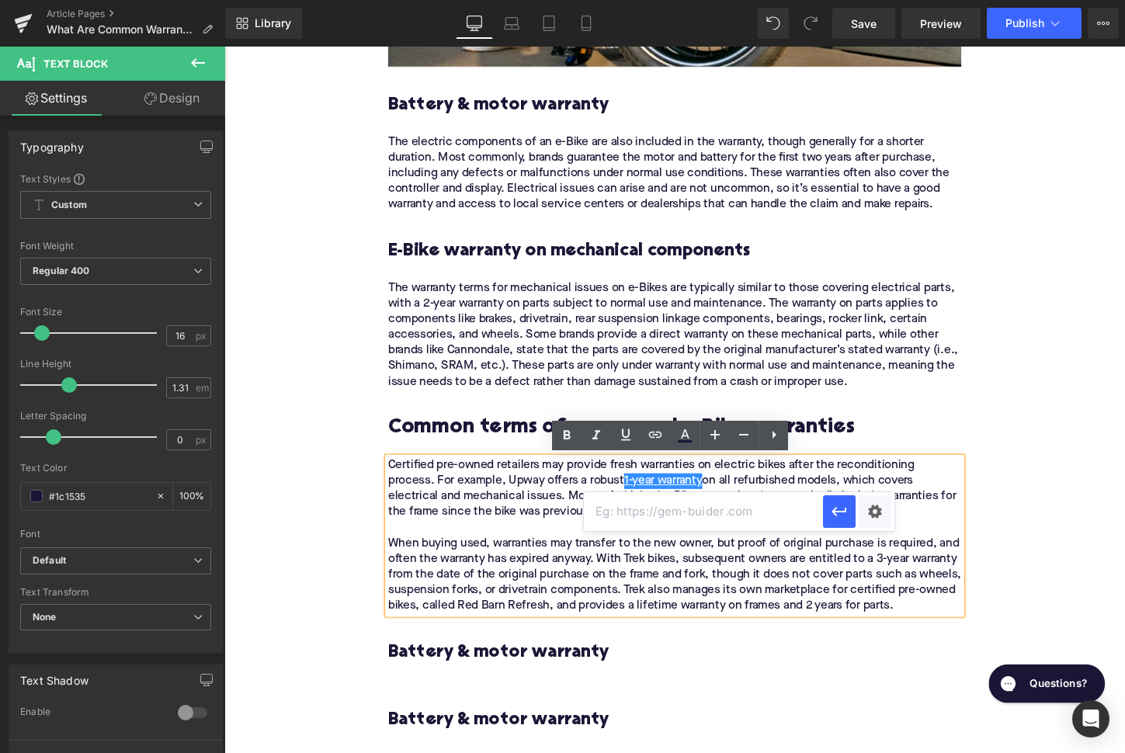
click at [702, 510] on input "text" at bounding box center [703, 511] width 239 height 39
paste input "[URL][DOMAIN_NAME]"
type input "[URL][DOMAIN_NAME]"
click at [838, 515] on icon "button" at bounding box center [839, 511] width 19 height 19
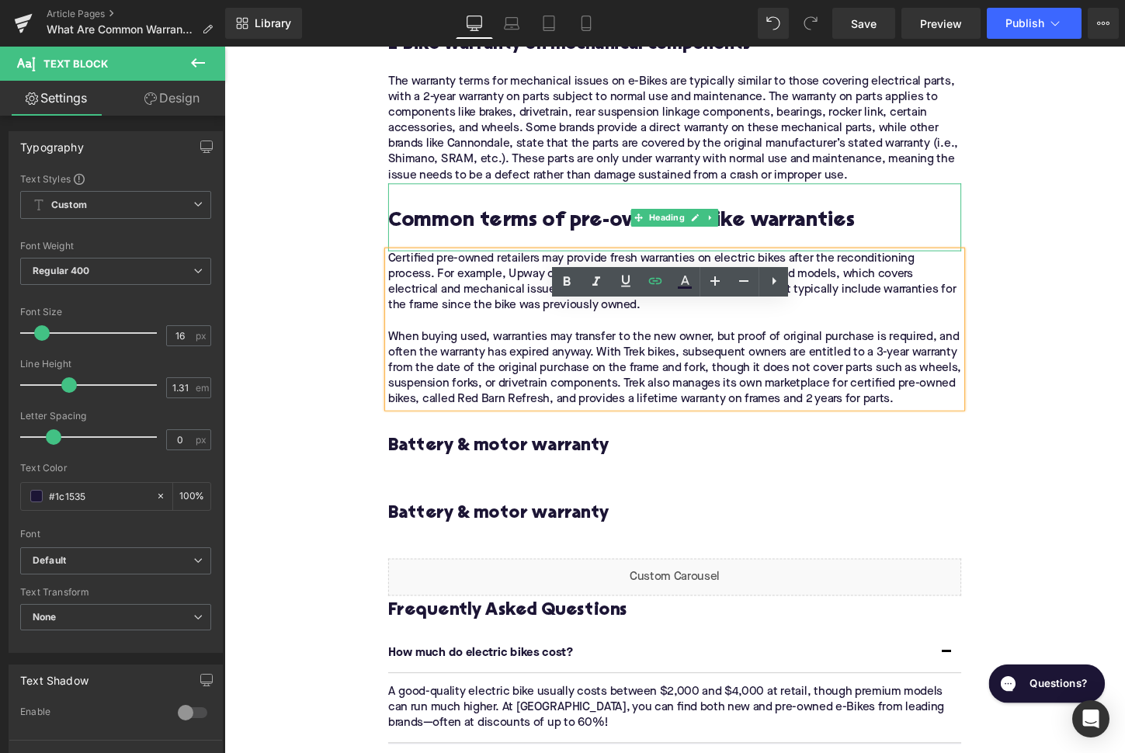
scroll to position [2453, 0]
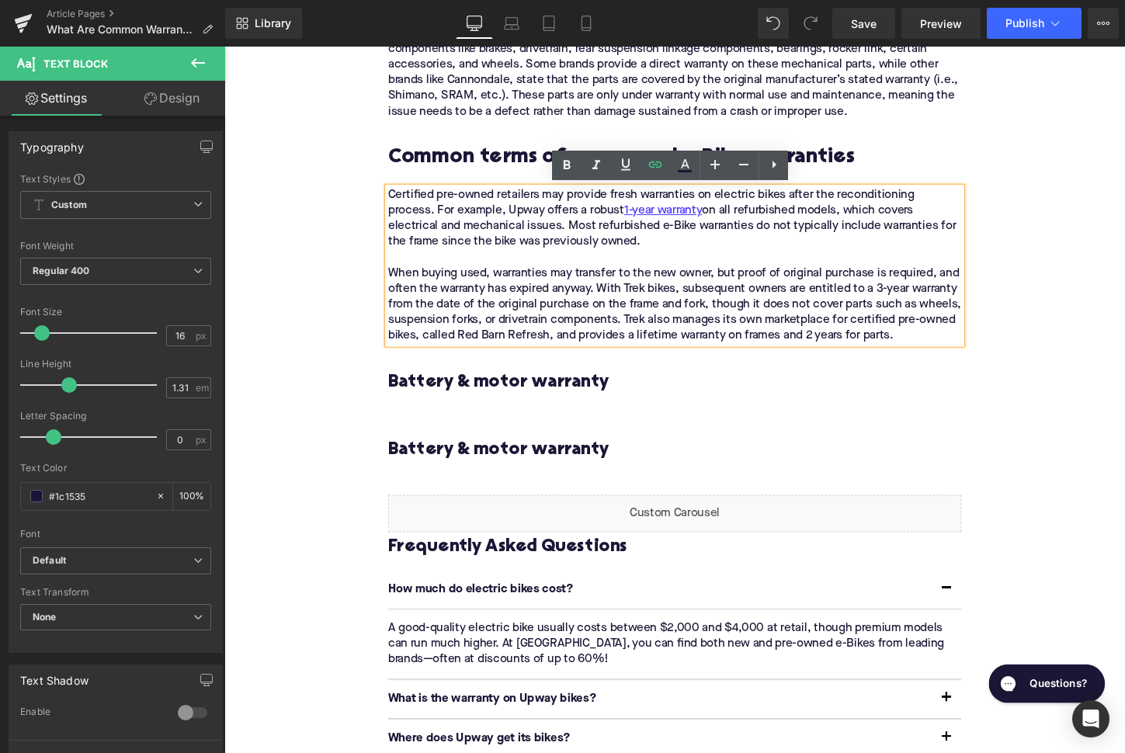
click at [473, 382] on h3 at bounding box center [694, 372] width 598 height 24
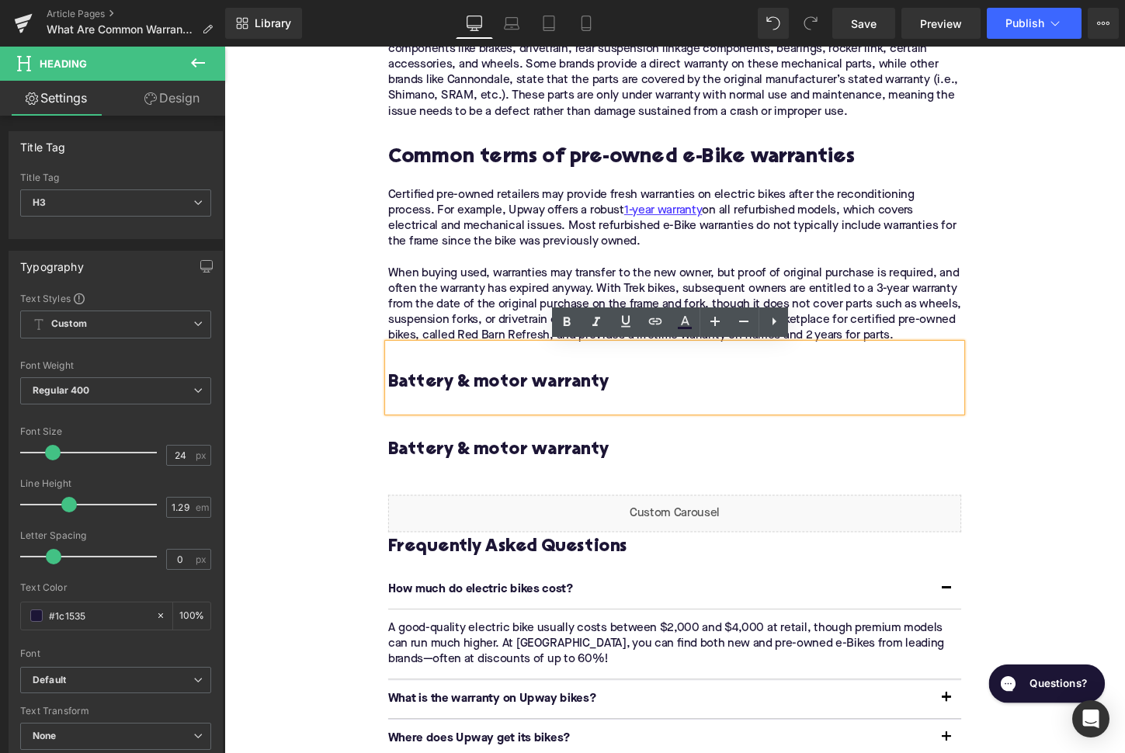
click at [487, 403] on h3 "Battery & motor warranty" at bounding box center [694, 396] width 598 height 24
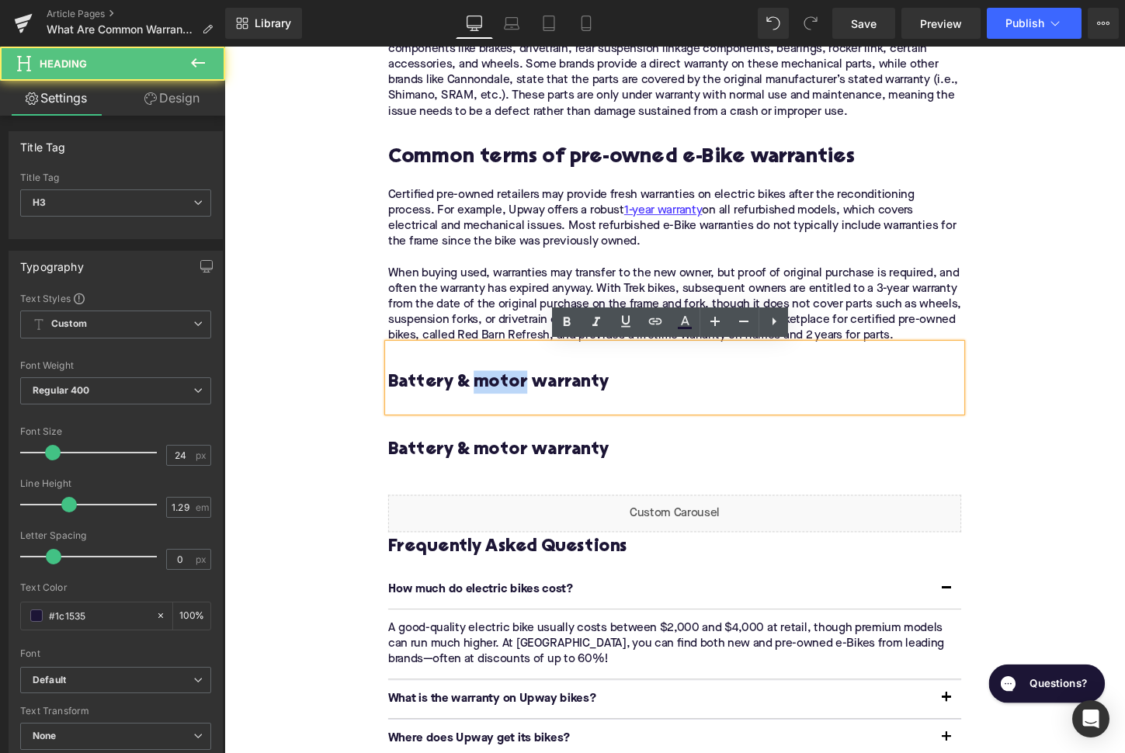
click at [487, 403] on h3 "Battery & motor warranty" at bounding box center [694, 396] width 598 height 24
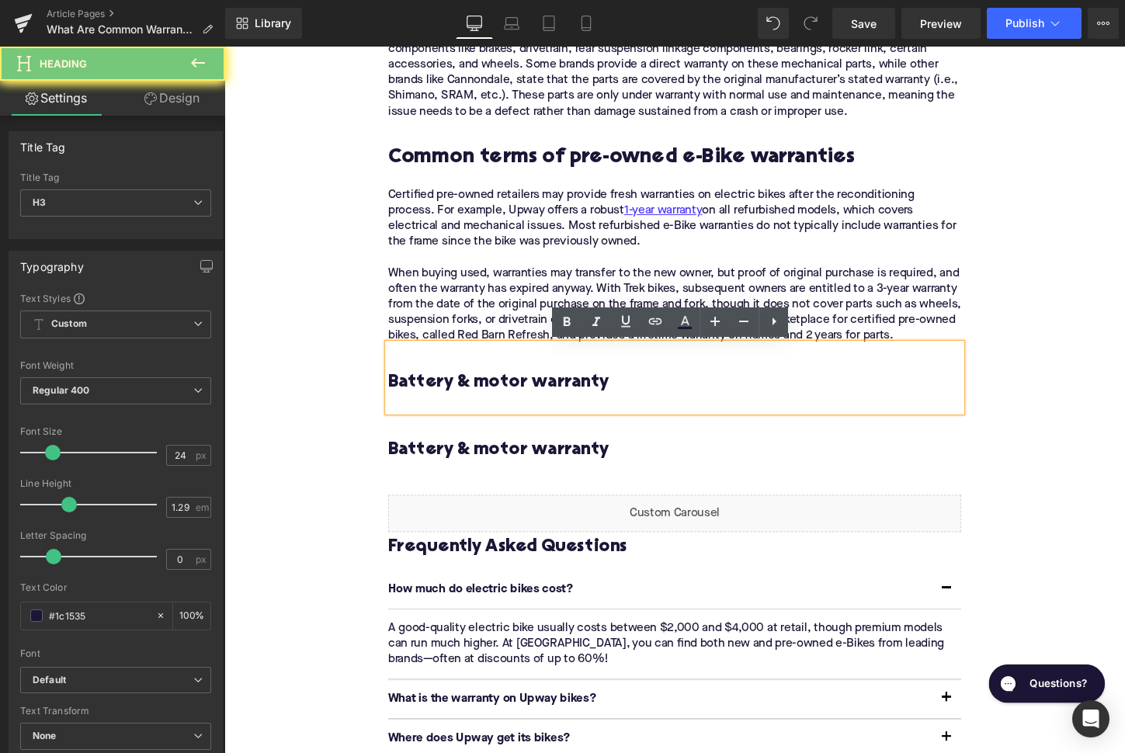
click at [487, 403] on h3 "Battery & motor warranty" at bounding box center [694, 396] width 598 height 24
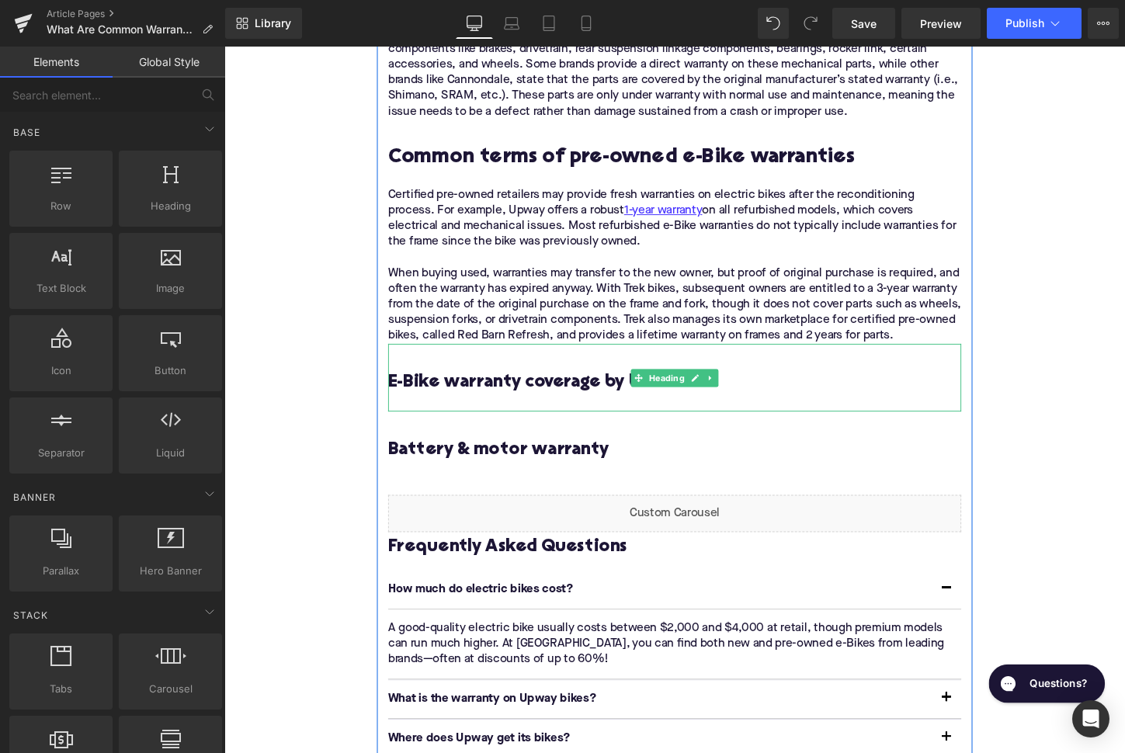
click at [445, 398] on h3 "E-Bike warranty coverage by brand" at bounding box center [694, 396] width 598 height 24
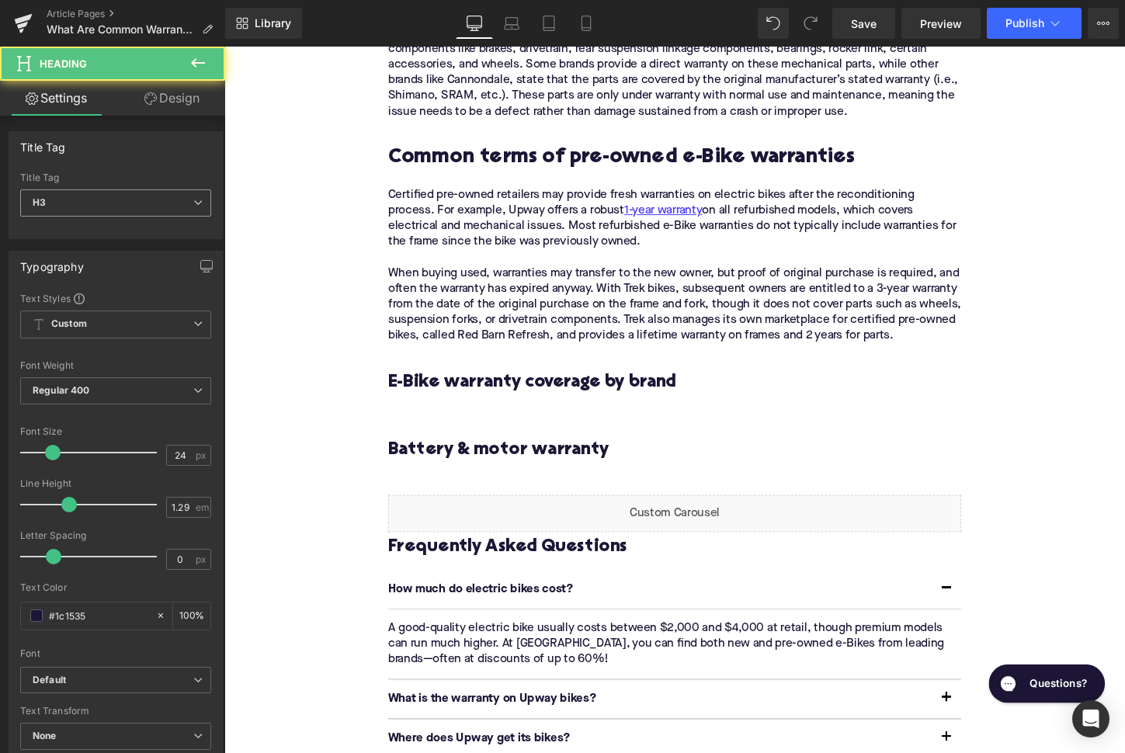
click at [127, 199] on span "H3" at bounding box center [115, 202] width 191 height 27
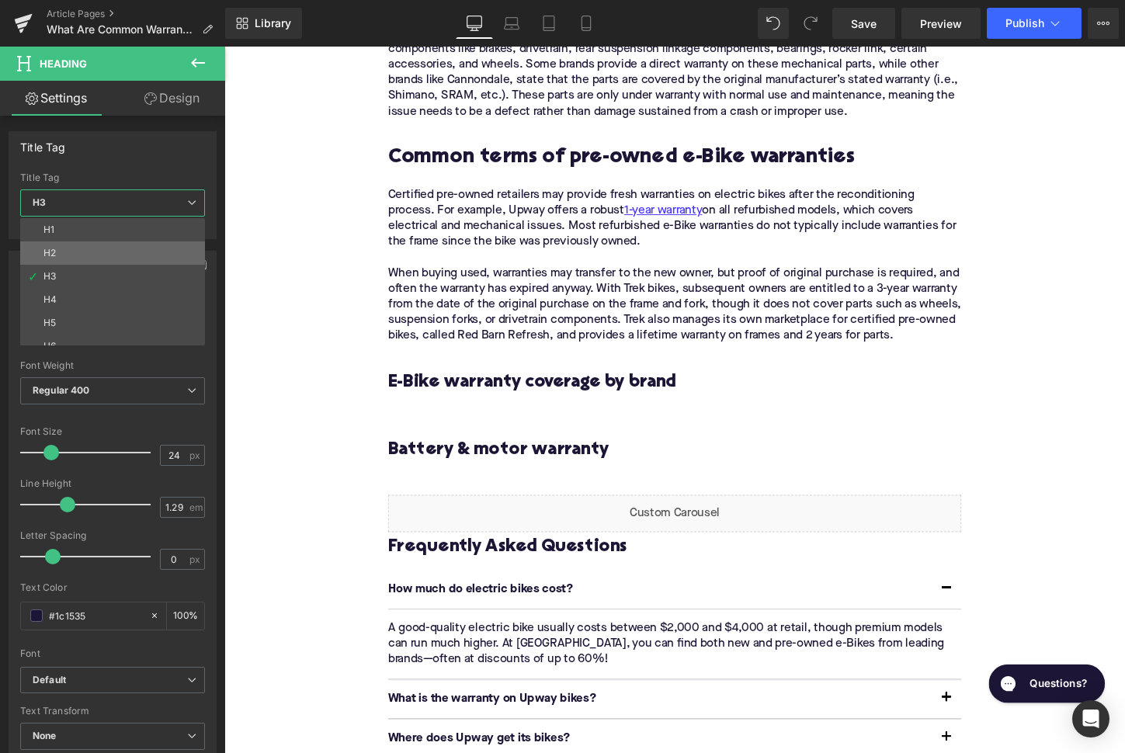
click at [137, 260] on li "H2" at bounding box center [116, 252] width 192 height 23
type input "28"
type input "1.11"
type input "100"
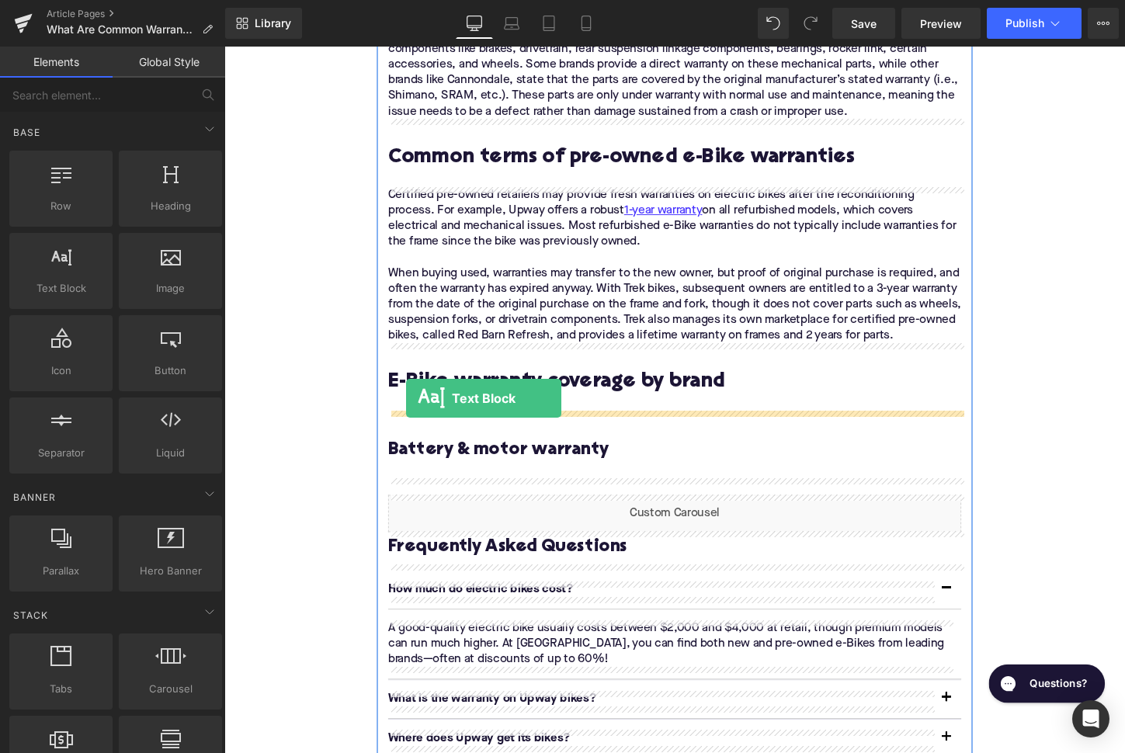
drag, startPoint x: 276, startPoint y: 308, endPoint x: 414, endPoint y: 419, distance: 176.6
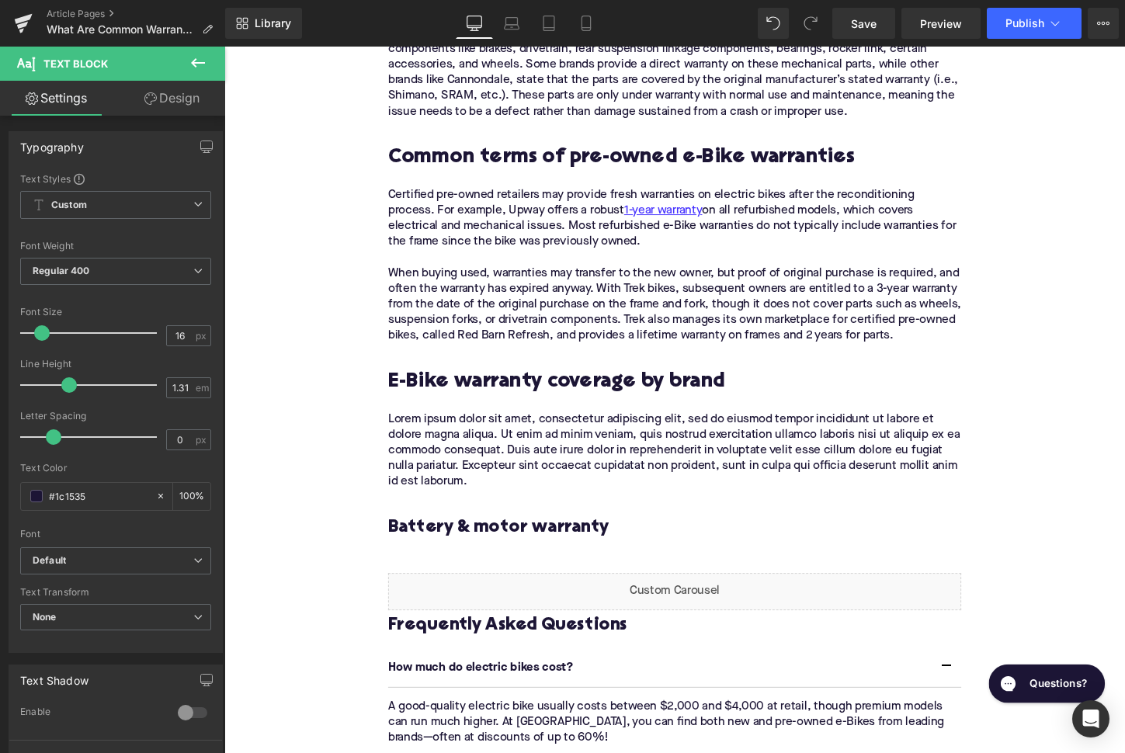
click at [535, 454] on p "Lorem ipsum dolor sit amet, consectetur adipiscing elit, sed do eiusmod tempor …" at bounding box center [694, 467] width 598 height 81
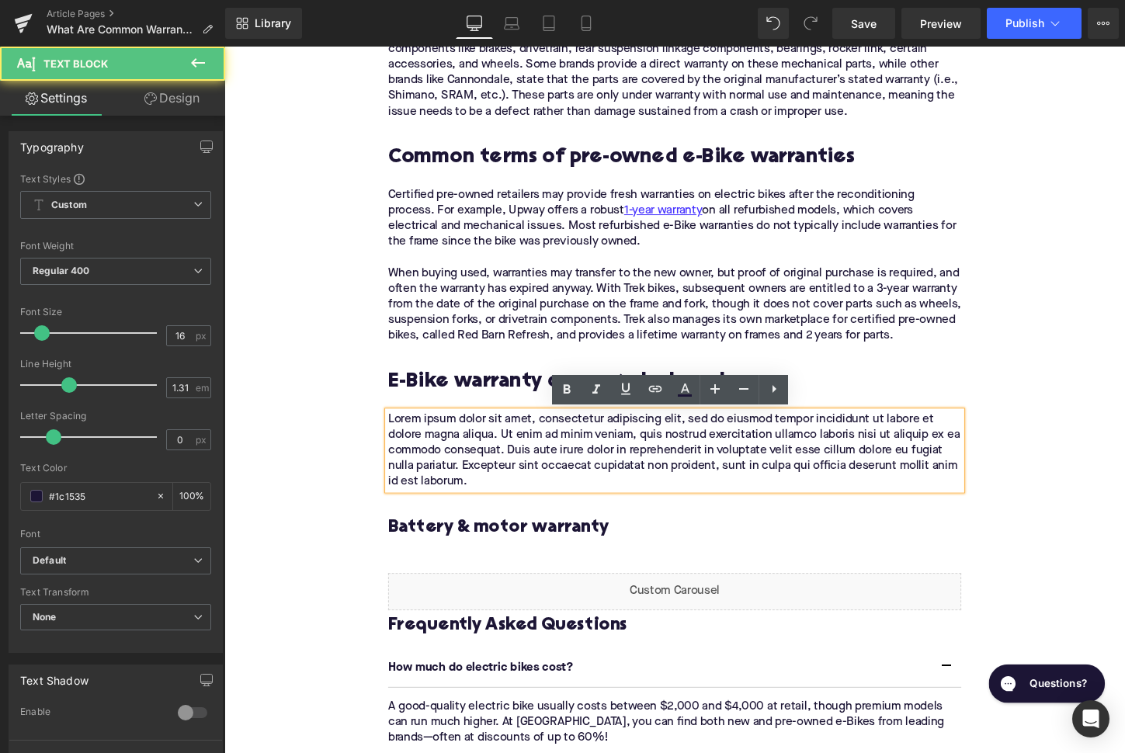
click at [535, 454] on p "Lorem ipsum dolor sit amet, consectetur adipiscing elit, sed do eiusmod tempor …" at bounding box center [694, 467] width 598 height 81
paste div
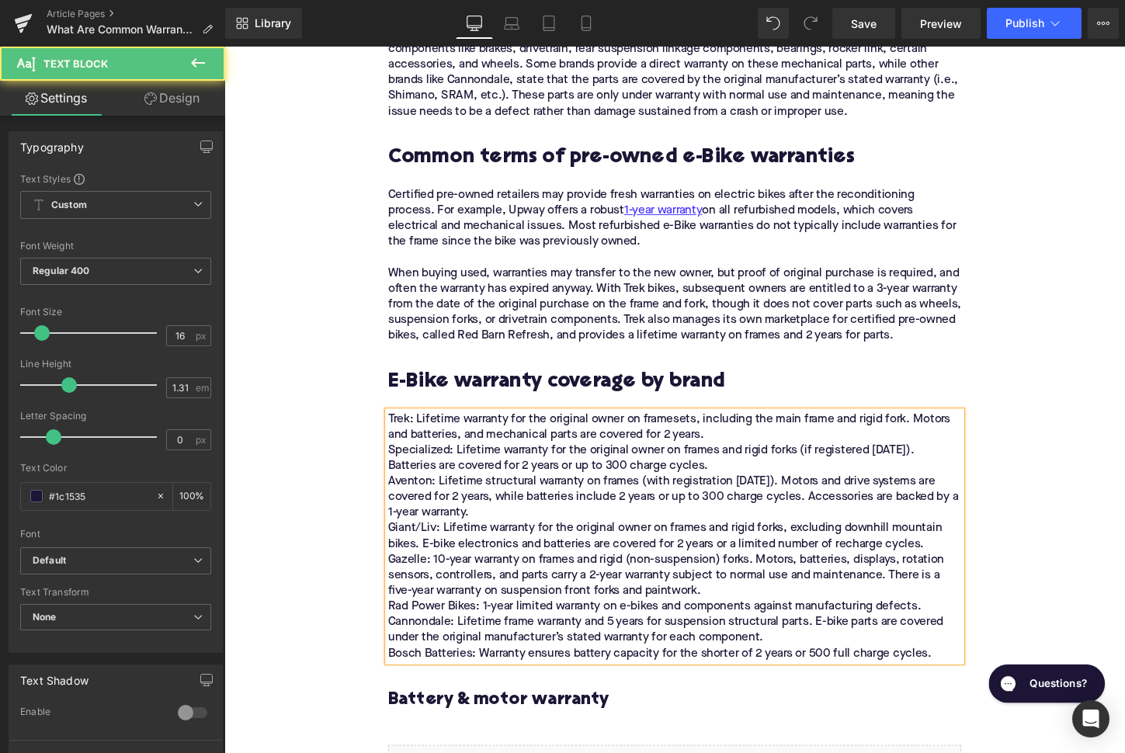
click at [662, 519] on p "Trek: Lifetime warranty for the original owner on framesets, including the main…" at bounding box center [694, 557] width 598 height 261
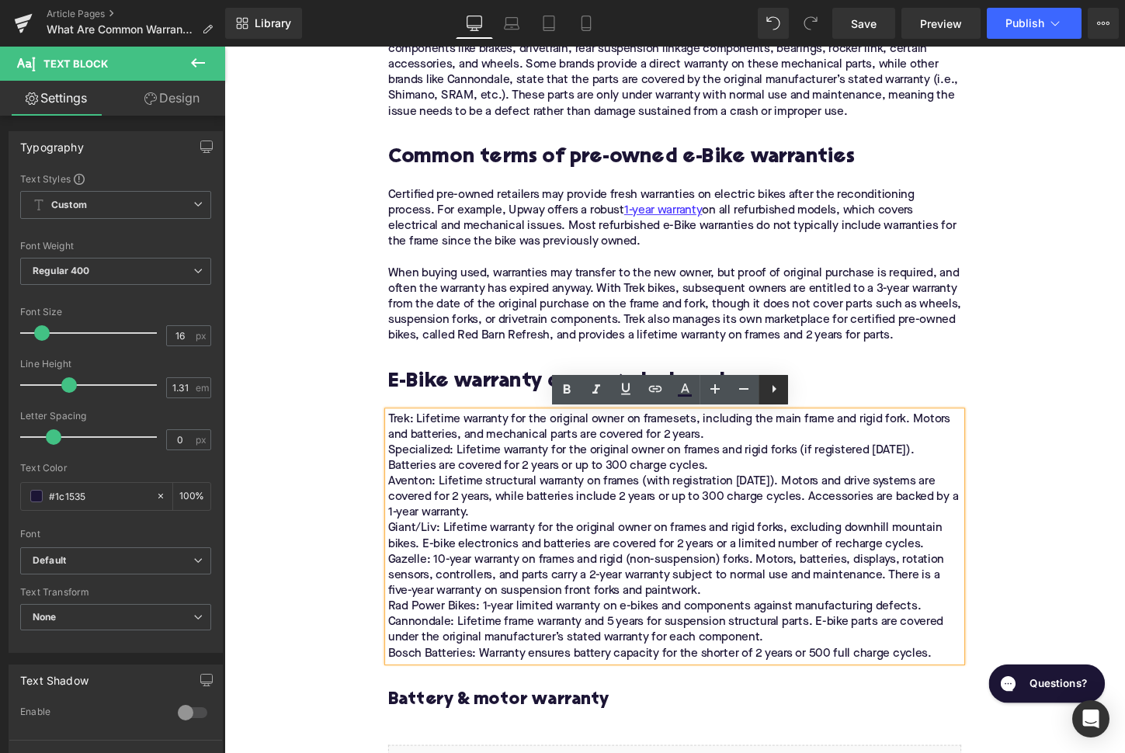
click at [775, 387] on icon at bounding box center [774, 389] width 19 height 19
click at [768, 387] on icon at bounding box center [773, 389] width 19 height 19
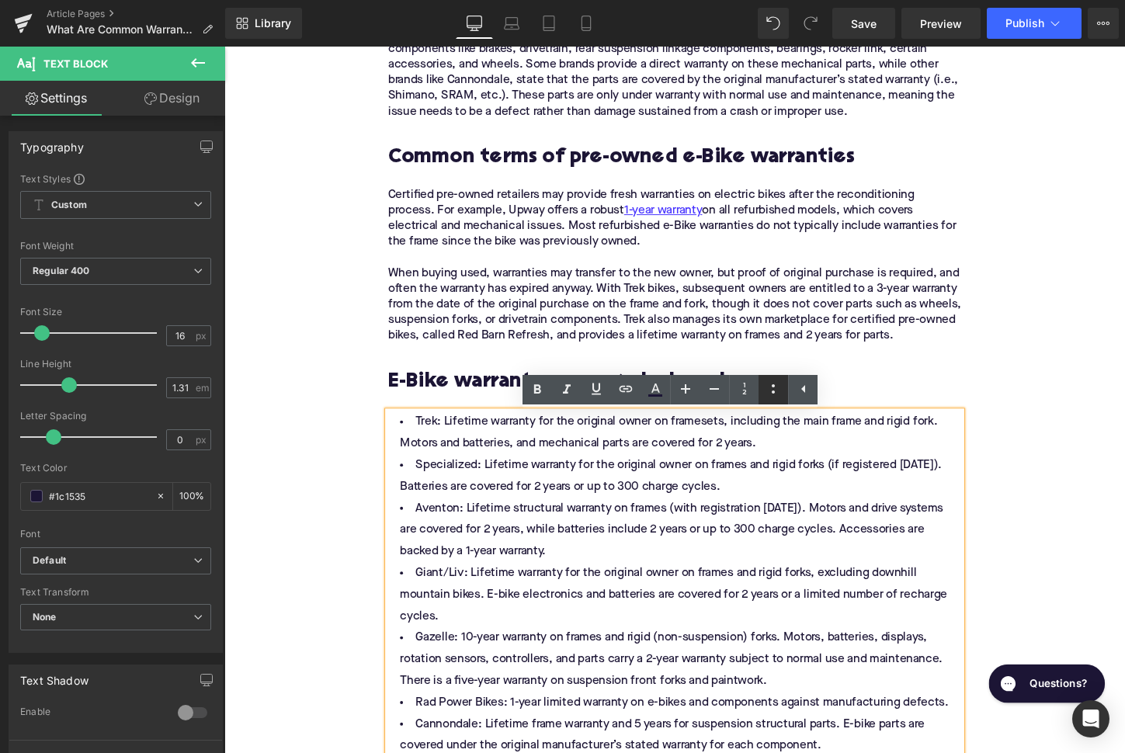
scroll to position [2489, 0]
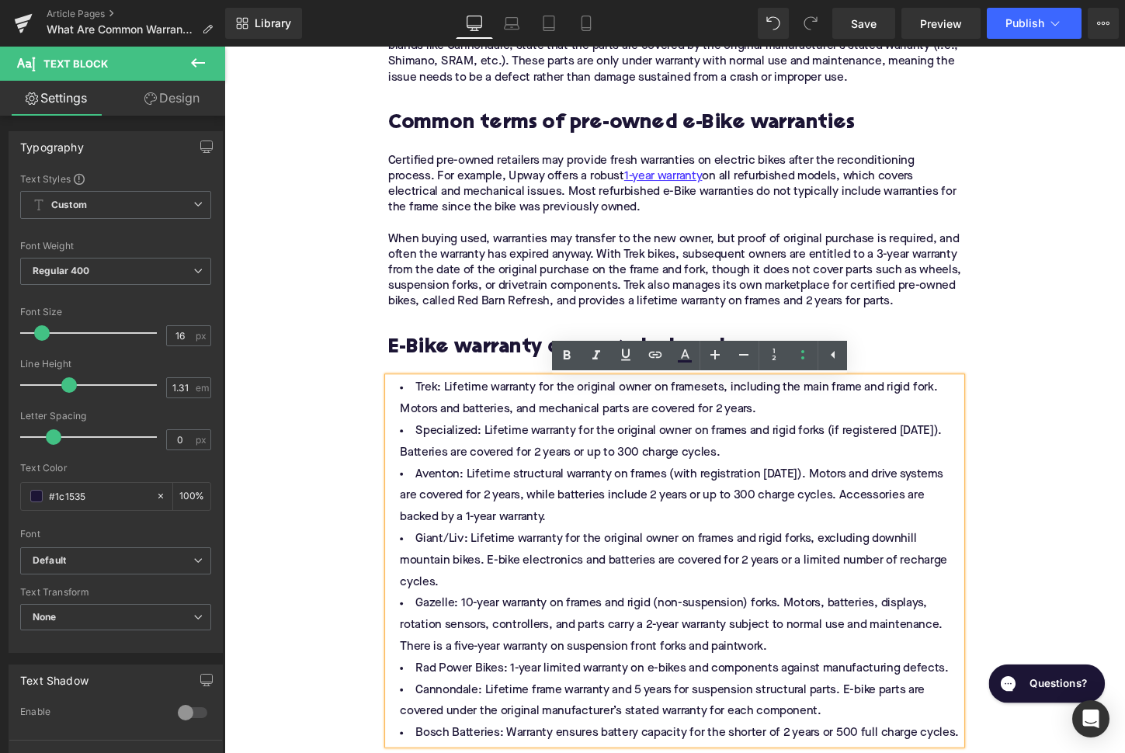
click at [661, 464] on li "Specialized: Lifetime warranty for the original owner on frames and rigid forks…" at bounding box center [694, 458] width 598 height 45
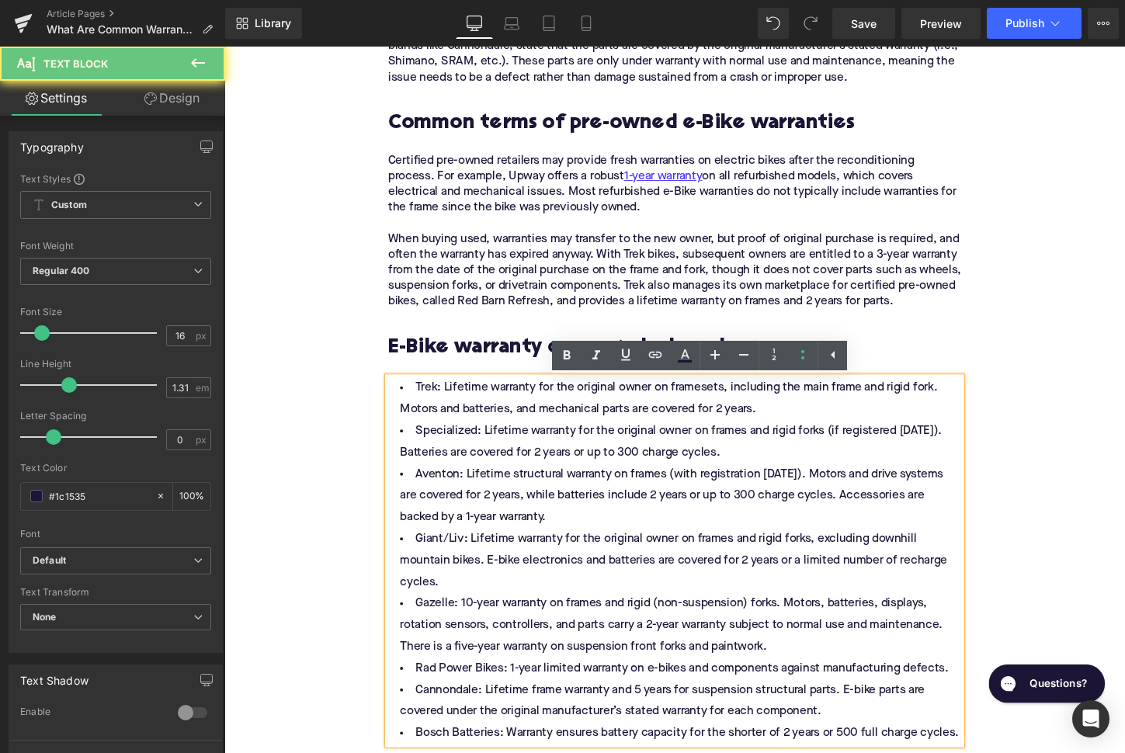
click at [798, 430] on li "Trek: Lifetime warranty for the original owner on framesets, including the main…" at bounding box center [694, 413] width 598 height 45
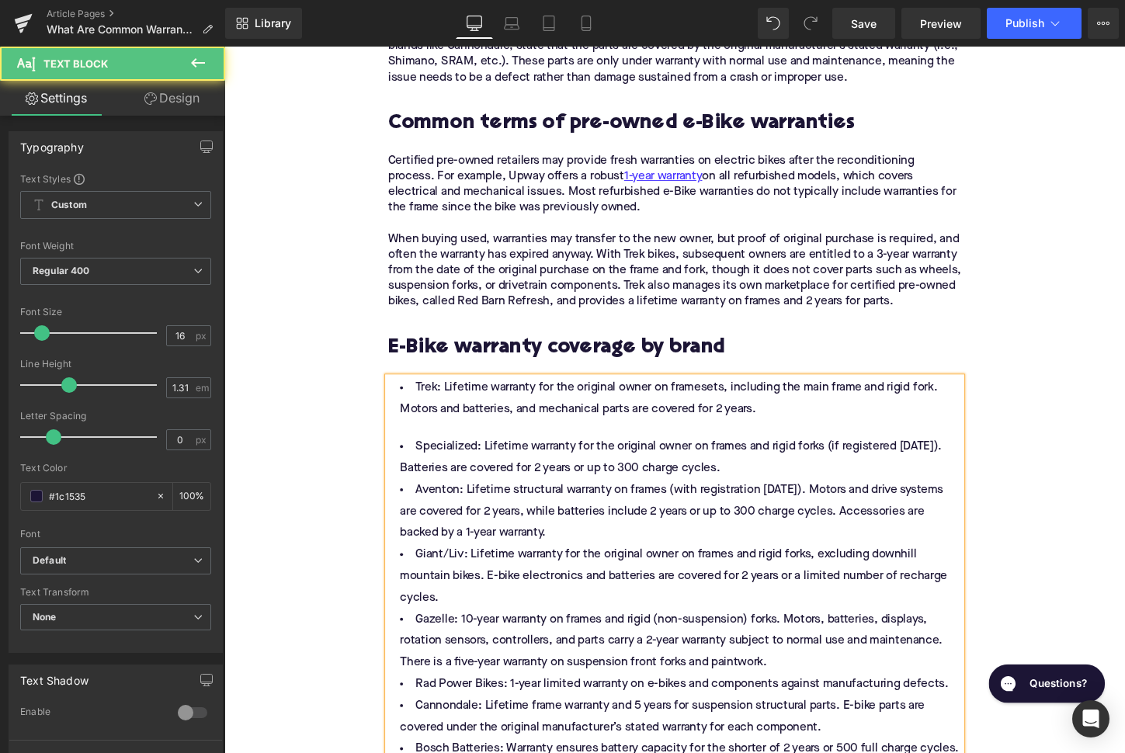
click at [814, 484] on li "Specialized: Lifetime warranty for the original owner on frames and rigid forks…" at bounding box center [694, 475] width 598 height 45
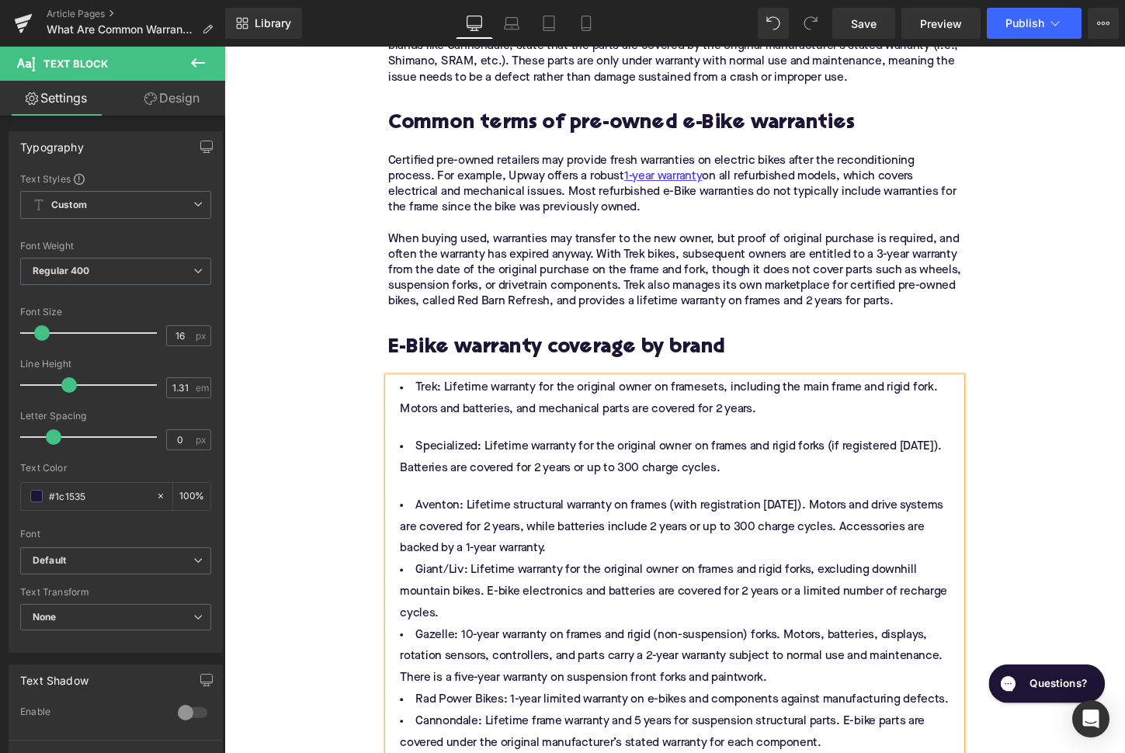
click at [743, 570] on li "Aventon: Lifetime structural warranty on frames (with registration [DATE]). Mot…" at bounding box center [694, 548] width 598 height 68
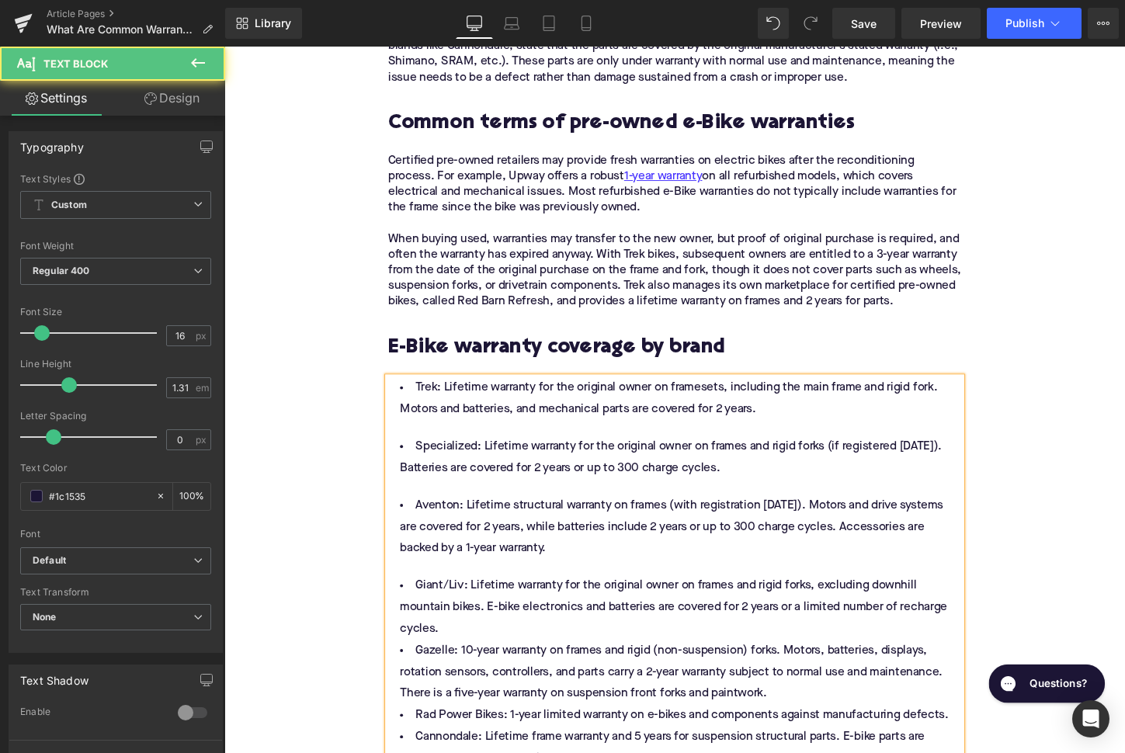
click at [529, 661] on li "Giant/Liv: Lifetime warranty for the original owner on frames and rigid forks, …" at bounding box center [694, 632] width 598 height 68
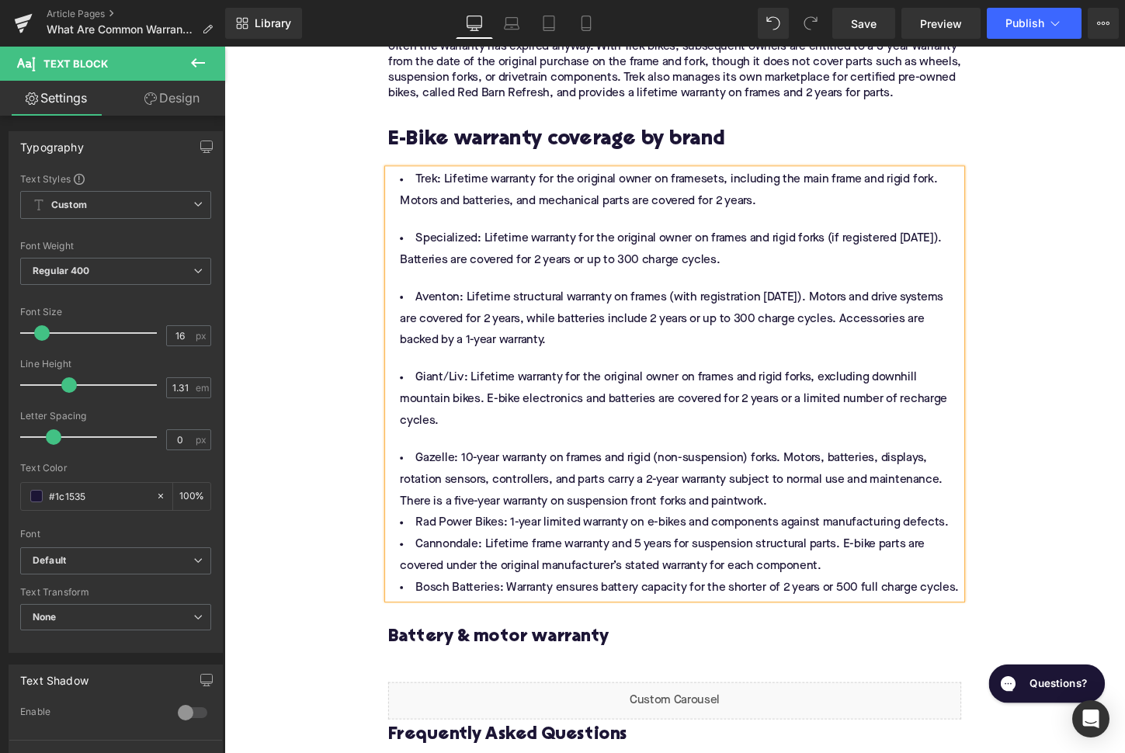
scroll to position [2737, 0]
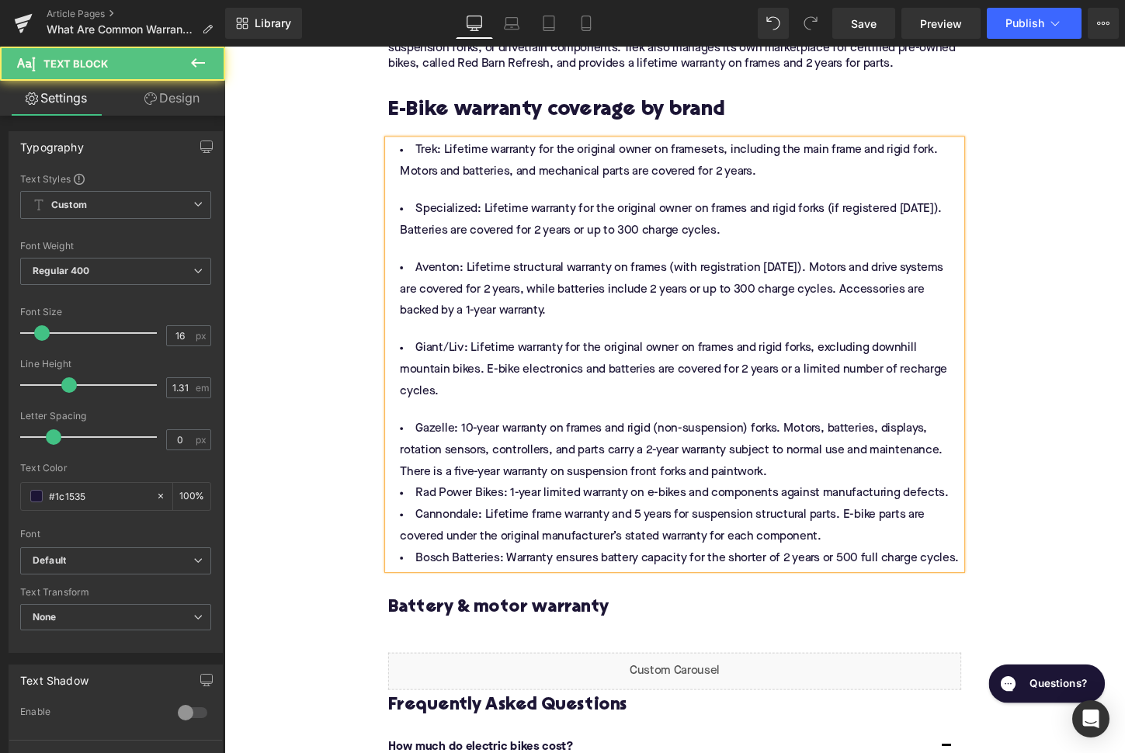
click at [802, 484] on li "Gazelle: 10-year warranty on frames and rigid (non-suspension) forks. Motors, b…" at bounding box center [694, 468] width 598 height 68
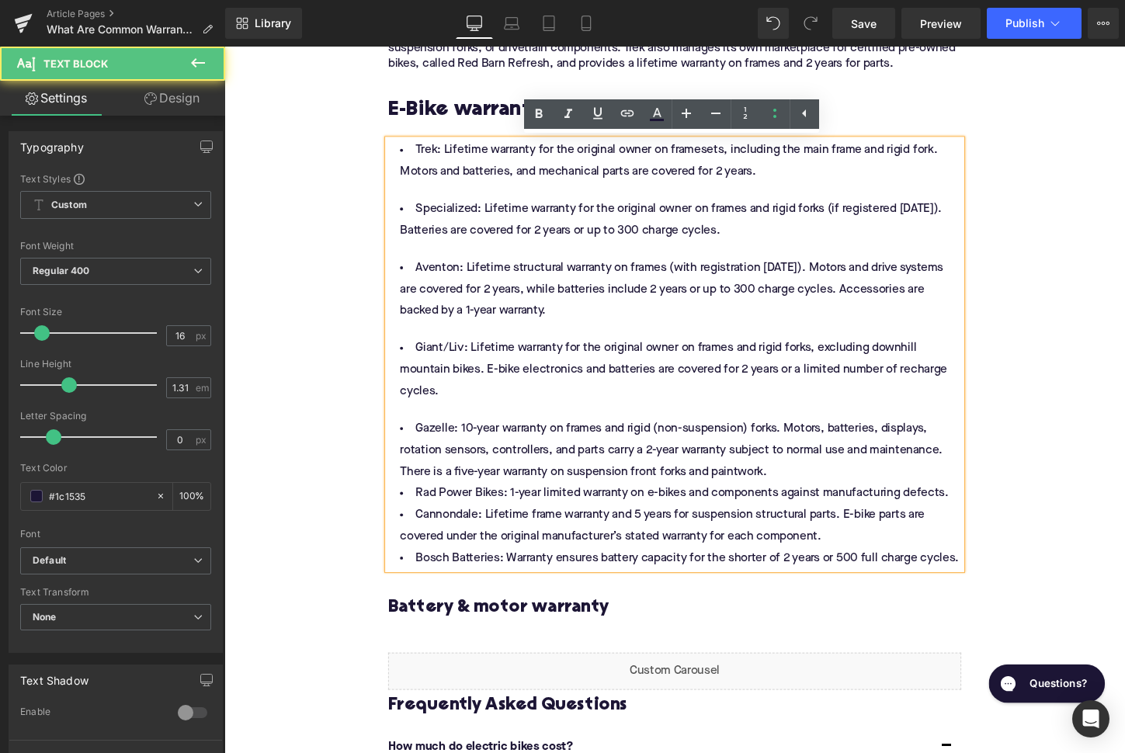
click at [809, 500] on li "Gazelle: 10-year warranty on frames and rigid (non-suspension) forks. Motors, b…" at bounding box center [694, 468] width 598 height 68
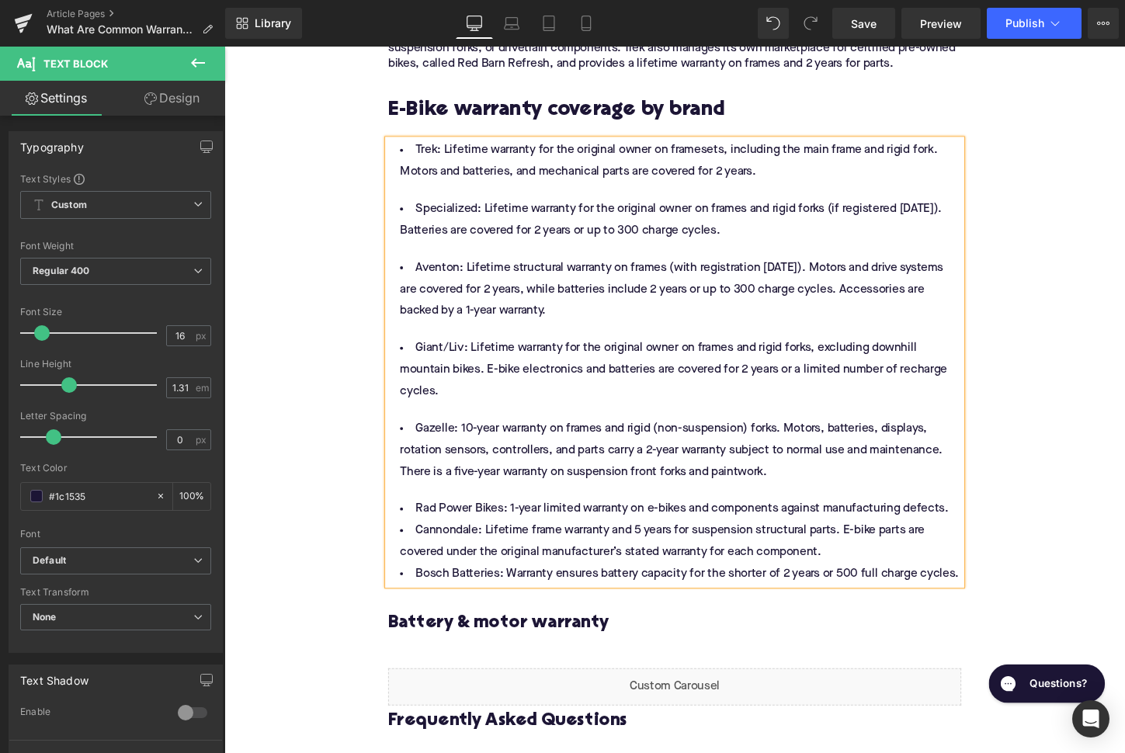
click at [887, 577] on li "Cannondale: Lifetime frame warranty and 5 years for suspension structural parts…" at bounding box center [694, 562] width 598 height 45
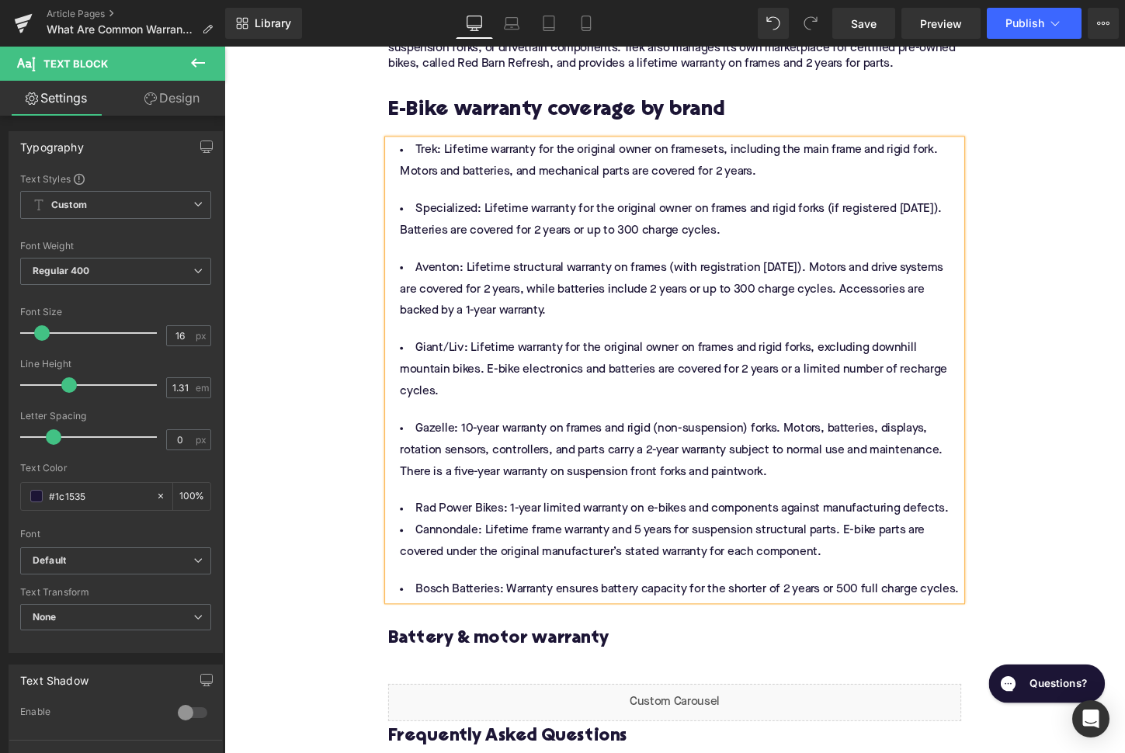
click at [984, 536] on li "Rad Power Bikes: 1-year limited warranty on e-bikes and components against manu…" at bounding box center [694, 529] width 598 height 23
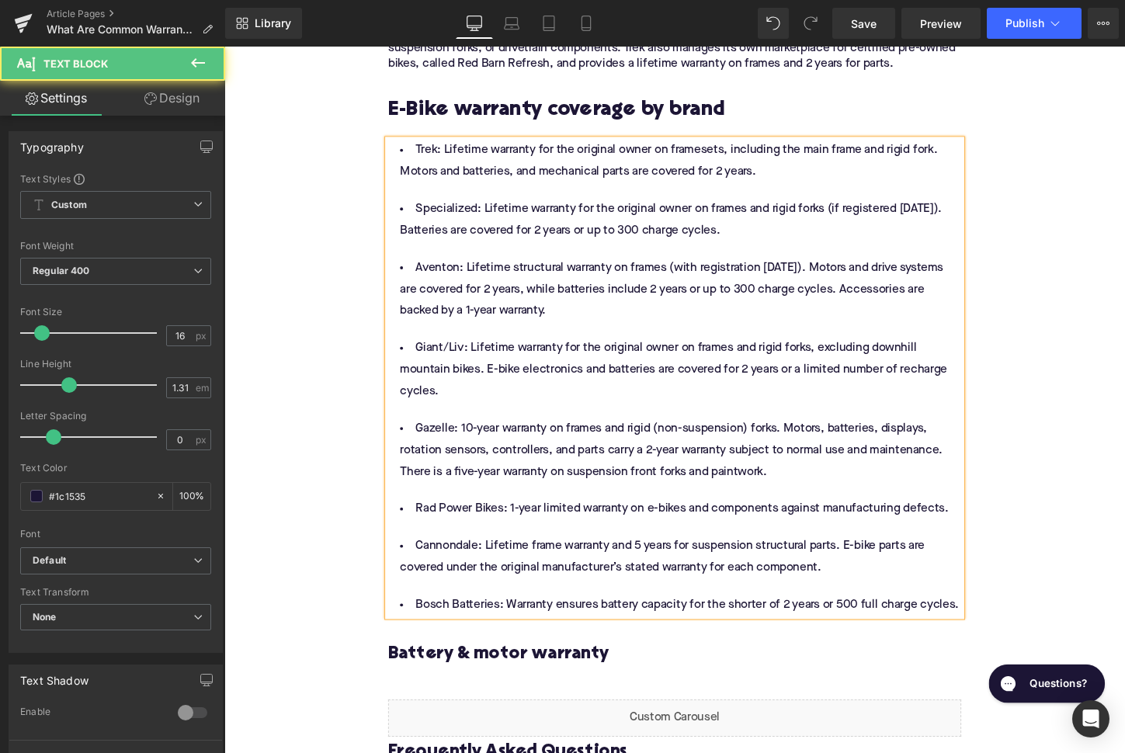
click at [448, 564] on li "Cannondale: Lifetime frame warranty and 5 years for suspension structural parts…" at bounding box center [694, 579] width 598 height 45
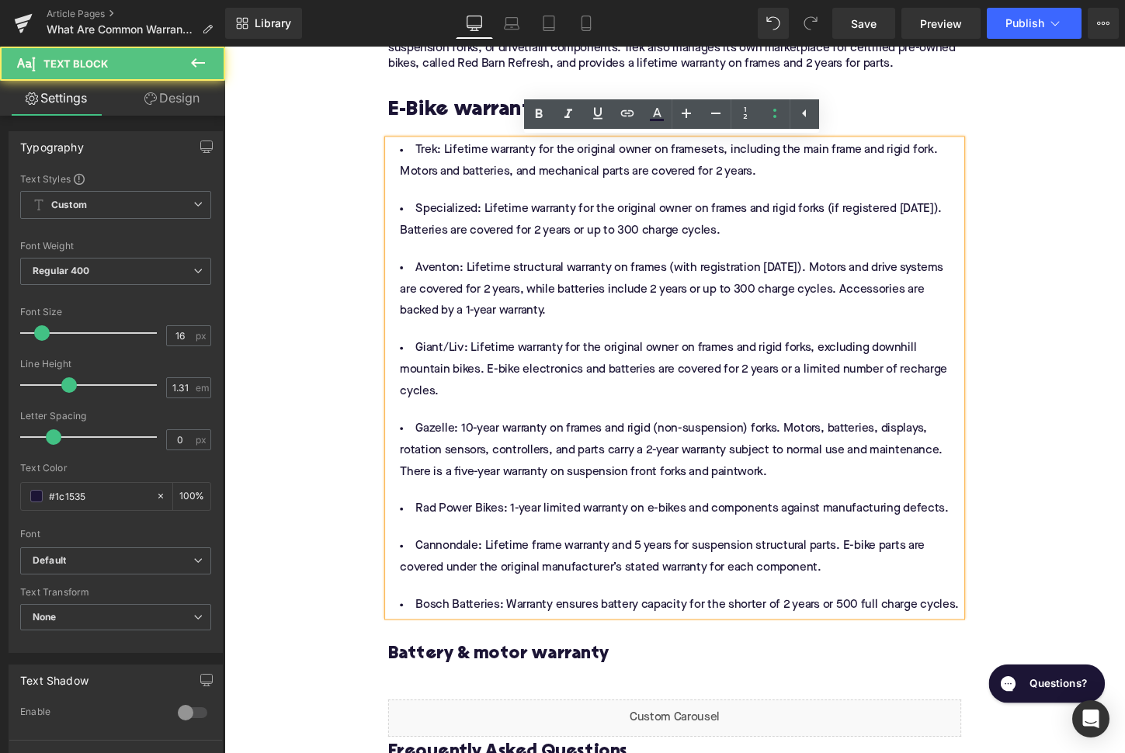
click at [448, 576] on li "Cannondale: Lifetime frame warranty and 5 years for suspension structural parts…" at bounding box center [694, 579] width 598 height 45
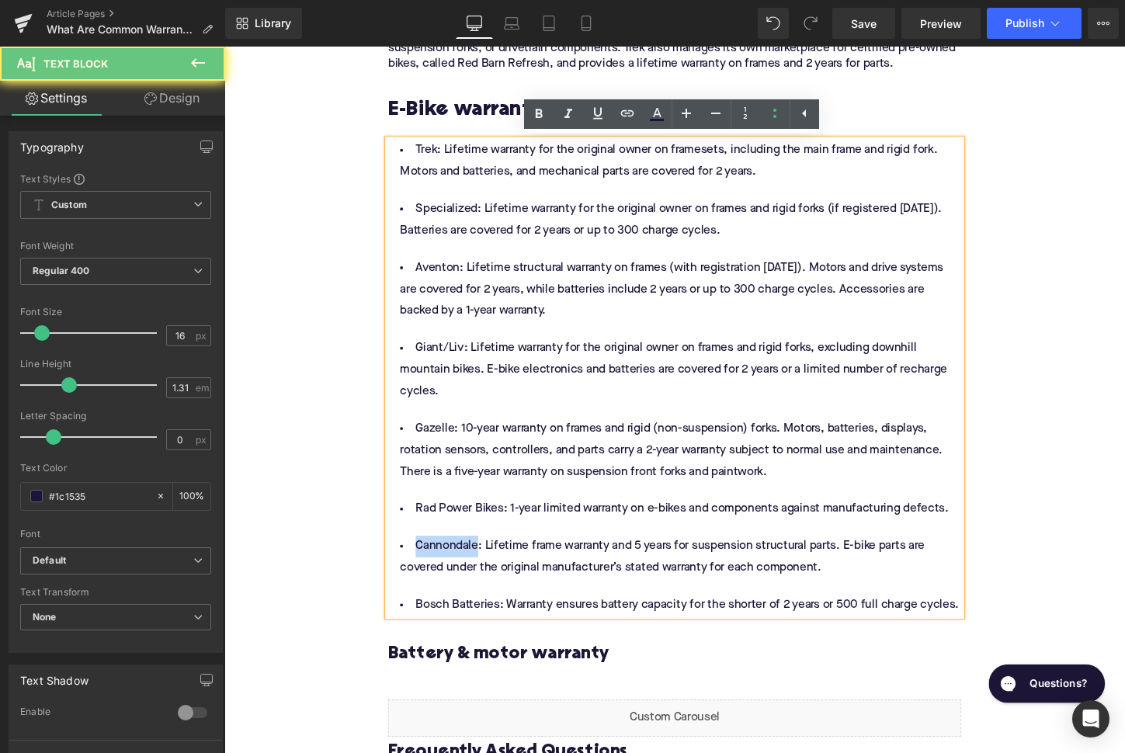
click at [448, 576] on li "Cannondale: Lifetime frame warranty and 5 years for suspension structural parts…" at bounding box center [694, 579] width 598 height 45
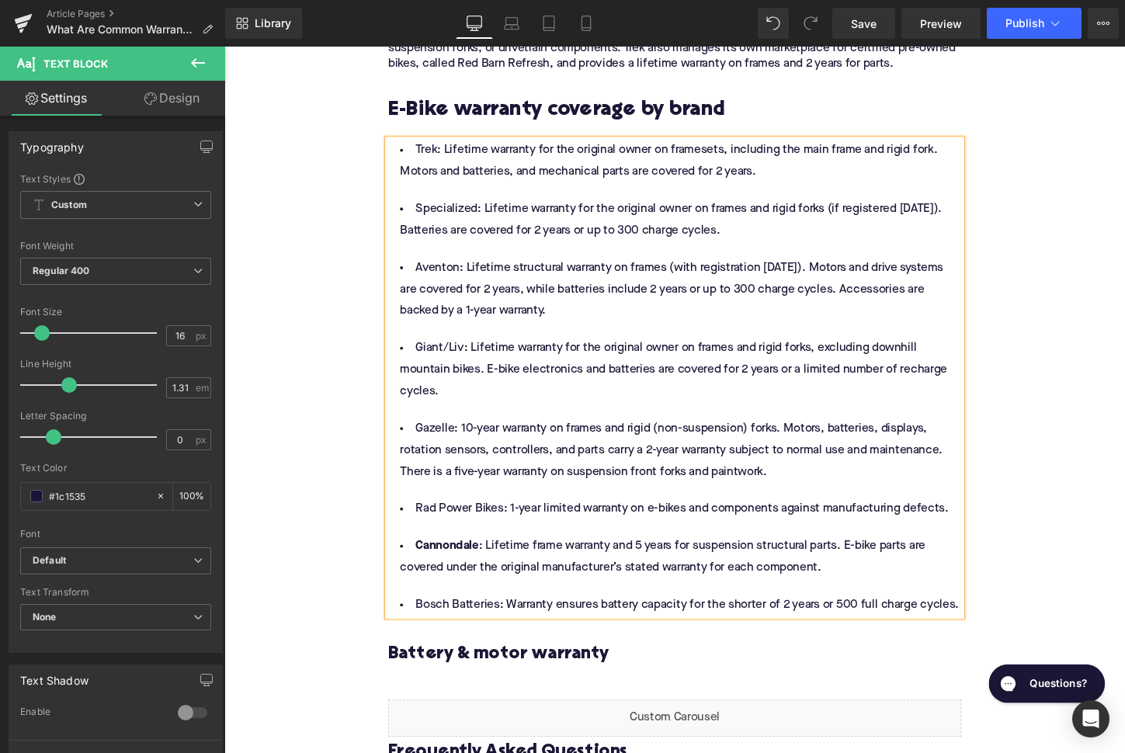
click at [506, 640] on li "Bosch Batteries: Warranty ensures battery capacity for the shorter of 2 years o…" at bounding box center [694, 629] width 598 height 23
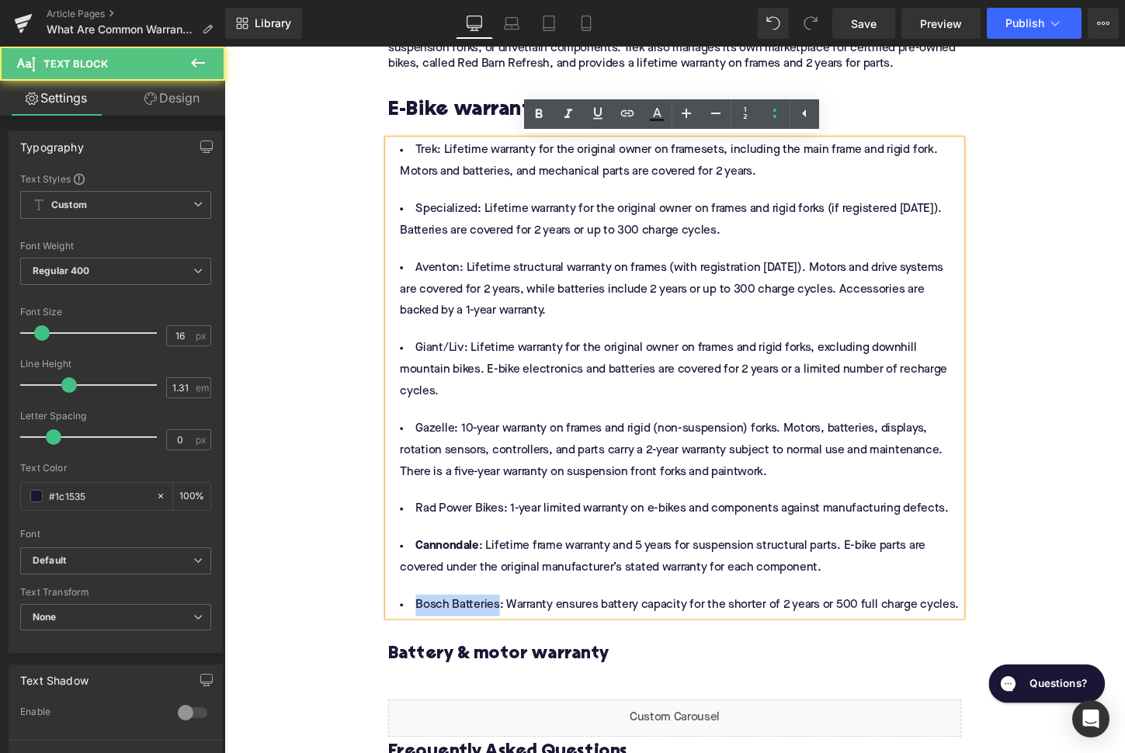
drag, startPoint x: 506, startPoint y: 640, endPoint x: 418, endPoint y: 637, distance: 87.7
click at [418, 637] on li "Bosch Batteries: Warranty ensures battery capacity for the shorter of 2 years o…" at bounding box center [694, 629] width 598 height 23
drag, startPoint x: 512, startPoint y: 536, endPoint x: 423, endPoint y: 538, distance: 88.5
click at [423, 538] on li "Rad Power Bikes: 1-year limited warranty on e-bikes and components against manu…" at bounding box center [694, 529] width 598 height 23
click at [444, 451] on li "Gazelle: 10-year warranty on frames and rigid (non-suspension) forks. Motors, b…" at bounding box center [694, 468] width 598 height 68
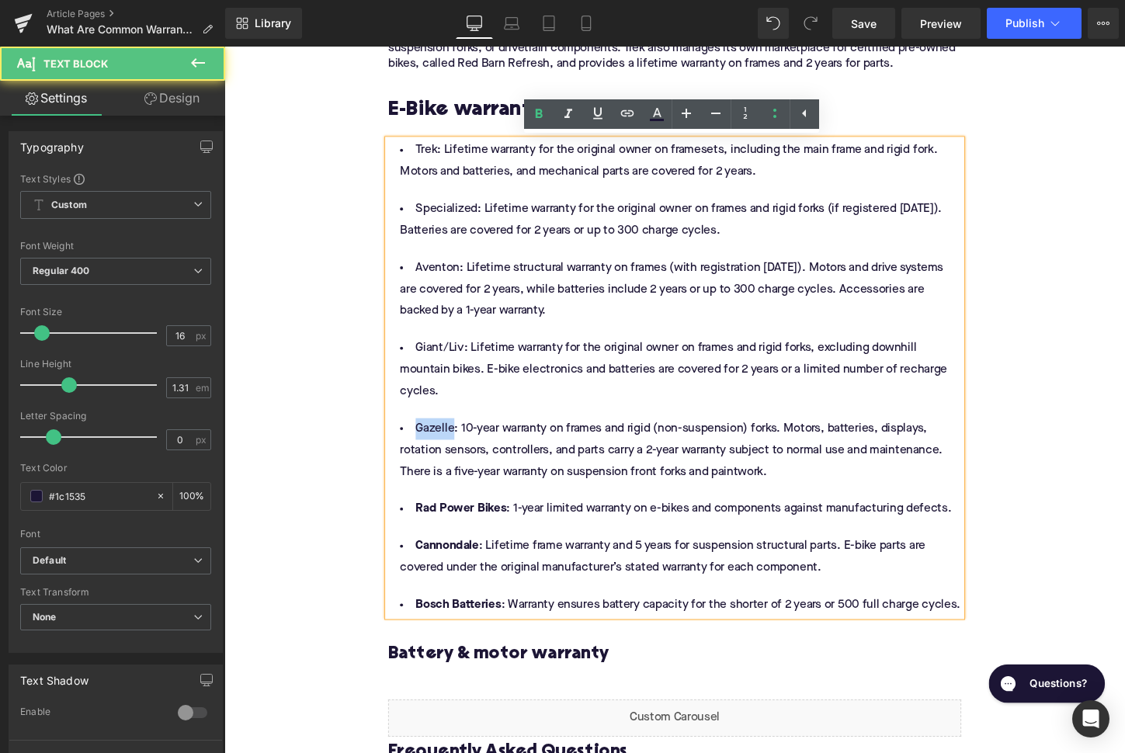
click at [444, 451] on li "Gazelle: 10-year warranty on frames and rigid (non-suspension) forks. Motors, b…" at bounding box center [694, 468] width 598 height 68
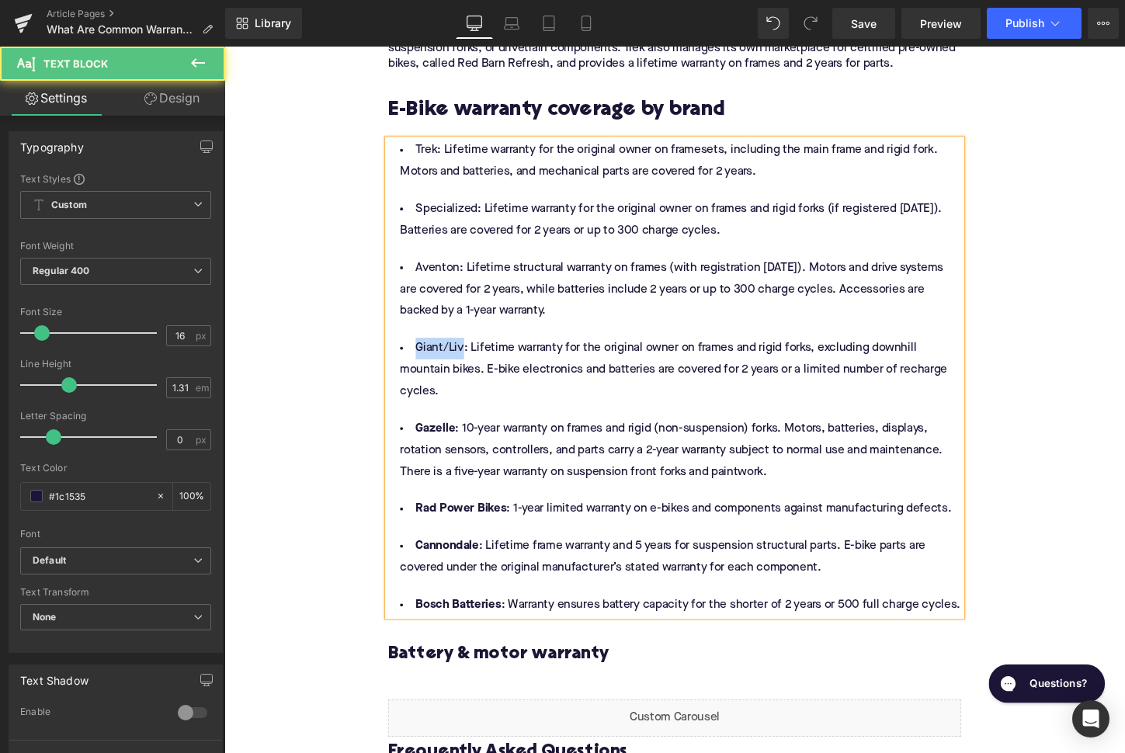
drag, startPoint x: 467, startPoint y: 364, endPoint x: 420, endPoint y: 364, distance: 47.3
click at [420, 364] on li "Giant/Liv: Lifetime warranty for the original owner on frames and rigid forks, …" at bounding box center [694, 384] width 598 height 68
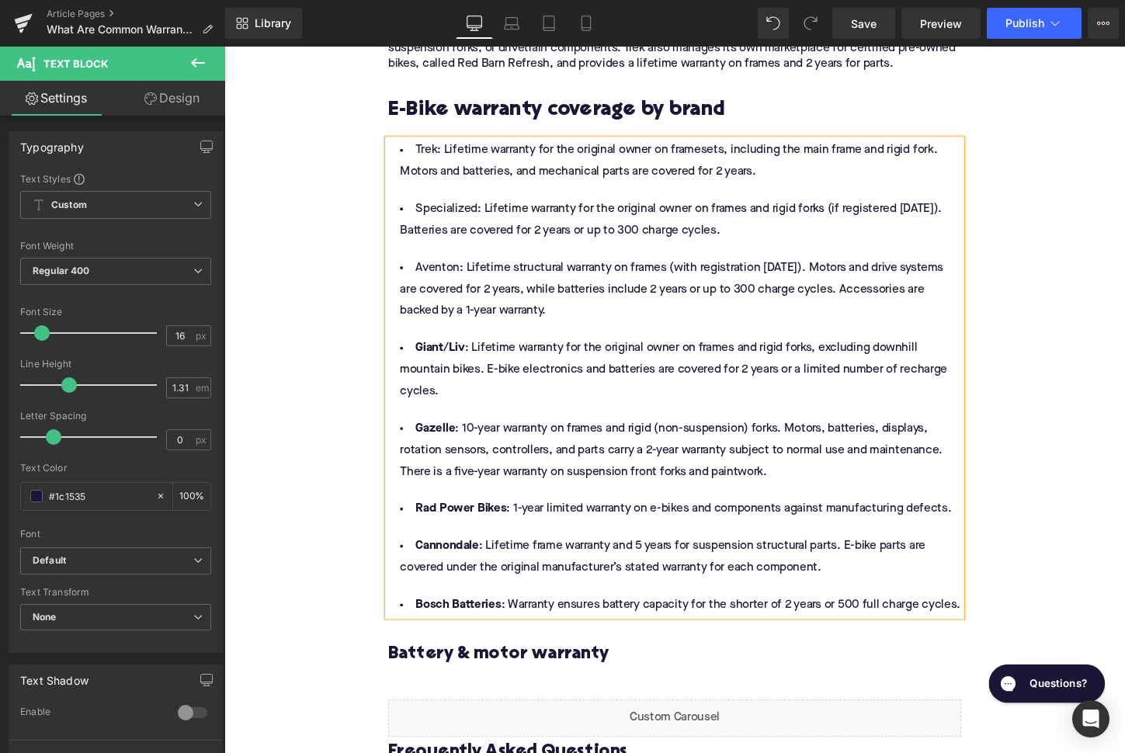
click at [432, 276] on li "Aventon: Lifetime structural warranty on frames (with registration [DATE]). Mot…" at bounding box center [694, 300] width 598 height 68
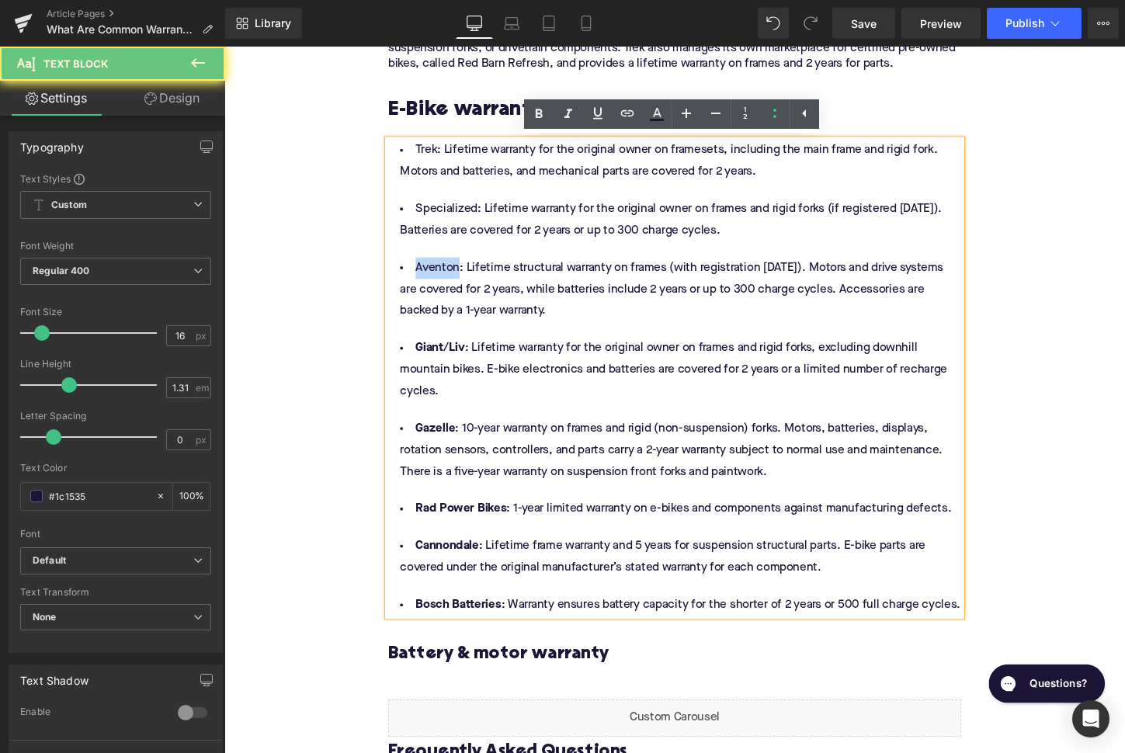
click at [432, 276] on li "Aventon: Lifetime structural warranty on frames (with registration [DATE]). Mot…" at bounding box center [694, 300] width 598 height 68
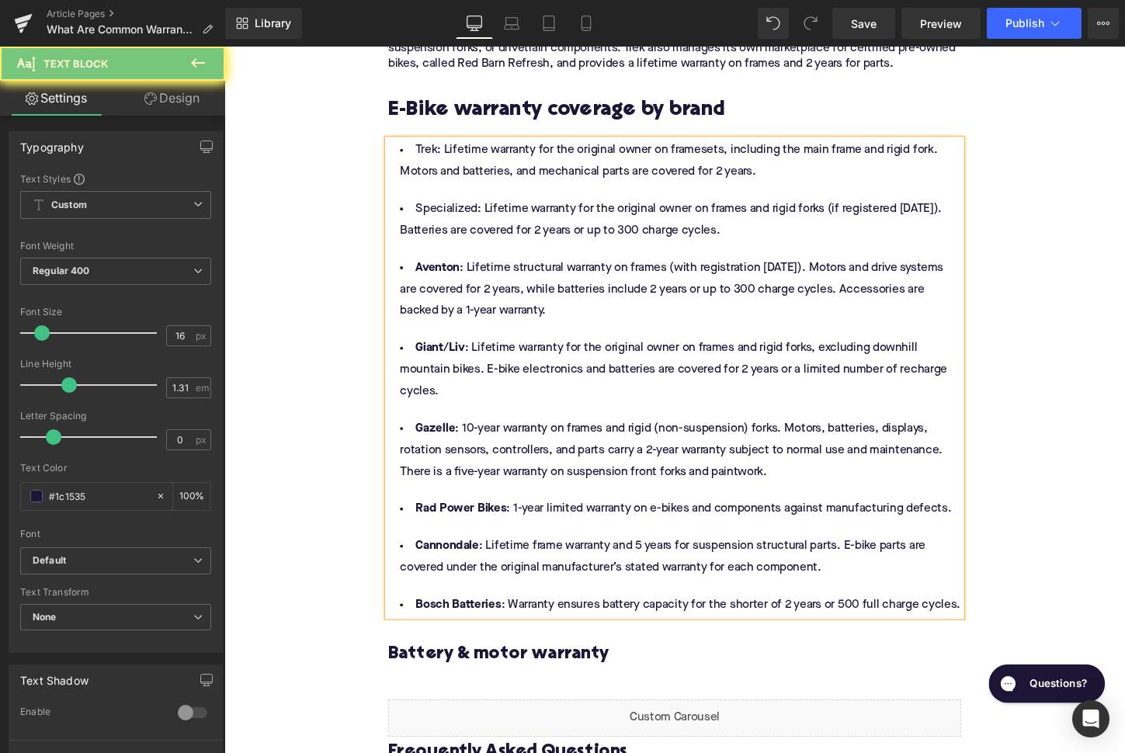
click at [456, 217] on li "Specialized: Lifetime warranty for the original owner on frames and rigid forks…" at bounding box center [694, 227] width 598 height 45
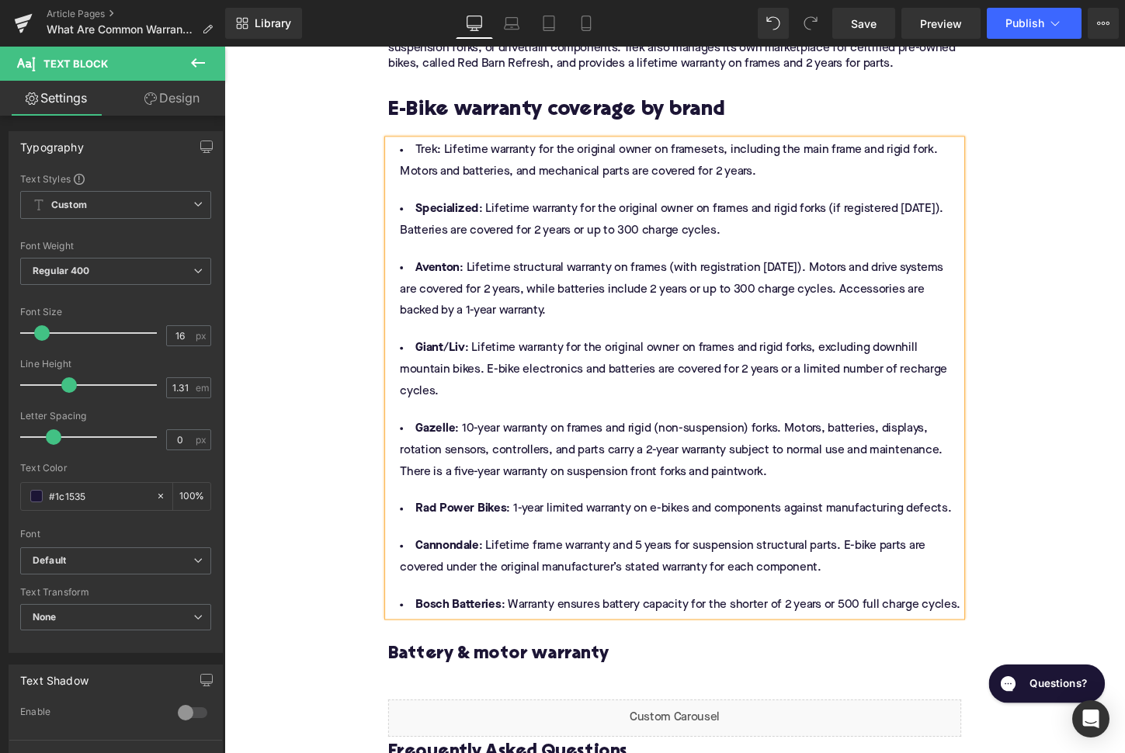
click at [429, 151] on li "Trek: Lifetime warranty for the original owner on framesets, including the main…" at bounding box center [694, 166] width 598 height 45
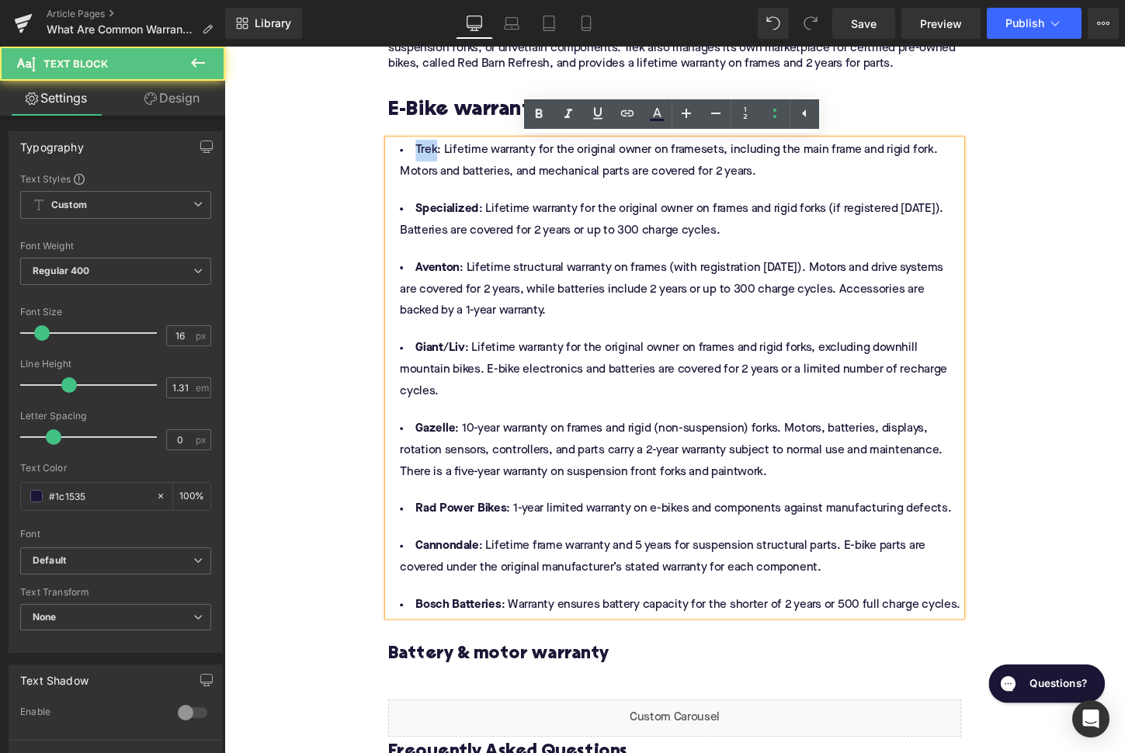
click at [429, 151] on li "Trek: Lifetime warranty for the original owner on framesets, including the main…" at bounding box center [694, 166] width 598 height 45
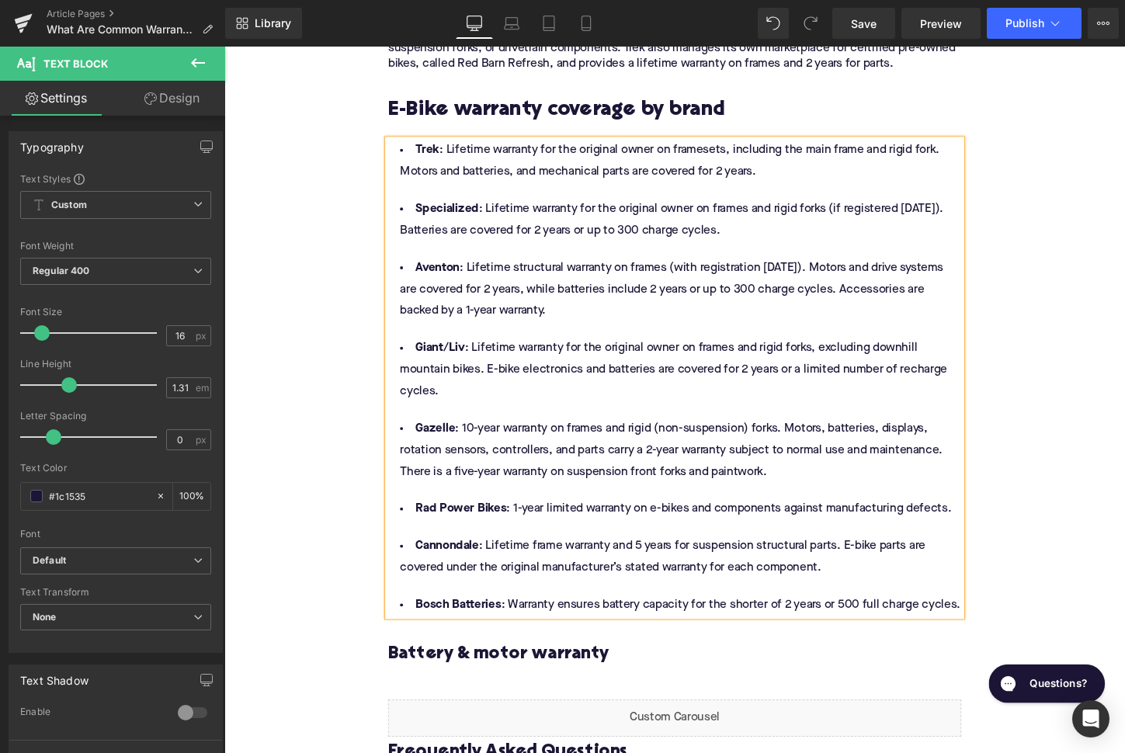
scroll to position [2956, 0]
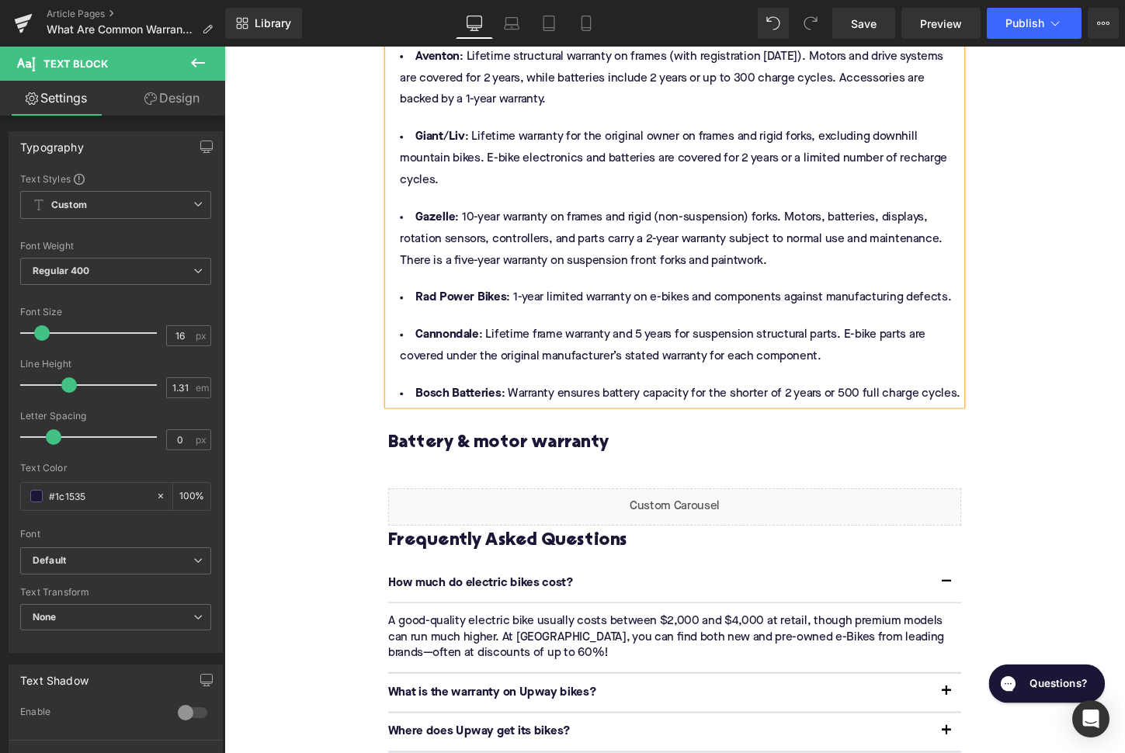
click at [491, 466] on h3 "Battery & motor warranty" at bounding box center [694, 461] width 598 height 24
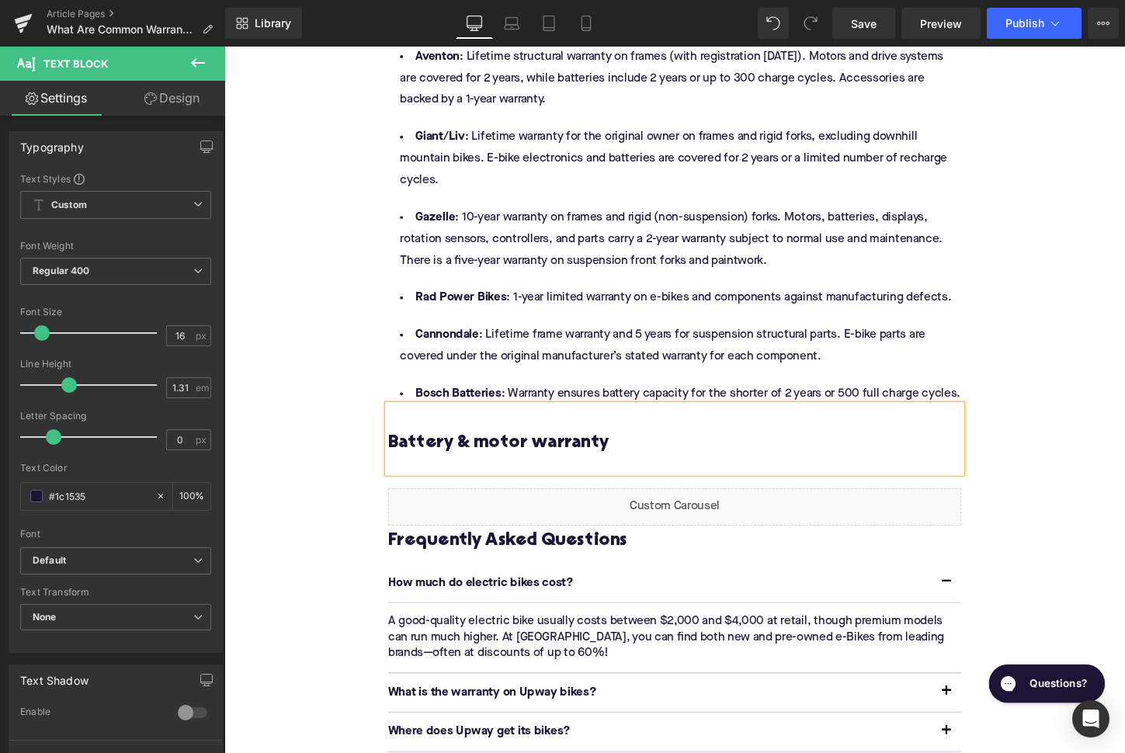
click at [491, 466] on h3 "Battery & motor warranty" at bounding box center [694, 461] width 598 height 24
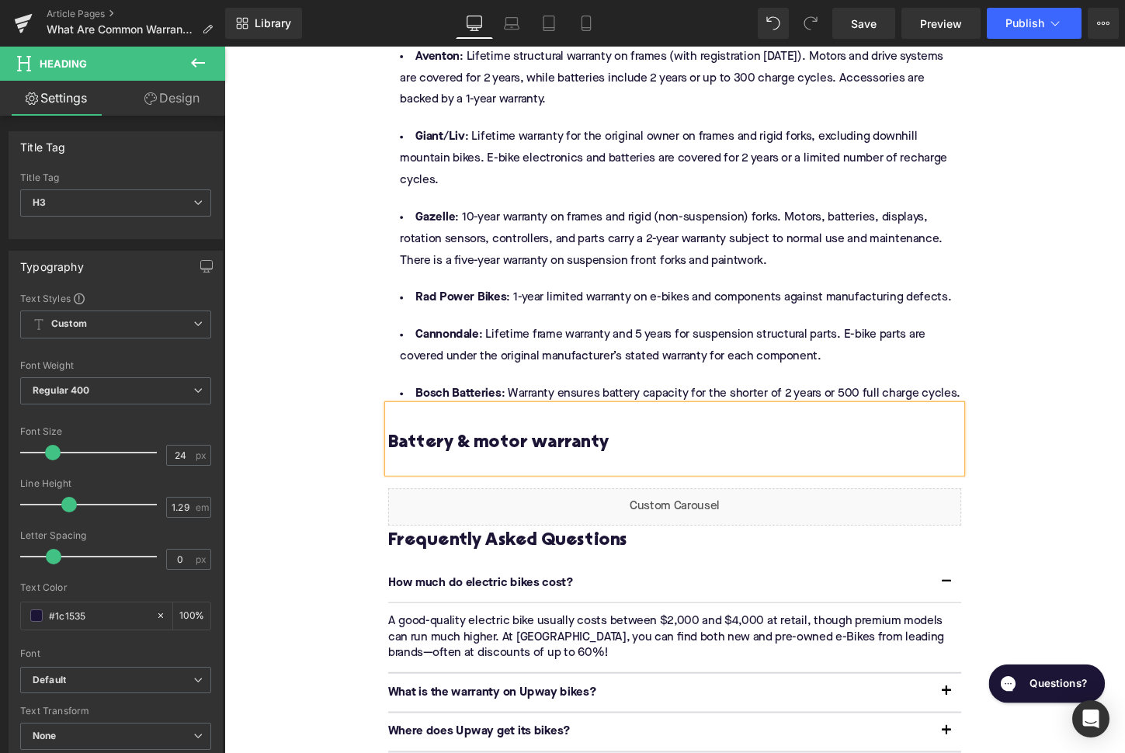
paste div
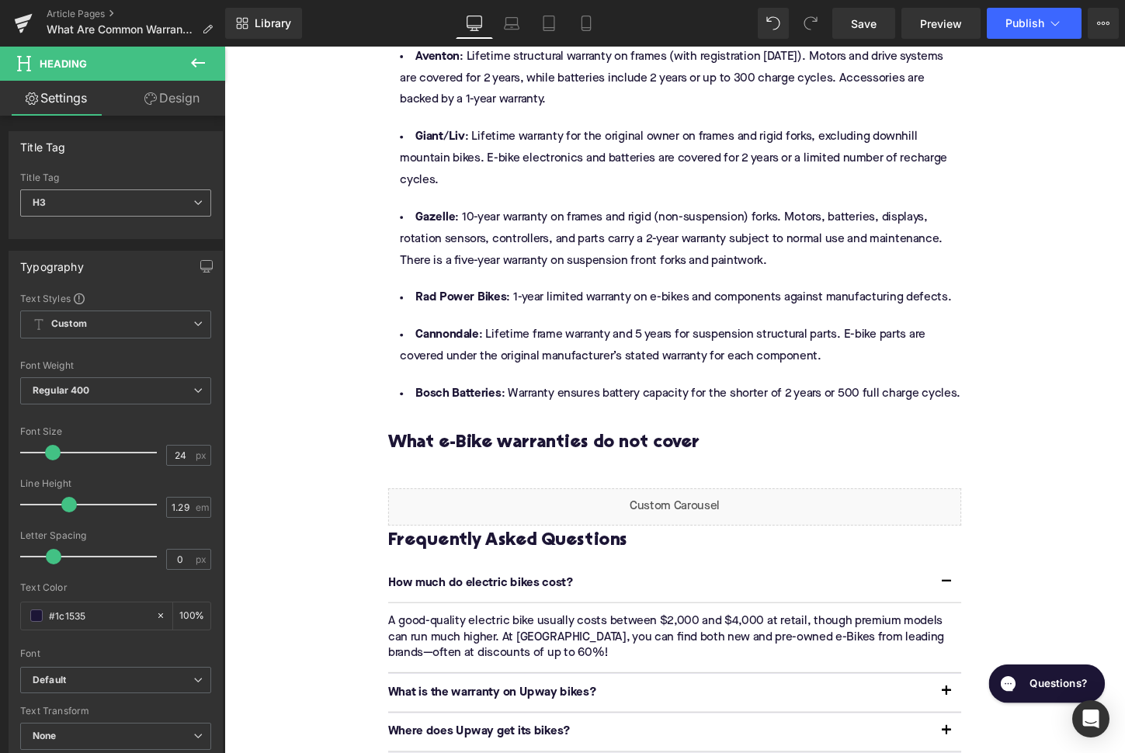
click at [123, 195] on span "H3" at bounding box center [115, 202] width 191 height 27
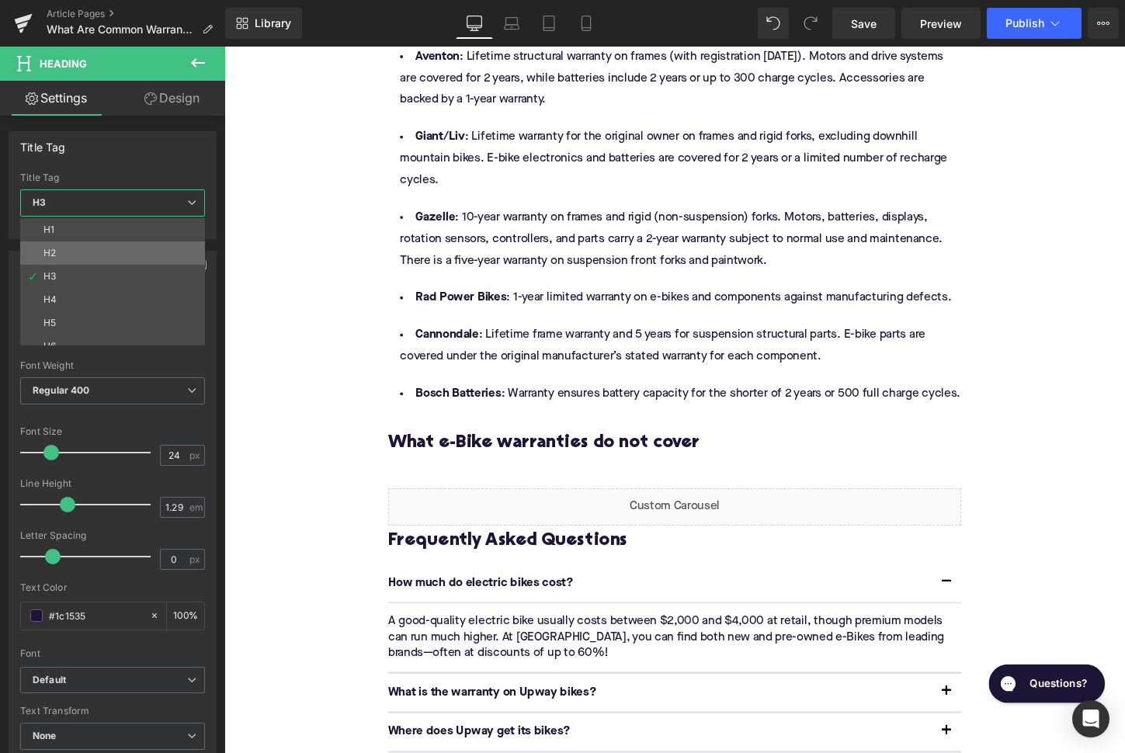
click at [134, 252] on li "H2" at bounding box center [116, 252] width 192 height 23
type input "28"
type input "1.11"
type input "100"
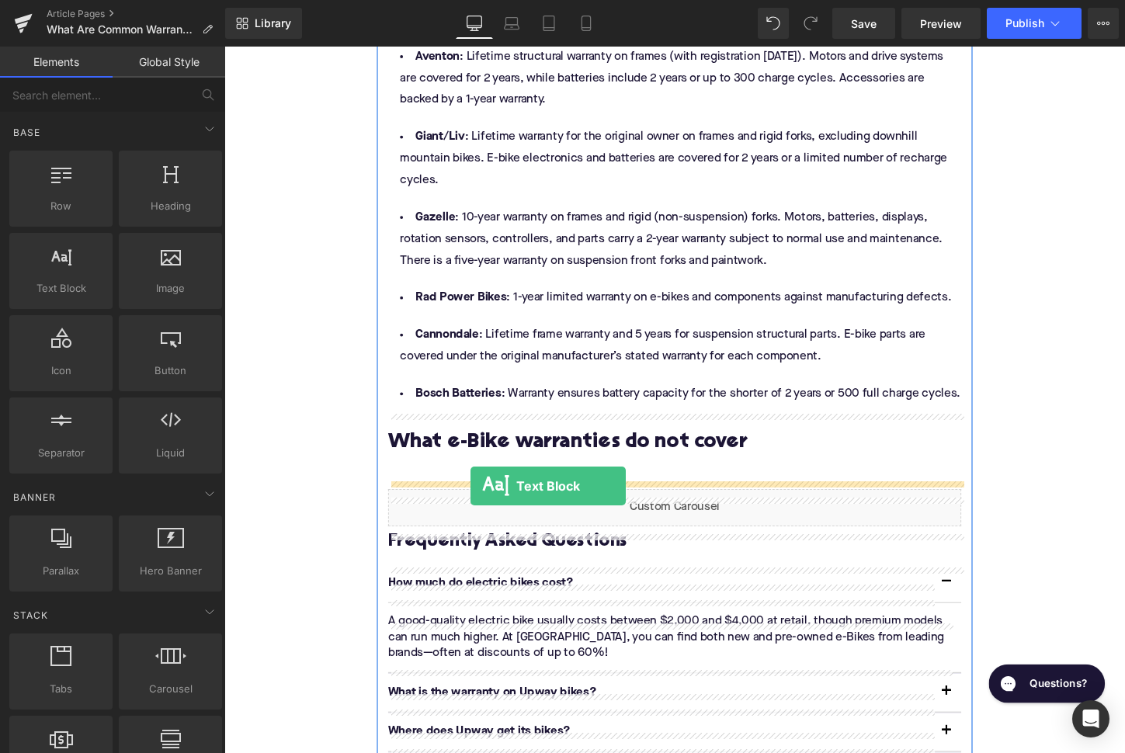
drag, startPoint x: 311, startPoint y: 341, endPoint x: 488, endPoint y: 509, distance: 244.3
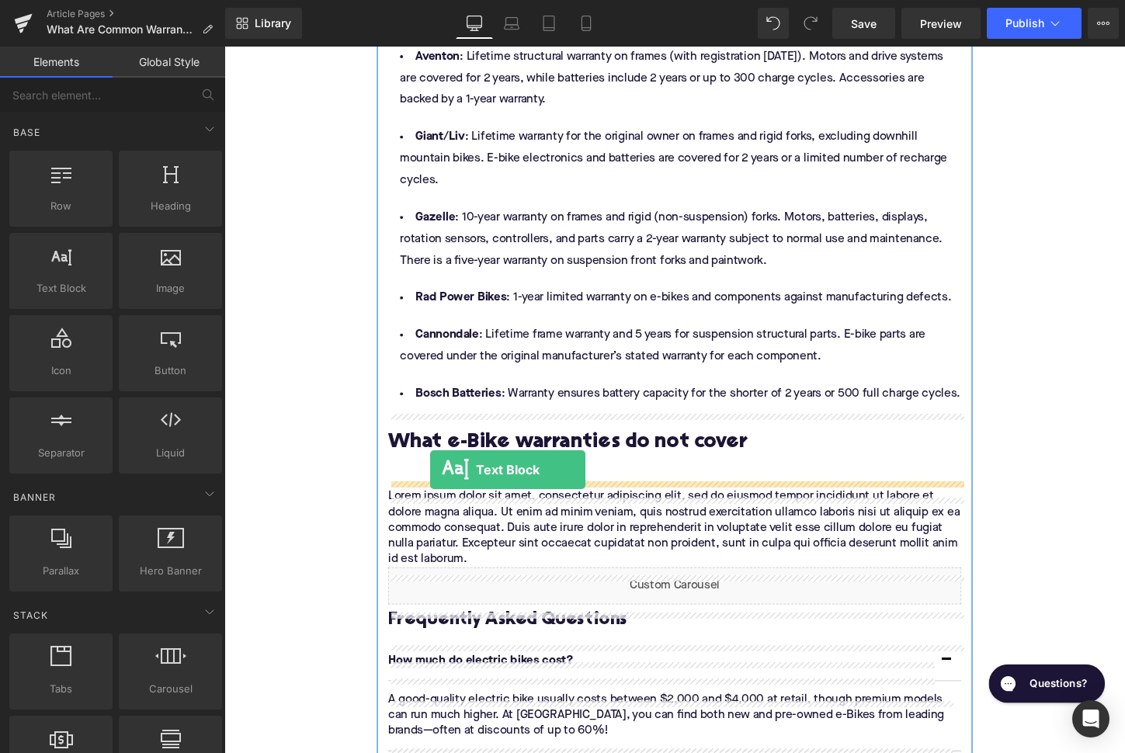
drag, startPoint x: 263, startPoint y: 316, endPoint x: 439, endPoint y: 487, distance: 245.3
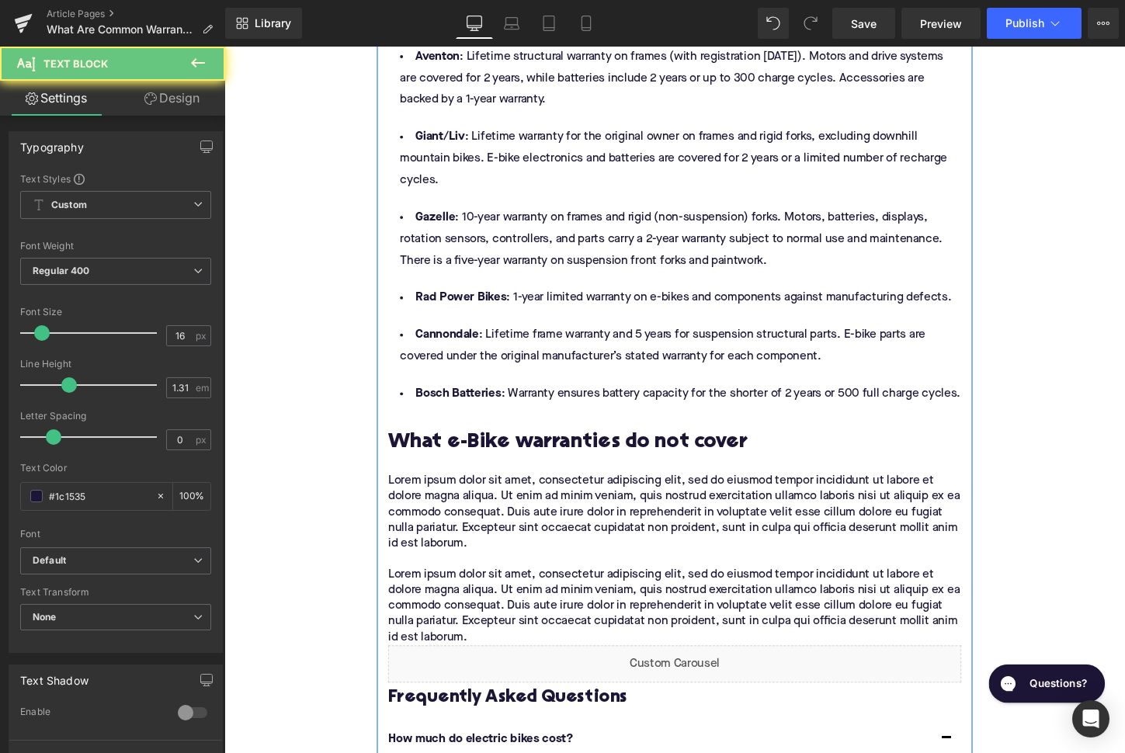
click at [467, 519] on p "Lorem ipsum dolor sit amet, consectetur adipiscing elit, sed do eiusmod tempor …" at bounding box center [694, 532] width 598 height 81
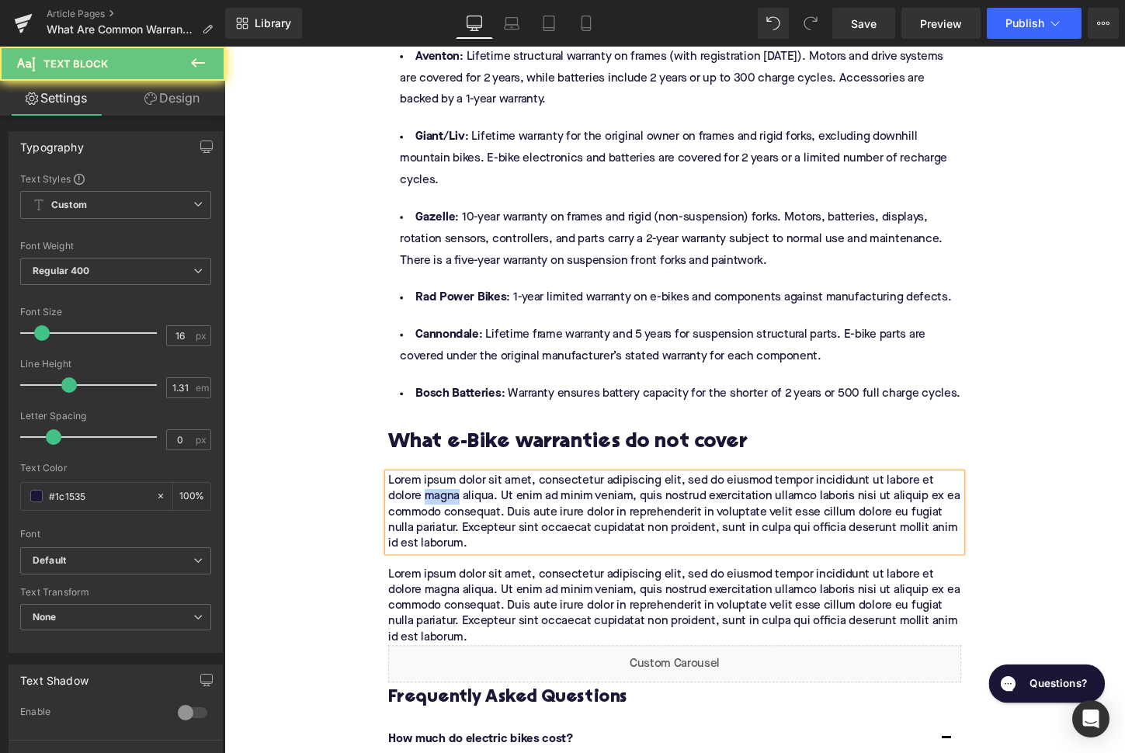
click at [467, 519] on p "Lorem ipsum dolor sit amet, consectetur adipiscing elit, sed do eiusmod tempor …" at bounding box center [694, 532] width 598 height 81
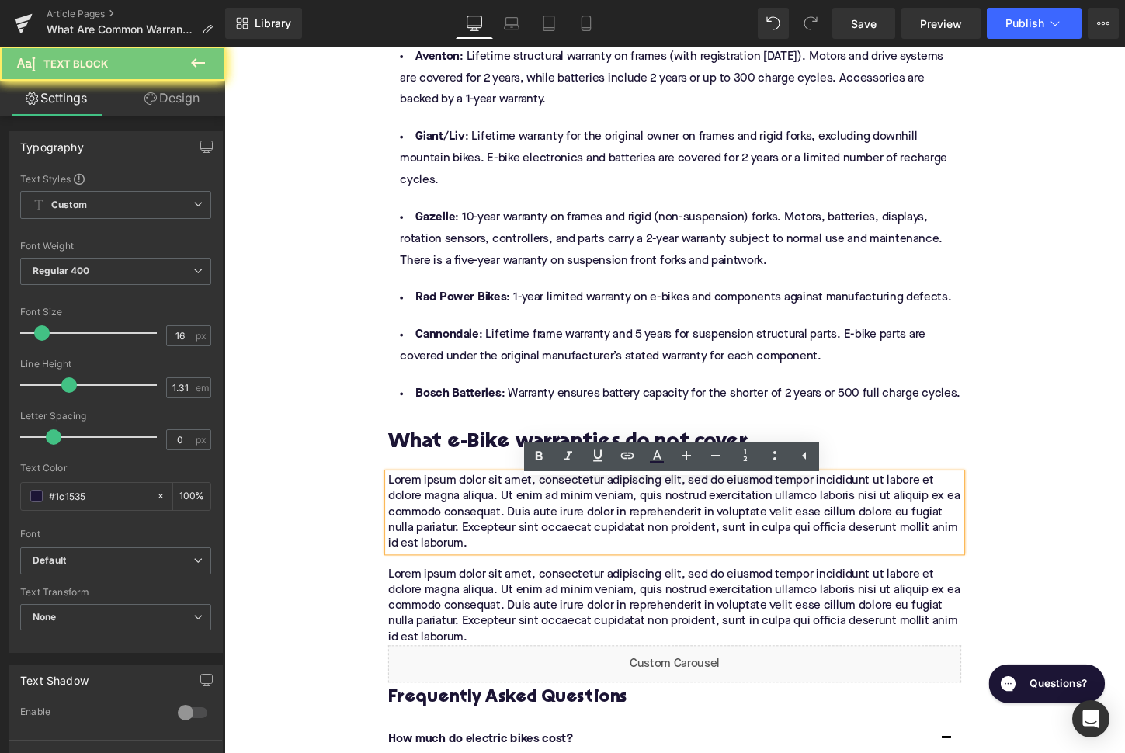
click at [467, 519] on p "Lorem ipsum dolor sit amet, consectetur adipiscing elit, sed do eiusmod tempor …" at bounding box center [694, 532] width 598 height 81
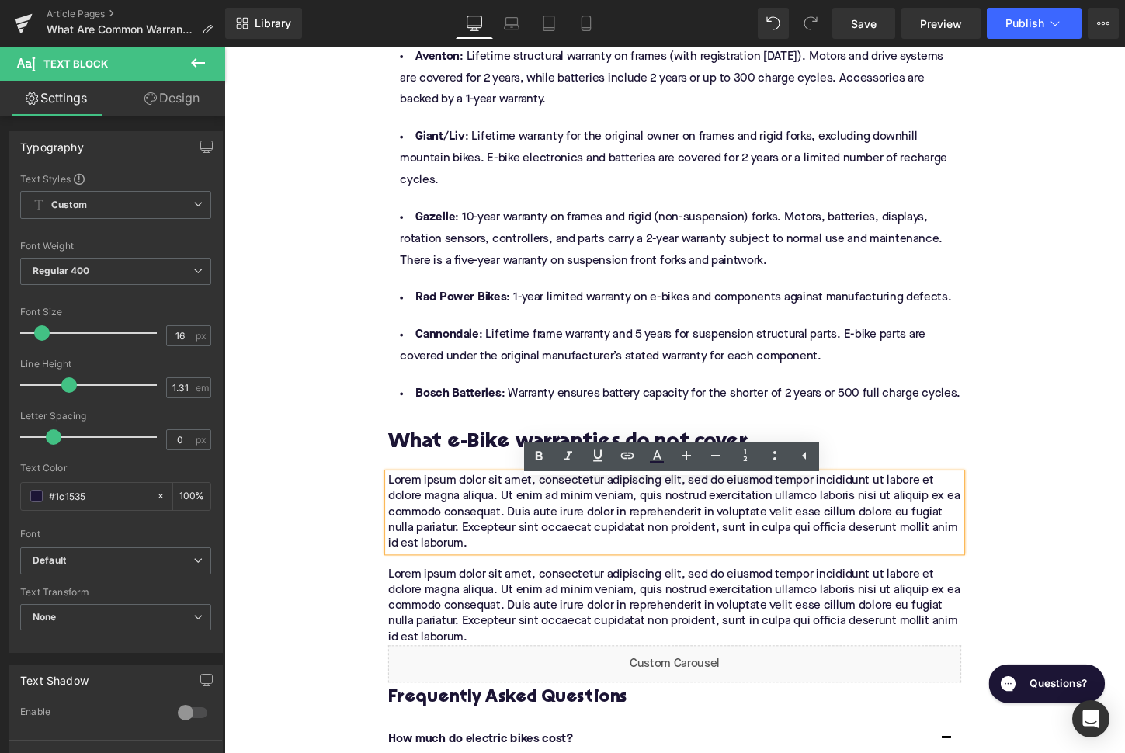
paste div
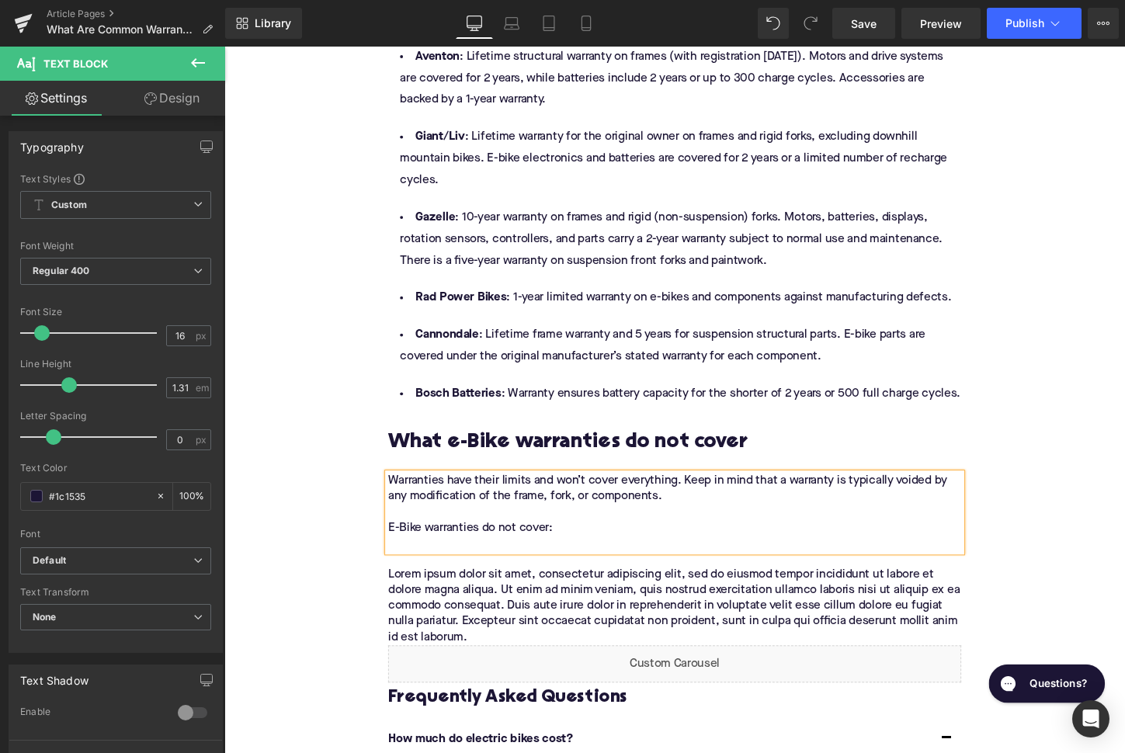
click at [544, 626] on p "Lorem ipsum dolor sit amet, consectetur adipiscing elit, sed do eiusmod tempor …" at bounding box center [694, 630] width 598 height 81
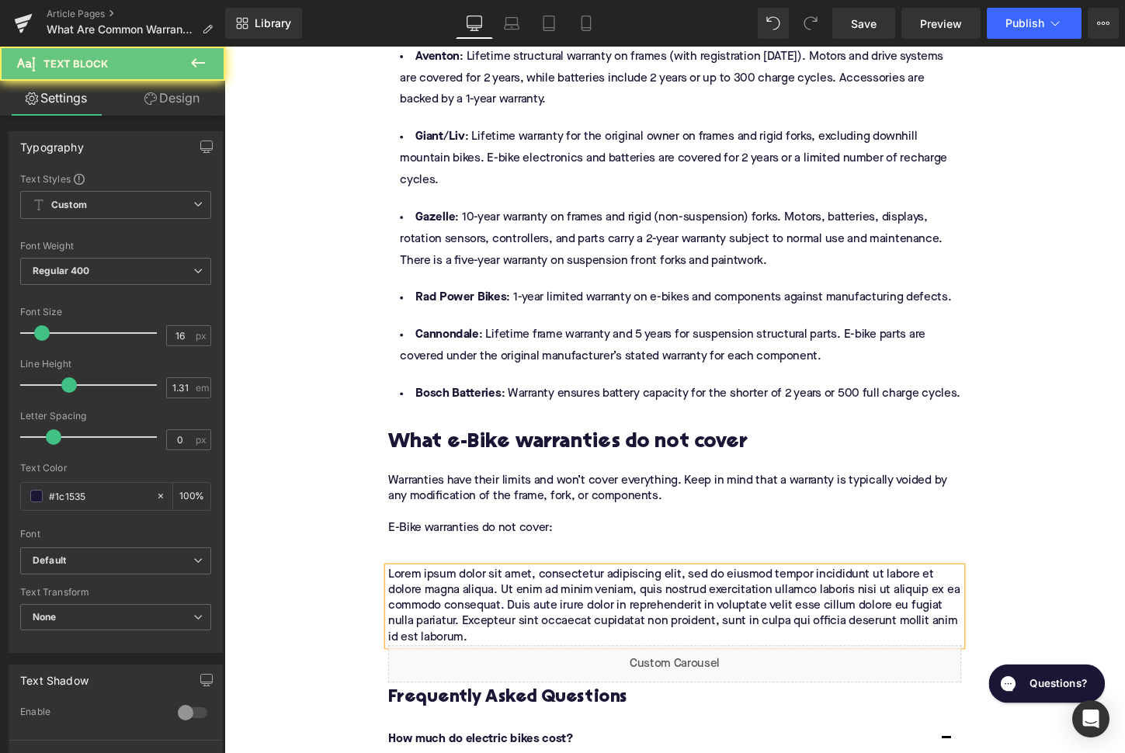
paste div
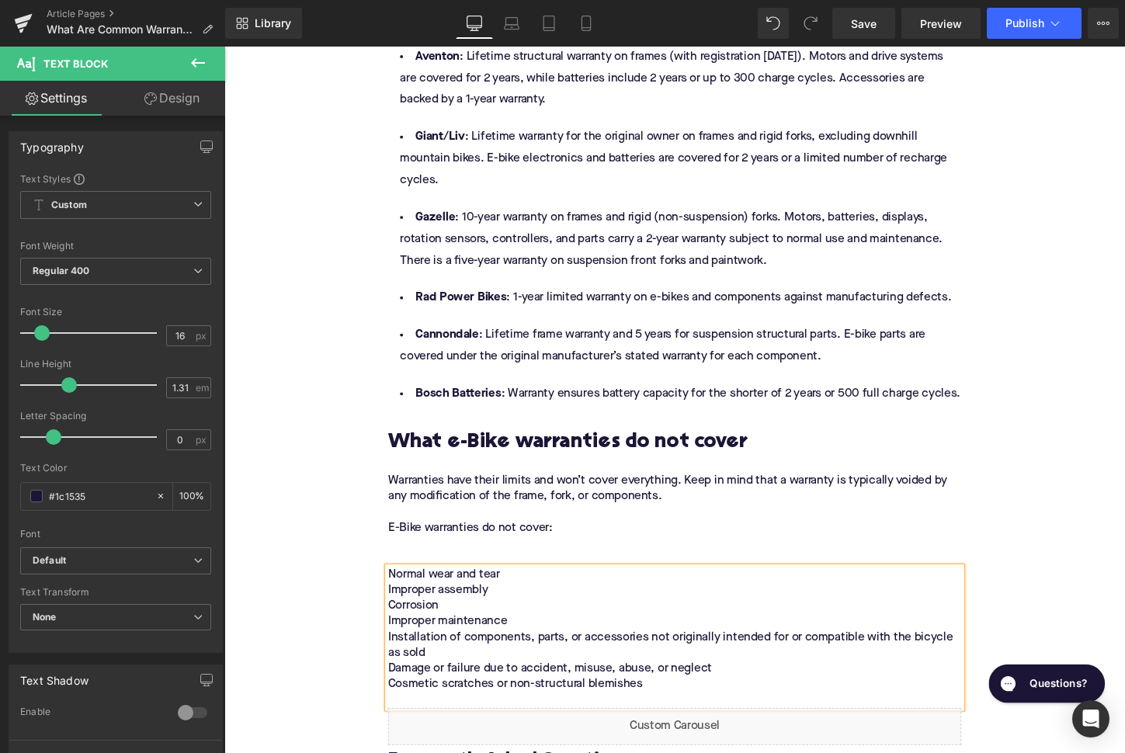
click at [584, 630] on p "Normal wear and tear Improper assembly Corrosion Improper maintenance Installat…" at bounding box center [694, 663] width 598 height 147
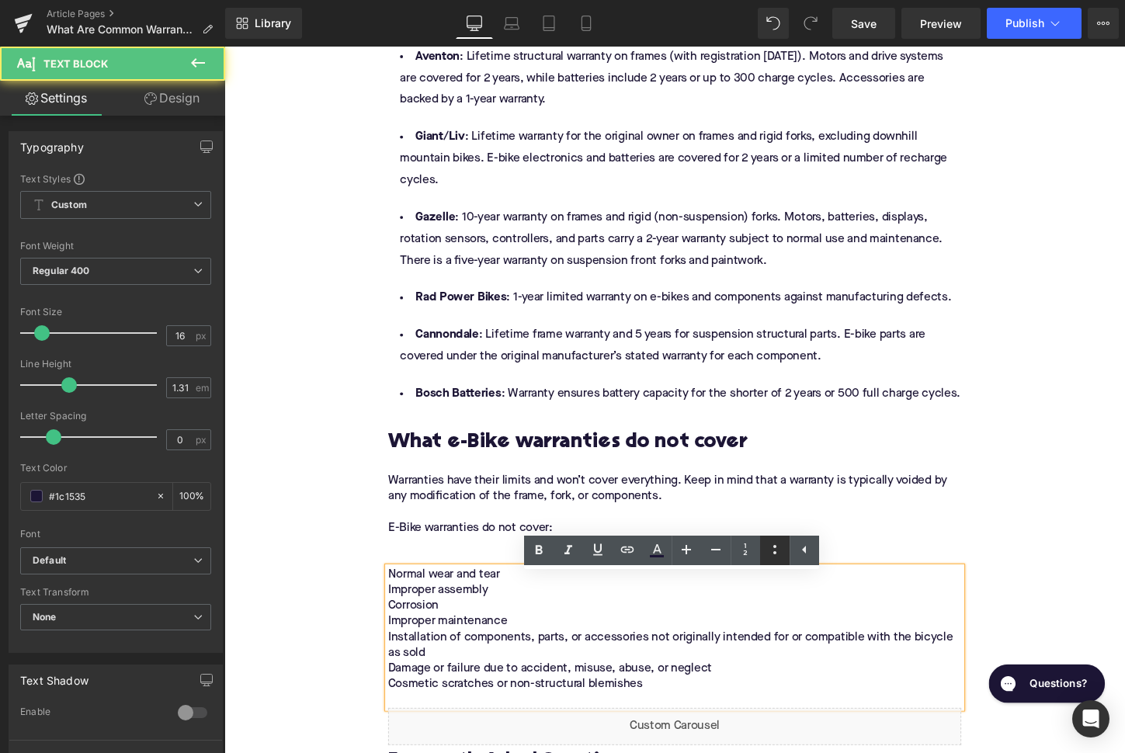
click at [778, 552] on icon at bounding box center [774, 549] width 19 height 19
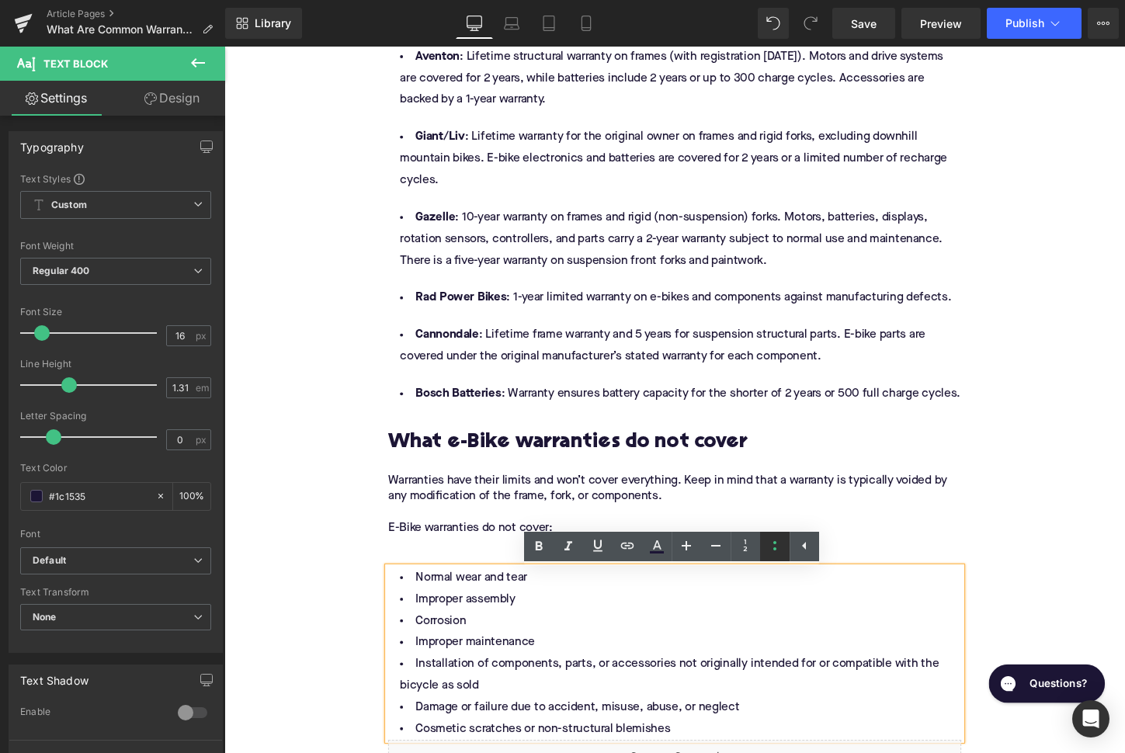
scroll to position [2960, 0]
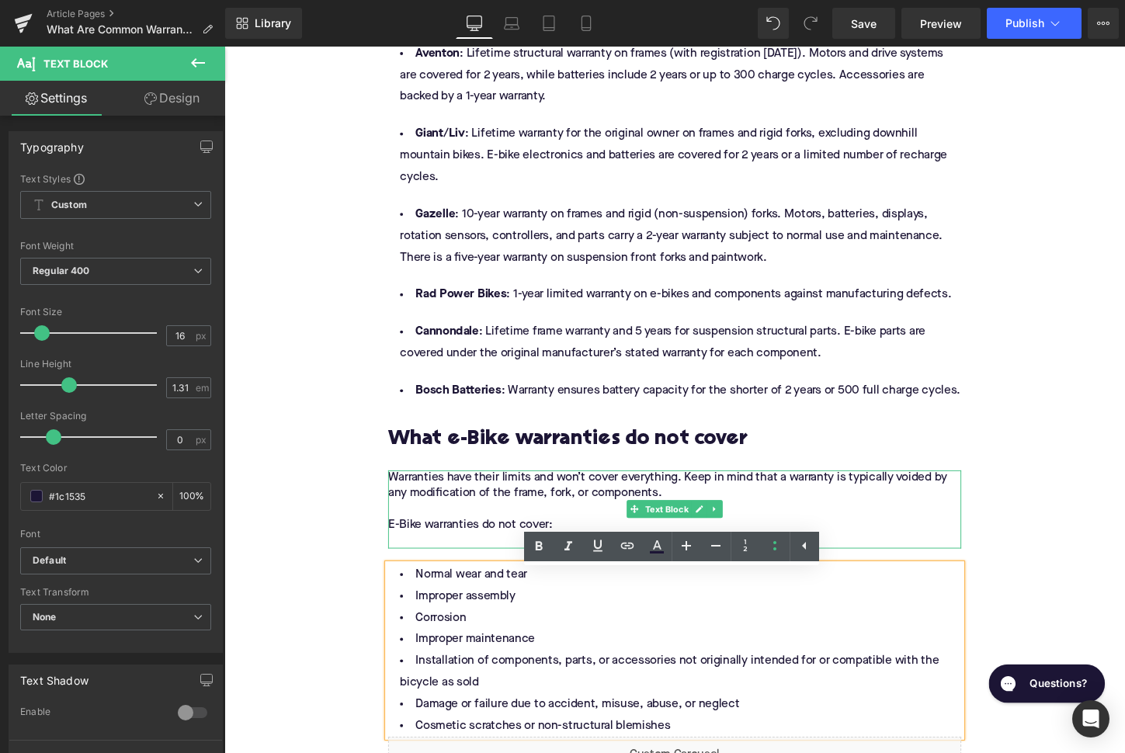
click at [480, 568] on p "Warranties have their limits and won’t cover everything. Keep in mind that a wa…" at bounding box center [694, 528] width 598 height 81
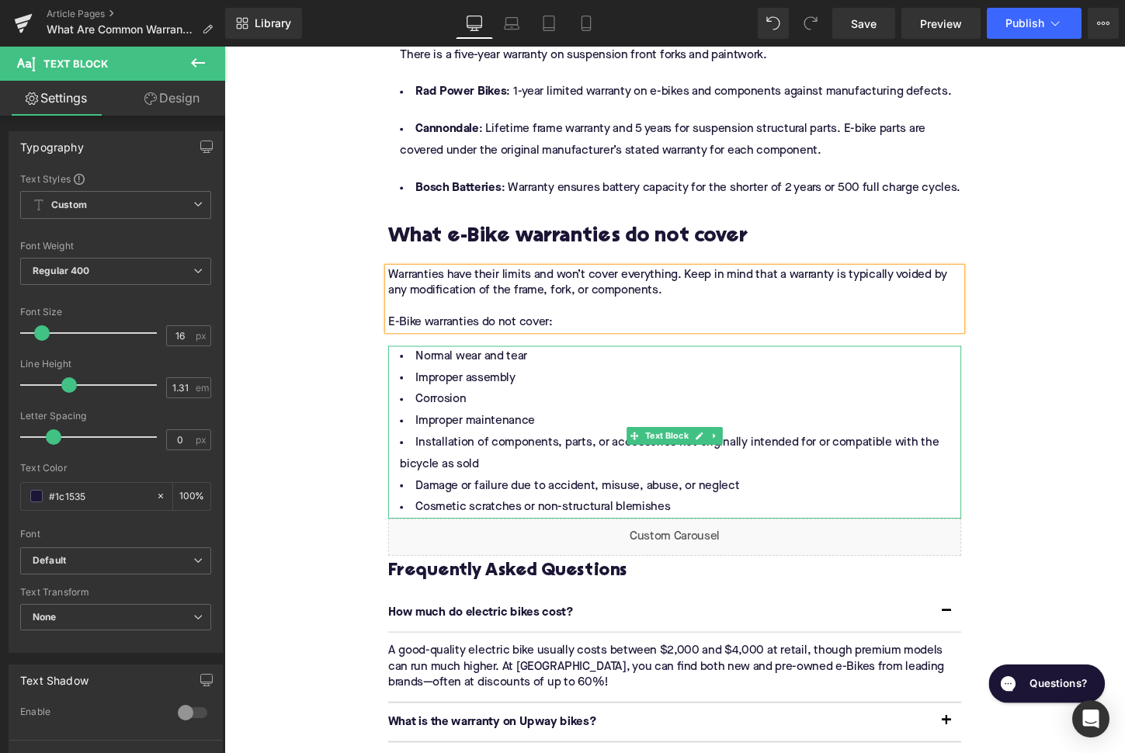
scroll to position [3209, 0]
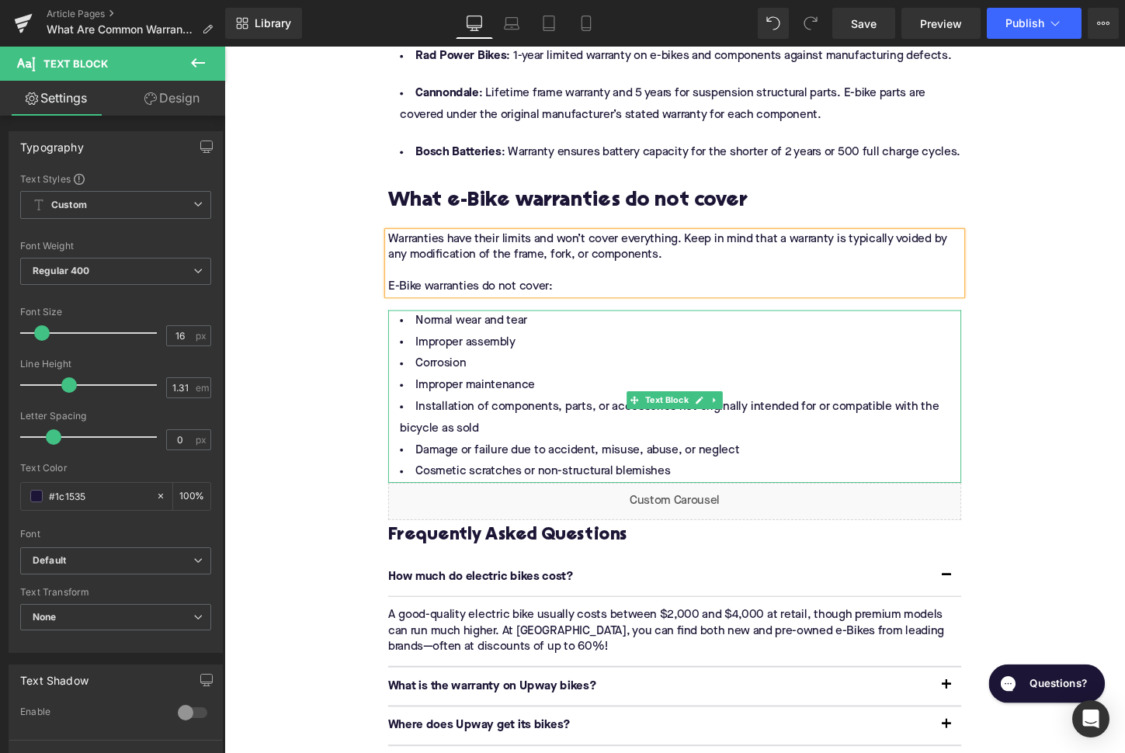
click at [744, 501] on li "Cosmetic scratches or non-structural blemishes" at bounding box center [694, 490] width 598 height 23
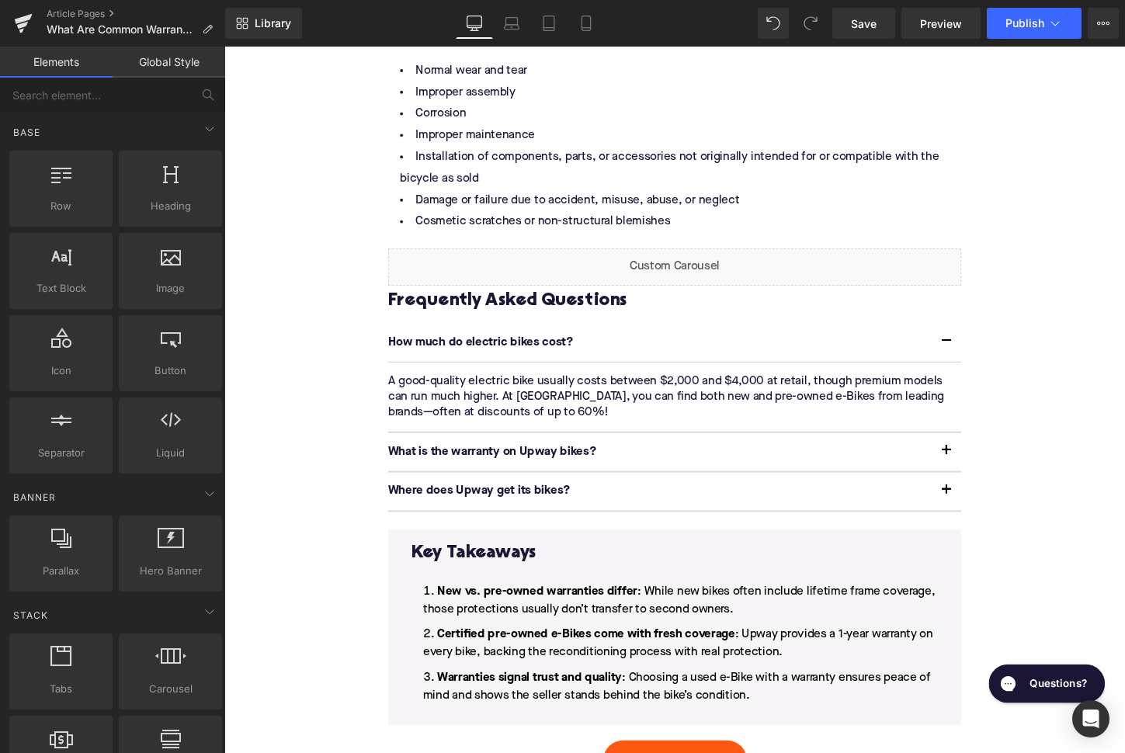
scroll to position [3491, 0]
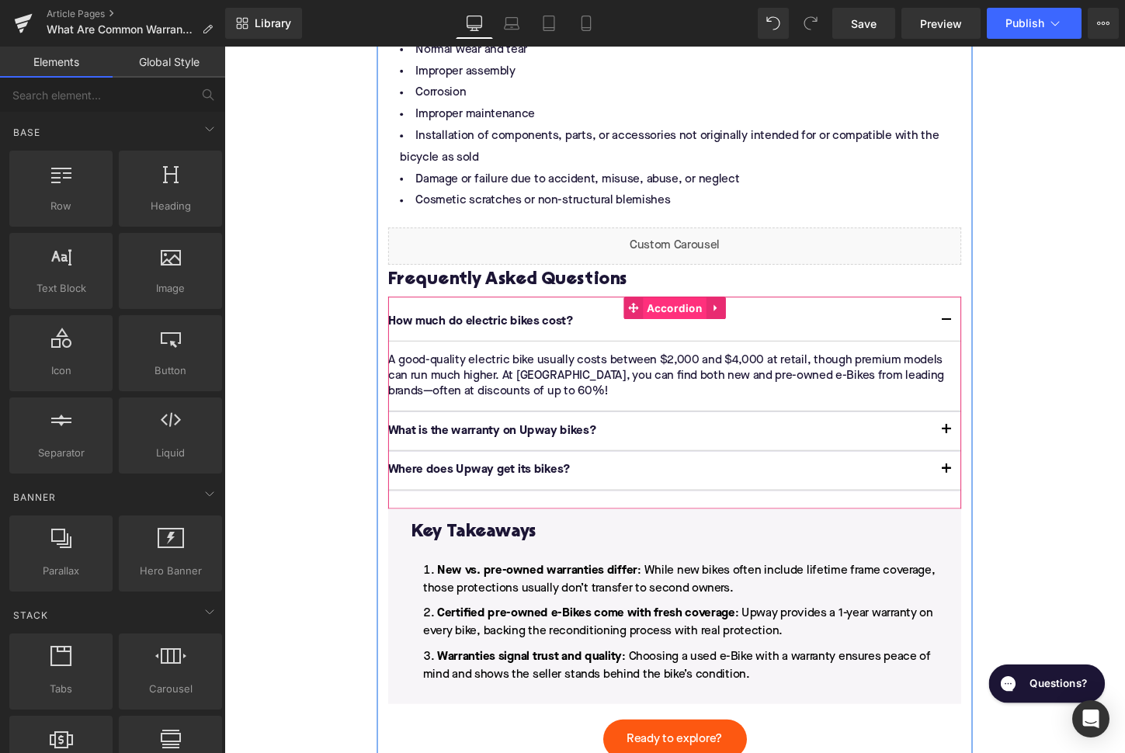
click at [685, 331] on span "Accordion" at bounding box center [694, 319] width 66 height 23
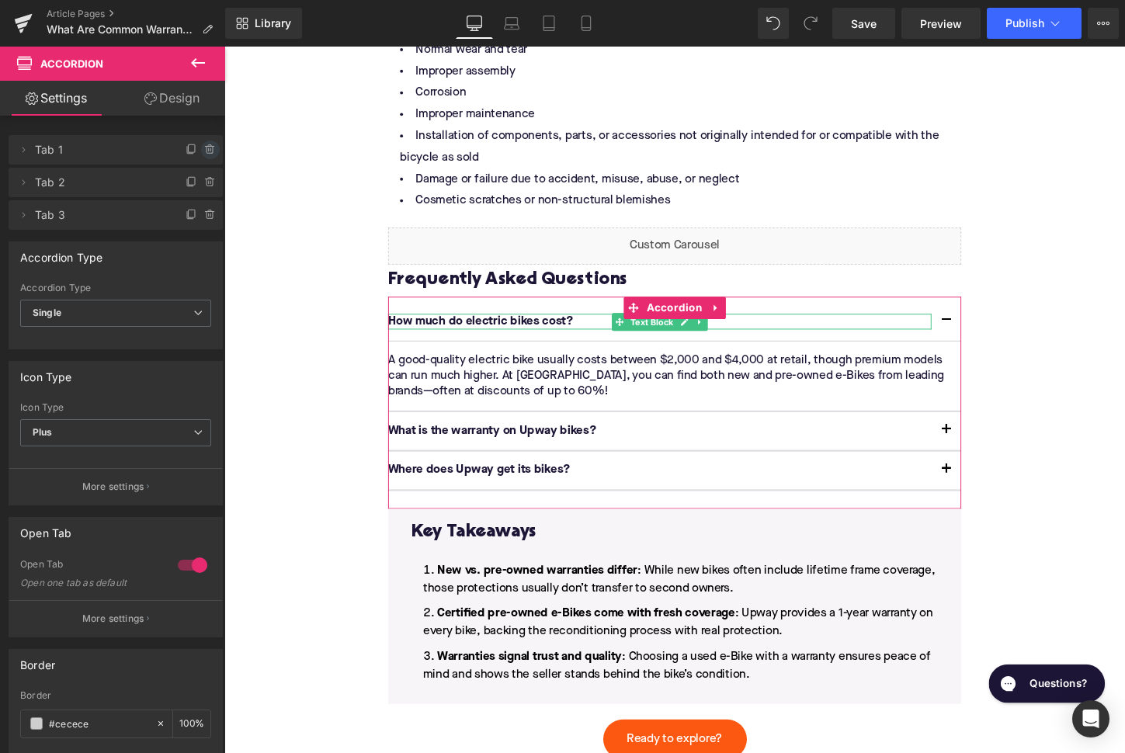
click at [209, 149] on icon at bounding box center [210, 150] width 12 height 12
click at [199, 152] on button "Delete" at bounding box center [193, 150] width 49 height 20
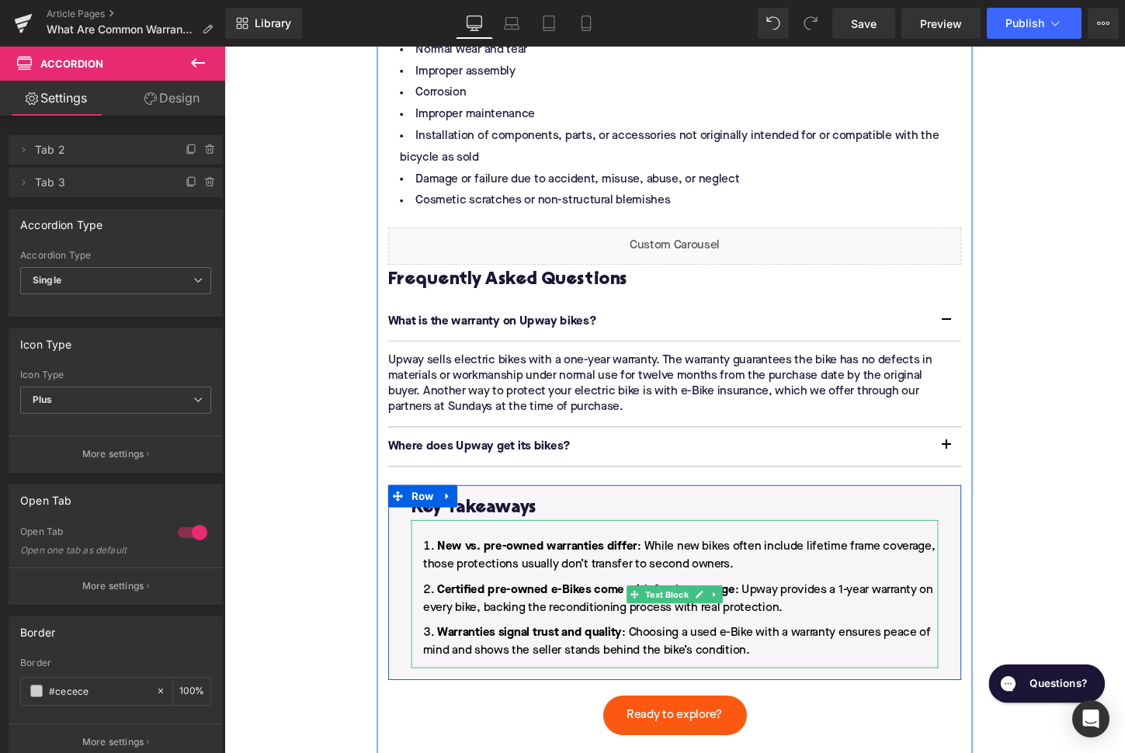
click at [776, 675] on li "Warranties signal trust and quality : Choosing a used e-Bike with a warranty en…" at bounding box center [694, 667] width 550 height 37
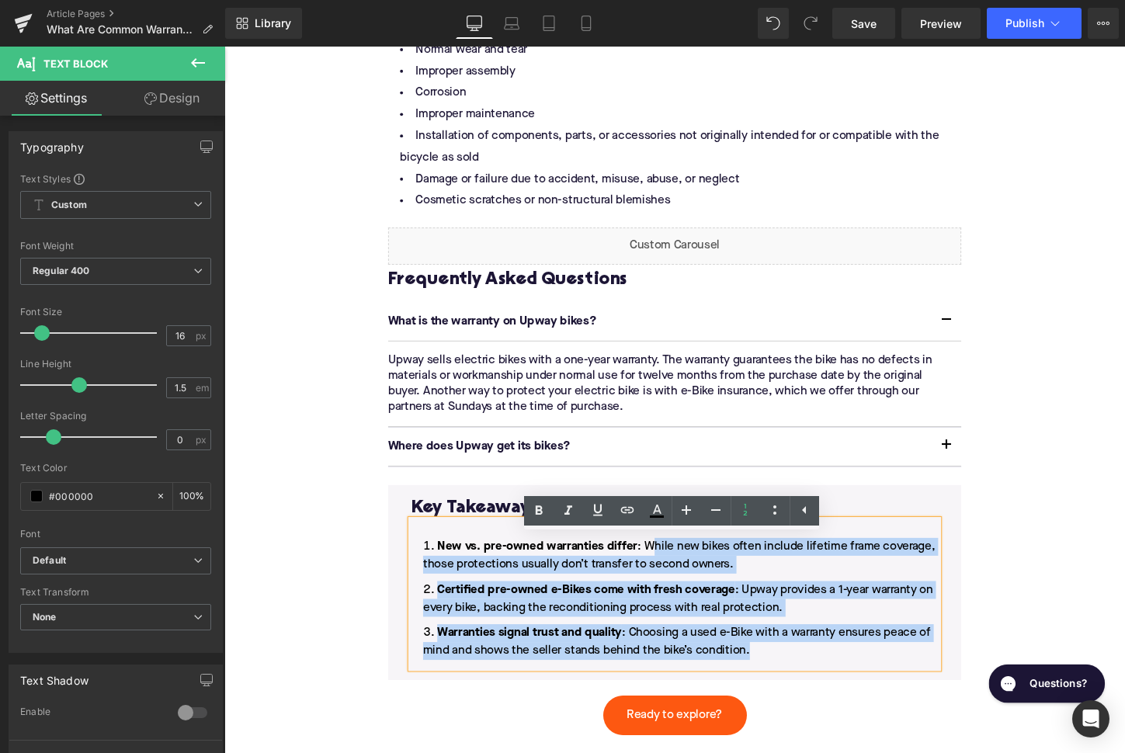
drag, startPoint x: 779, startPoint y: 693, endPoint x: 668, endPoint y: 581, distance: 158.1
click at [668, 581] on ol "New vs. pre-owned warranties differ : While new bikes often include lifetime fr…" at bounding box center [694, 622] width 550 height 127
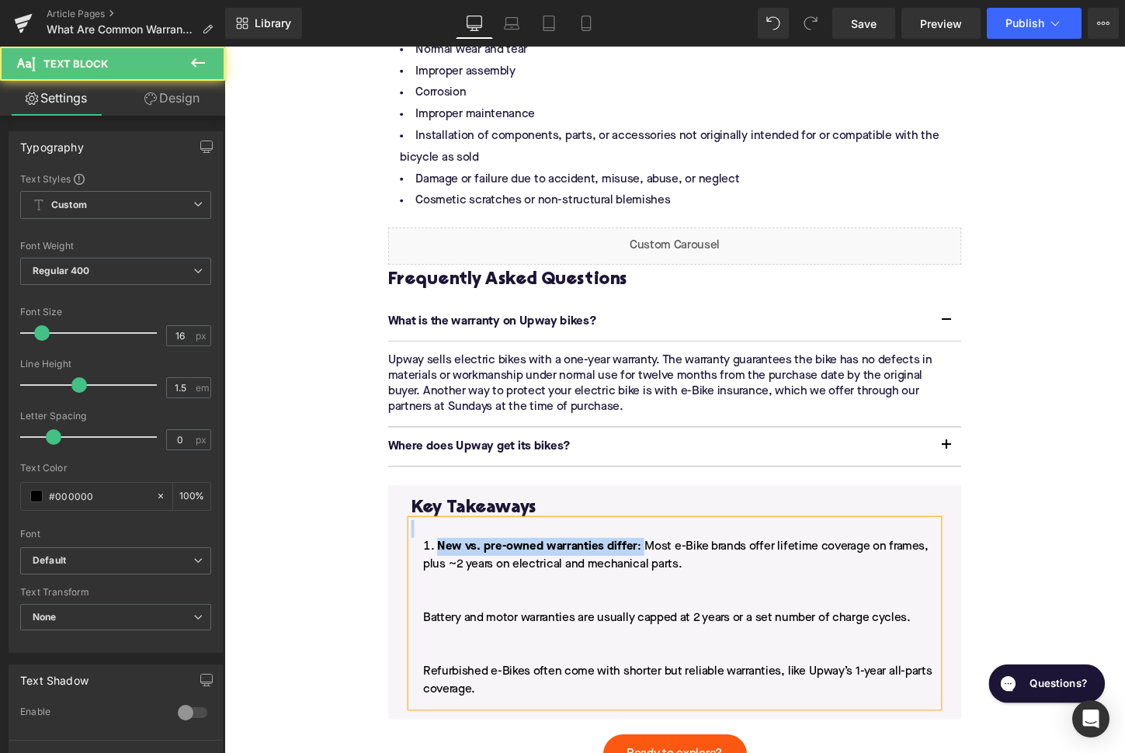
drag, startPoint x: 661, startPoint y: 584, endPoint x: 479, endPoint y: 567, distance: 182.5
click at [479, 567] on div "New vs. pre-owned warranties differ : Most e-Bike brands offer lifetime coverag…" at bounding box center [694, 637] width 550 height 195
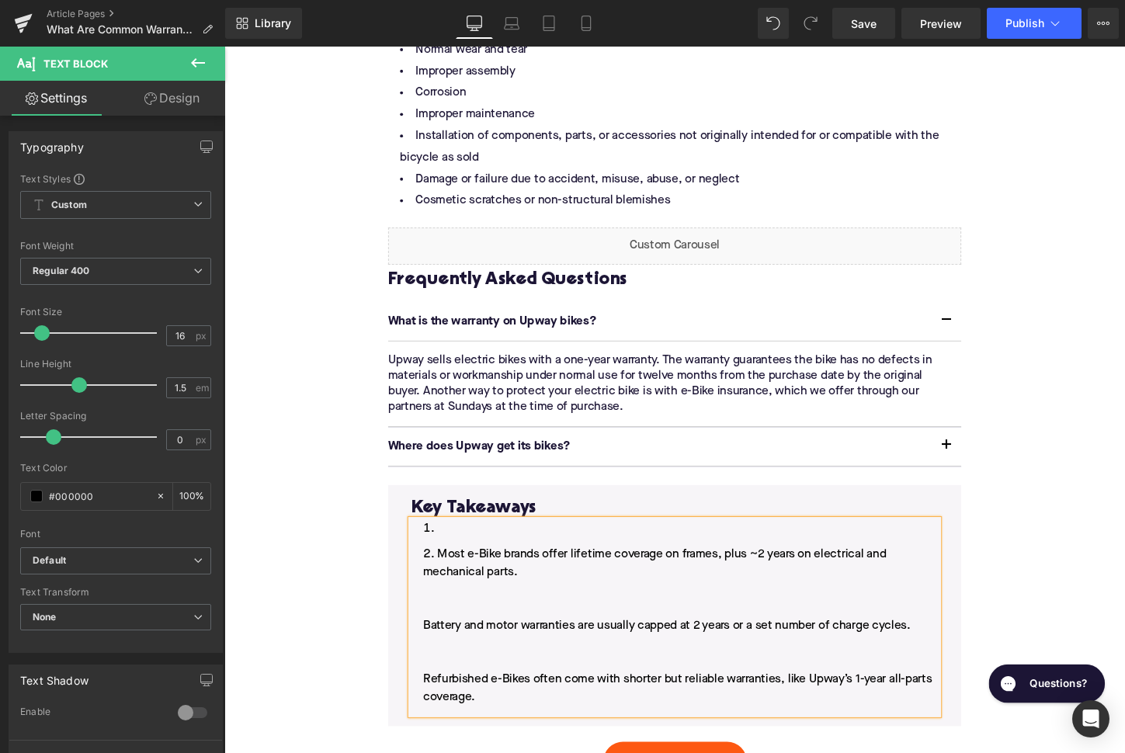
click at [462, 559] on li at bounding box center [694, 549] width 550 height 19
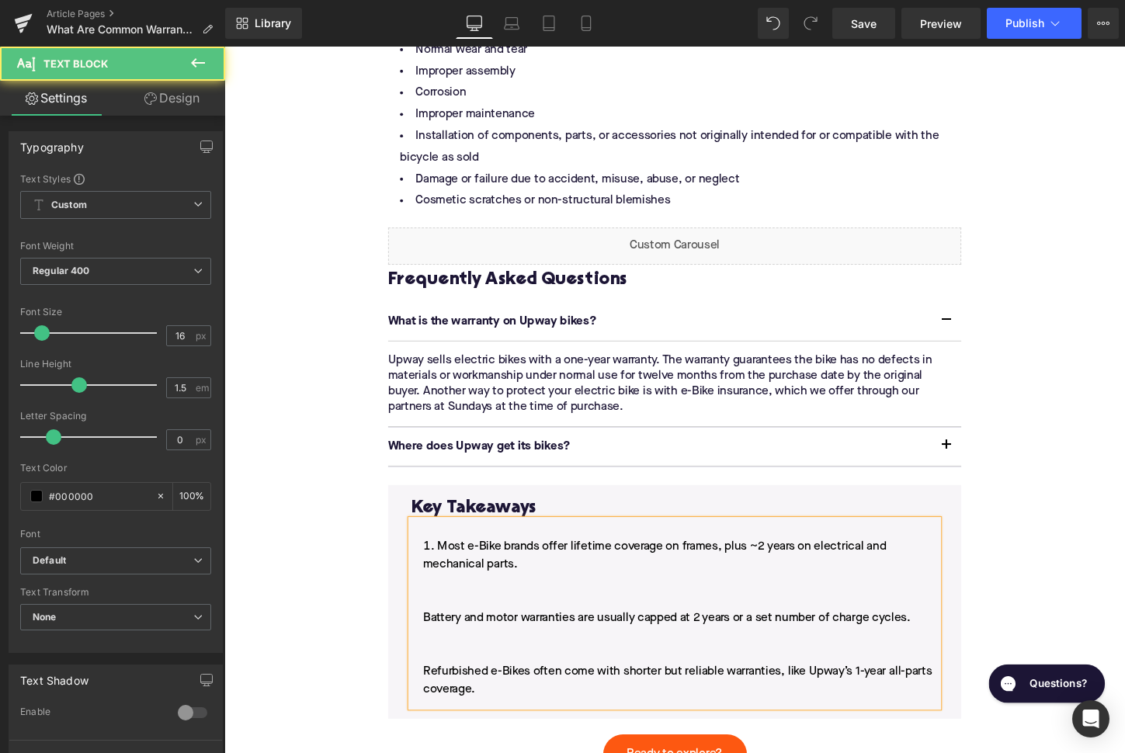
click at [428, 663] on li "Most e-Bike brands offer lifetime coverage on frames, plus ~2 years on electric…" at bounding box center [694, 643] width 550 height 168
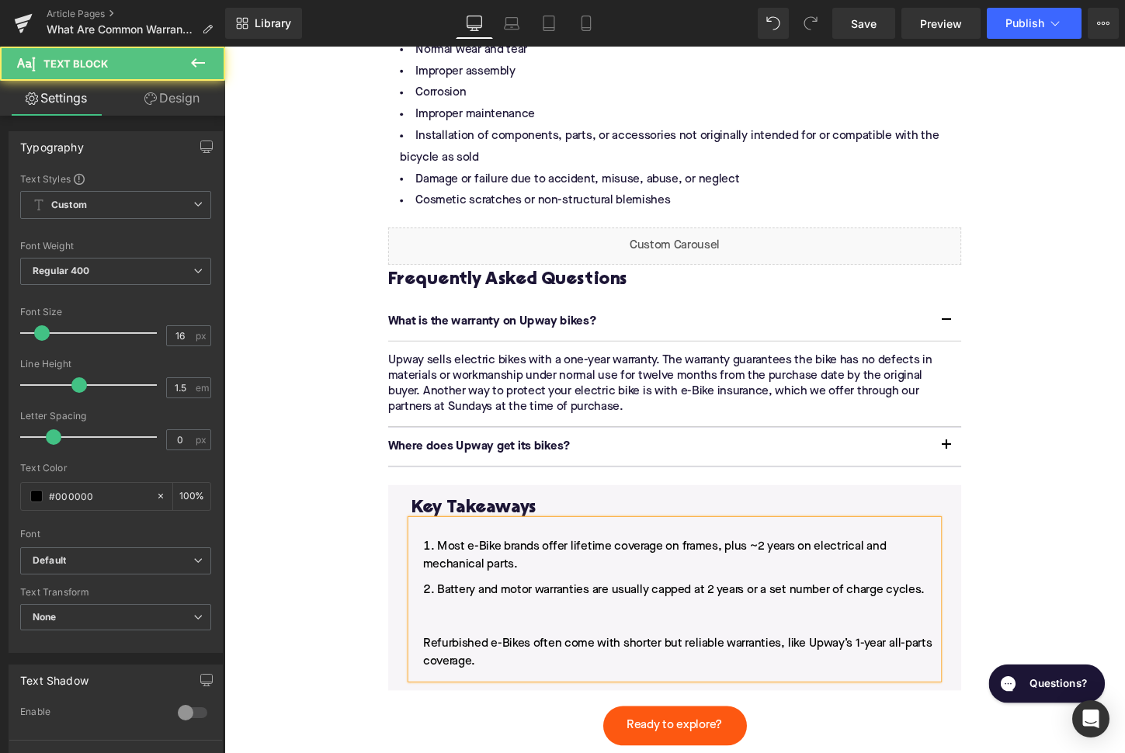
click at [425, 688] on li "Battery and motor warranties are usually capped at 2 years or a set number of c…" at bounding box center [694, 650] width 550 height 93
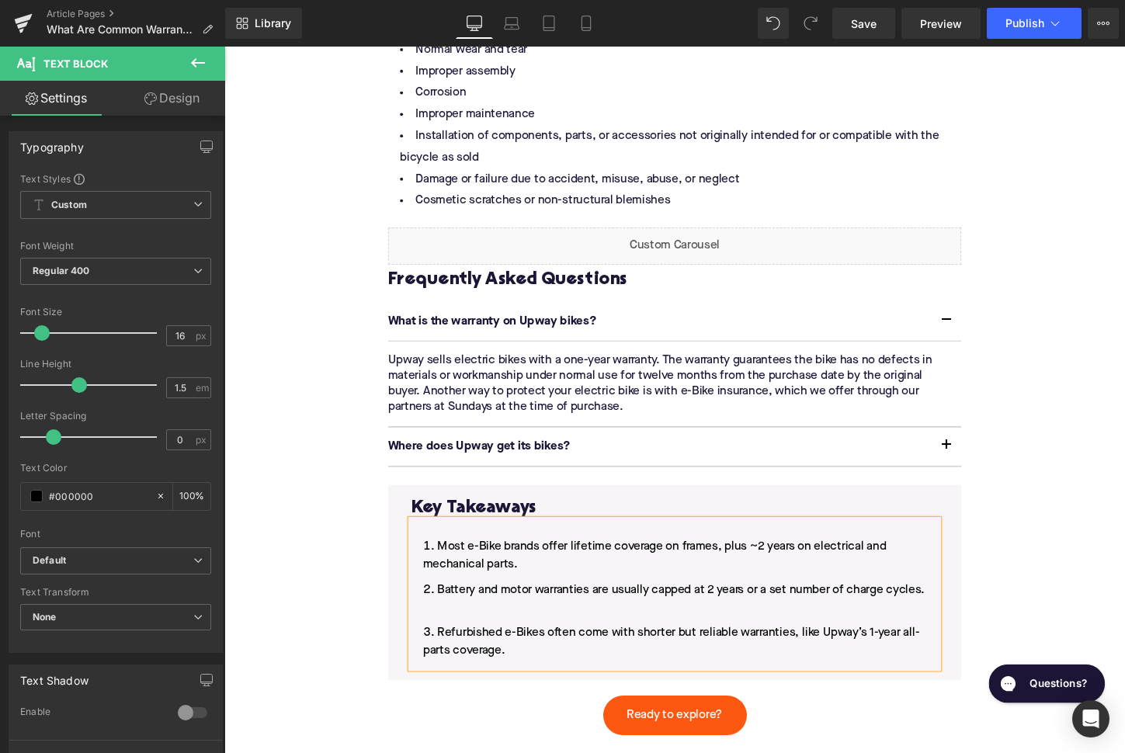
click at [475, 664] on ol "Most e-Bike brands offer lifetime coverage on frames, plus ~2 years on electric…" at bounding box center [694, 622] width 550 height 127
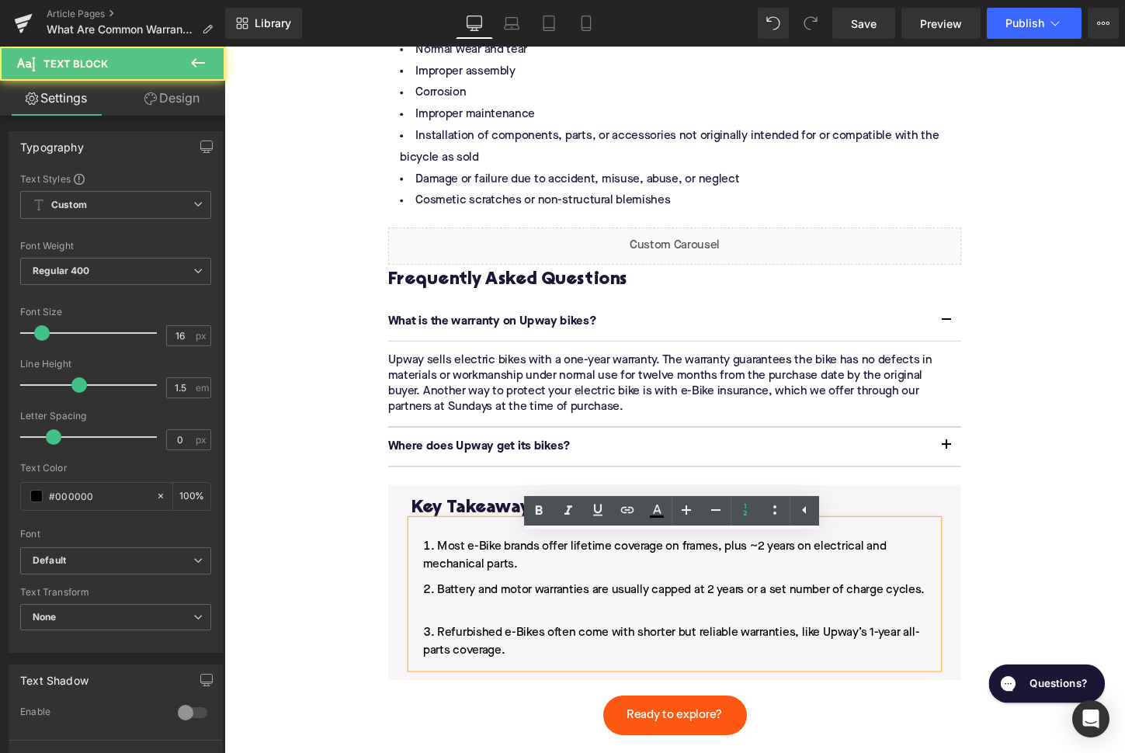
click at [465, 641] on li "Battery and motor warranties are usually capped at 2 years or a set number of c…" at bounding box center [694, 622] width 550 height 37
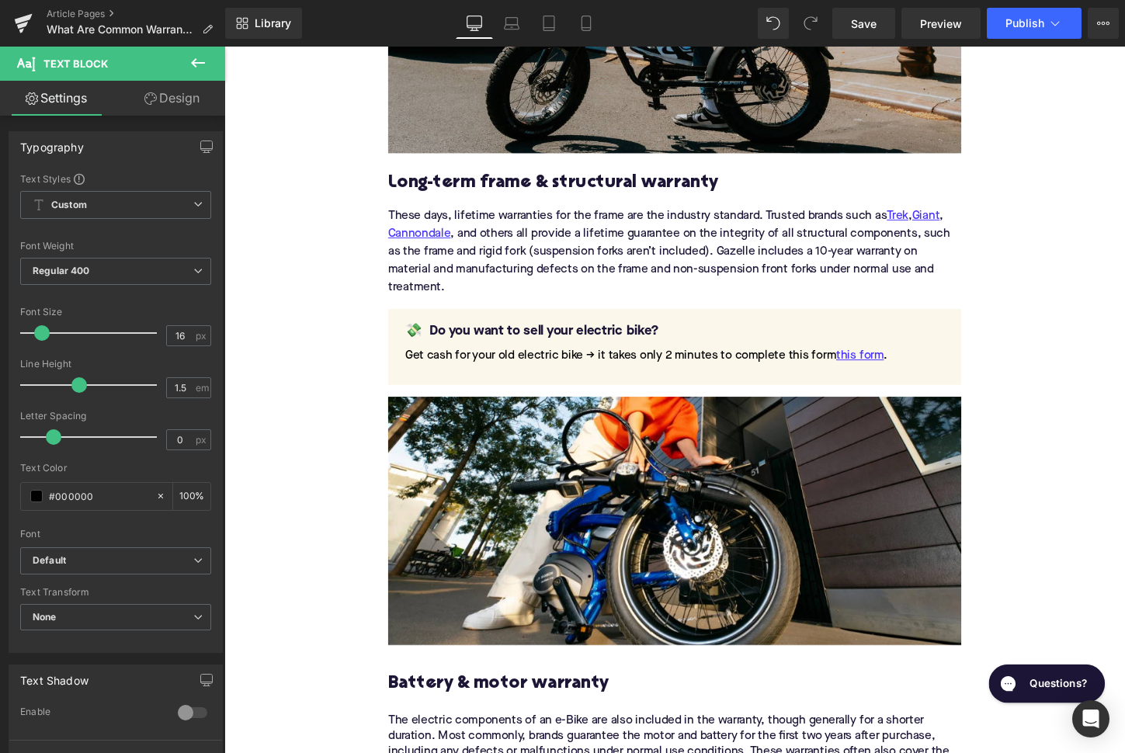
scroll to position [1726, 0]
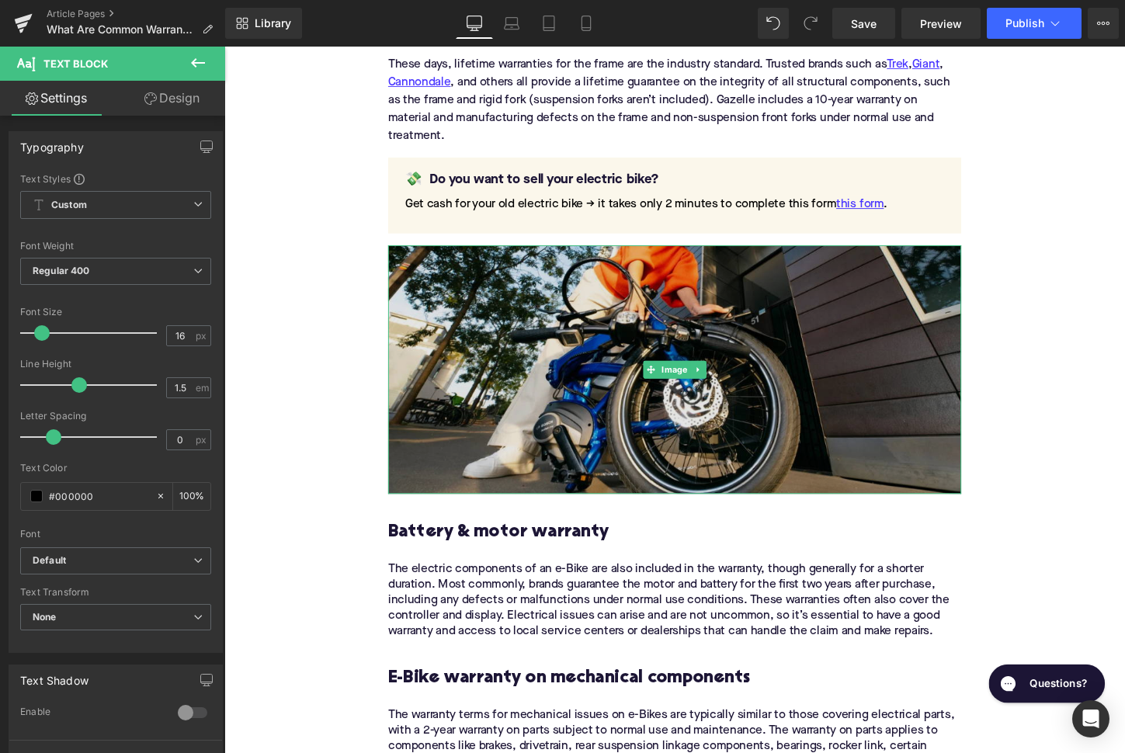
click at [683, 401] on img at bounding box center [694, 383] width 598 height 259
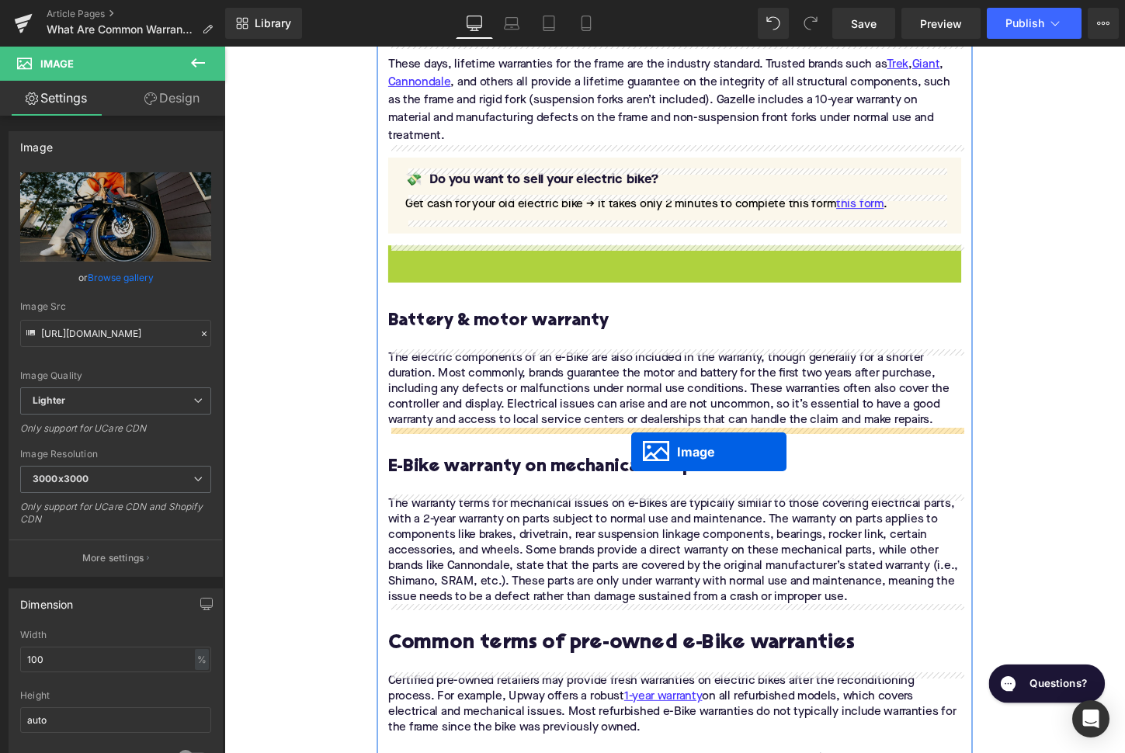
drag, startPoint x: 668, startPoint y: 383, endPoint x: 648, endPoint y: 468, distance: 87.7
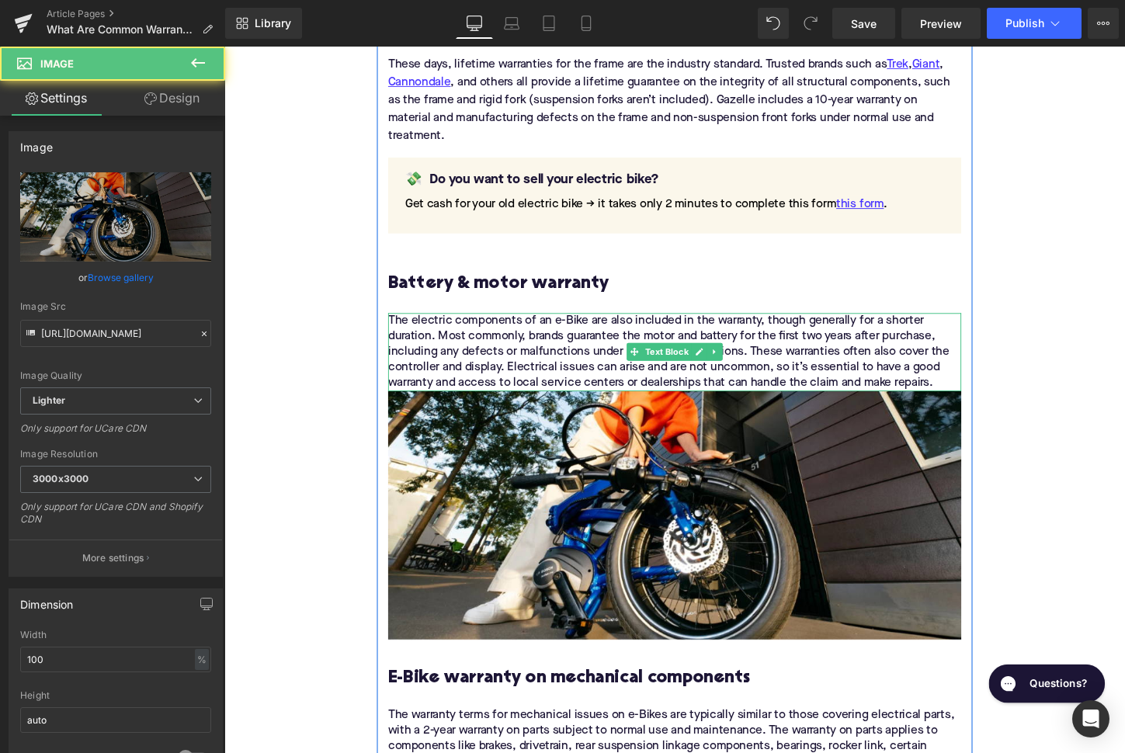
click at [980, 394] on div "The electric components of an e-Bike are also included in the warranty, though …" at bounding box center [694, 364] width 598 height 81
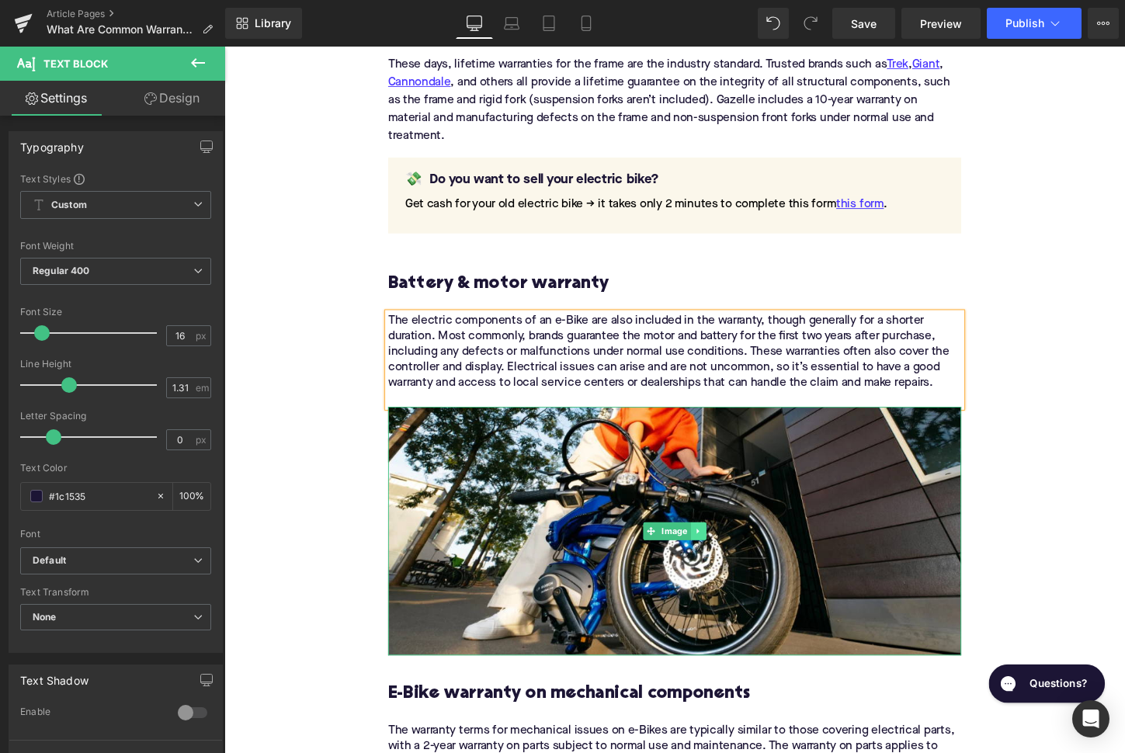
click at [723, 549] on icon at bounding box center [718, 551] width 9 height 9
click at [713, 549] on icon at bounding box center [710, 551] width 9 height 9
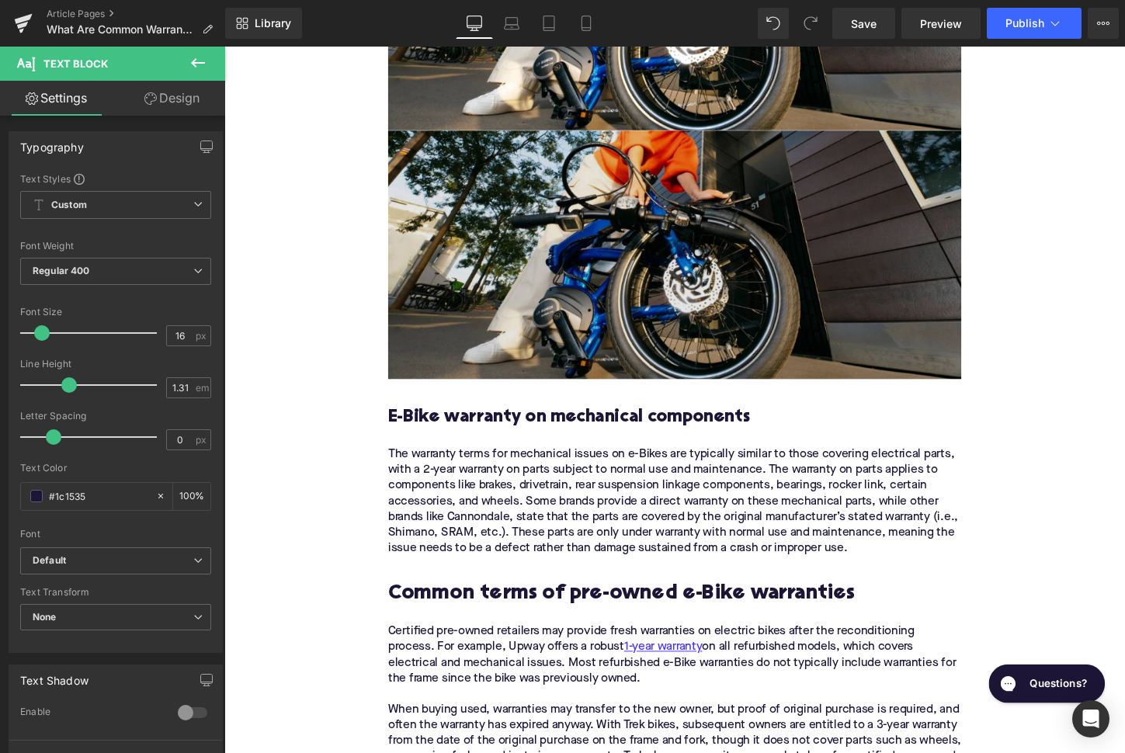
scroll to position [2298, 0]
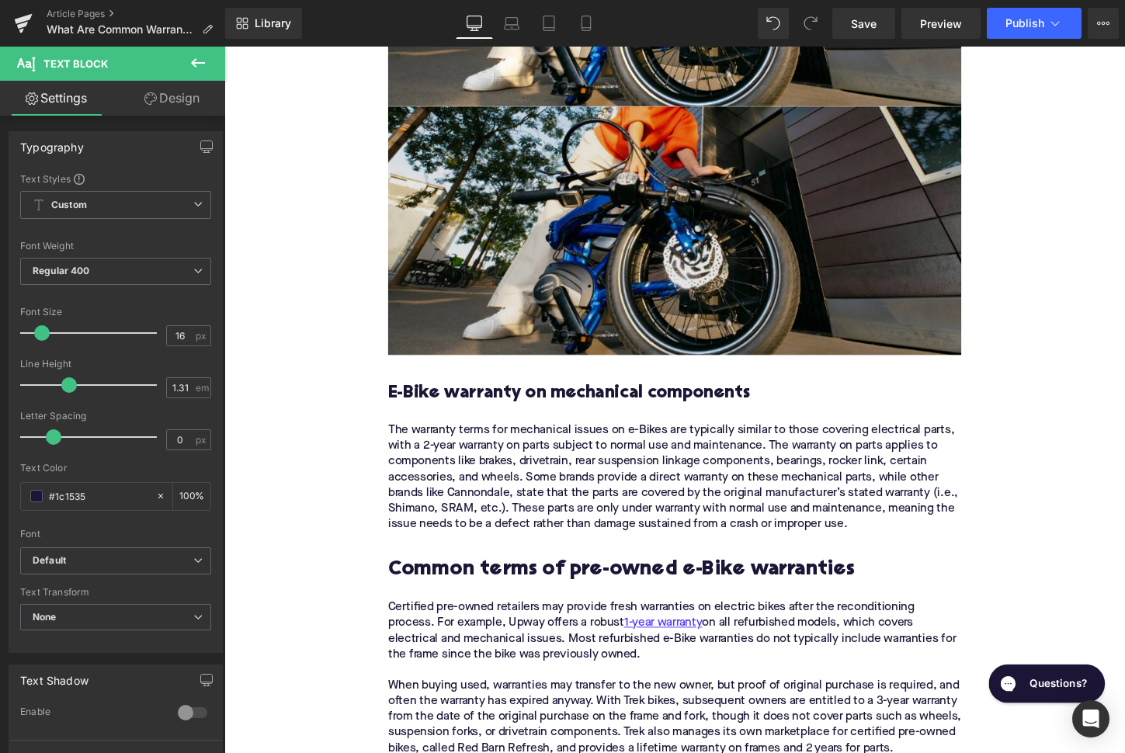
click at [633, 224] on img at bounding box center [694, 238] width 598 height 259
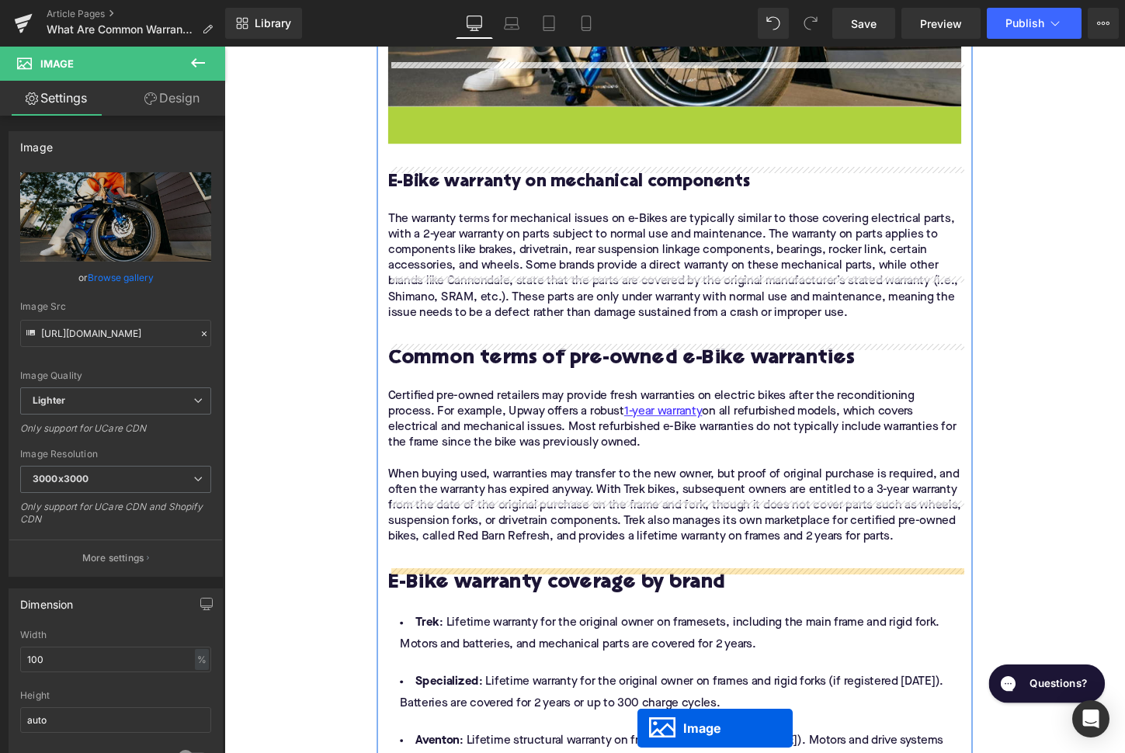
scroll to position [2345, 0]
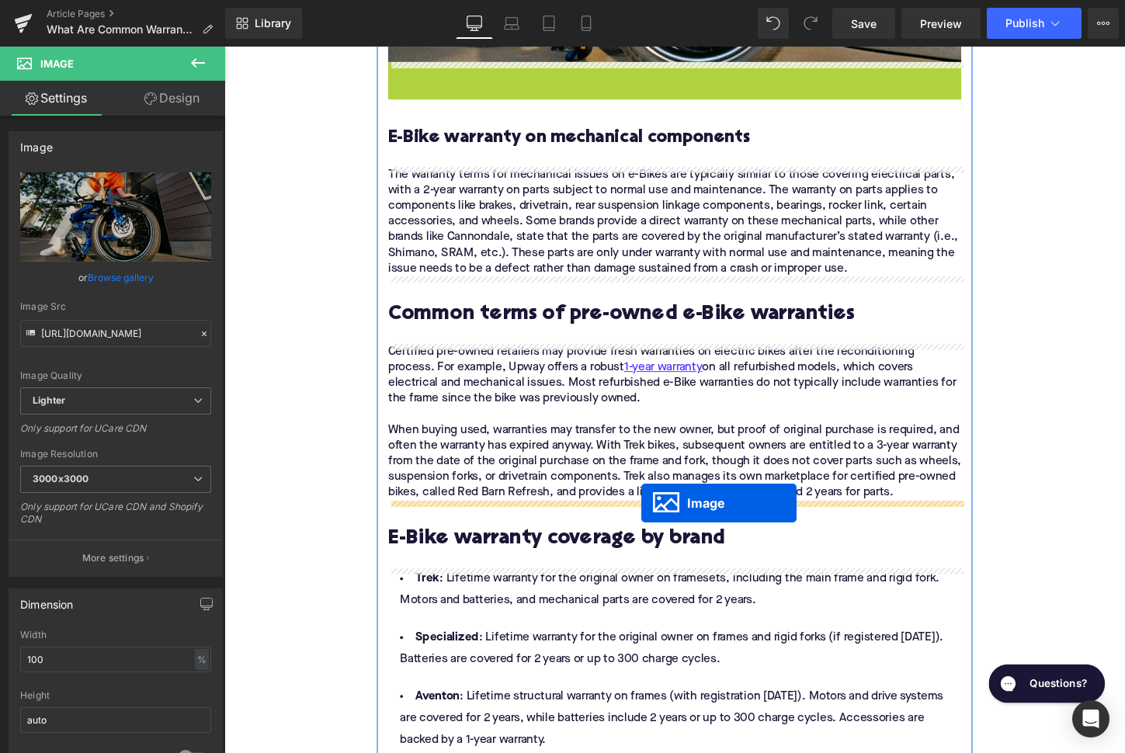
drag, startPoint x: 663, startPoint y: 238, endPoint x: 659, endPoint y: 525, distance: 287.2
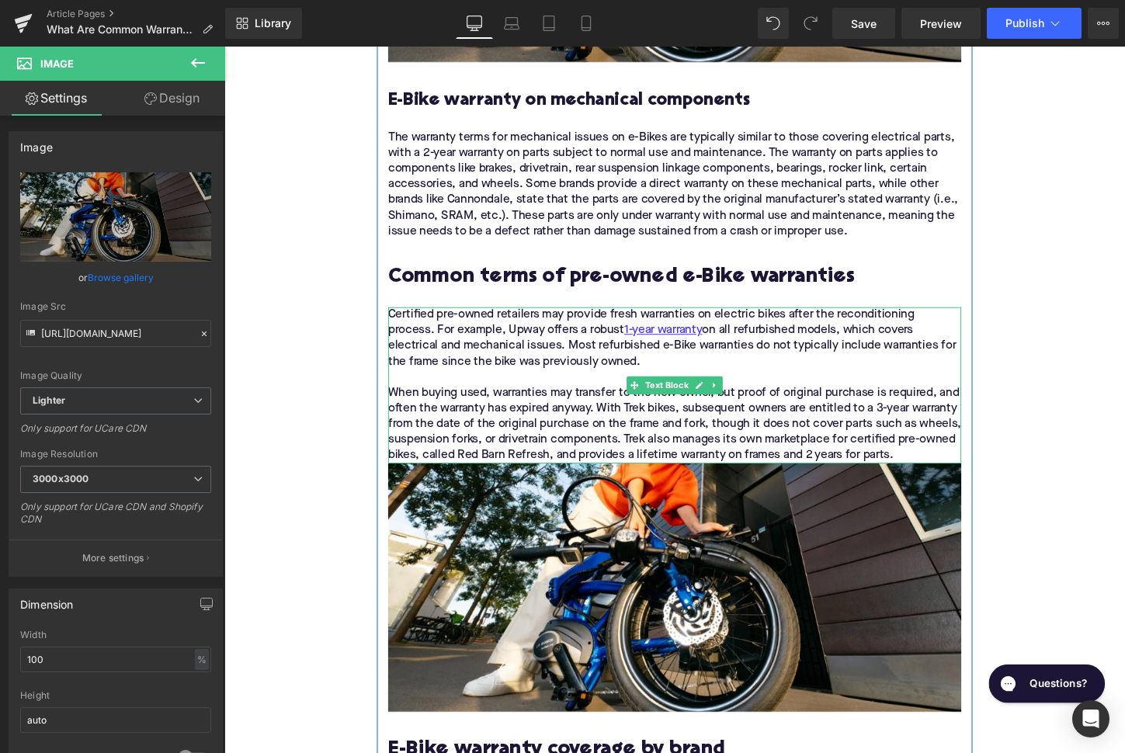
click at [987, 475] on p "Certified pre-owned retailers may provide fresh warranties on electric bikes af…" at bounding box center [694, 399] width 598 height 163
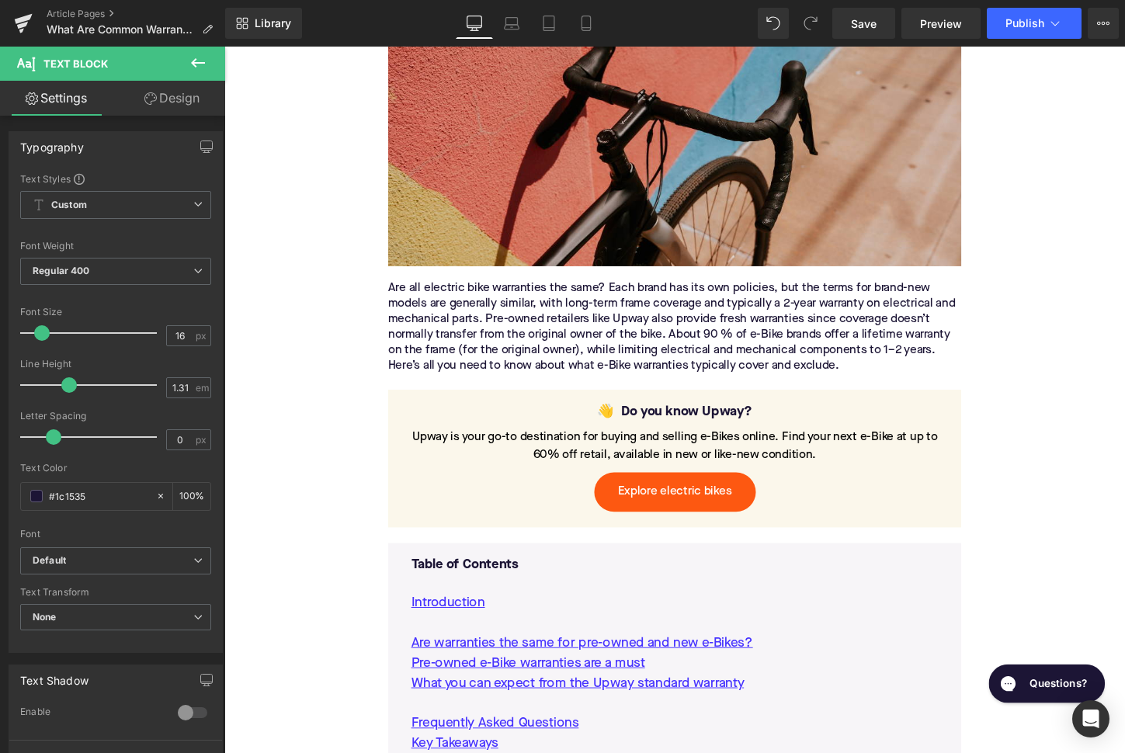
scroll to position [785, 0]
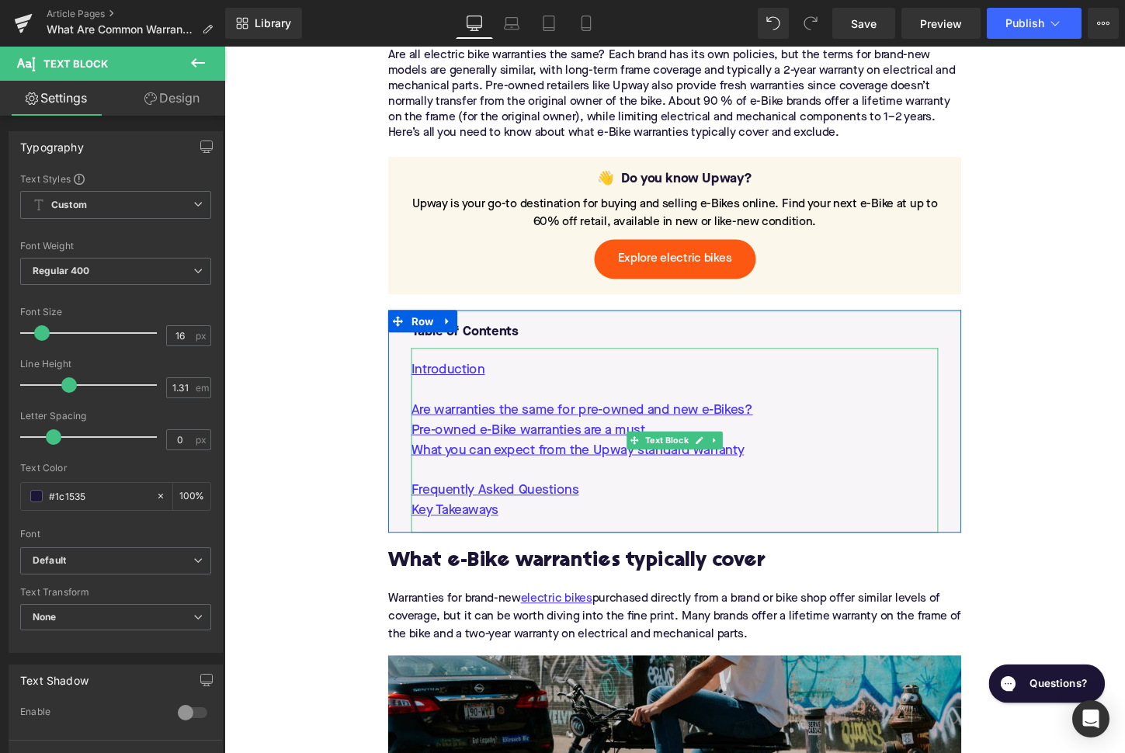
click at [775, 486] on p at bounding box center [694, 488] width 550 height 21
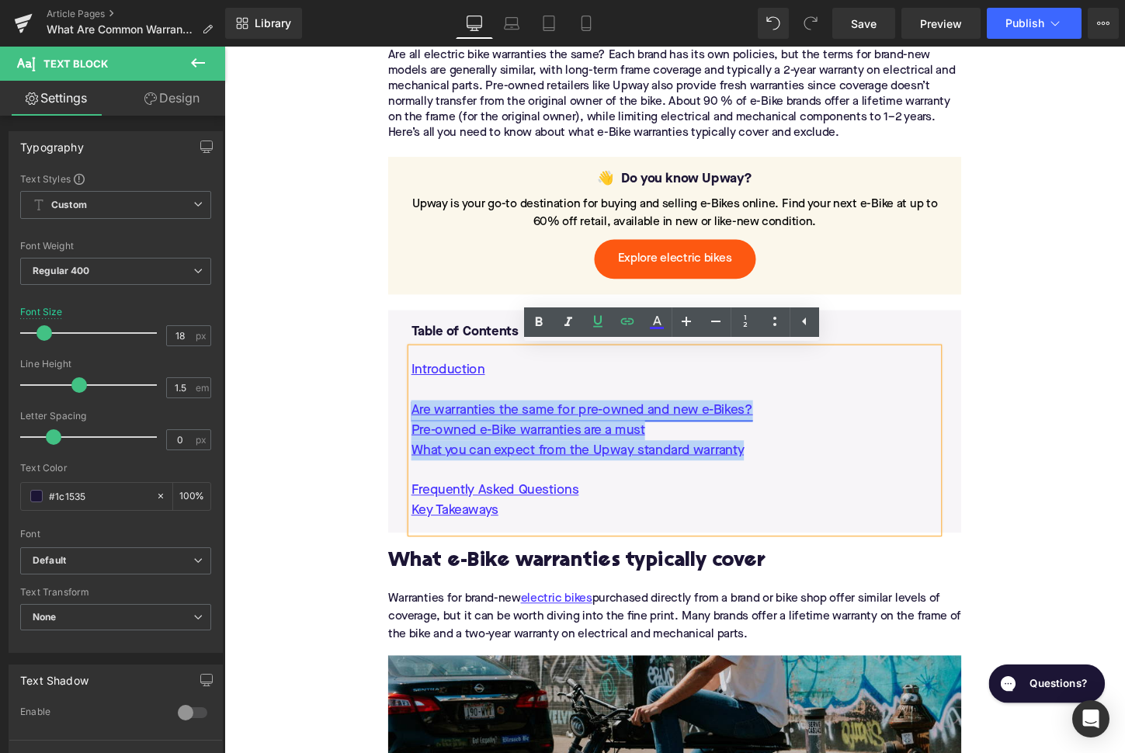
drag, startPoint x: 775, startPoint y: 468, endPoint x: 421, endPoint y: 420, distance: 357.2
click at [421, 420] on div "Introduction Are warranties the same for pre-owned and new e-Bikes? Pre-owned e…" at bounding box center [694, 457] width 550 height 192
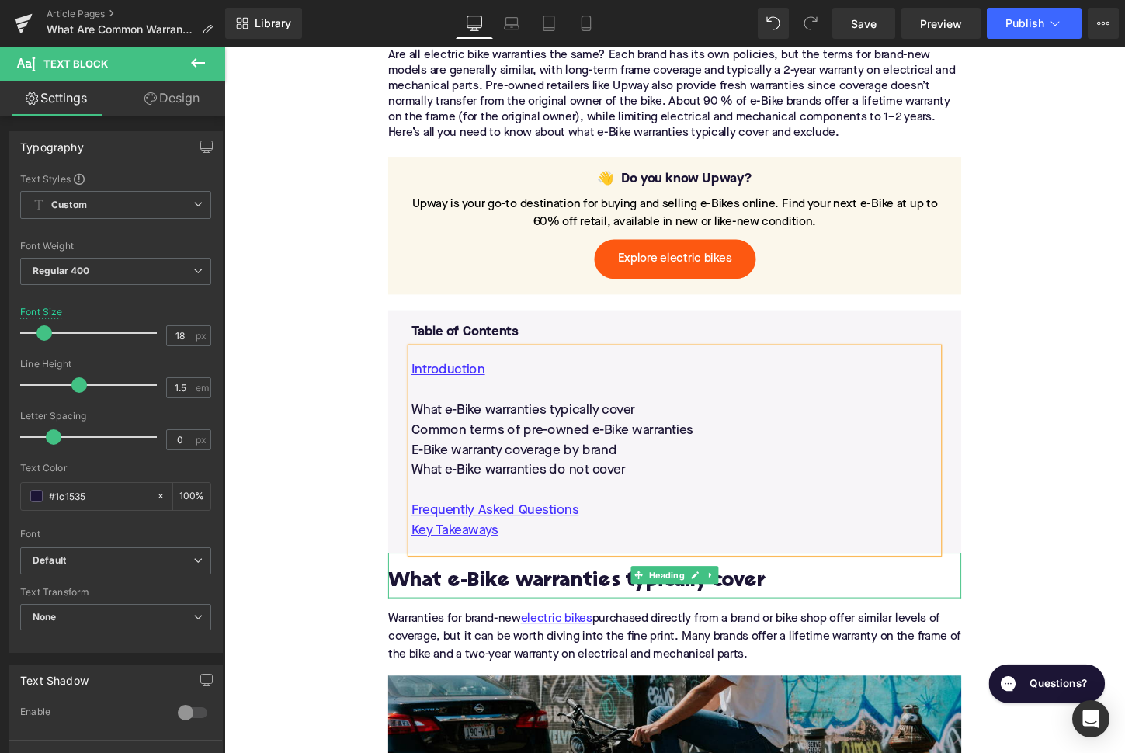
click at [514, 605] on h2 "What e-Bike warranties typically cover" at bounding box center [694, 605] width 598 height 24
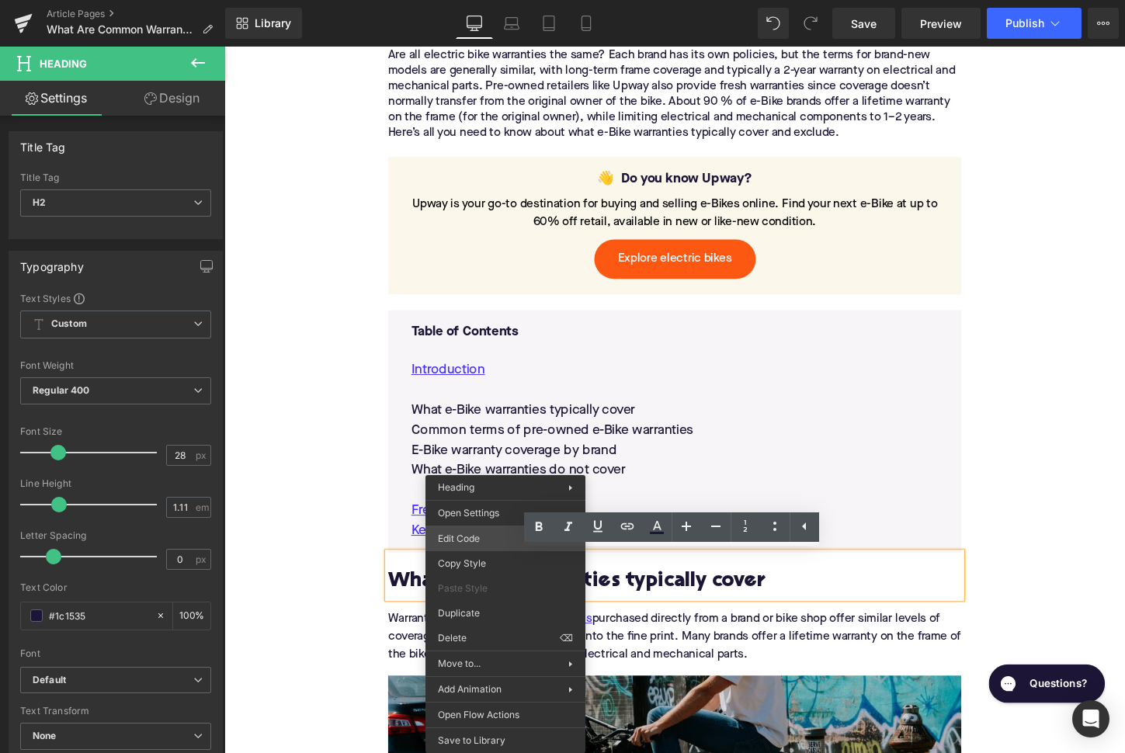
click at [466, 0] on div "Image You are previewing how the will restyle your page. You can not edit Eleme…" at bounding box center [562, 0] width 1125 height 0
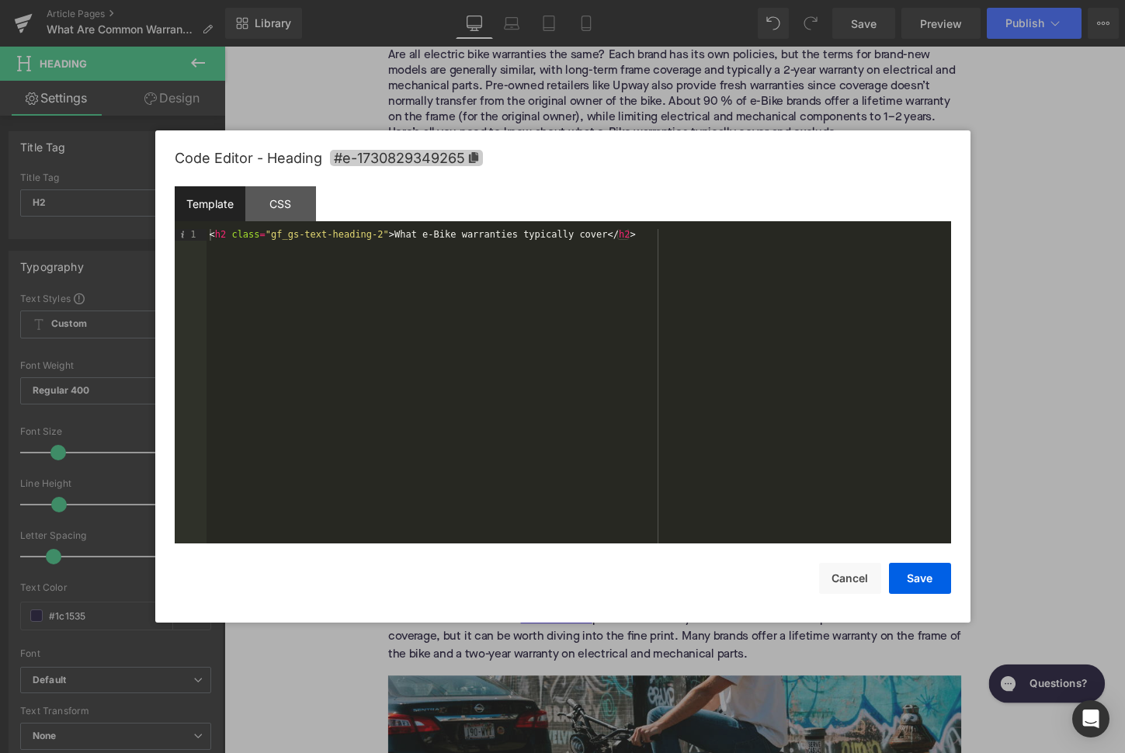
click at [451, 150] on span "#e-1730829349265" at bounding box center [406, 158] width 153 height 16
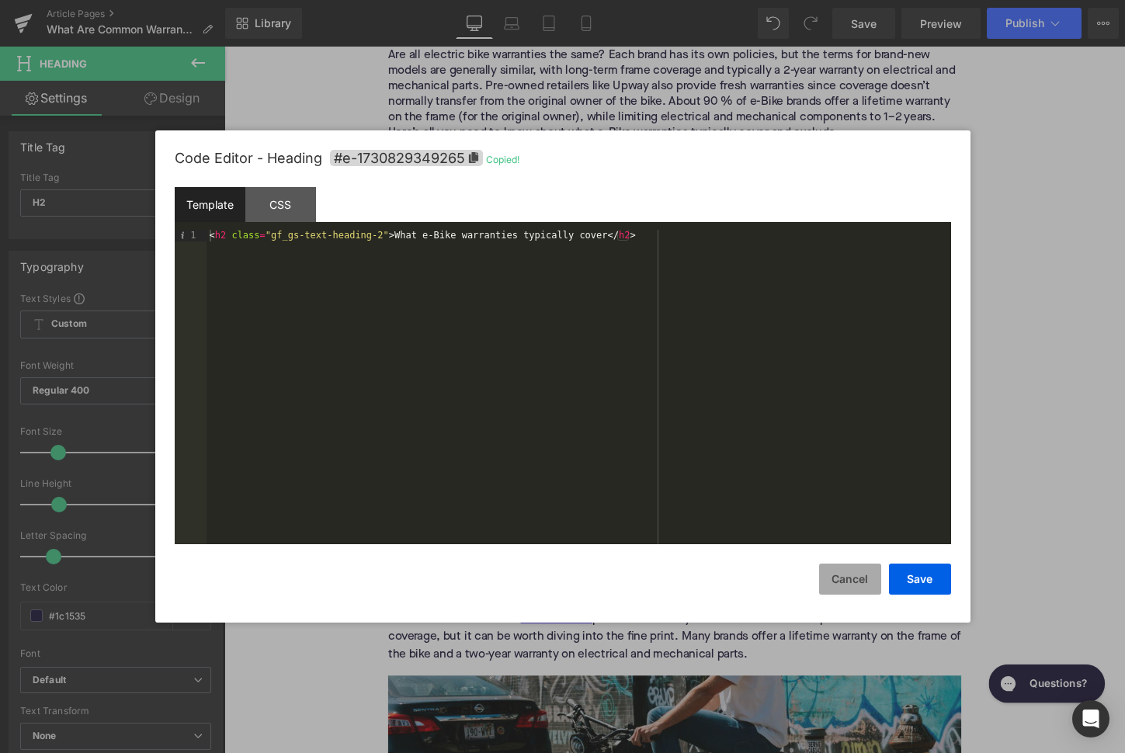
click at [863, 590] on button "Cancel" at bounding box center [850, 579] width 62 height 31
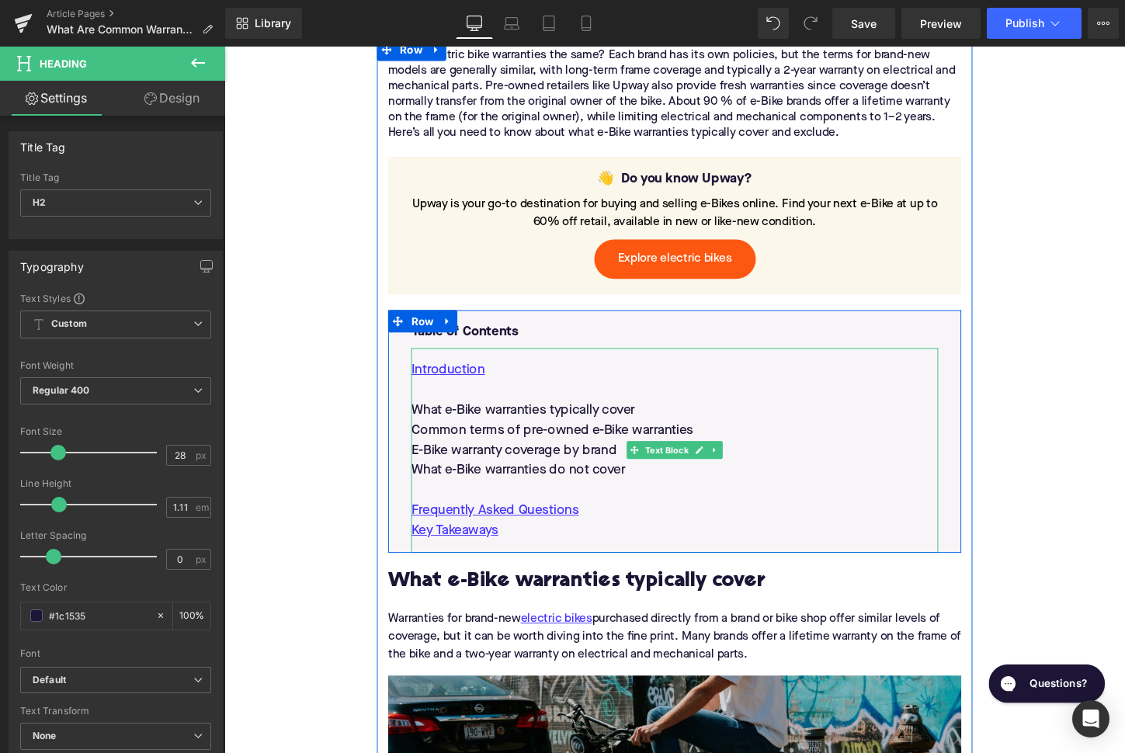
click at [547, 425] on p "What e-Bike warranties typically cover" at bounding box center [694, 425] width 550 height 21
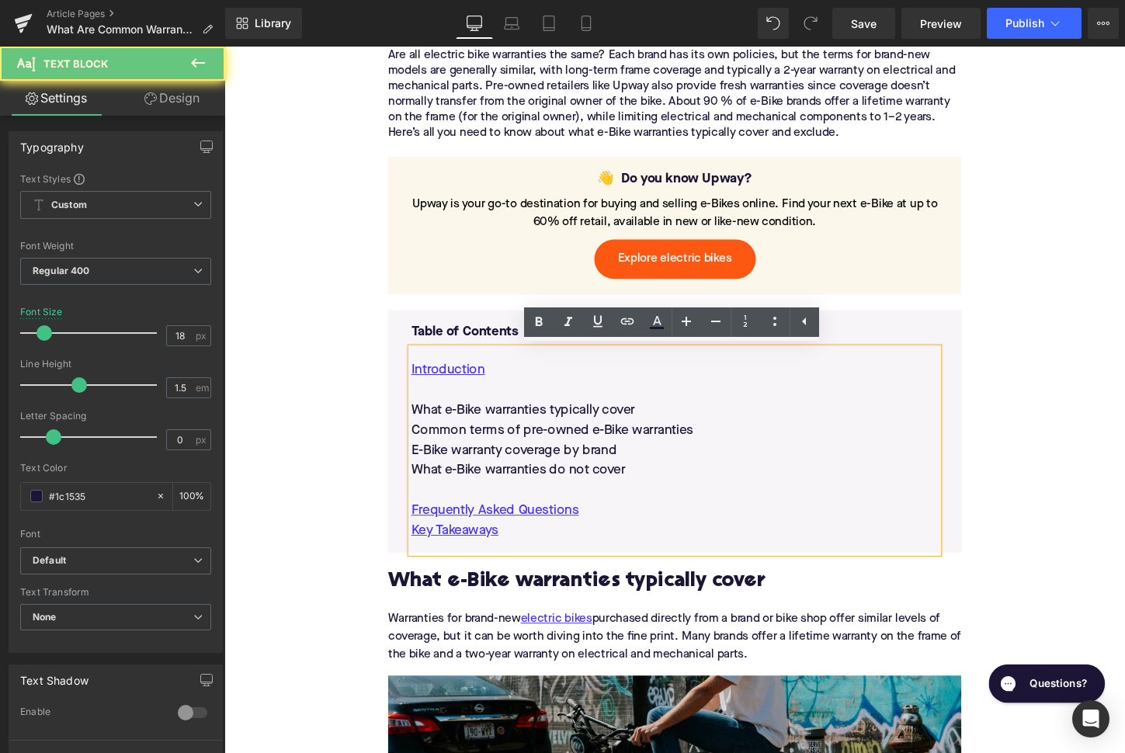
click at [547, 425] on p "What e-Bike warranties typically cover" at bounding box center [694, 425] width 550 height 21
click at [635, 320] on icon at bounding box center [627, 321] width 19 height 19
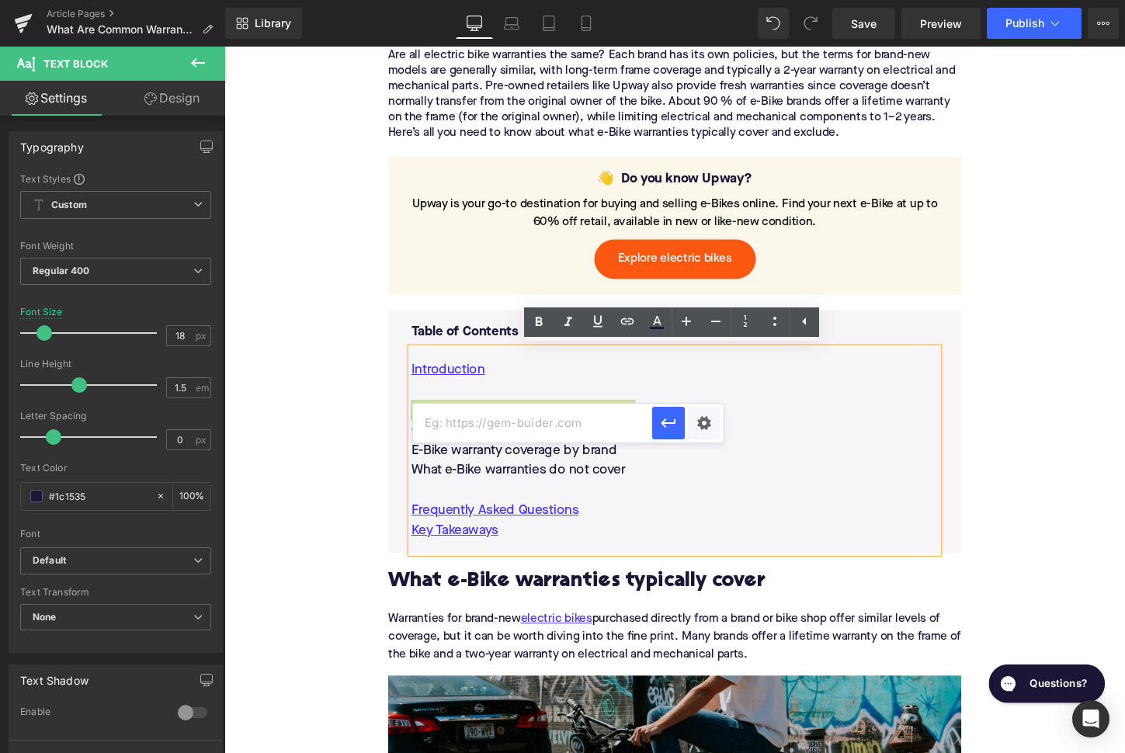
click at [567, 434] on input "text" at bounding box center [532, 423] width 239 height 39
paste input "#e-1730829349265"
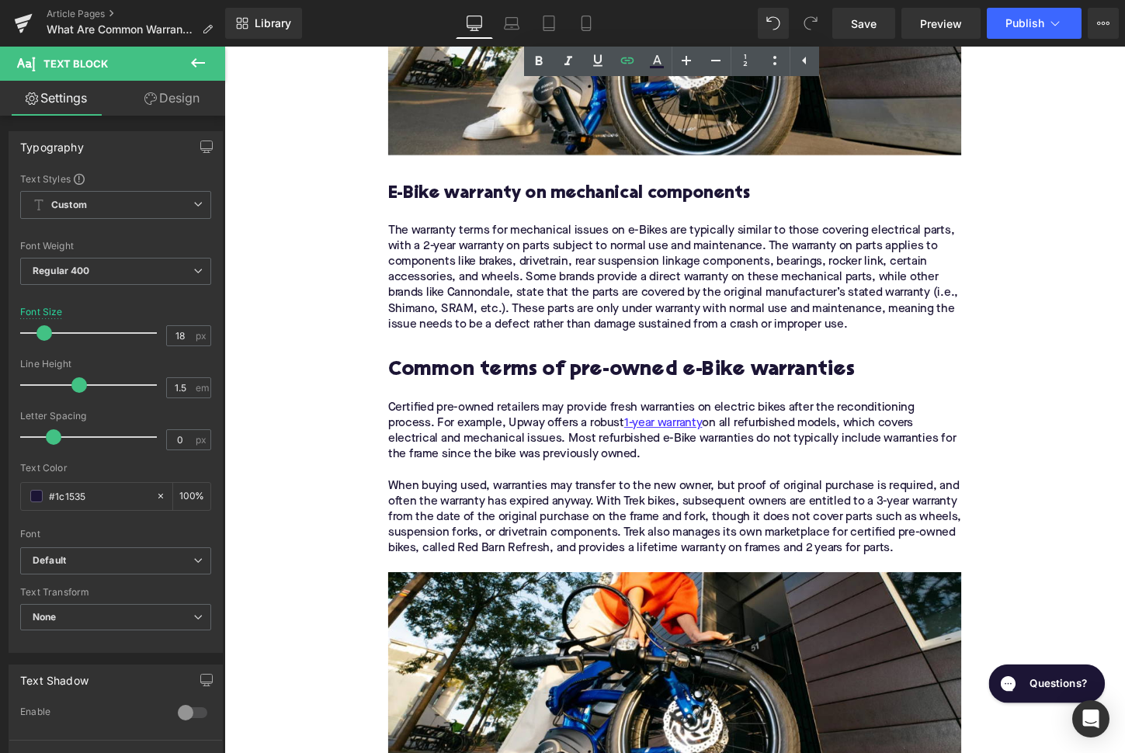
scroll to position [2297, 0]
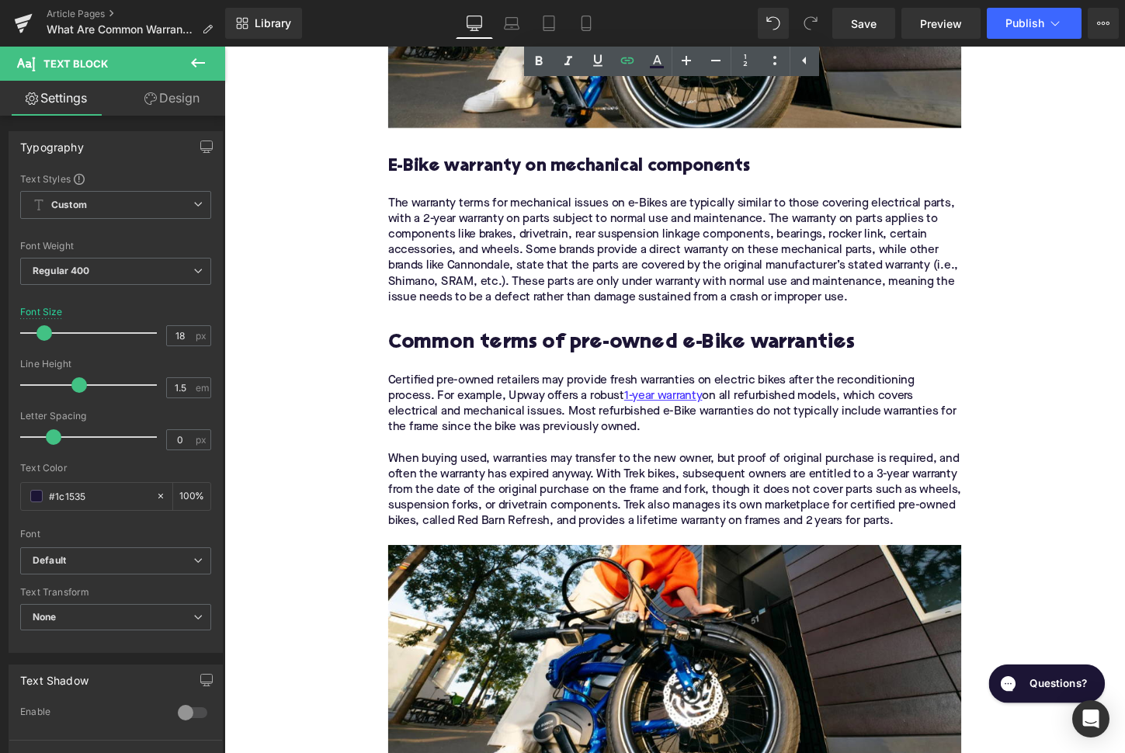
click at [523, 355] on h2 "Common terms of pre-owned e-Bike warranties" at bounding box center [694, 357] width 598 height 24
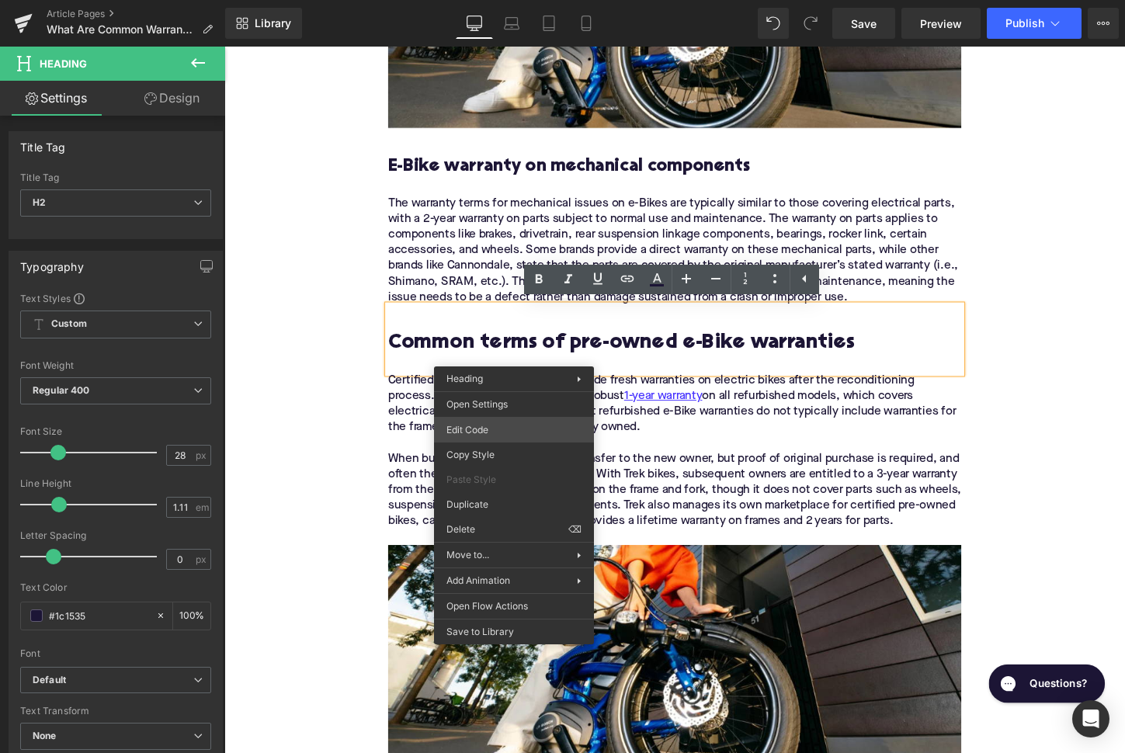
click at [498, 0] on div "Image You are previewing how the will restyle your page. You can not edit Eleme…" at bounding box center [562, 0] width 1125 height 0
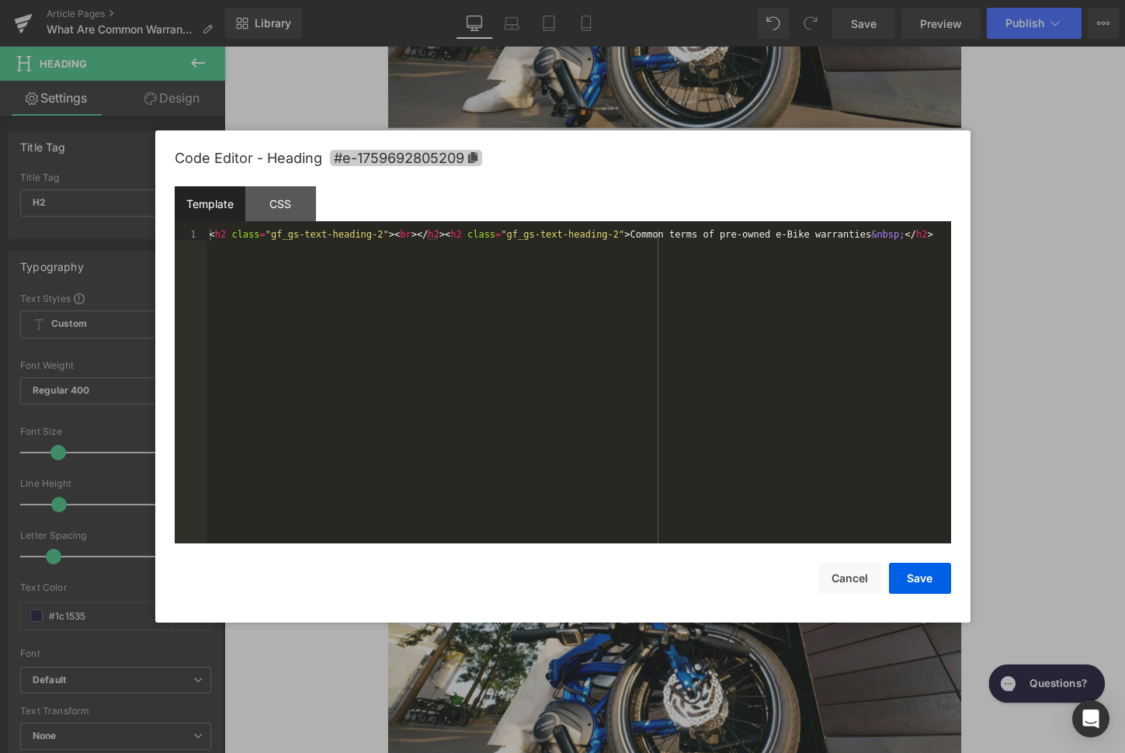
click at [475, 156] on icon at bounding box center [471, 157] width 9 height 11
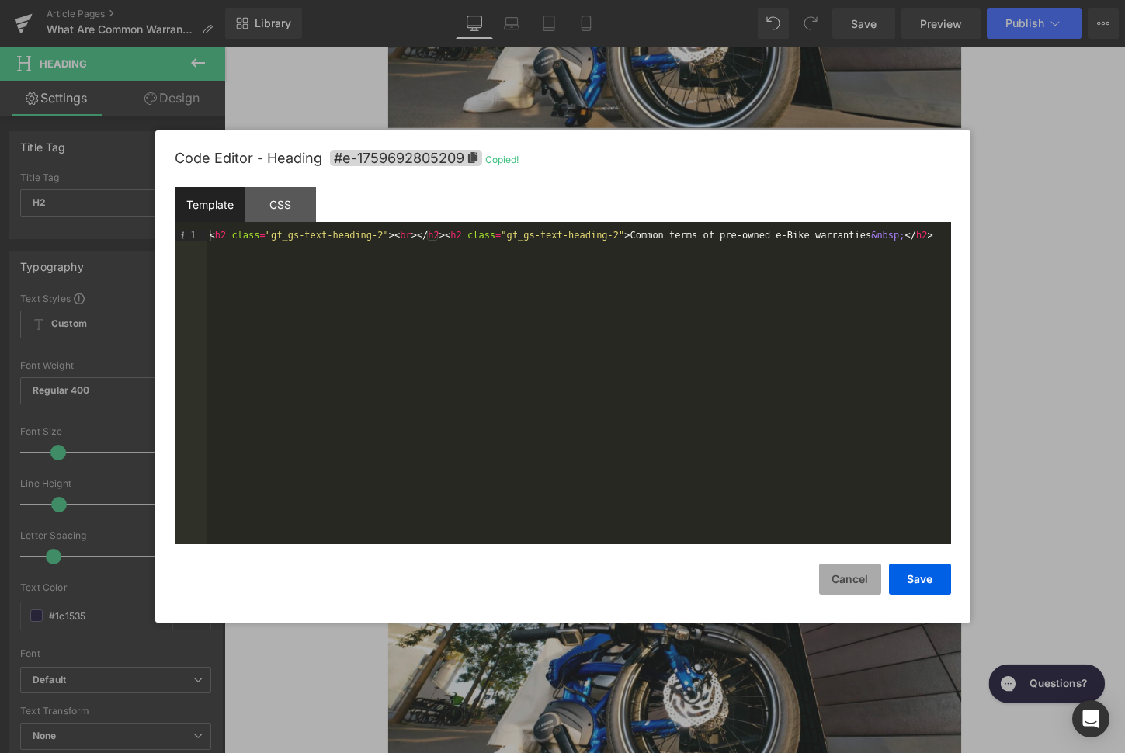
click at [842, 581] on button "Cancel" at bounding box center [850, 579] width 62 height 31
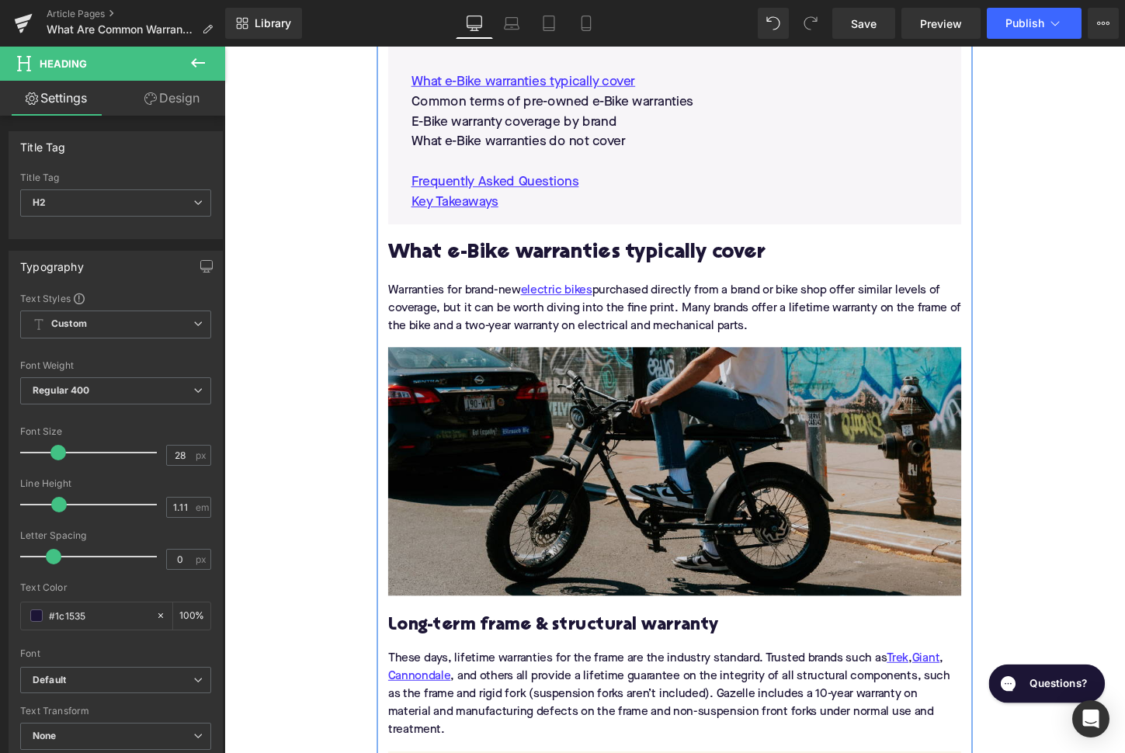
scroll to position [1058, 0]
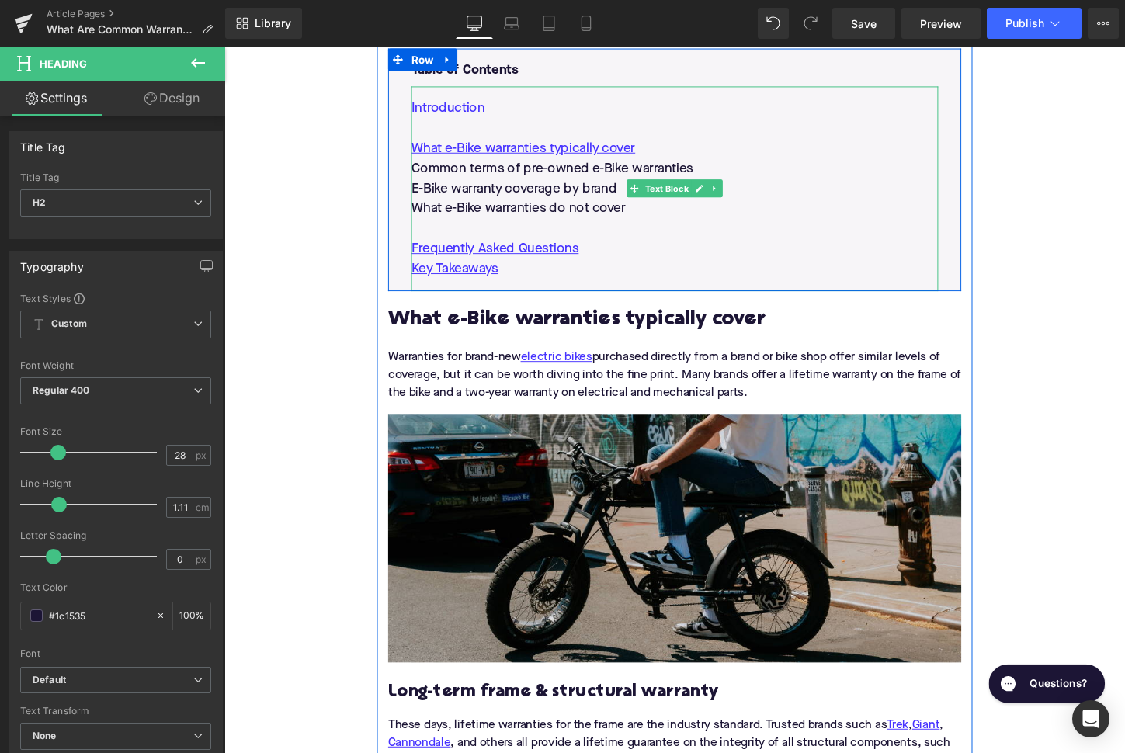
click at [550, 175] on p "Common terms of pre-owned e-Bike warranties" at bounding box center [694, 174] width 550 height 21
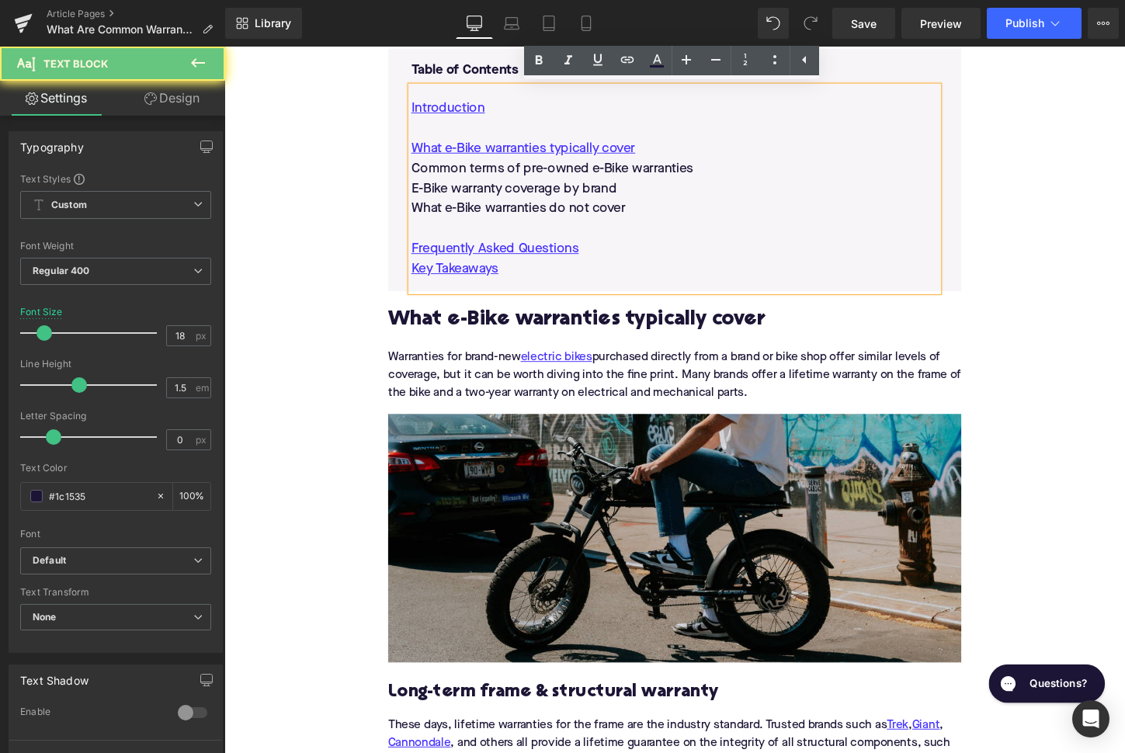
click at [550, 175] on p "Common terms of pre-owned e-Bike warranties" at bounding box center [694, 174] width 550 height 21
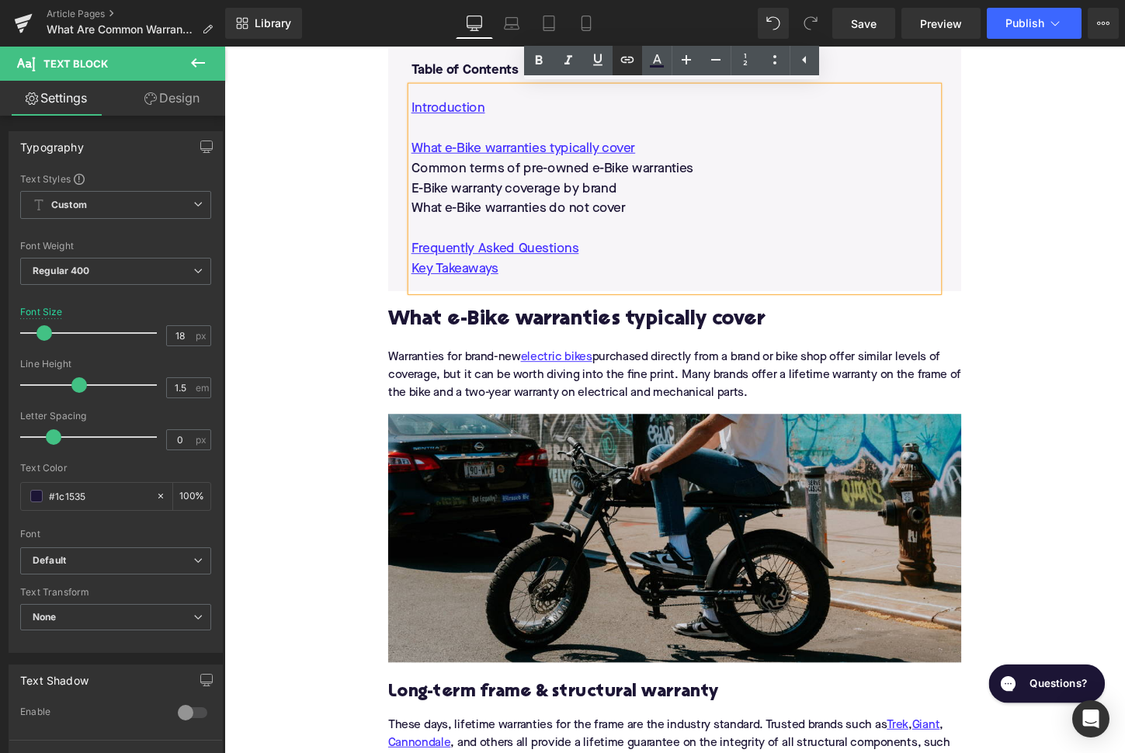
click at [630, 64] on icon at bounding box center [627, 59] width 19 height 19
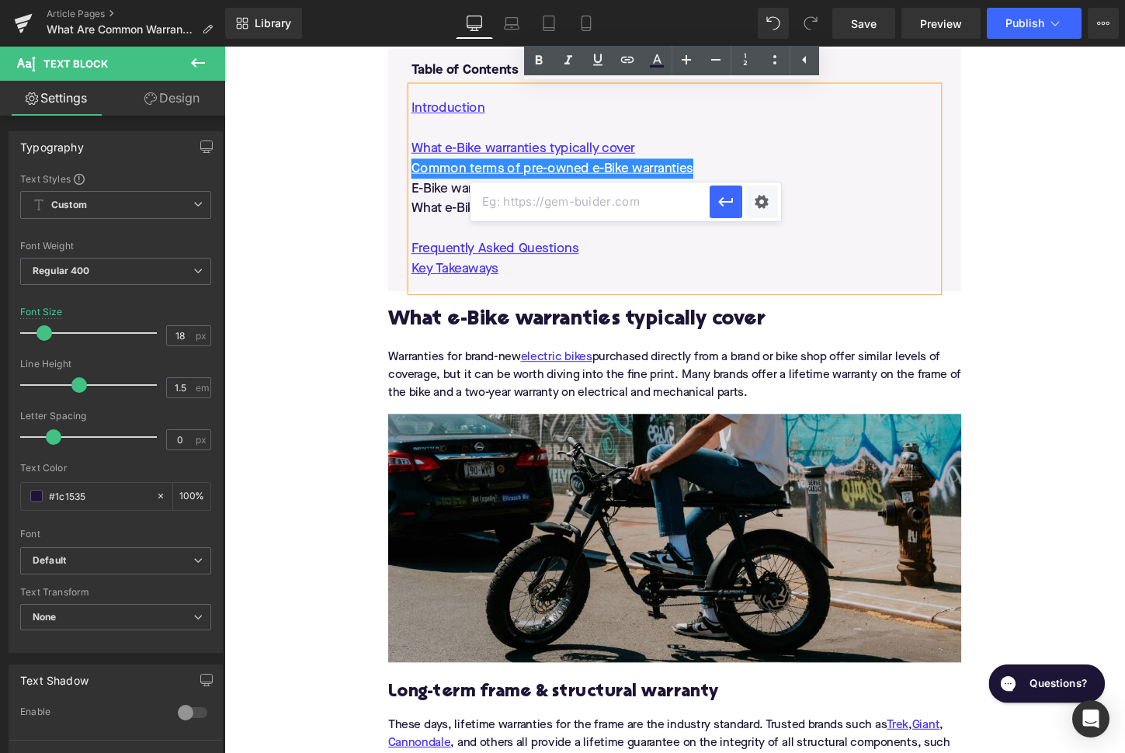
click at [576, 213] on input "text" at bounding box center [589, 201] width 239 height 39
paste input "#e-1759692805209"
type input "#e-1759692805209"
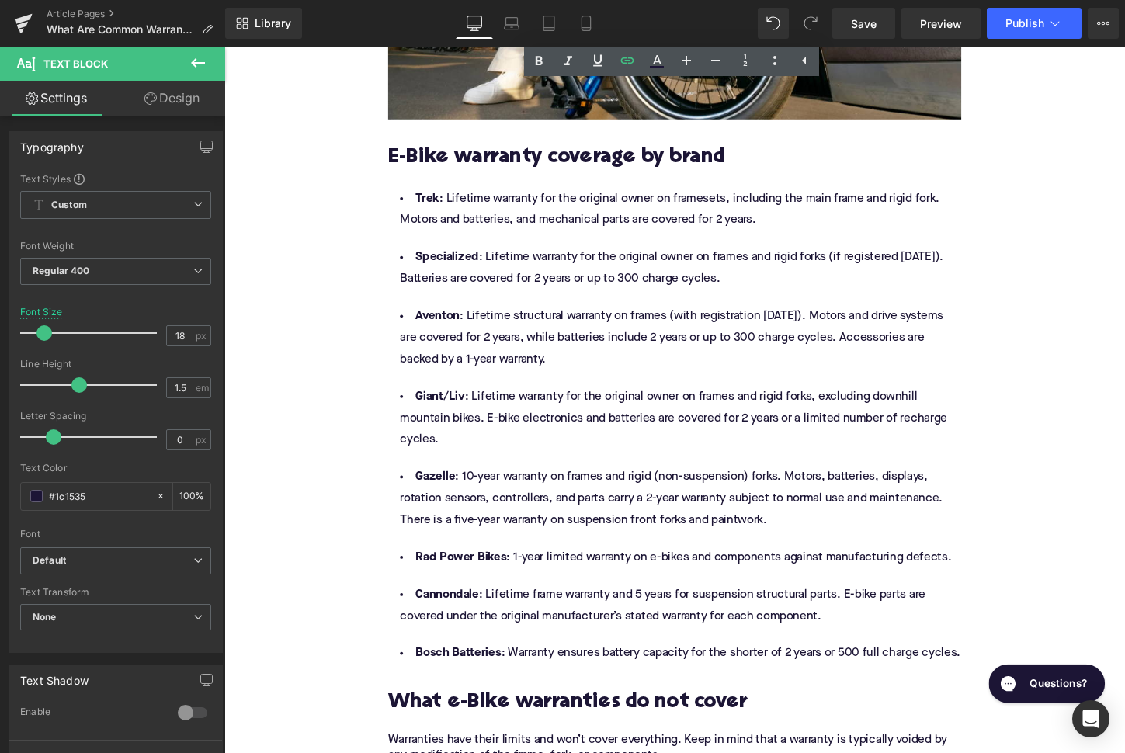
scroll to position [2970, 0]
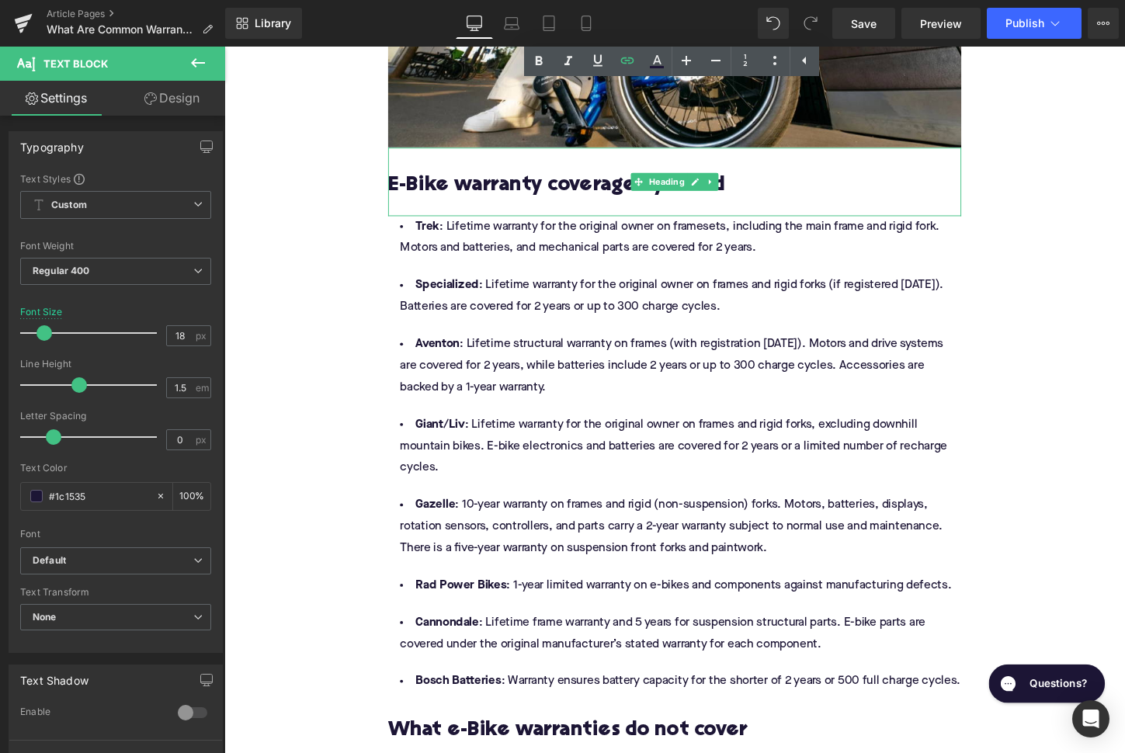
click at [515, 190] on h2 "E-Bike warranty coverage by brand" at bounding box center [694, 192] width 598 height 24
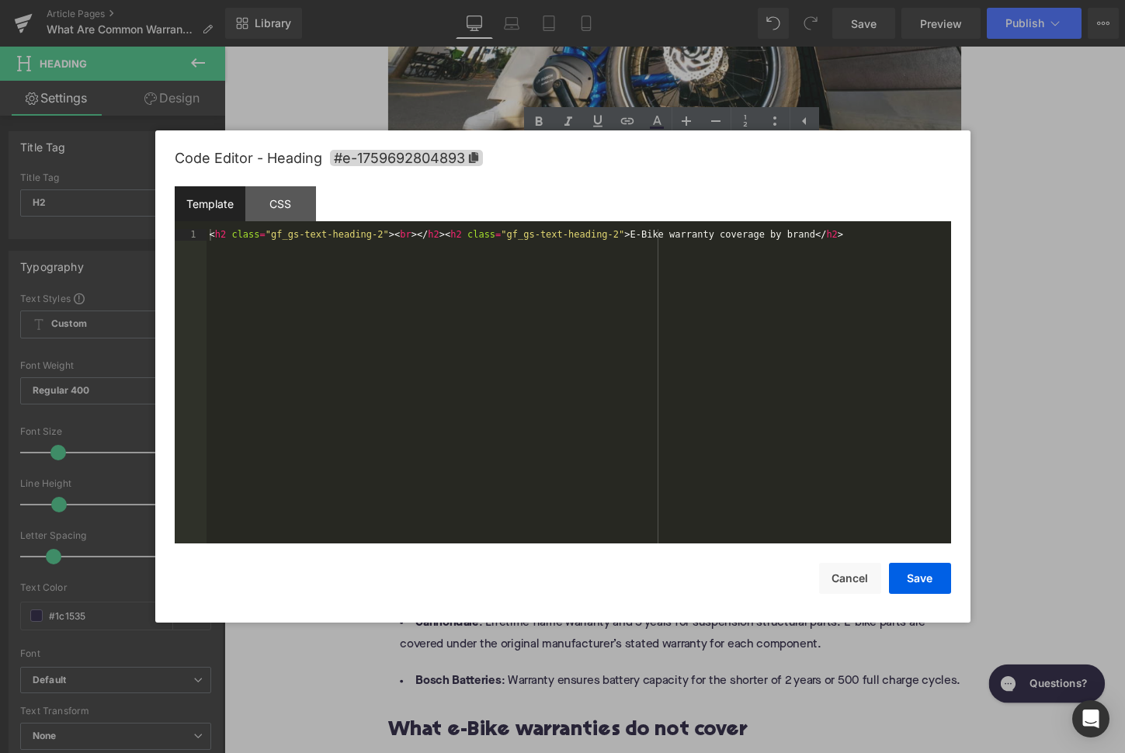
click at [501, 0] on div "Image You are previewing how the will restyle your page. You can not edit Eleme…" at bounding box center [562, 0] width 1125 height 0
click at [447, 162] on span "#e-1759692804893" at bounding box center [406, 158] width 153 height 16
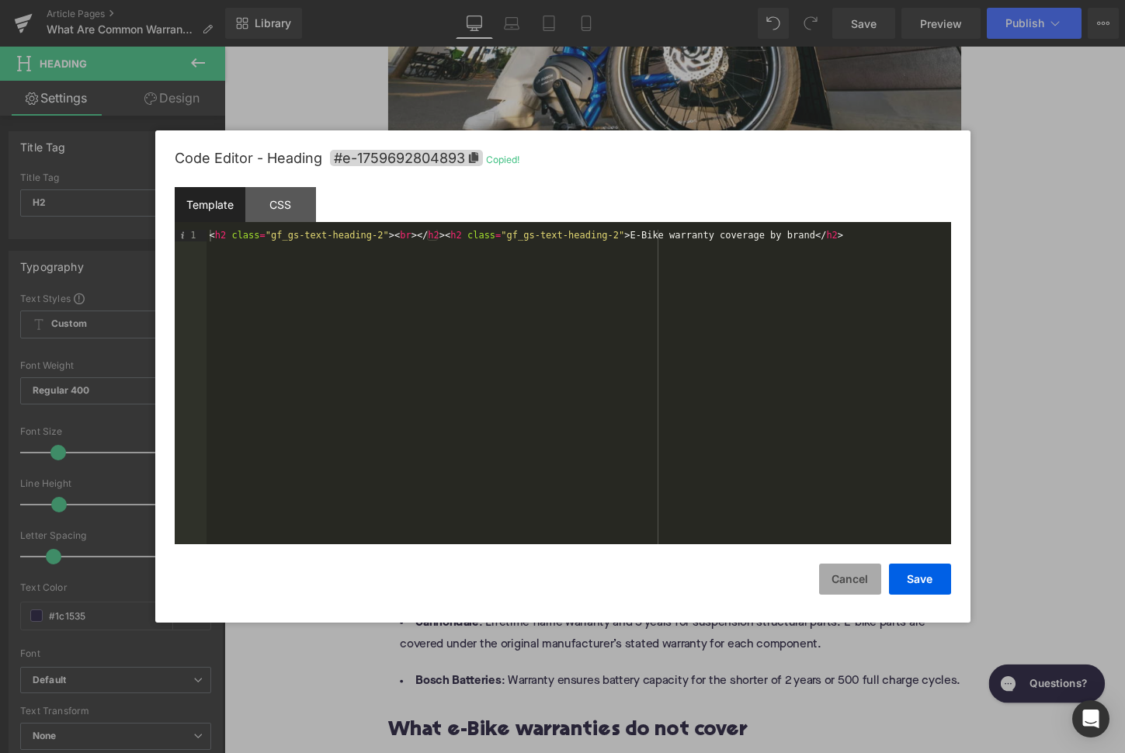
click at [856, 582] on button "Cancel" at bounding box center [850, 579] width 62 height 31
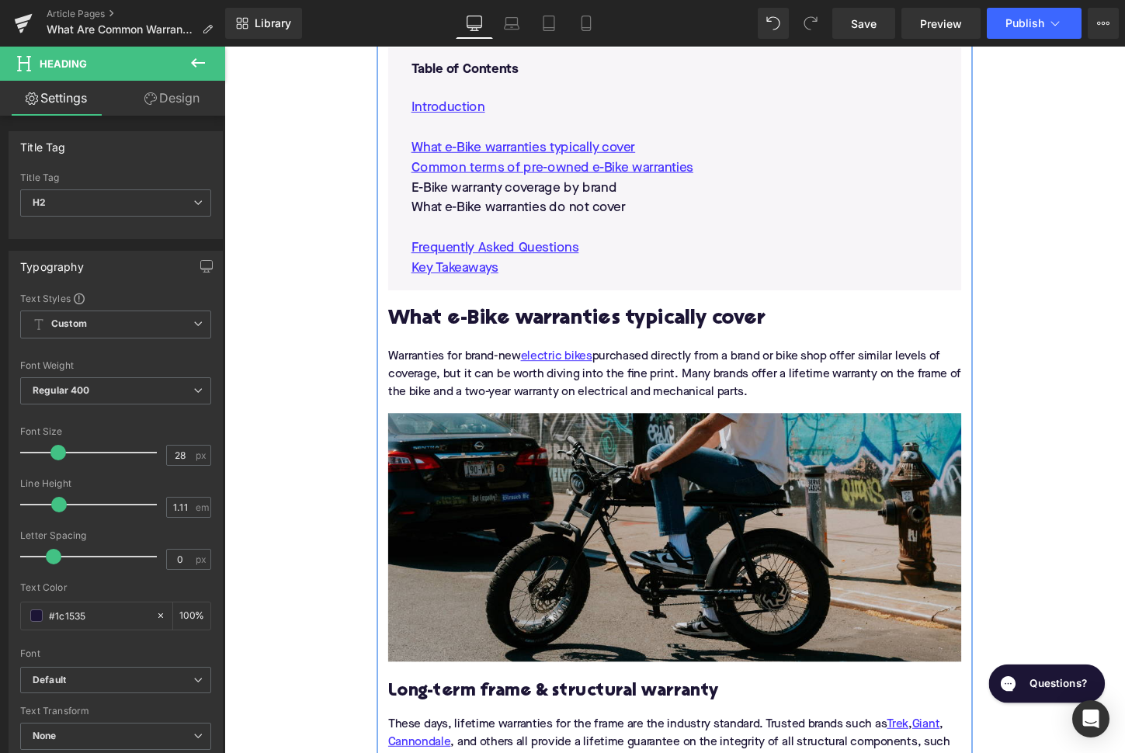
scroll to position [1033, 0]
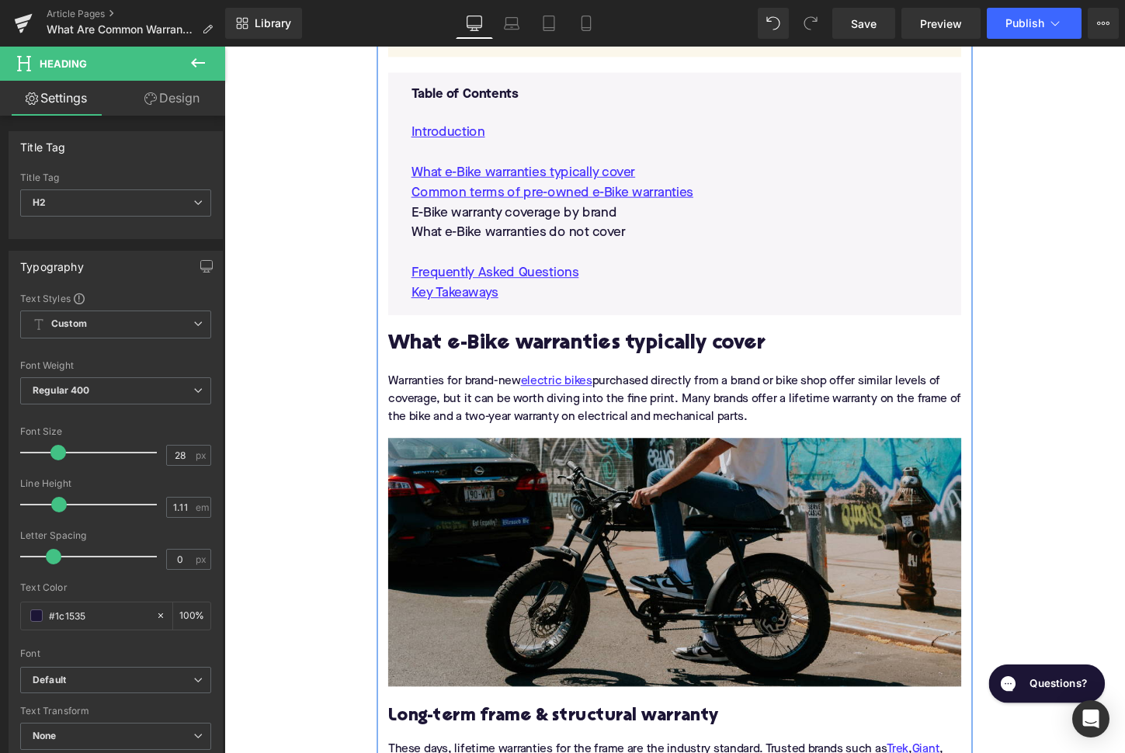
click at [551, 217] on p "E-Bike warranty coverage by brand" at bounding box center [694, 220] width 550 height 21
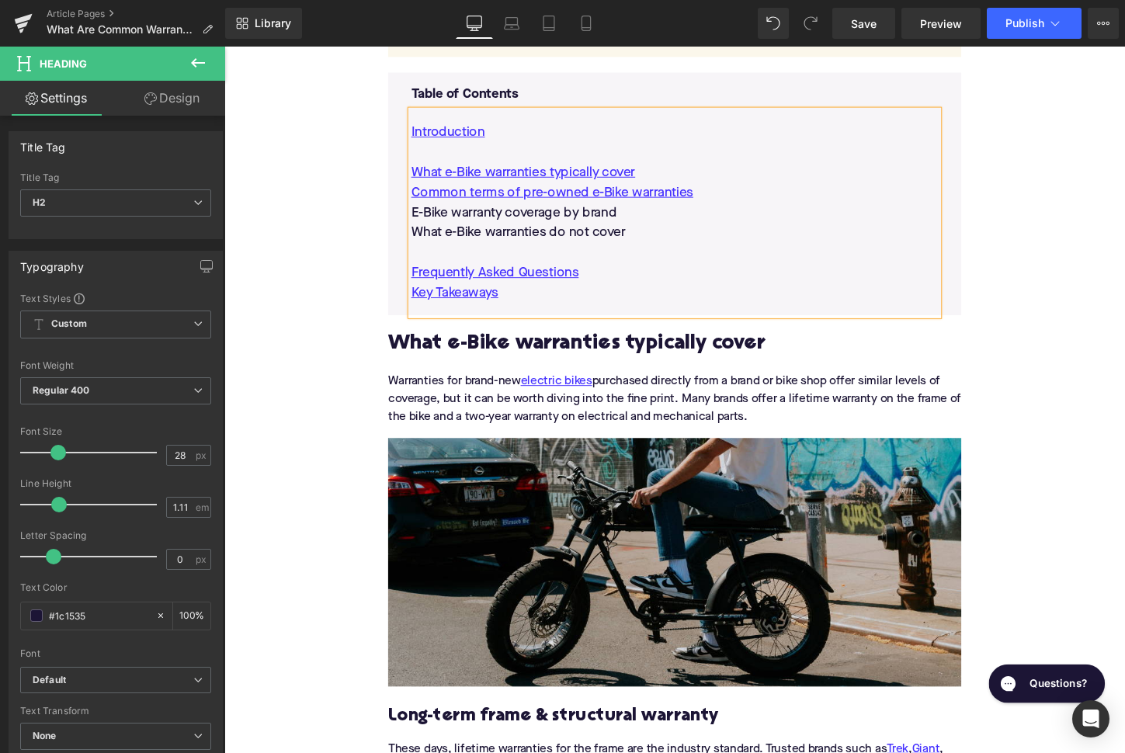
click at [551, 217] on p "E-Bike warranty coverage by brand" at bounding box center [694, 220] width 550 height 21
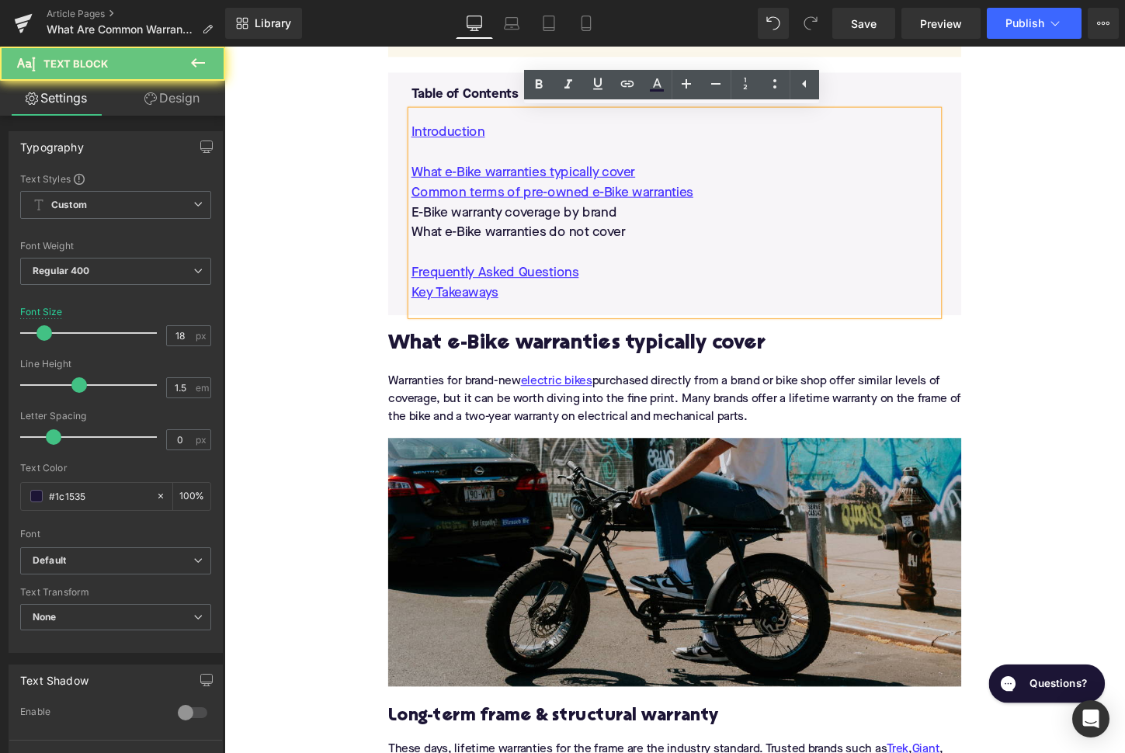
click at [551, 217] on p "E-Bike warranty coverage by brand" at bounding box center [694, 220] width 550 height 21
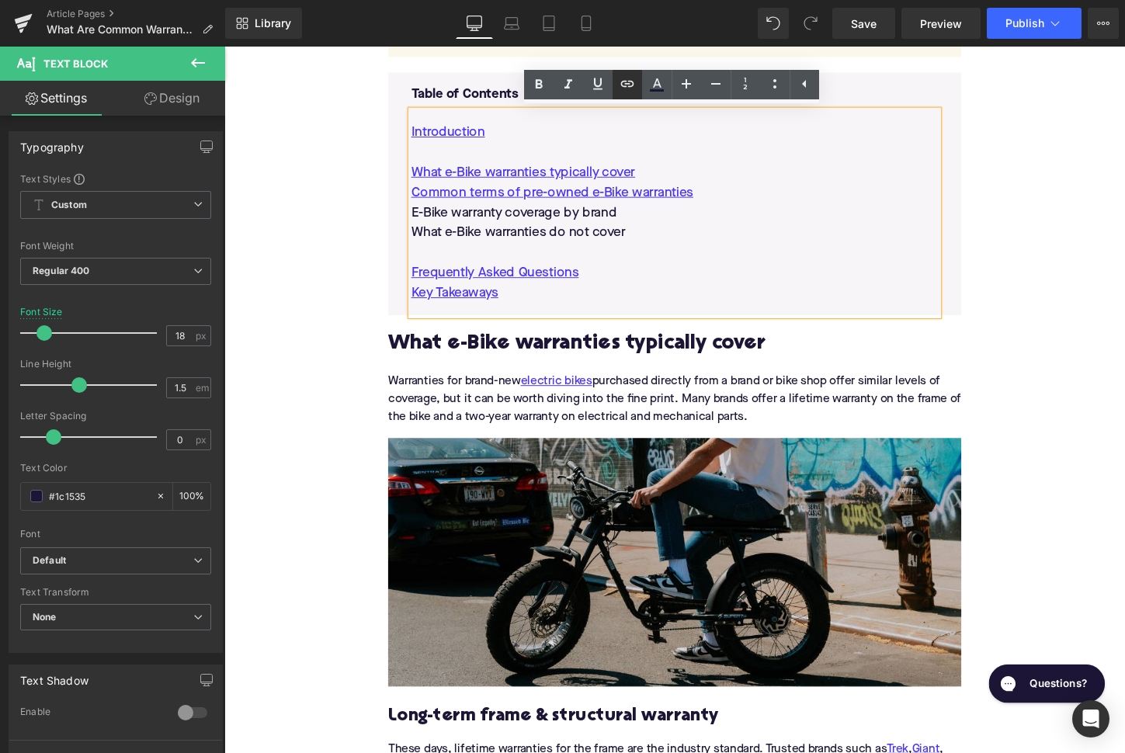
click at [629, 80] on icon at bounding box center [627, 84] width 19 height 19
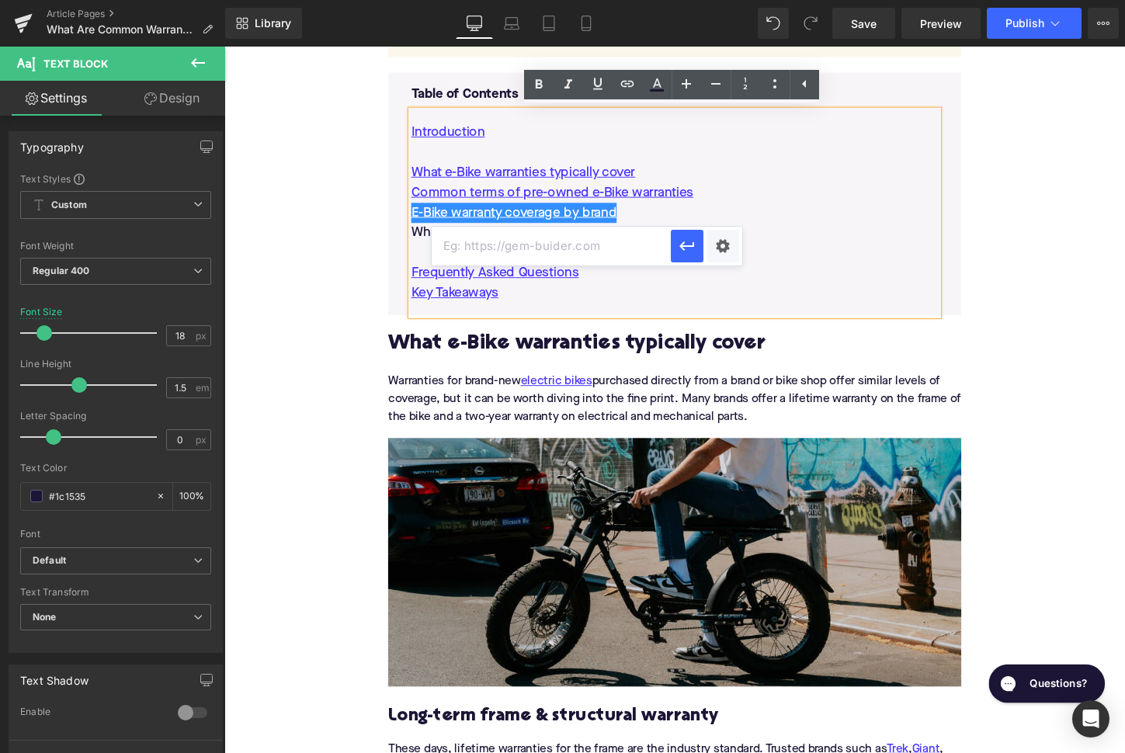
click at [605, 241] on input "text" at bounding box center [551, 246] width 239 height 39
paste input "#e-1759692804893"
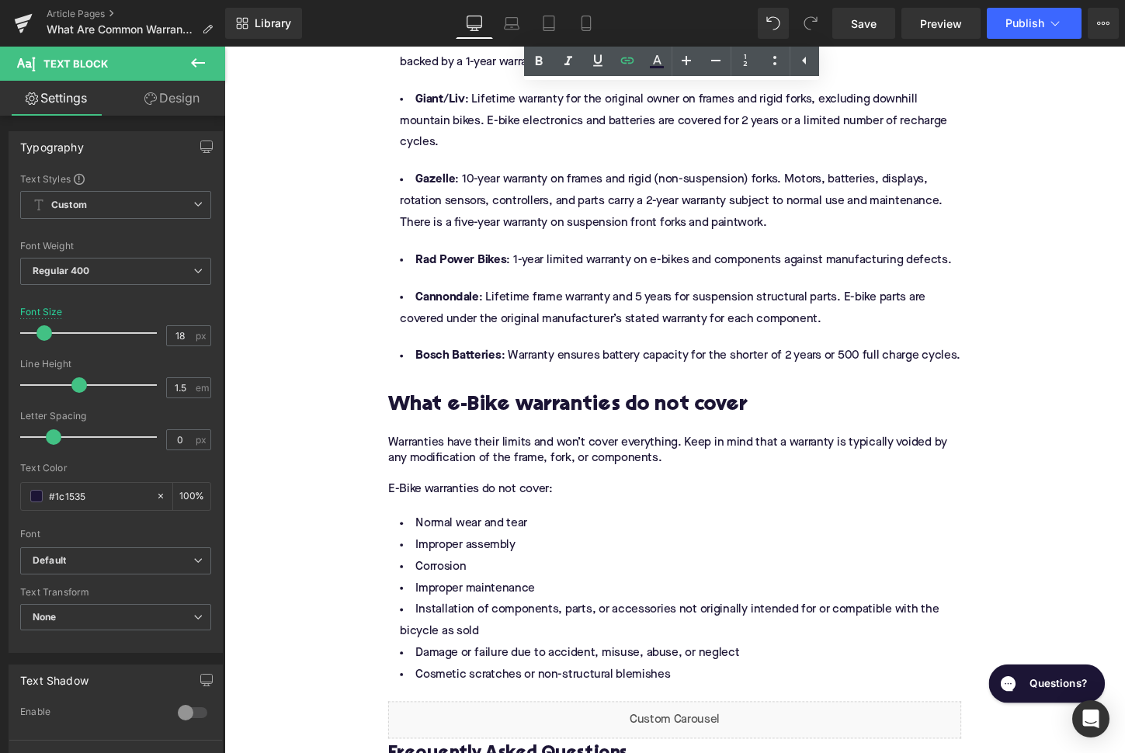
scroll to position [3500, 0]
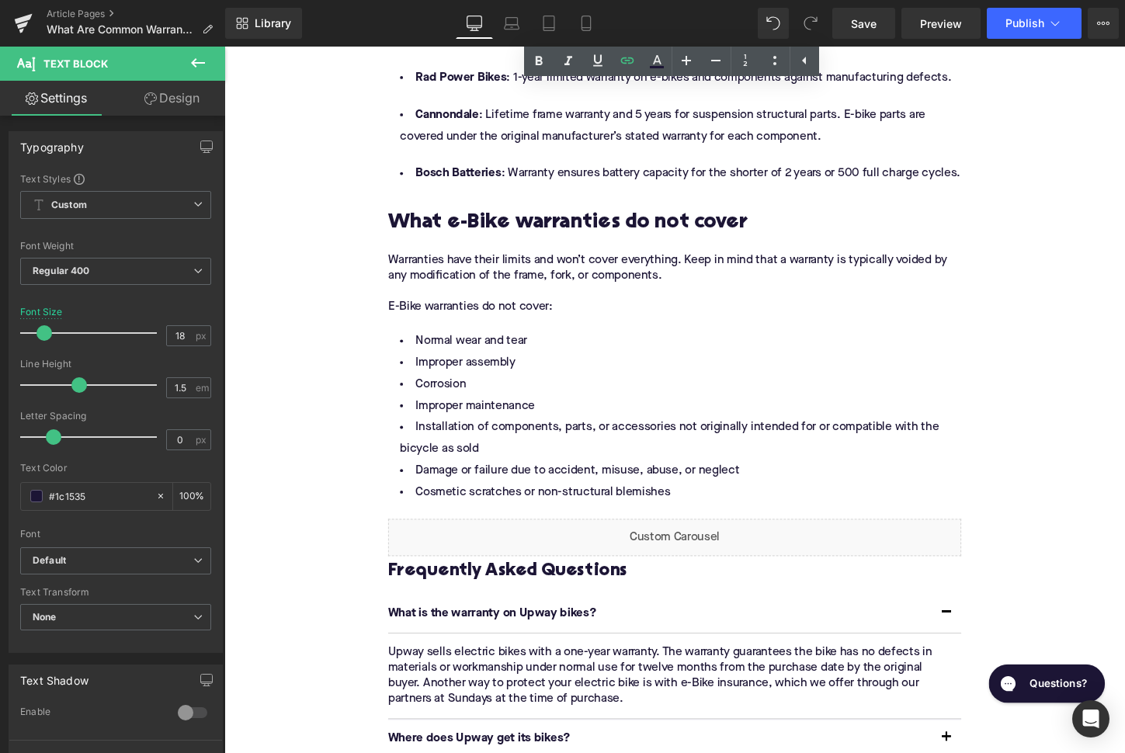
click at [580, 243] on h2 "What e-Bike warranties do not cover" at bounding box center [694, 231] width 598 height 24
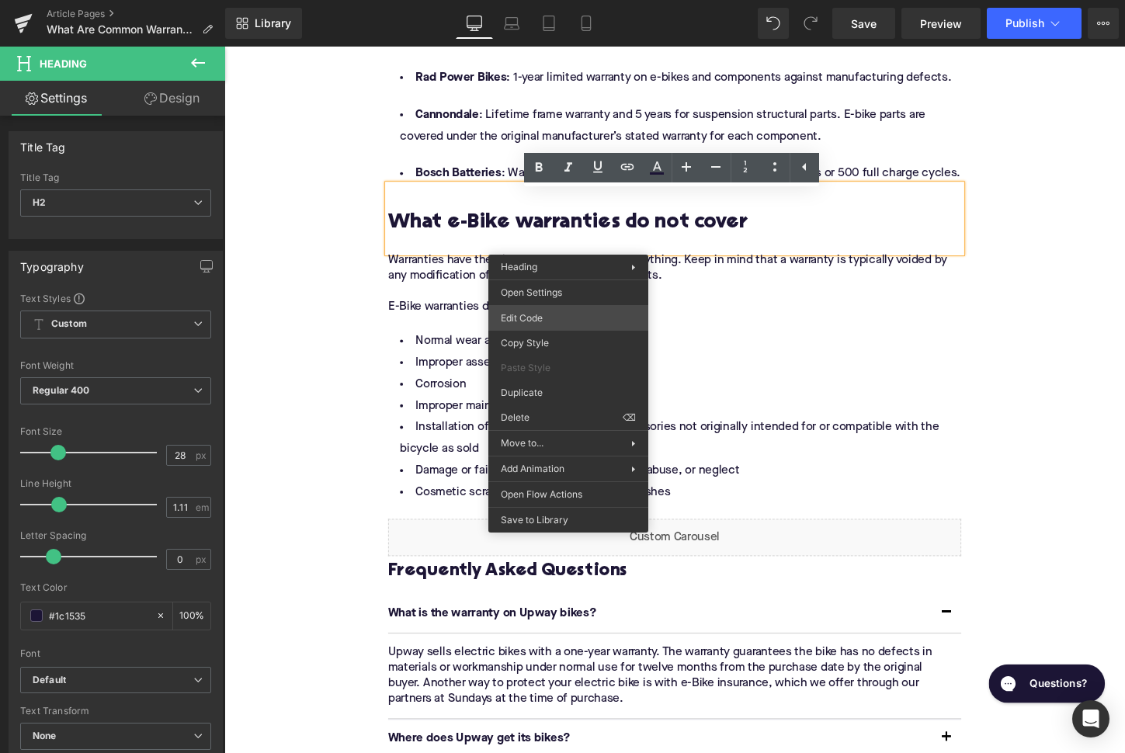
click at [556, 0] on div "Image You are previewing how the will restyle your page. You can not edit Eleme…" at bounding box center [562, 0] width 1125 height 0
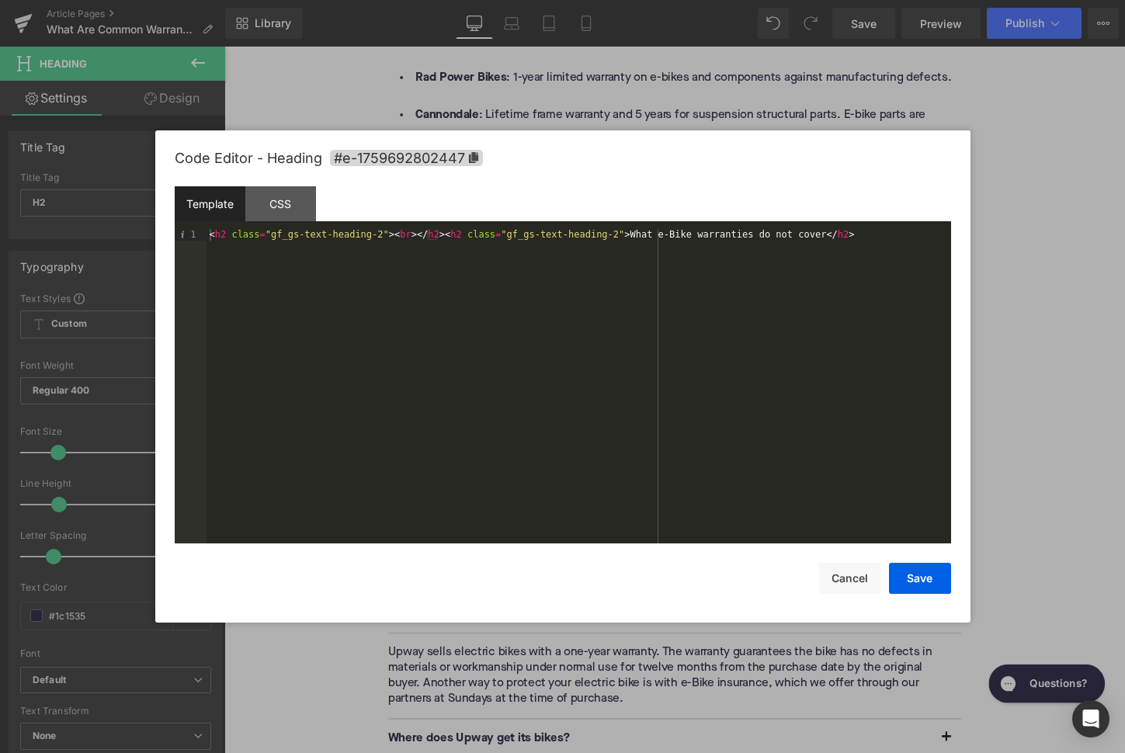
click at [446, 167] on div "Code Editor - Heading #e-1759692802447" at bounding box center [563, 158] width 776 height 56
click at [451, 152] on span "#e-1759692802447" at bounding box center [406, 158] width 153 height 16
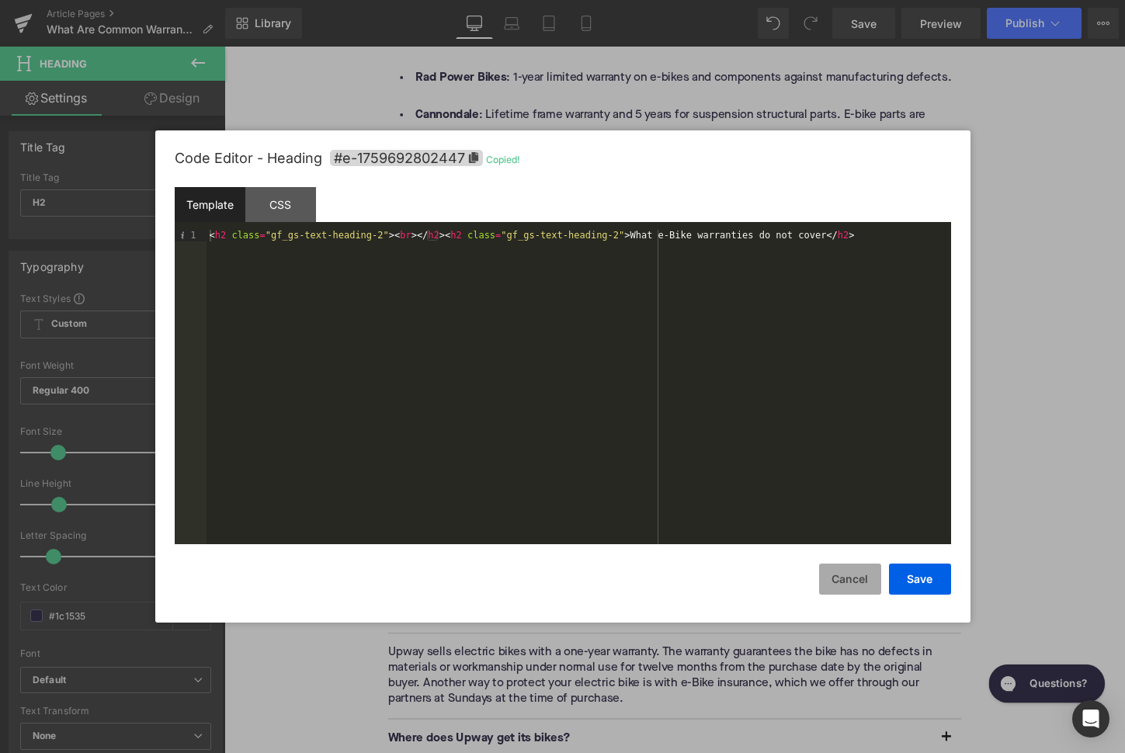
click at [854, 582] on button "Cancel" at bounding box center [850, 579] width 62 height 31
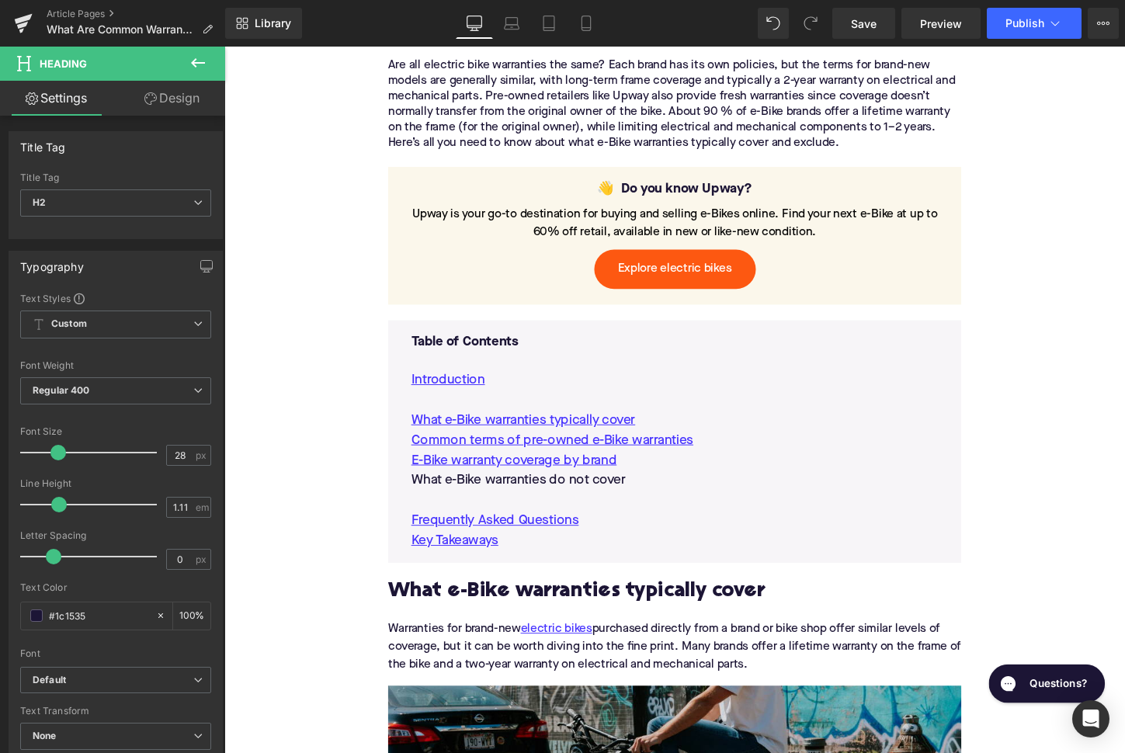
scroll to position [915, 0]
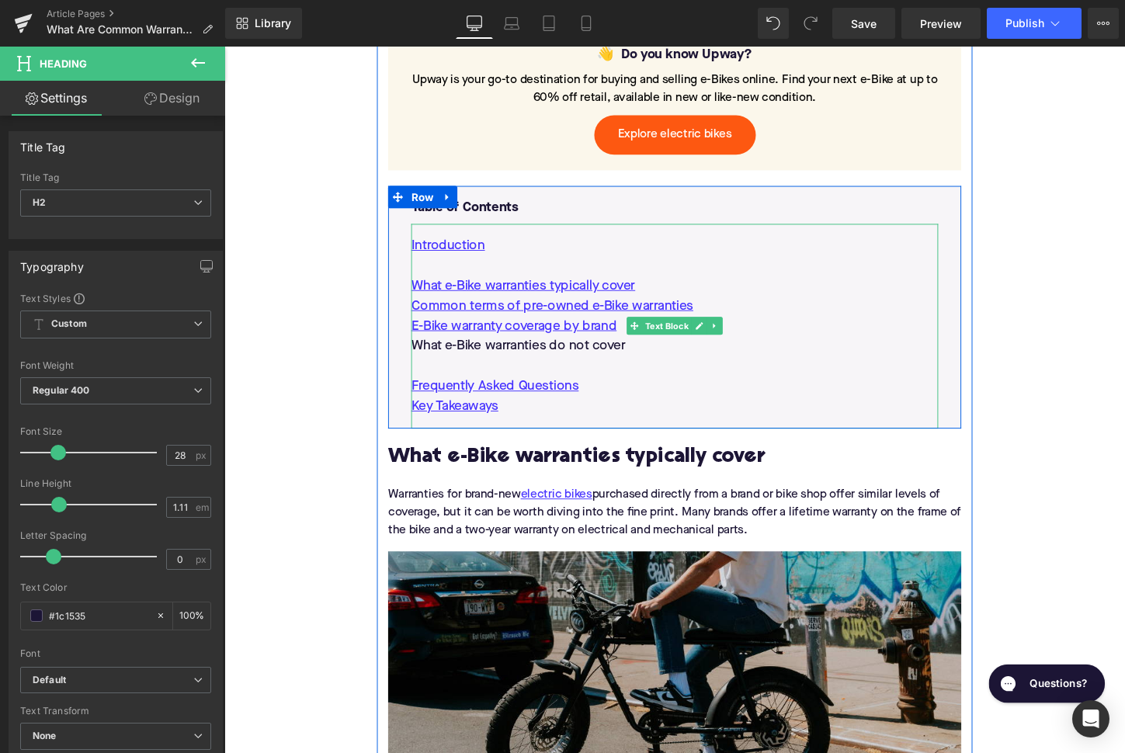
click at [548, 358] on p "What e-Bike warranties do not cover" at bounding box center [694, 359] width 550 height 21
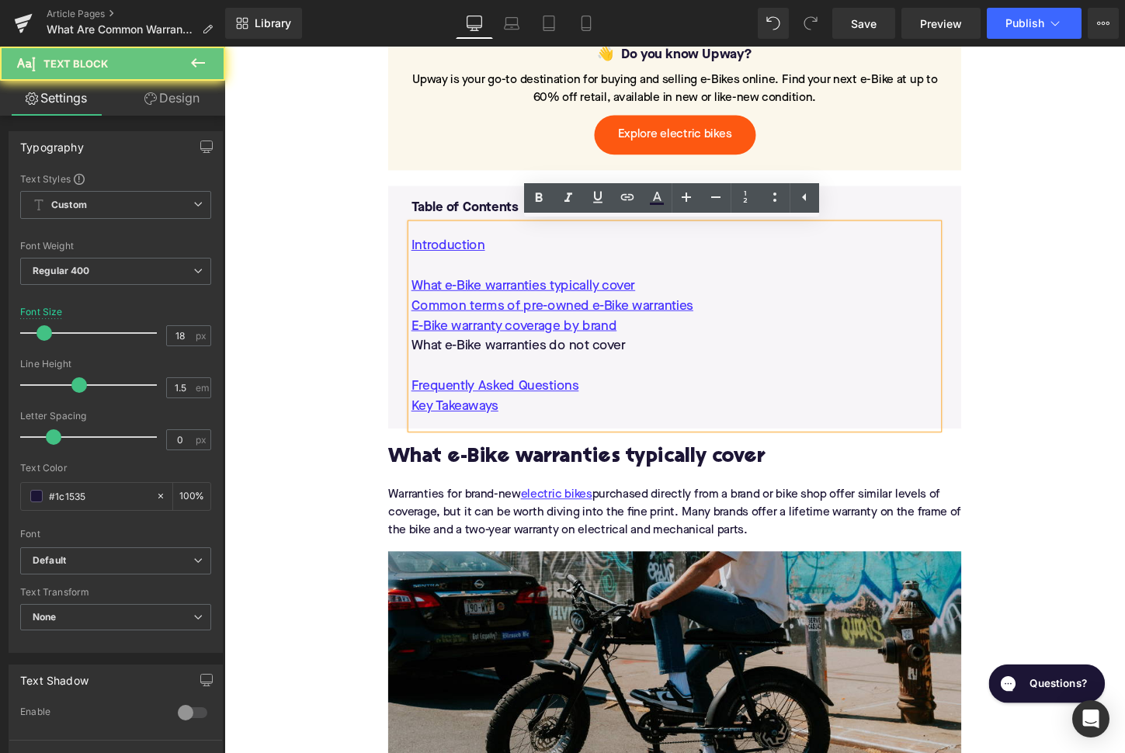
click at [548, 358] on p "What e-Bike warranties do not cover" at bounding box center [694, 359] width 550 height 21
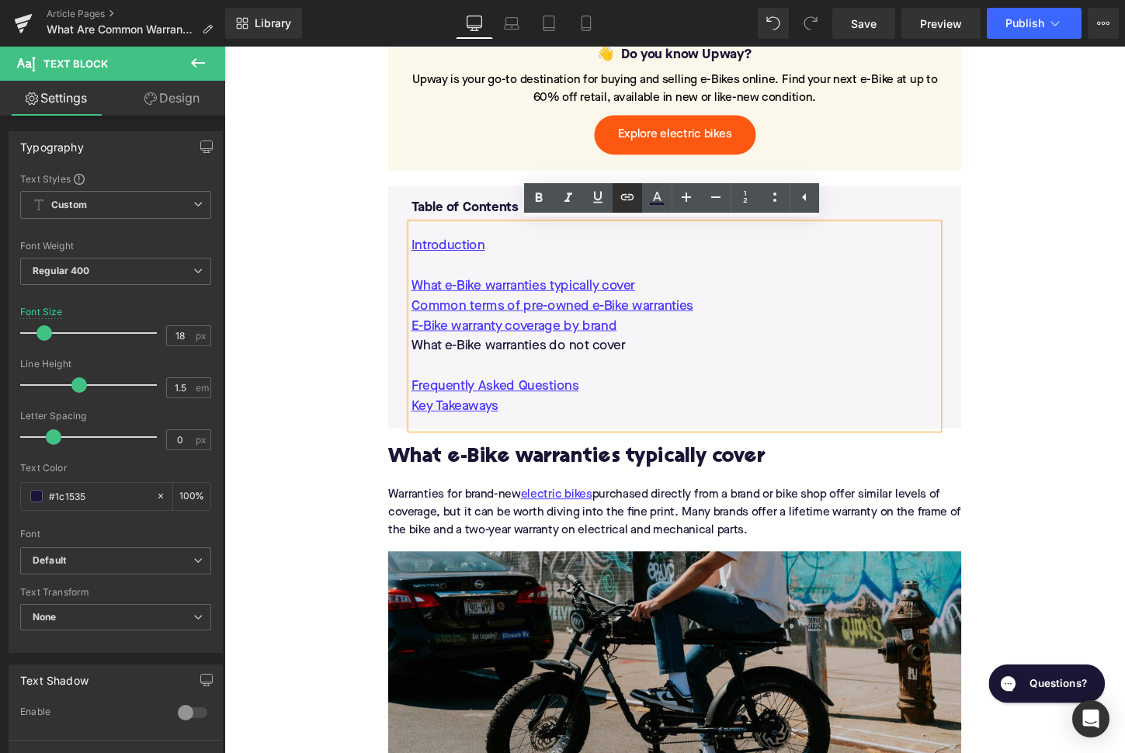
click at [629, 198] on icon at bounding box center [627, 197] width 19 height 19
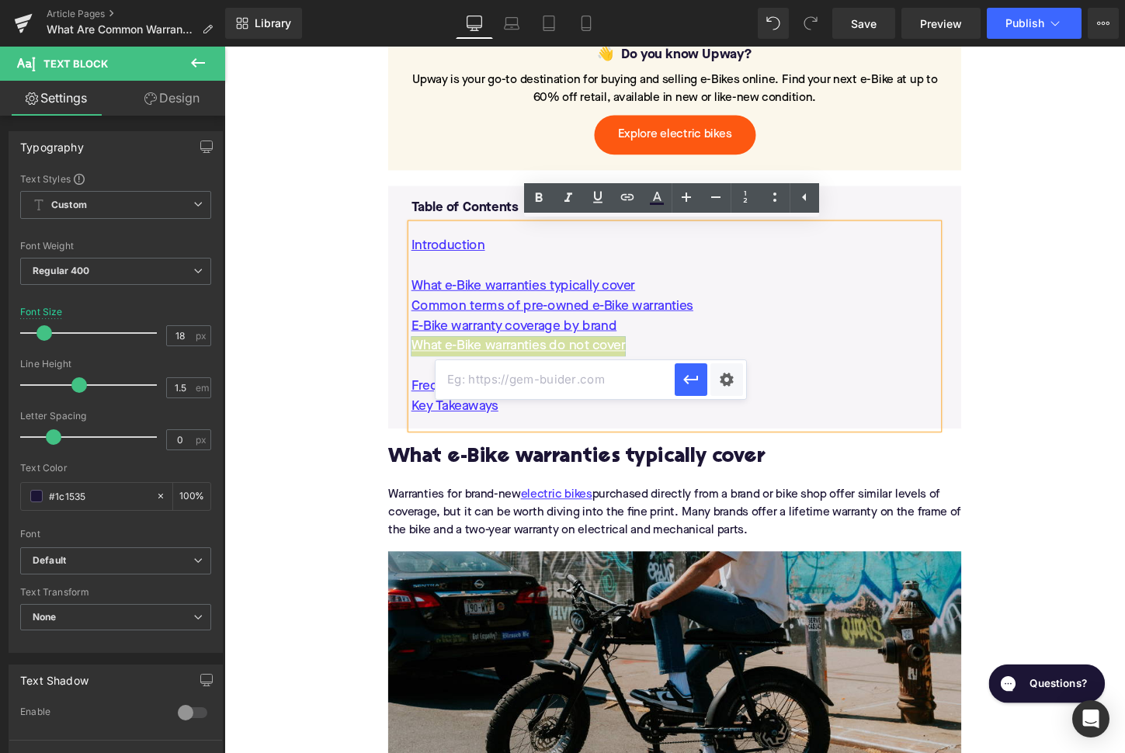
click at [585, 380] on input "text" at bounding box center [554, 379] width 239 height 39
paste input "#e-1759692802447"
type input "#e-1759692802447"
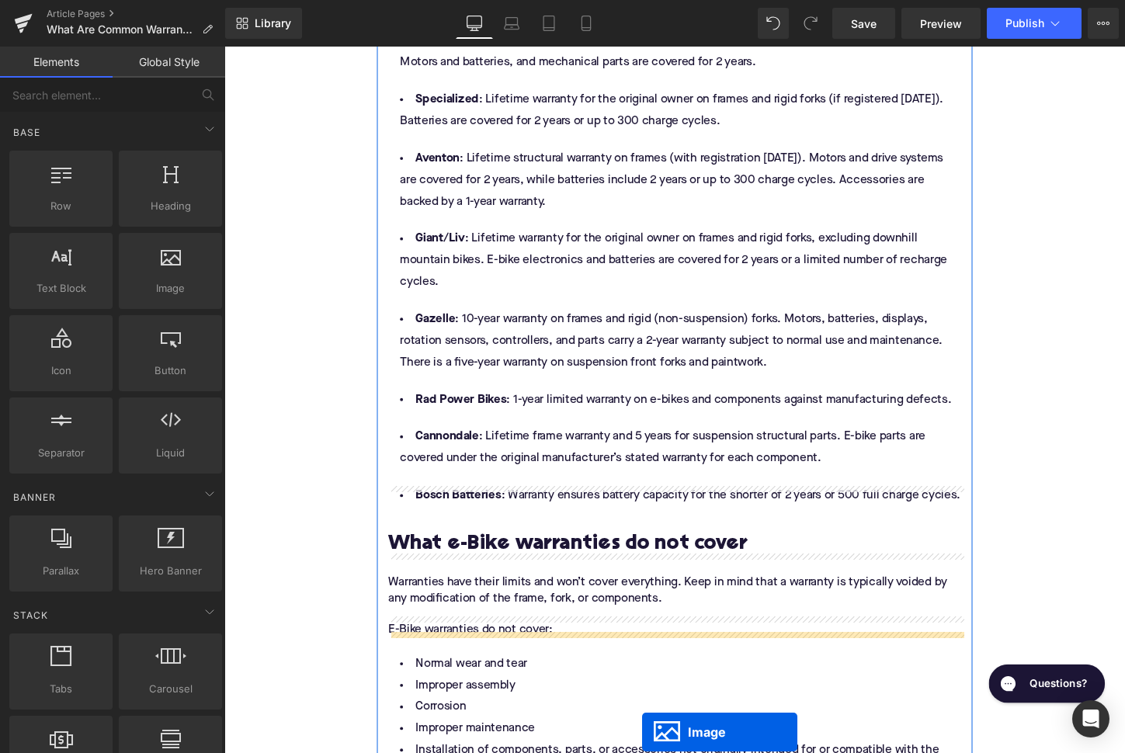
scroll to position [3050, 0]
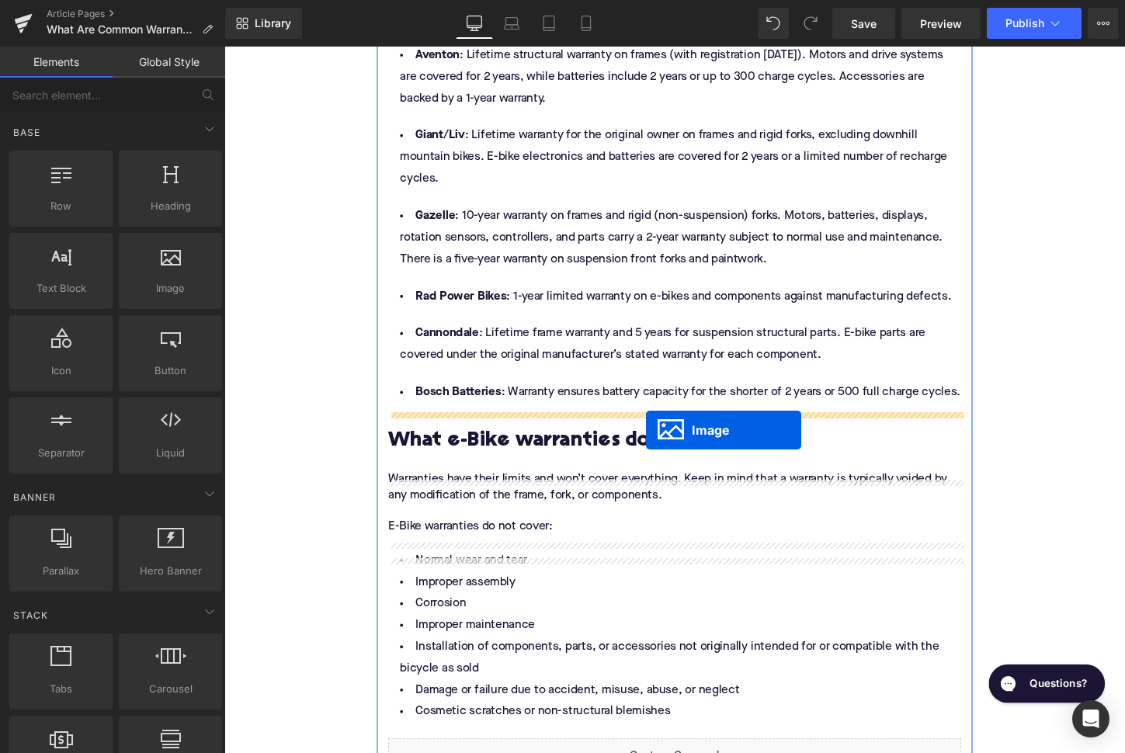
drag, startPoint x: 667, startPoint y: 498, endPoint x: 664, endPoint y: 446, distance: 51.3
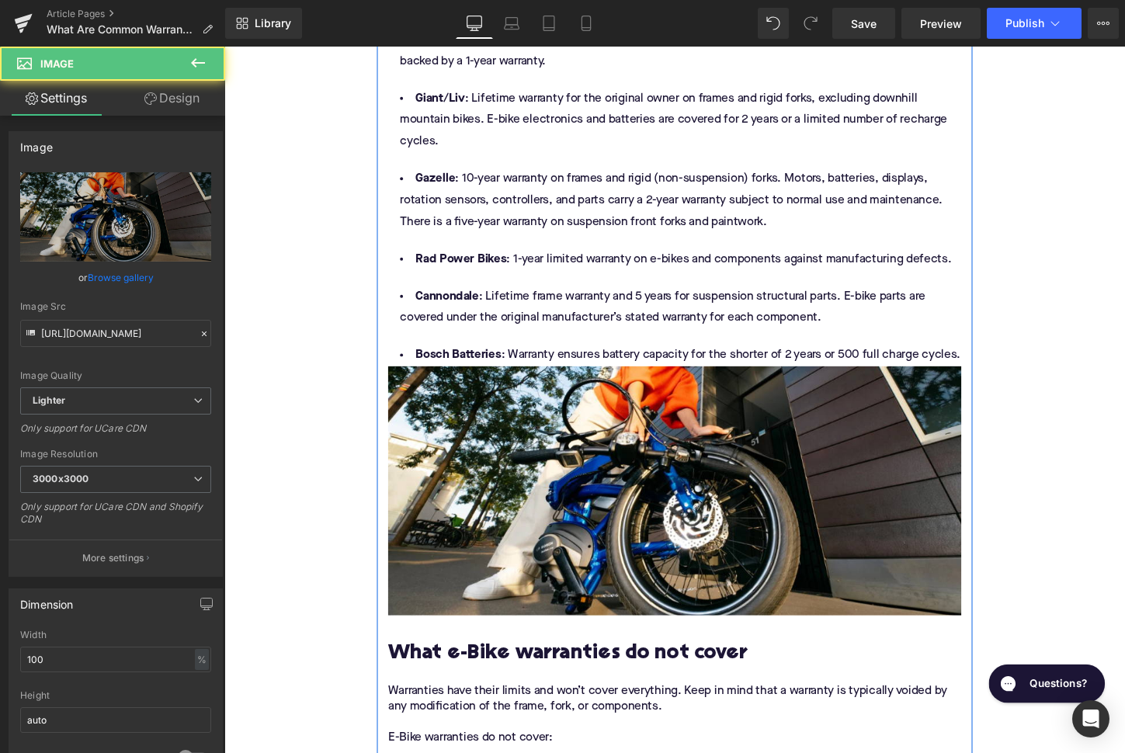
scroll to position [3012, 0]
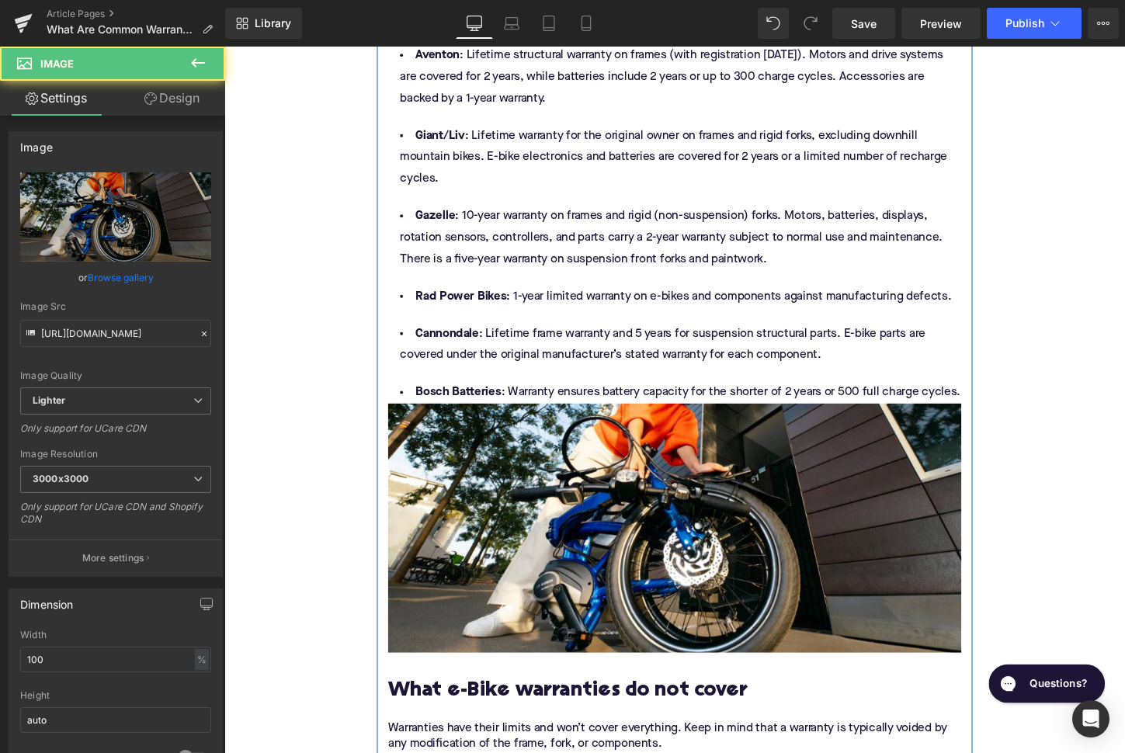
click at [989, 418] on li "Bosch Batteries : Warranty ensures battery capacity for the shorter of 2 years …" at bounding box center [694, 408] width 598 height 23
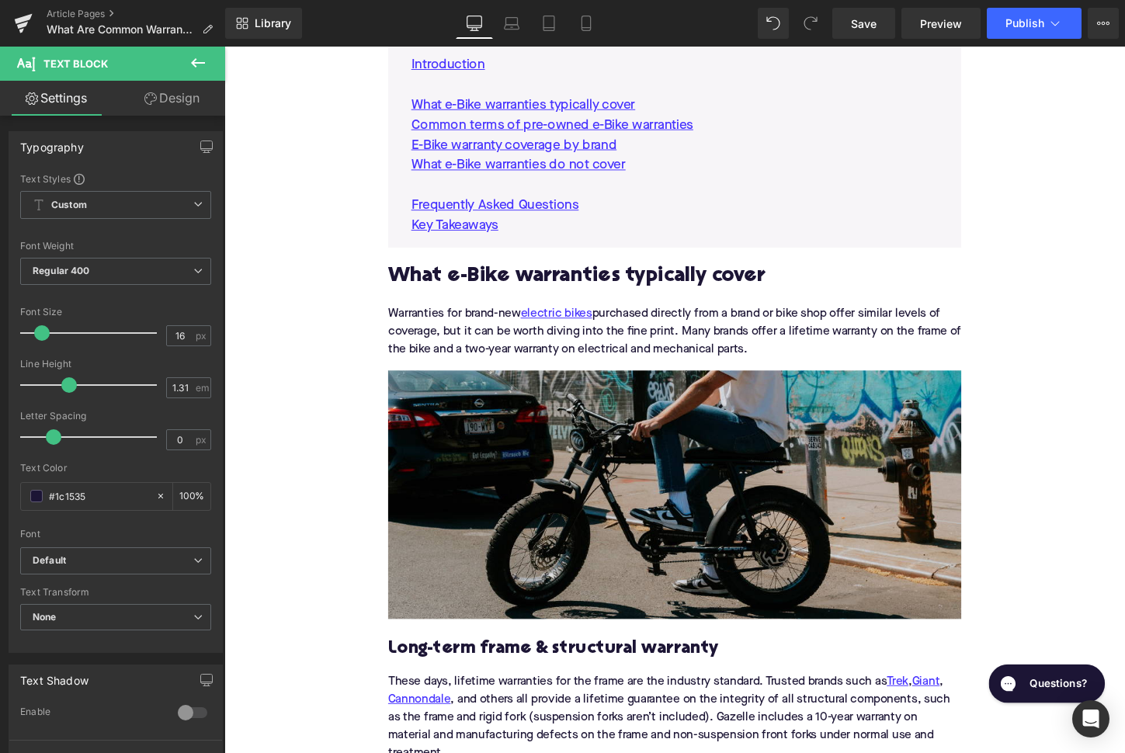
scroll to position [1366, 0]
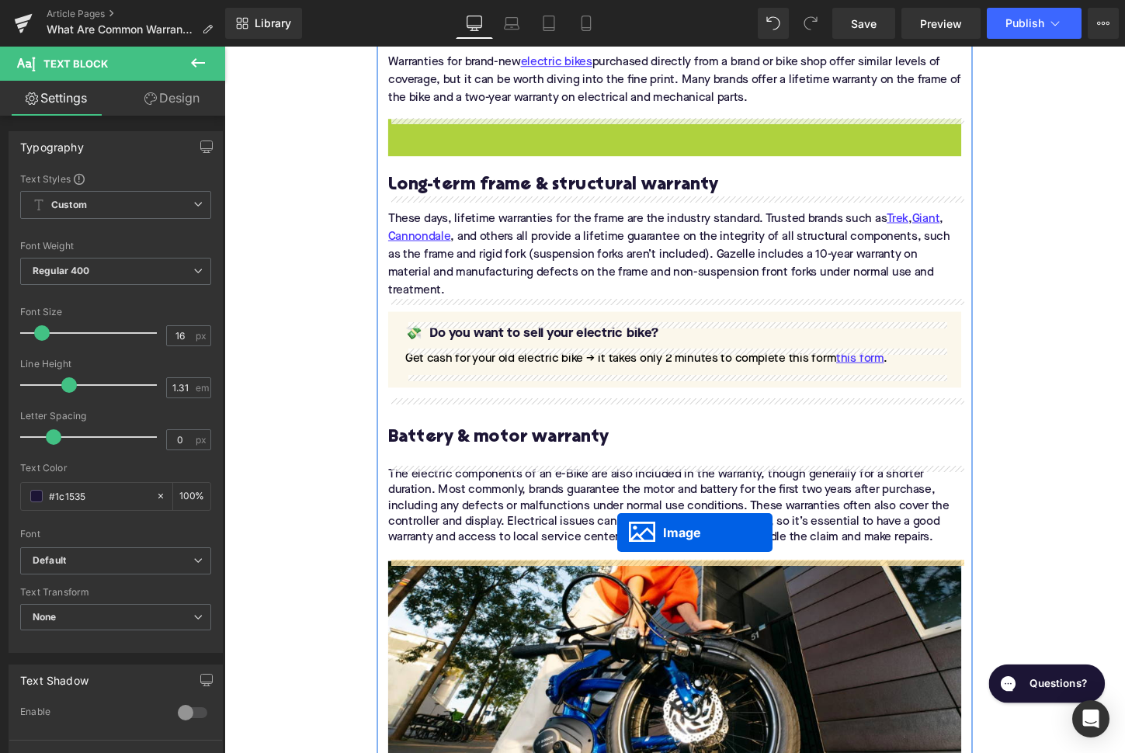
drag, startPoint x: 670, startPoint y: 251, endPoint x: 634, endPoint y: 557, distance: 307.9
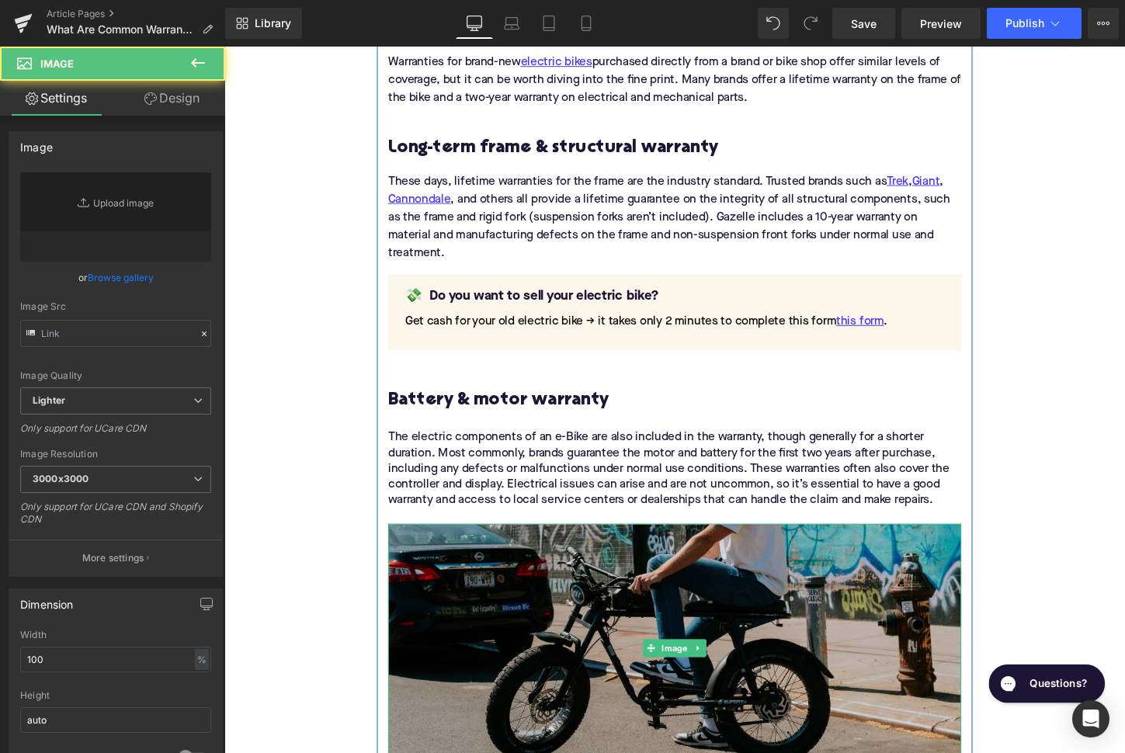
type input "[URL][DOMAIN_NAME]"
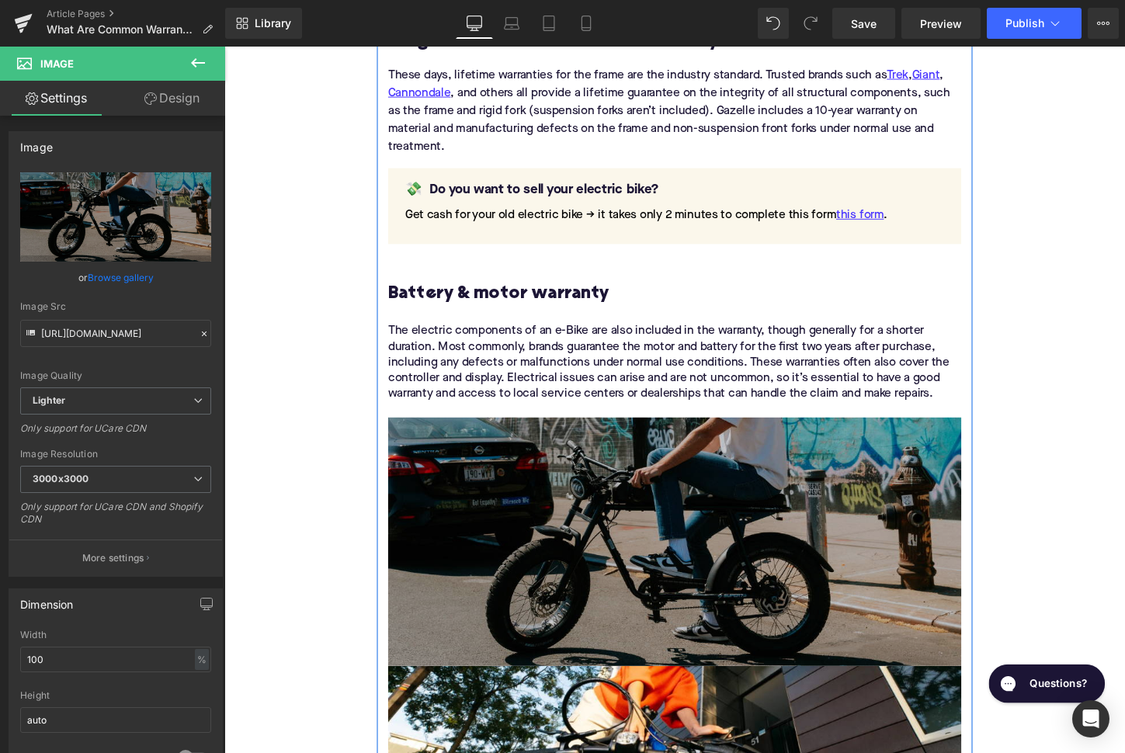
scroll to position [1453, 0]
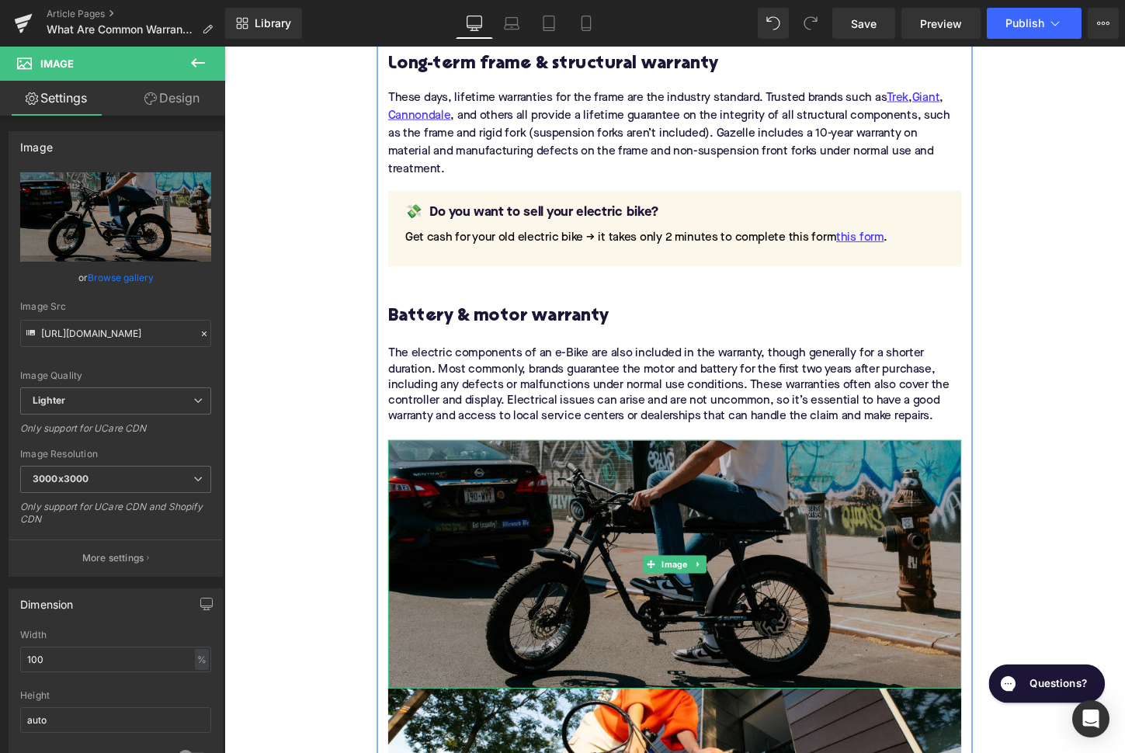
click at [609, 558] on img at bounding box center [694, 586] width 598 height 259
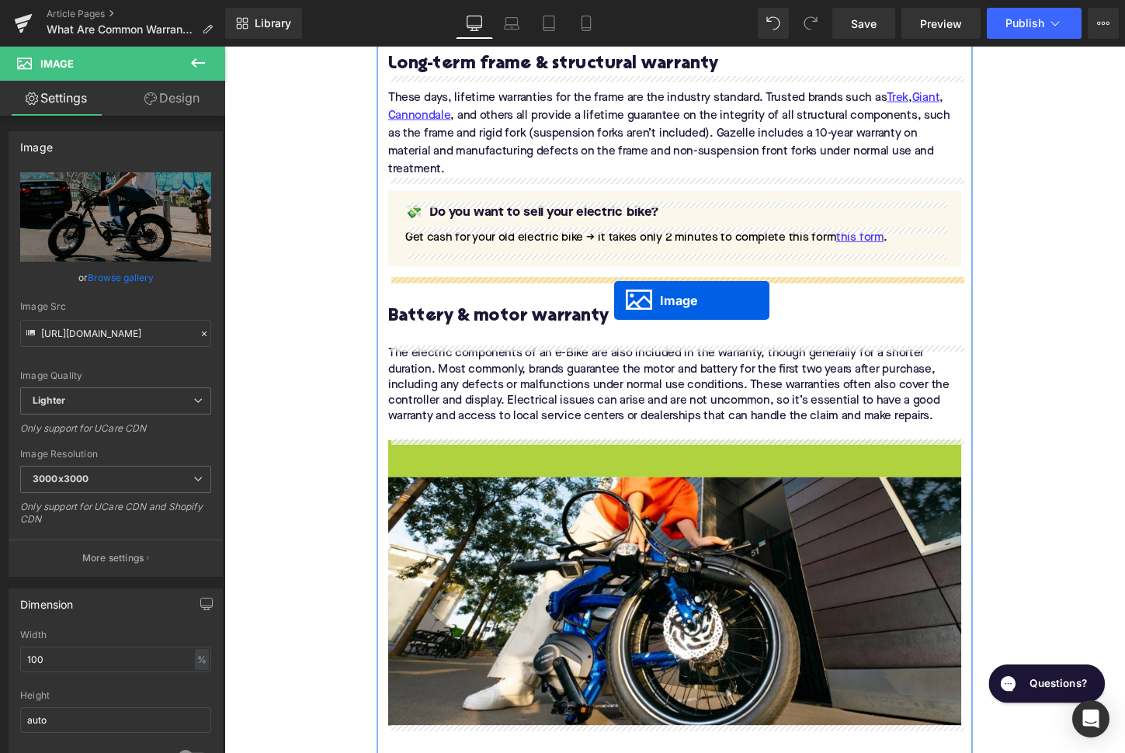
drag, startPoint x: 670, startPoint y: 588, endPoint x: 631, endPoint y: 311, distance: 279.0
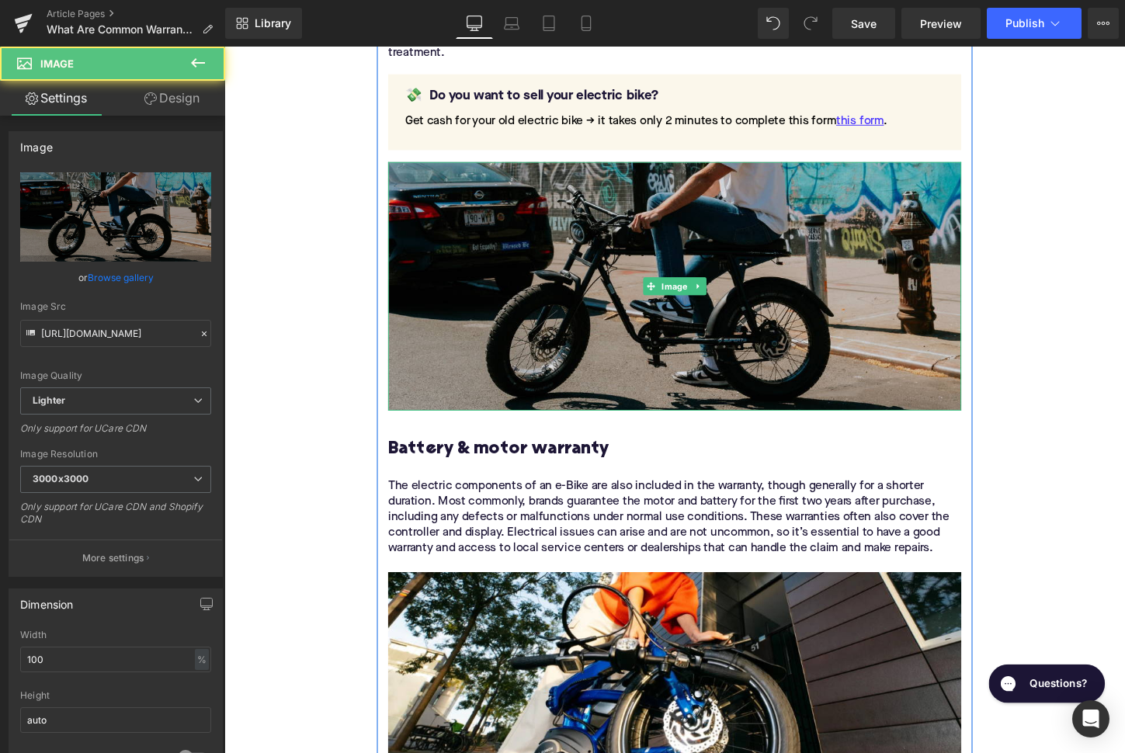
scroll to position [1961, 0]
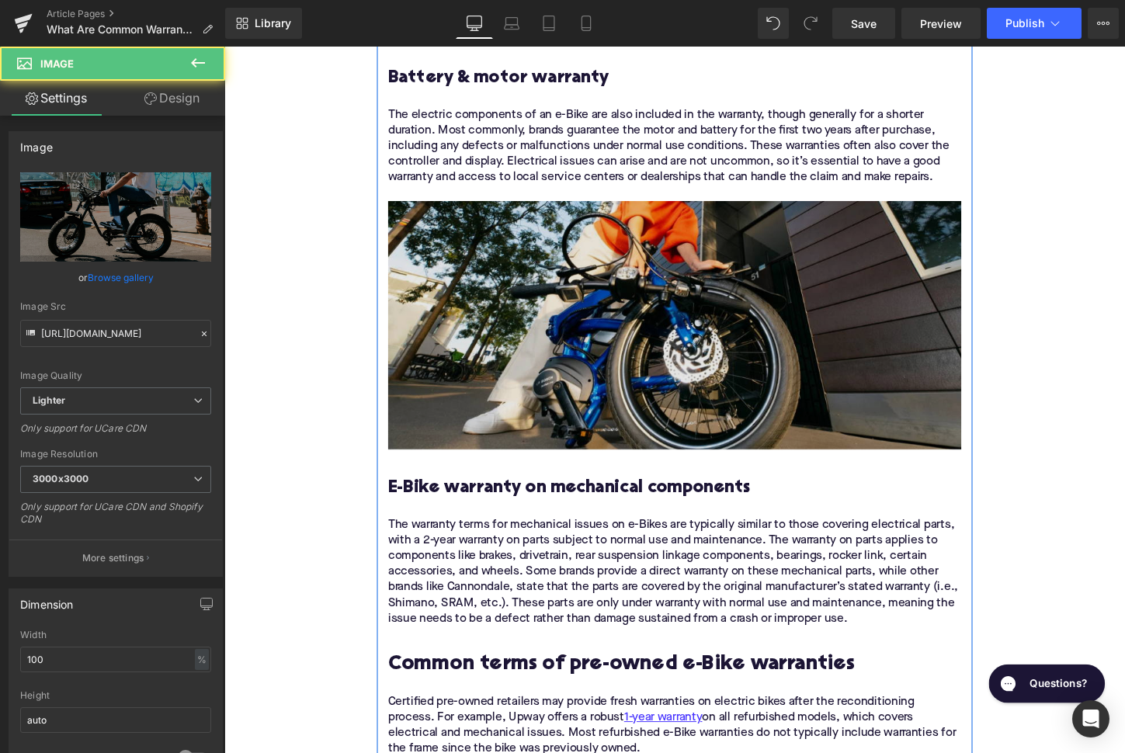
click at [630, 311] on img at bounding box center [694, 337] width 598 height 259
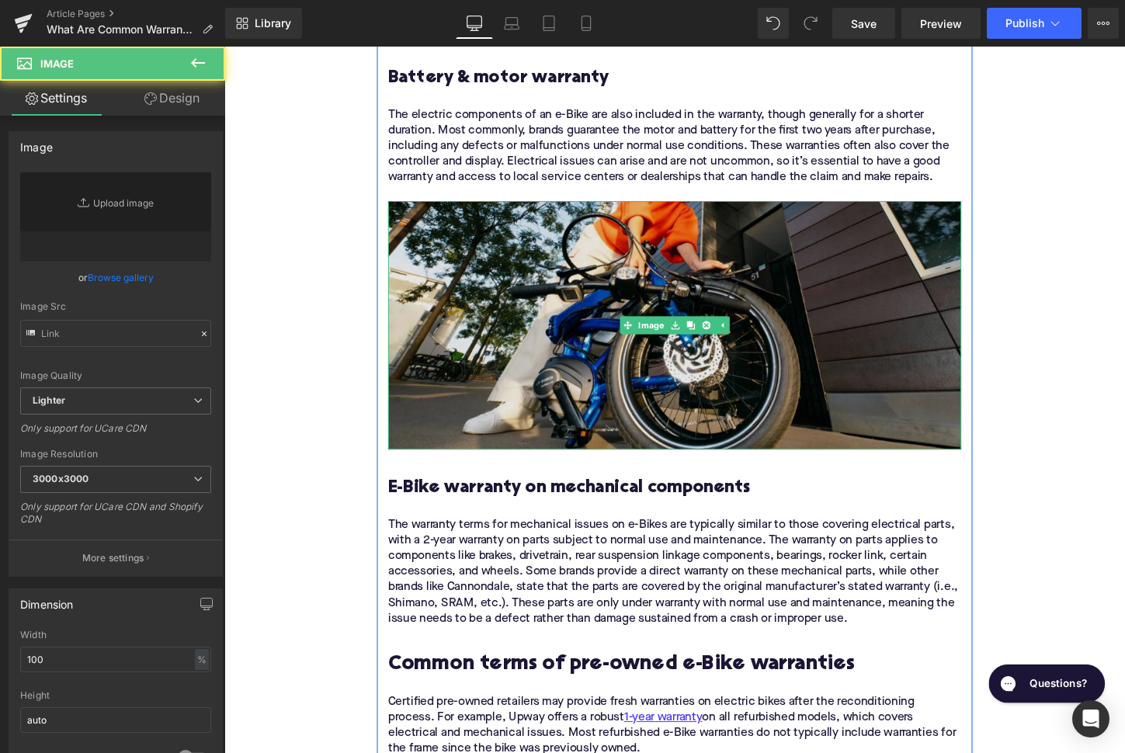
type input "[URL][DOMAIN_NAME]"
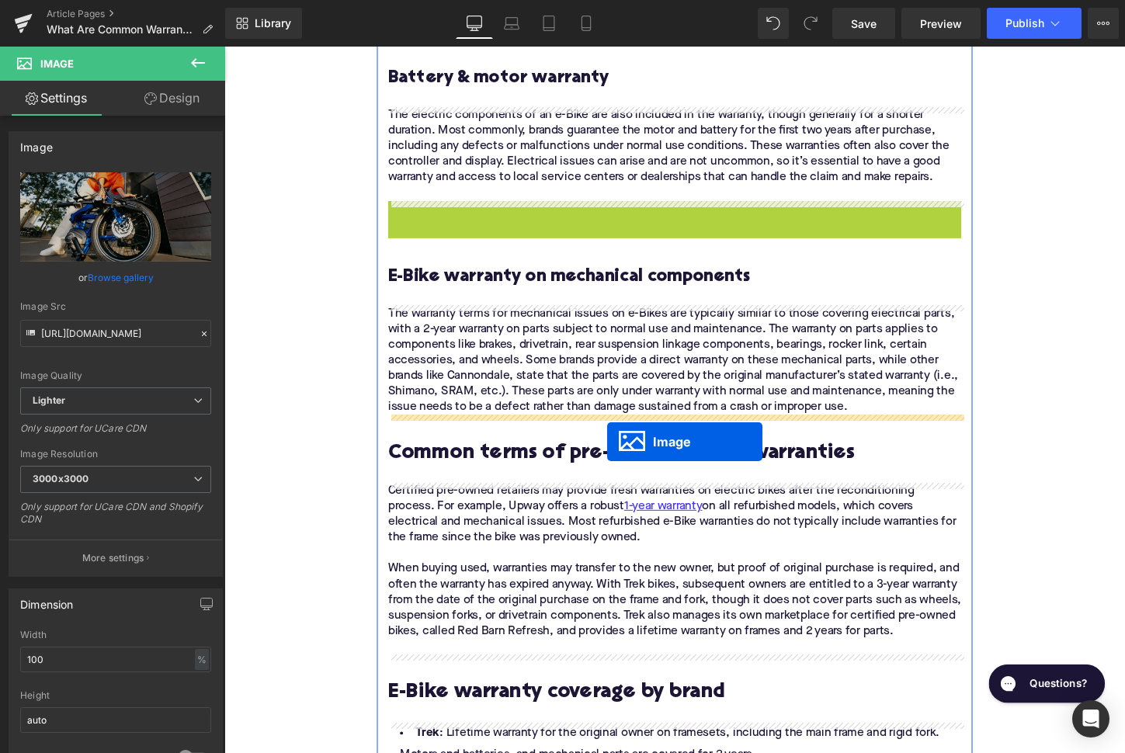
drag, startPoint x: 644, startPoint y: 335, endPoint x: 623, endPoint y: 460, distance: 127.5
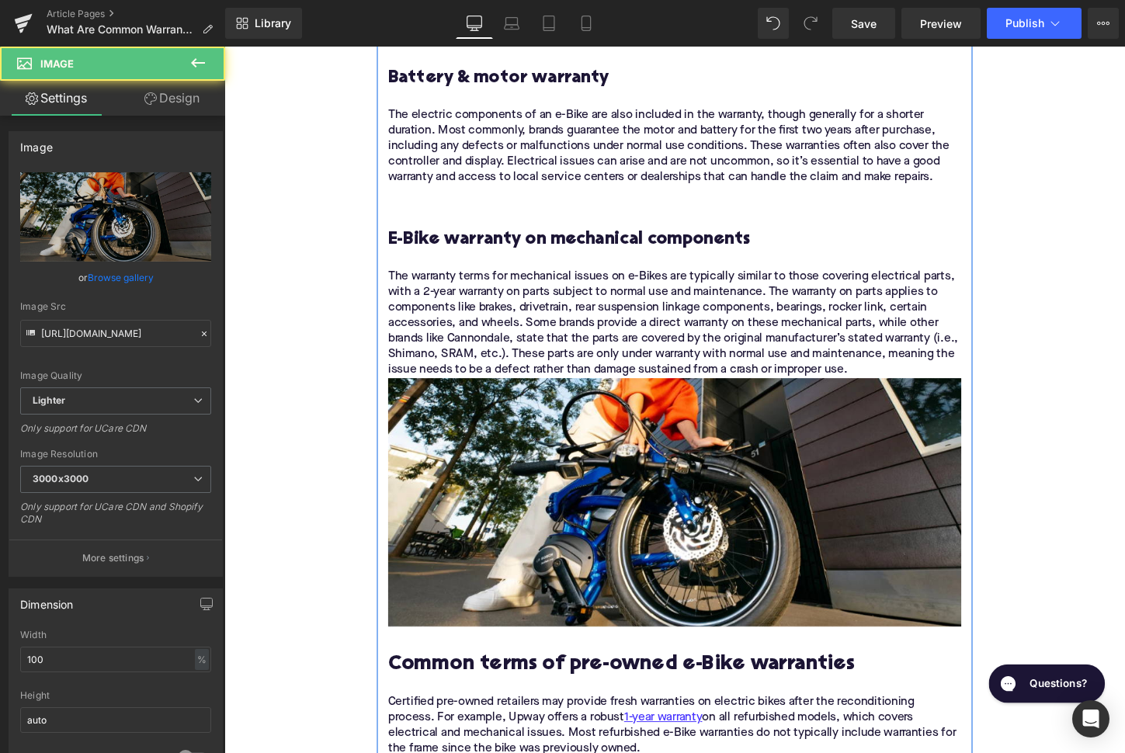
click at [224, 47] on div at bounding box center [224, 47] width 0 height 0
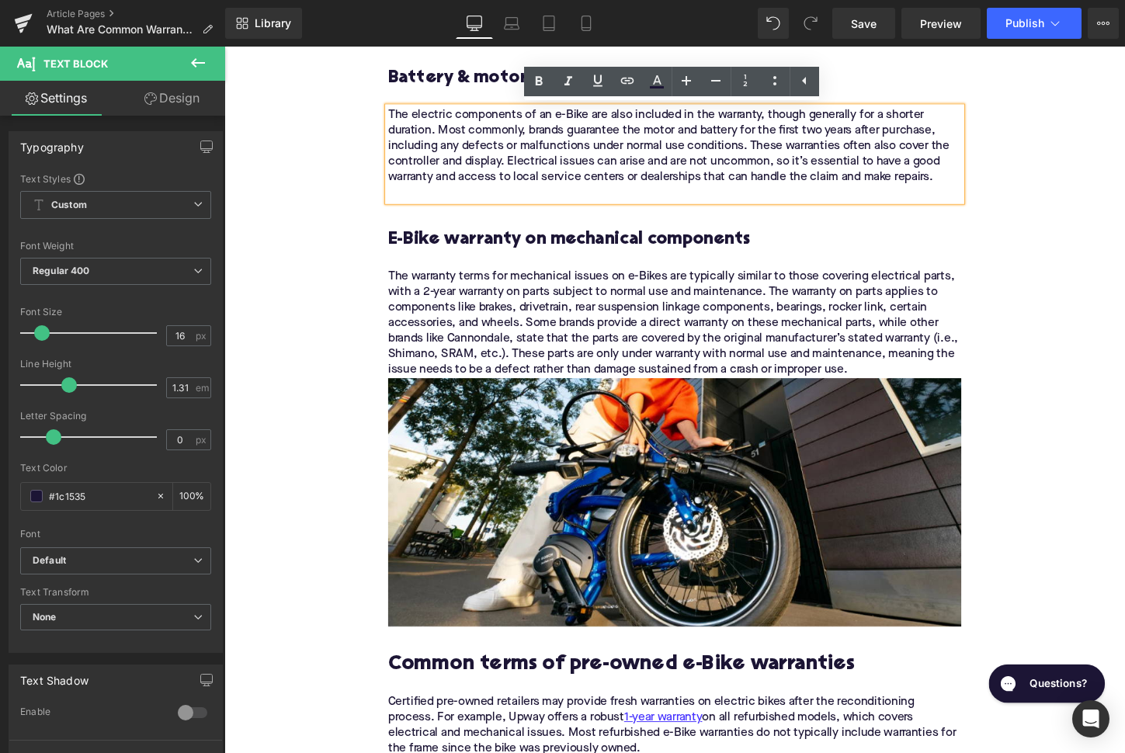
click at [543, 205] on div at bounding box center [694, 200] width 598 height 16
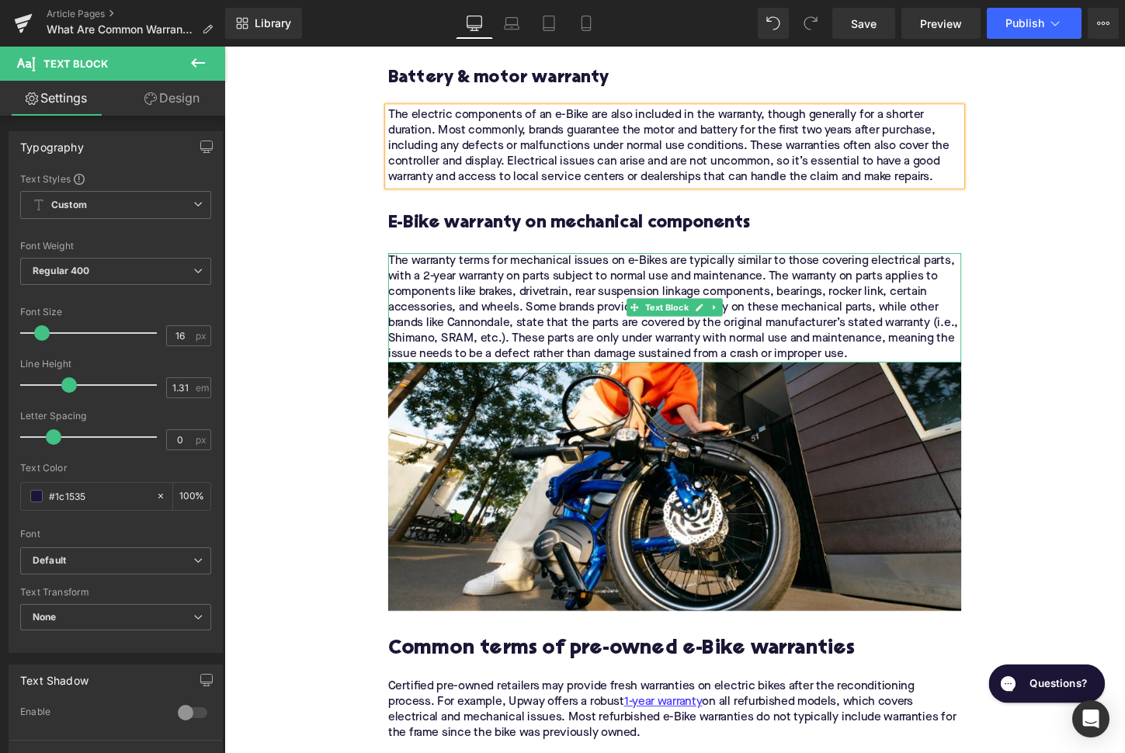
click at [898, 367] on p "The warranty terms for mechanical issues on e-Bikes are typically similar to th…" at bounding box center [694, 319] width 598 height 114
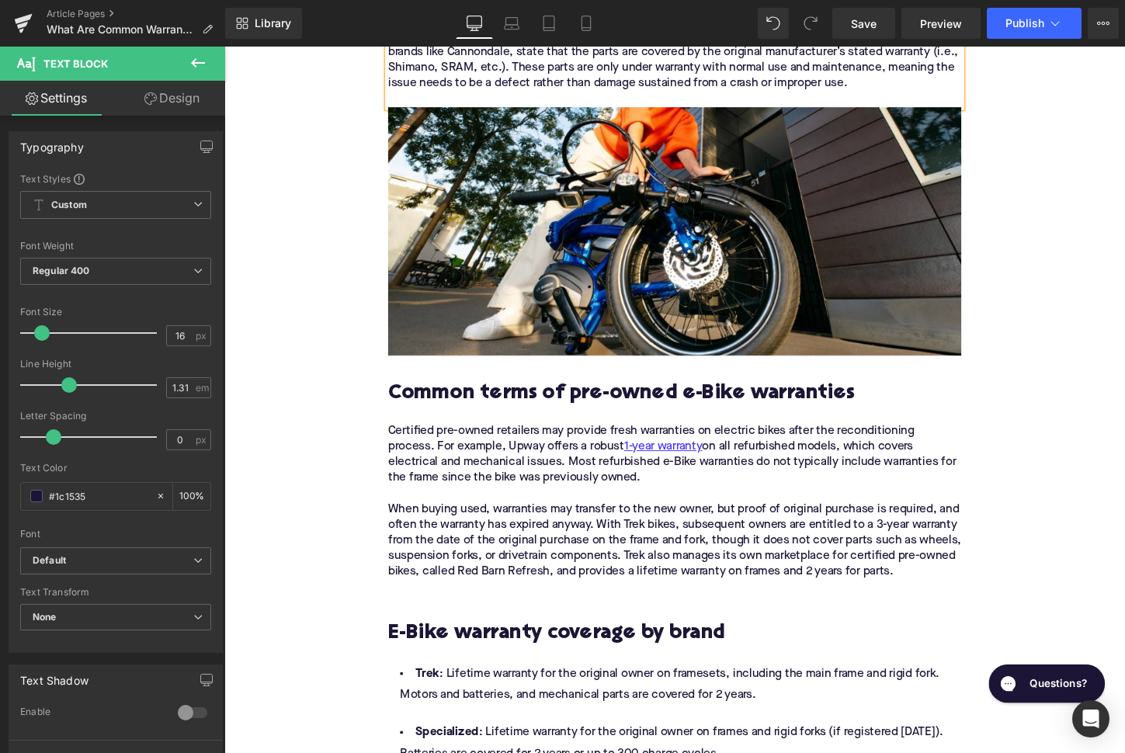
scroll to position [2462, 0]
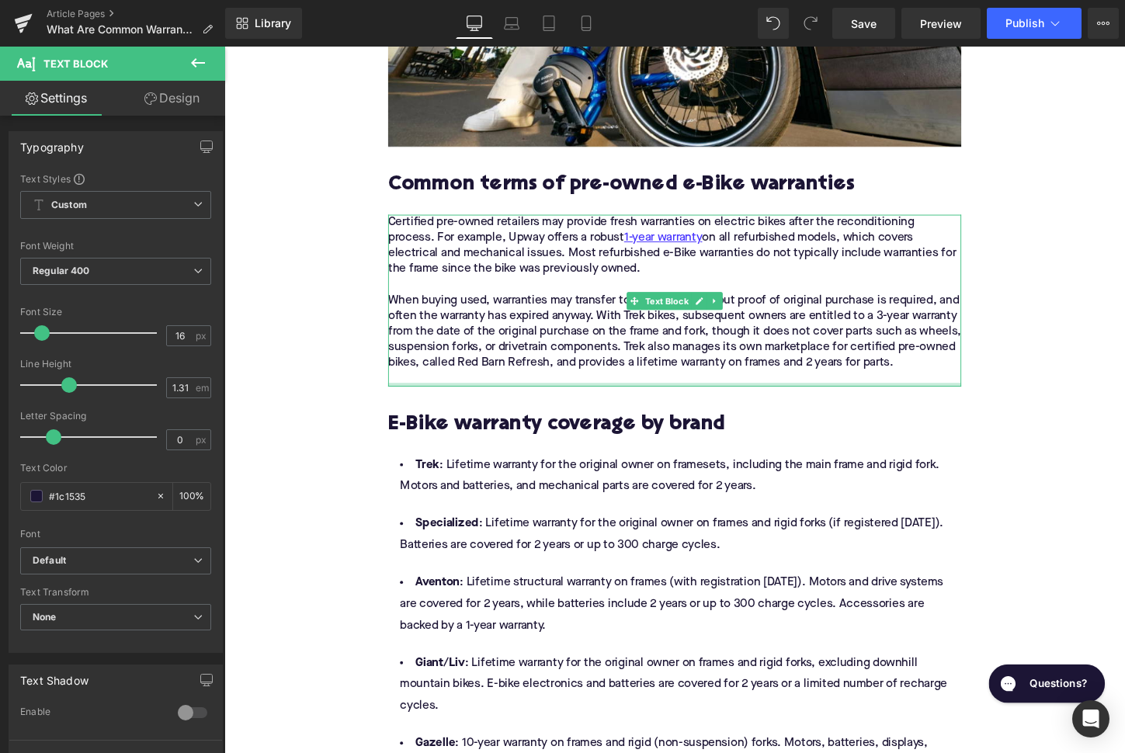
click at [629, 397] on p at bounding box center [694, 393] width 598 height 16
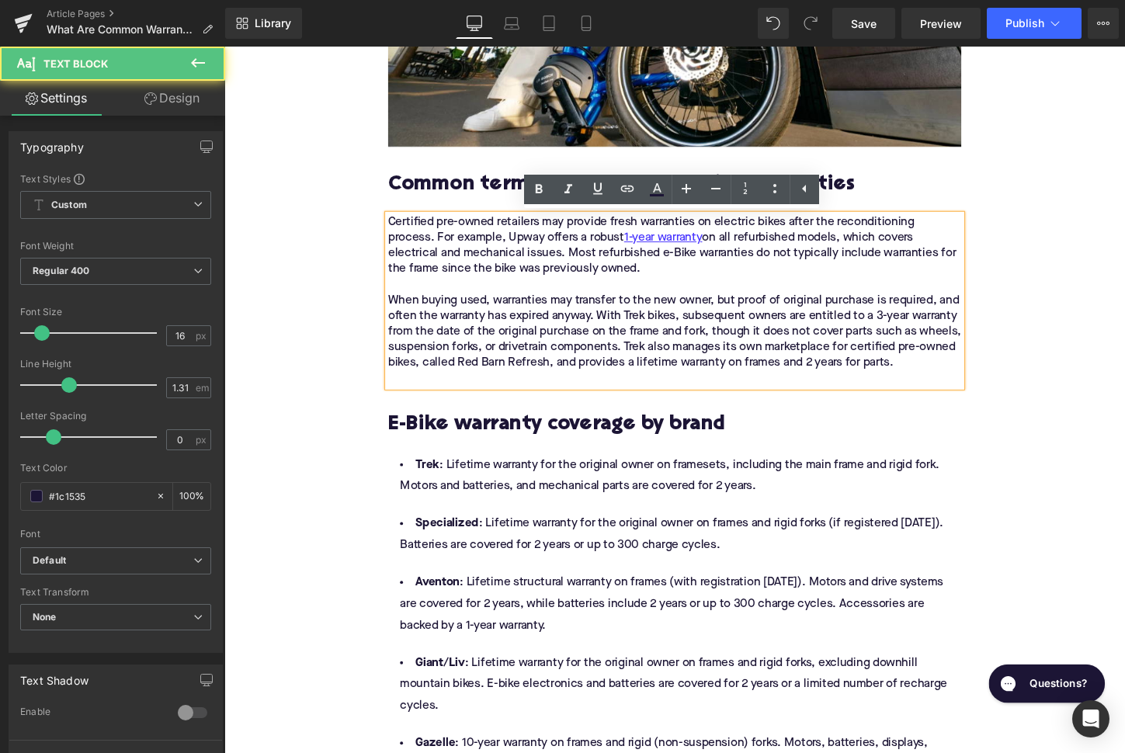
click at [626, 393] on p at bounding box center [694, 393] width 598 height 16
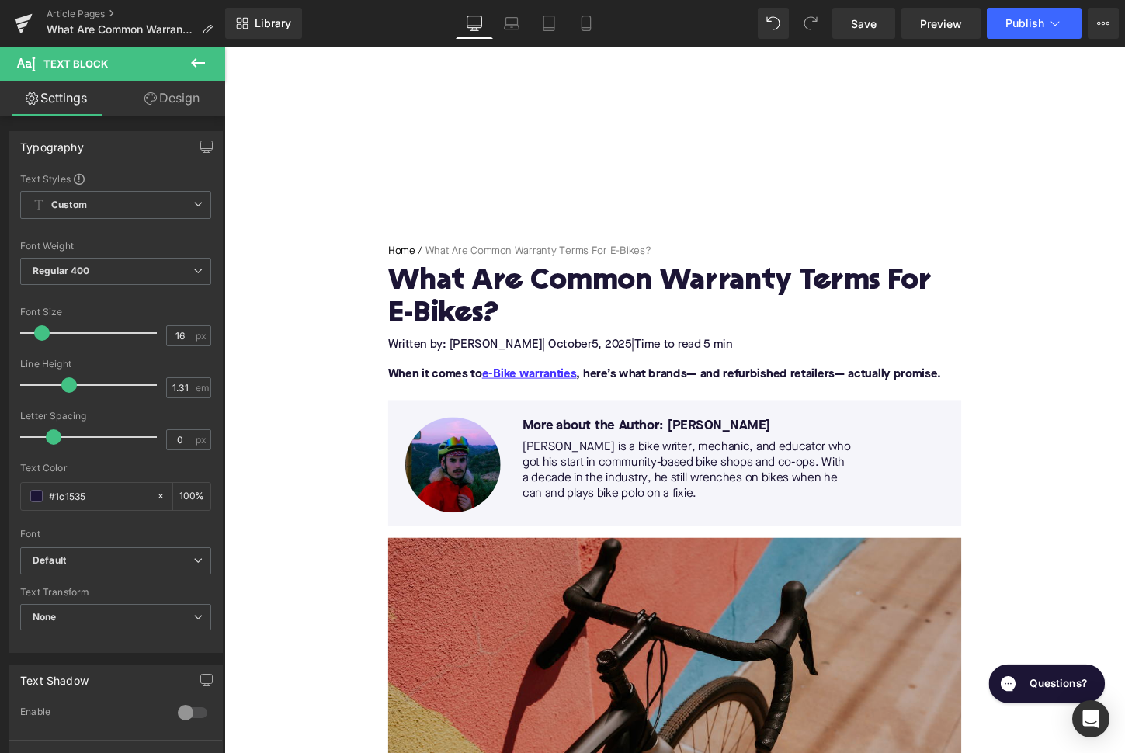
scroll to position [175, 0]
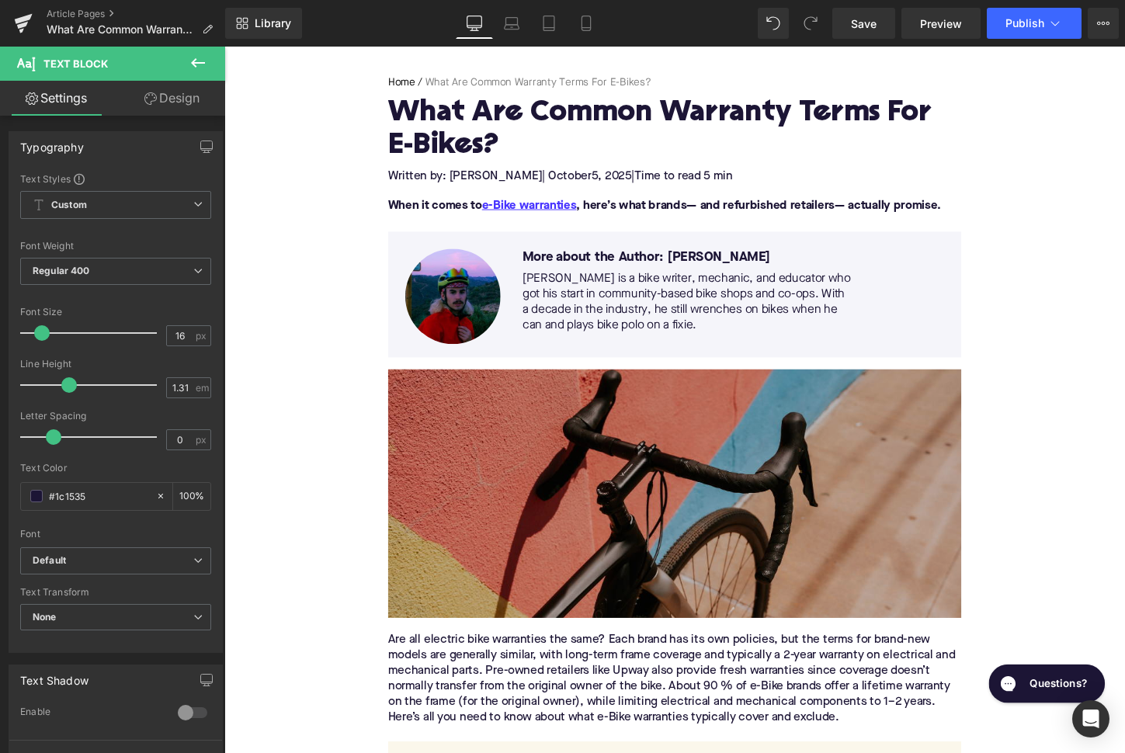
click at [582, 433] on img at bounding box center [694, 512] width 598 height 259
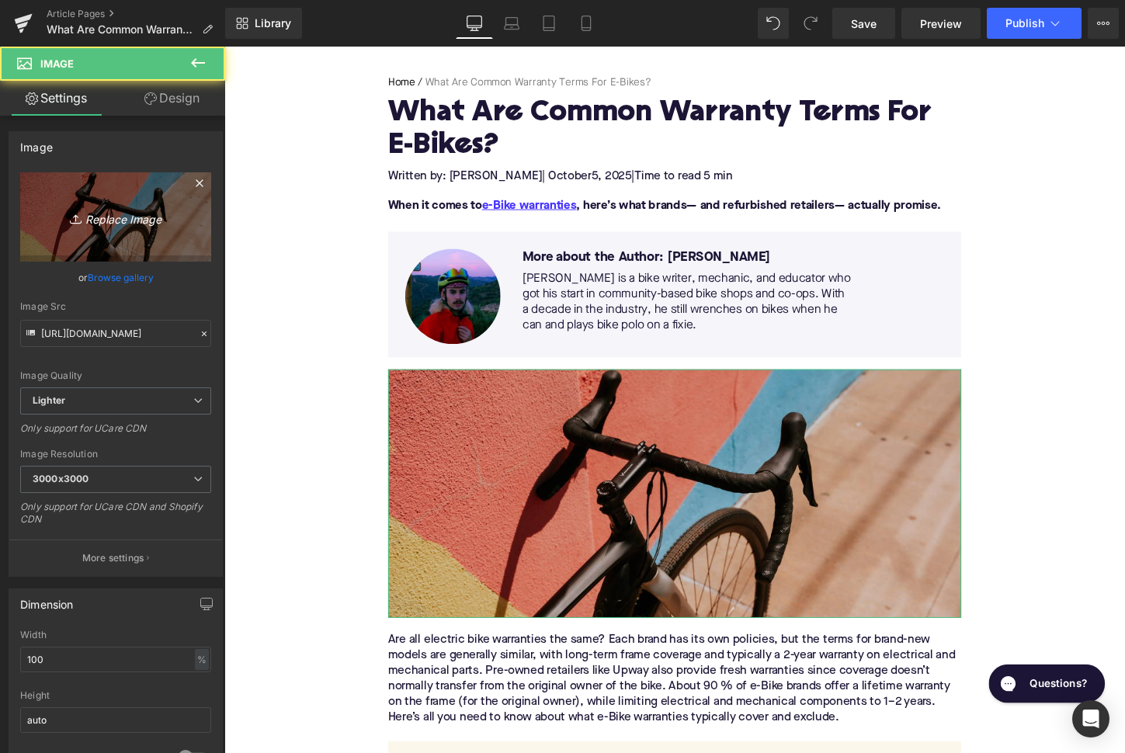
click at [104, 186] on link "Replace Image" at bounding box center [115, 216] width 191 height 89
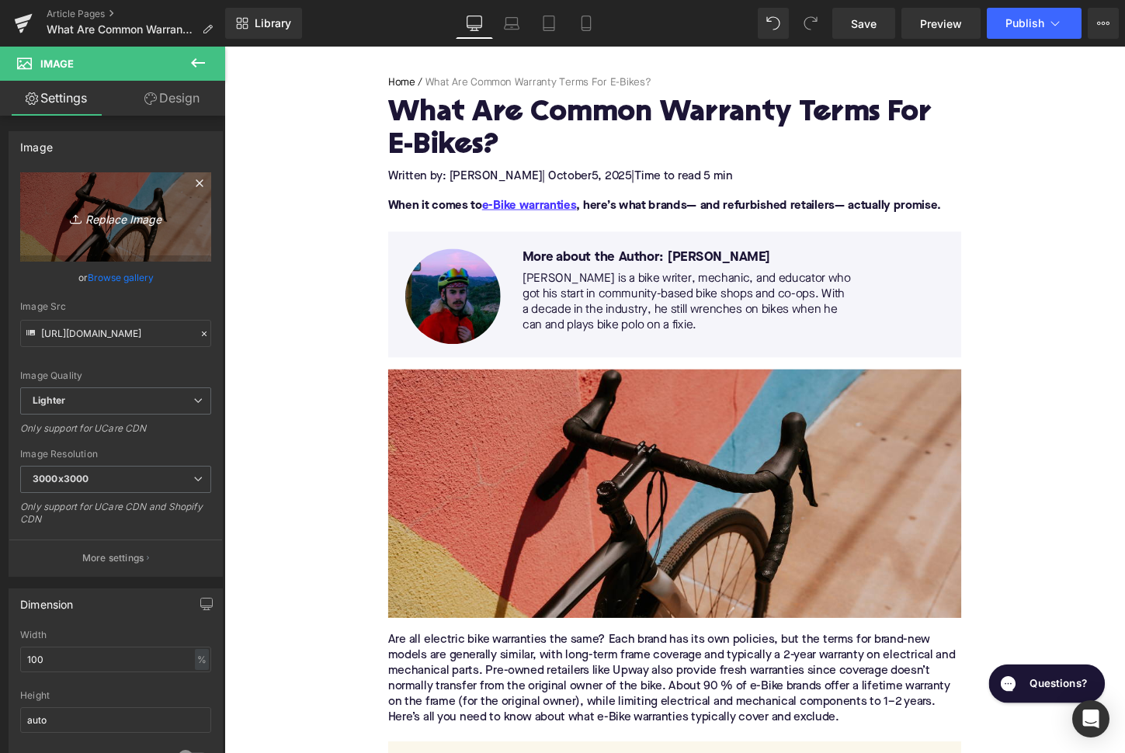
type input "C:\fakepath\Remy Pt. 3(126).png"
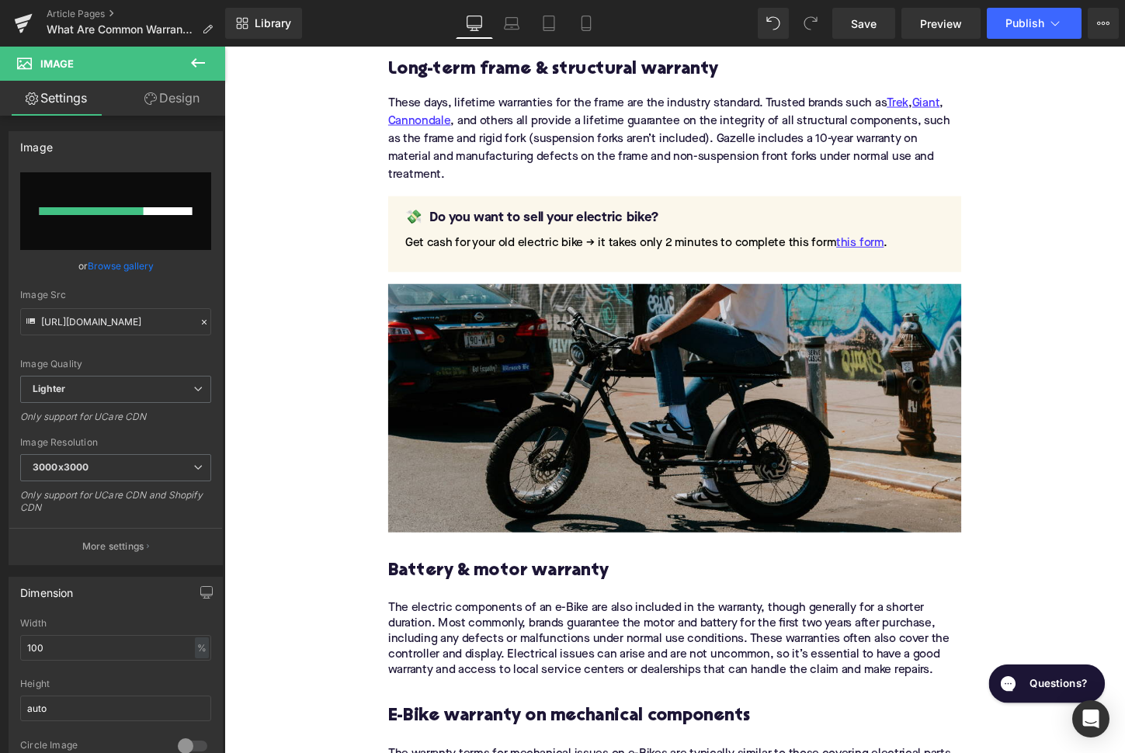
scroll to position [1447, 0]
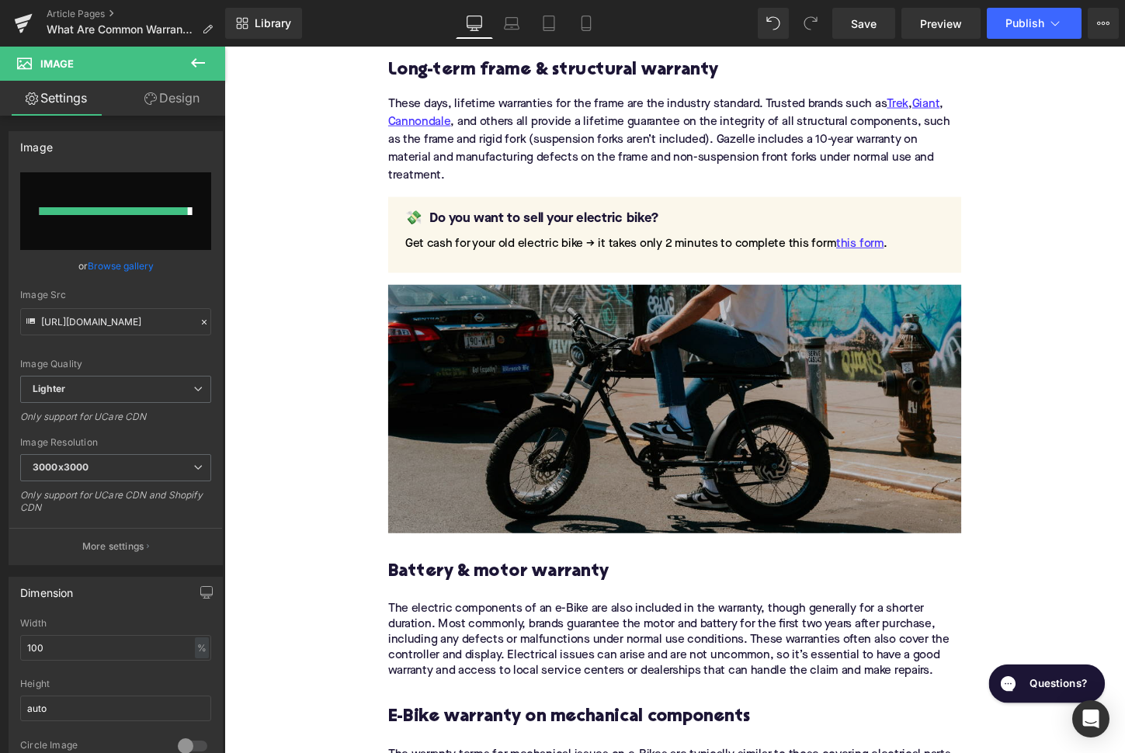
type input "[URL][DOMAIN_NAME]"
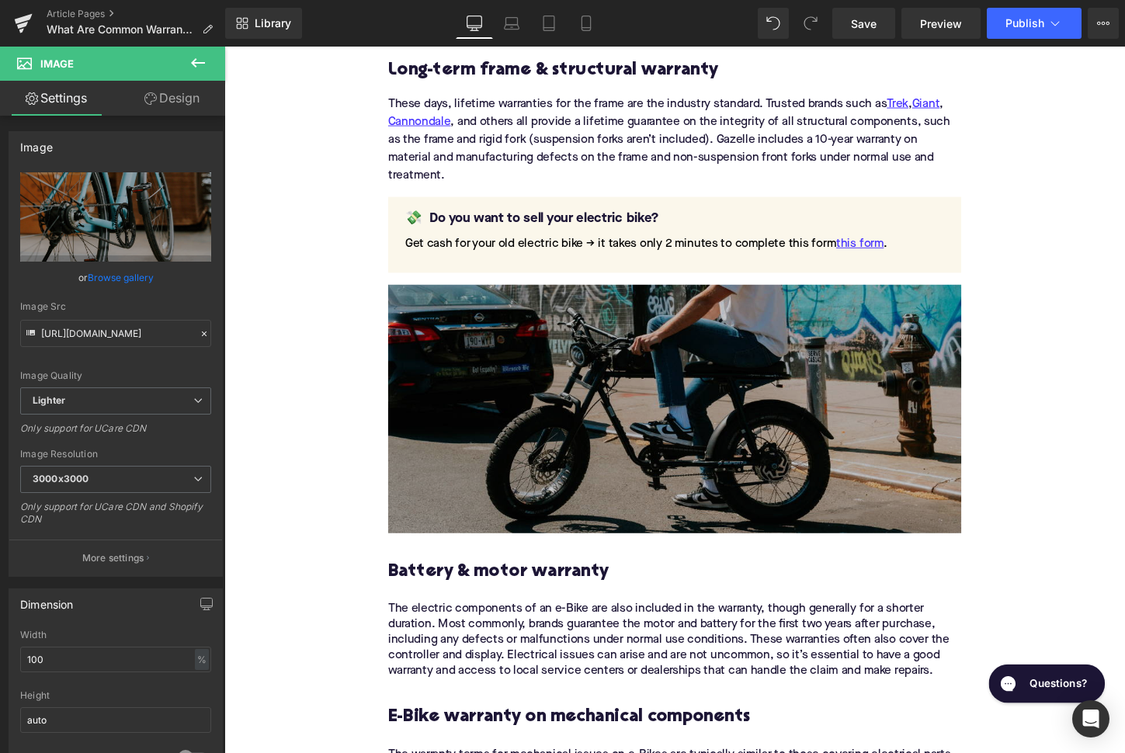
click at [547, 405] on img at bounding box center [694, 424] width 598 height 259
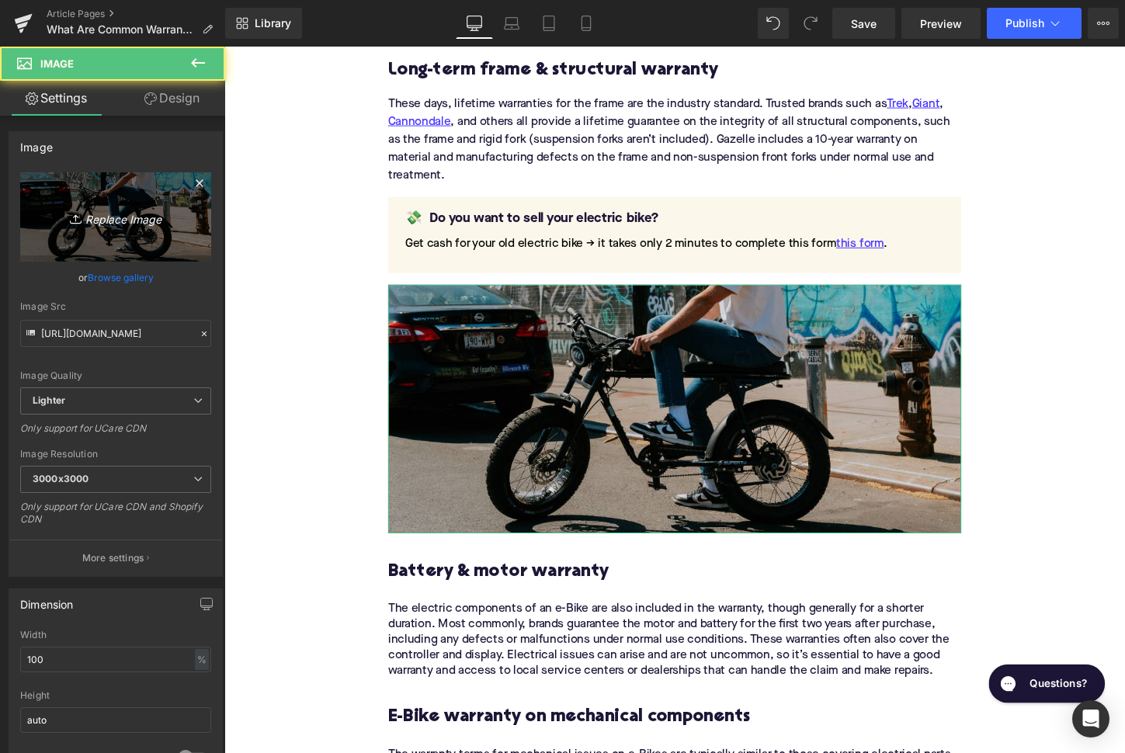
click at [89, 206] on link "Replace Image" at bounding box center [115, 216] width 191 height 89
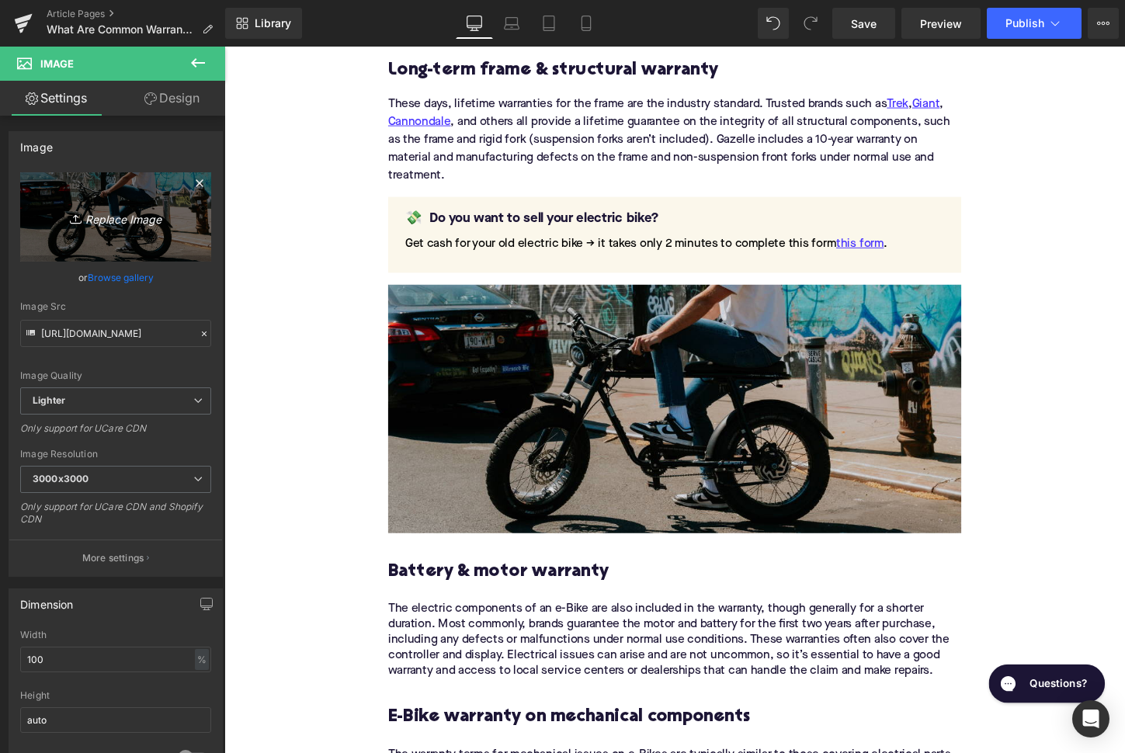
type input "C:\fakepath\Remy Pt. 3(125).png"
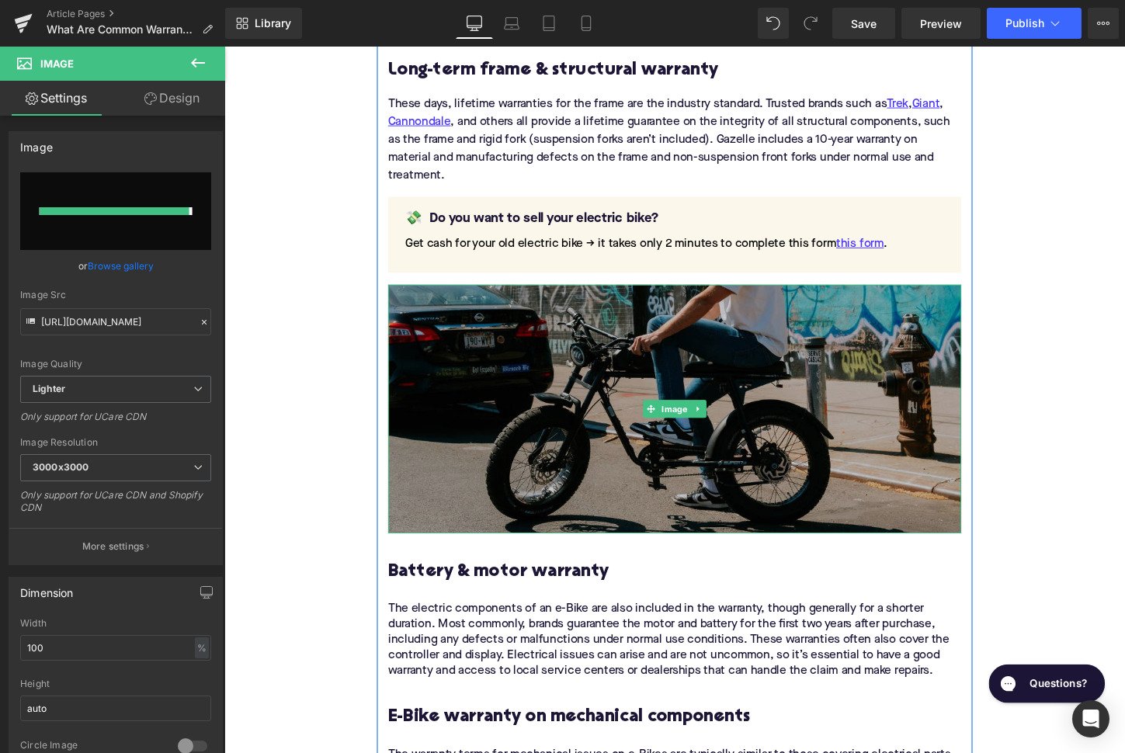
type input "[URL][DOMAIN_NAME]"
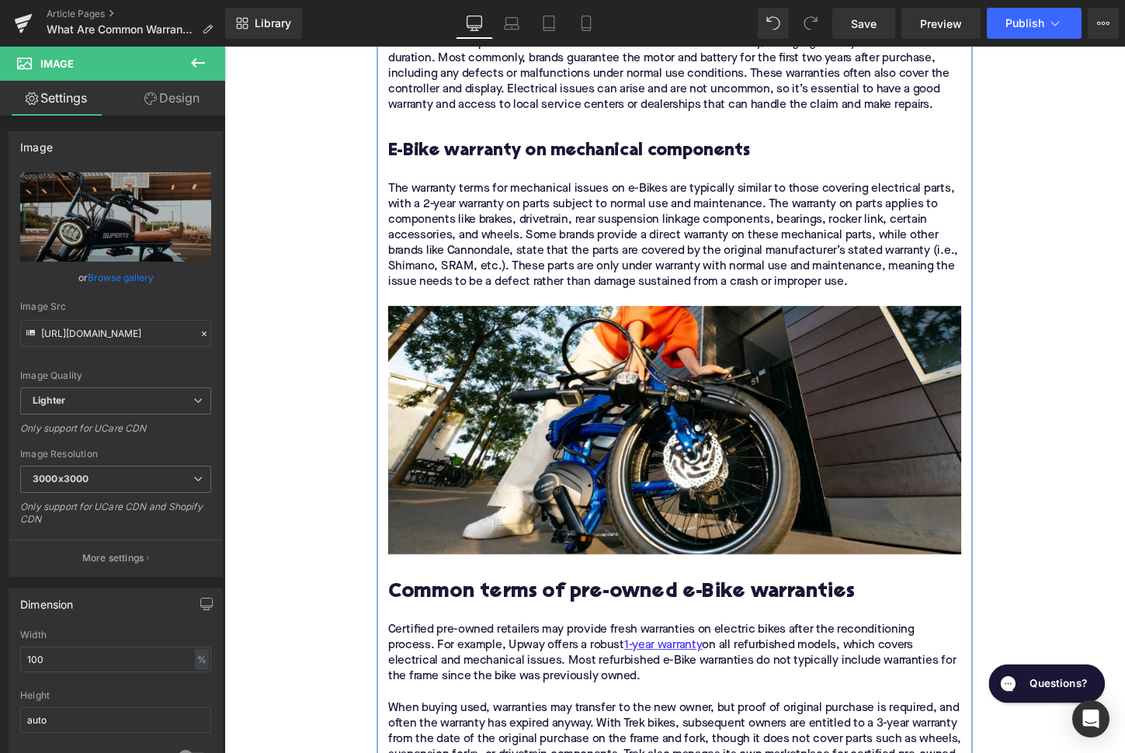
scroll to position [2055, 0]
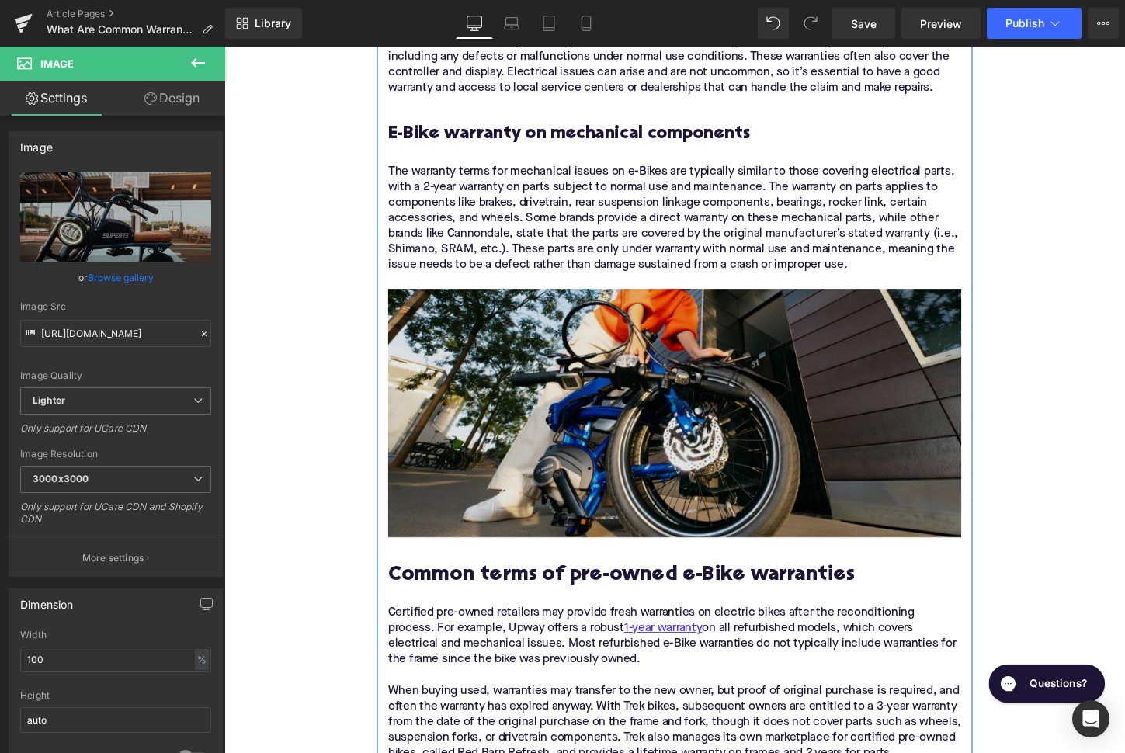
click at [621, 412] on img at bounding box center [694, 429] width 598 height 259
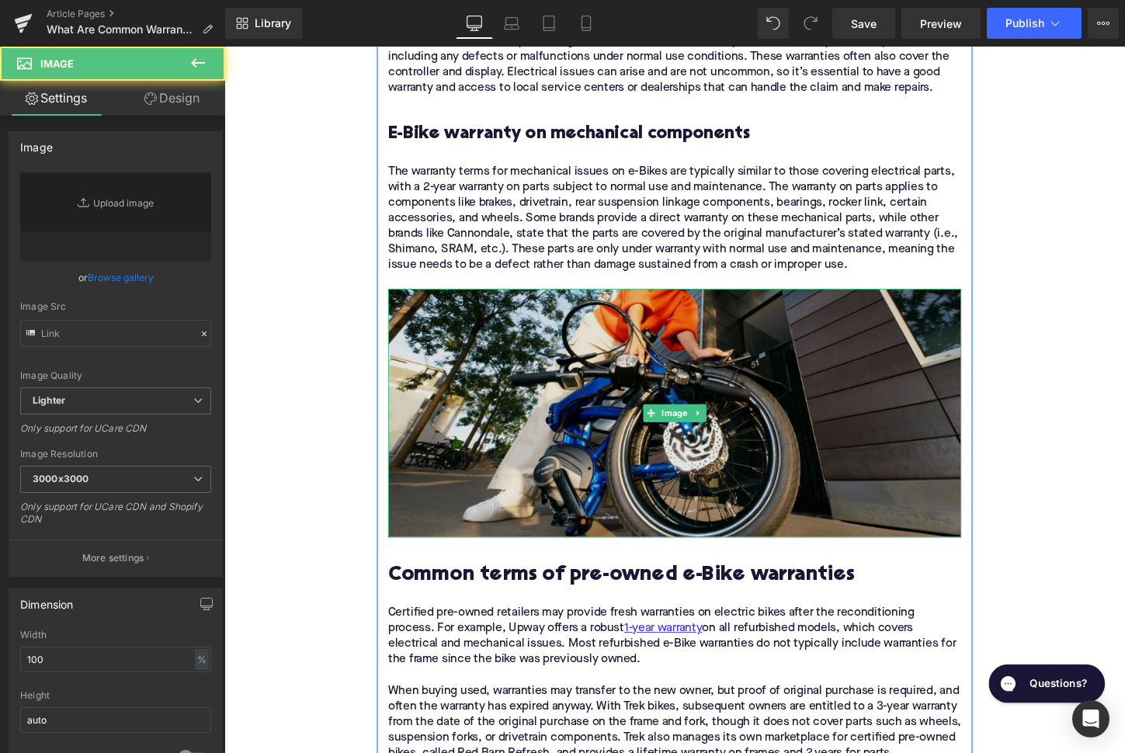
type input "[URL][DOMAIN_NAME]"
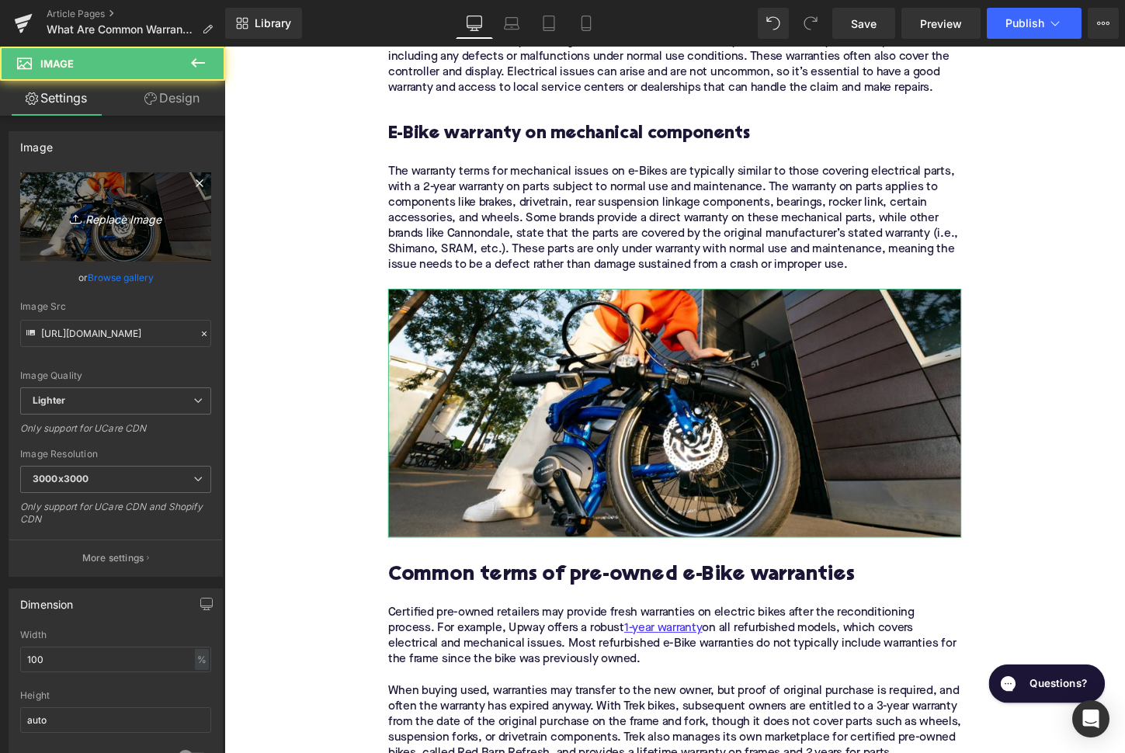
click at [175, 240] on link "Replace Image" at bounding box center [115, 216] width 191 height 89
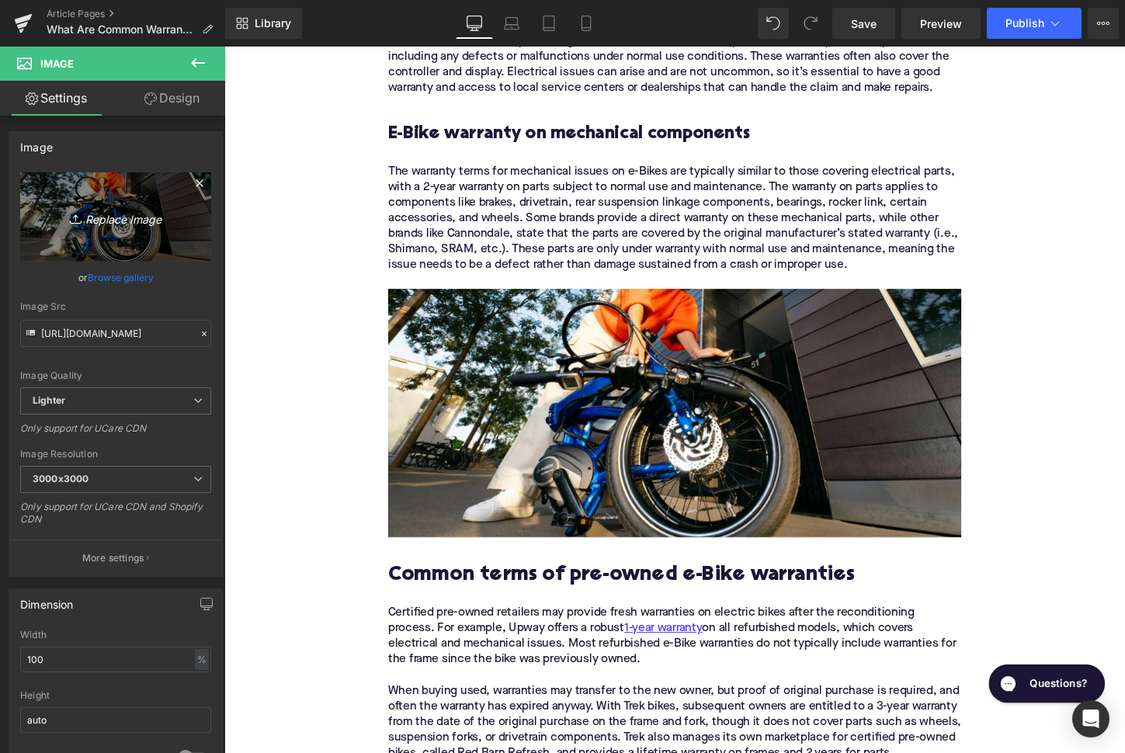
type input "C:\fakepath\Remy Pt. 3(123).png"
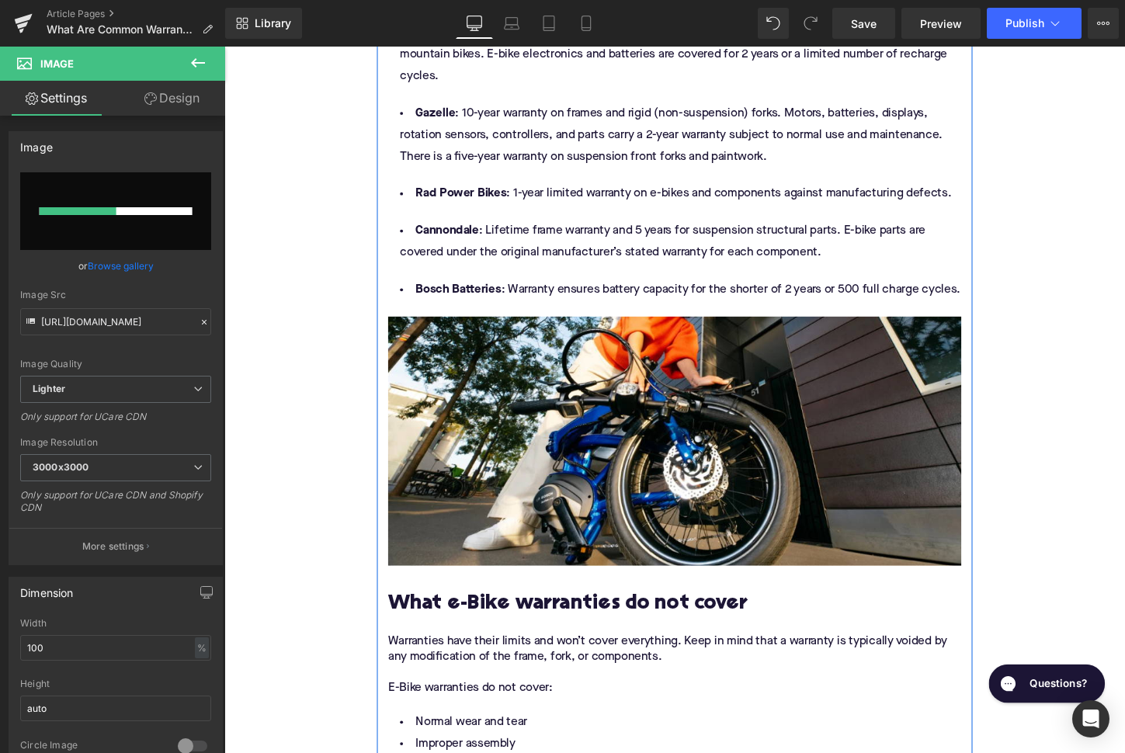
scroll to position [3185, 0]
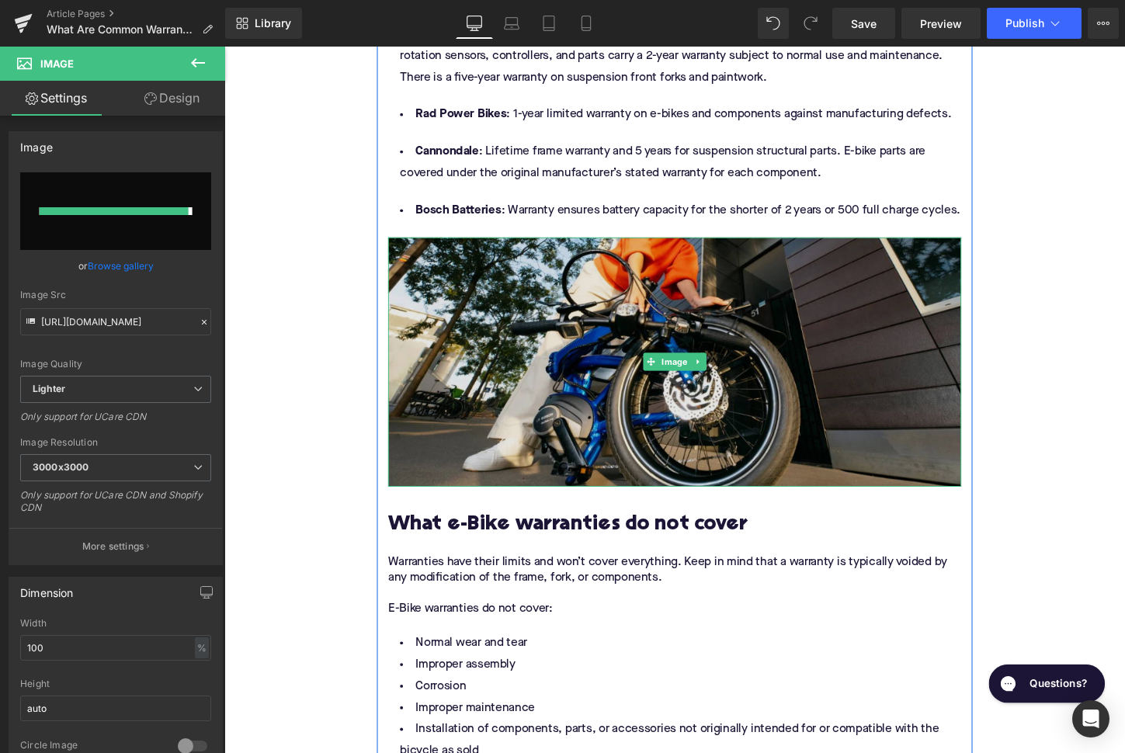
type input "[URL][DOMAIN_NAME]"
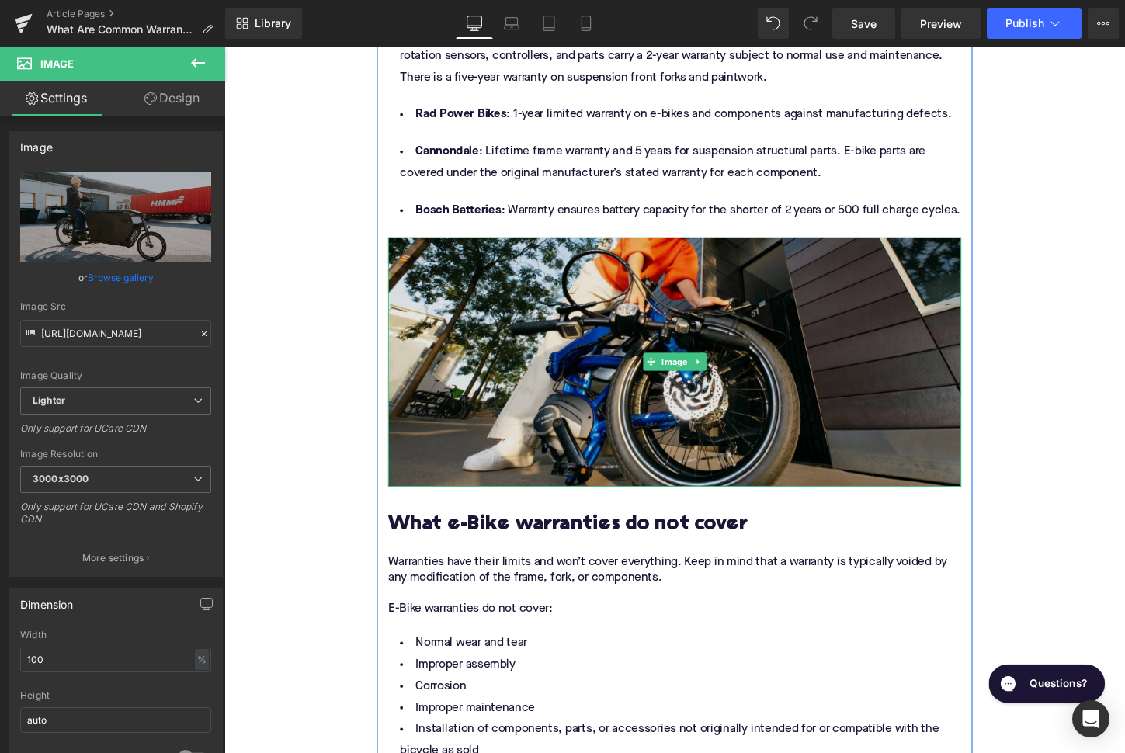
click at [502, 342] on img at bounding box center [694, 374] width 598 height 259
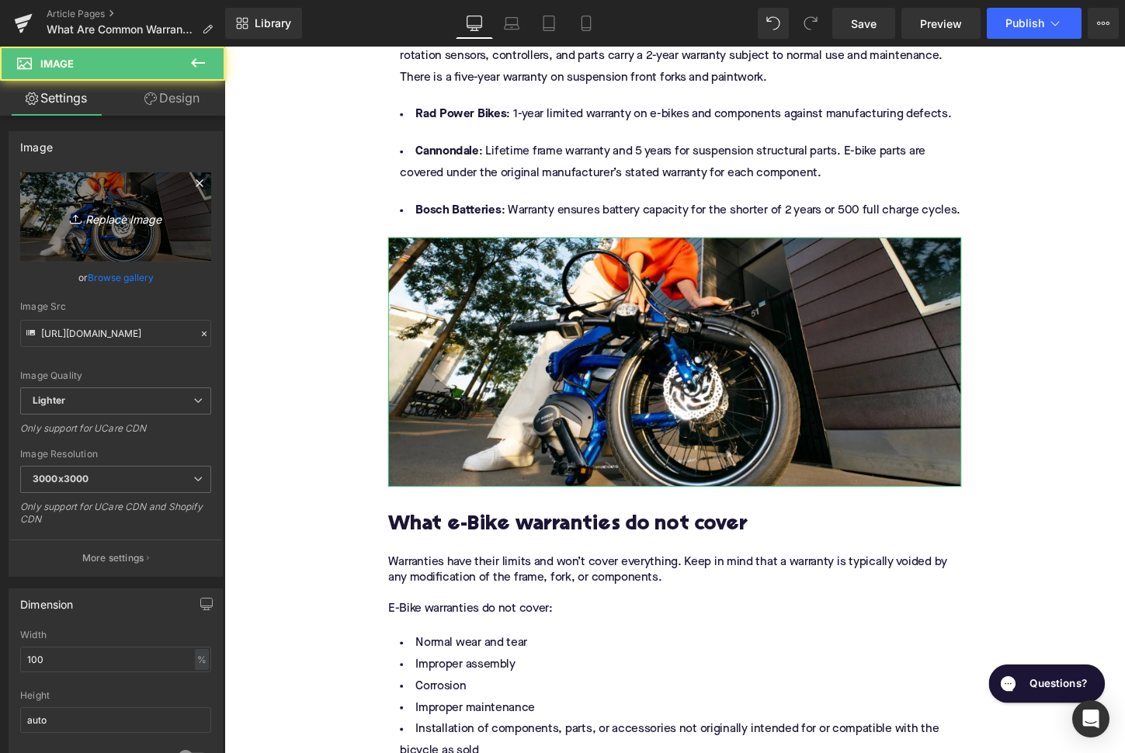
click at [137, 227] on icon "Replace Image" at bounding box center [116, 216] width 124 height 19
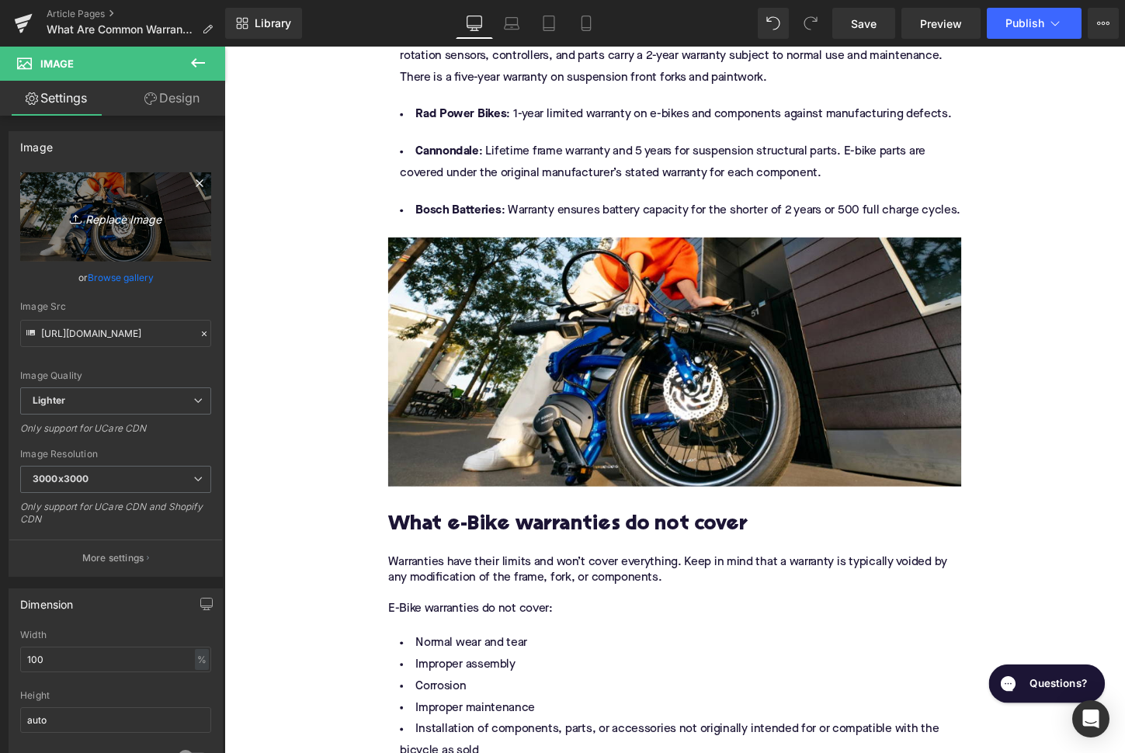
type input "C:\fakepath\Remy Pt. 3(124).png"
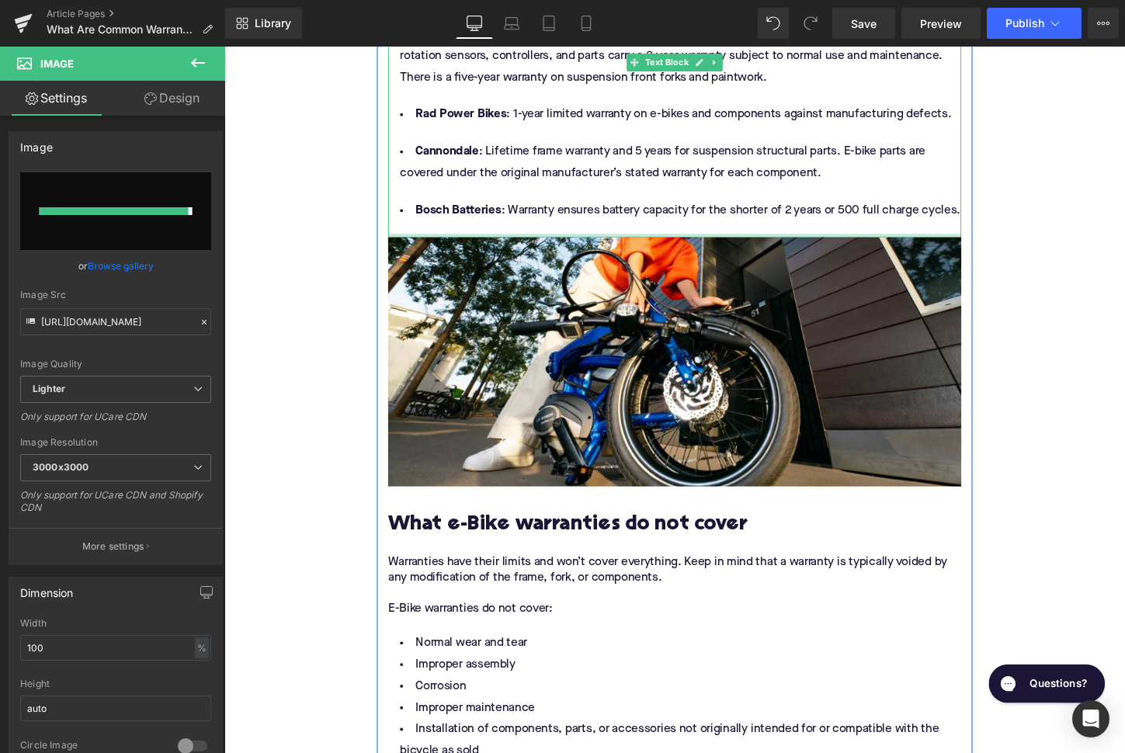
type input "[URL][DOMAIN_NAME]"
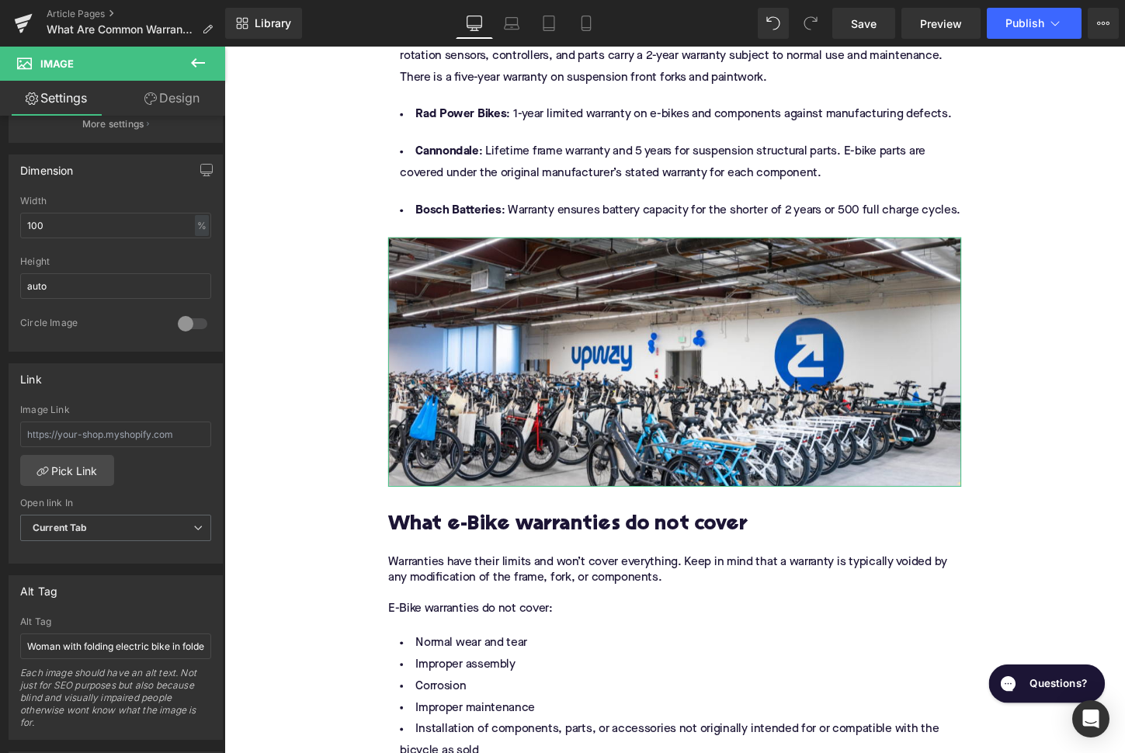
scroll to position [445, 0]
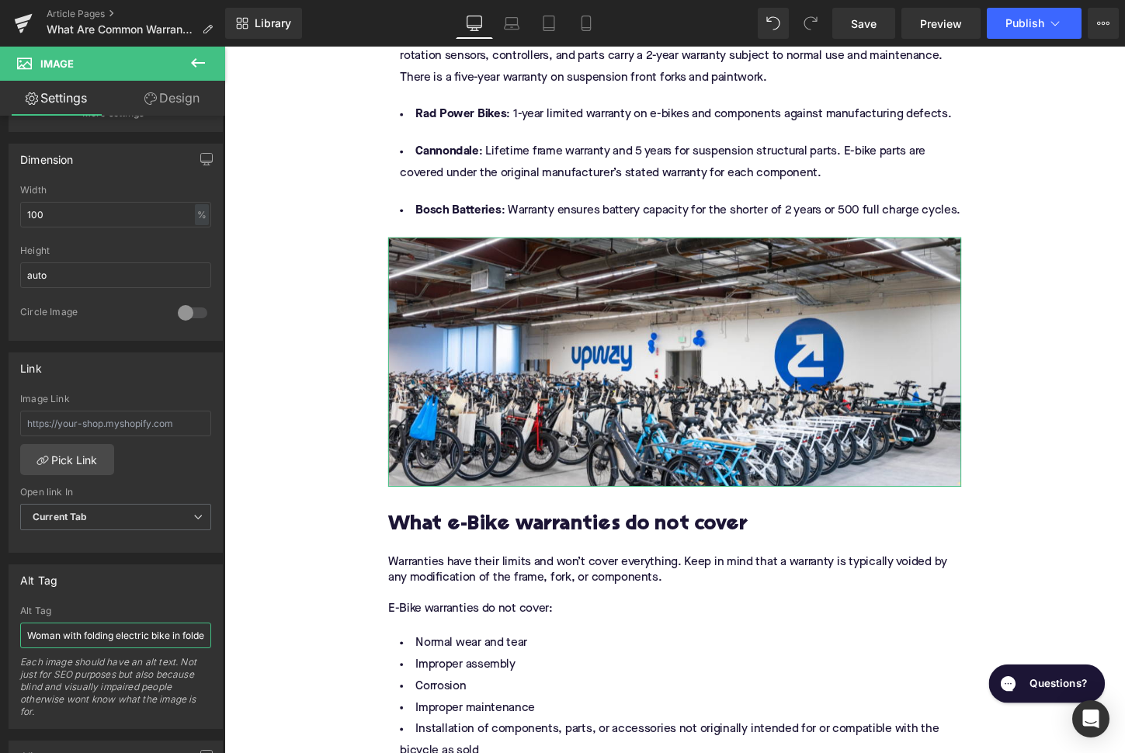
click at [99, 628] on input "Woman with folding electric bike in folded position" at bounding box center [115, 635] width 191 height 26
type input "Upway UpCenter with electric bike inventory"
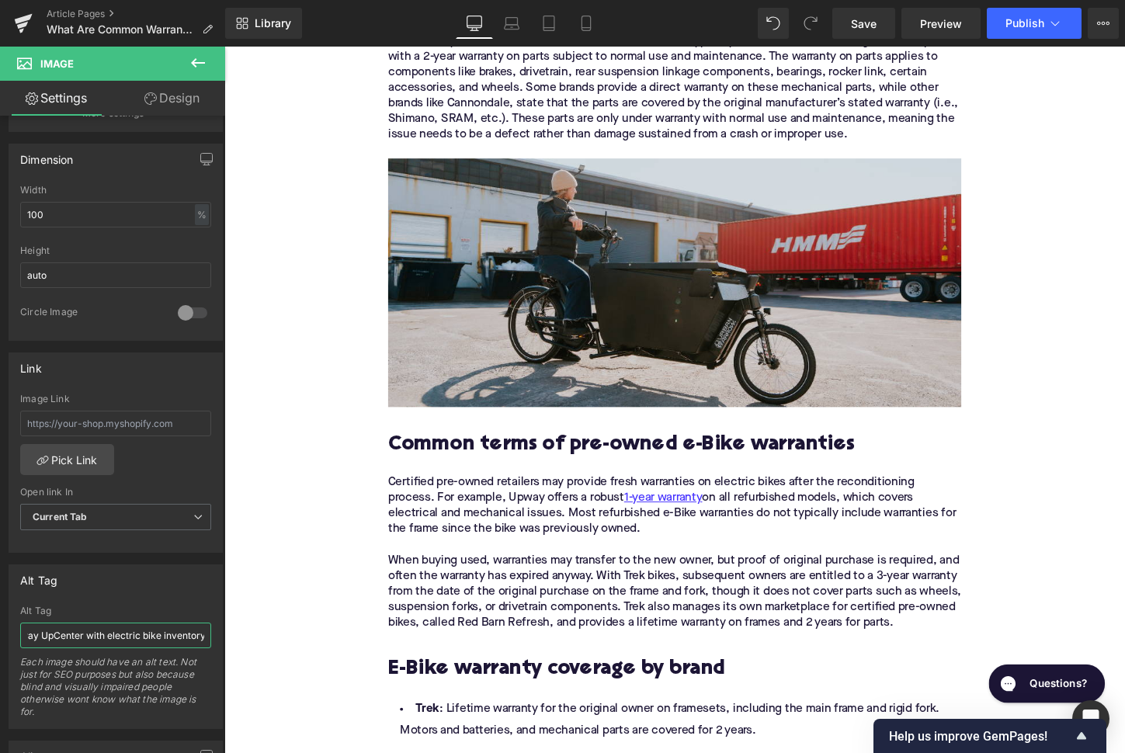
scroll to position [2184, 0]
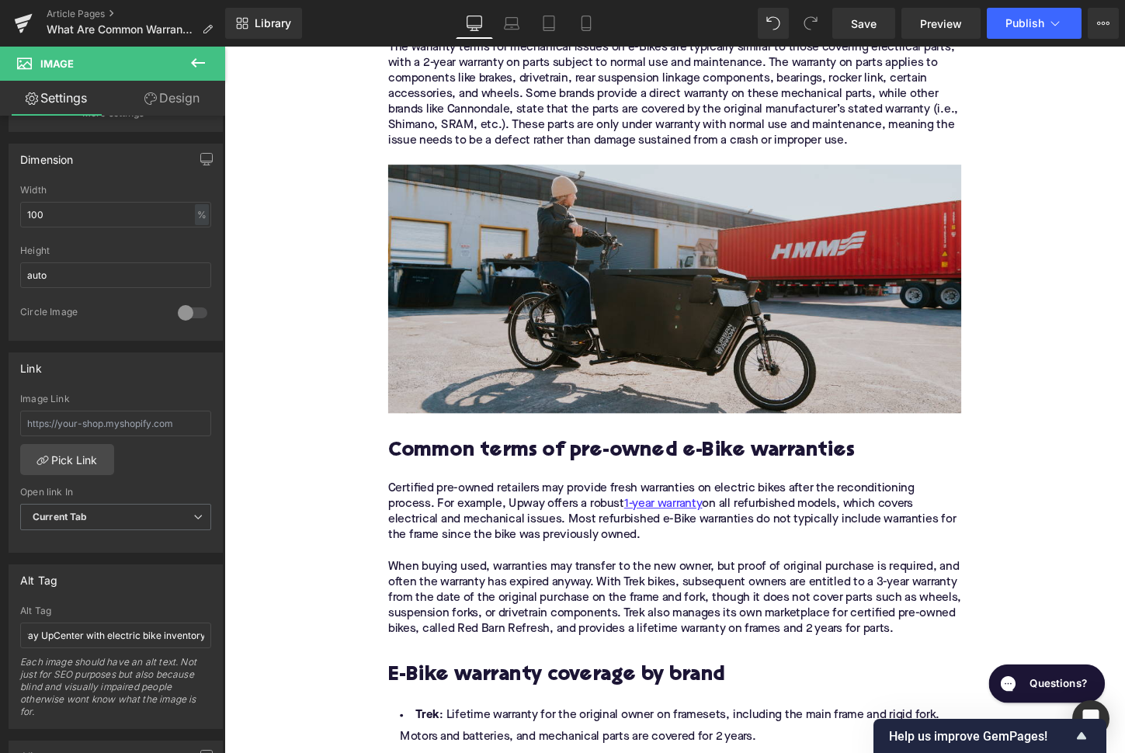
click at [476, 333] on img at bounding box center [694, 299] width 598 height 259
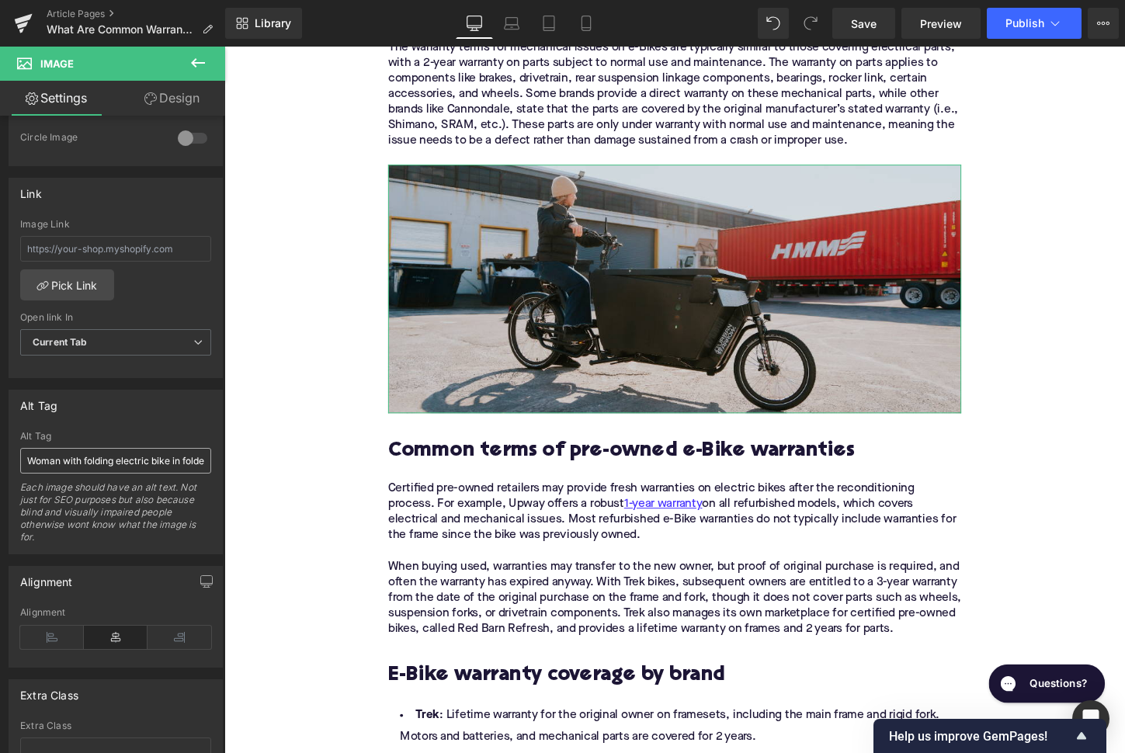
scroll to position [620, 0]
click at [124, 466] on input "Woman with folding electric bike in folded position" at bounding box center [115, 460] width 191 height 26
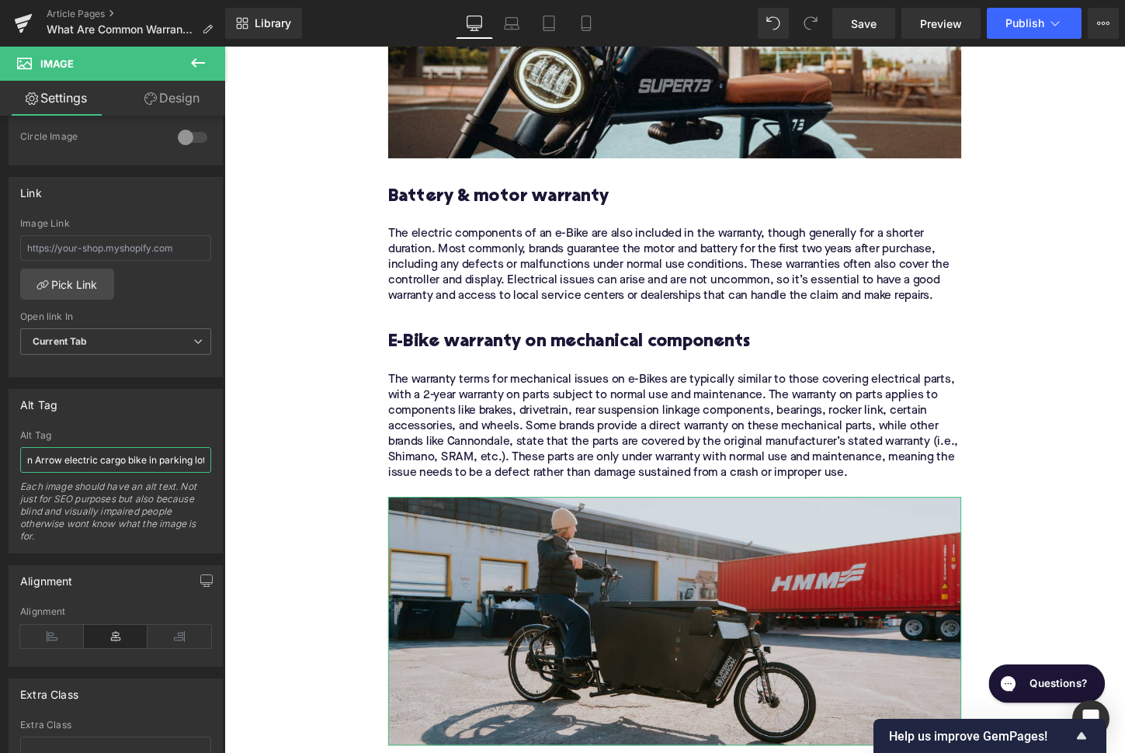
scroll to position [1840, 0]
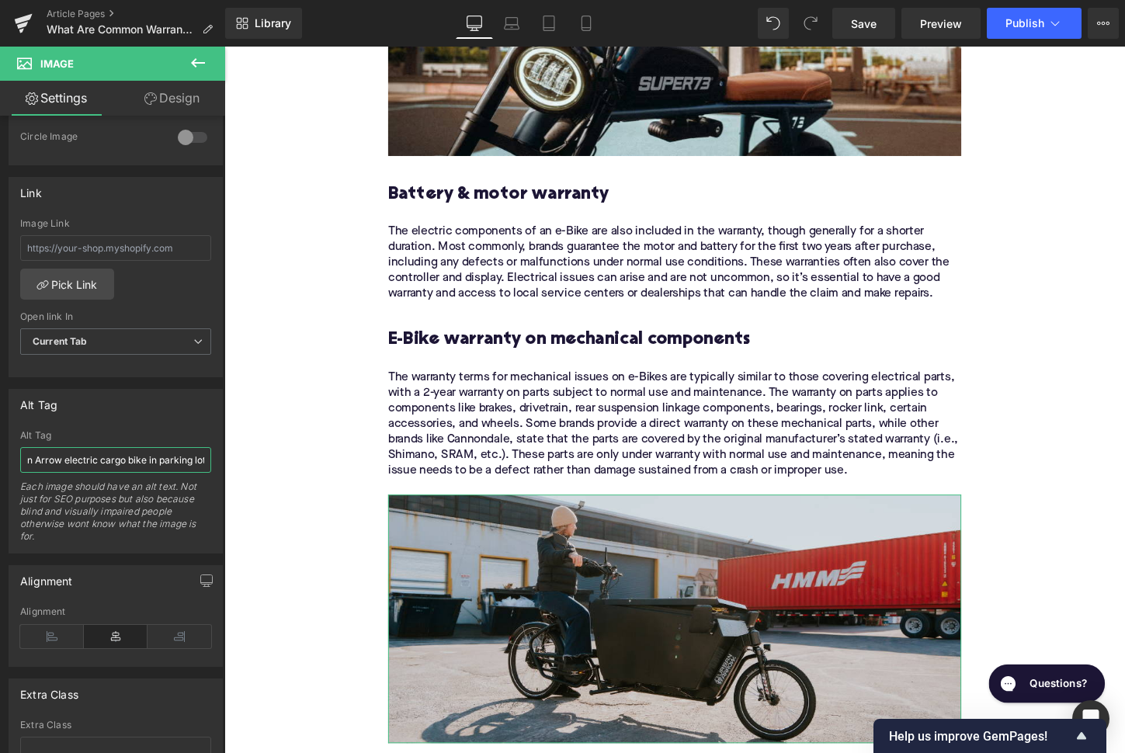
click at [166, 456] on input "Woman on Urban Arrow electric cargo bike in parking lot" at bounding box center [115, 460] width 191 height 26
type input "Woman on Urban Arrow electric cargo bike in loading lot"
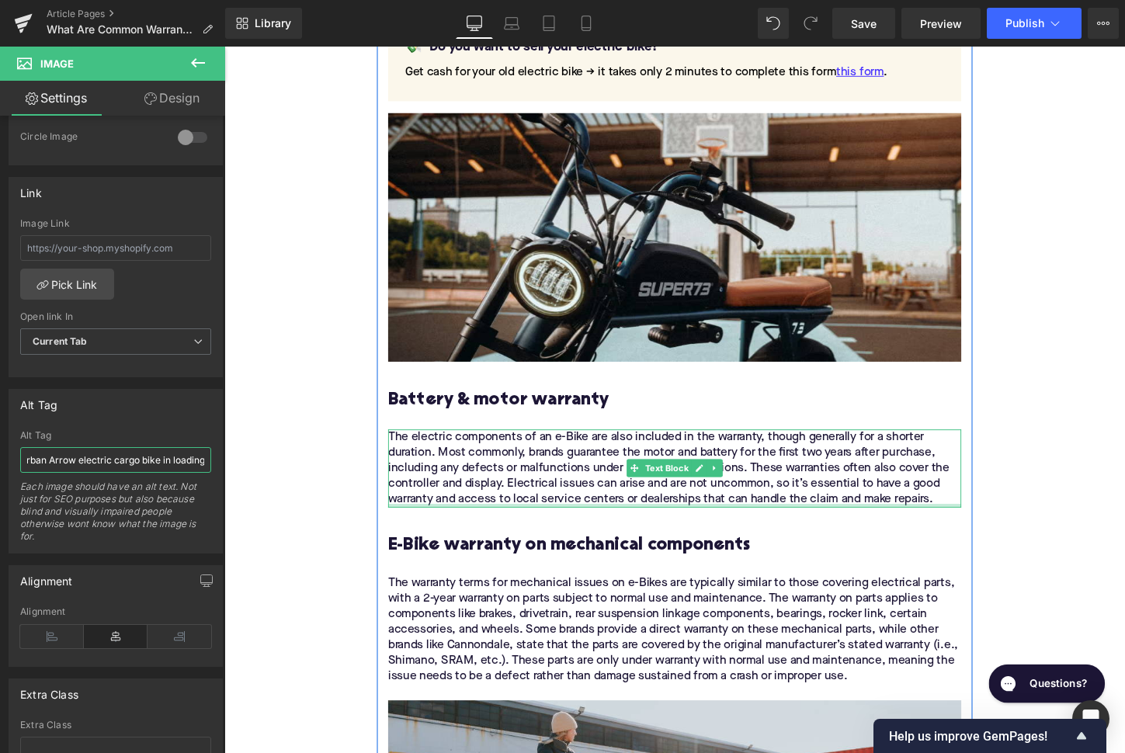
scroll to position [1602, 0]
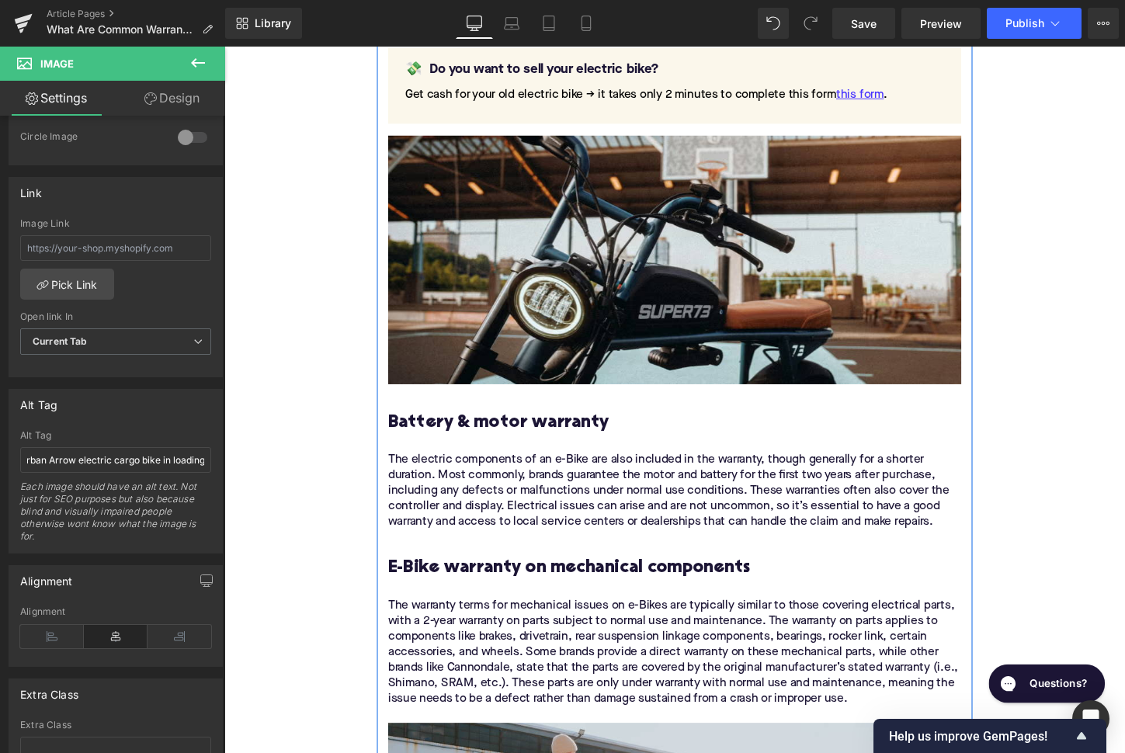
click at [511, 313] on img at bounding box center [694, 269] width 598 height 259
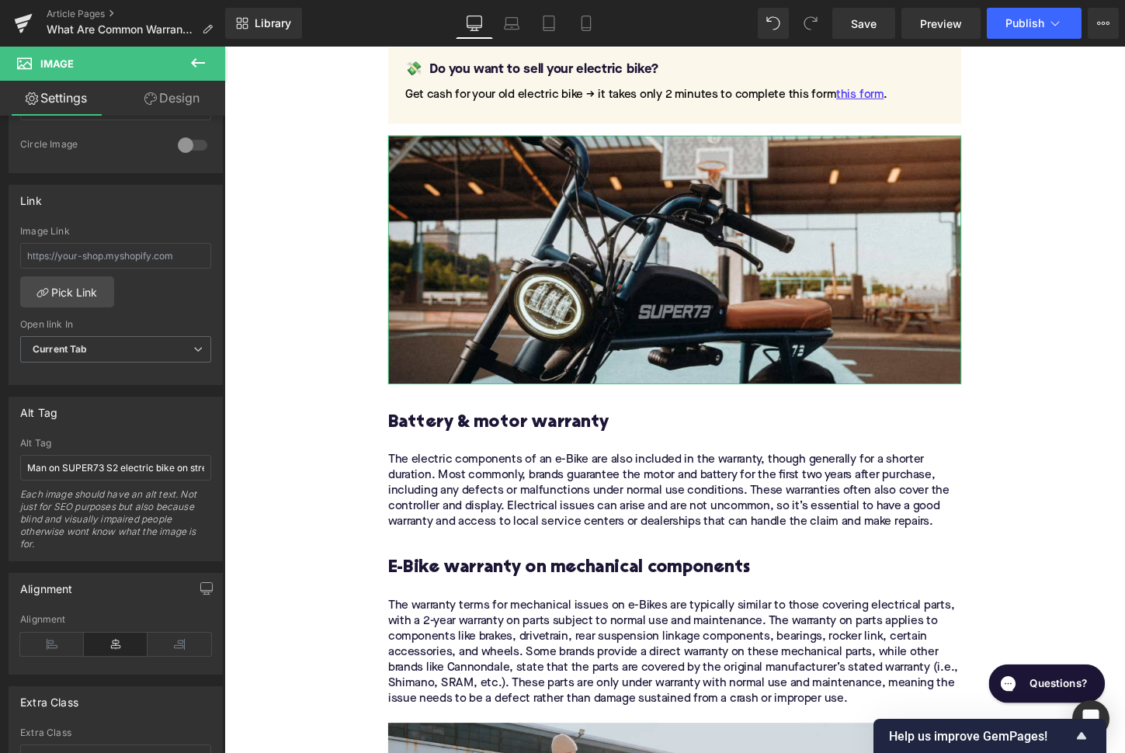
scroll to position [718, 0]
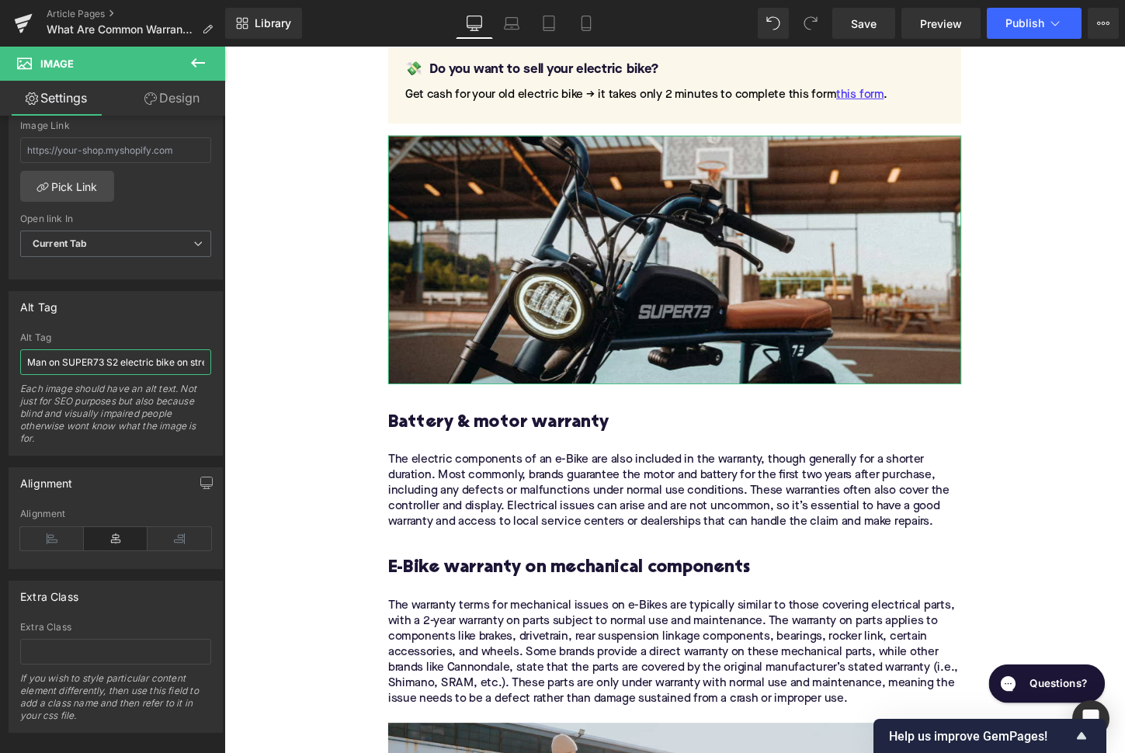
drag, startPoint x: 66, startPoint y: 363, endPoint x: 34, endPoint y: 363, distance: 31.8
click at [34, 363] on input "Man on SUPER73 S2 electric bike on street" at bounding box center [115, 362] width 191 height 26
click at [165, 364] on input "UPER73 S2 electric bike on street" at bounding box center [115, 362] width 191 height 26
type input "UPER73 S2 electric bike"
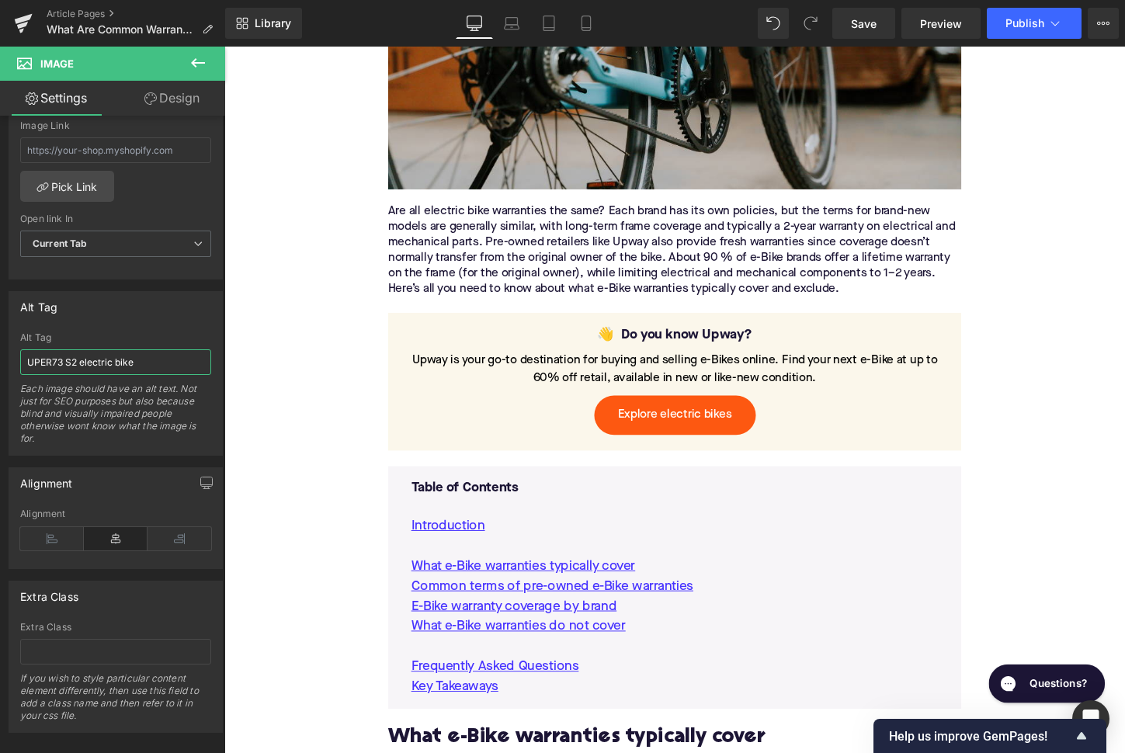
scroll to position [560, 0]
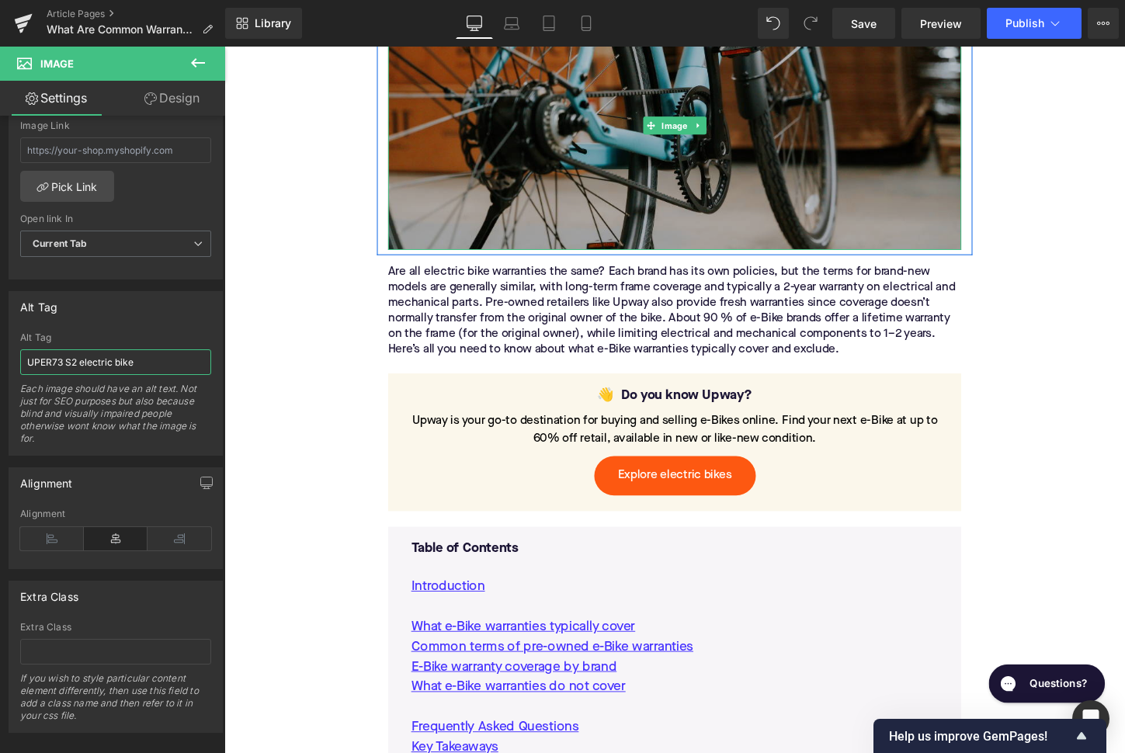
click at [542, 190] on img at bounding box center [694, 128] width 598 height 259
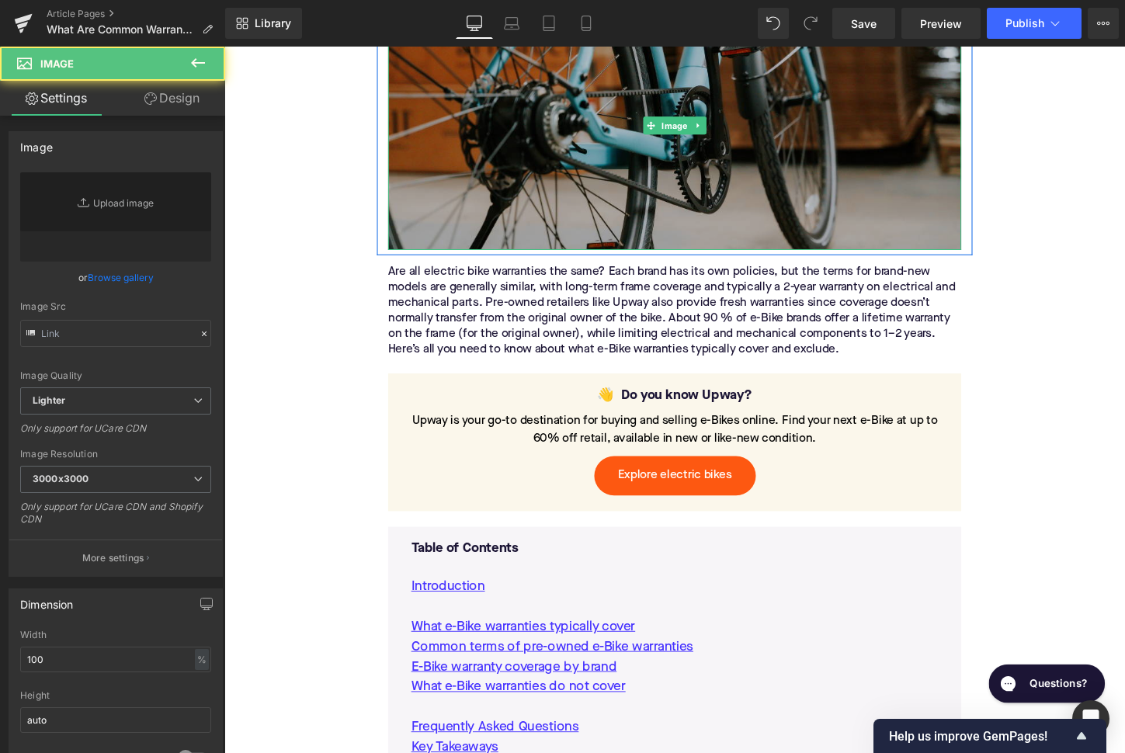
type input "[URL][DOMAIN_NAME]"
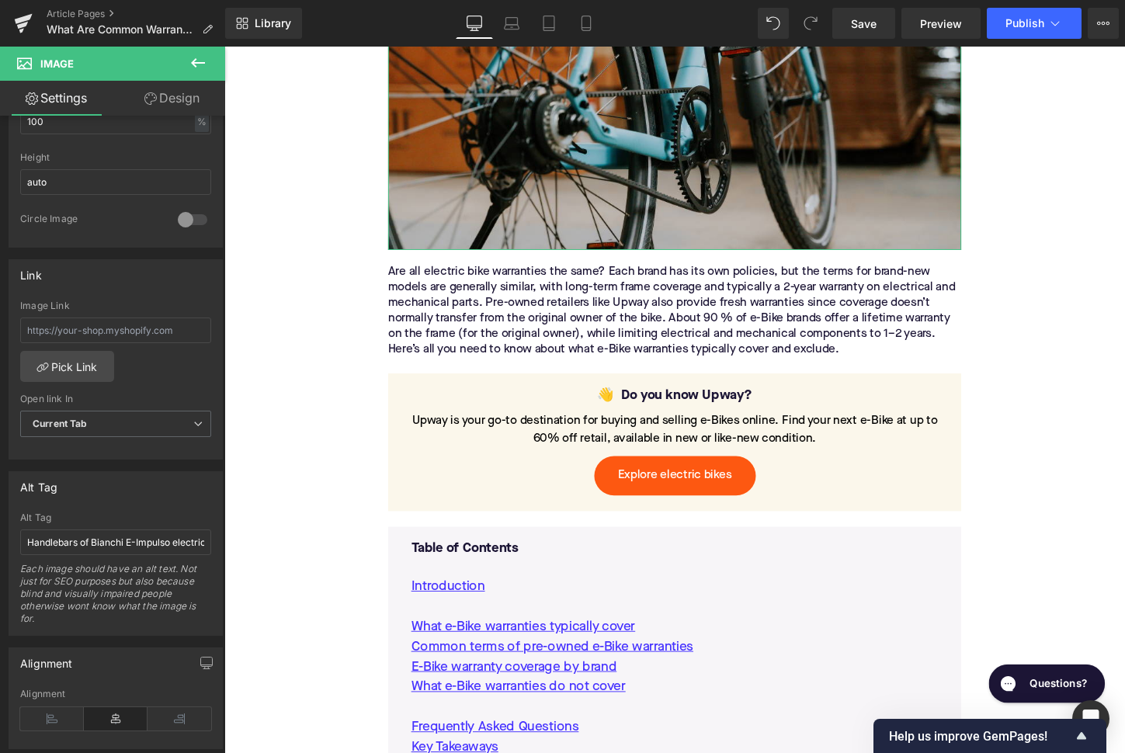
scroll to position [541, 0]
click at [73, 537] on input "Handlebars of Bianchi E-Impulso electric road bike in front of colorful wall" at bounding box center [115, 539] width 191 height 26
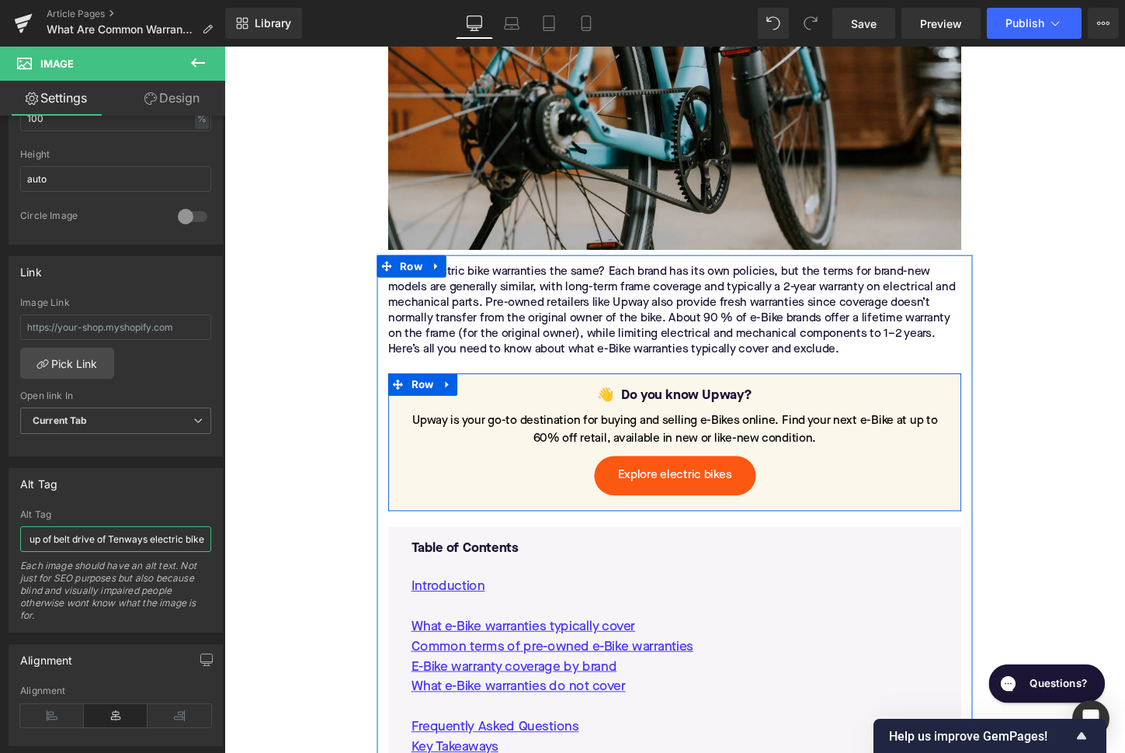
scroll to position [104, 0]
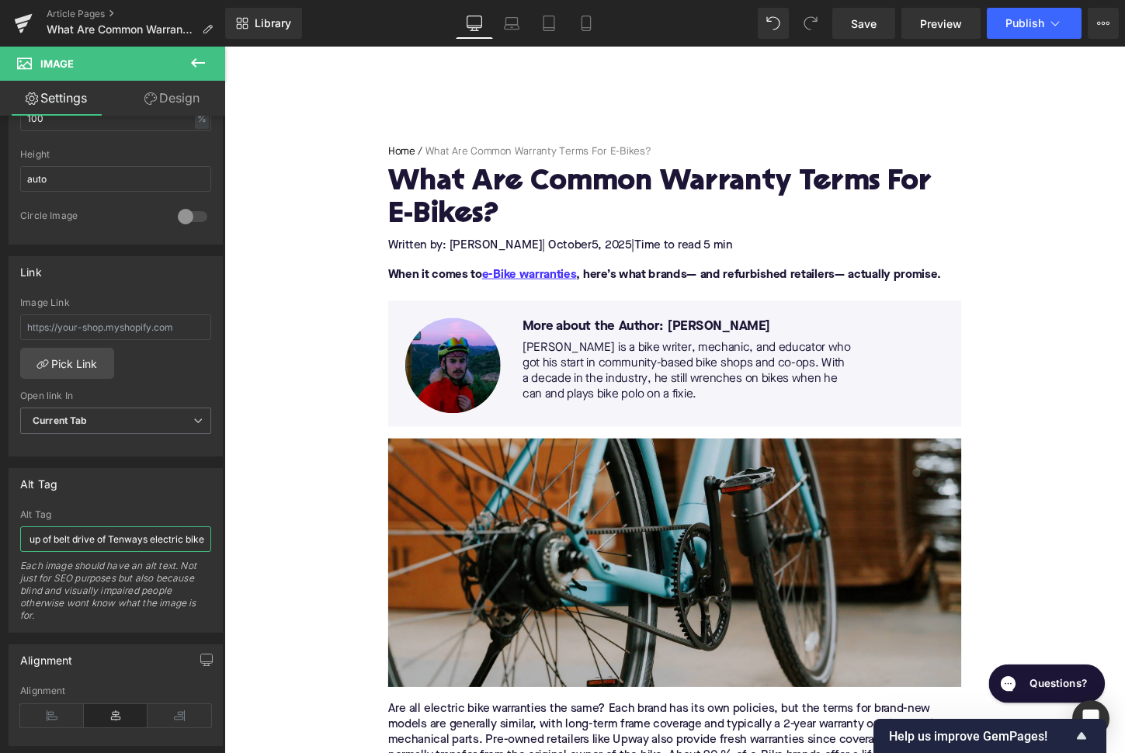
type input "Close up of belt drive of Tenways electric bike"
click at [1016, 22] on span "Publish" at bounding box center [1024, 23] width 39 height 12
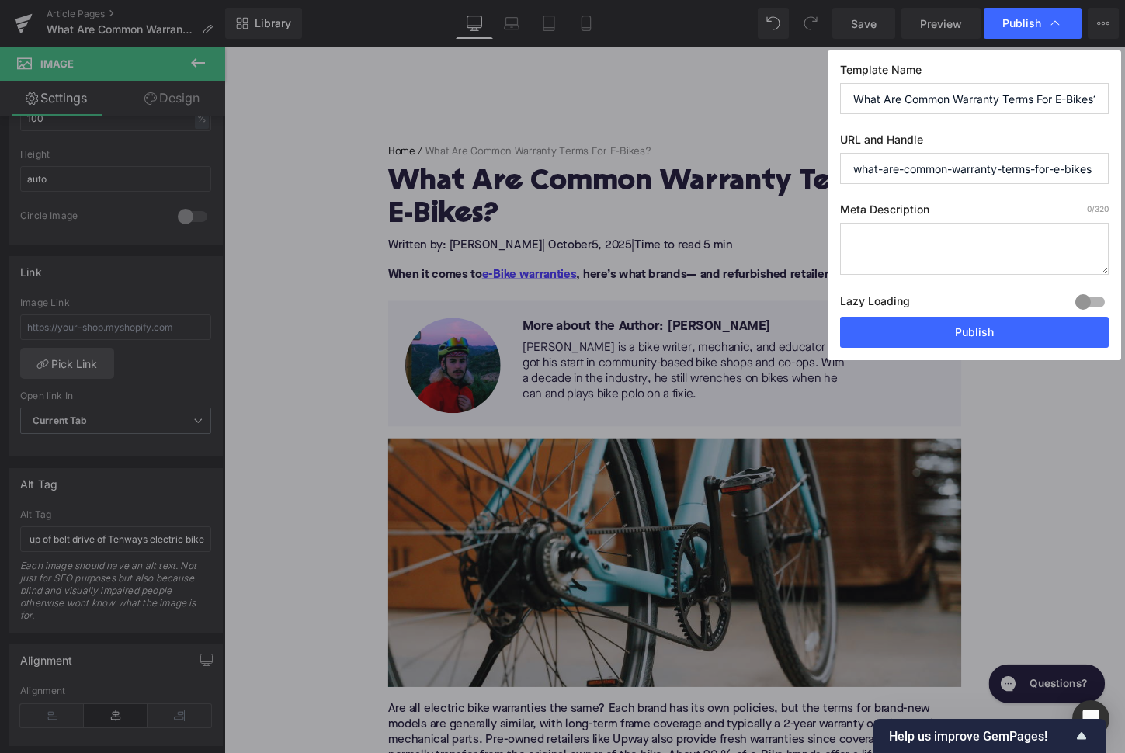
click at [921, 215] on label "Meta Description 0 /320" at bounding box center [974, 213] width 269 height 20
click at [919, 244] on textarea at bounding box center [974, 249] width 269 height 52
paste textarea "Explore common e-Bike warranty terms, from frame lifetime coverage to battery a…"
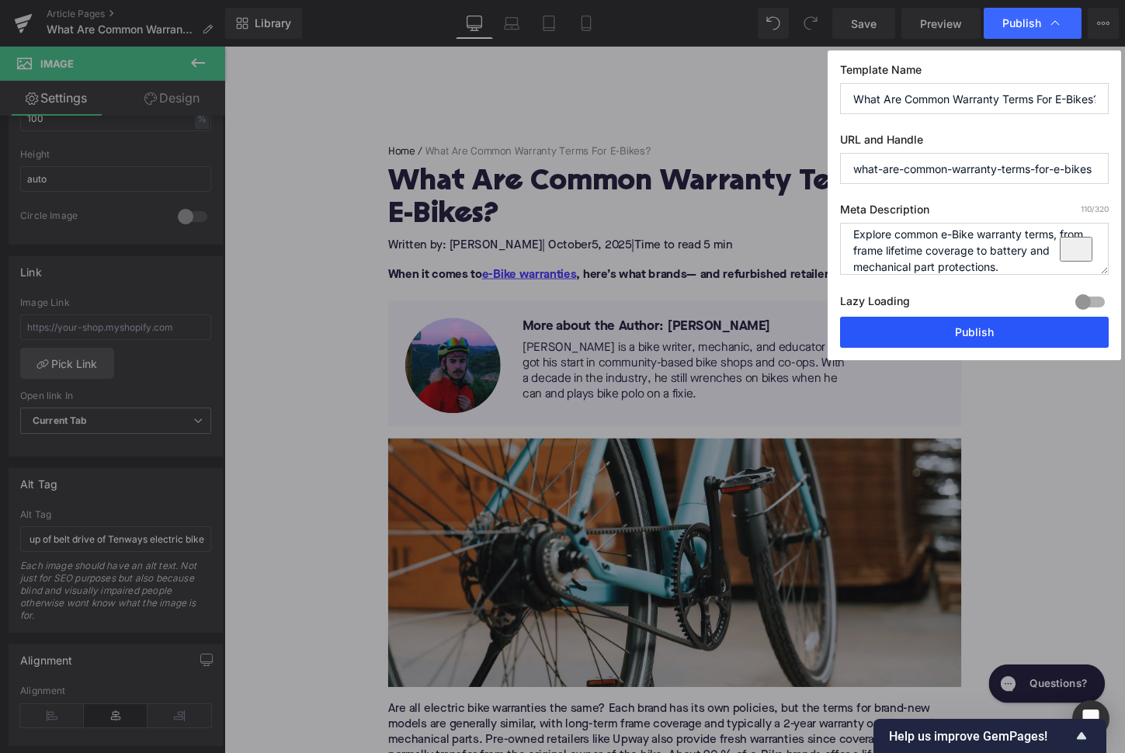
type textarea "Explore common e-Bike warranty terms, from frame lifetime coverage to battery a…"
drag, startPoint x: 931, startPoint y: 338, endPoint x: 713, endPoint y: 78, distance: 338.3
click at [931, 338] on button "Publish" at bounding box center [974, 332] width 269 height 31
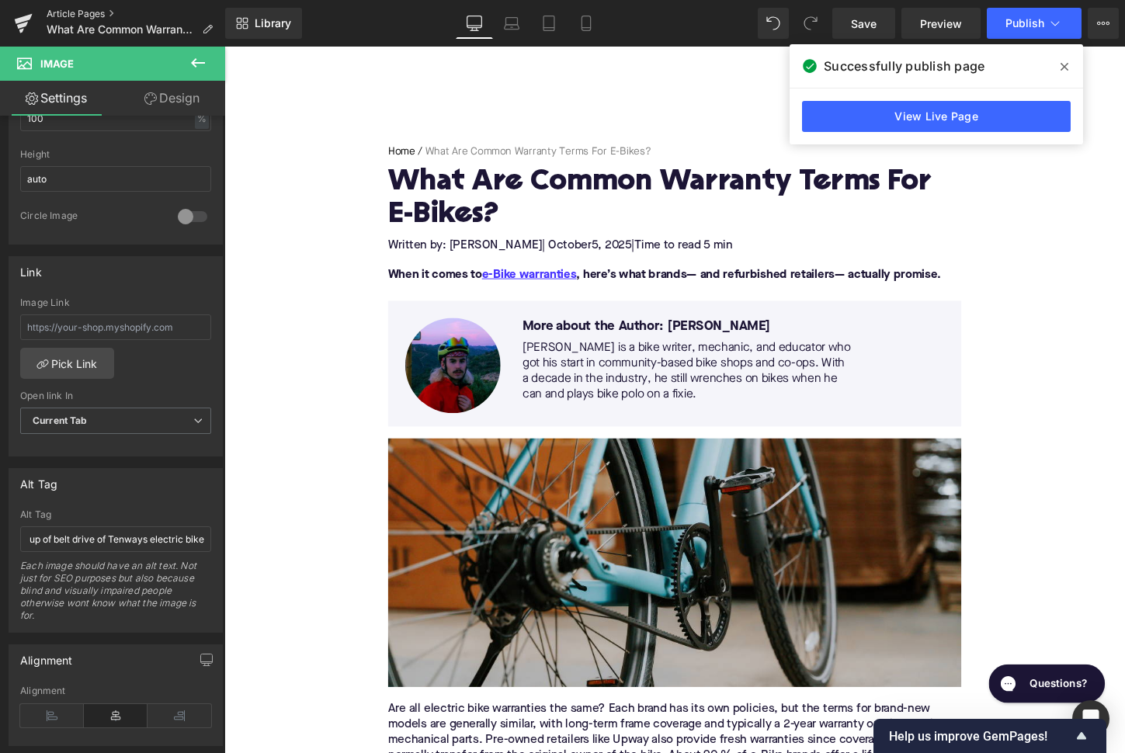
click at [95, 12] on link "Article Pages" at bounding box center [136, 14] width 179 height 12
